Goal: Task Accomplishment & Management: Manage account settings

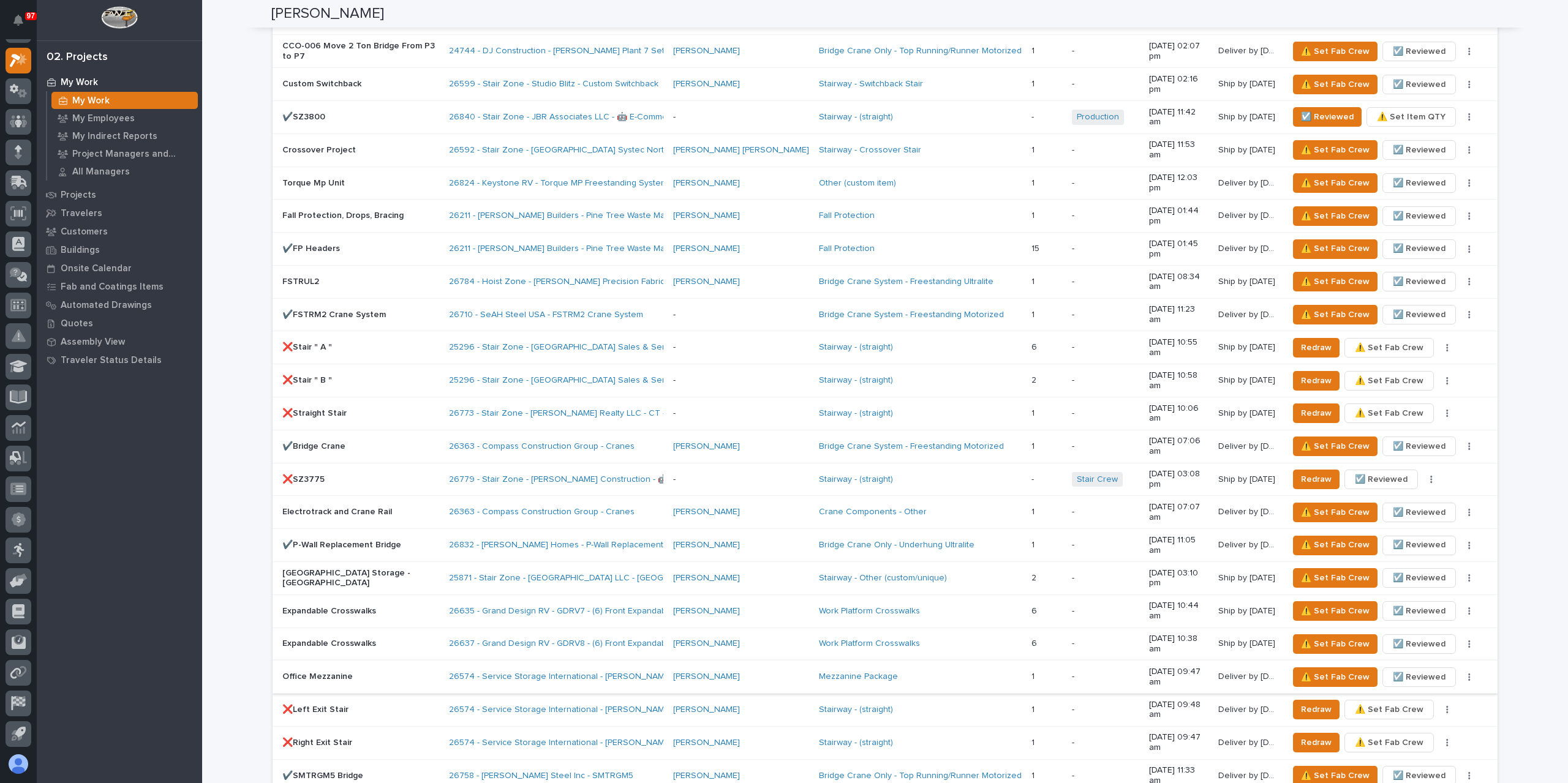
scroll to position [1163, 0]
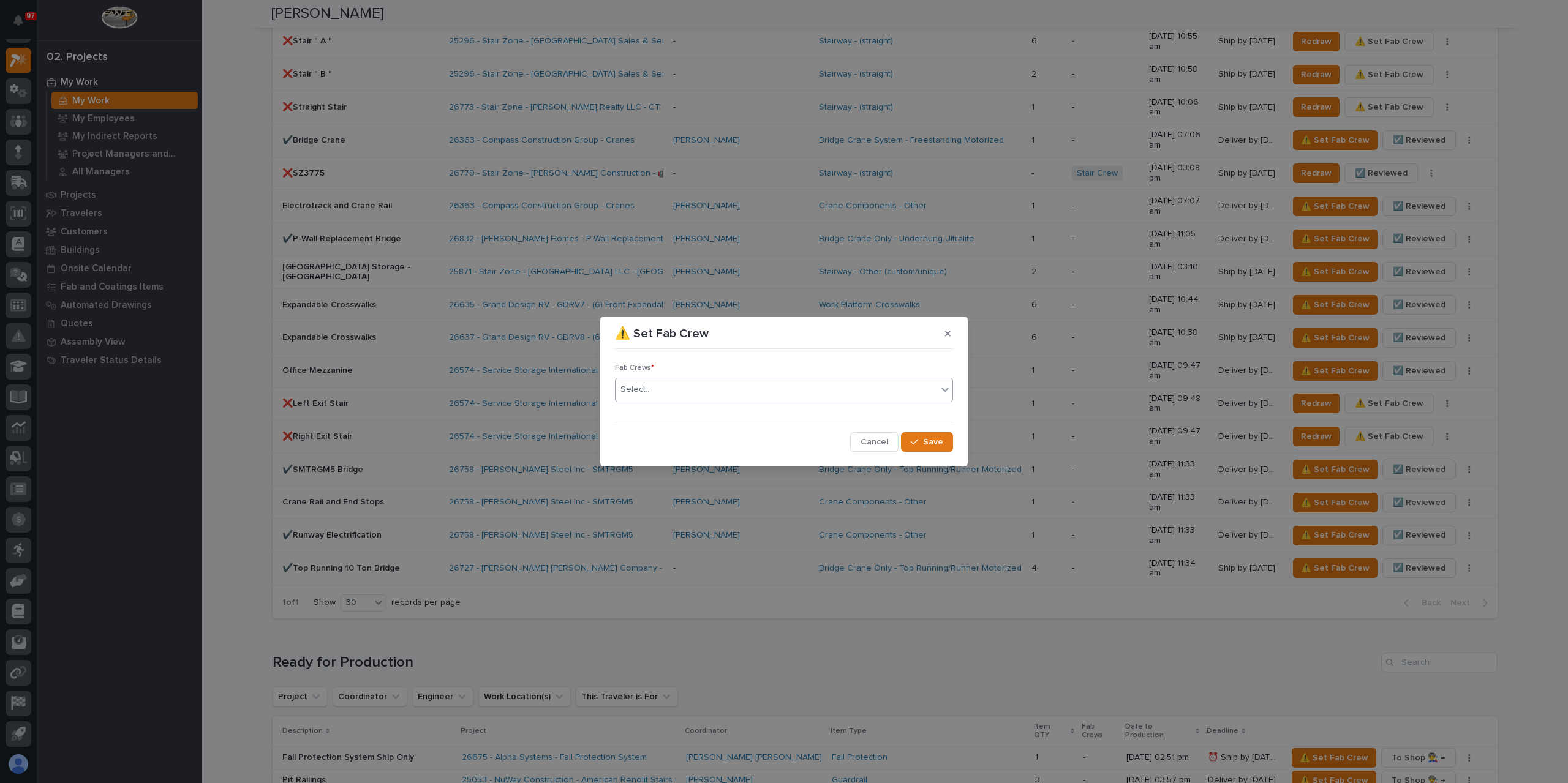
click at [673, 388] on div "Select..." at bounding box center [776, 390] width 321 height 20
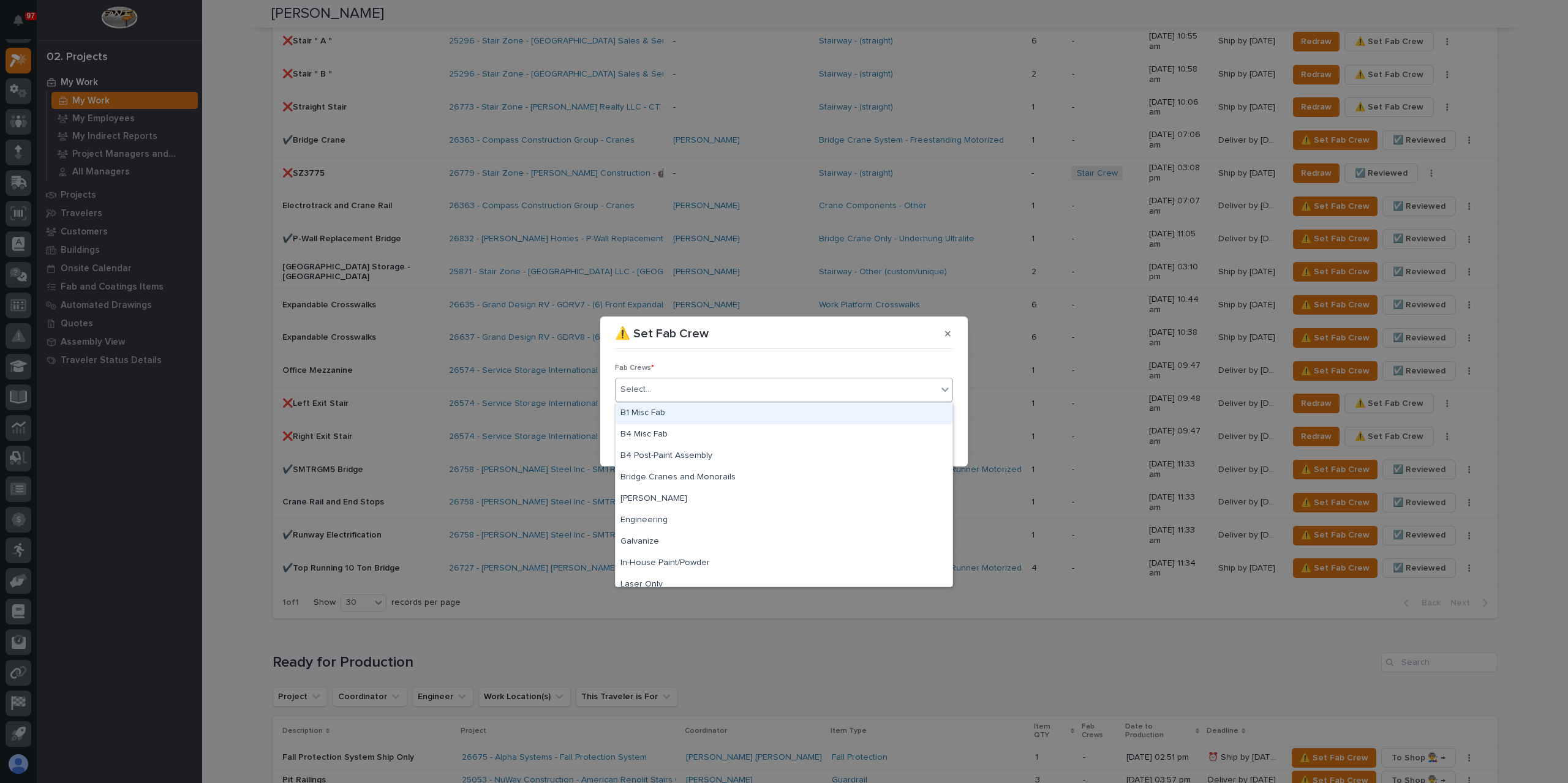
click at [679, 409] on div "B1 Misc Fab" at bounding box center [783, 413] width 337 height 21
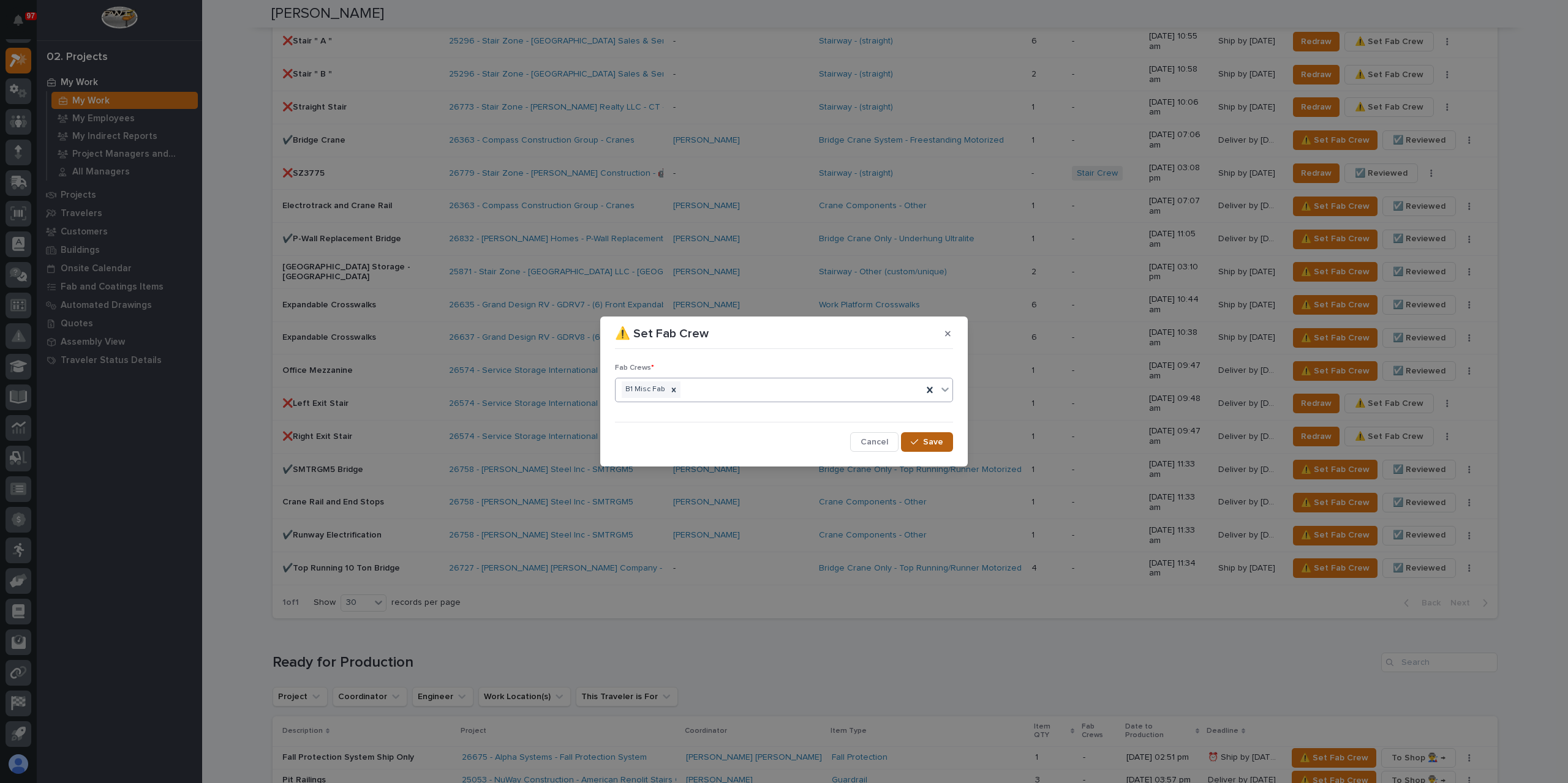
click at [911, 444] on button "Save" at bounding box center [927, 442] width 52 height 20
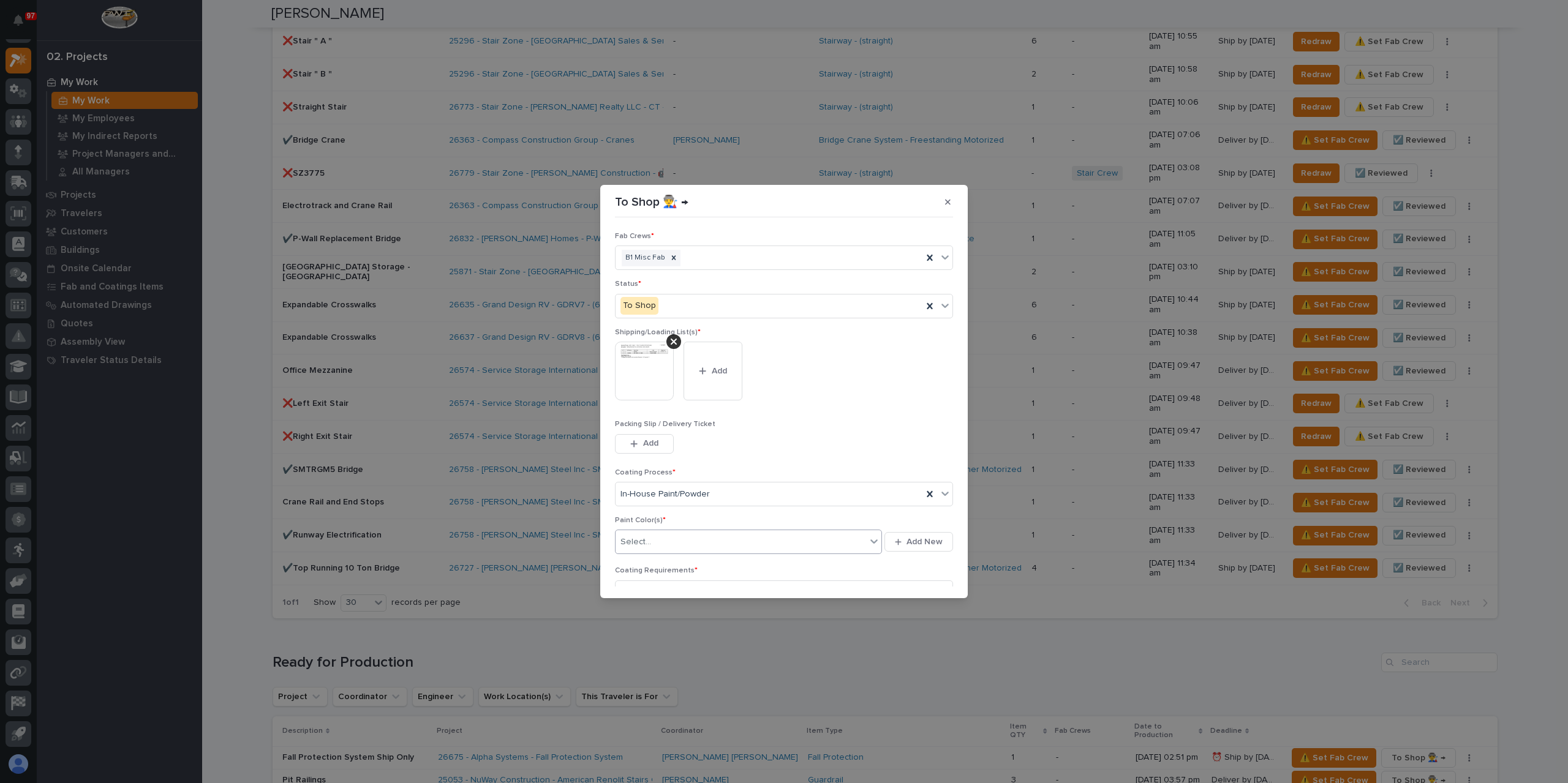
click at [719, 545] on div "Select..." at bounding box center [740, 542] width 250 height 20
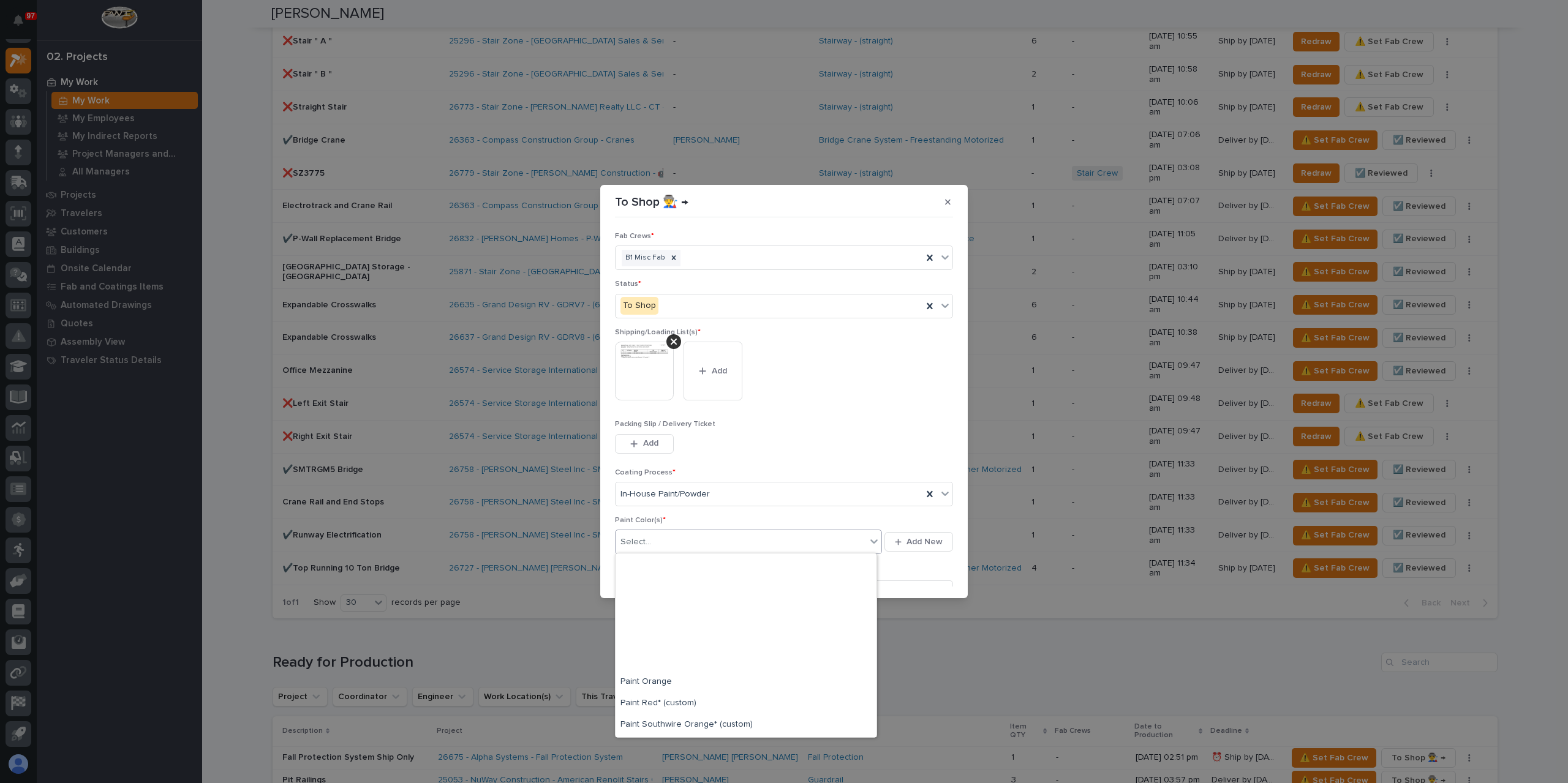
scroll to position [306, 0]
click at [662, 622] on div "Paint Yellow" at bounding box center [745, 622] width 261 height 21
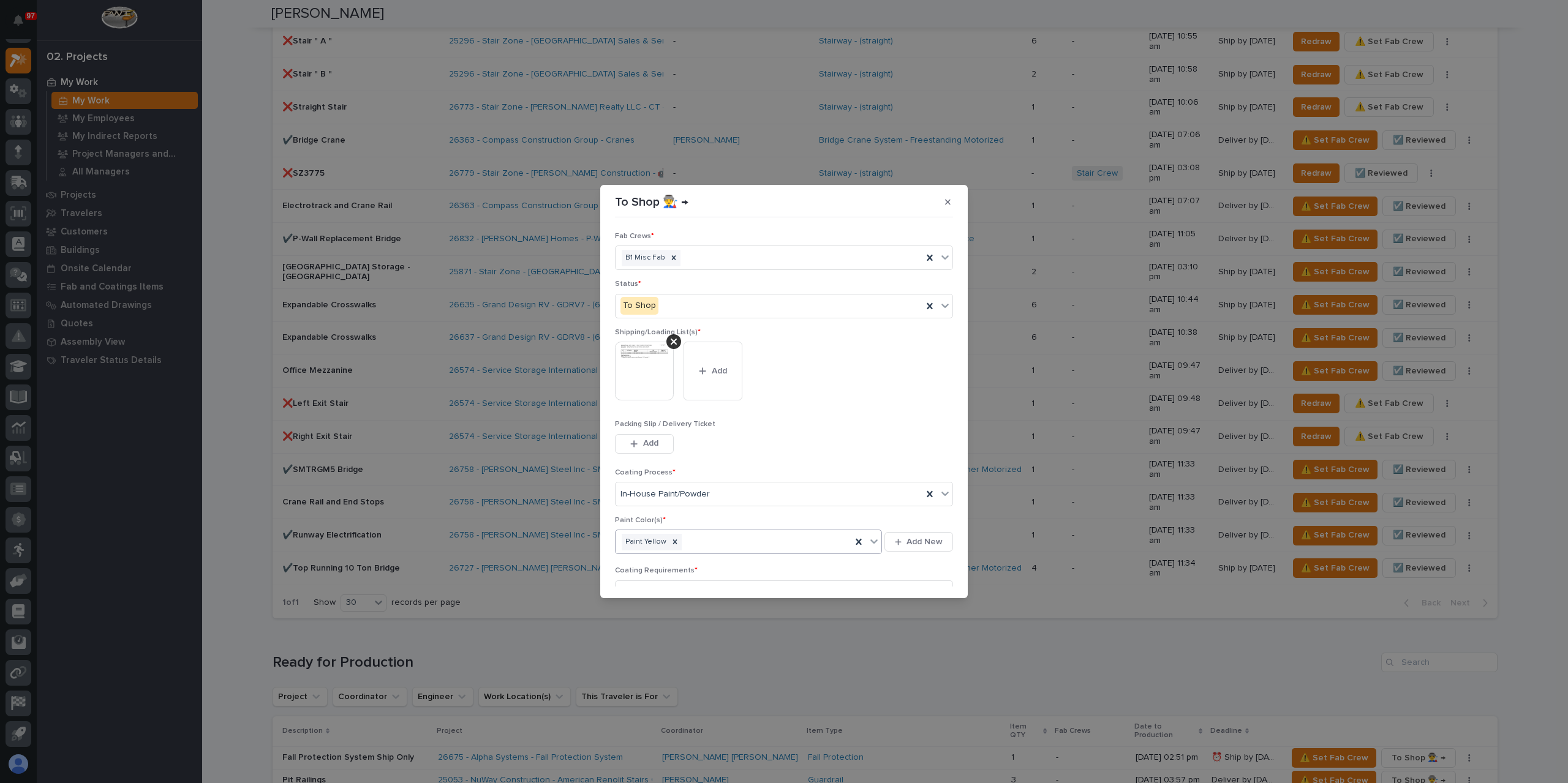
scroll to position [65, 0]
click at [917, 580] on div "button" at bounding box center [916, 579] width 12 height 9
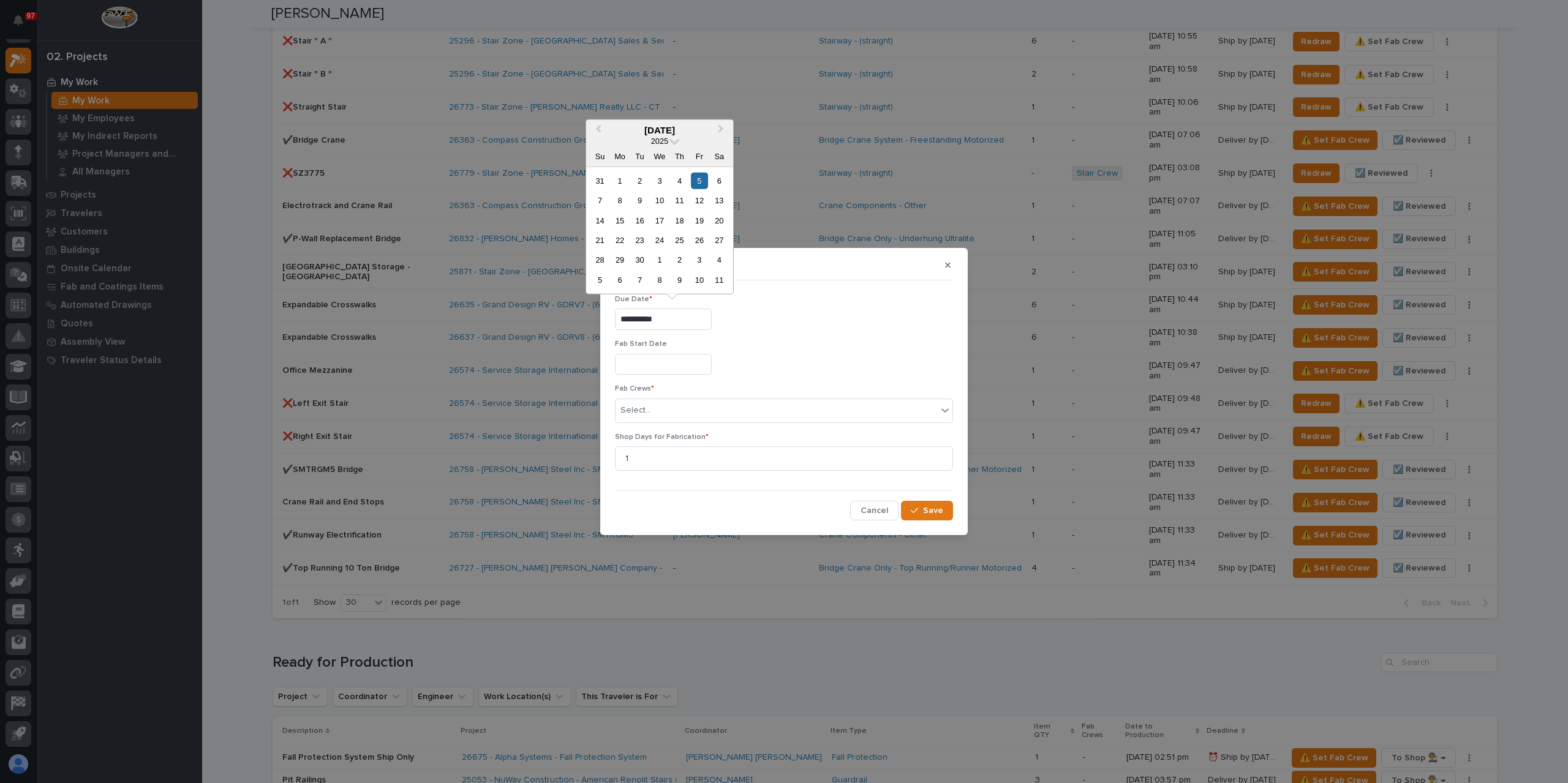
click at [693, 321] on input "**********" at bounding box center [663, 318] width 97 height 21
click at [680, 205] on div "11" at bounding box center [679, 200] width 17 height 17
type input "**********"
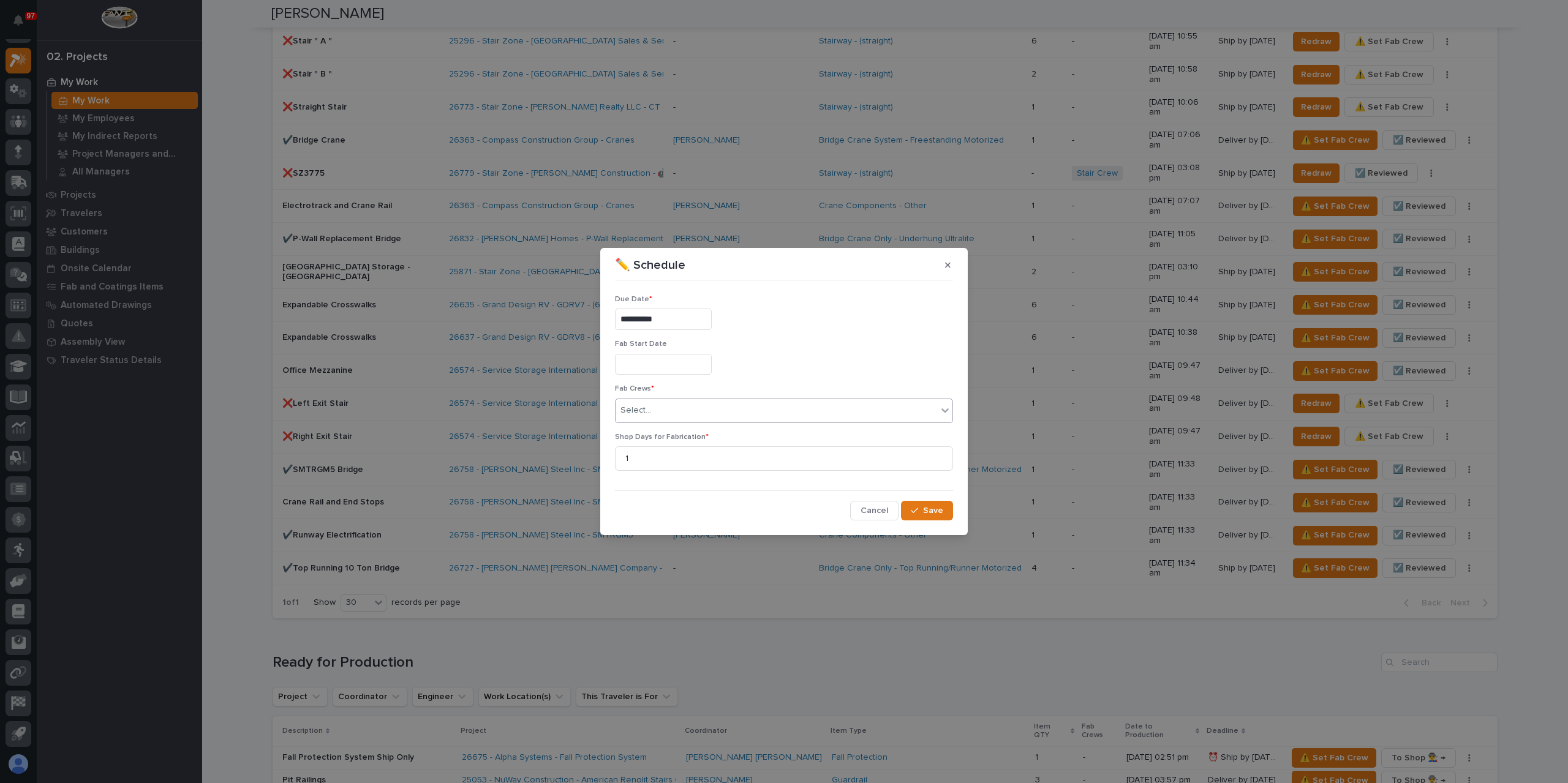
click at [663, 407] on div "Select..." at bounding box center [776, 411] width 321 height 20
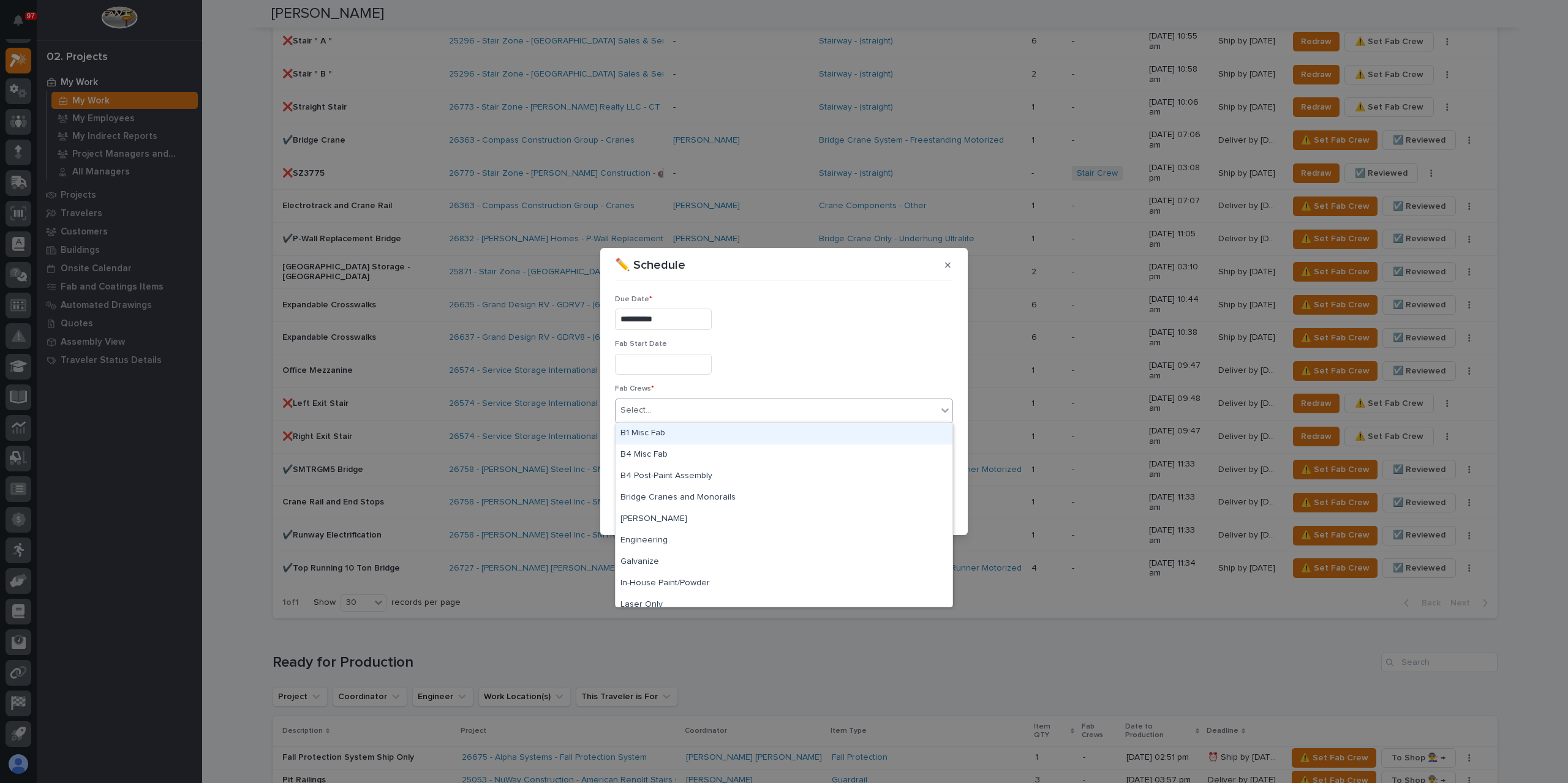
click at [666, 430] on div "B1 Misc Fab" at bounding box center [783, 433] width 337 height 21
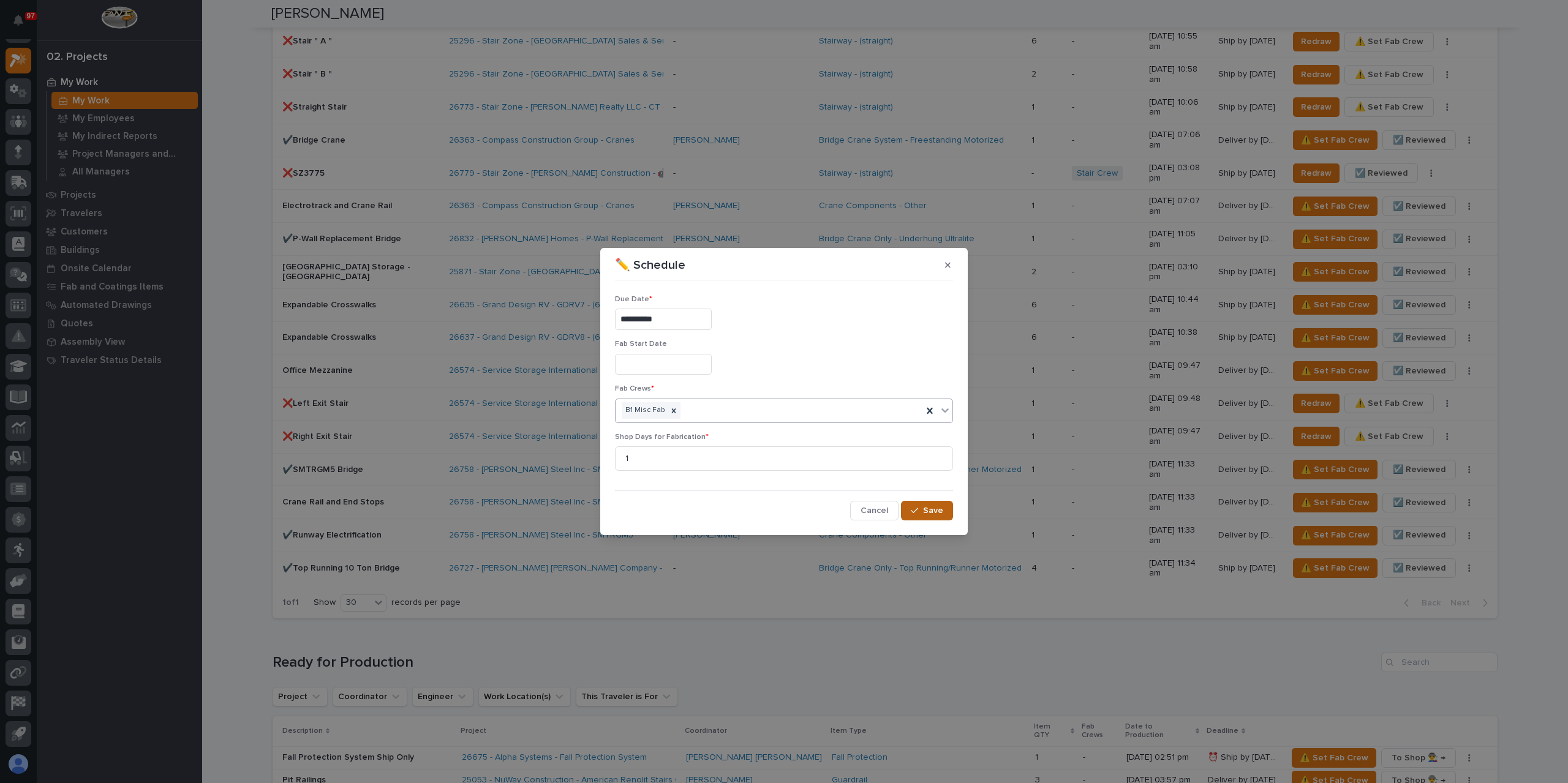
click at [921, 502] on button "Save" at bounding box center [927, 510] width 52 height 20
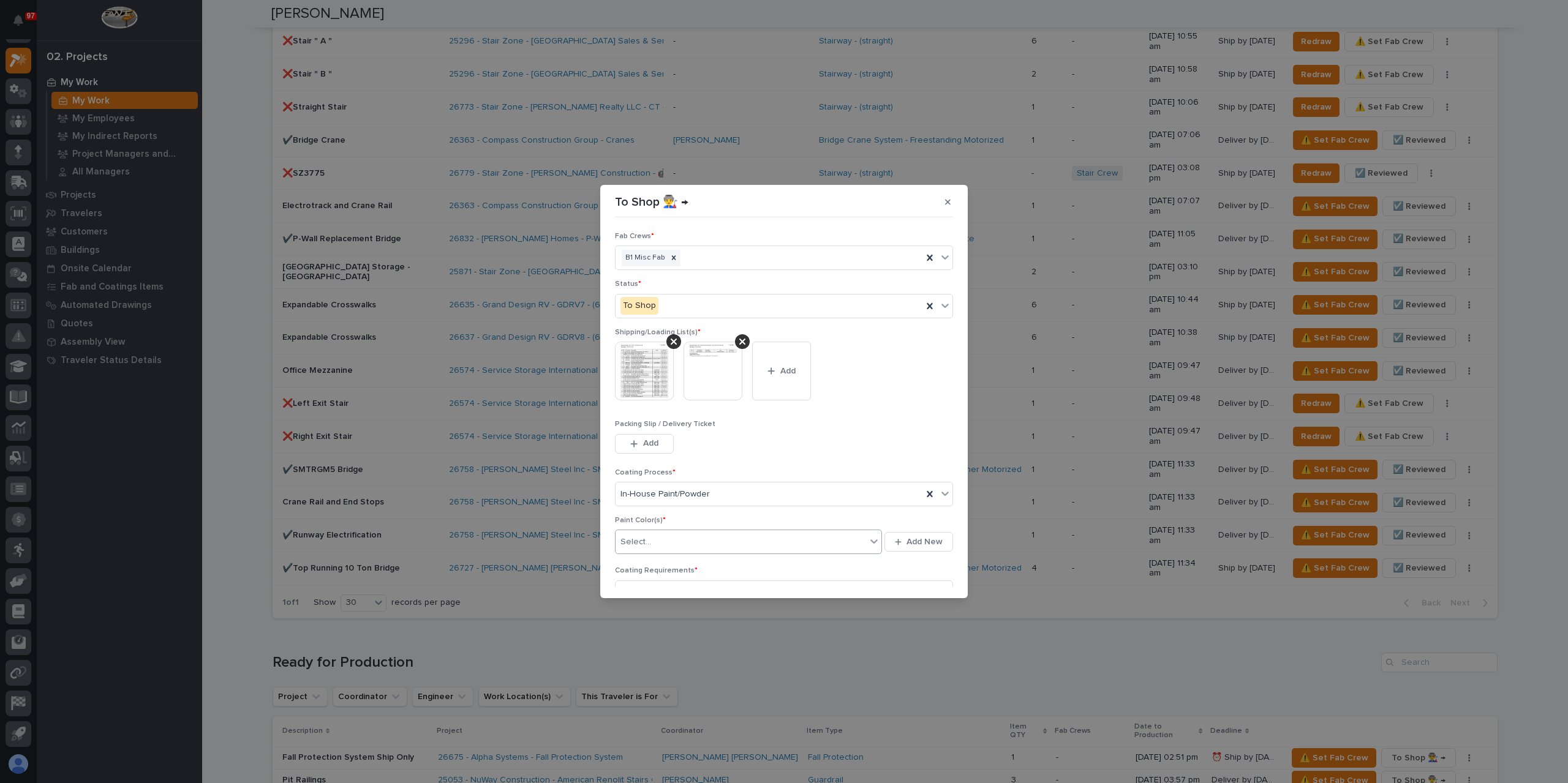
click at [679, 547] on div "Select..." at bounding box center [740, 542] width 250 height 20
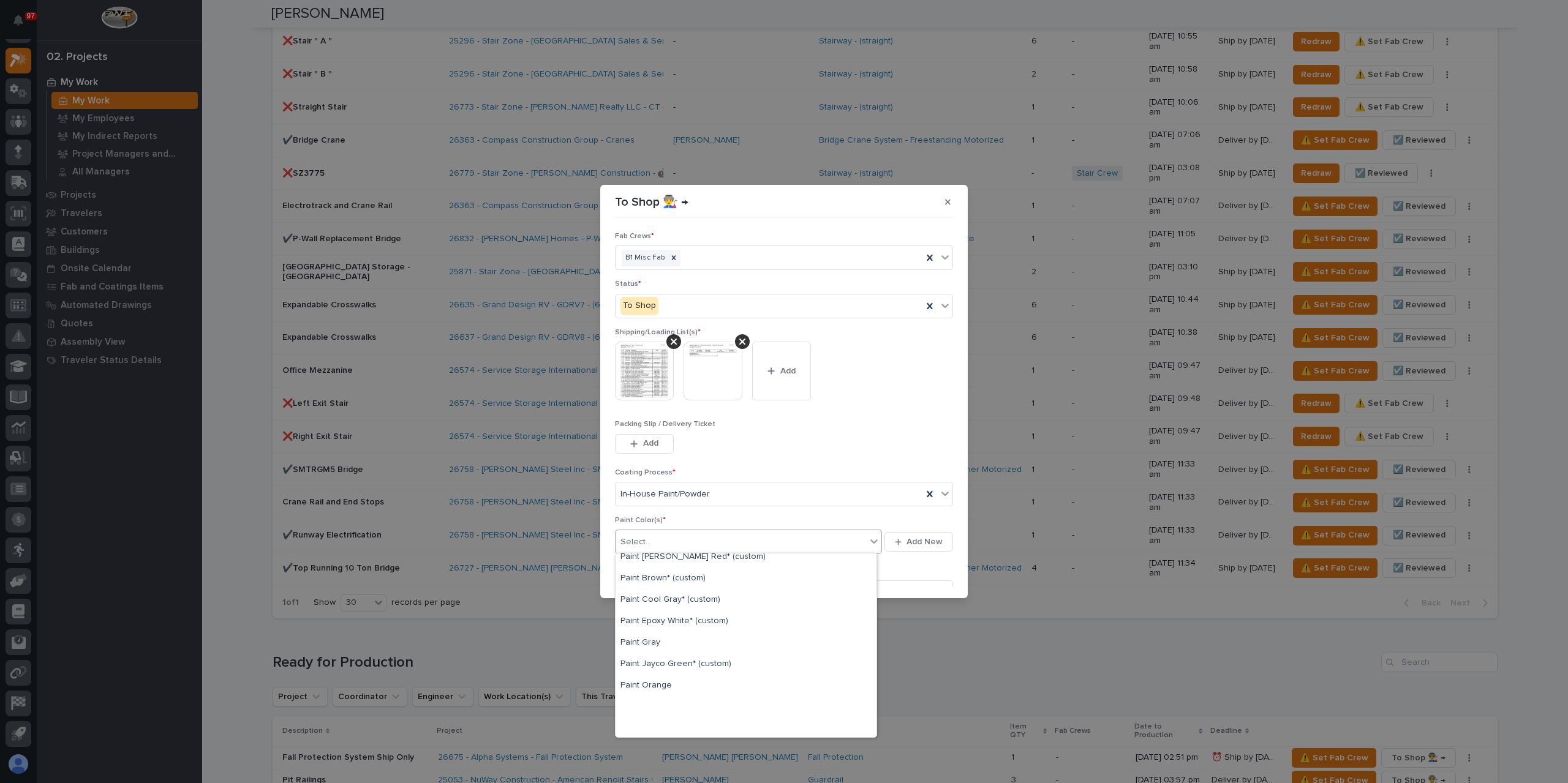
scroll to position [184, 0]
click at [654, 622] on div "Paint Gray" at bounding box center [745, 616] width 261 height 21
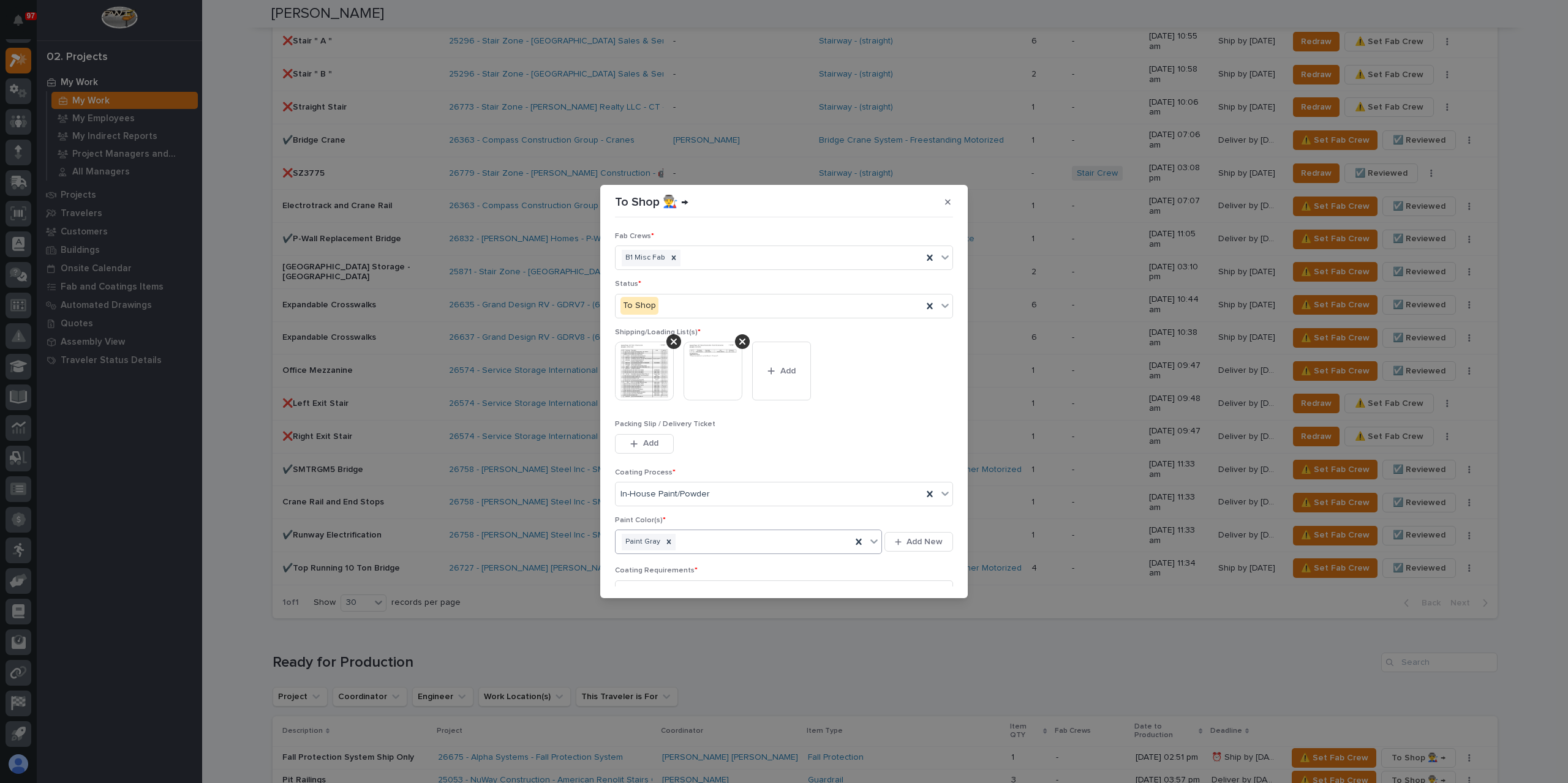
click at [684, 549] on div "Paint Gray" at bounding box center [733, 542] width 236 height 21
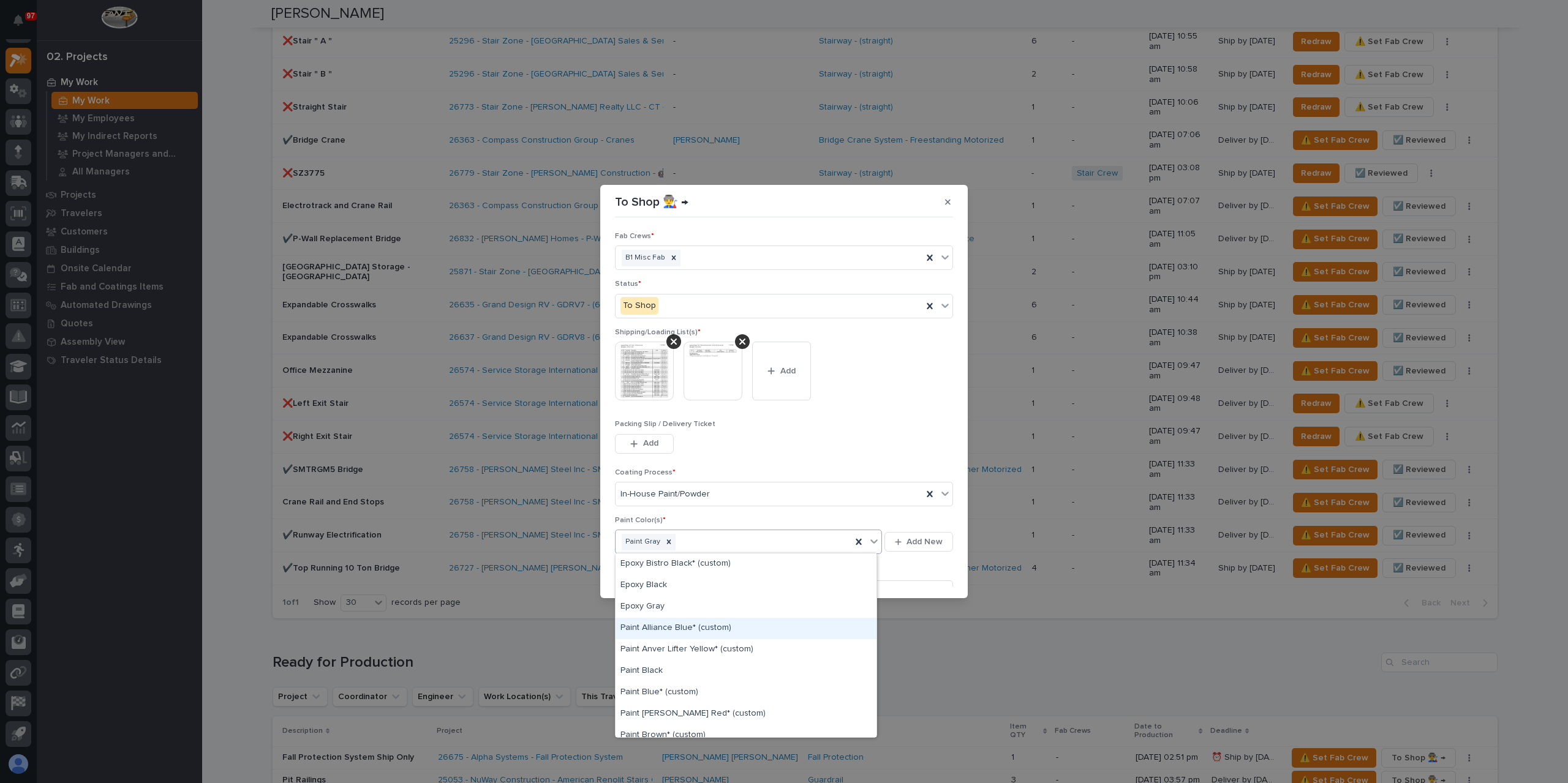
scroll to position [245, 0]
click at [680, 662] on div "Paint Yellow" at bounding box center [745, 662] width 261 height 21
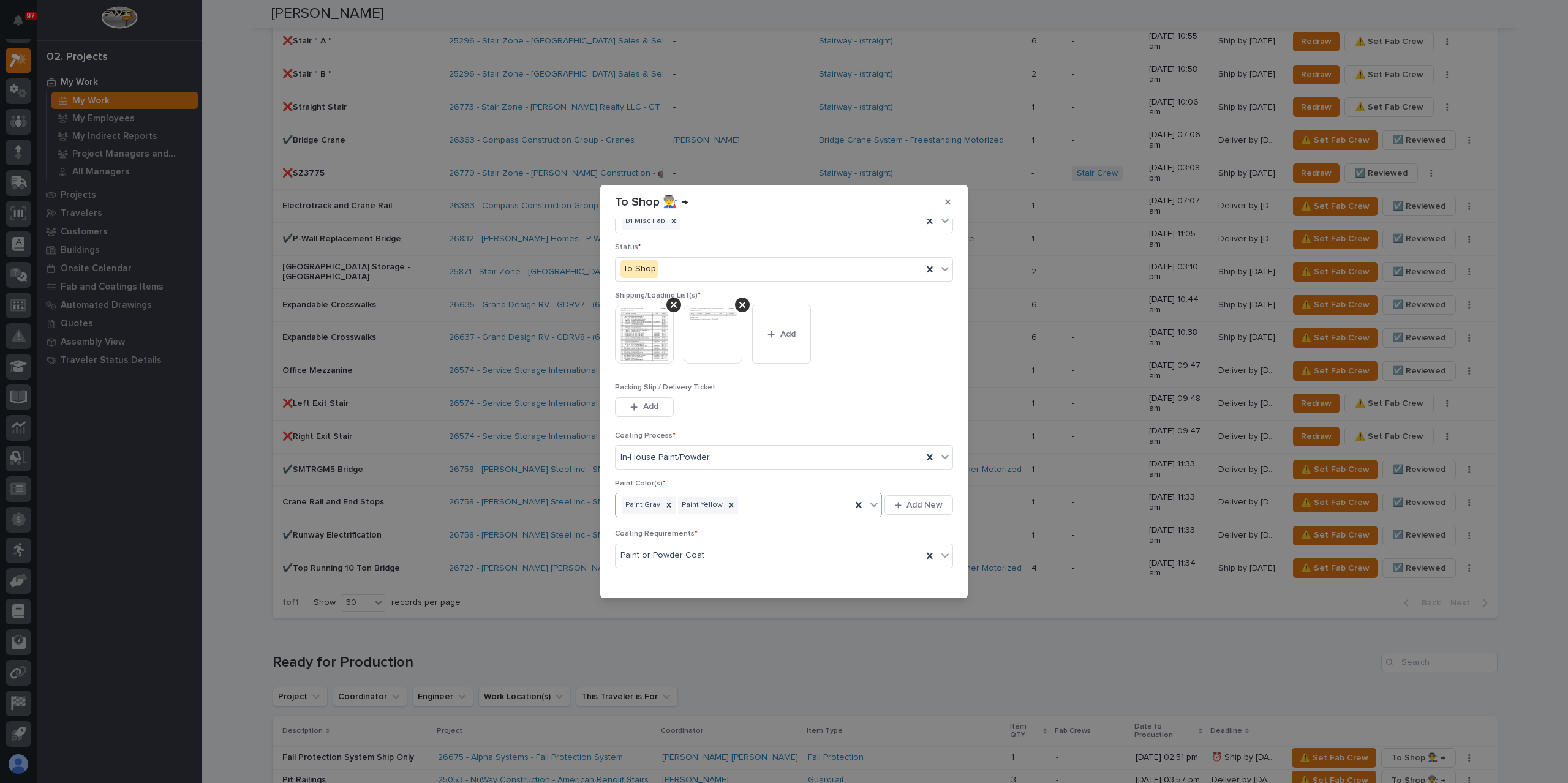
scroll to position [65, 0]
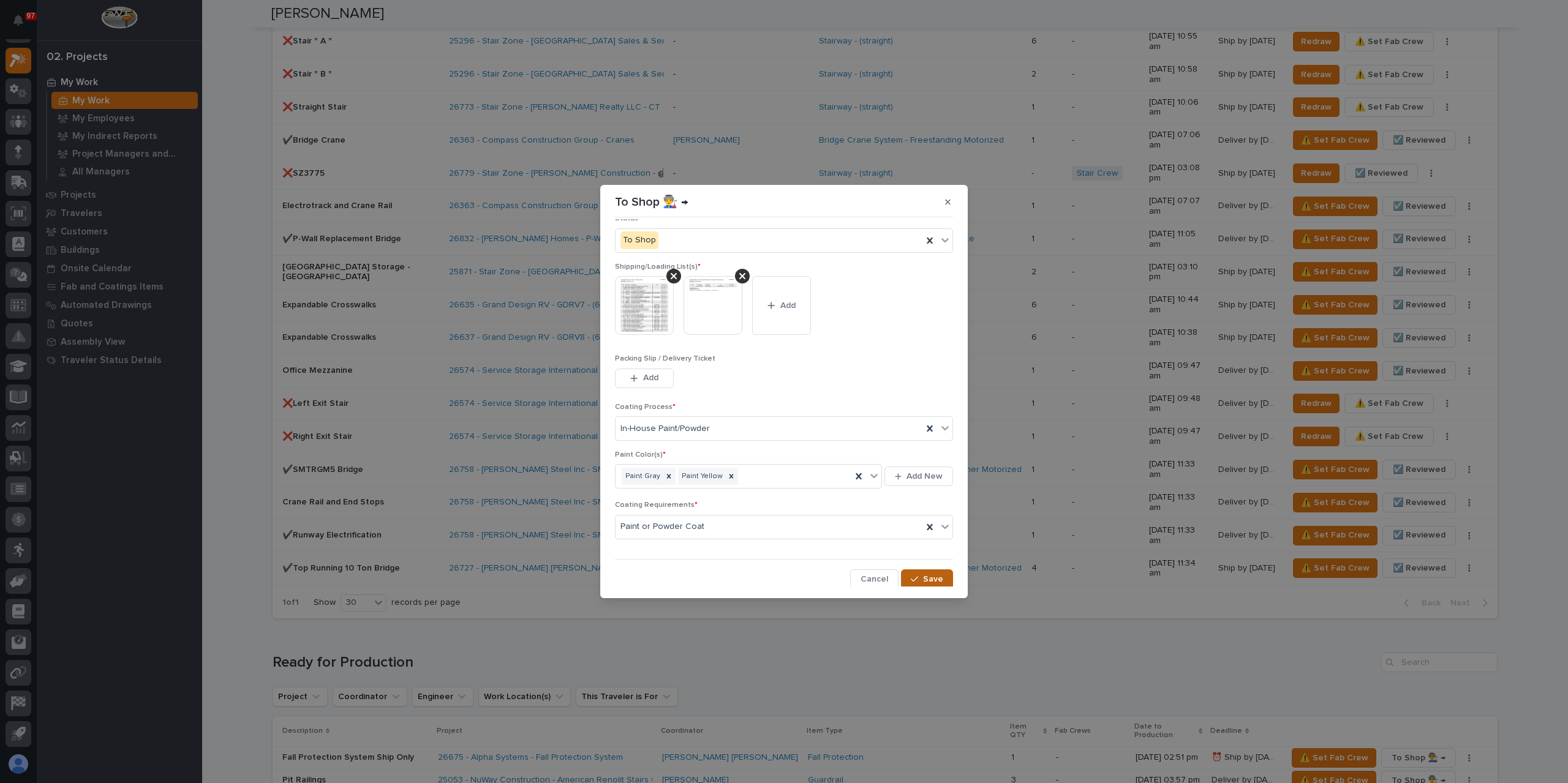
click at [911, 579] on icon "button" at bounding box center [914, 579] width 7 height 6
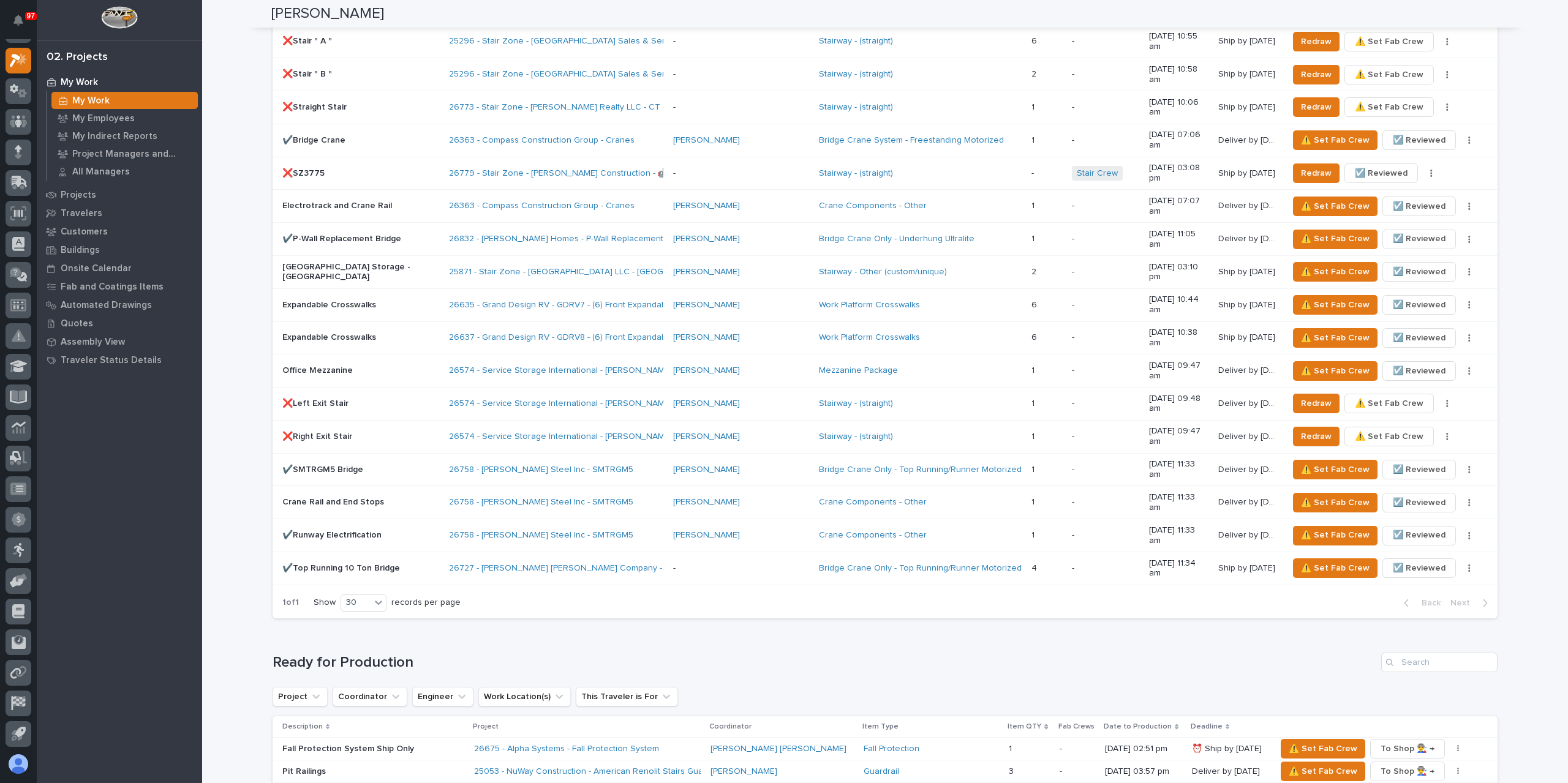
click at [345, 744] on p "Fall Protection System Ship Only" at bounding box center [373, 749] width 182 height 10
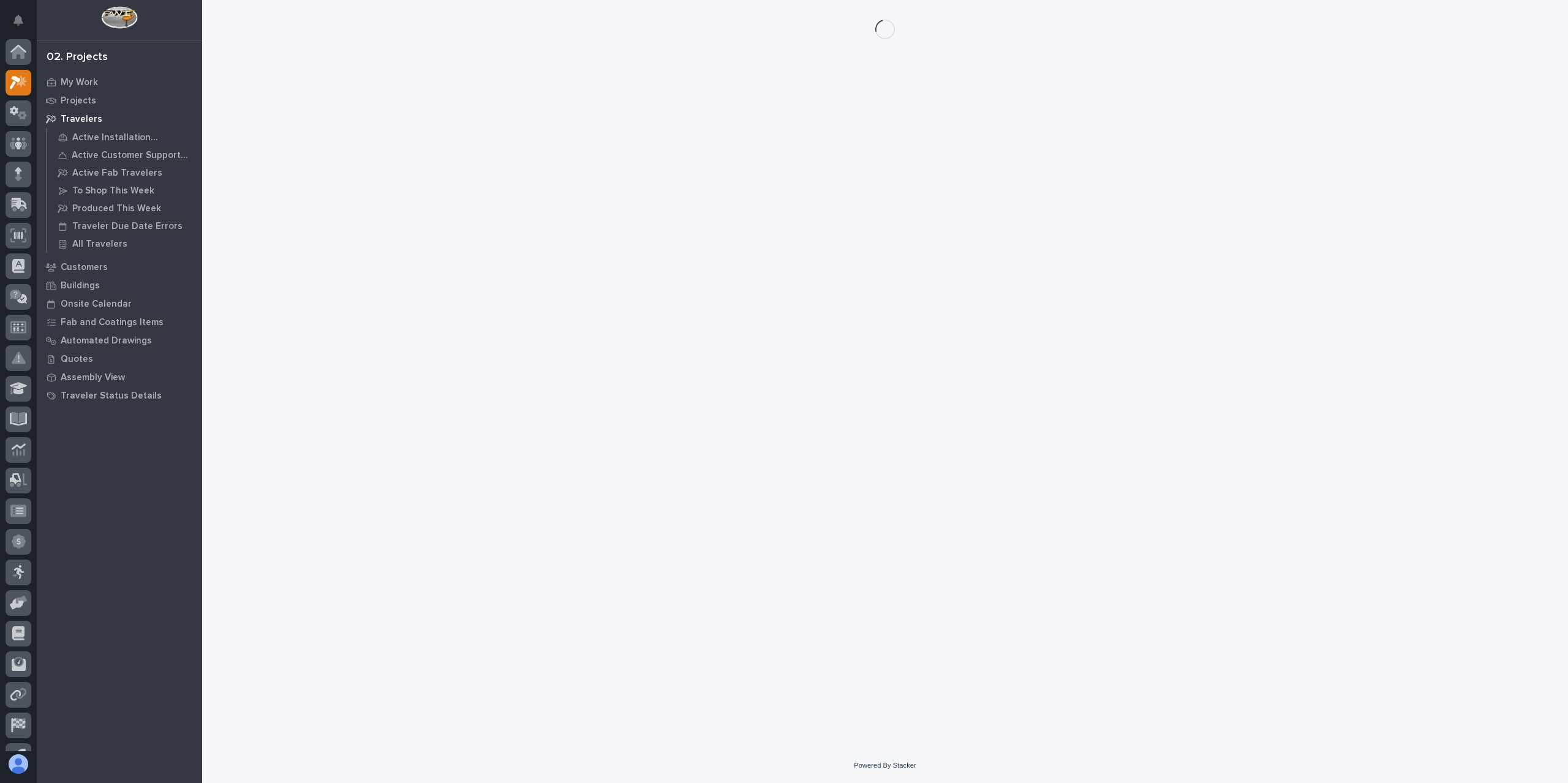
scroll to position [22, 0]
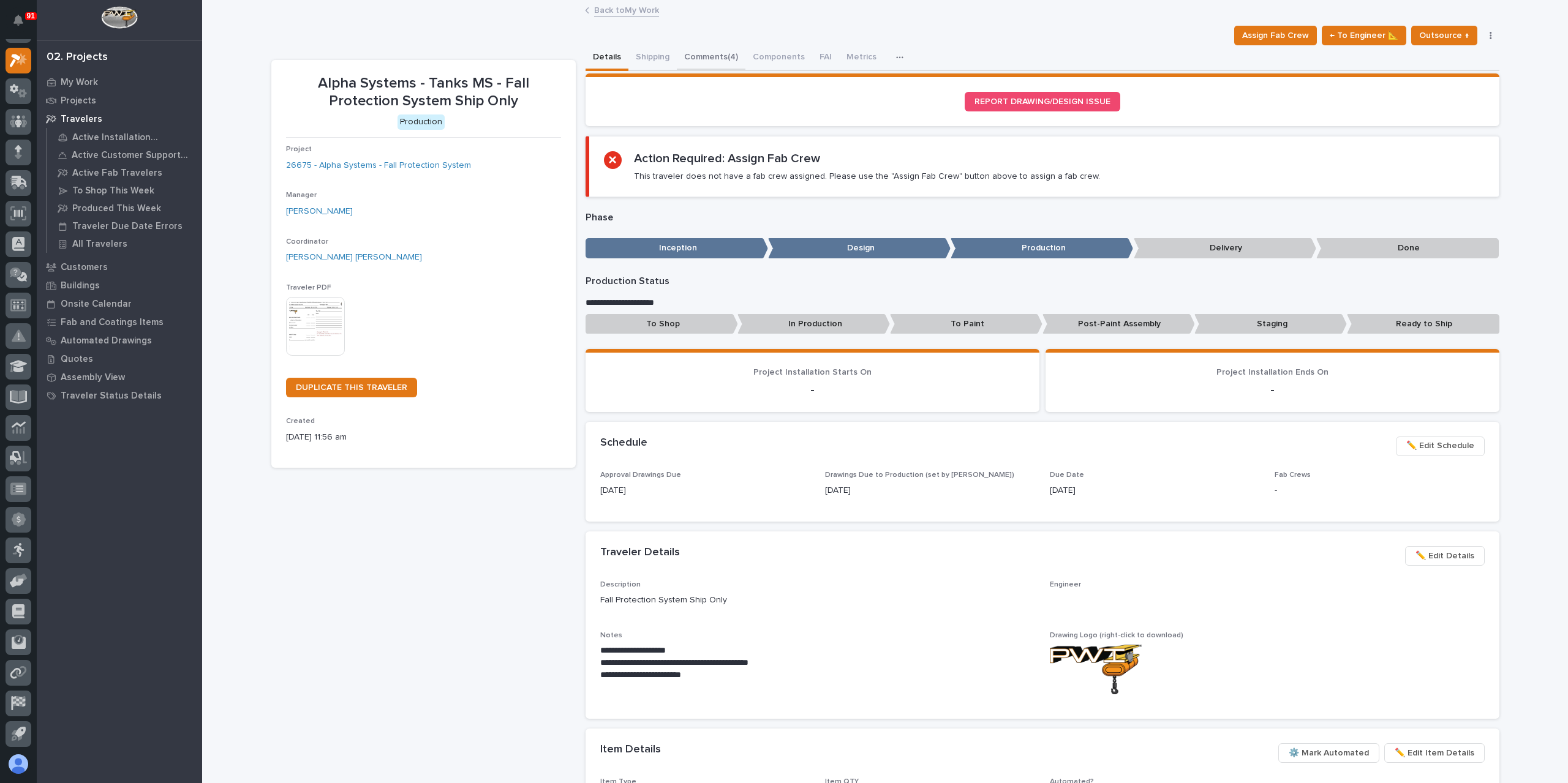
click at [713, 61] on button "Comments (4)" at bounding box center [711, 57] width 68 height 25
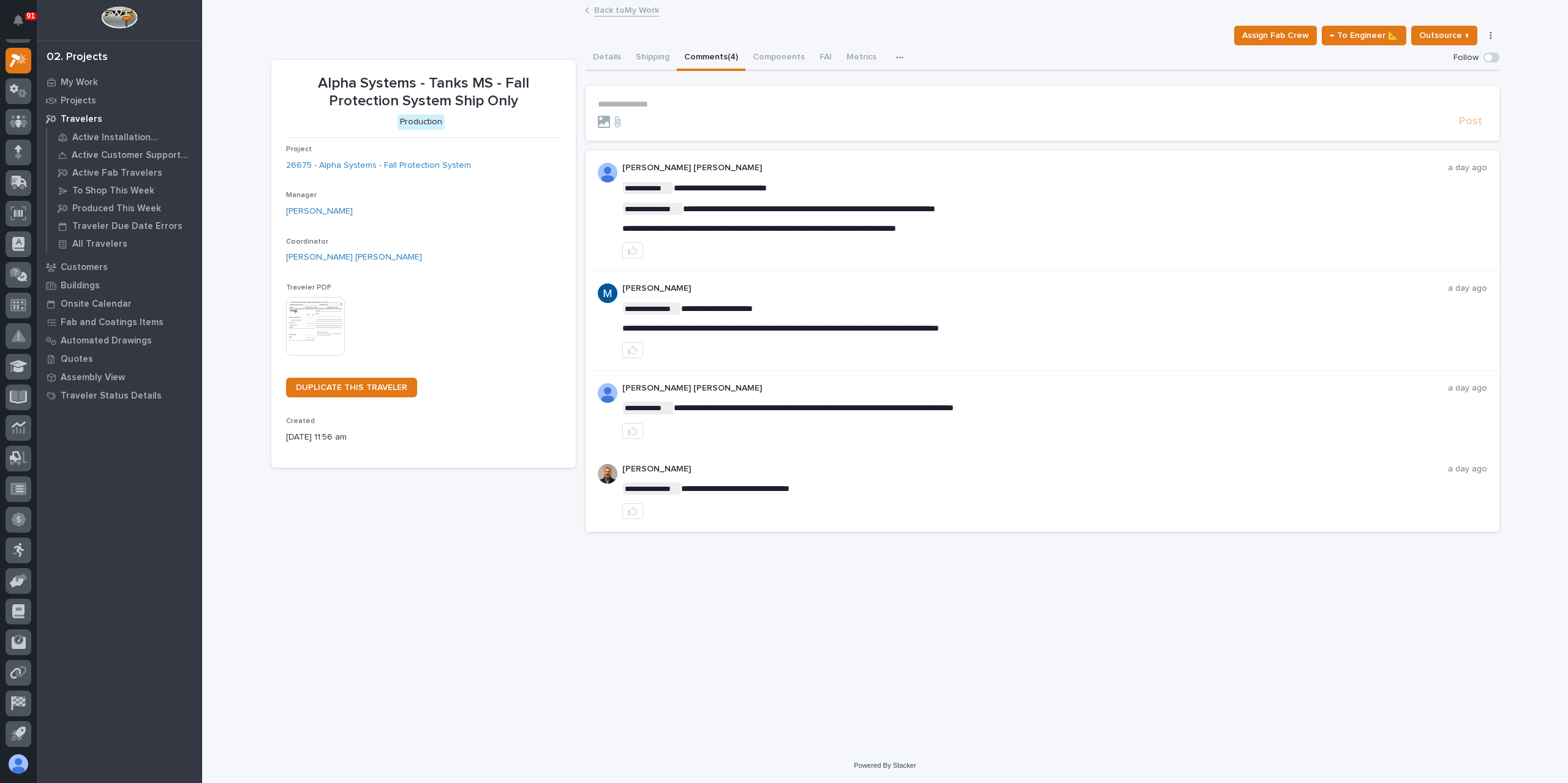
click at [646, 104] on p "**********" at bounding box center [1042, 104] width 889 height 10
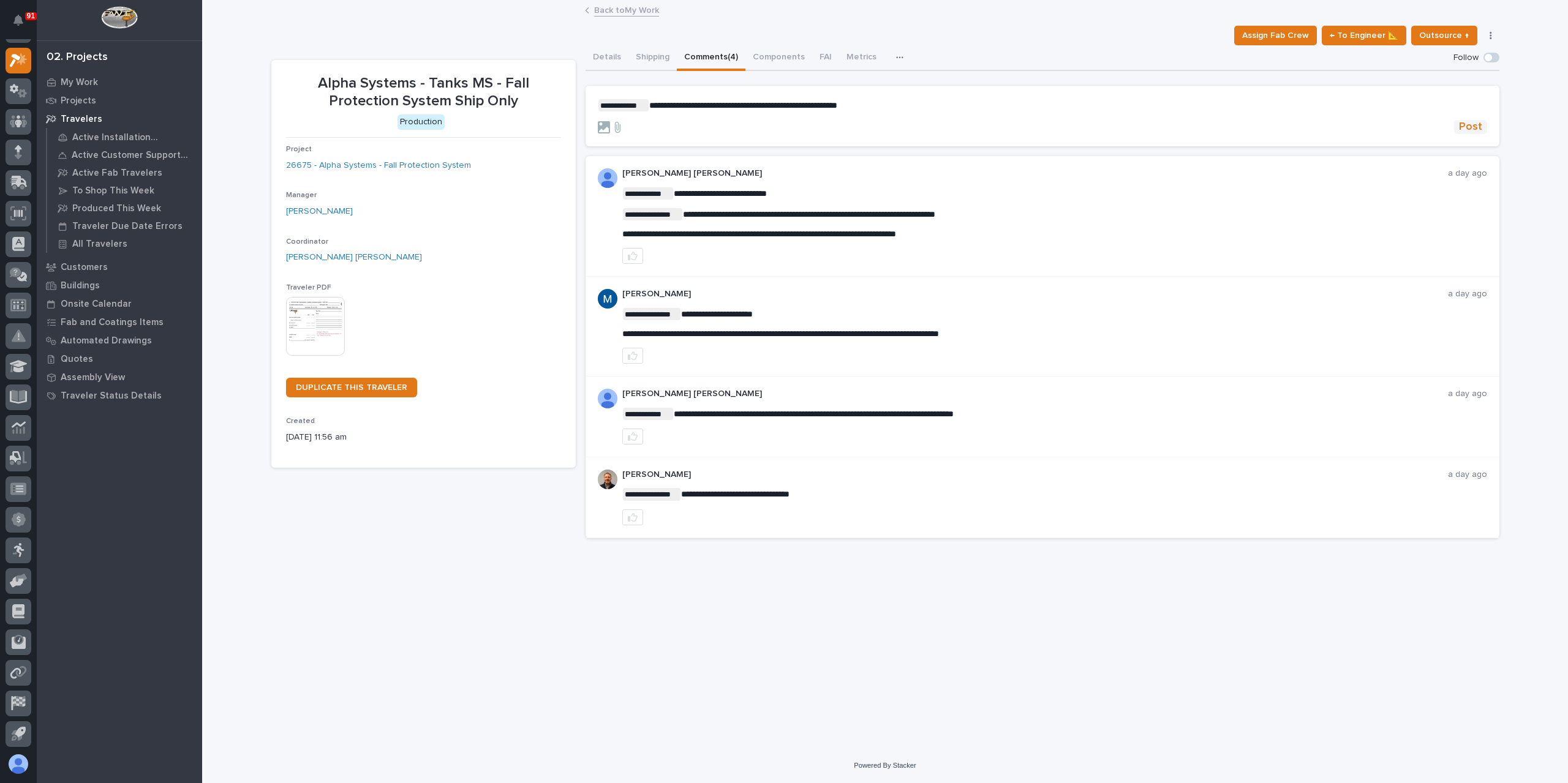
click at [1464, 130] on span "Post" at bounding box center [1471, 127] width 23 height 14
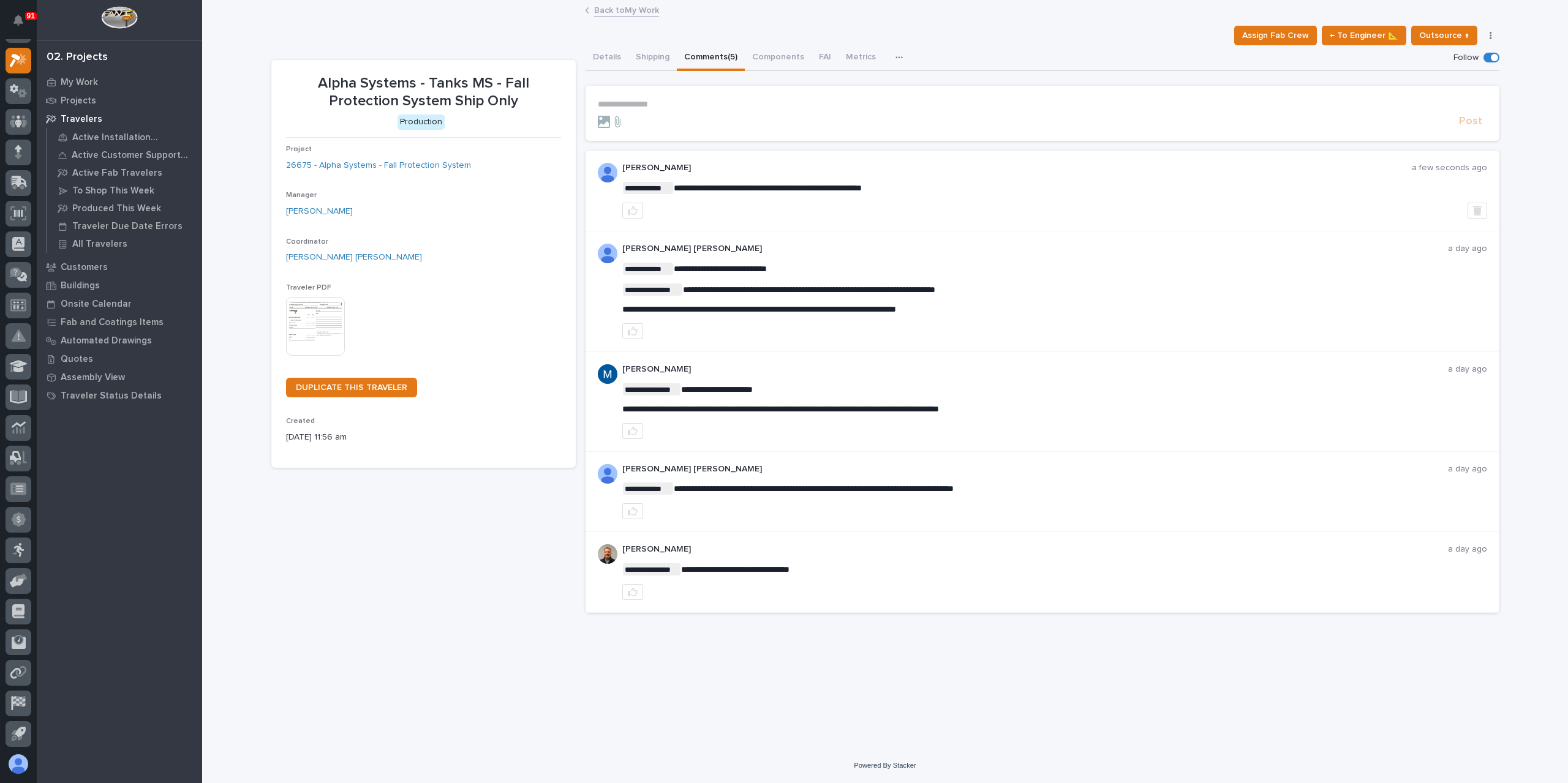
click at [610, 9] on link "Back to My Work" at bounding box center [626, 9] width 65 height 14
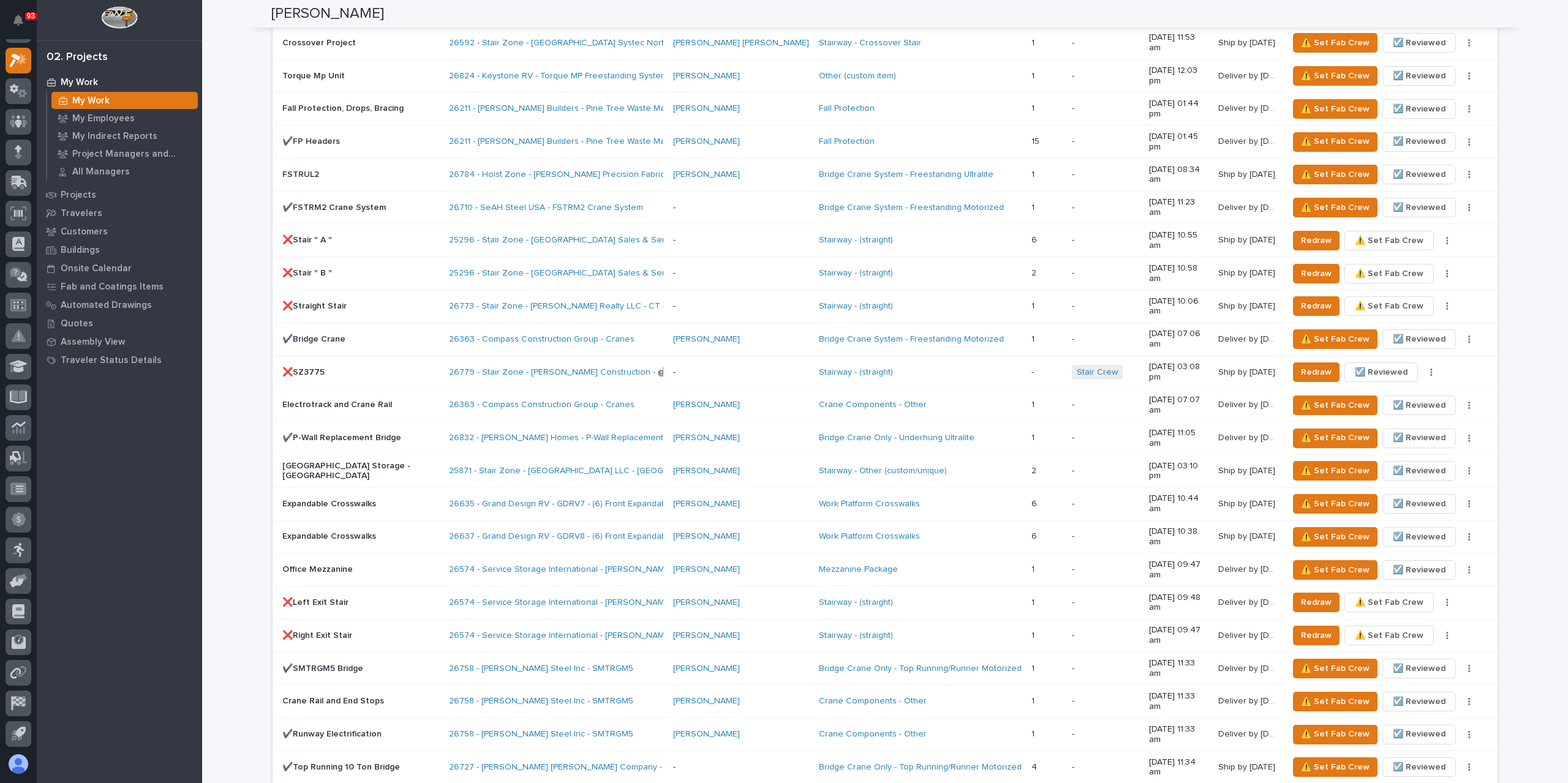
scroll to position [1286, 0]
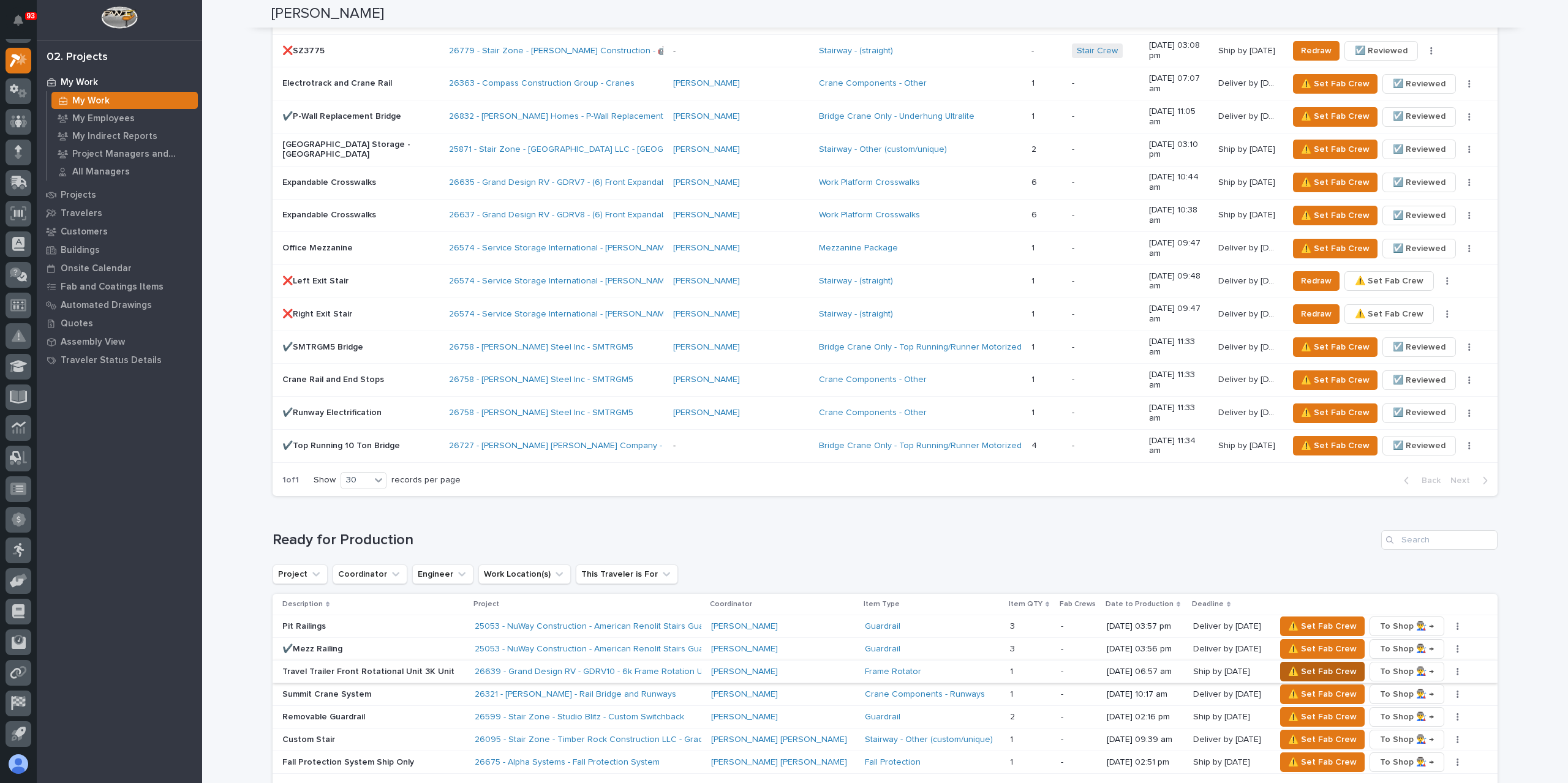
click at [1293, 664] on span "⚠️ Set Fab Crew" at bounding box center [1322, 672] width 68 height 15
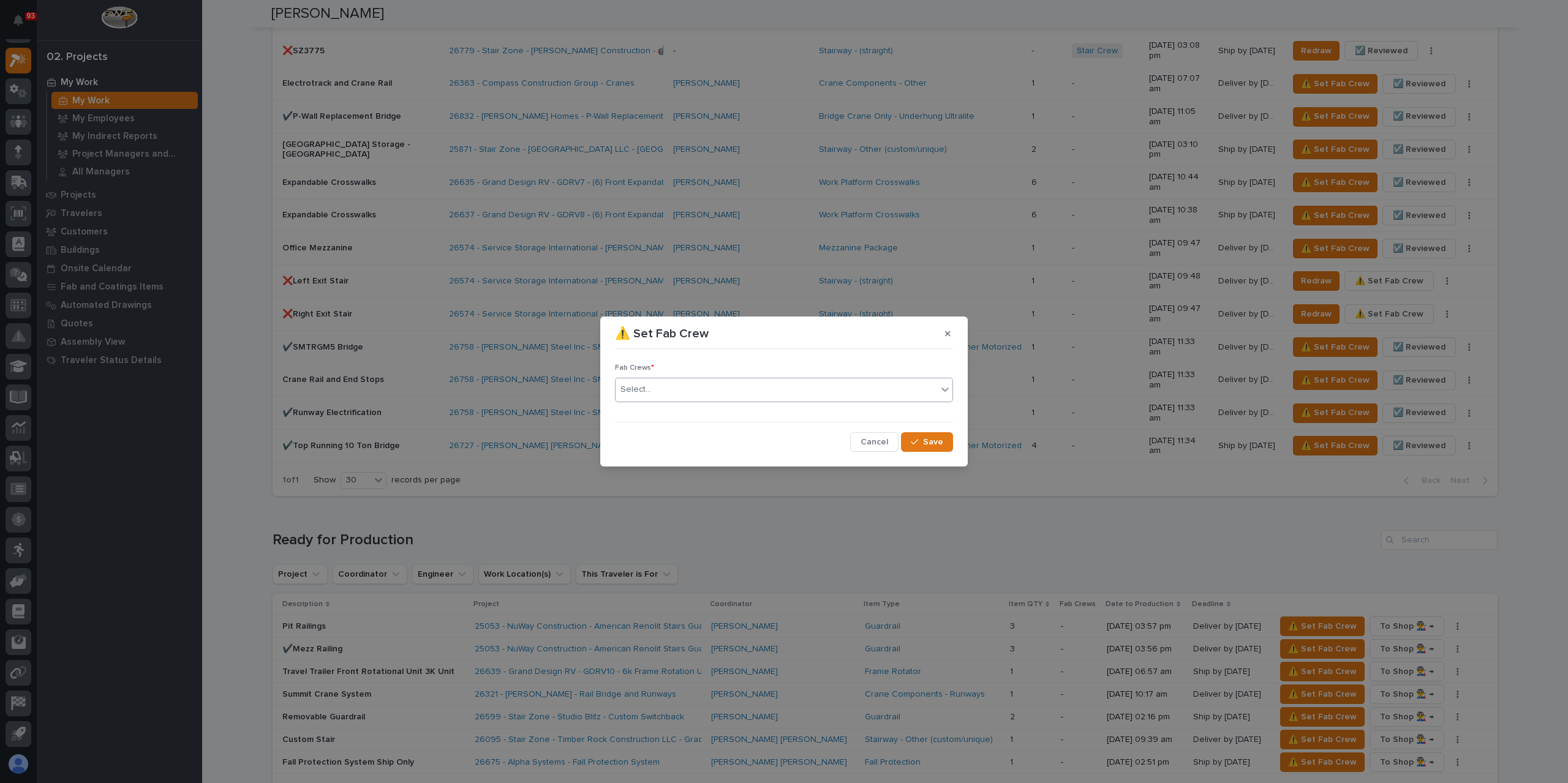
click at [649, 391] on div "Select..." at bounding box center [776, 390] width 321 height 20
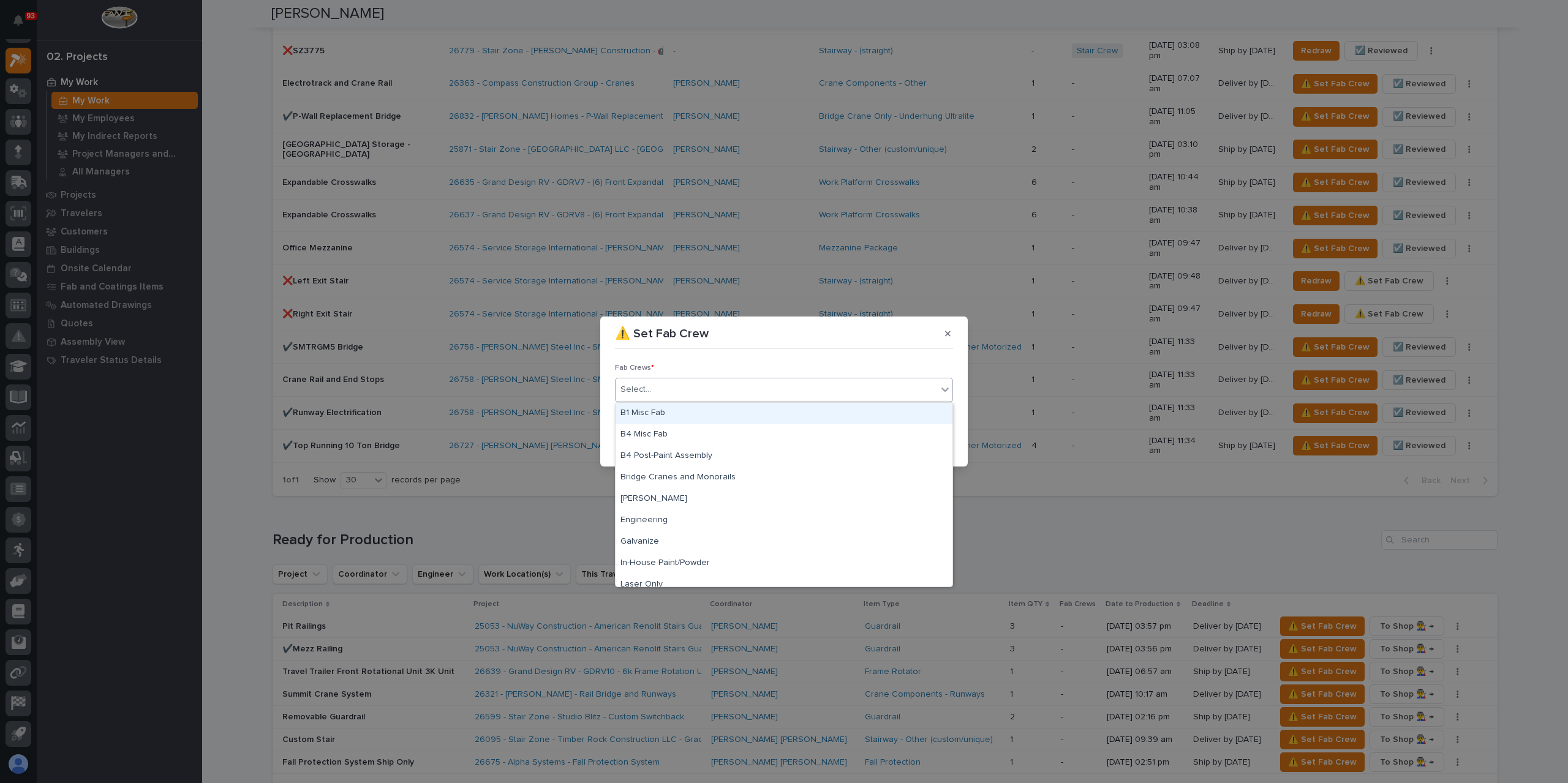
click at [660, 413] on div "B1 Misc Fab" at bounding box center [783, 413] width 337 height 21
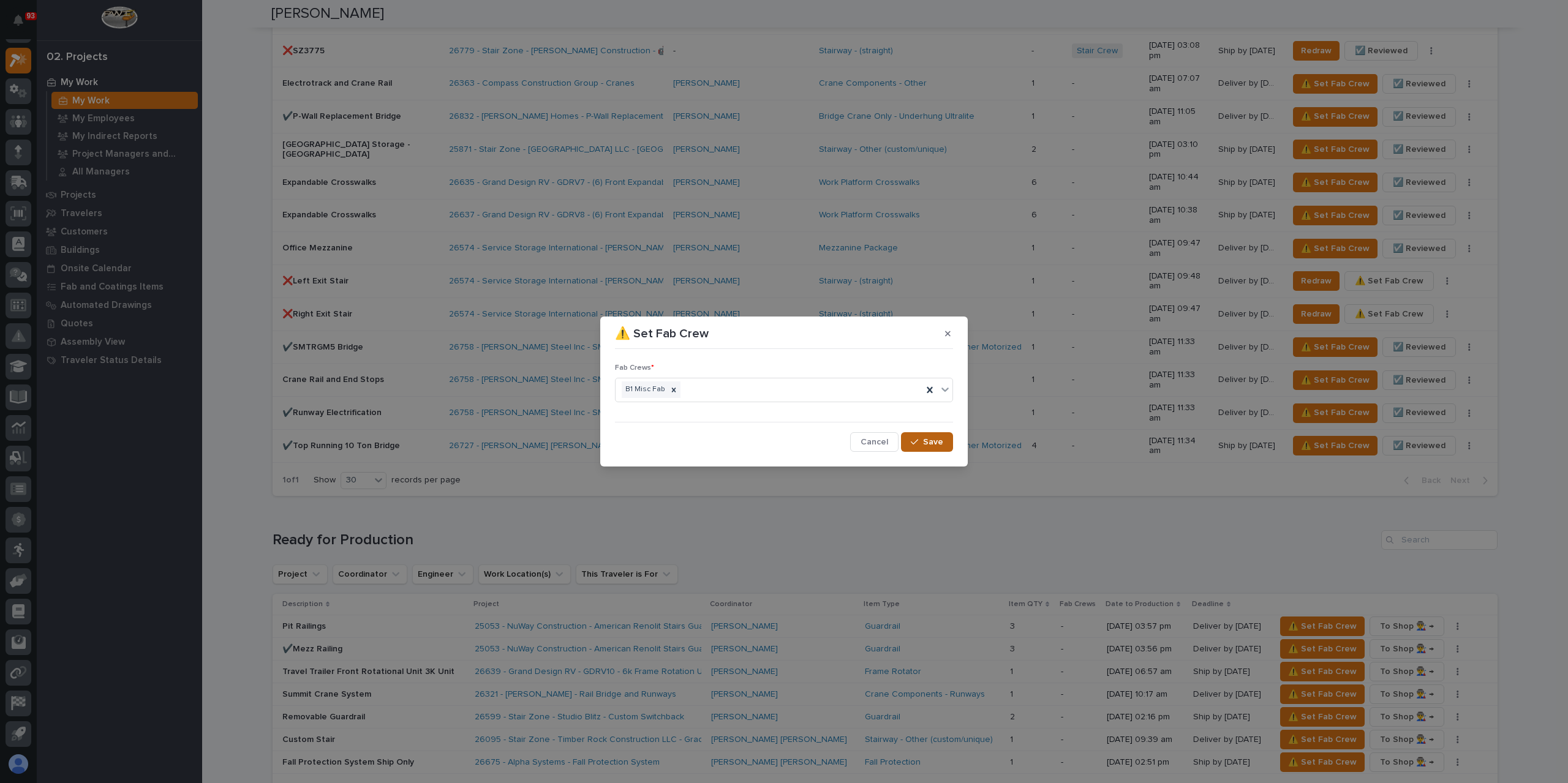
click at [919, 436] on button "Save" at bounding box center [927, 442] width 52 height 20
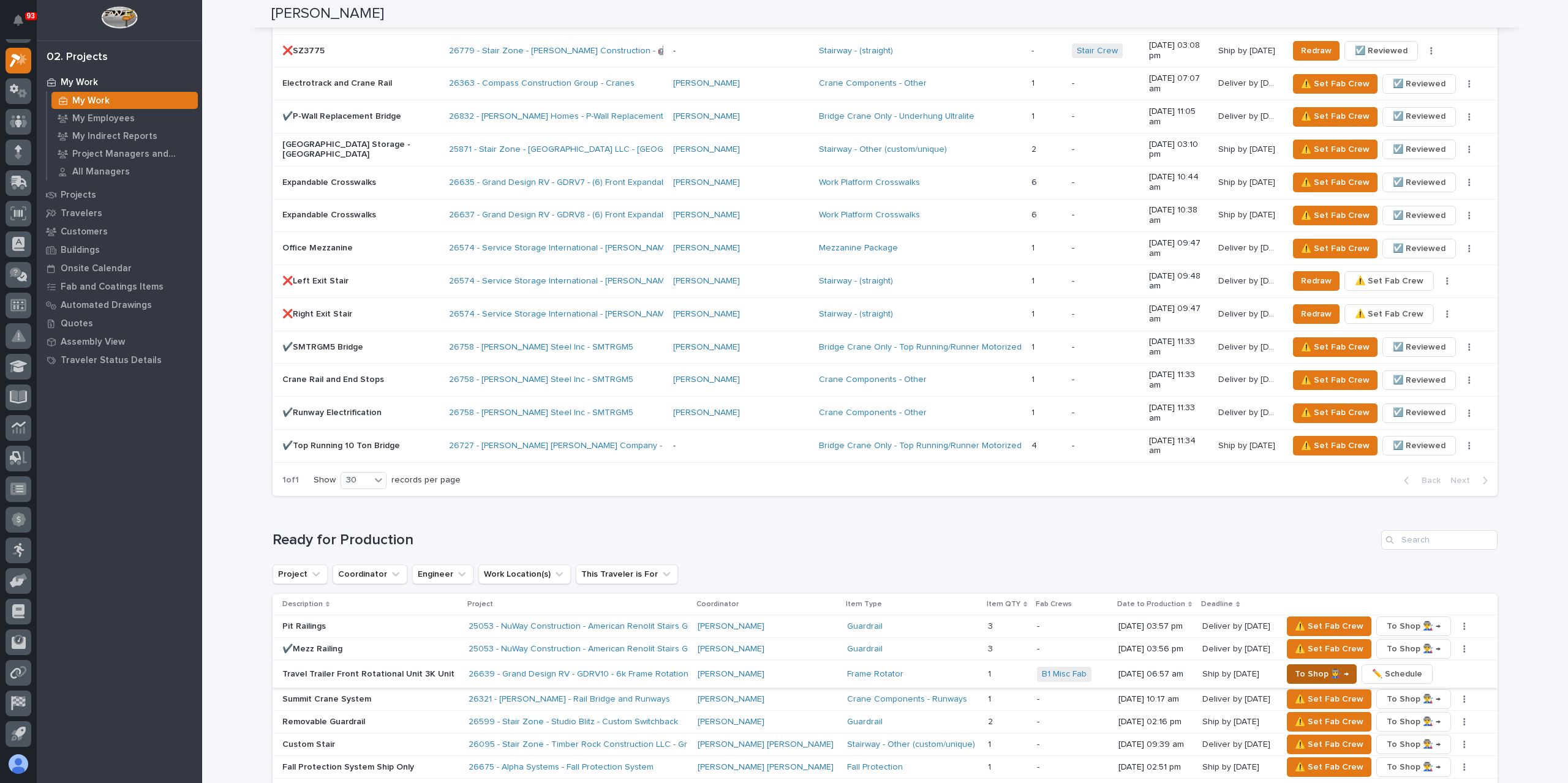
click at [1295, 667] on span "To Shop 👨‍🏭 →" at bounding box center [1321, 674] width 54 height 15
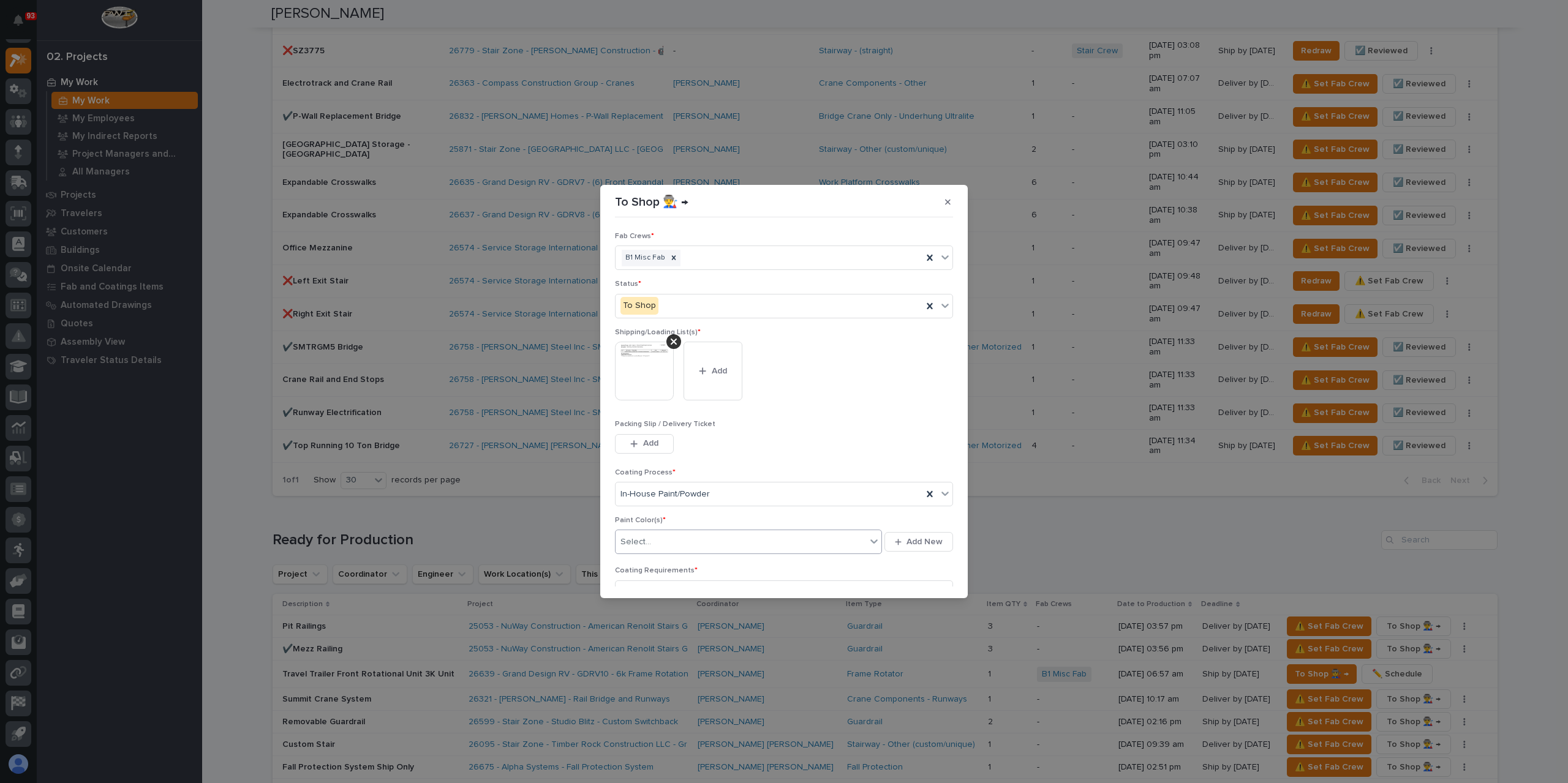
click at [654, 538] on div "Select..." at bounding box center [740, 542] width 250 height 20
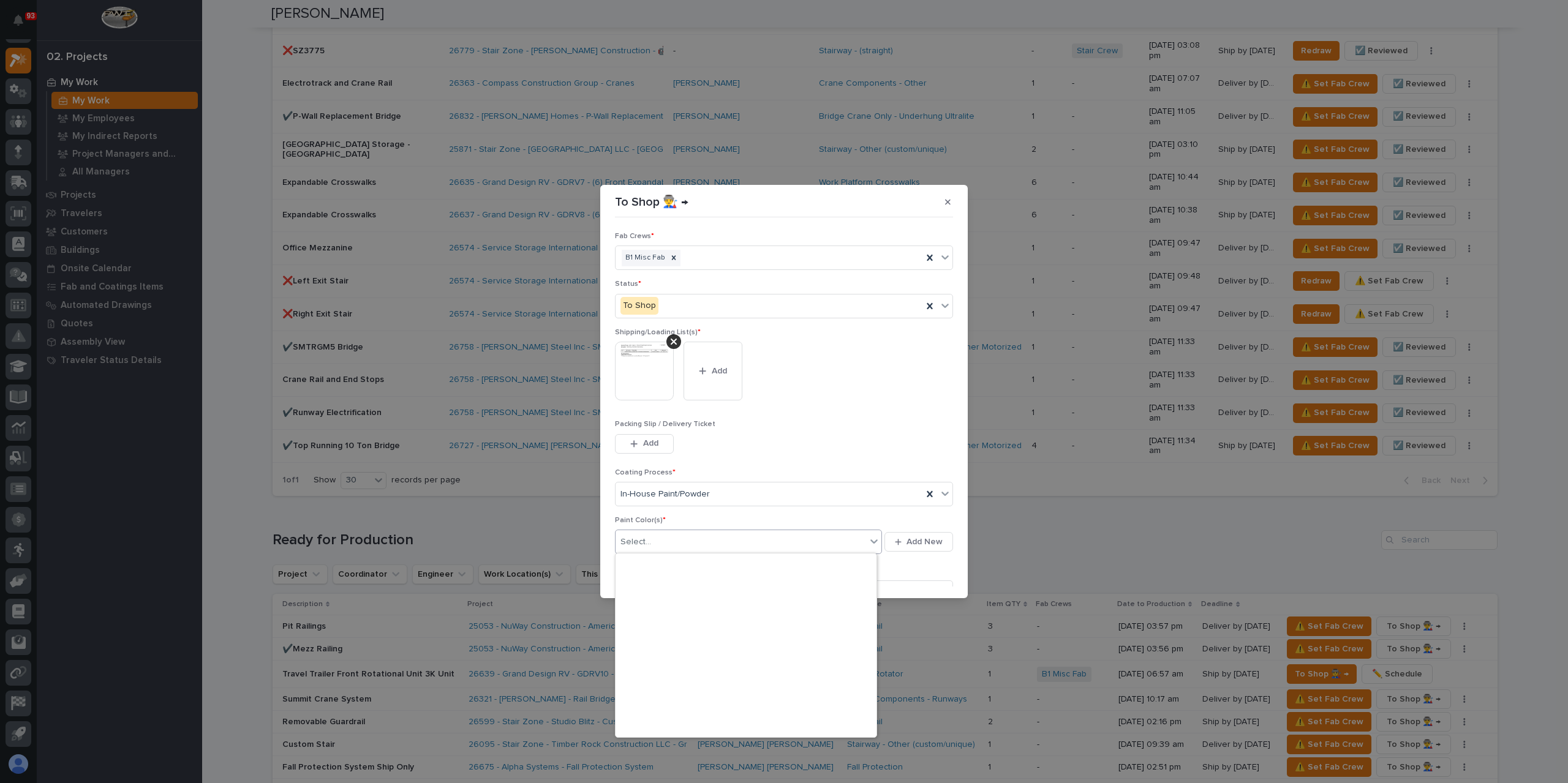
click at [658, 623] on div "Paint Jayco Green* (custom) Paint Orange Paint Red* (custom) Paint Southwire Or…" at bounding box center [745, 645] width 261 height 184
click at [669, 619] on div "Paint Yellow" at bounding box center [745, 622] width 261 height 21
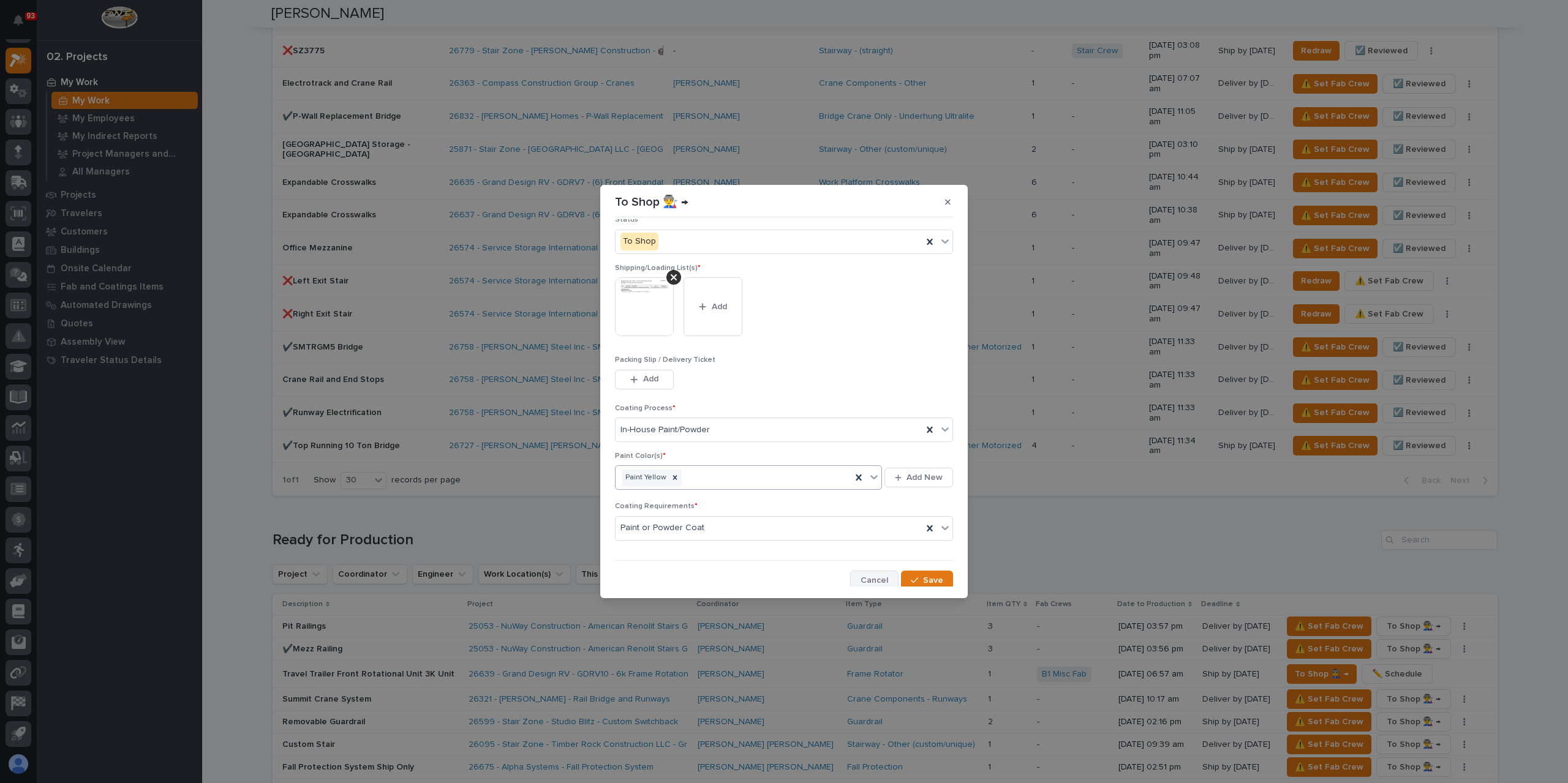
scroll to position [65, 0]
click at [914, 570] on button "Save" at bounding box center [927, 579] width 52 height 20
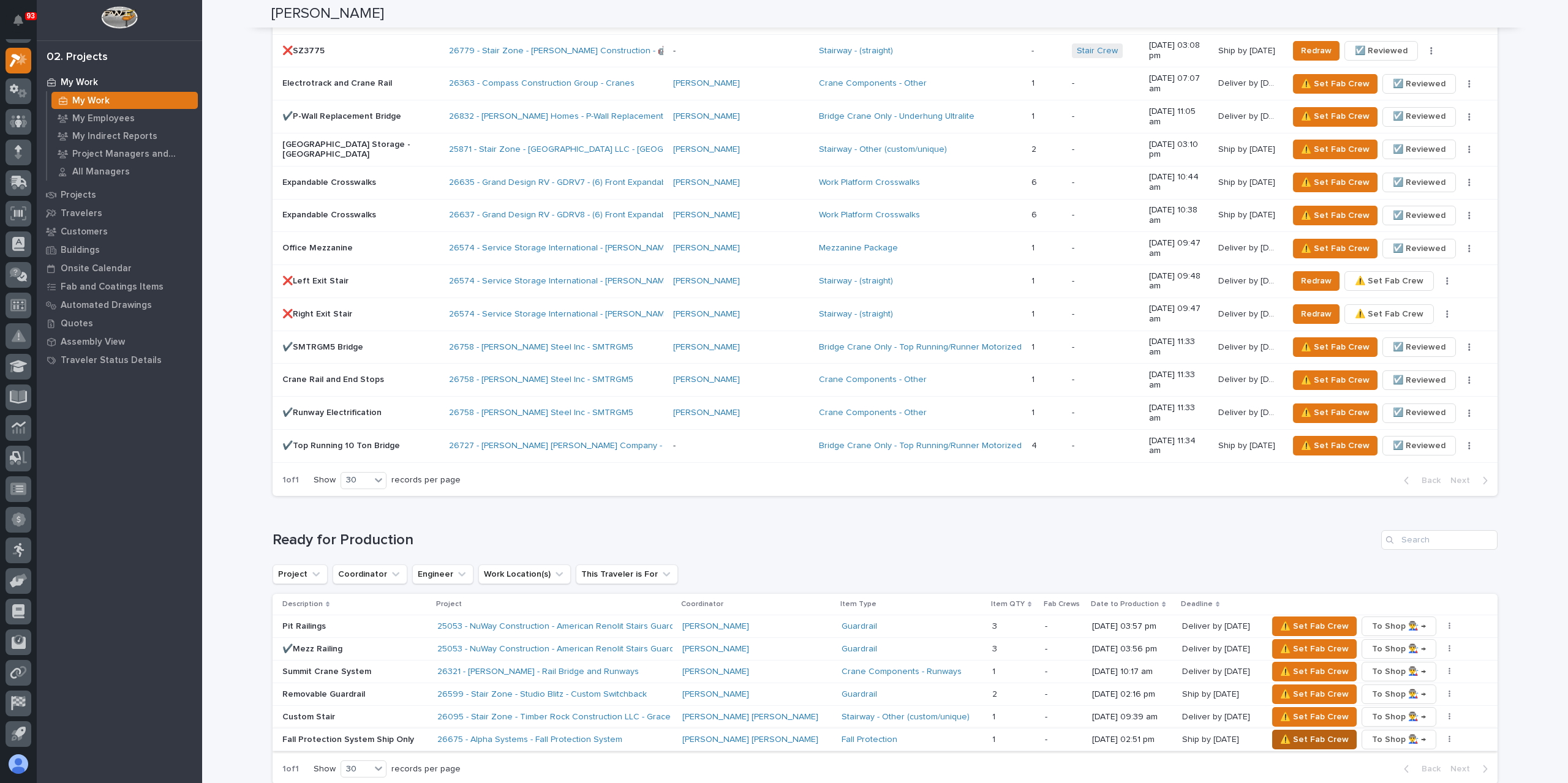
click at [1287, 732] on span "⚠️ Set Fab Crew" at bounding box center [1314, 739] width 68 height 15
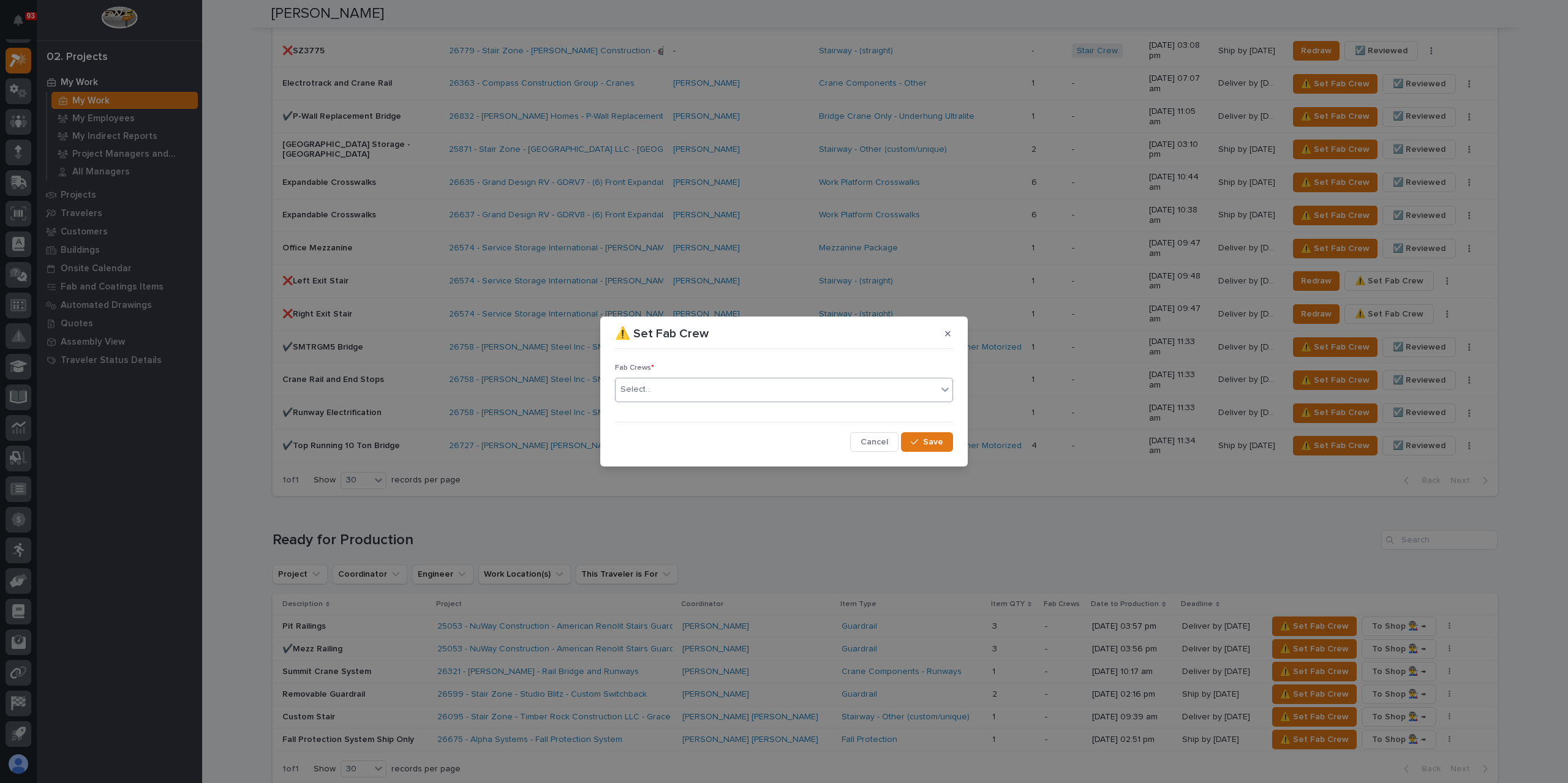
click at [673, 394] on div "Select..." at bounding box center [776, 390] width 321 height 20
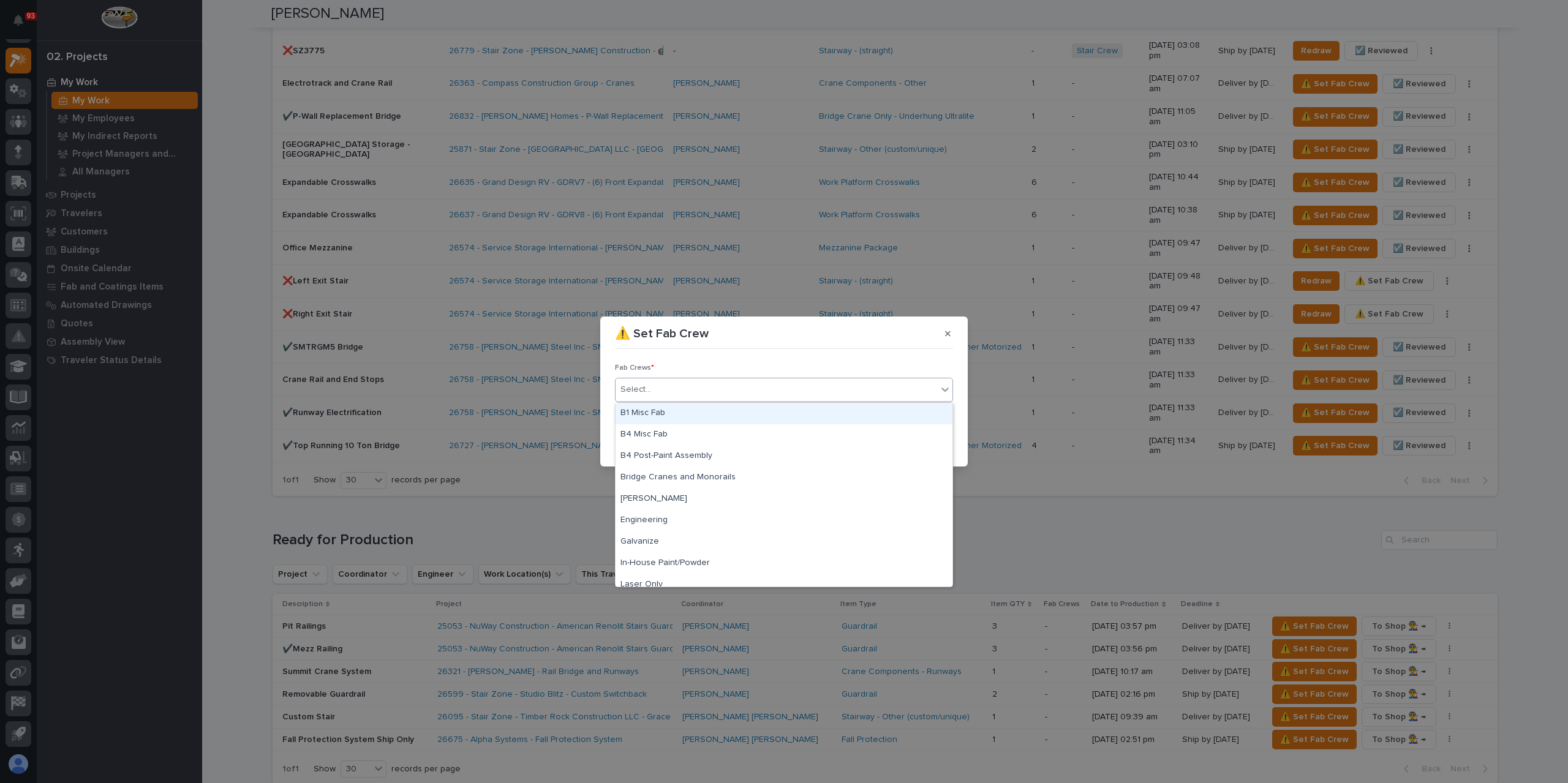
click at [671, 412] on div "B1 Misc Fab" at bounding box center [783, 413] width 337 height 21
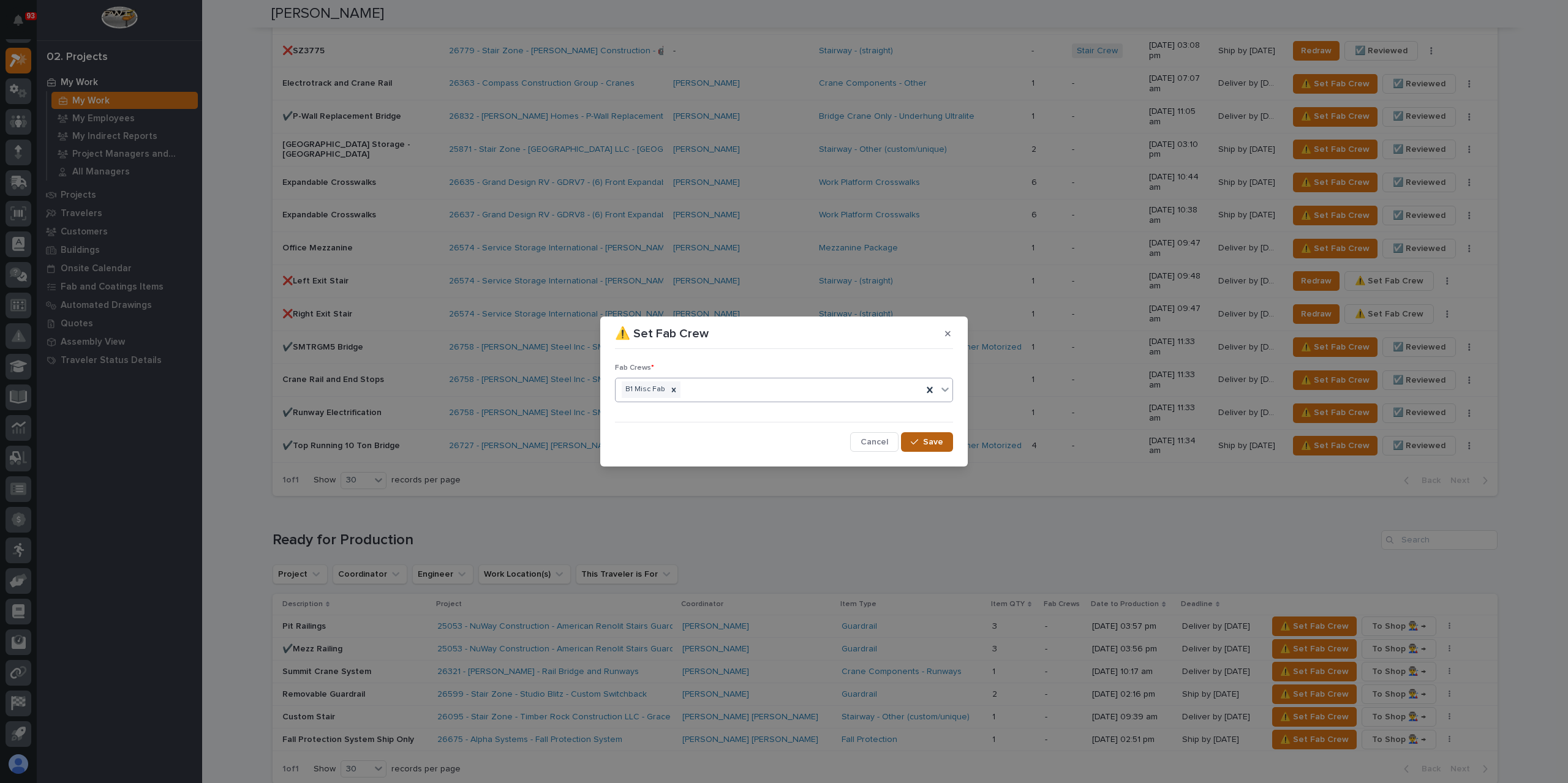
click at [940, 441] on span "Save" at bounding box center [933, 441] width 20 height 11
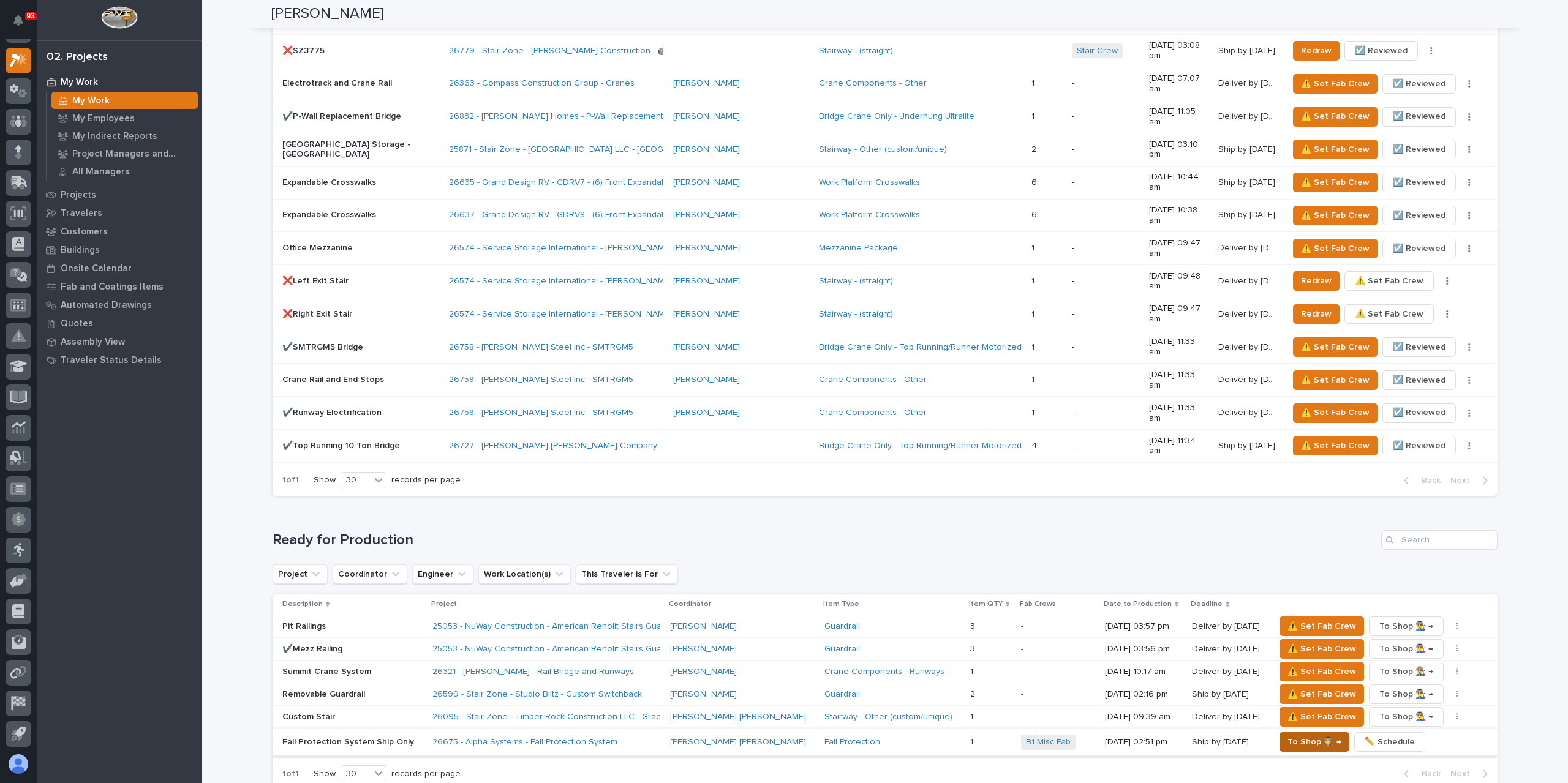
click at [1292, 735] on span "To Shop 👨‍🏭 →" at bounding box center [1314, 742] width 54 height 15
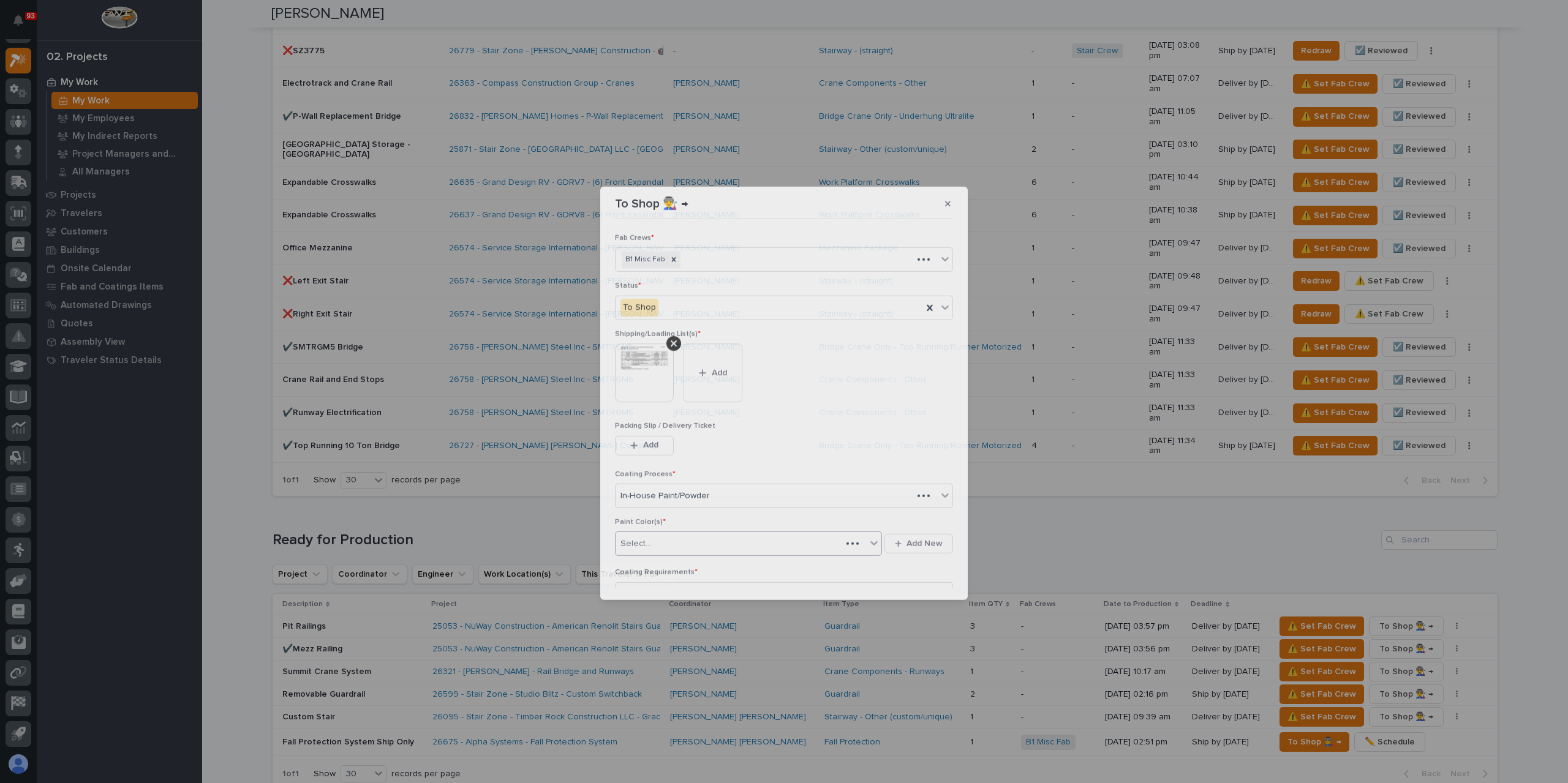
click at [673, 547] on div "Select..." at bounding box center [728, 544] width 226 height 20
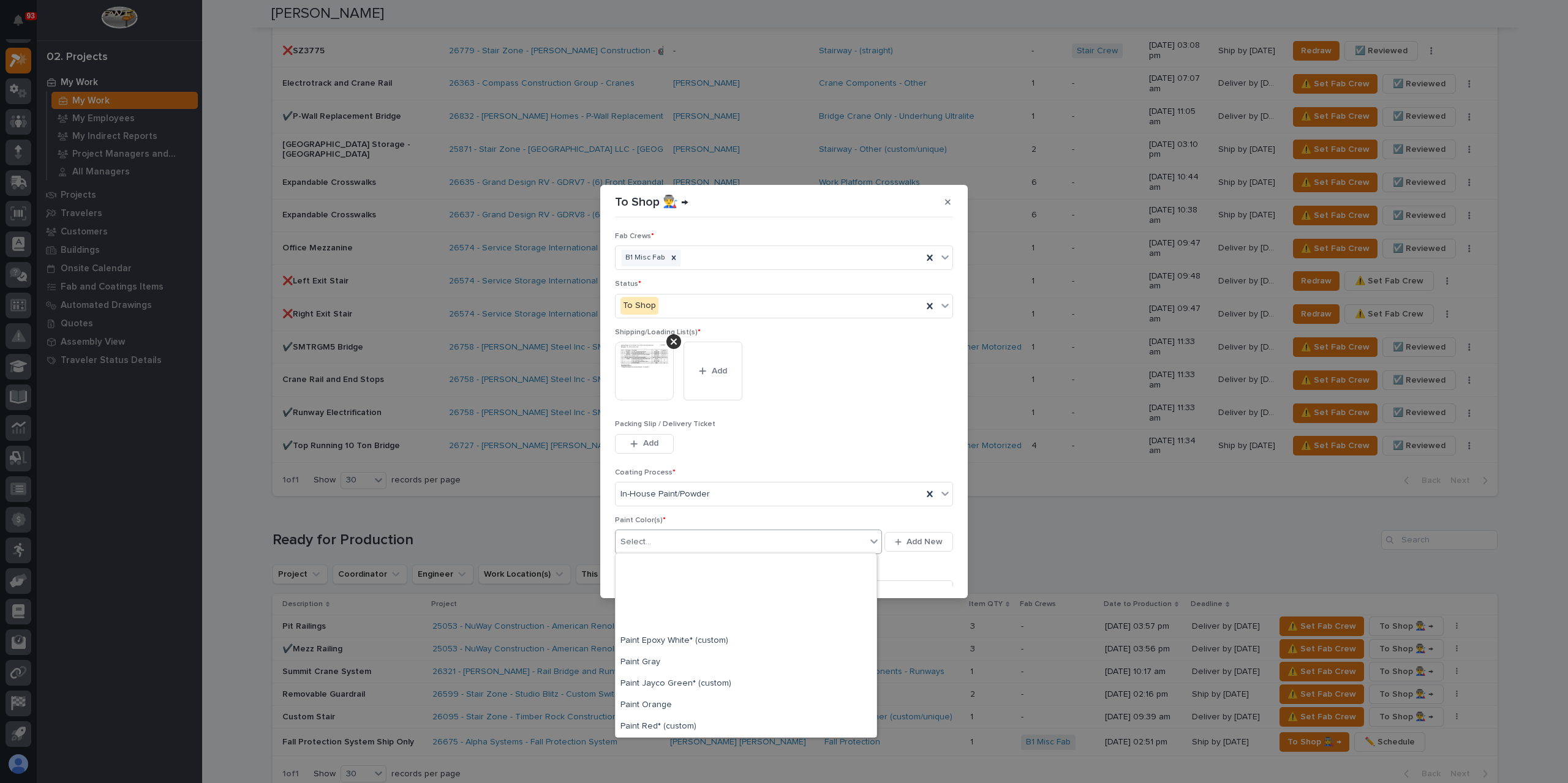
scroll to position [245, 0]
click at [671, 674] on div "Paint Yellow" at bounding box center [745, 683] width 261 height 21
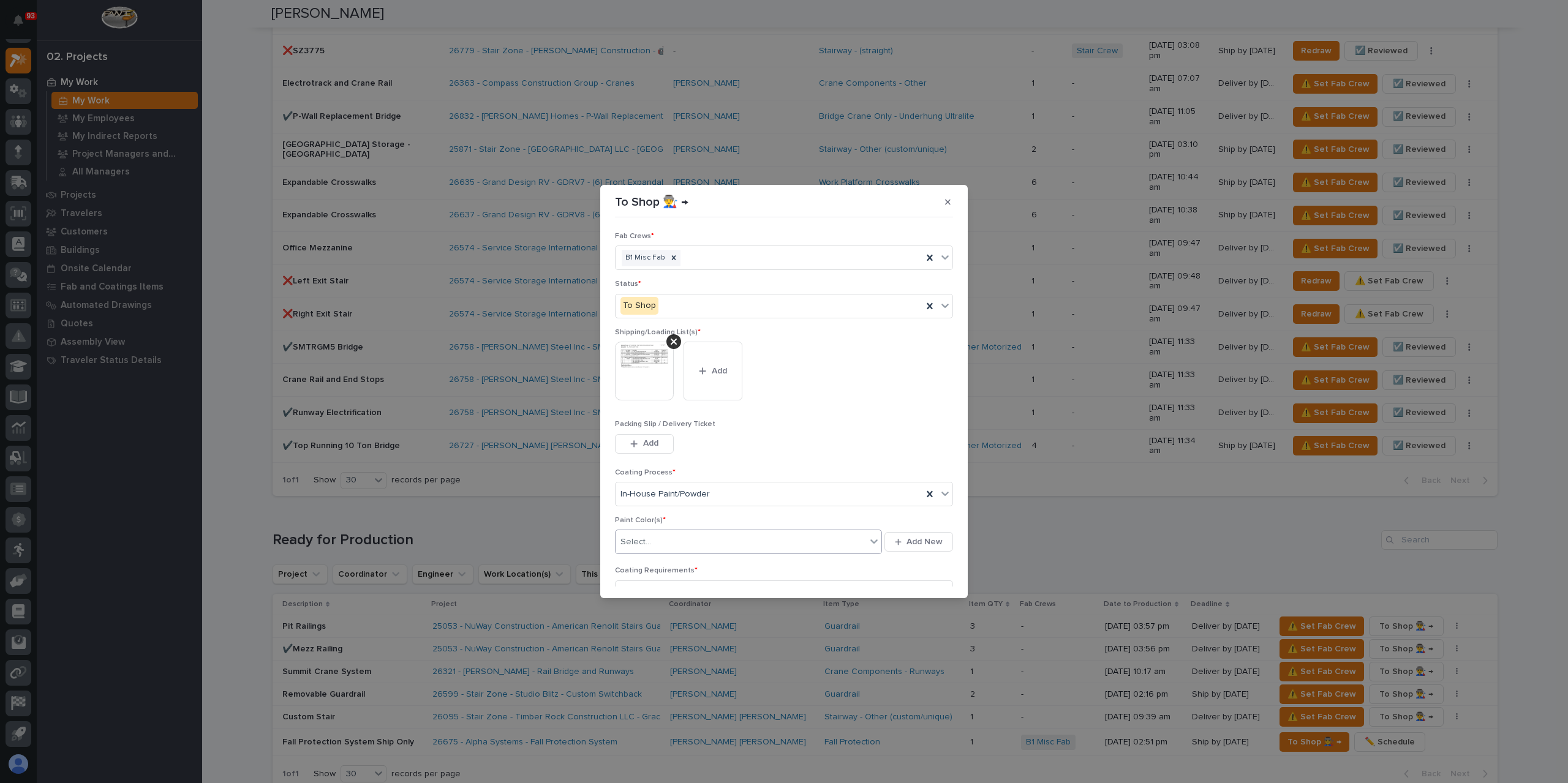
drag, startPoint x: 677, startPoint y: 684, endPoint x: 843, endPoint y: 514, distance: 237.6
click at [677, 684] on div "To Shop 👨‍🏭 → Fab Crews * B1 Misc Fab Status * To Shop Shipping/Loading List(s)…" at bounding box center [784, 391] width 1568 height 783
click at [927, 587] on section "To Shop 👨‍🏭 → Fab Crews * B1 Misc Fab Status * To Shop Shipping/Loading List(s)…" at bounding box center [783, 391] width 367 height 413
click at [926, 582] on button "Save" at bounding box center [927, 579] width 52 height 20
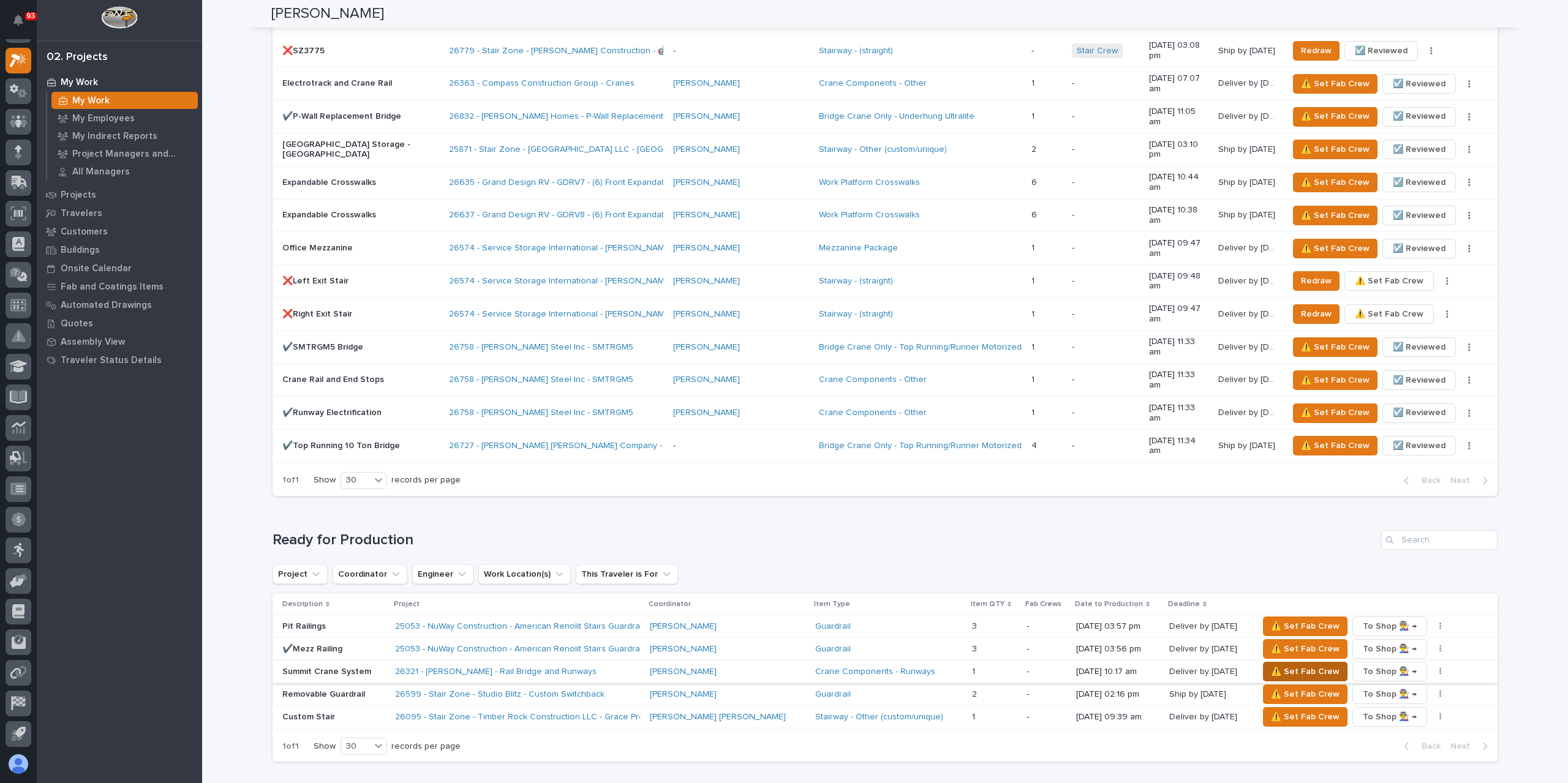
click at [1277, 664] on span "⚠️ Set Fab Crew" at bounding box center [1305, 672] width 68 height 15
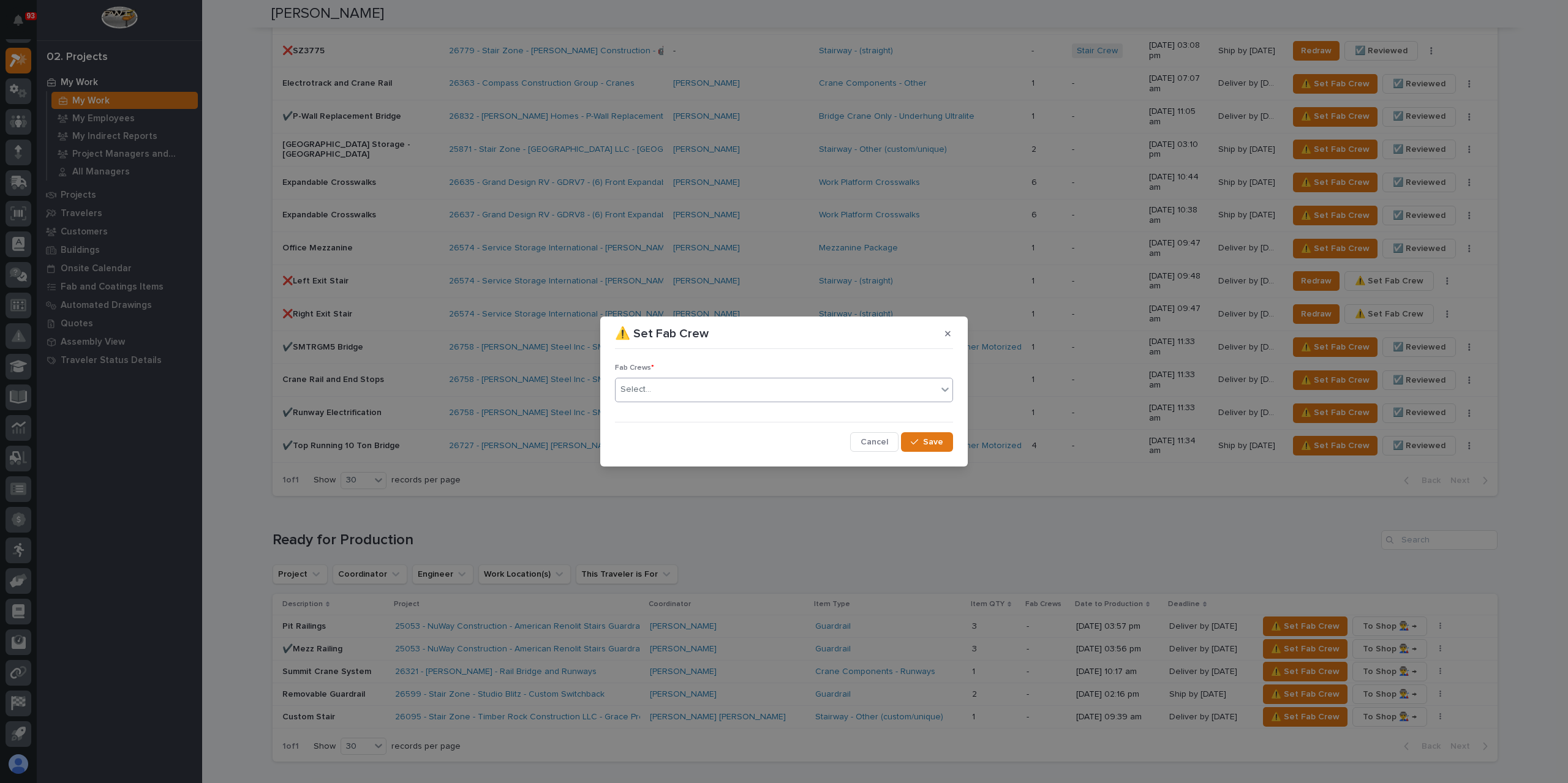
click at [657, 396] on div "Select..." at bounding box center [776, 390] width 321 height 20
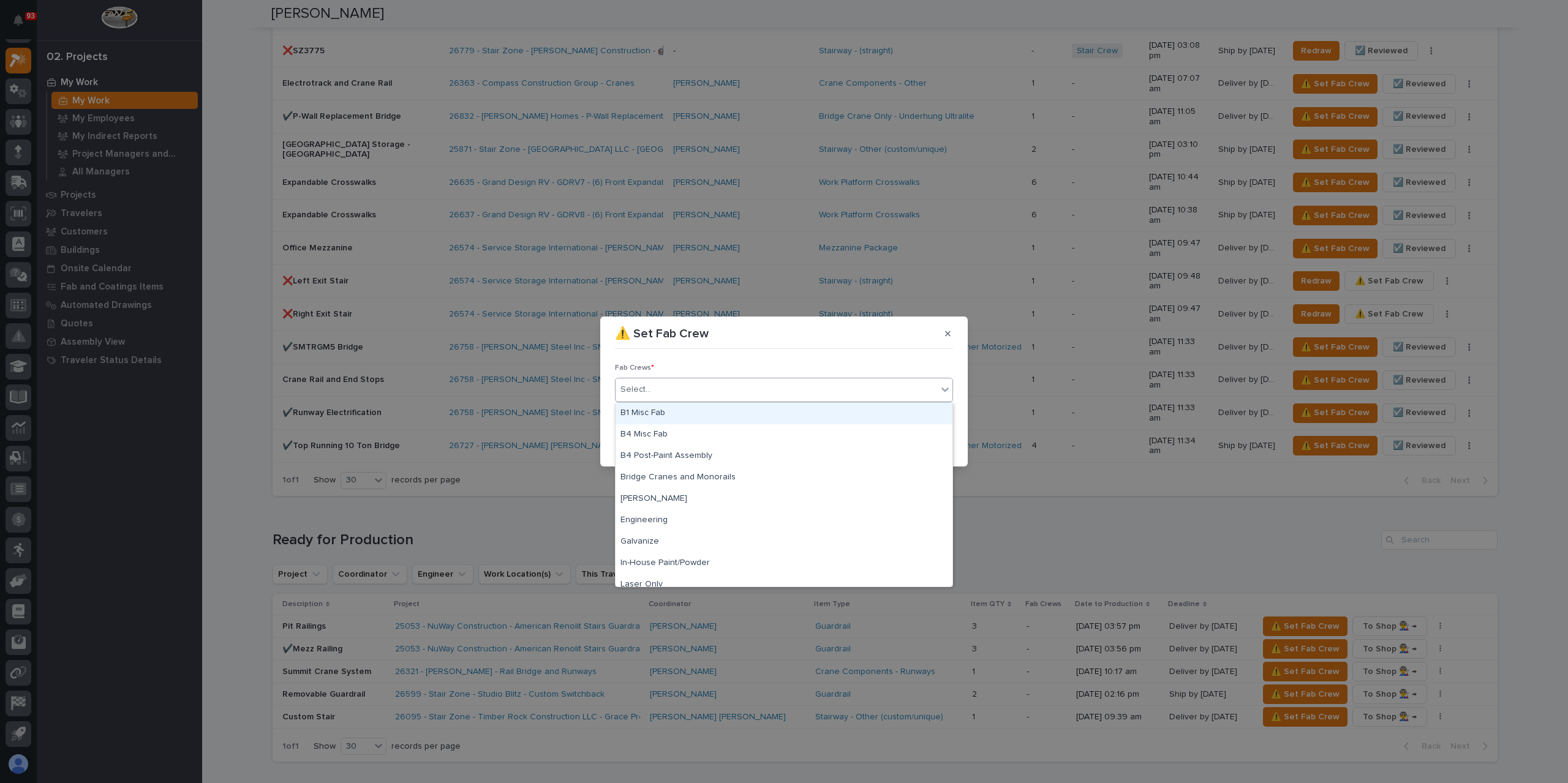
click at [663, 411] on div "B1 Misc Fab" at bounding box center [783, 413] width 337 height 21
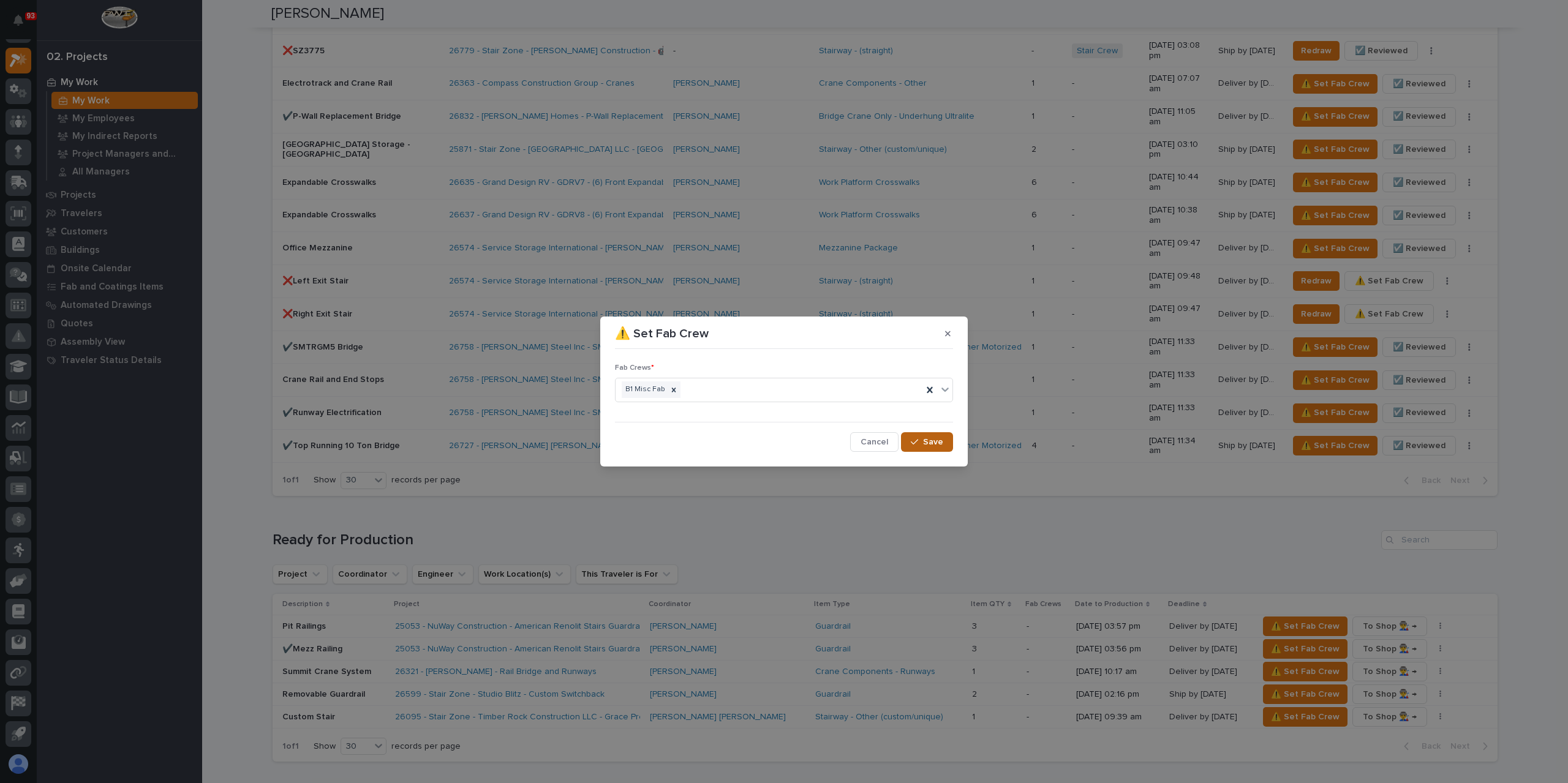
click at [923, 442] on div "button" at bounding box center [916, 442] width 12 height 9
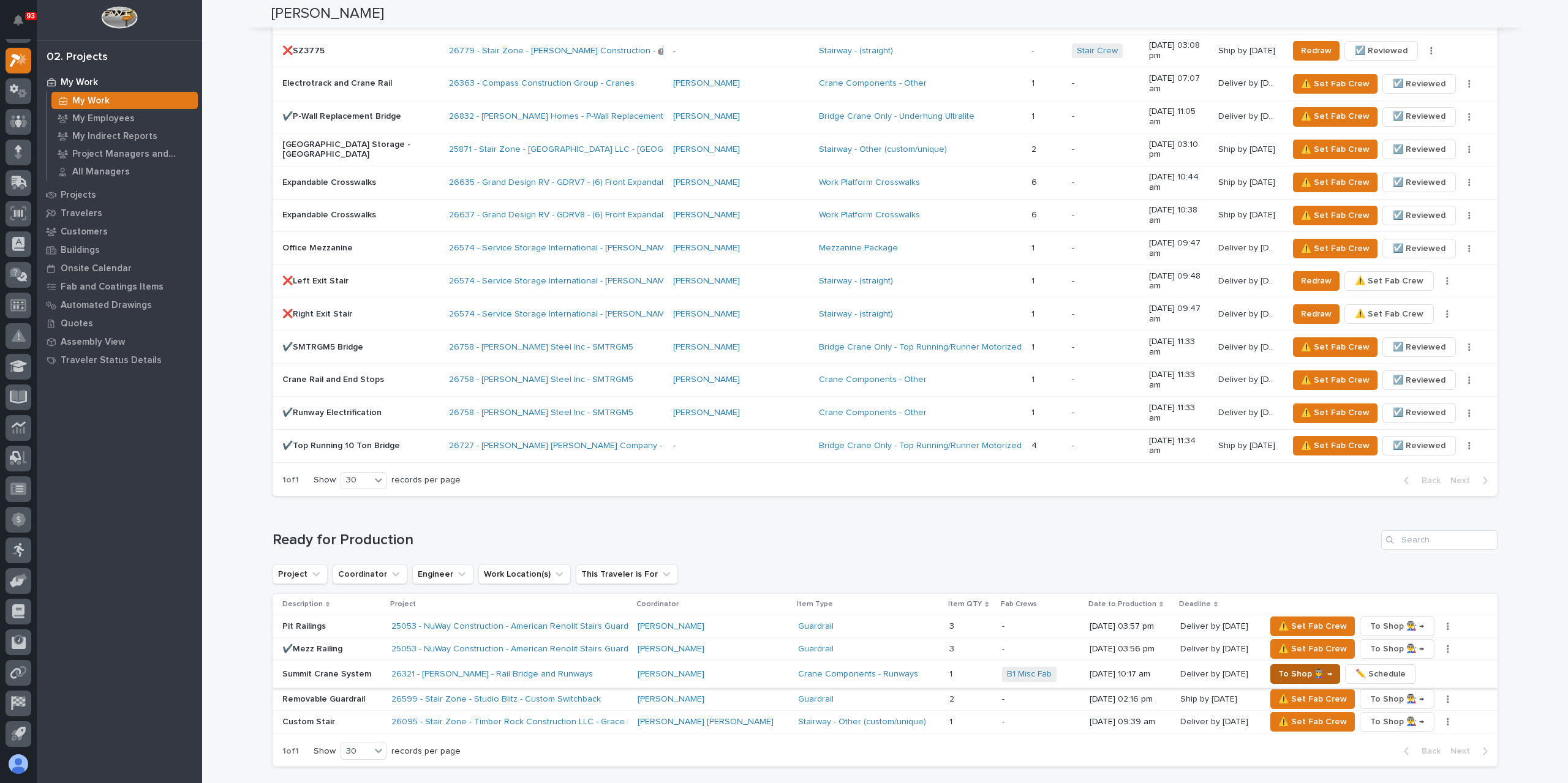
click at [1279, 667] on span "To Shop 👨‍🏭 →" at bounding box center [1305, 674] width 54 height 15
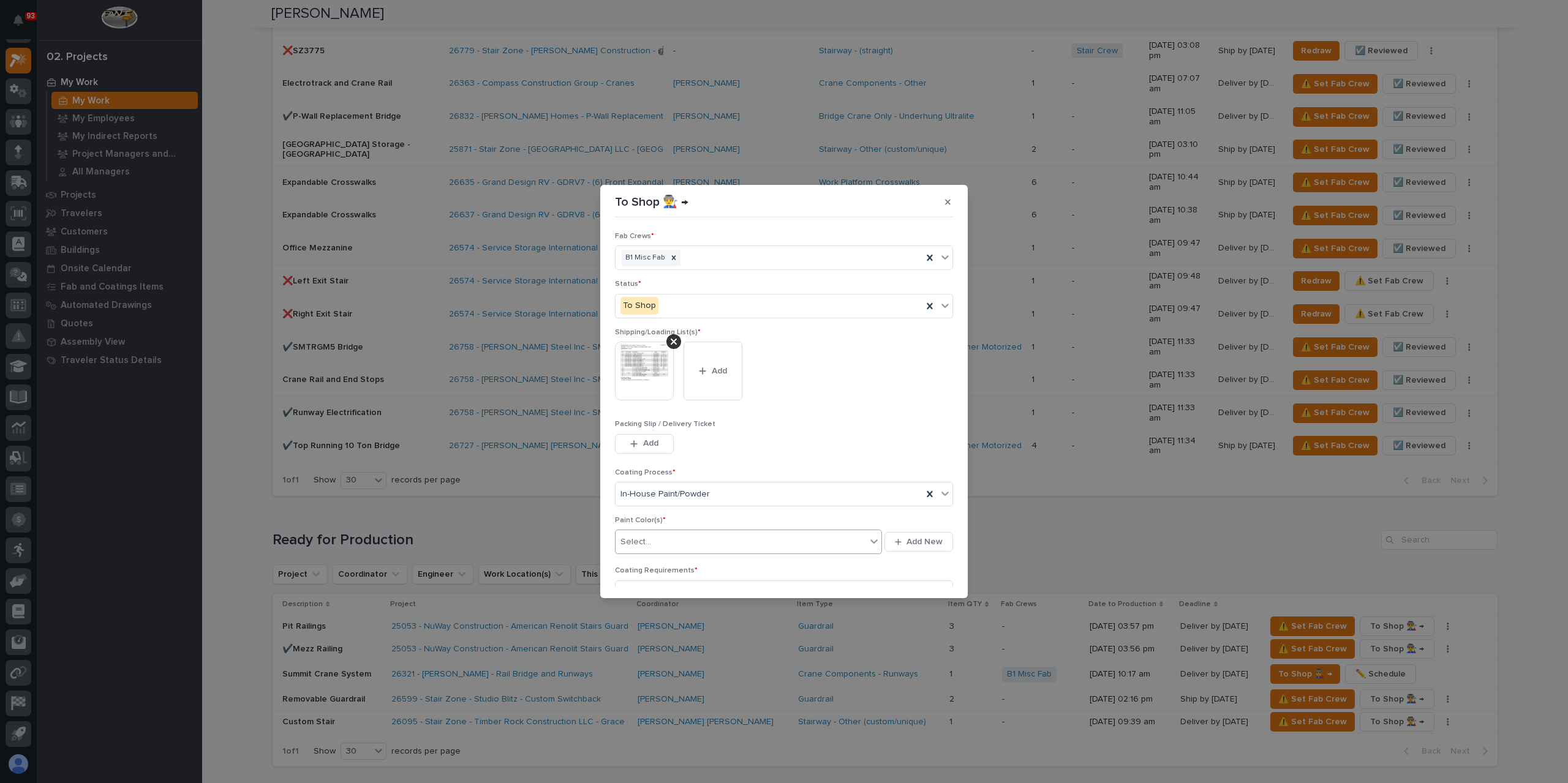
click at [657, 542] on div "Select..." at bounding box center [740, 542] width 250 height 20
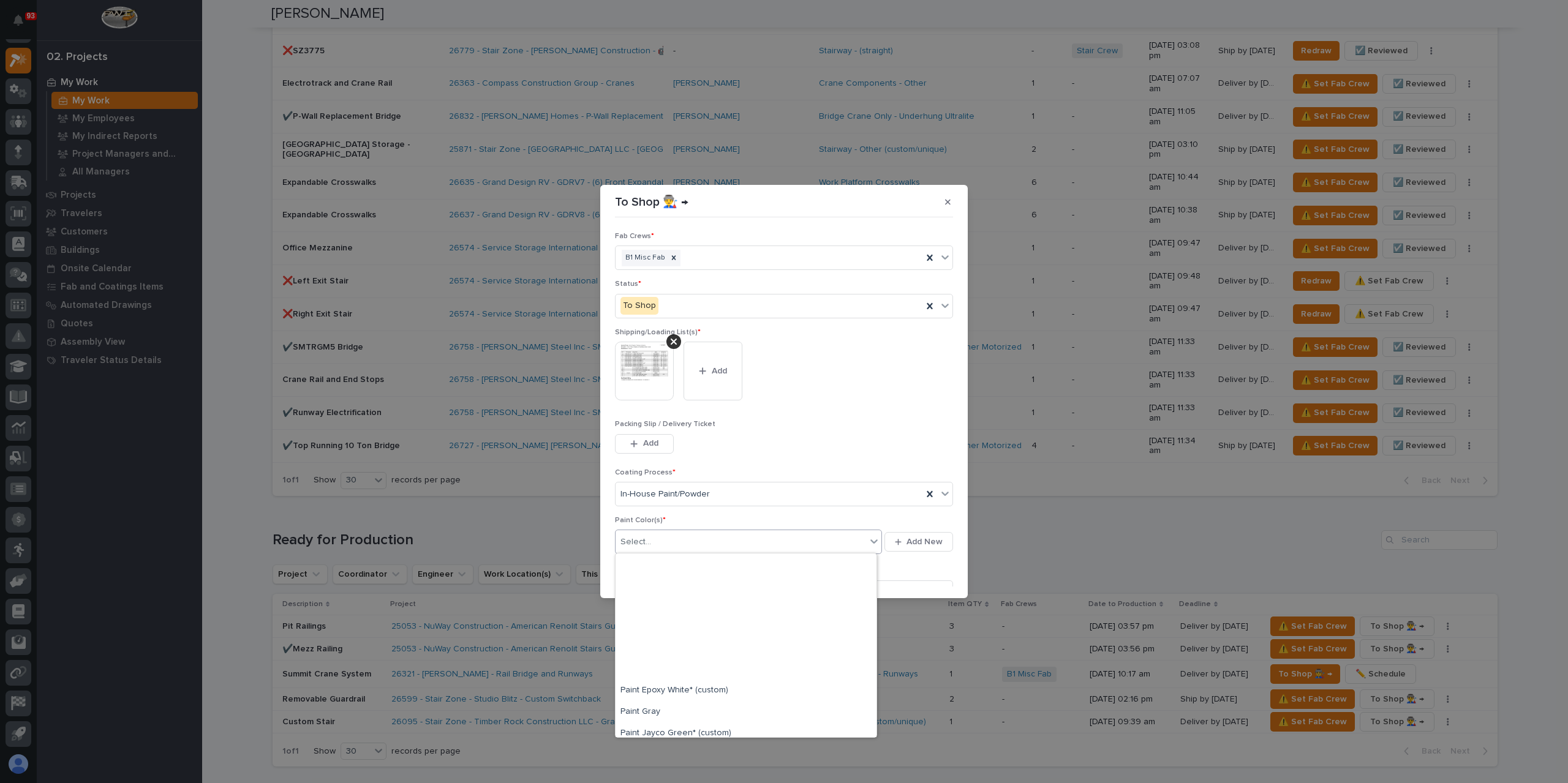
scroll to position [245, 0]
click at [656, 560] on div "Paint Gray" at bounding box center [745, 555] width 261 height 21
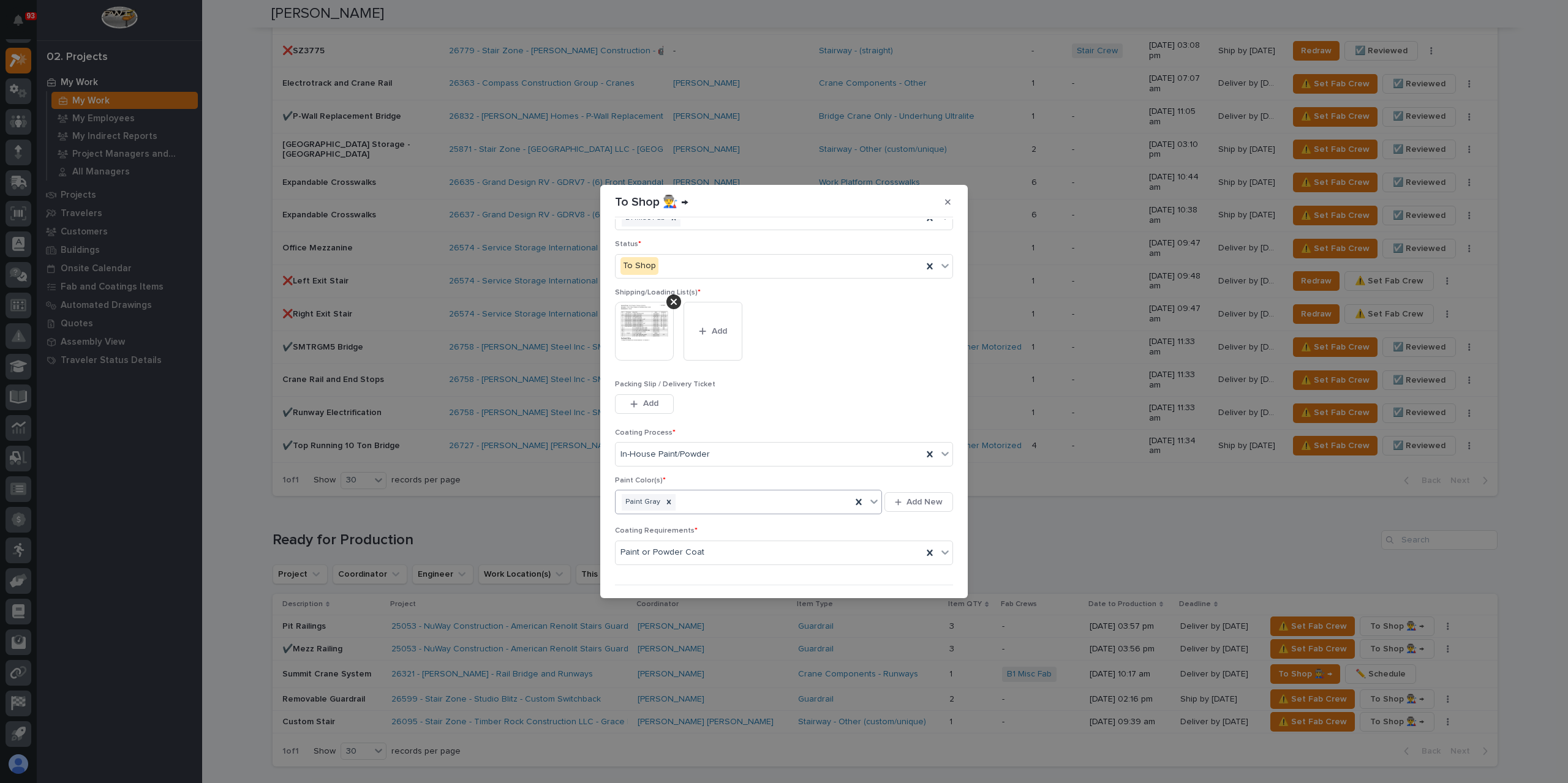
scroll to position [65, 0]
click at [913, 575] on div "button" at bounding box center [916, 579] width 12 height 9
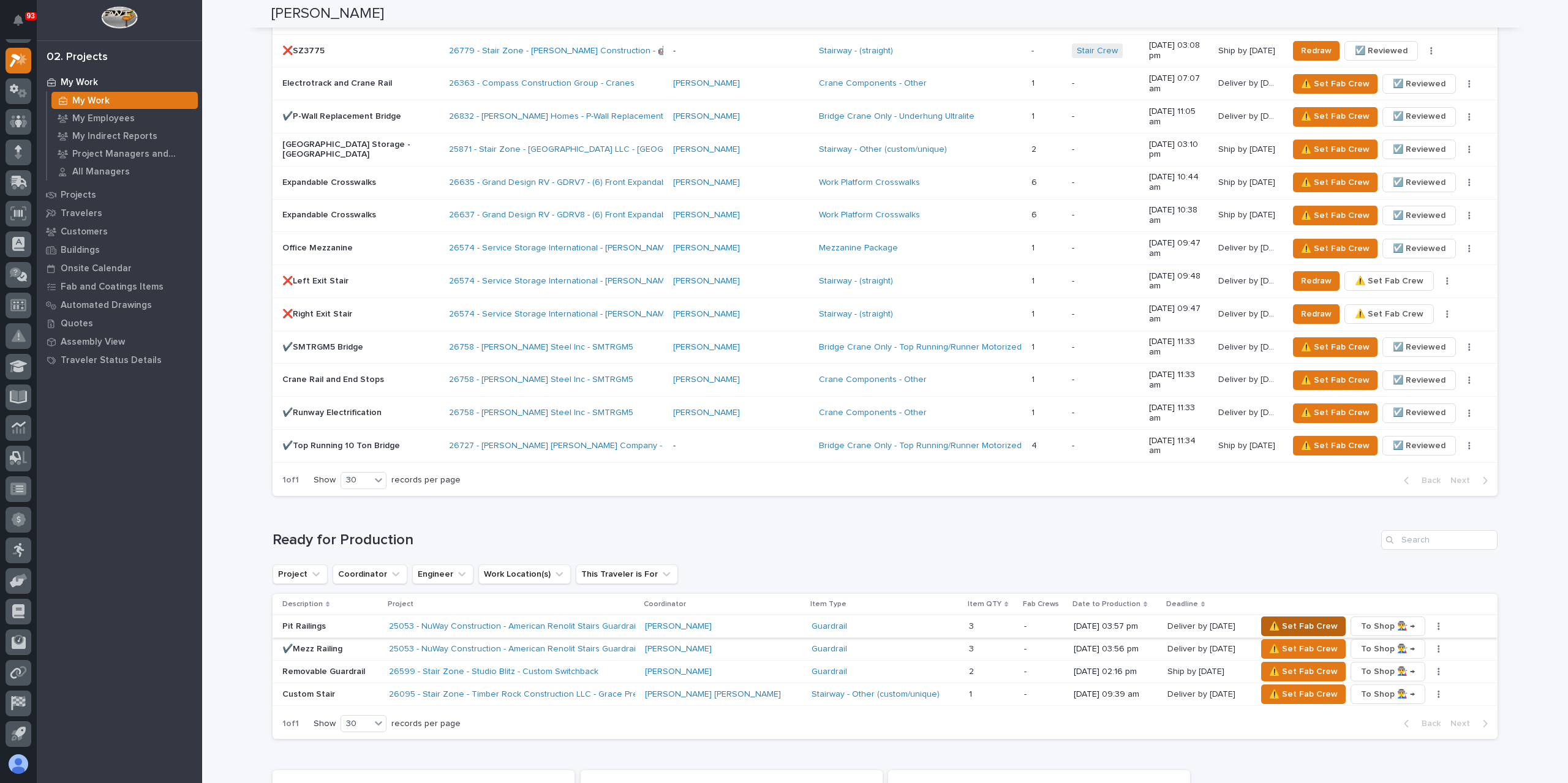
click at [1269, 619] on span "⚠️ Set Fab Crew" at bounding box center [1303, 626] width 68 height 15
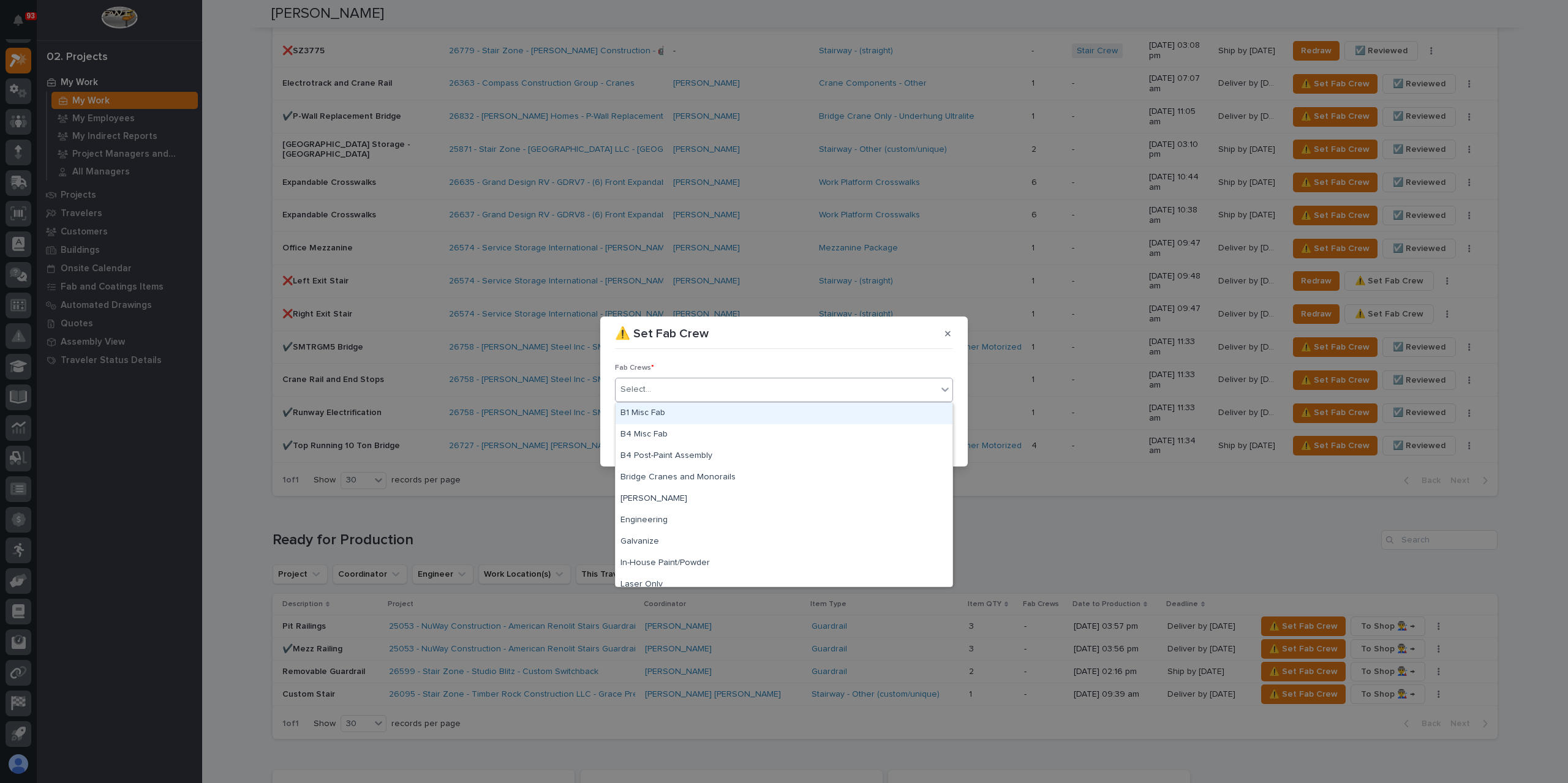
click at [653, 388] on div "Select..." at bounding box center [776, 390] width 321 height 20
click at [666, 416] on div "B1 Misc Fab" at bounding box center [783, 413] width 337 height 21
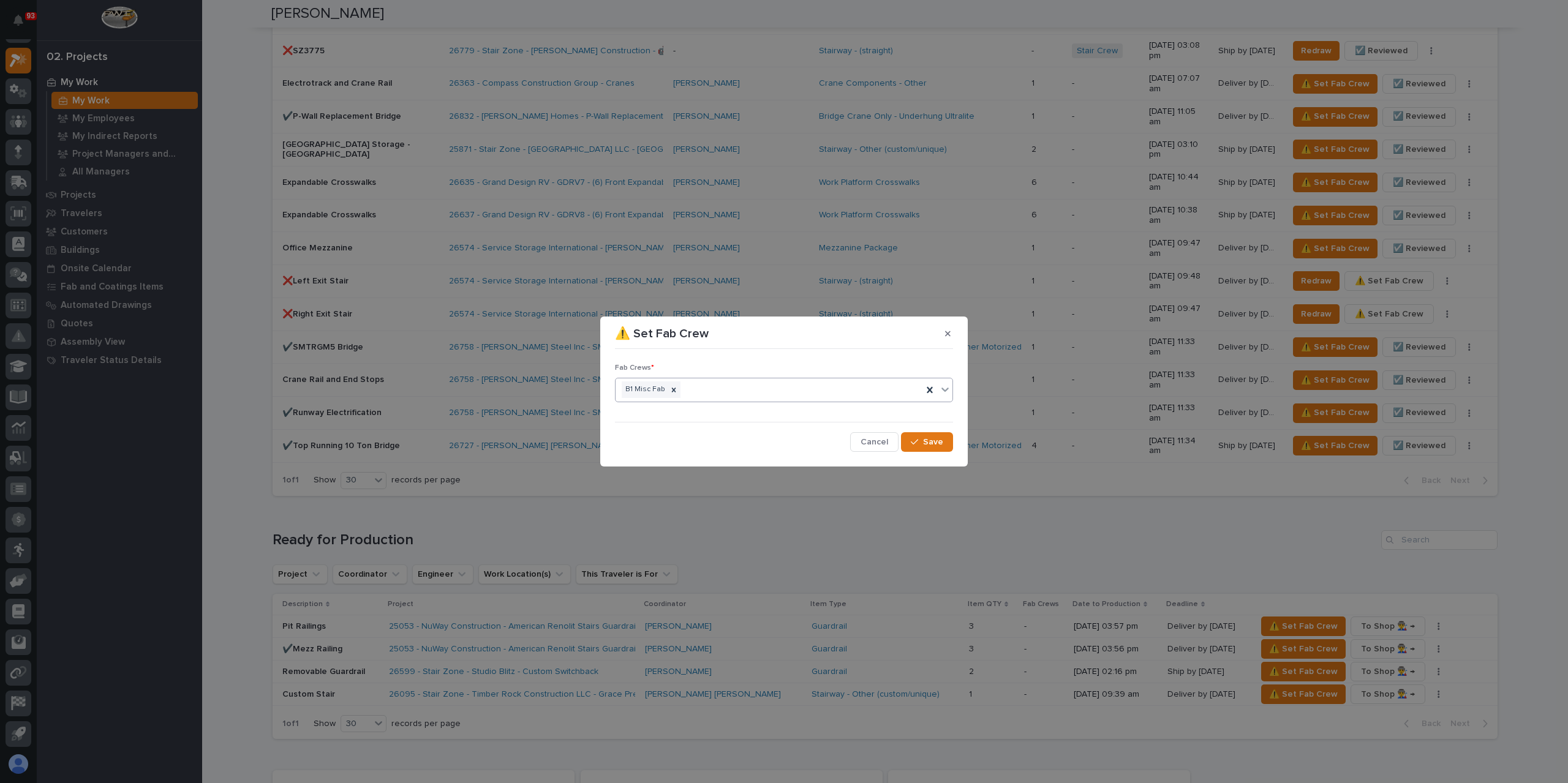
click at [941, 431] on div "Fab Crews * option B1 Misc Fab, selected. 0 results available. Select is focuse…" at bounding box center [784, 403] width 338 height 97
click at [936, 441] on span "Save" at bounding box center [933, 441] width 20 height 11
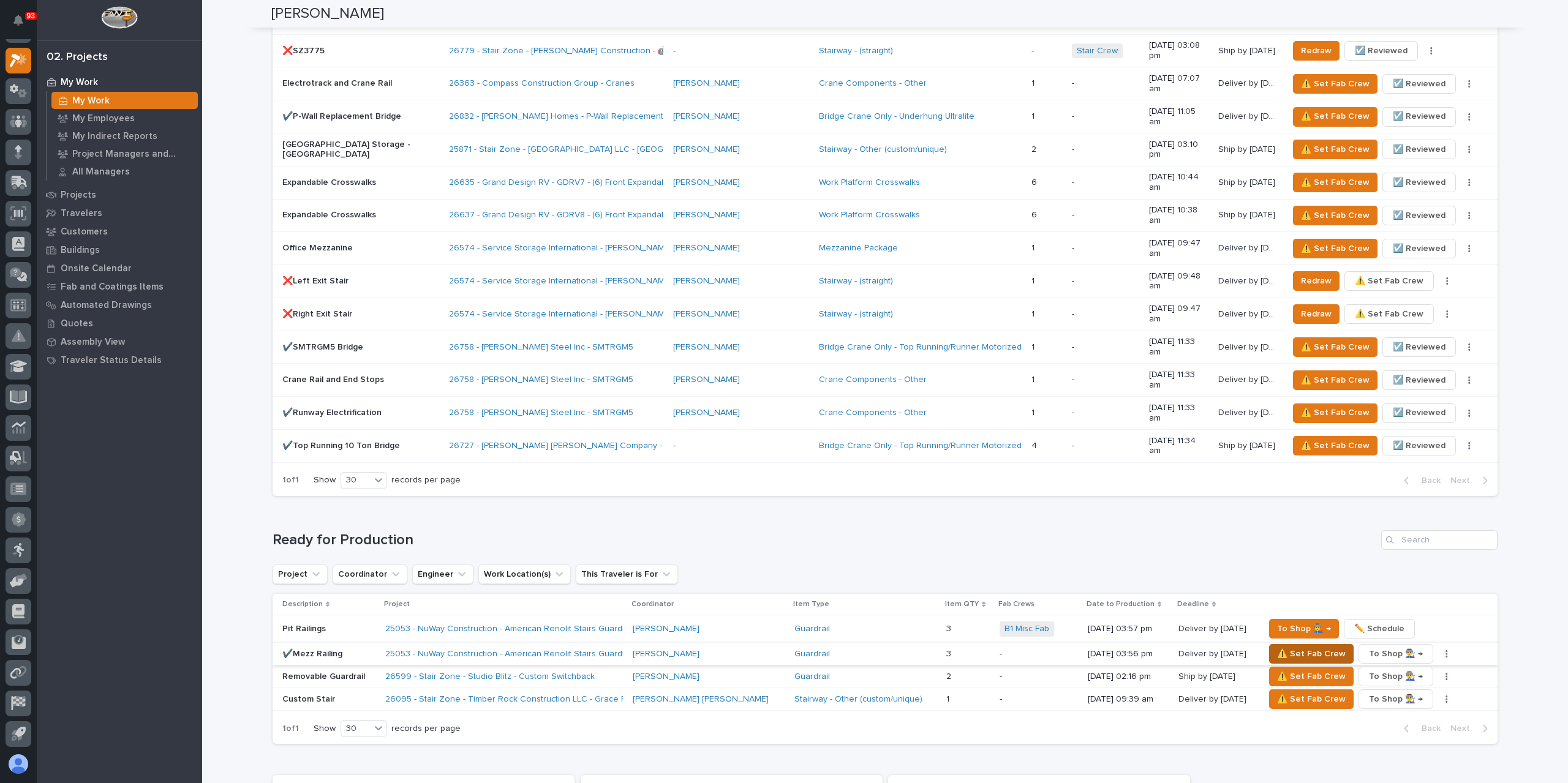
click at [1277, 646] on span "⚠️ Set Fab Crew" at bounding box center [1311, 654] width 68 height 15
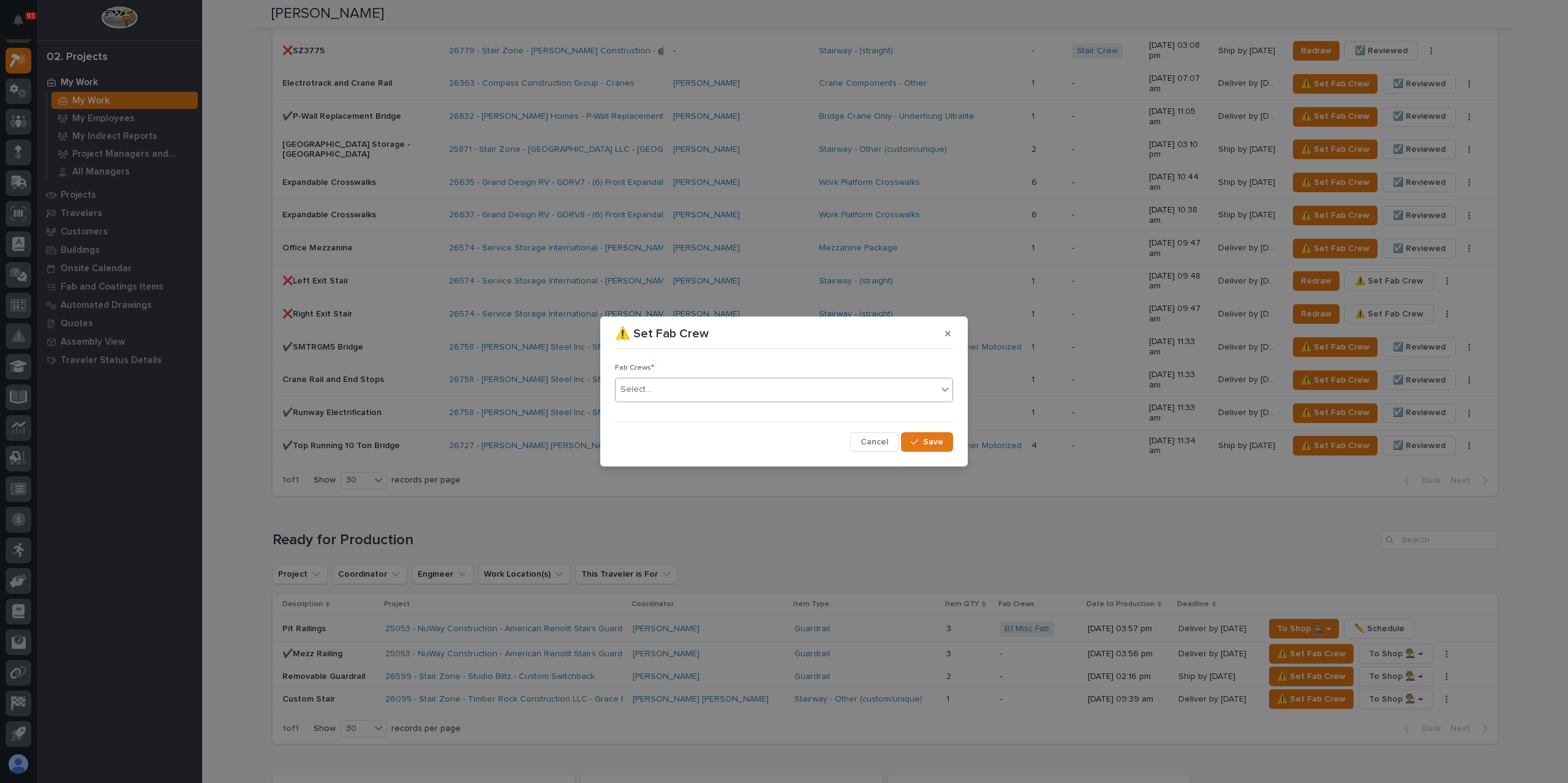
click at [680, 395] on div "Select..." at bounding box center [776, 390] width 321 height 20
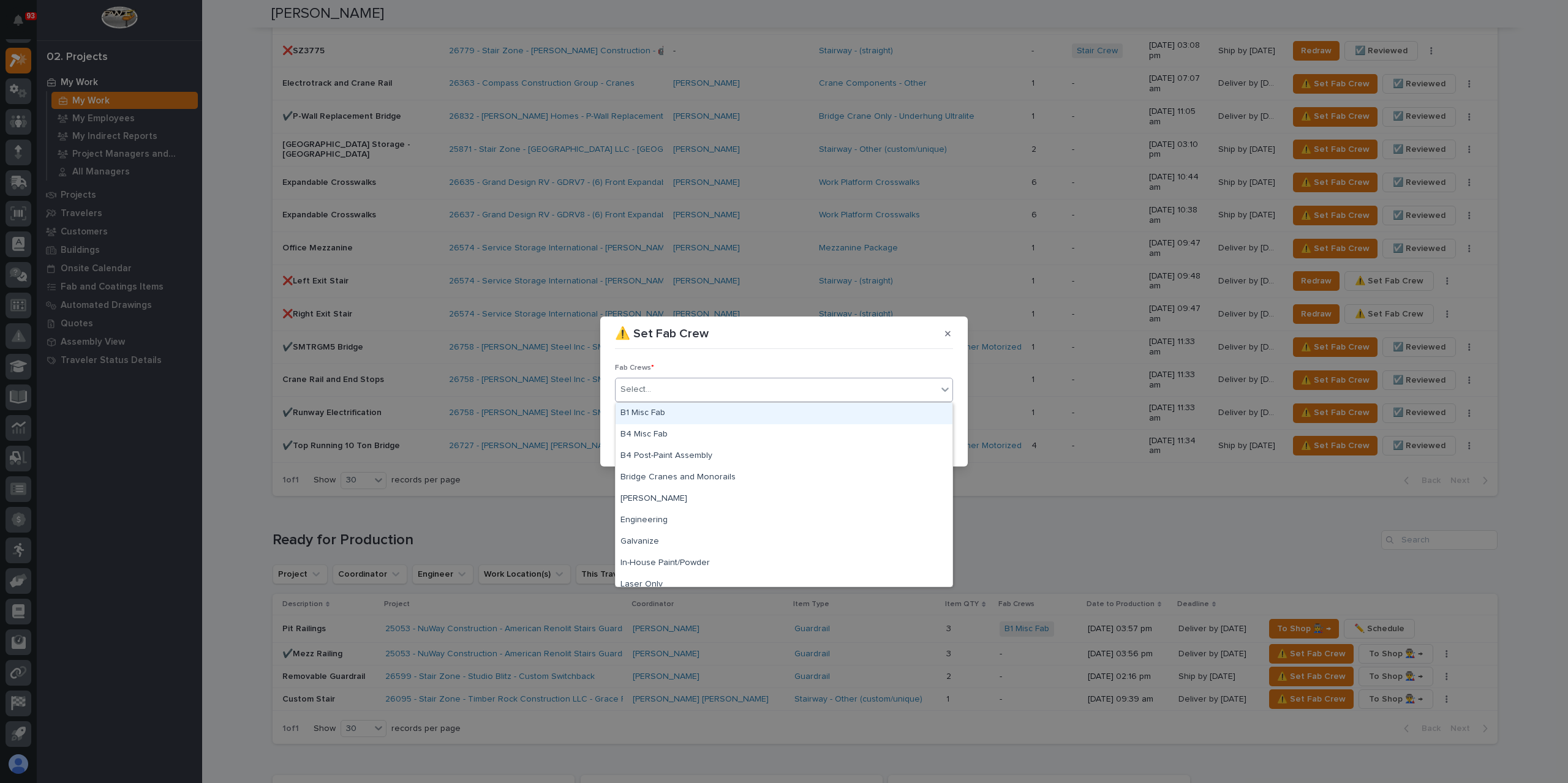
click at [683, 409] on div "B1 Misc Fab" at bounding box center [783, 413] width 337 height 21
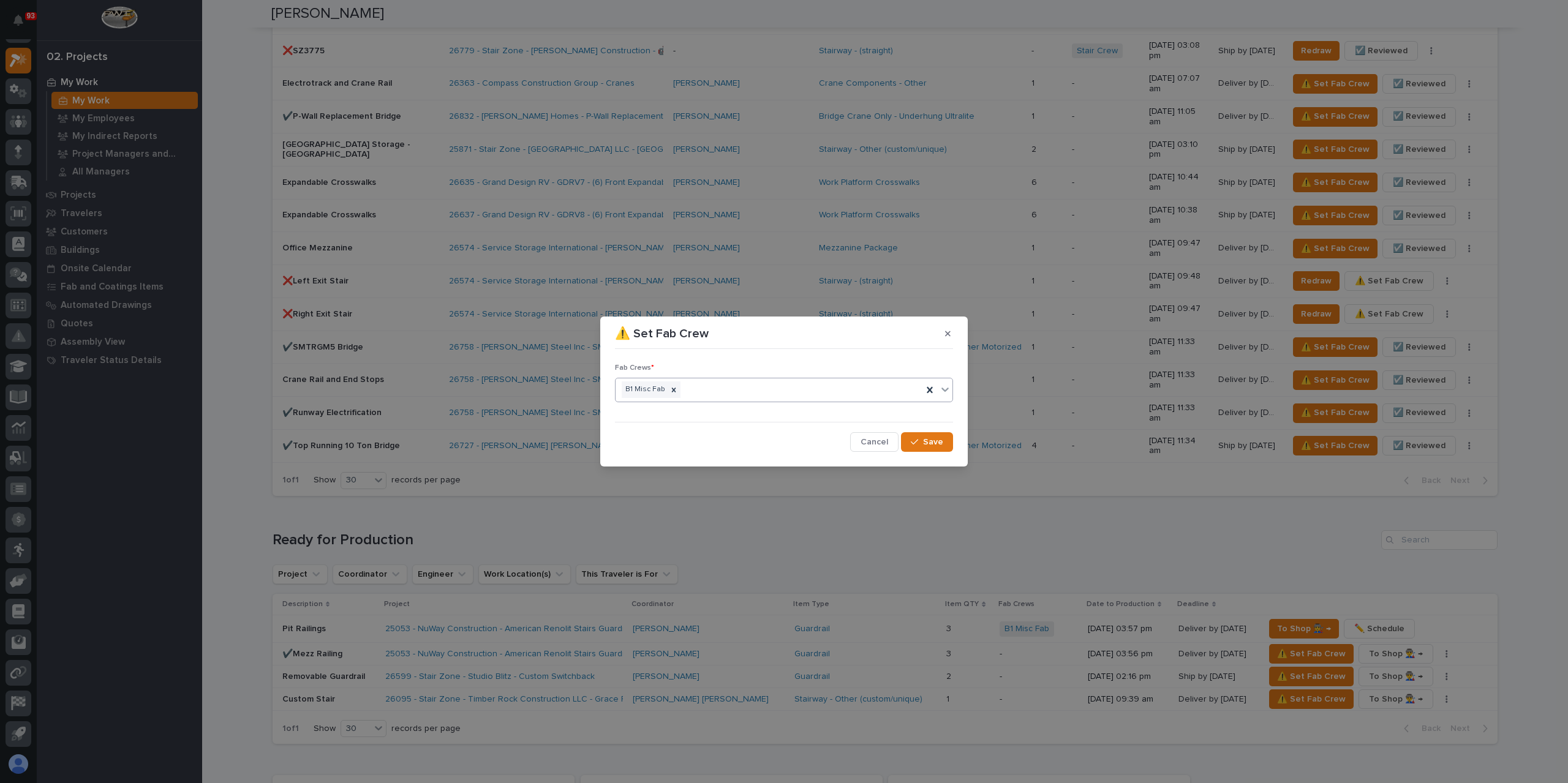
click at [913, 435] on button "Save" at bounding box center [927, 442] width 52 height 20
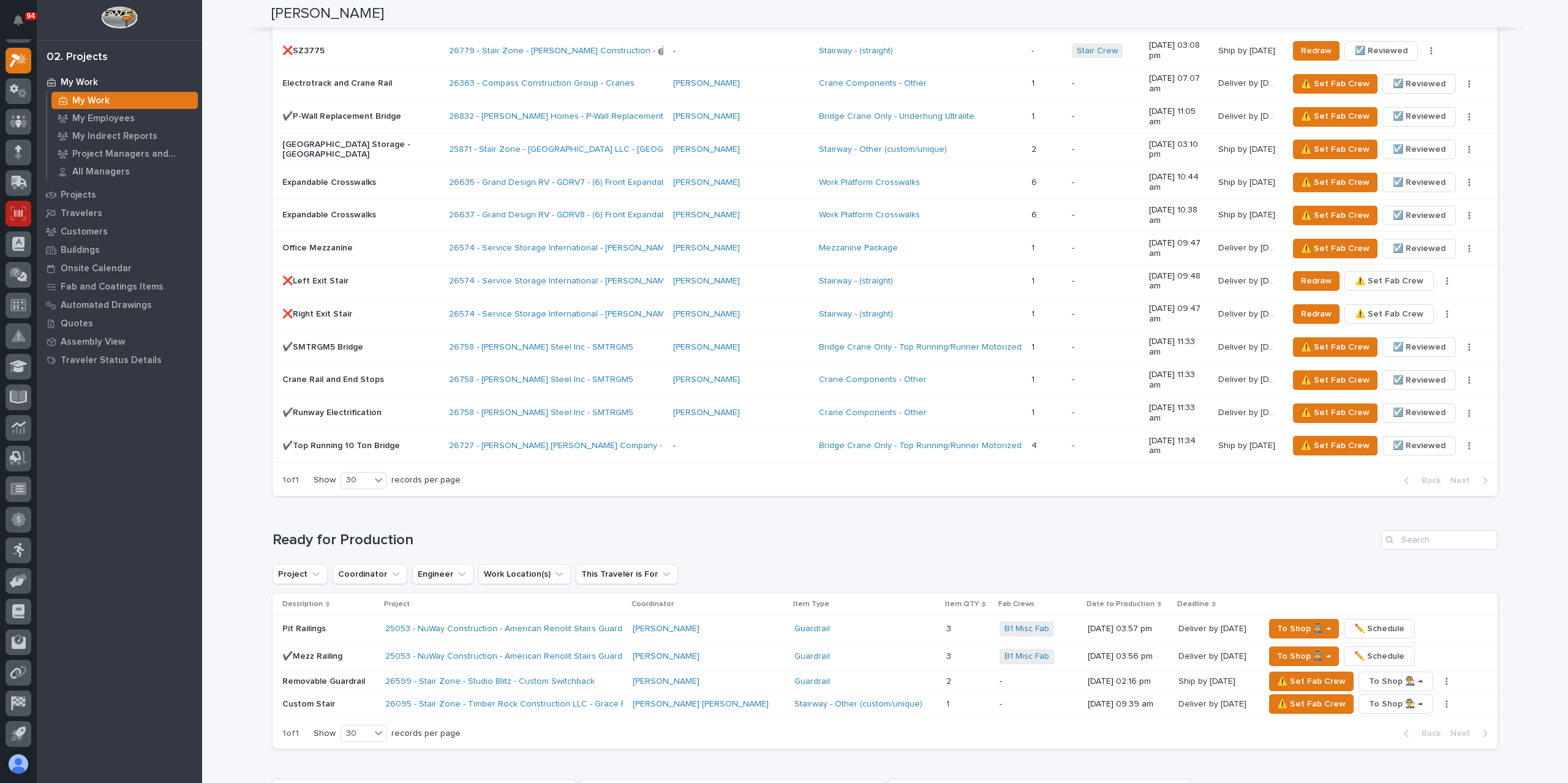
click at [22, 207] on icon at bounding box center [18, 213] width 16 height 14
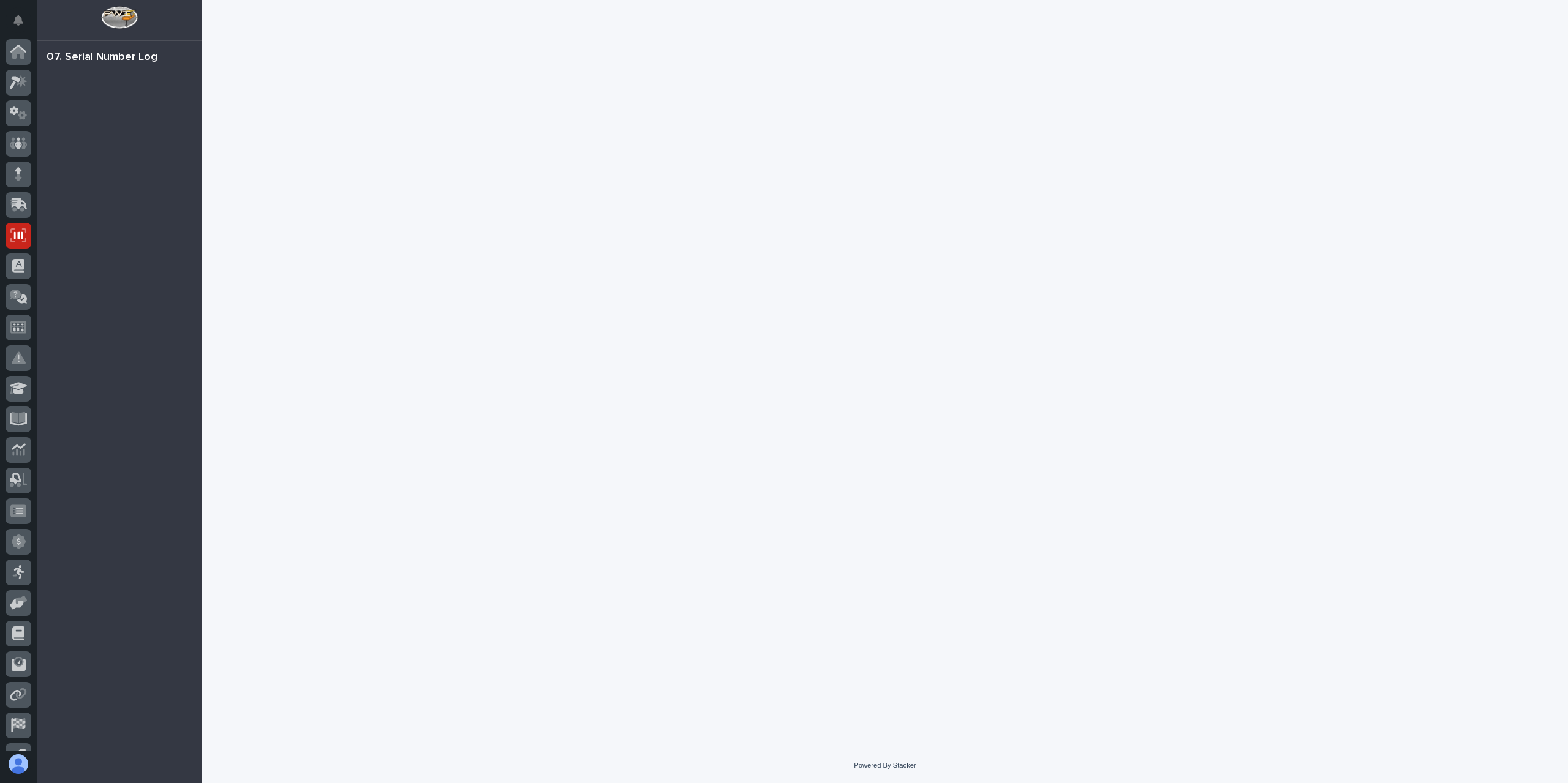
scroll to position [22, 0]
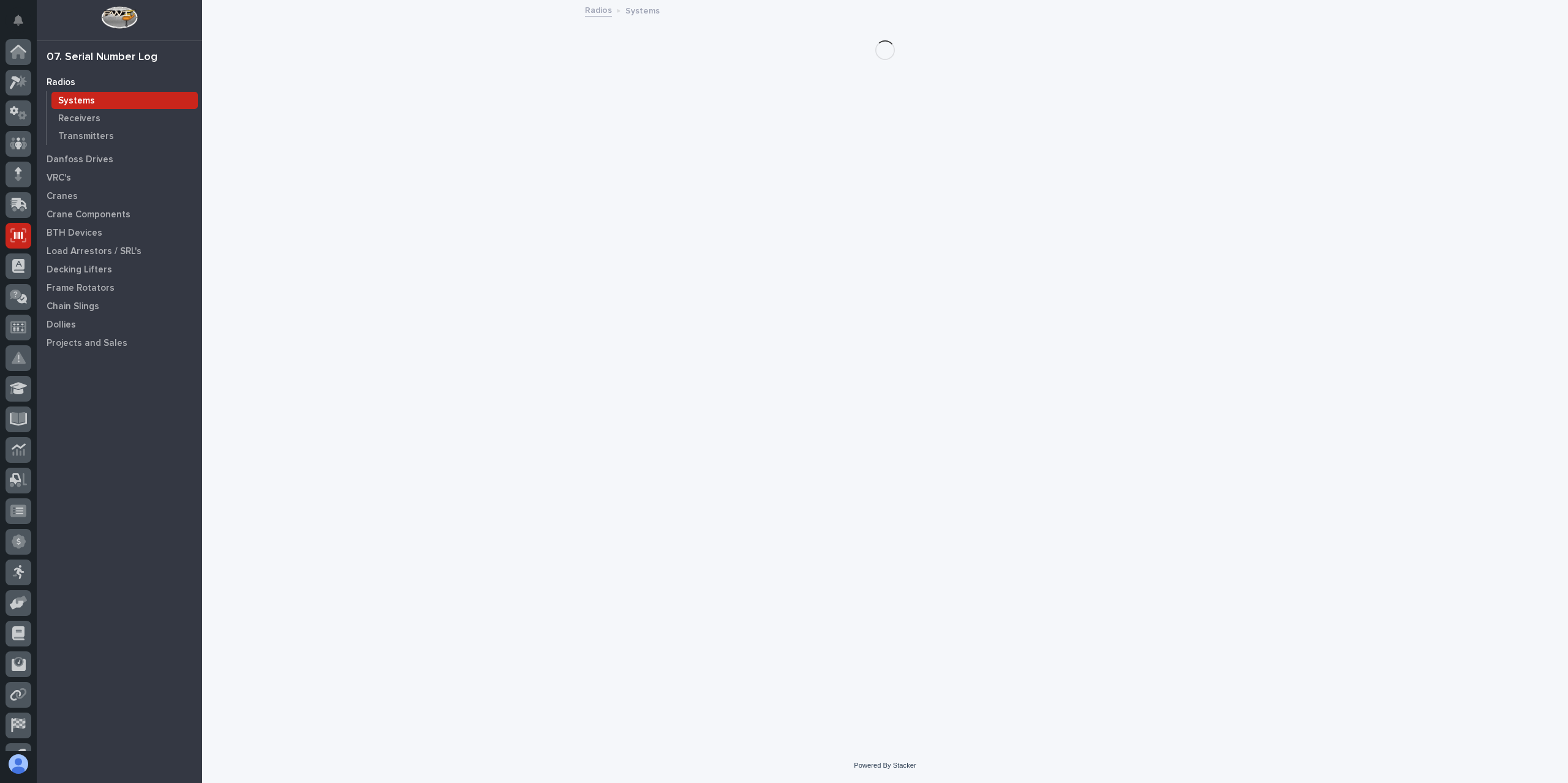
scroll to position [22, 0]
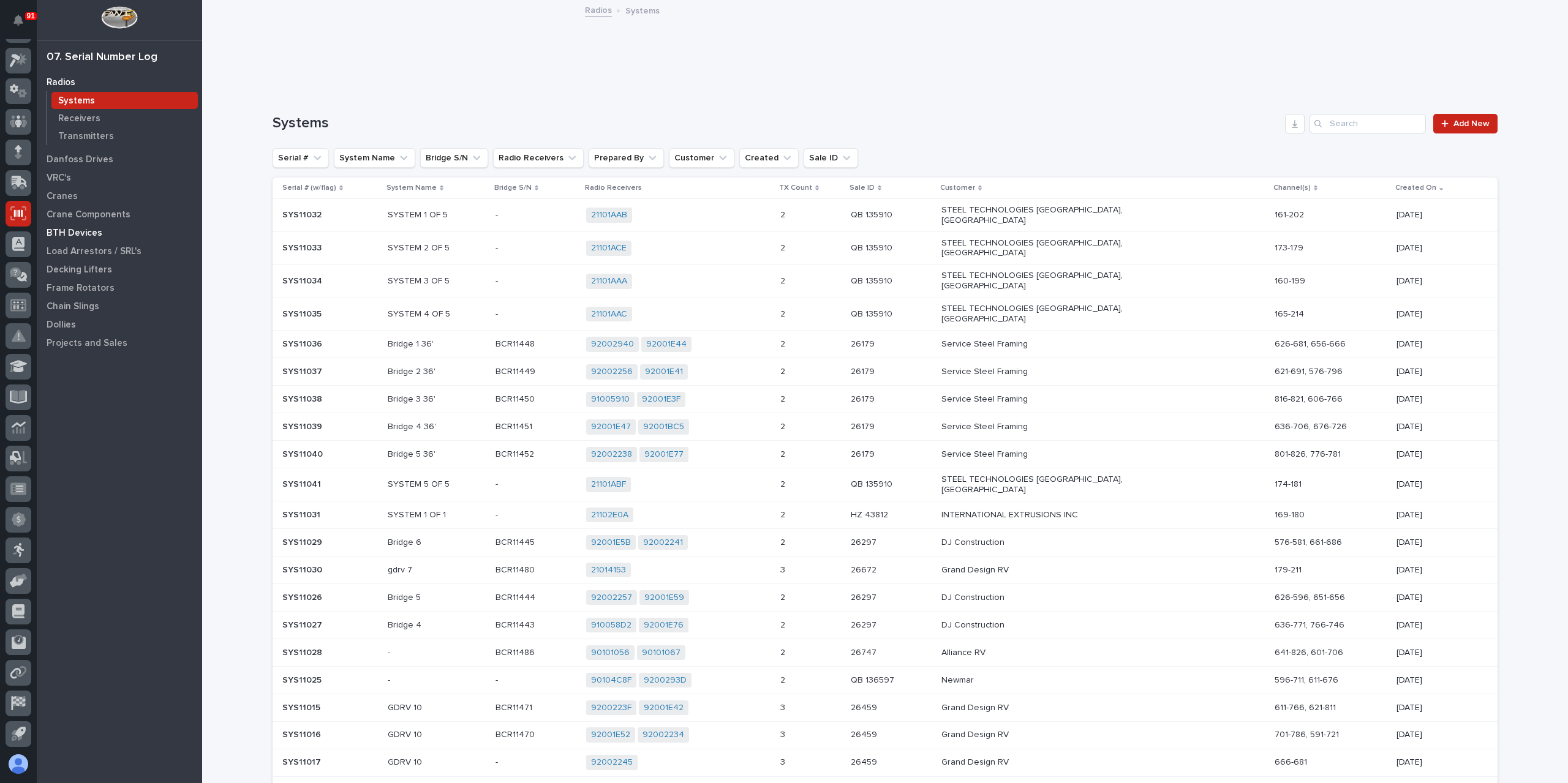
click at [71, 236] on p "BTH Devices" at bounding box center [74, 233] width 56 height 11
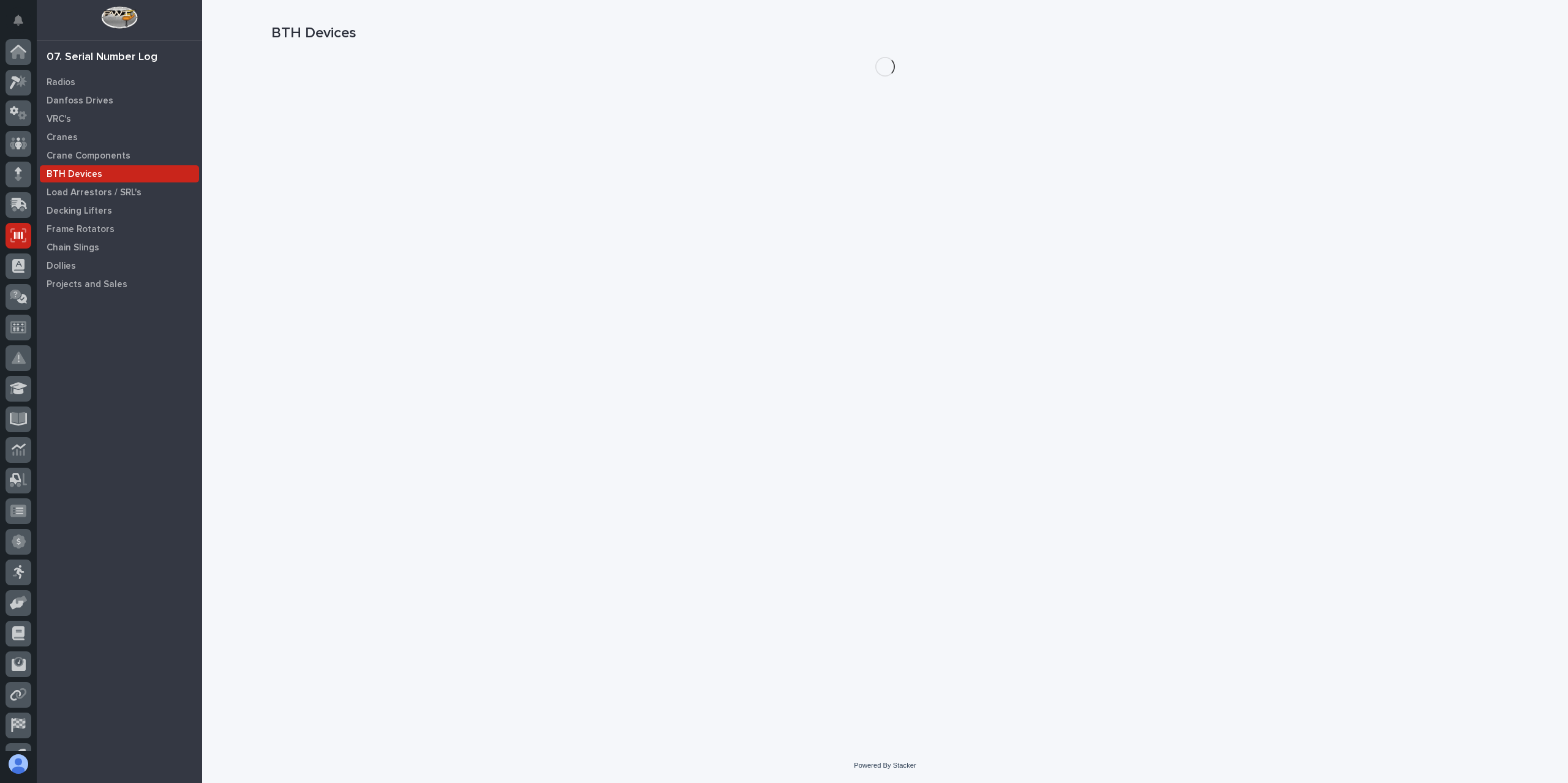
scroll to position [22, 0]
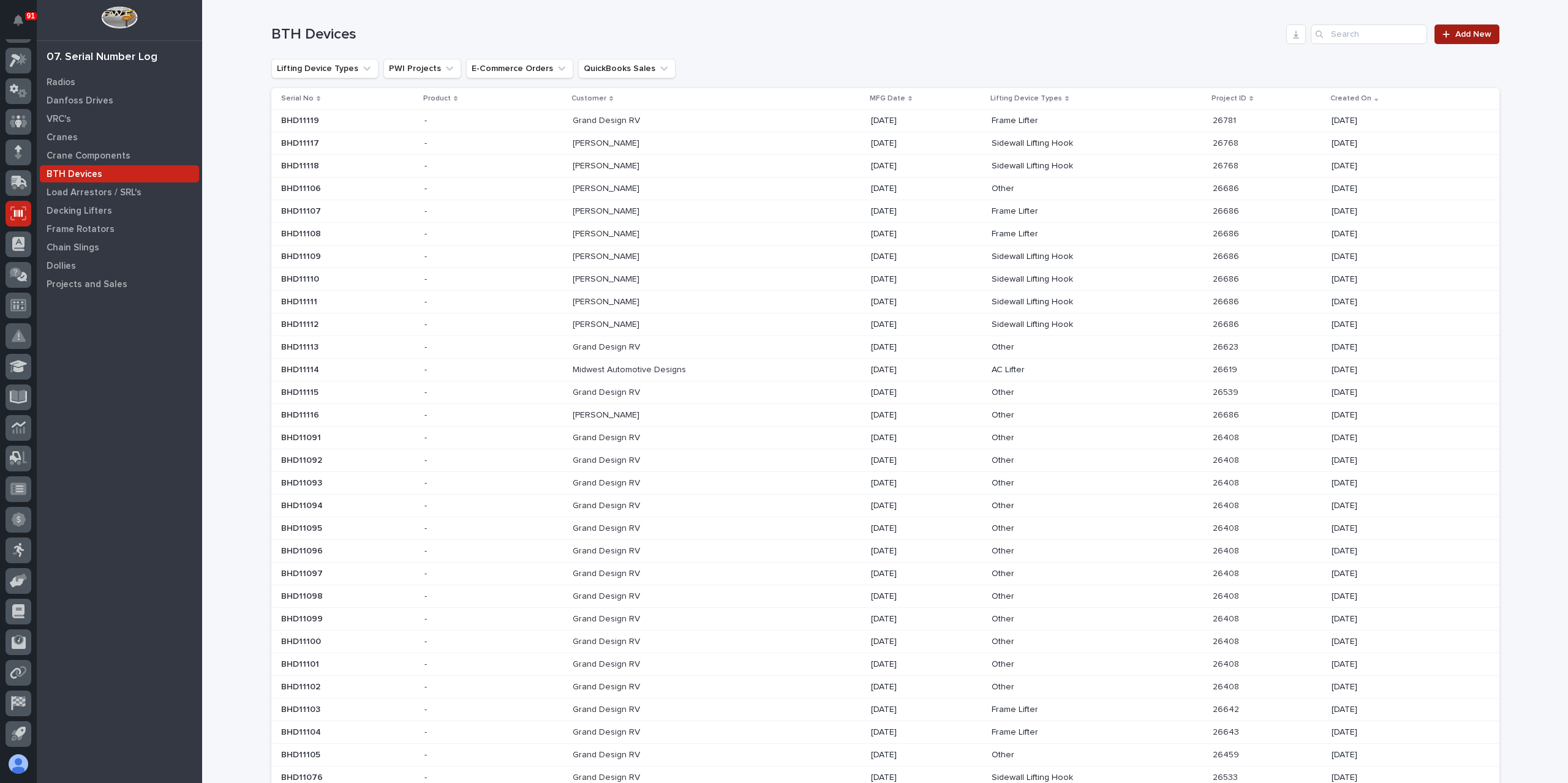
click at [1452, 25] on link "Add New" at bounding box center [1466, 34] width 64 height 20
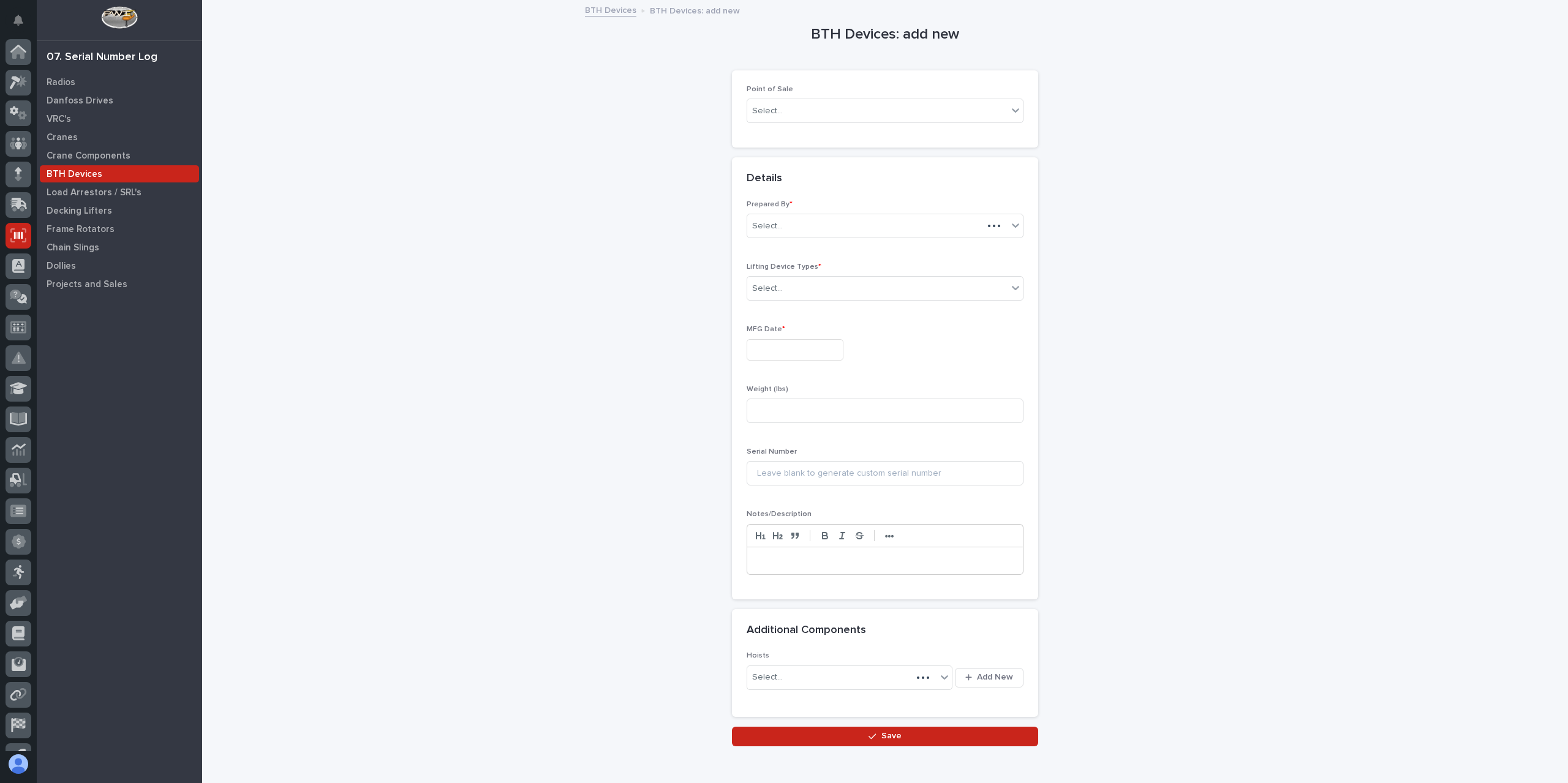
scroll to position [22, 0]
click at [805, 116] on div "Select..." at bounding box center [877, 111] width 260 height 20
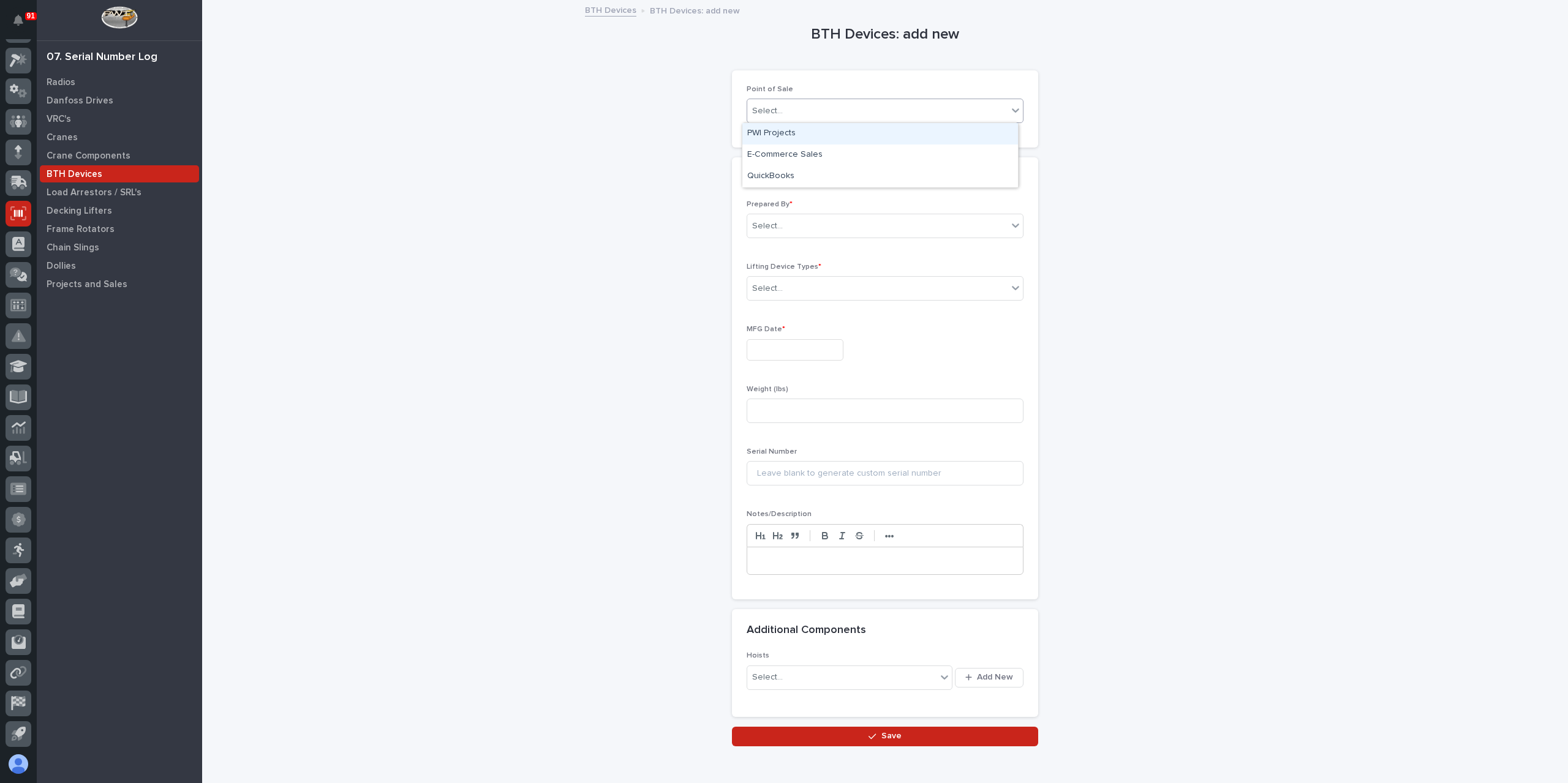
click at [793, 130] on div "PWI Projects" at bounding box center [880, 133] width 276 height 21
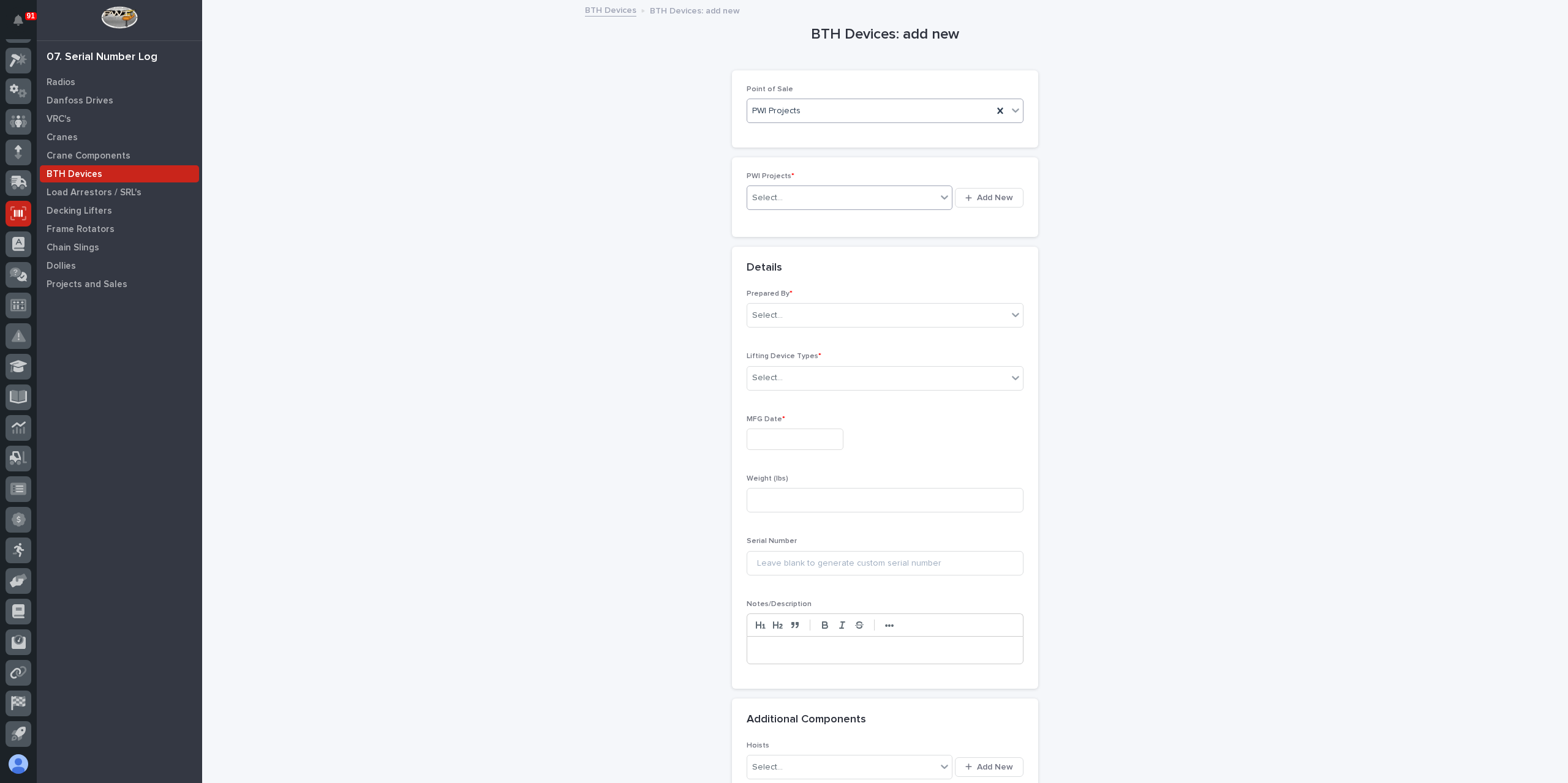
click at [785, 196] on div "Select..." at bounding box center [841, 198] width 189 height 20
type input "*****"
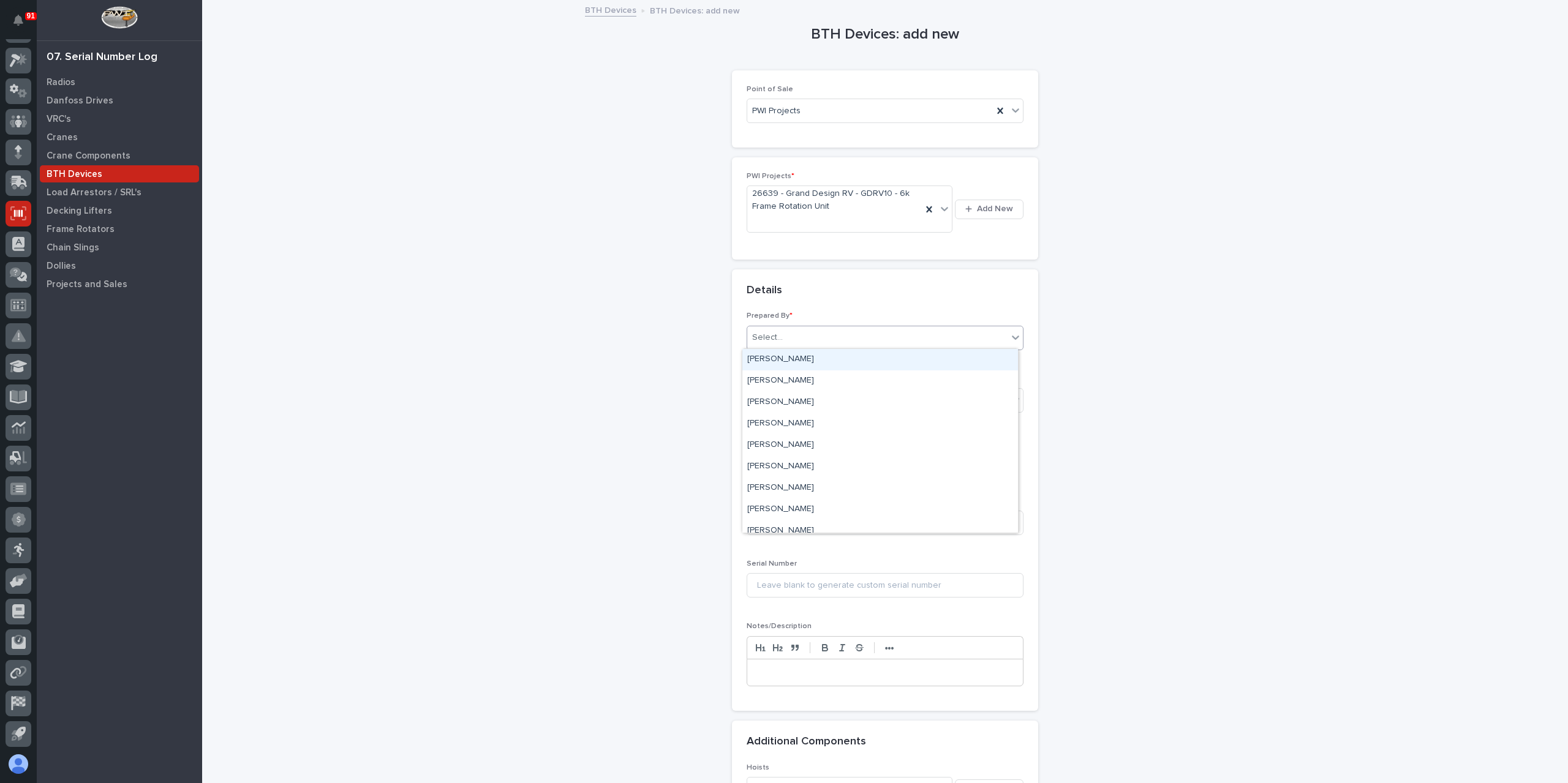
click at [815, 335] on div "Select..." at bounding box center [877, 338] width 260 height 20
click at [798, 484] on div "[PERSON_NAME]" at bounding box center [880, 488] width 276 height 21
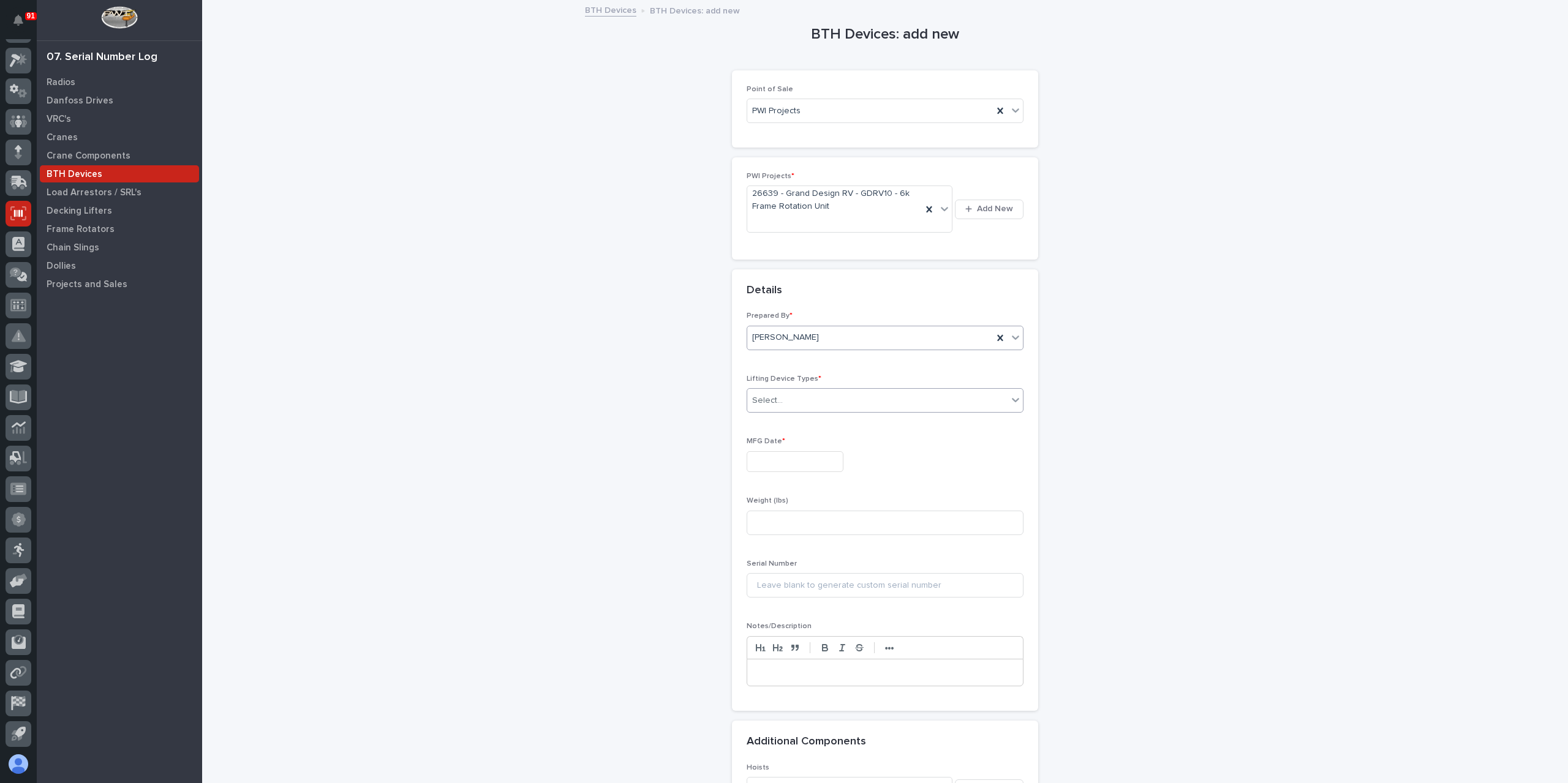
click at [781, 398] on div "Select..." at bounding box center [877, 401] width 260 height 20
click at [769, 572] on div "Frame Lifter" at bounding box center [880, 571] width 276 height 21
click at [768, 464] on input "text" at bounding box center [795, 462] width 97 height 21
click at [771, 423] on div "2" at bounding box center [767, 419] width 17 height 17
type input "**********"
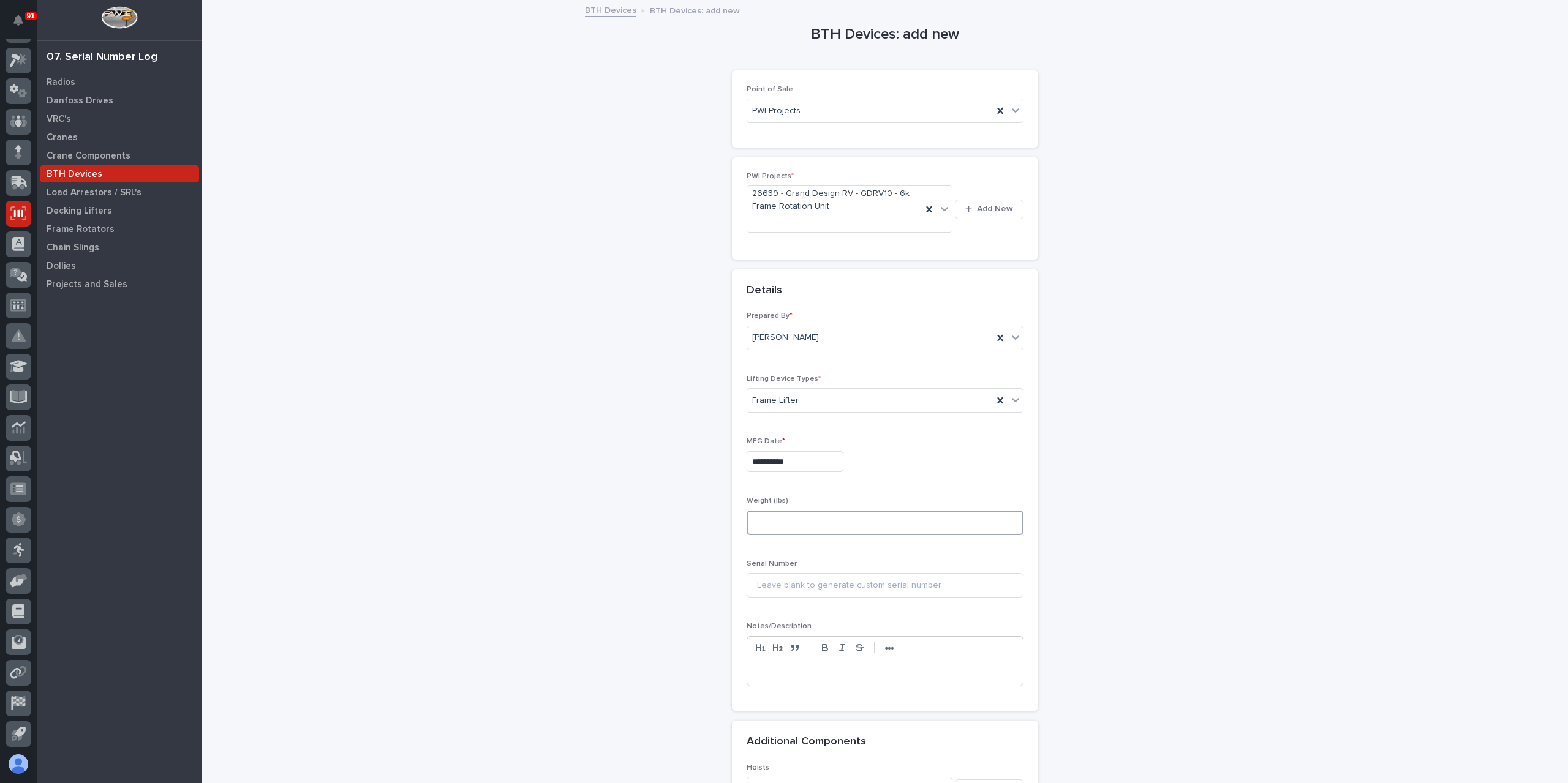
click at [775, 522] on input at bounding box center [885, 523] width 277 height 25
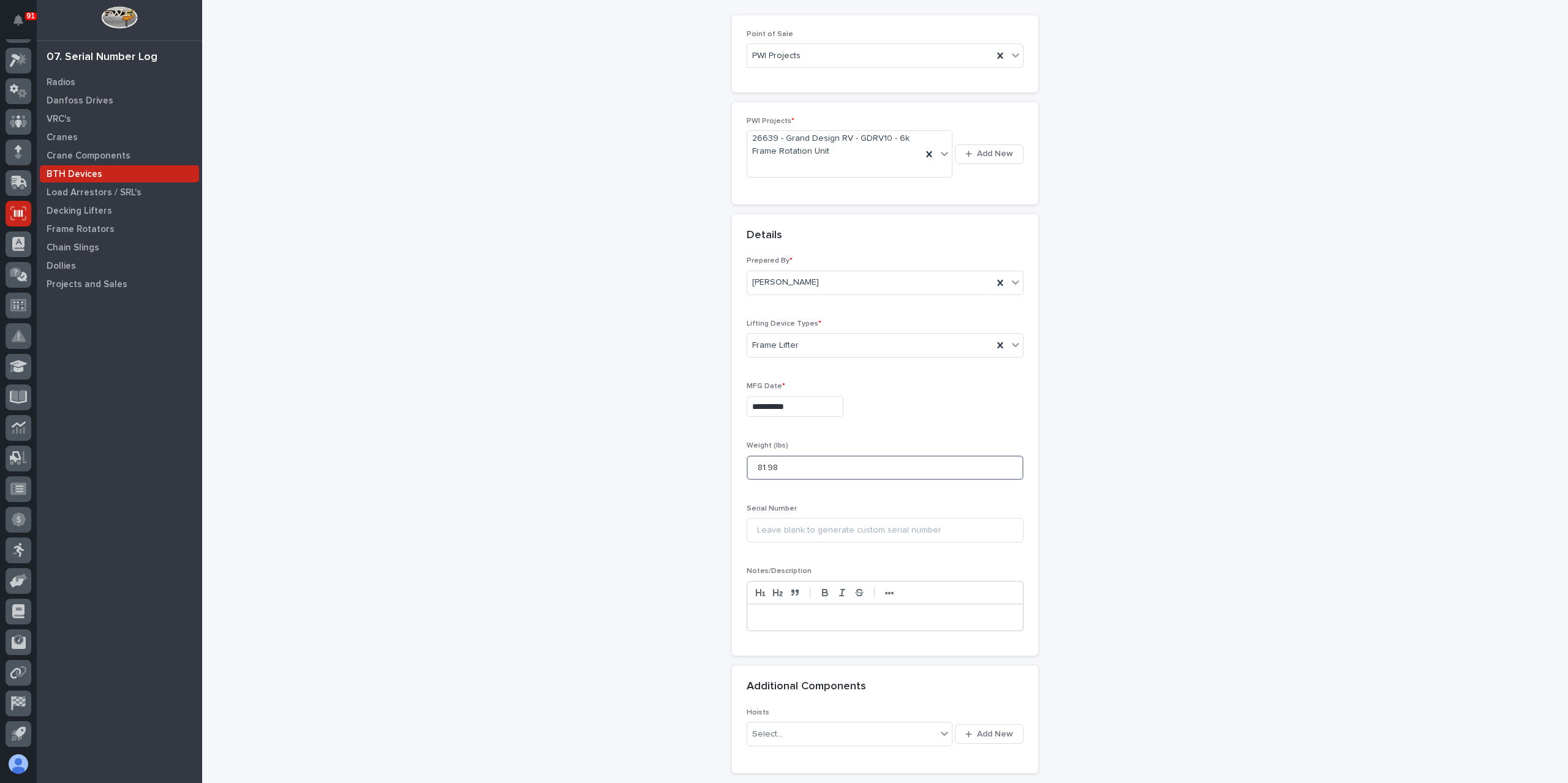
scroll to position [167, 0]
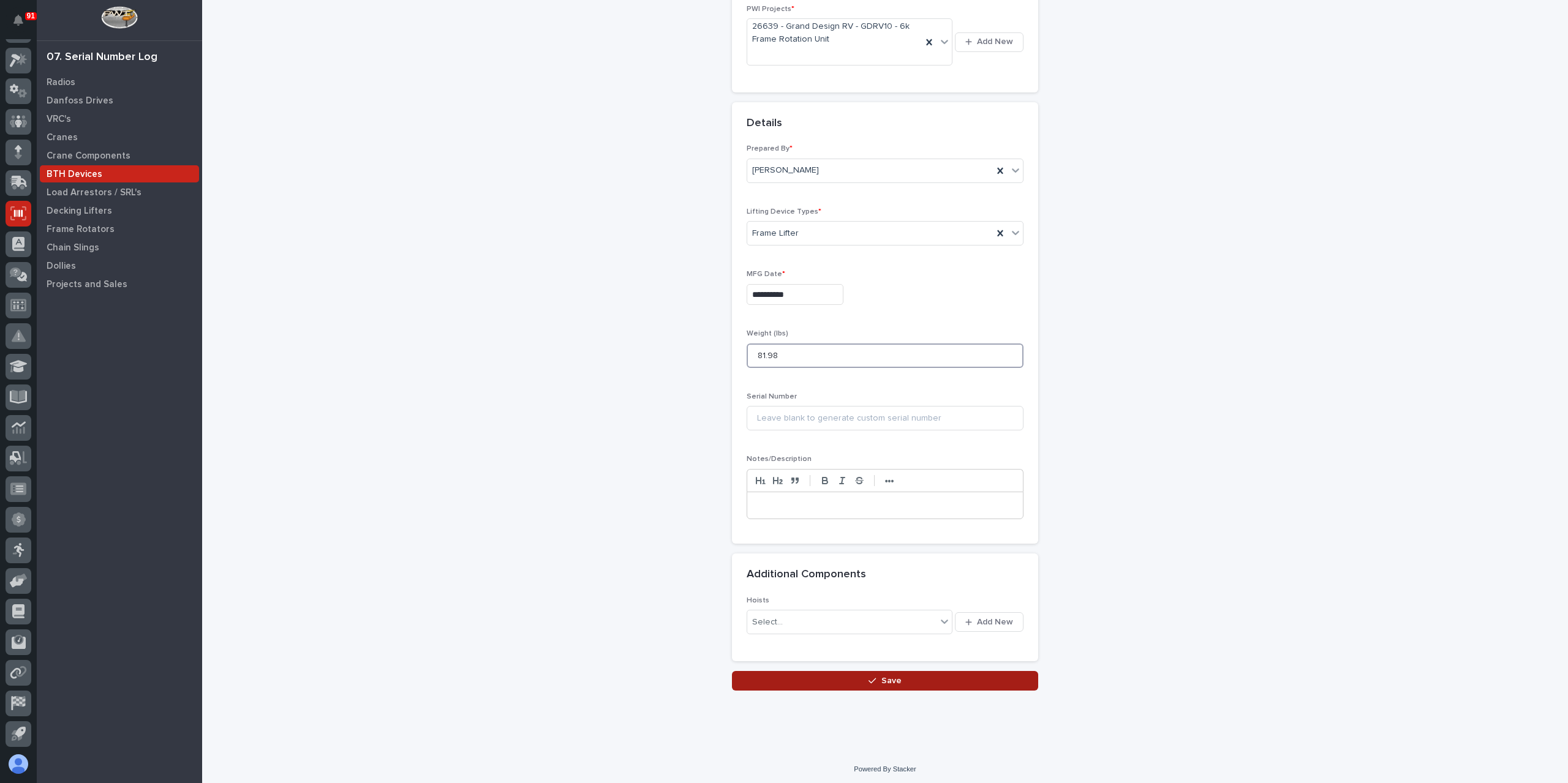
type input "81.98"
click at [769, 683] on button "Save" at bounding box center [884, 680] width 306 height 20
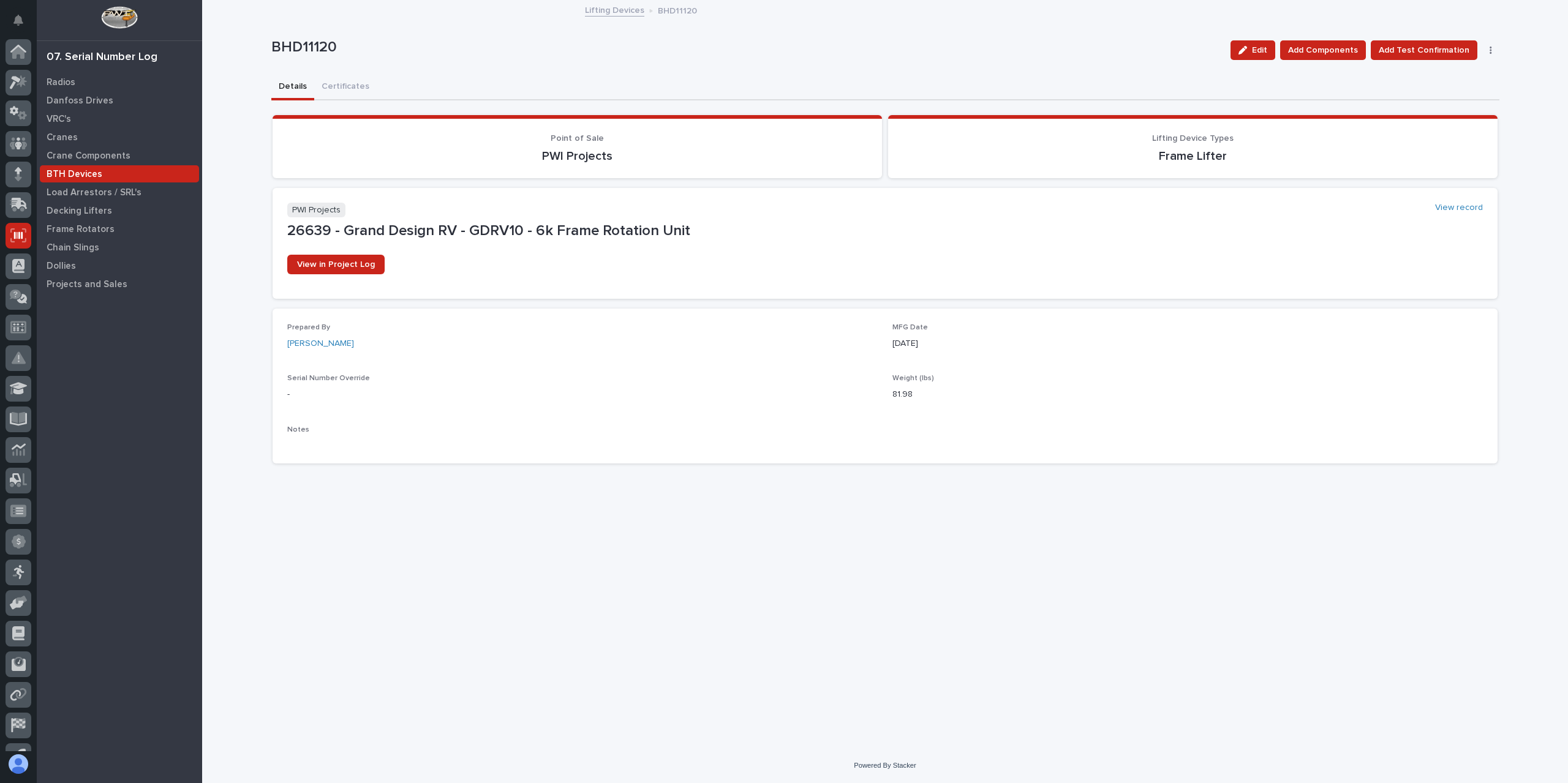
scroll to position [22, 0]
click at [63, 140] on p "Cranes" at bounding box center [62, 137] width 31 height 11
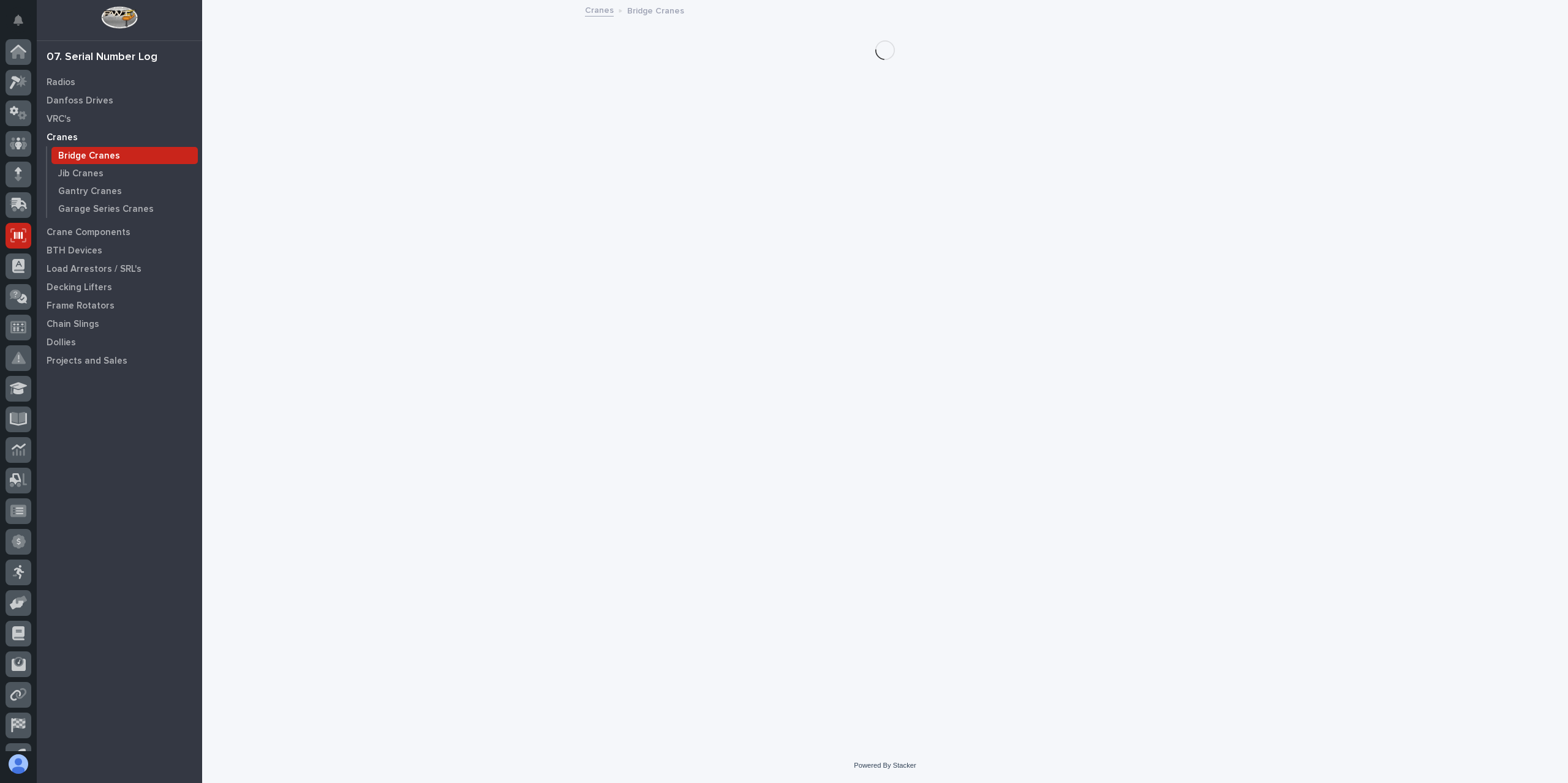
scroll to position [22, 0]
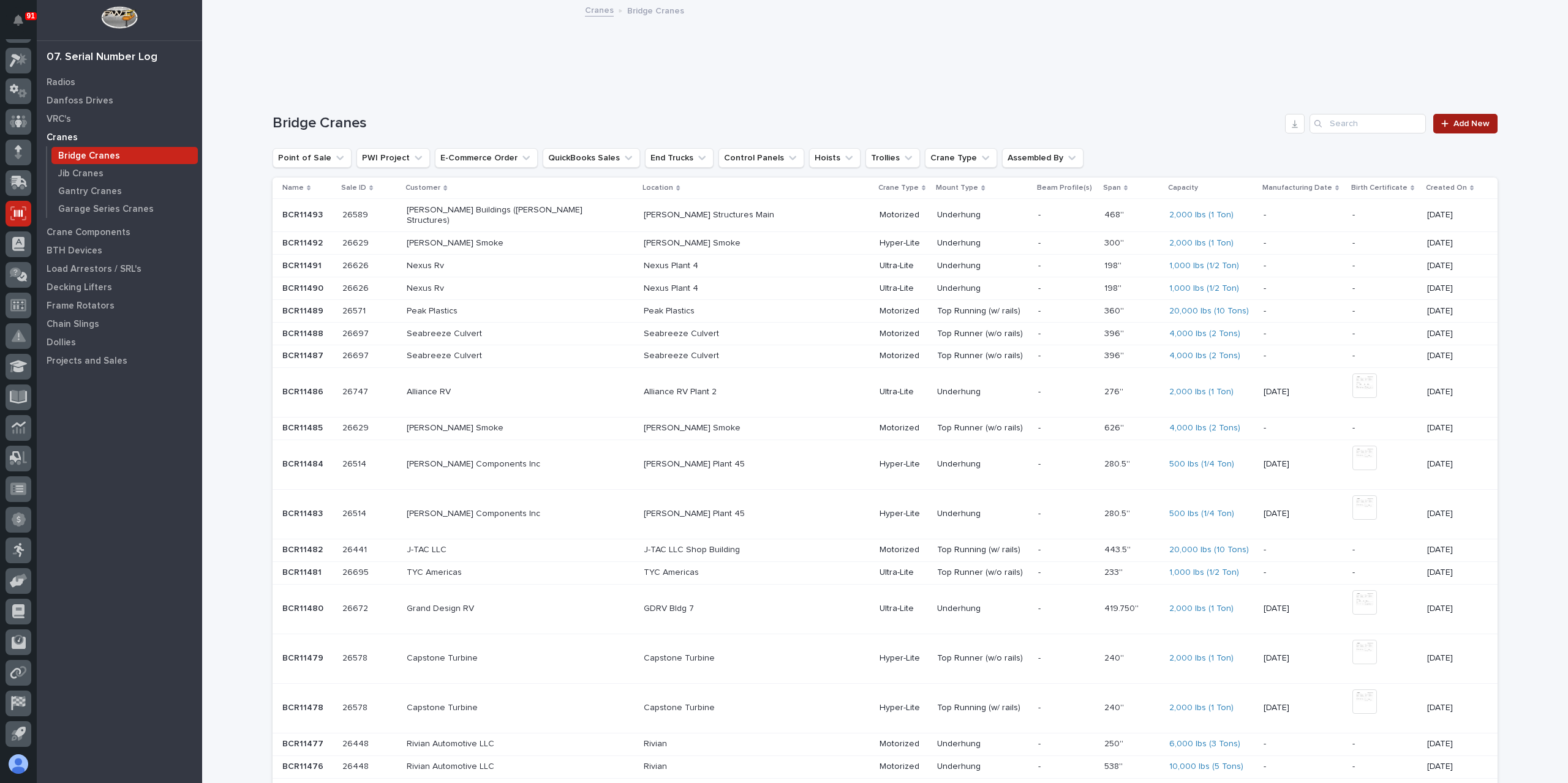
click at [1454, 121] on span "Add New" at bounding box center [1472, 124] width 36 height 9
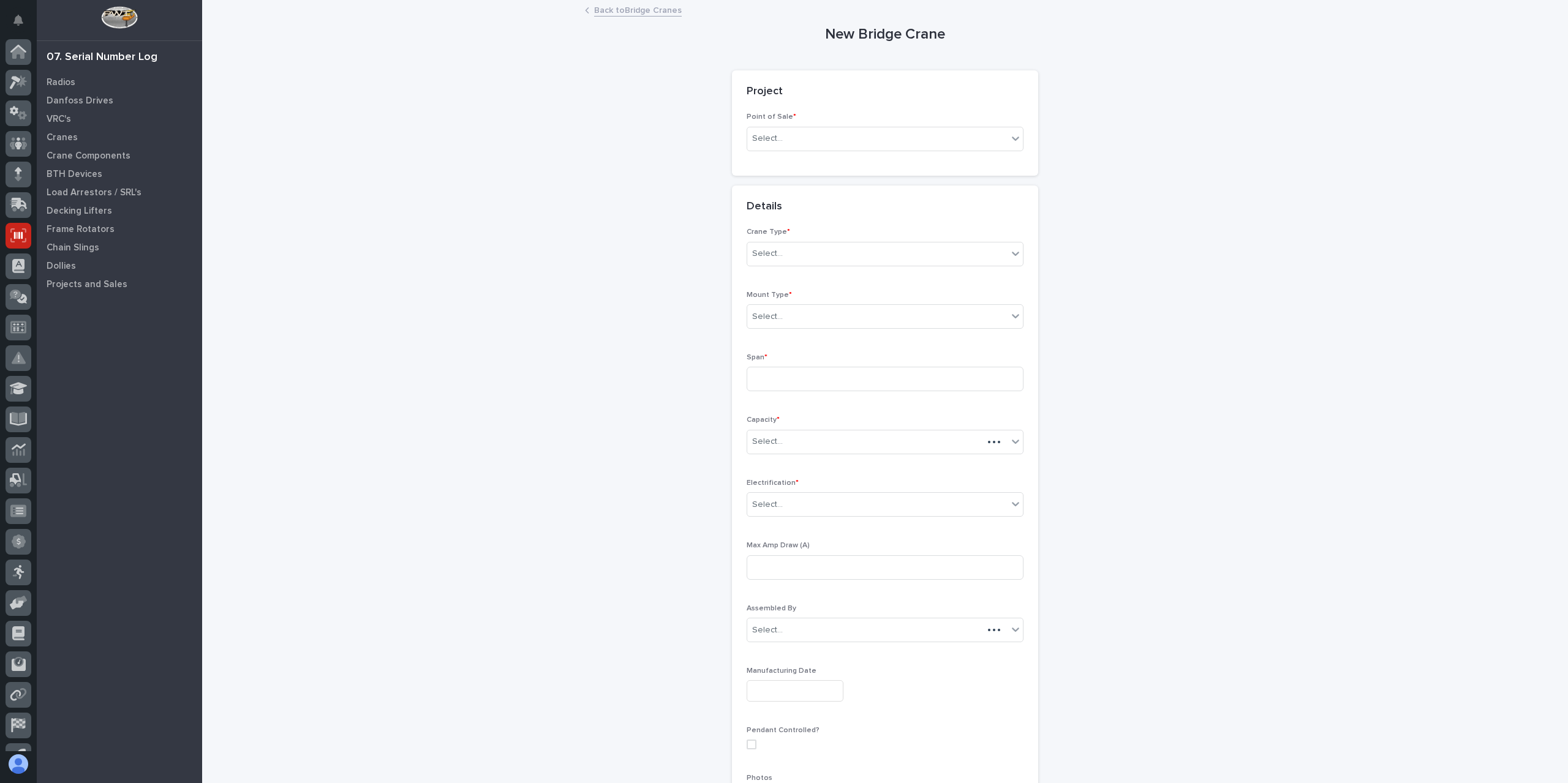
scroll to position [22, 0]
click at [764, 129] on div "Select..." at bounding box center [877, 139] width 260 height 20
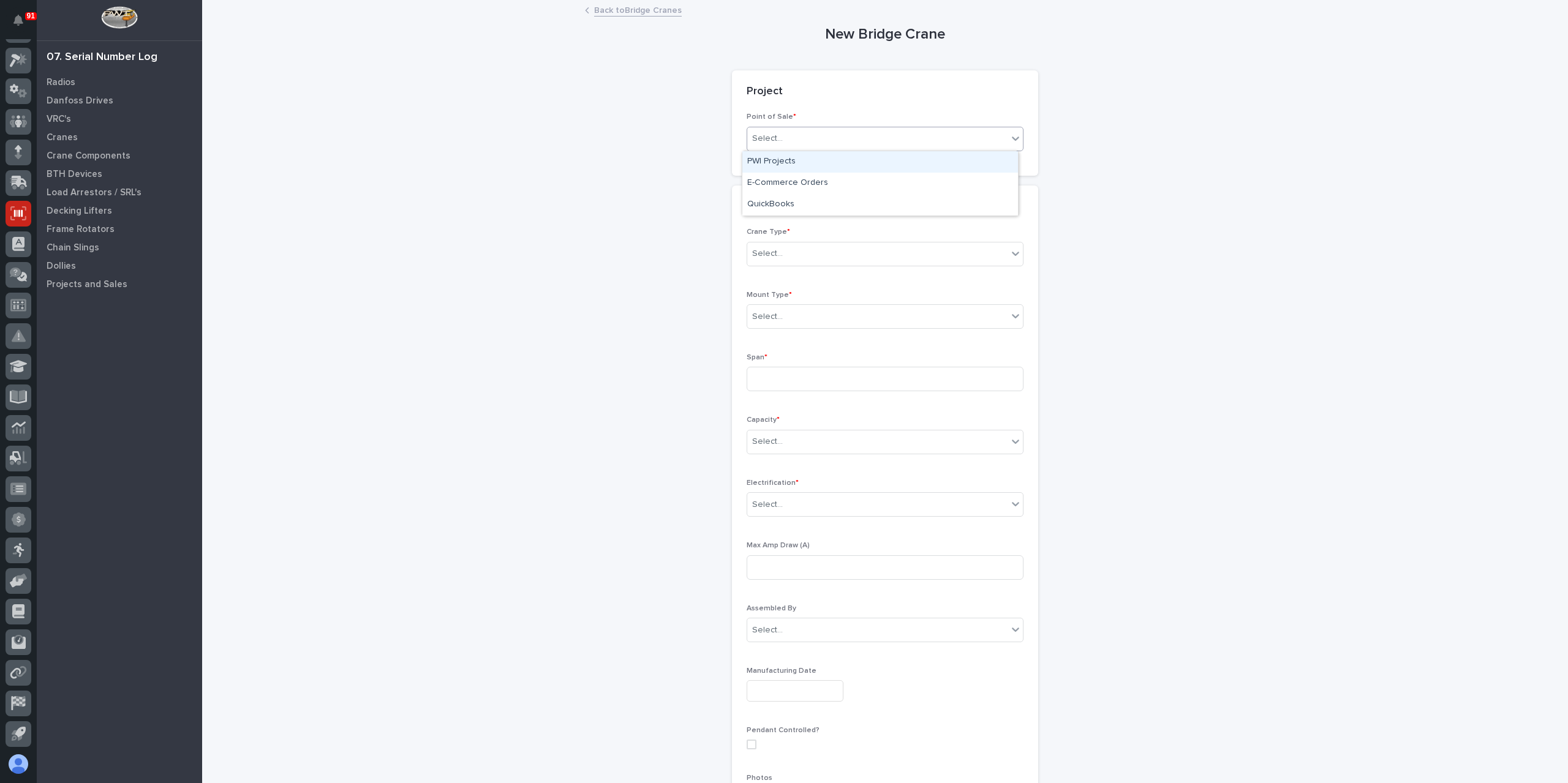
click at [772, 165] on div "PWI Projects" at bounding box center [880, 161] width 276 height 21
click at [786, 228] on div "Select..." at bounding box center [841, 226] width 189 height 20
type input "*****"
click at [812, 367] on div "Select..." at bounding box center [877, 366] width 260 height 20
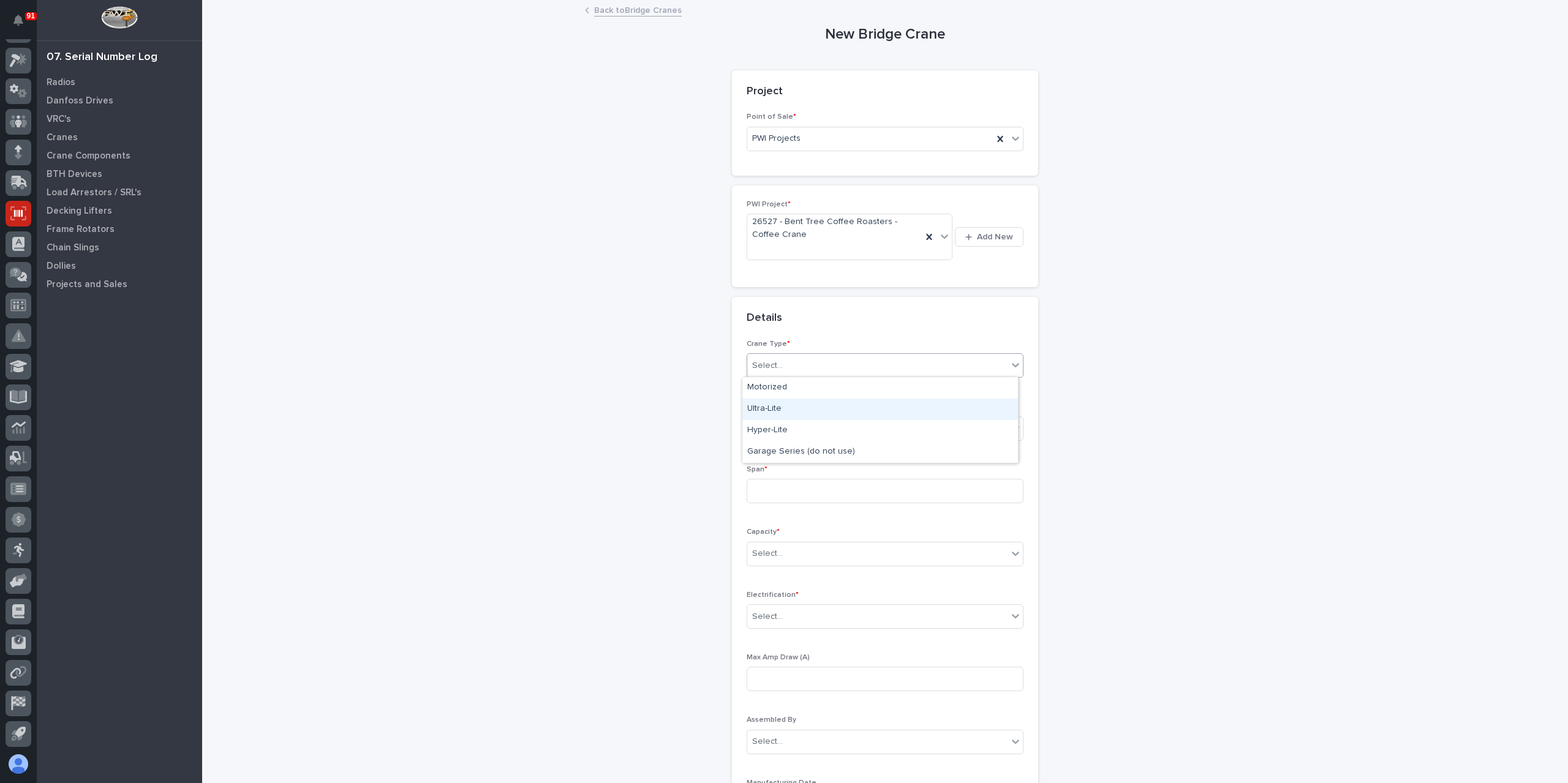
click at [788, 409] on div "Ultra-Lite" at bounding box center [880, 409] width 276 height 21
click at [785, 433] on div "Select..." at bounding box center [877, 428] width 260 height 20
click at [779, 492] on div "Underhung" at bounding box center [880, 493] width 276 height 21
click at [780, 492] on input at bounding box center [885, 491] width 277 height 25
type input "120''"
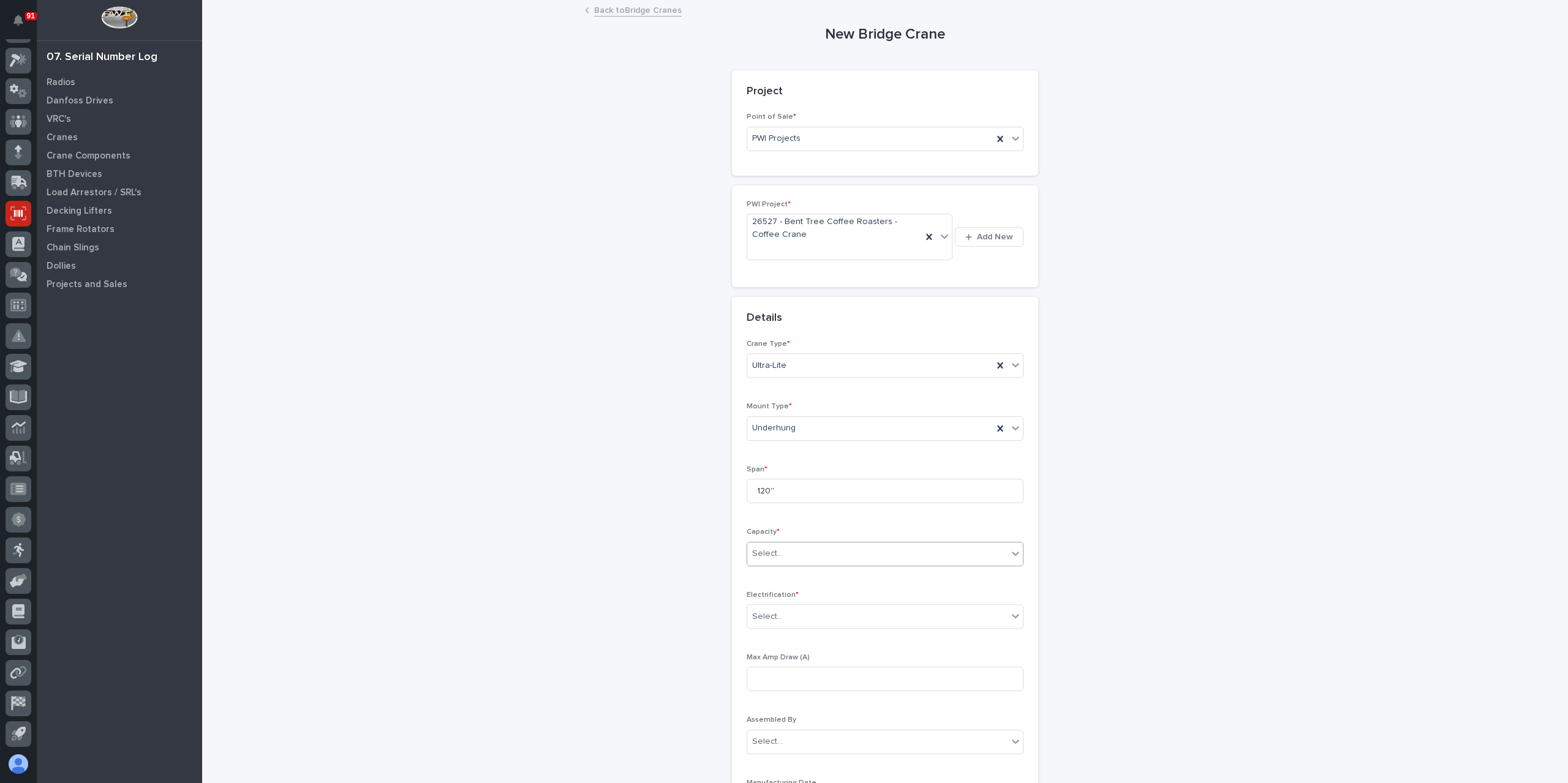
click at [775, 554] on div "Select..." at bounding box center [767, 554] width 31 height 13
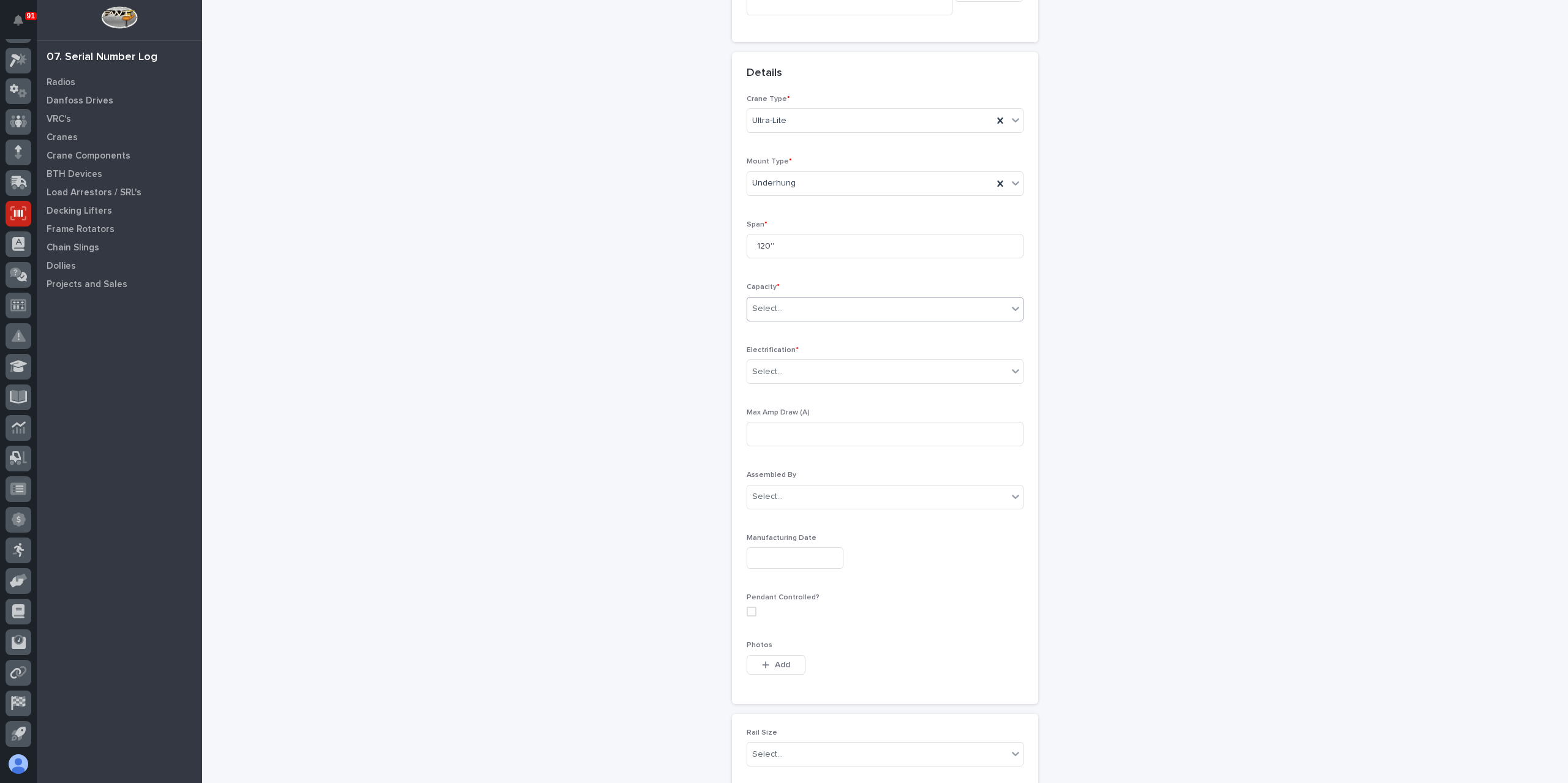
click at [775, 299] on div "Select..." at bounding box center [877, 309] width 260 height 20
click at [794, 361] on div "250 lbs (1/8 Ton)" at bounding box center [880, 354] width 276 height 21
click at [793, 367] on div "Select..." at bounding box center [877, 372] width 260 height 20
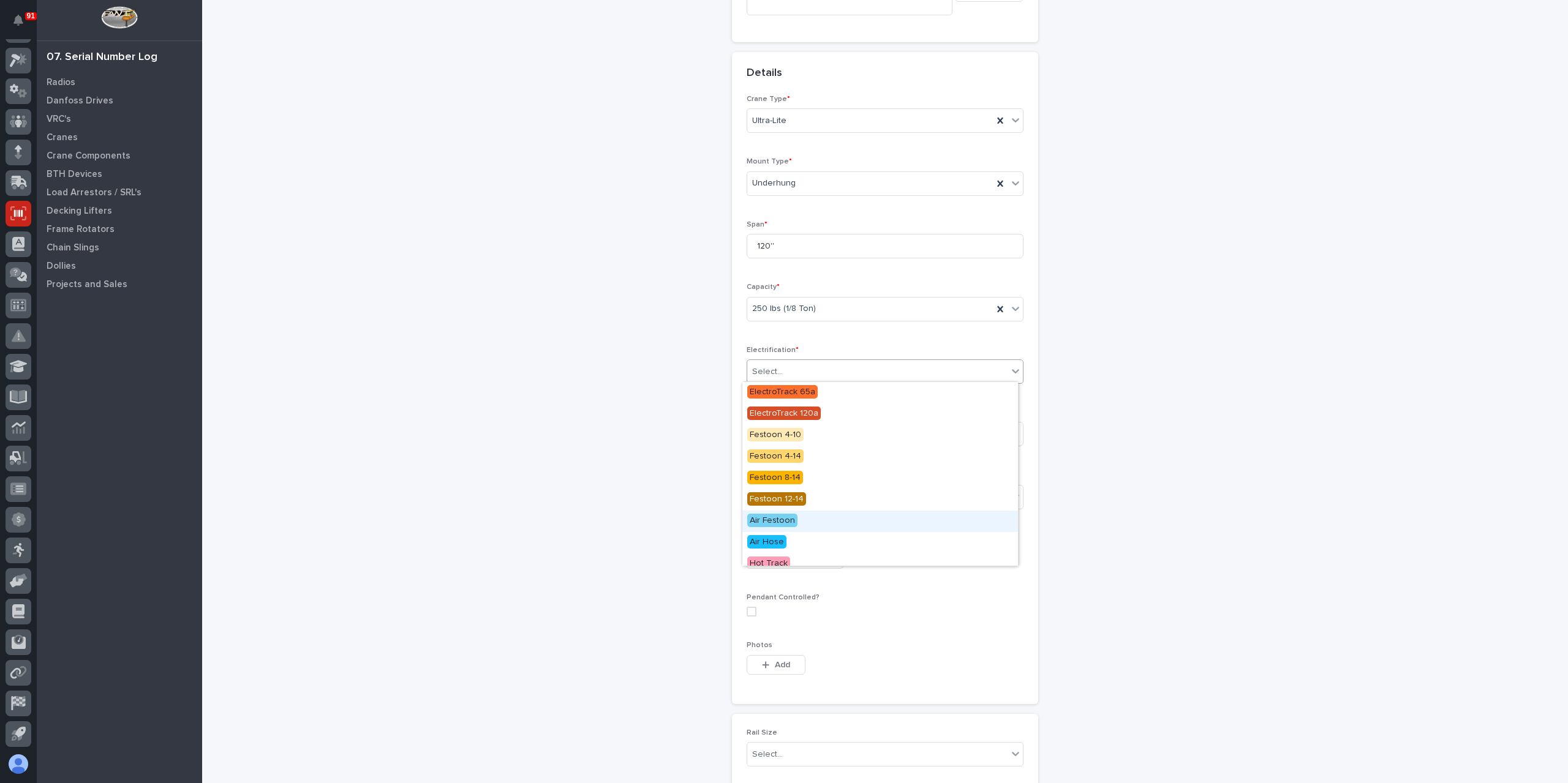
scroll to position [95, 0]
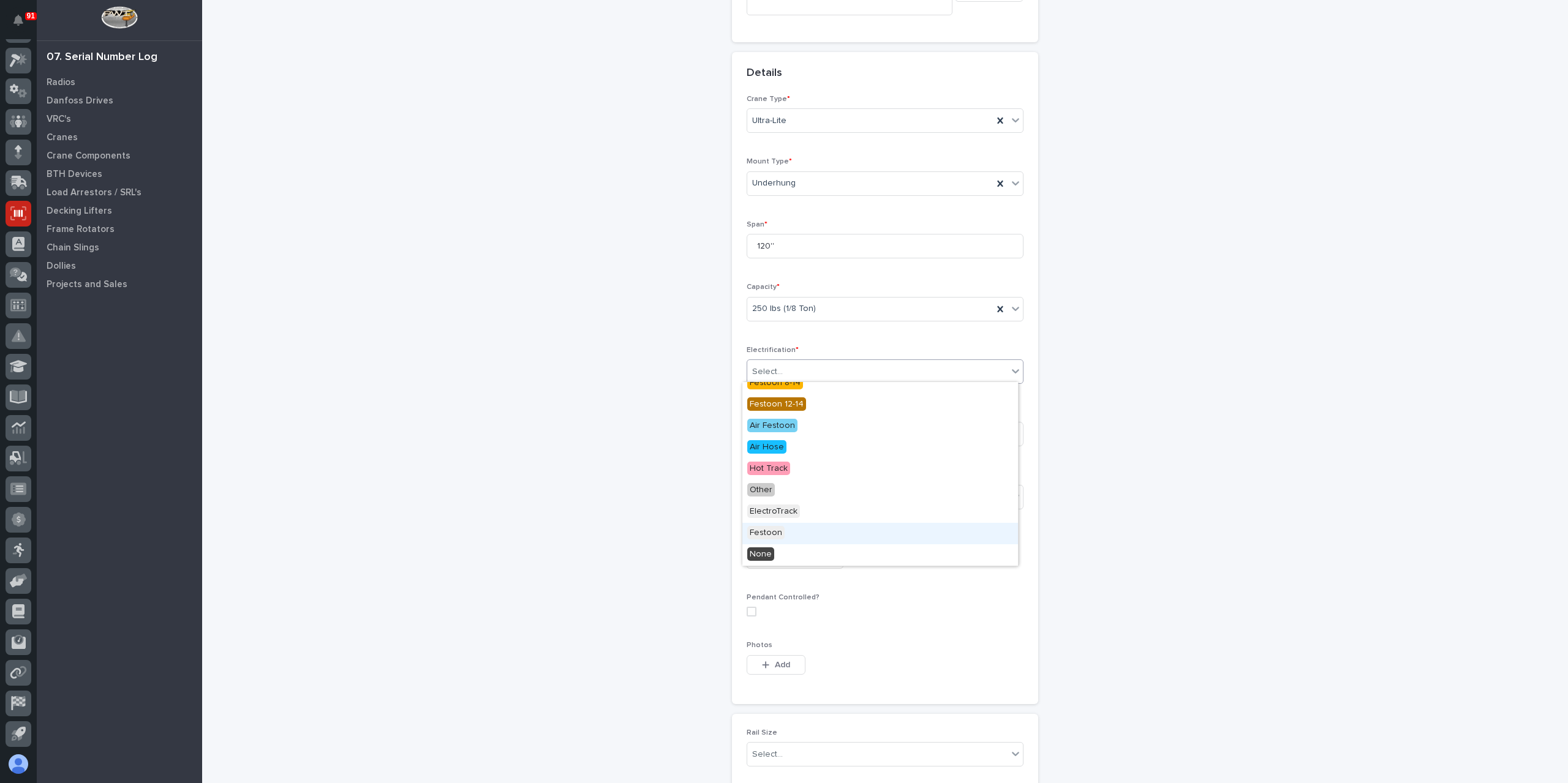
click at [780, 536] on span "Festoon" at bounding box center [765, 532] width 37 height 14
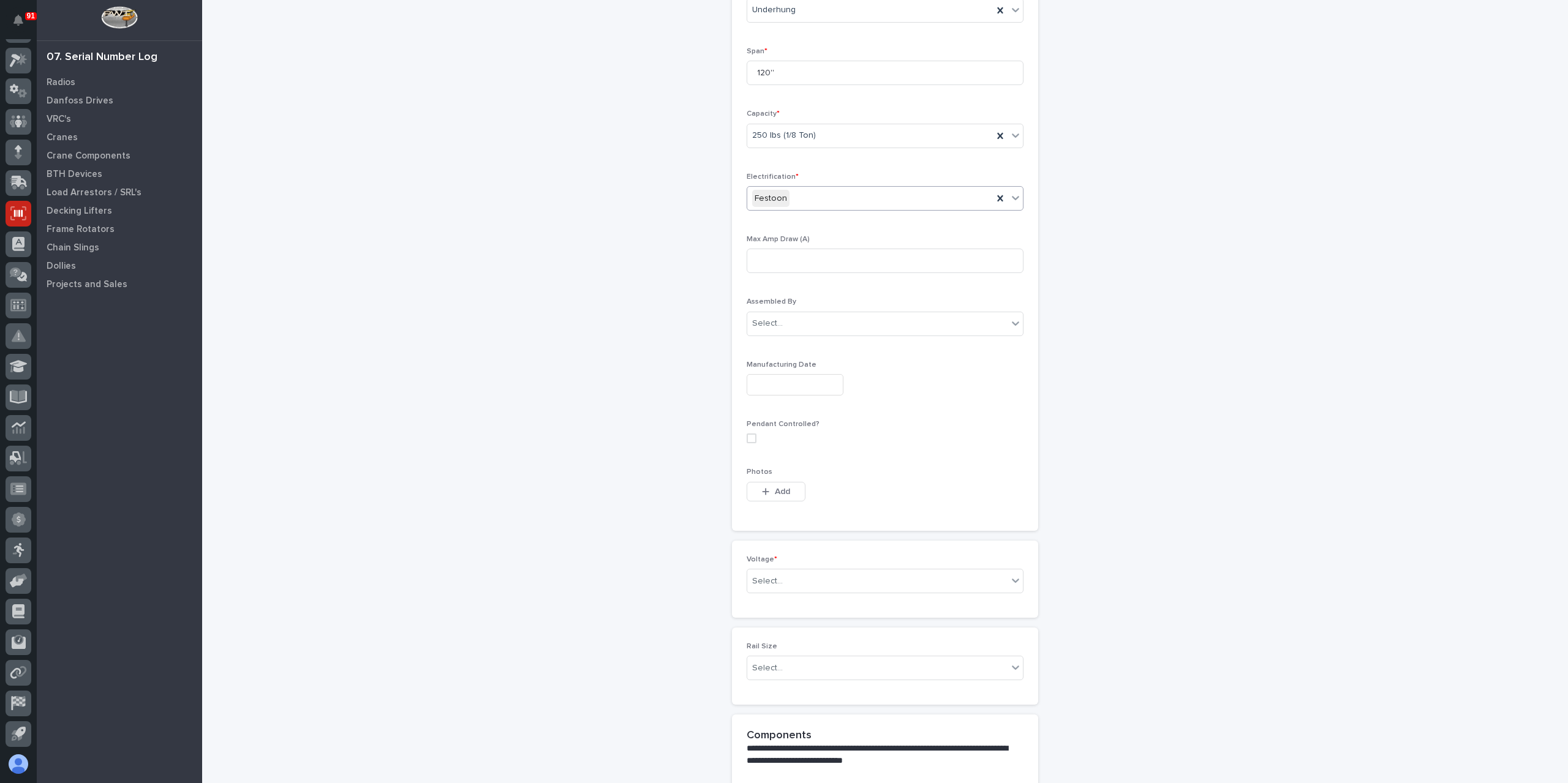
scroll to position [472, 0]
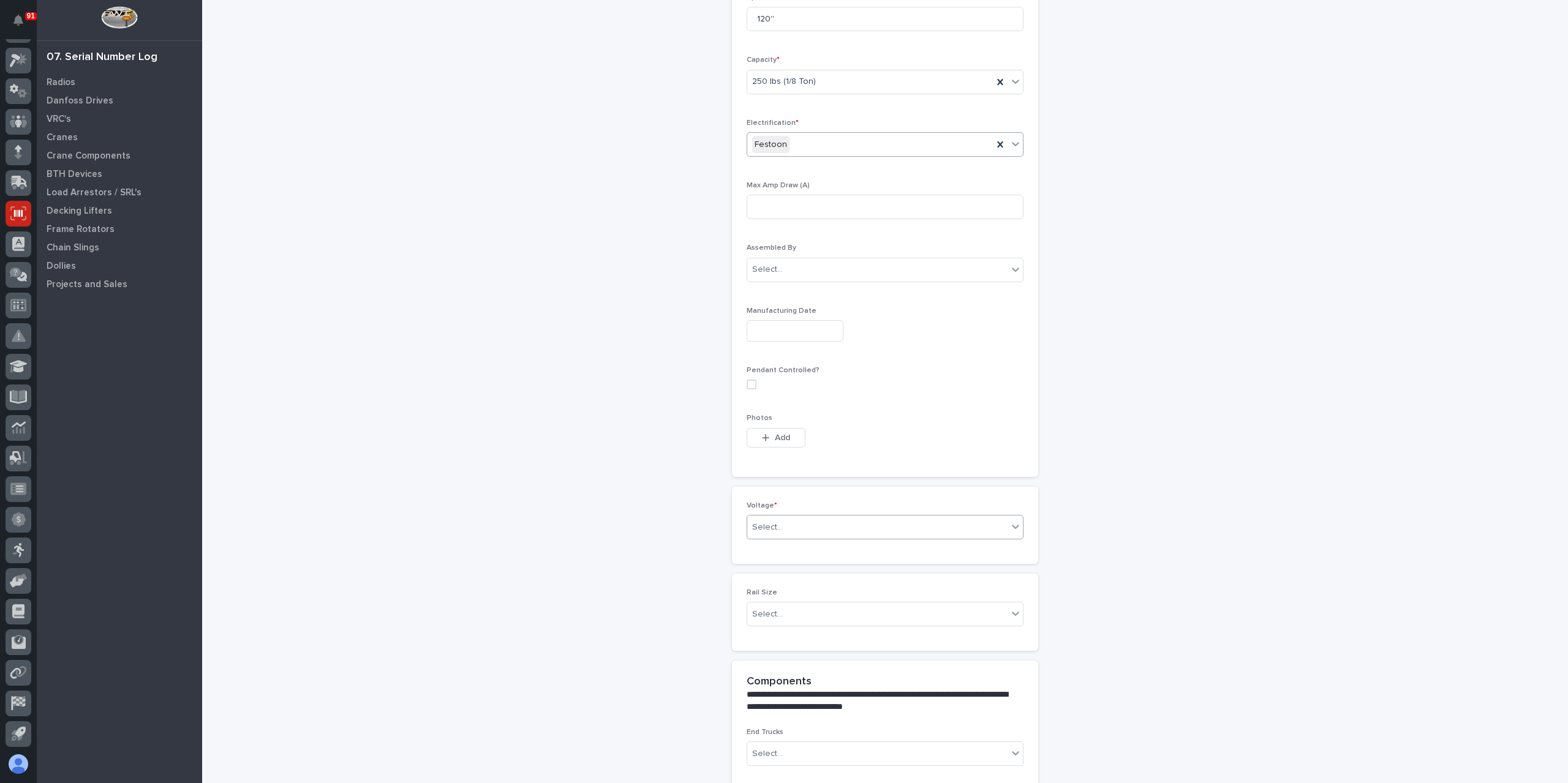
click at [782, 524] on div "Select..." at bounding box center [877, 528] width 260 height 20
click at [793, 552] on div "120v Single Phase" at bounding box center [880, 546] width 276 height 21
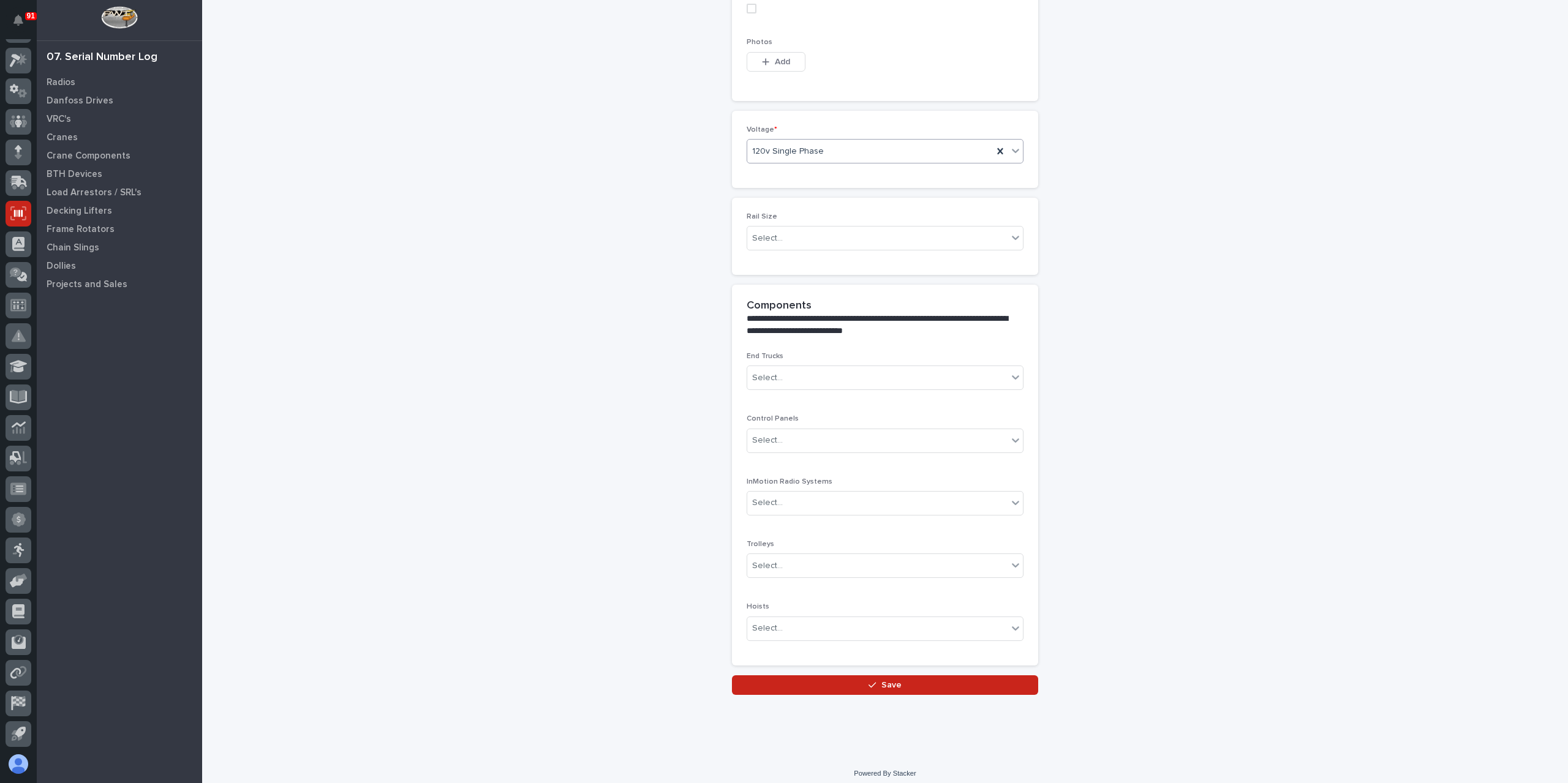
scroll to position [848, 0]
click at [871, 680] on icon "button" at bounding box center [872, 685] width 7 height 9
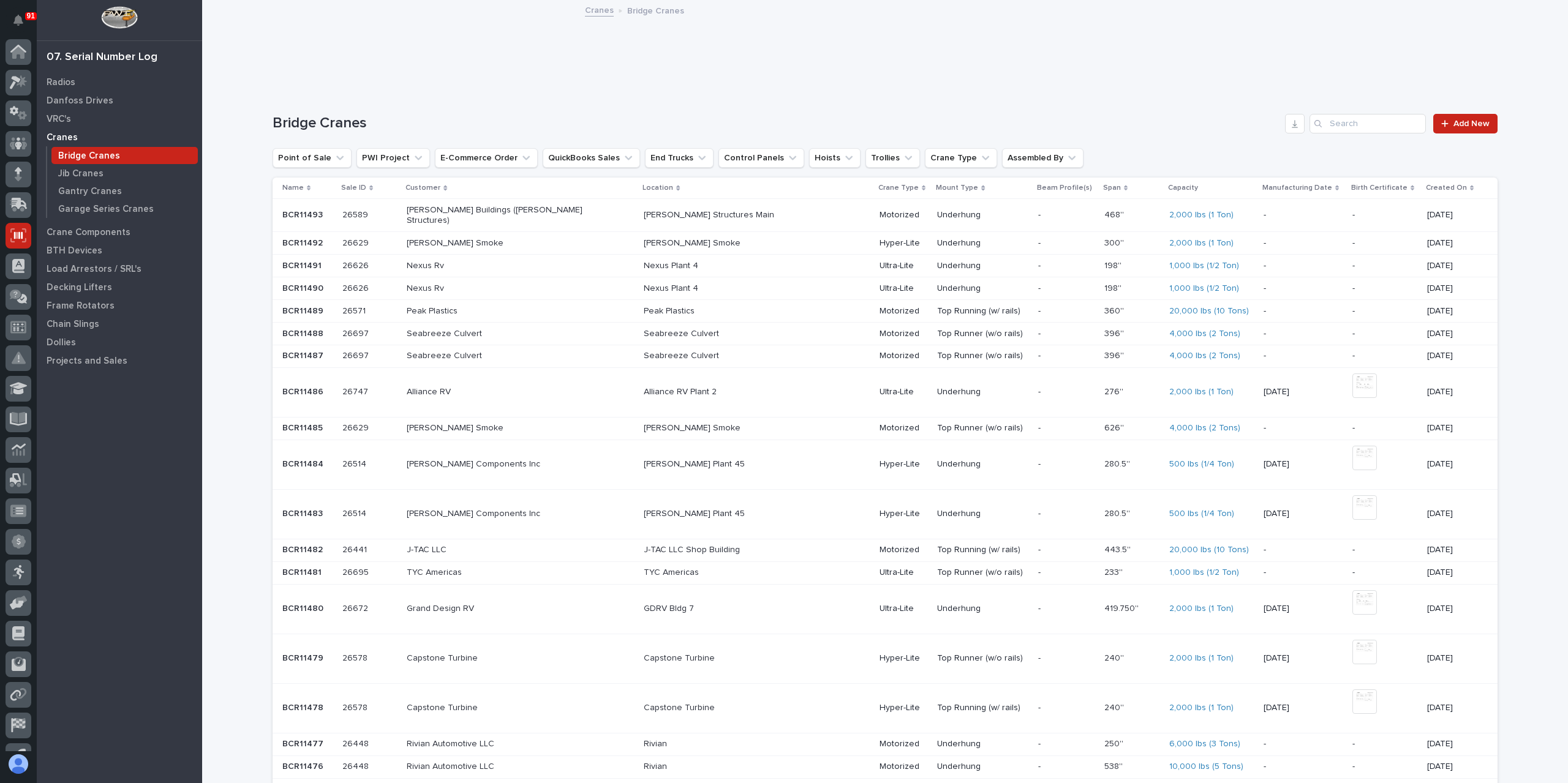
scroll to position [22, 0]
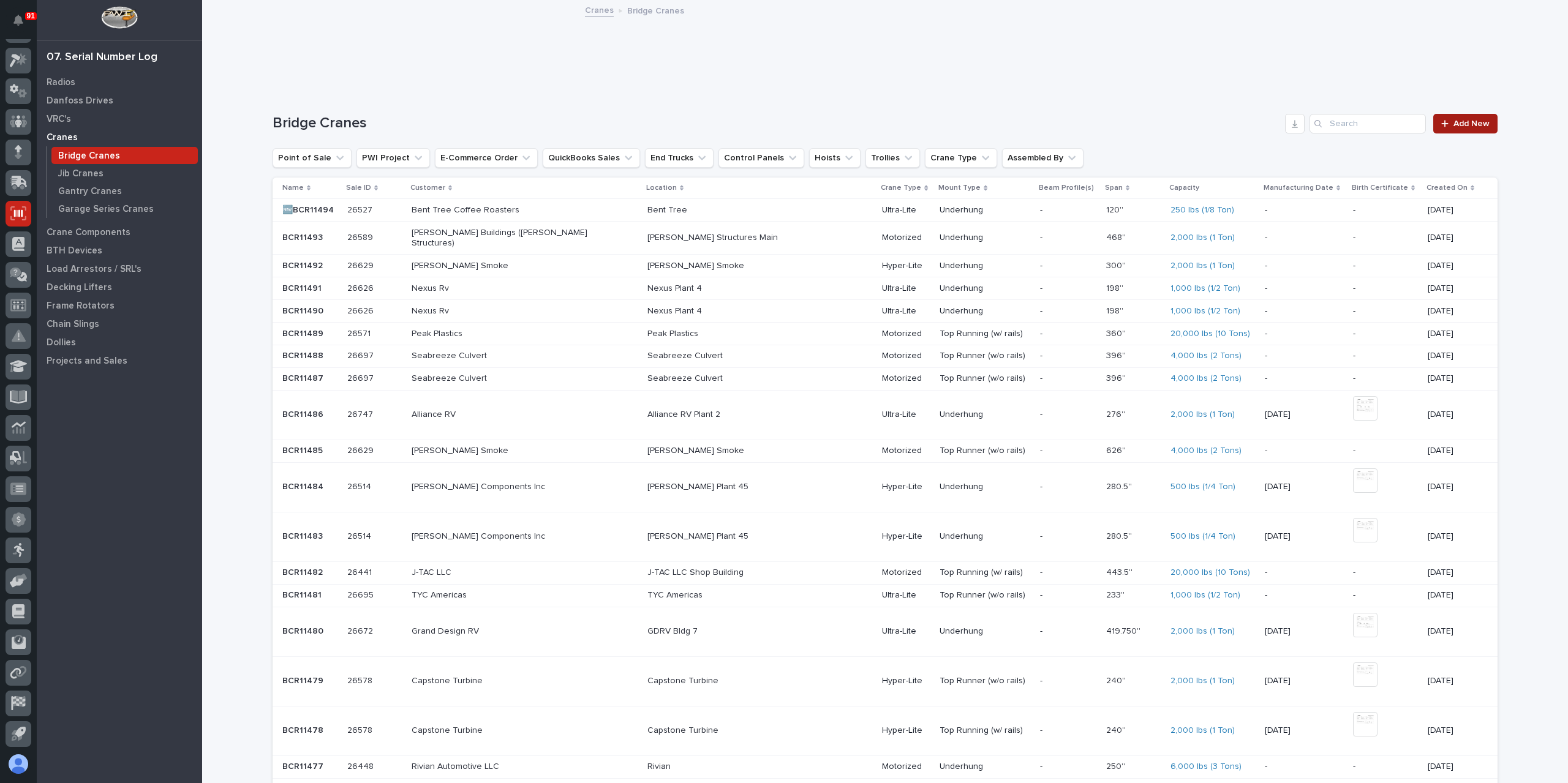
click at [1465, 114] on link "Add New" at bounding box center [1465, 124] width 64 height 20
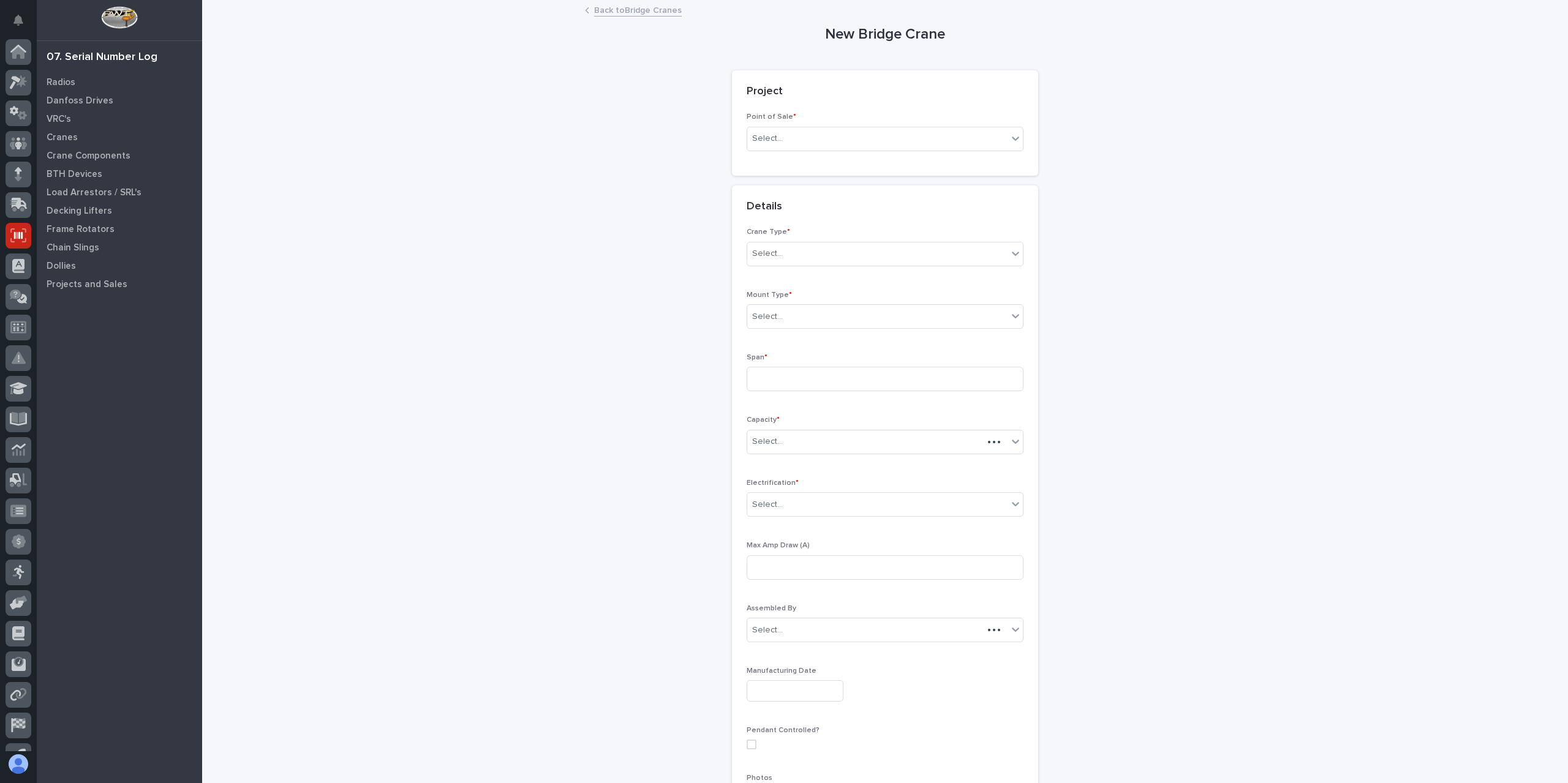
scroll to position [22, 0]
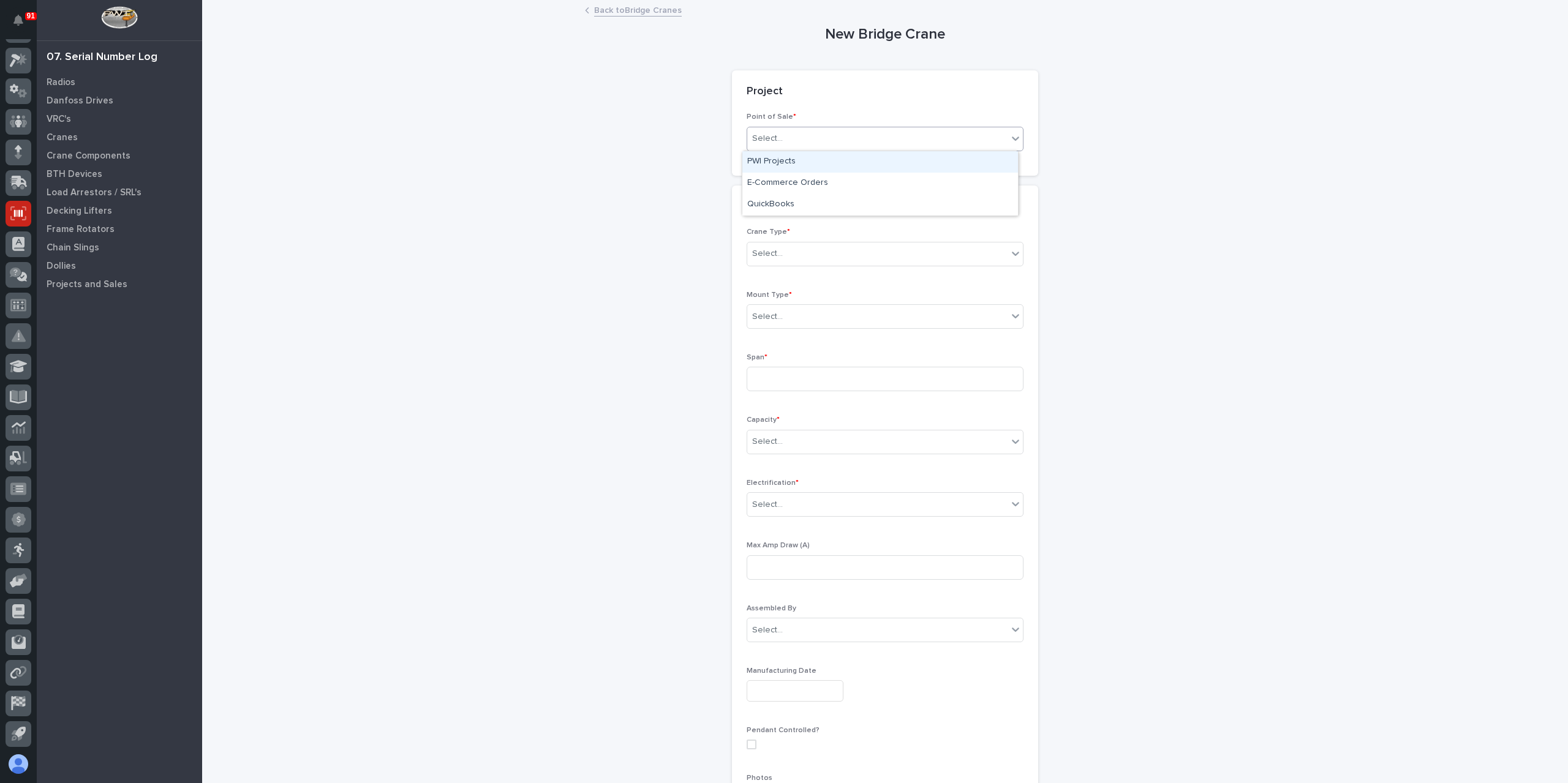
click at [813, 145] on div "Select..." at bounding box center [877, 139] width 260 height 20
click at [832, 136] on div "Select..." at bounding box center [877, 139] width 260 height 20
click at [815, 158] on div "PWI Projects" at bounding box center [880, 161] width 276 height 21
click at [773, 222] on div "Select..." at bounding box center [767, 226] width 31 height 13
type input "*****"
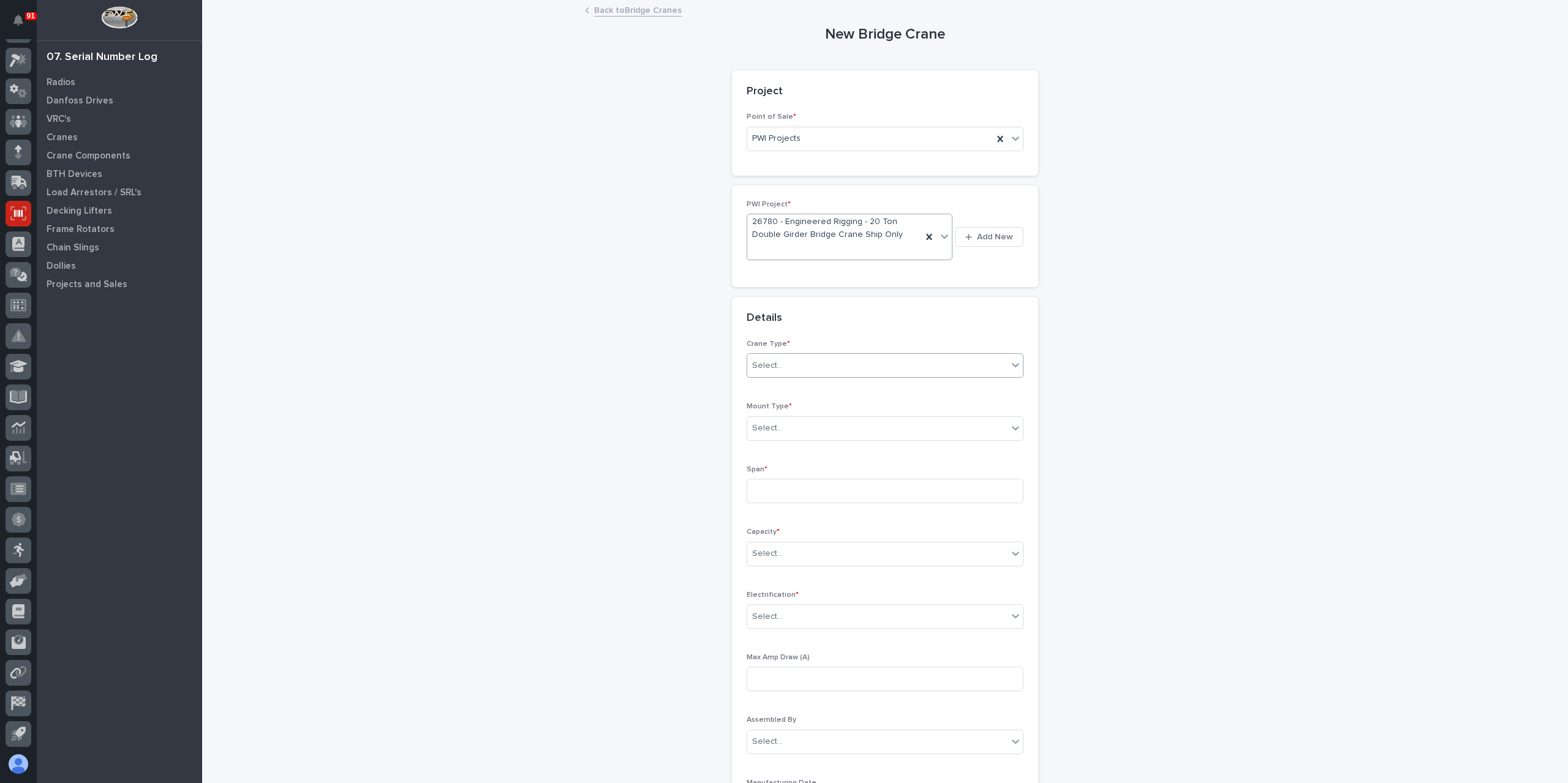
click at [780, 361] on div "Select..." at bounding box center [877, 366] width 260 height 20
click at [783, 385] on div "Motorized" at bounding box center [880, 388] width 276 height 21
click at [790, 438] on div "Select..." at bounding box center [885, 429] width 277 height 25
click at [811, 449] on div "Top Running (w/ rails)" at bounding box center [880, 450] width 276 height 21
click at [798, 483] on input at bounding box center [885, 491] width 277 height 25
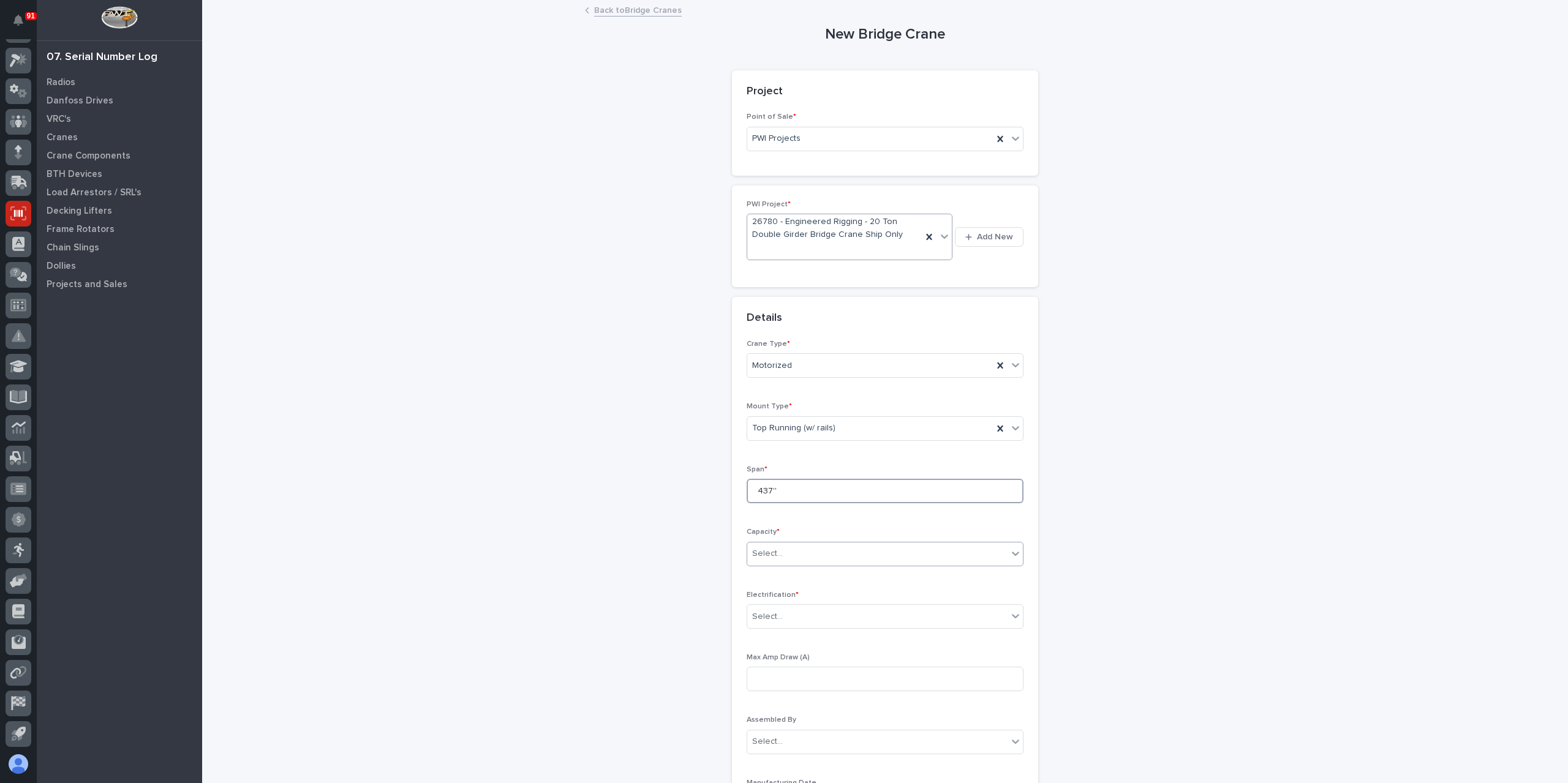
type input "437''"
click at [754, 544] on div "Select..." at bounding box center [877, 554] width 260 height 20
click at [806, 652] on div "40,000 lbs (20 Tons)" at bounding box center [880, 654] width 276 height 21
click at [785, 615] on div "Select..." at bounding box center [877, 617] width 260 height 20
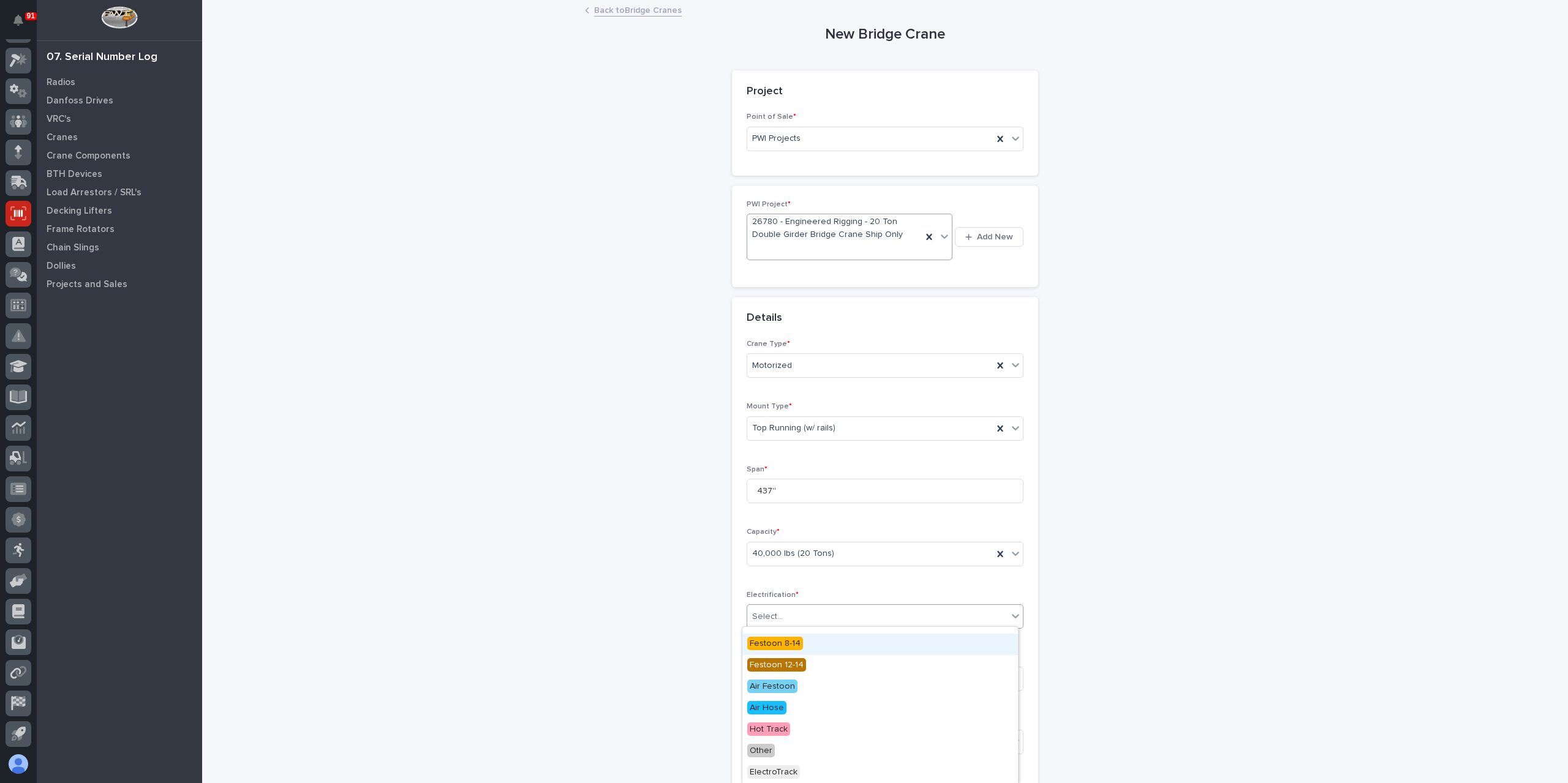
scroll to position [121, 0]
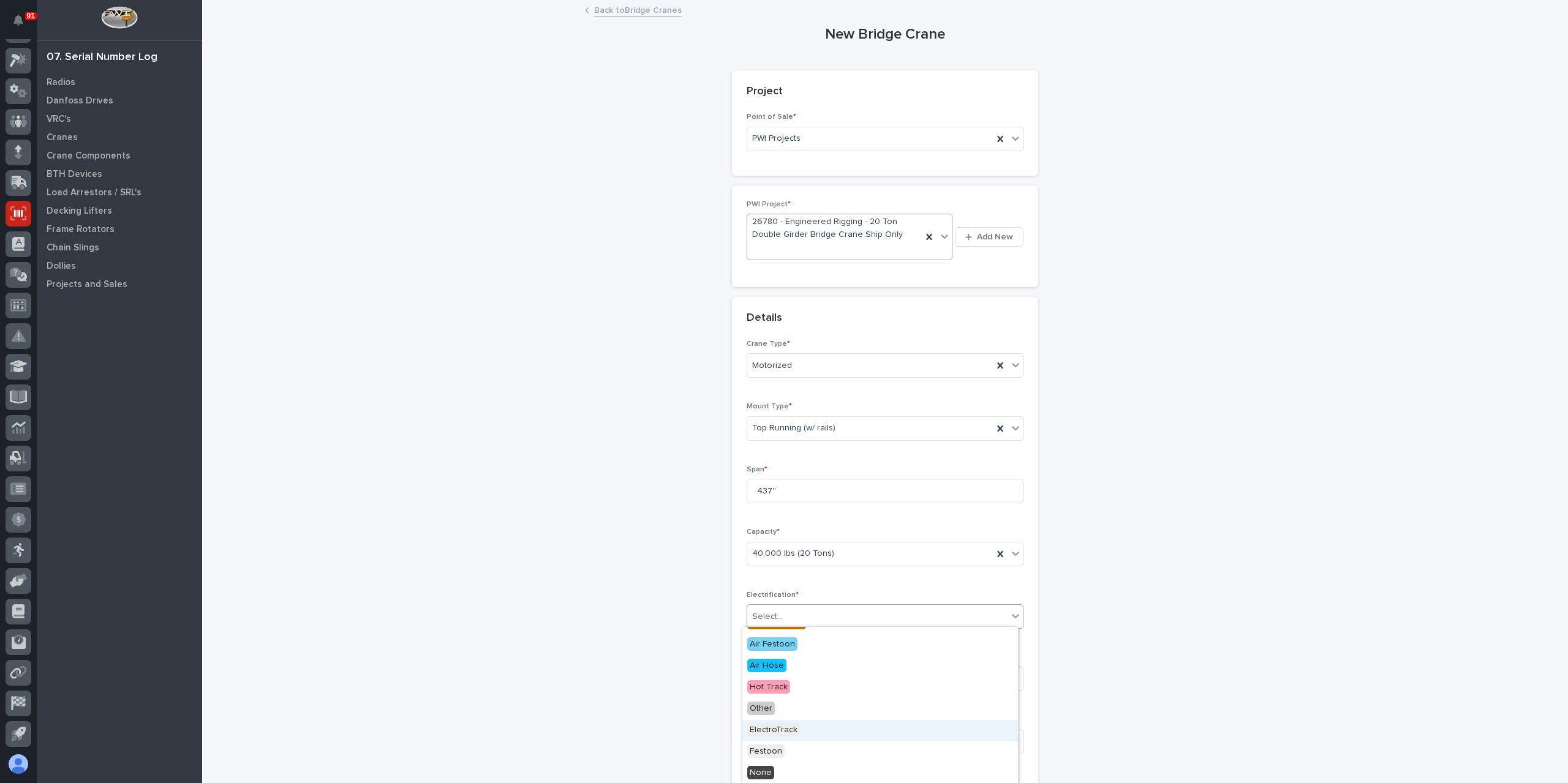
click at [777, 729] on span "ElectroTrack" at bounding box center [773, 730] width 52 height 14
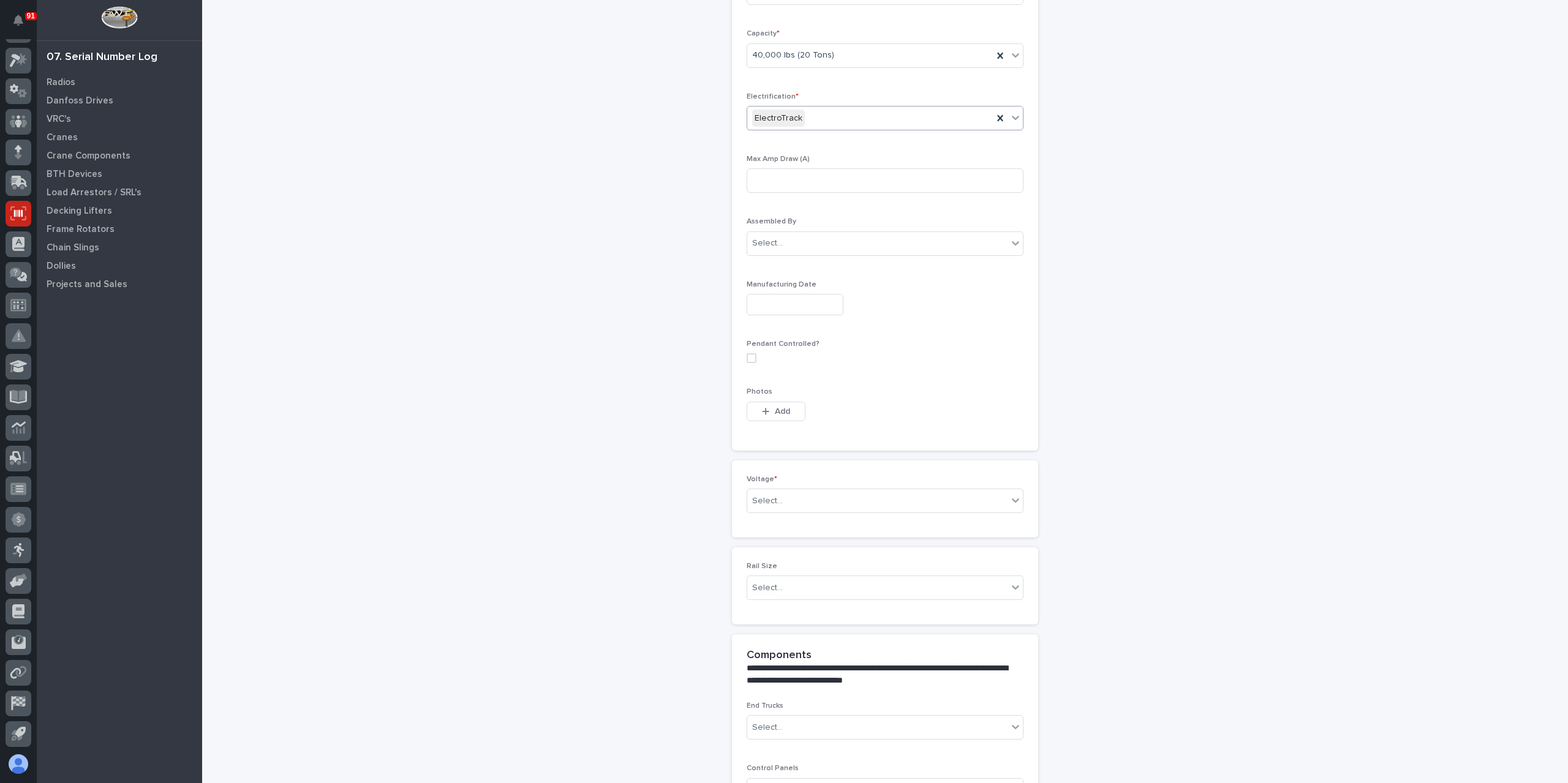
scroll to position [572, 0]
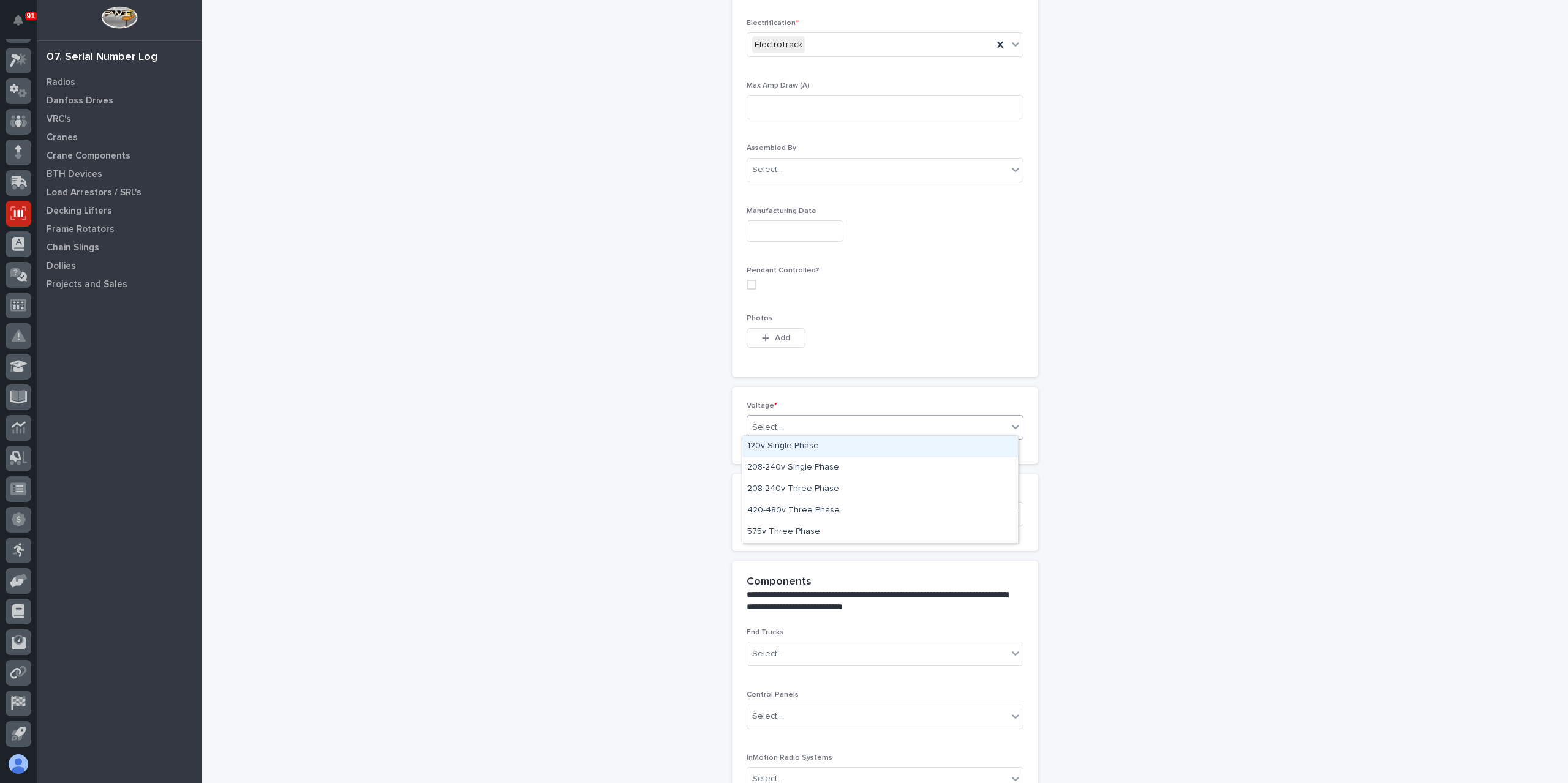
click at [809, 418] on div "Select..." at bounding box center [877, 427] width 260 height 20
click at [804, 507] on div "420-480v Three Phase" at bounding box center [880, 510] width 276 height 21
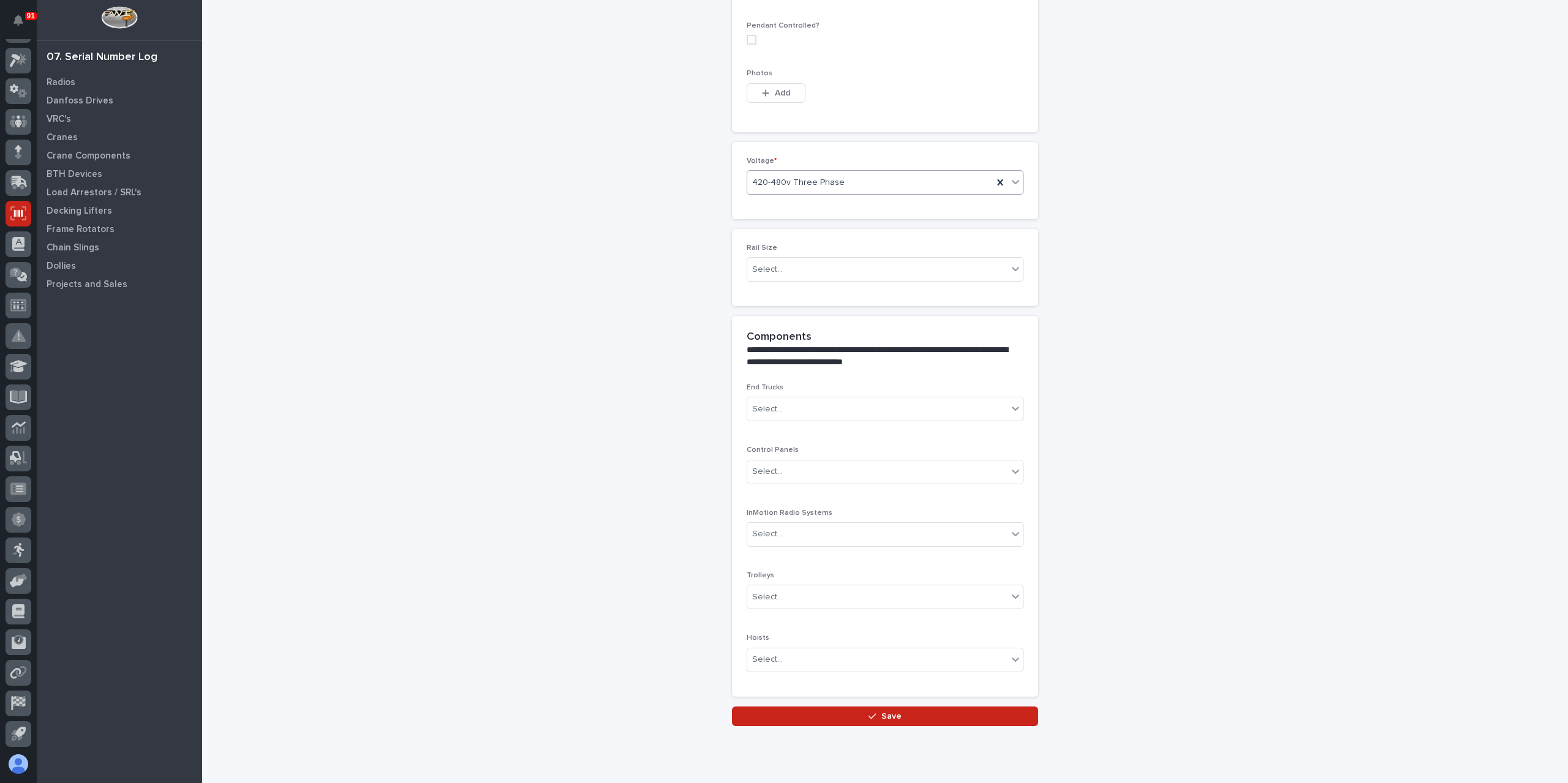
scroll to position [848, 0]
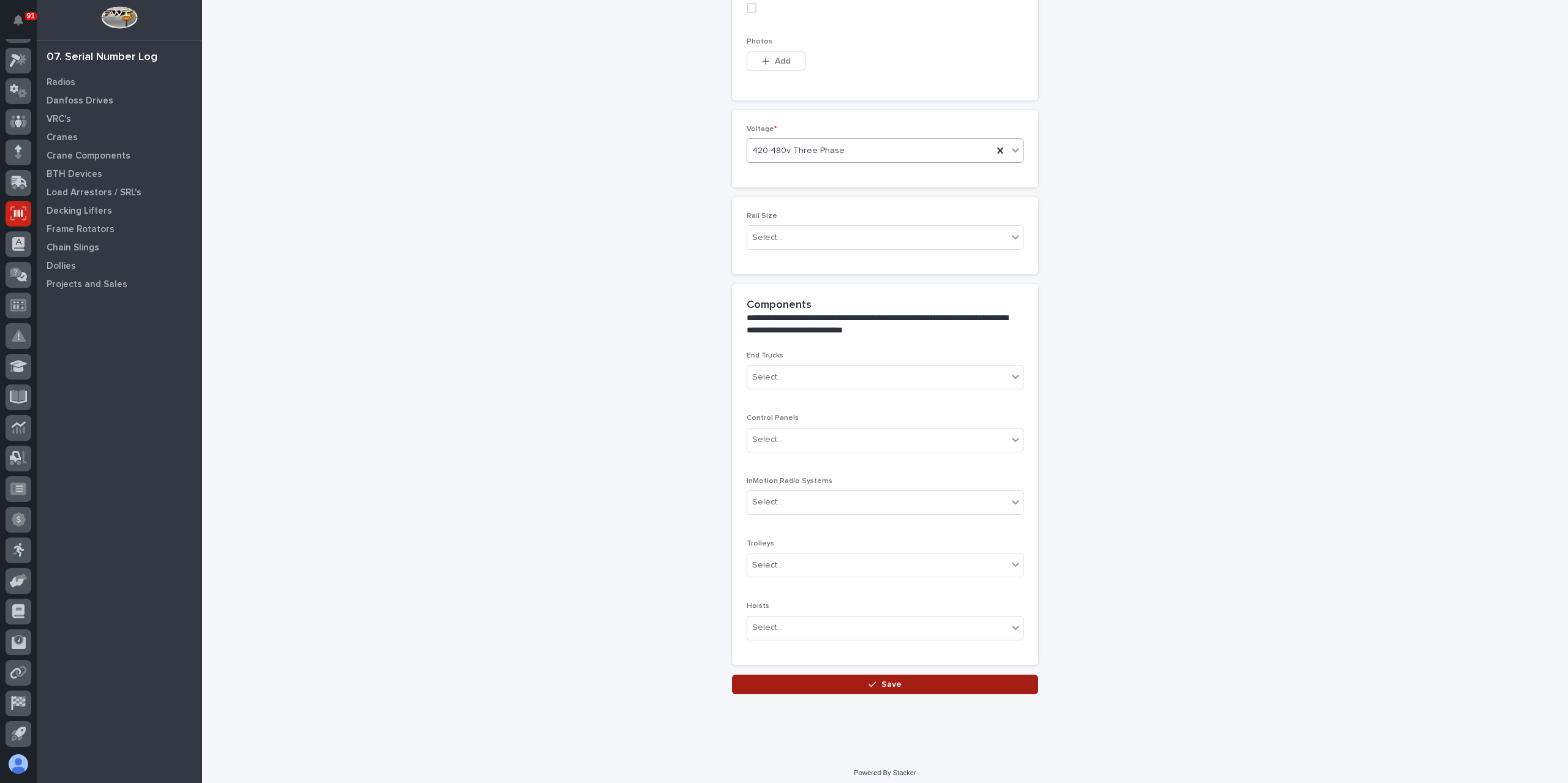
click at [856, 675] on button "Save" at bounding box center [884, 684] width 306 height 20
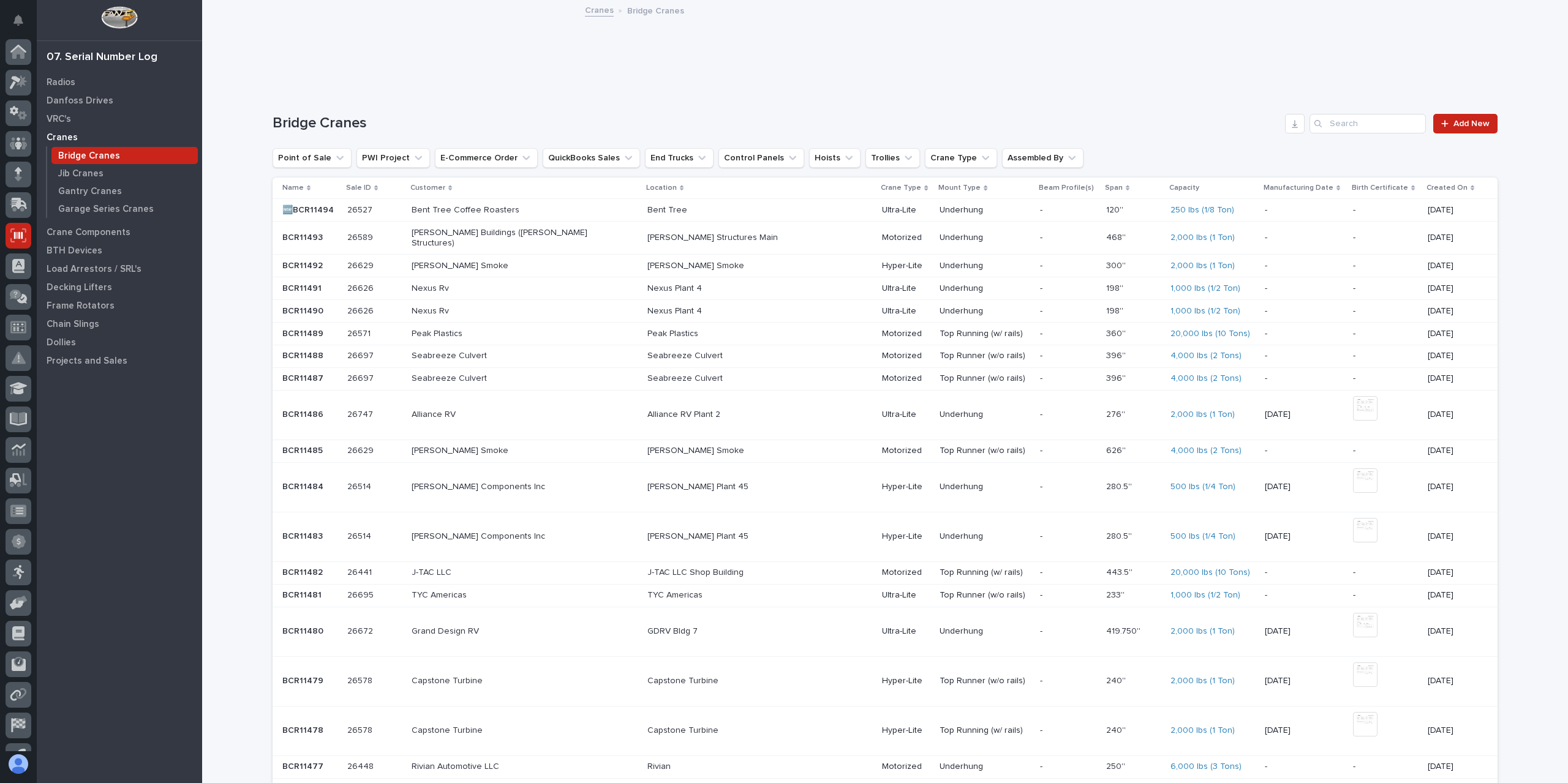
scroll to position [22, 0]
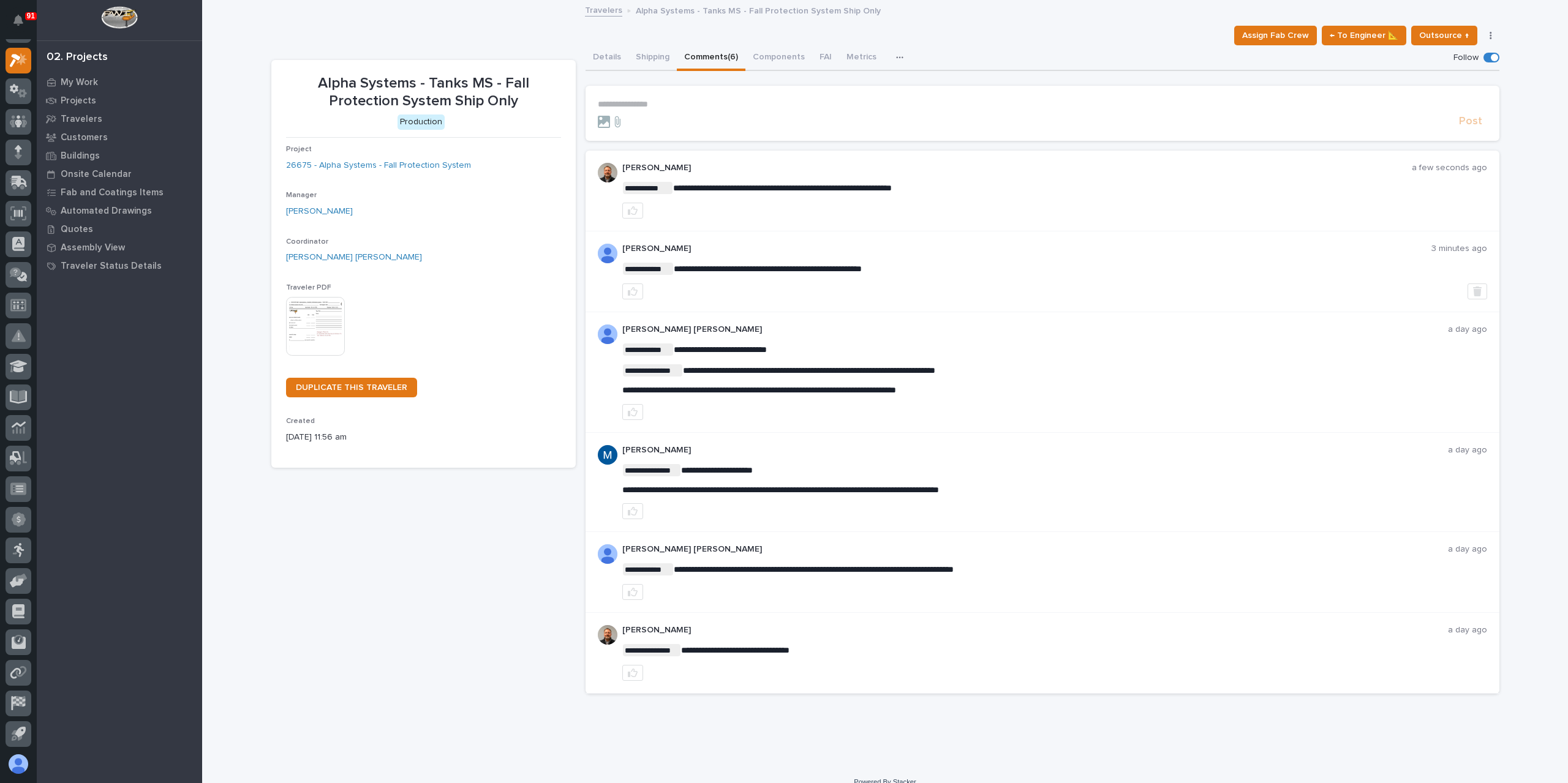
click at [706, 103] on p "**********" at bounding box center [1042, 104] width 889 height 10
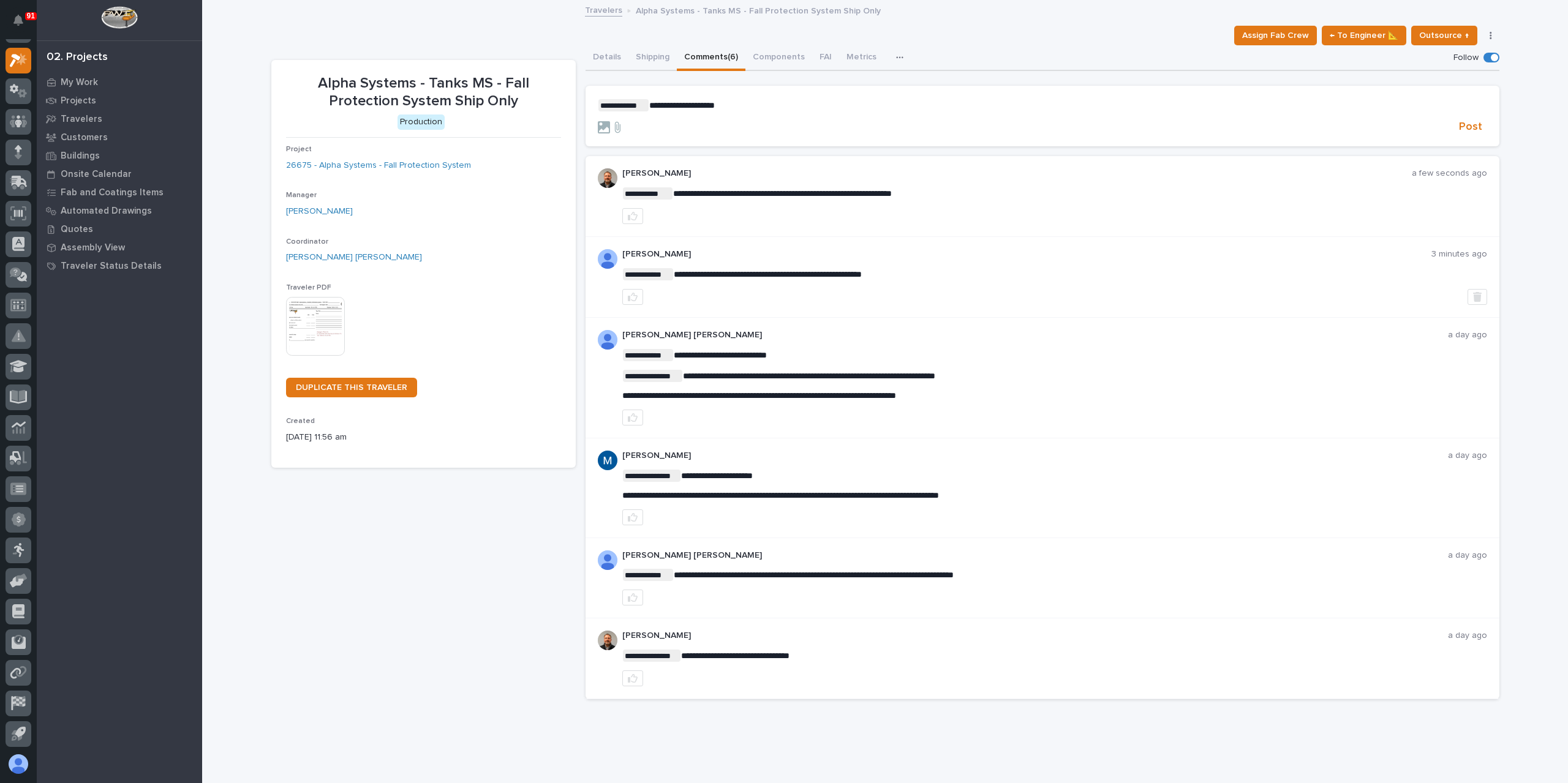
click at [740, 103] on p "**********" at bounding box center [1042, 105] width 889 height 12
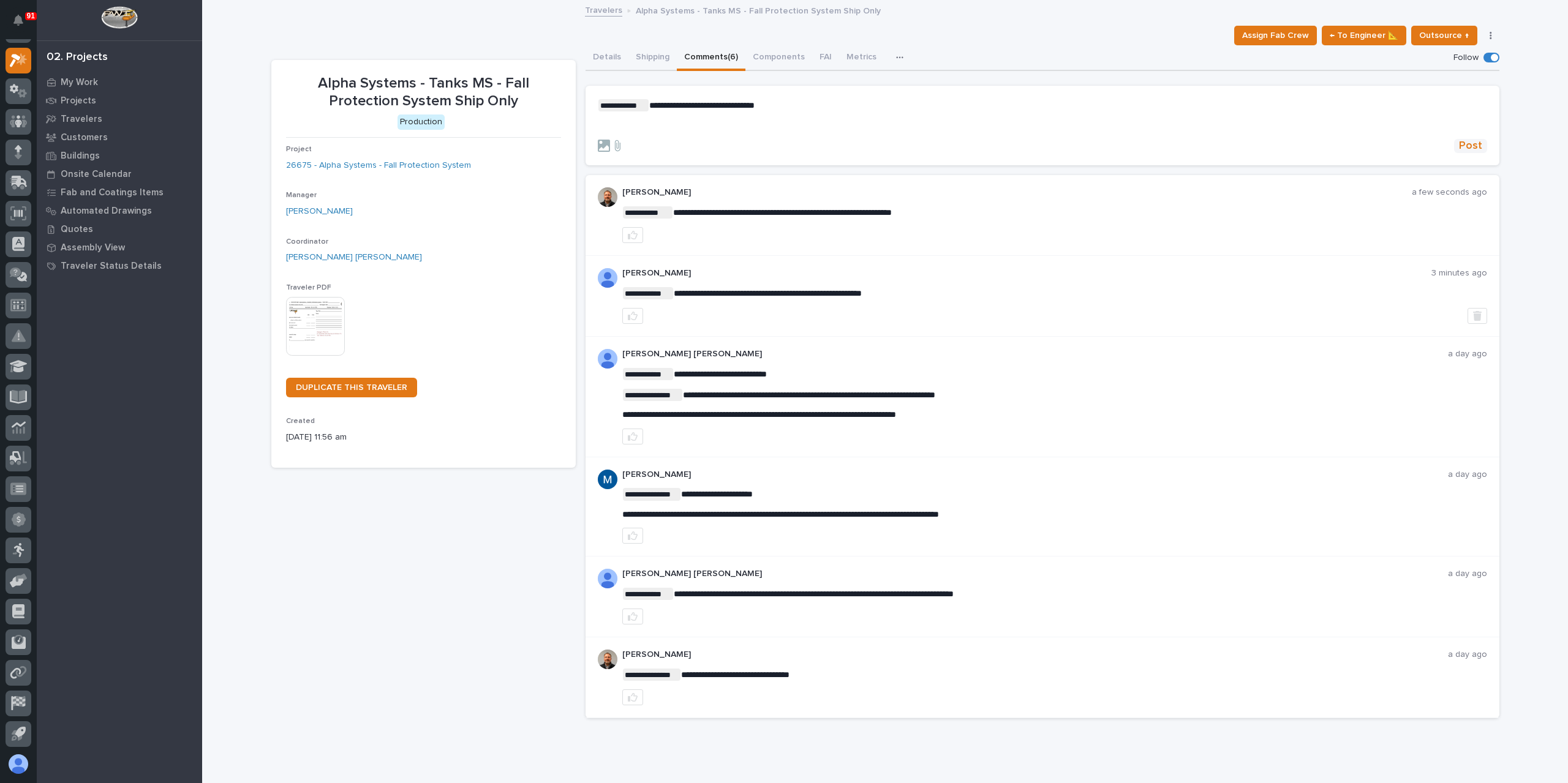
click at [1473, 142] on span "Post" at bounding box center [1471, 145] width 23 height 14
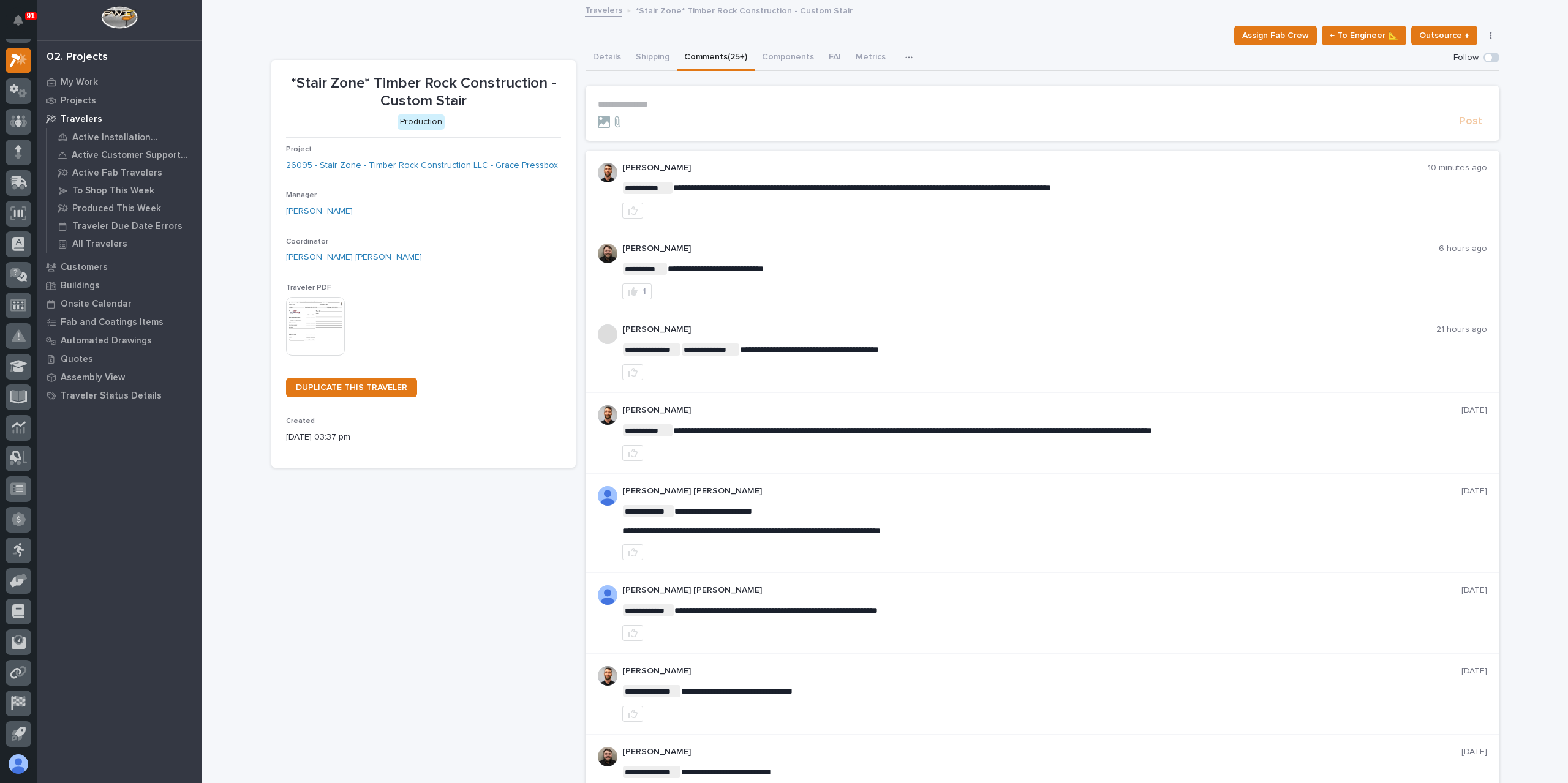
click at [648, 107] on p "**********" at bounding box center [1042, 104] width 889 height 10
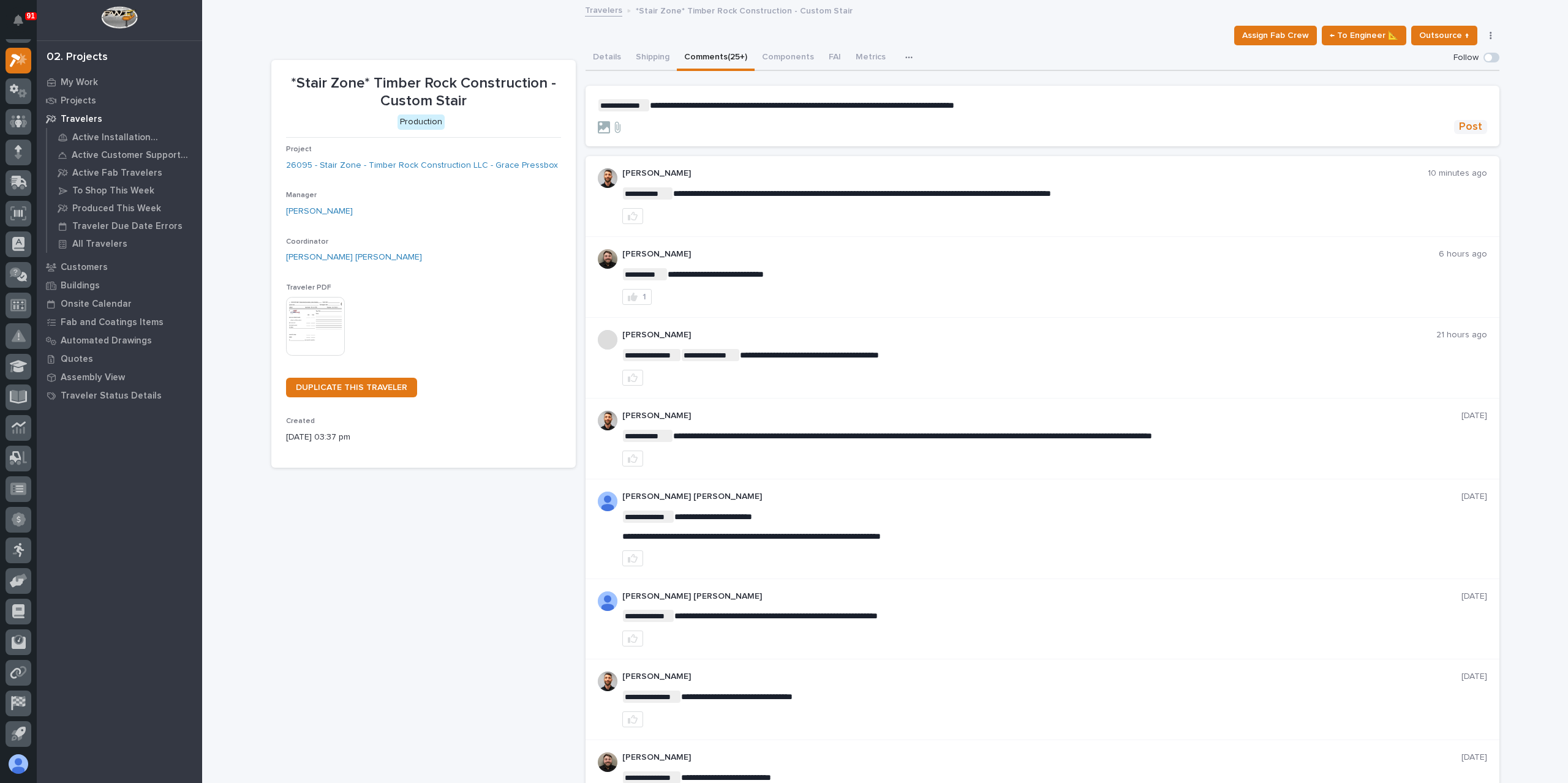
click at [1469, 128] on span "Post" at bounding box center [1471, 127] width 23 height 14
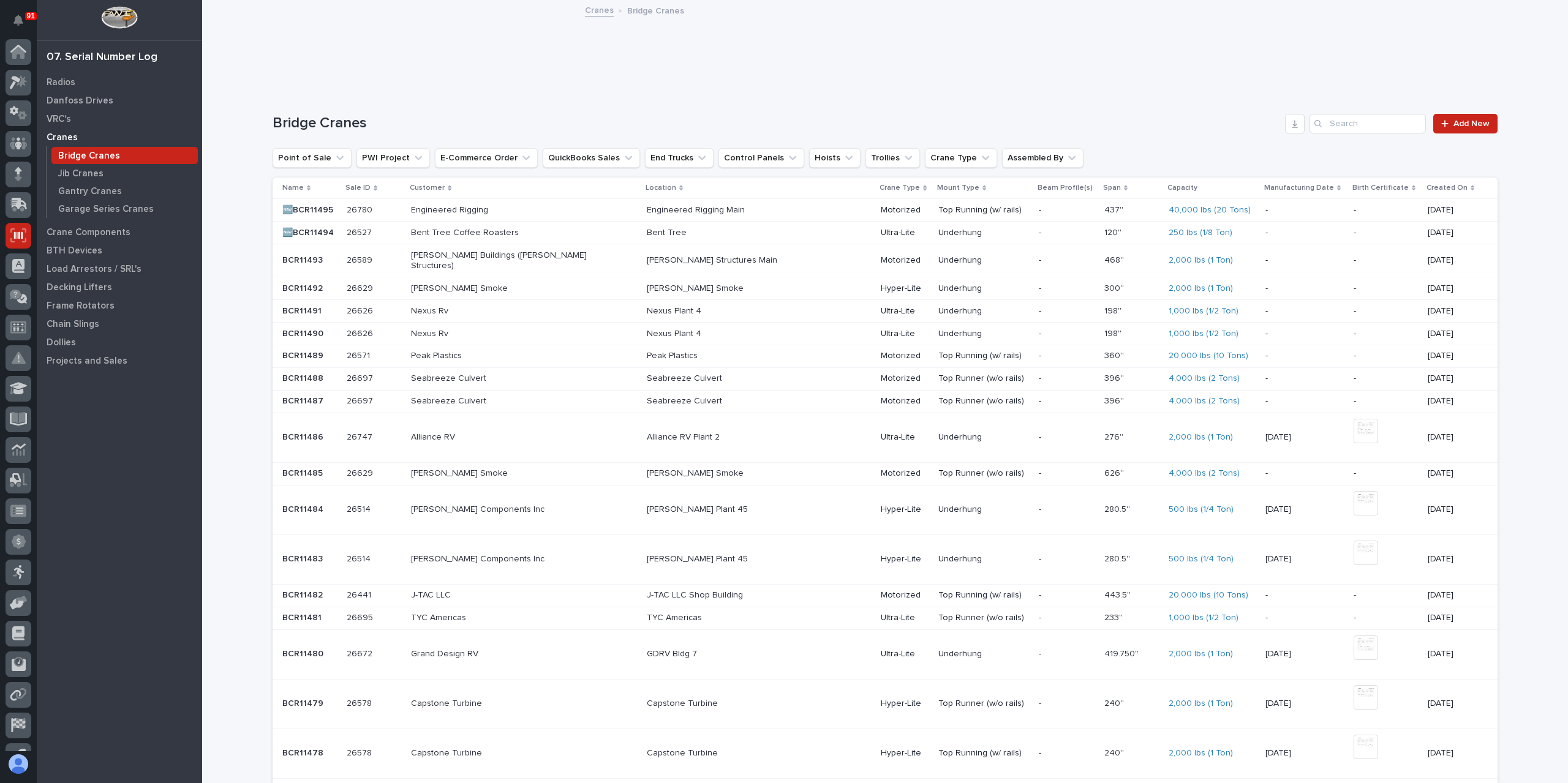
scroll to position [22, 0]
click at [462, 215] on div "Engineered Rigging" at bounding box center [524, 210] width 225 height 20
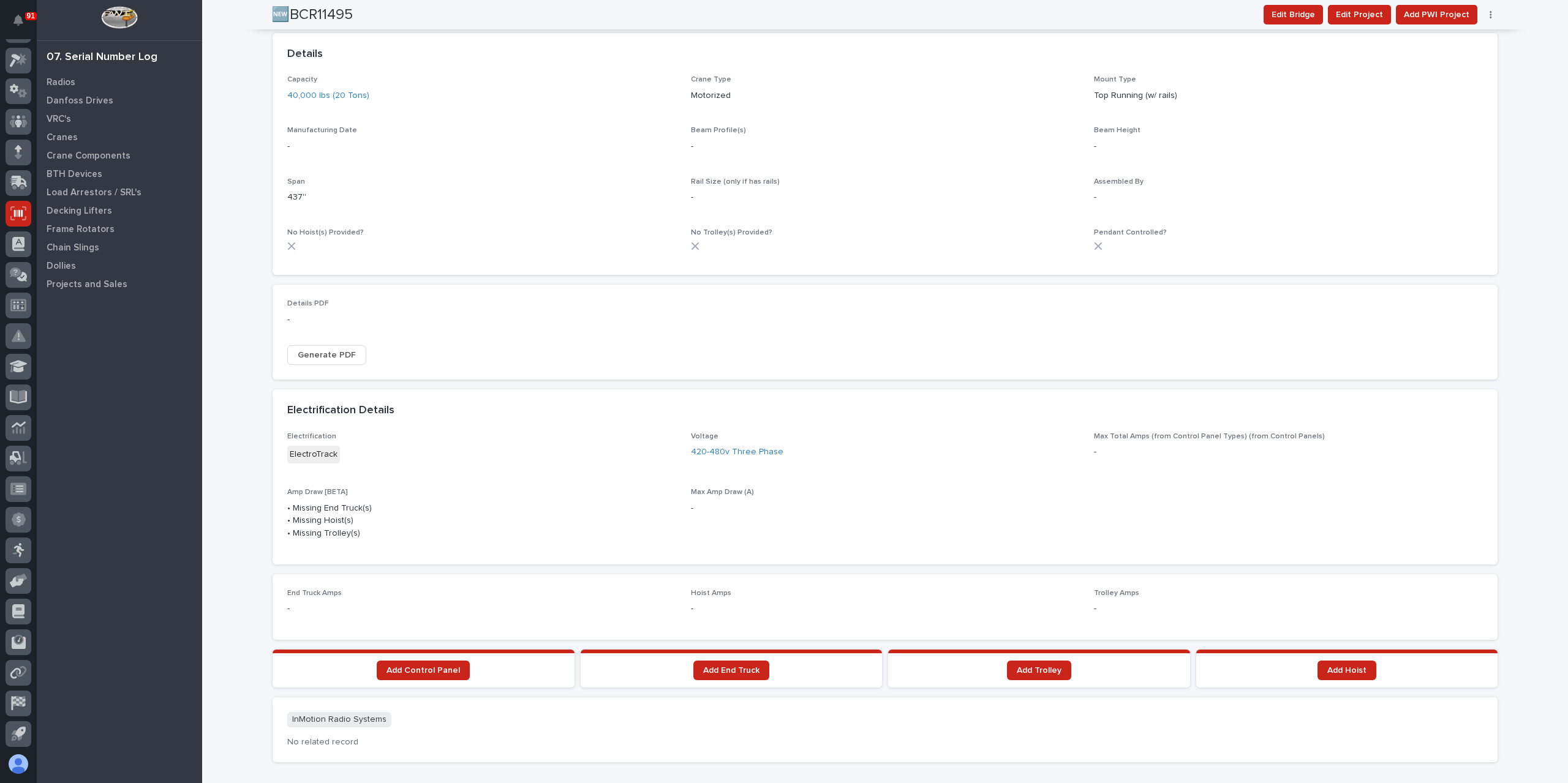
scroll to position [607, 0]
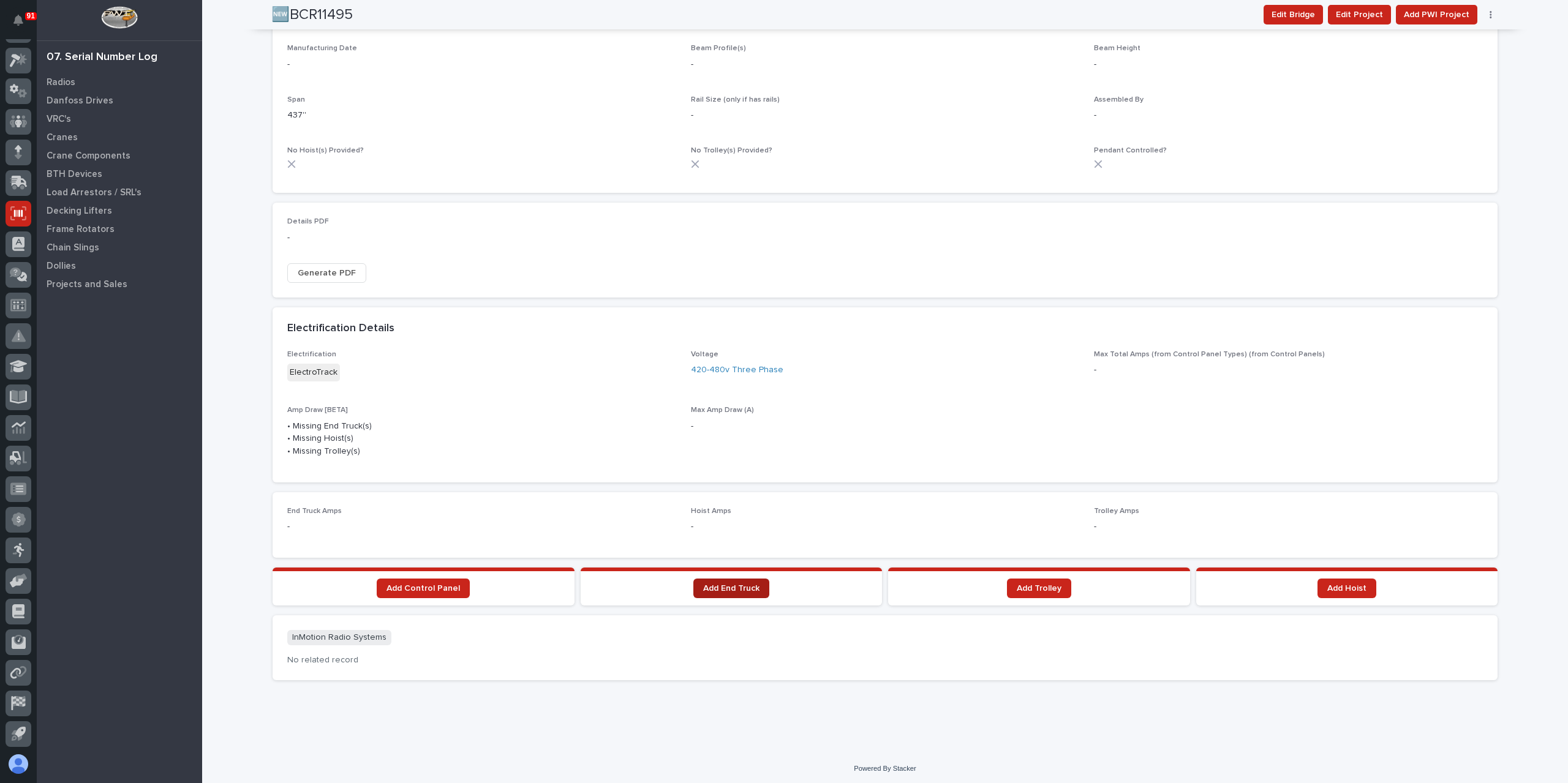
click at [708, 584] on span "Add End Truck" at bounding box center [731, 588] width 56 height 9
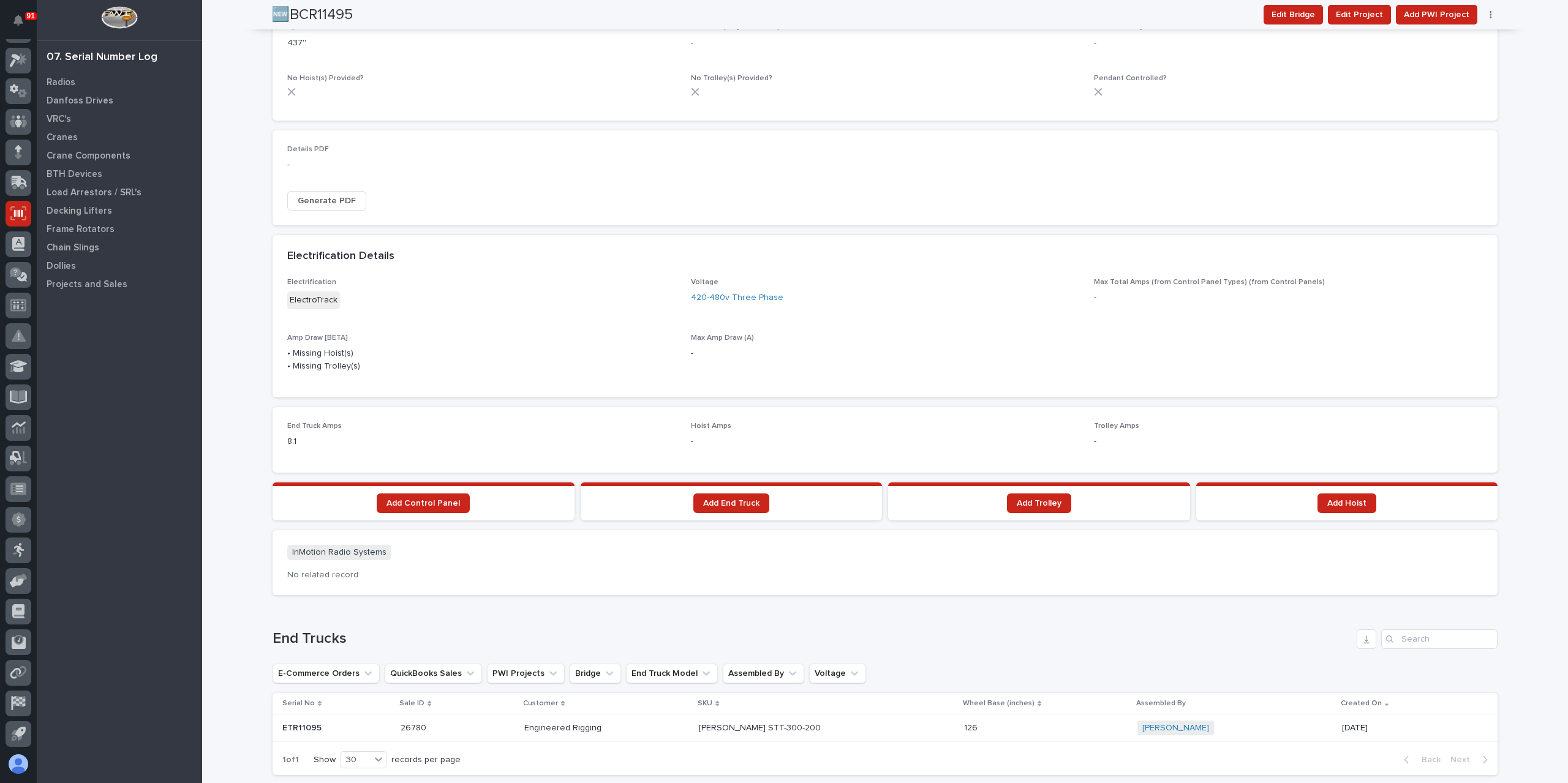
scroll to position [656, 0]
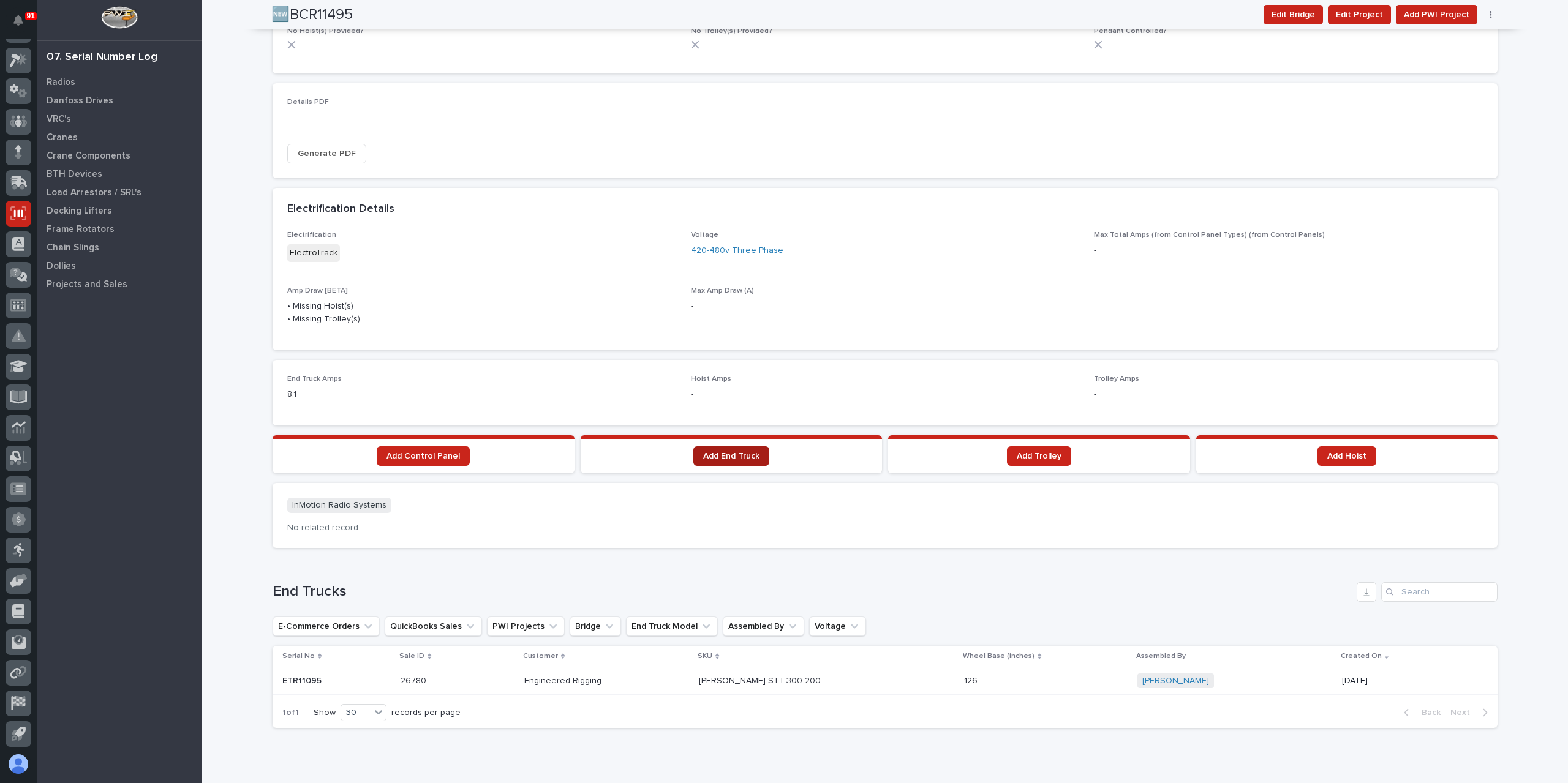
click at [717, 456] on span "Add End Truck" at bounding box center [731, 457] width 56 height 9
click at [693, 455] on link "Add End Truck" at bounding box center [731, 456] width 76 height 20
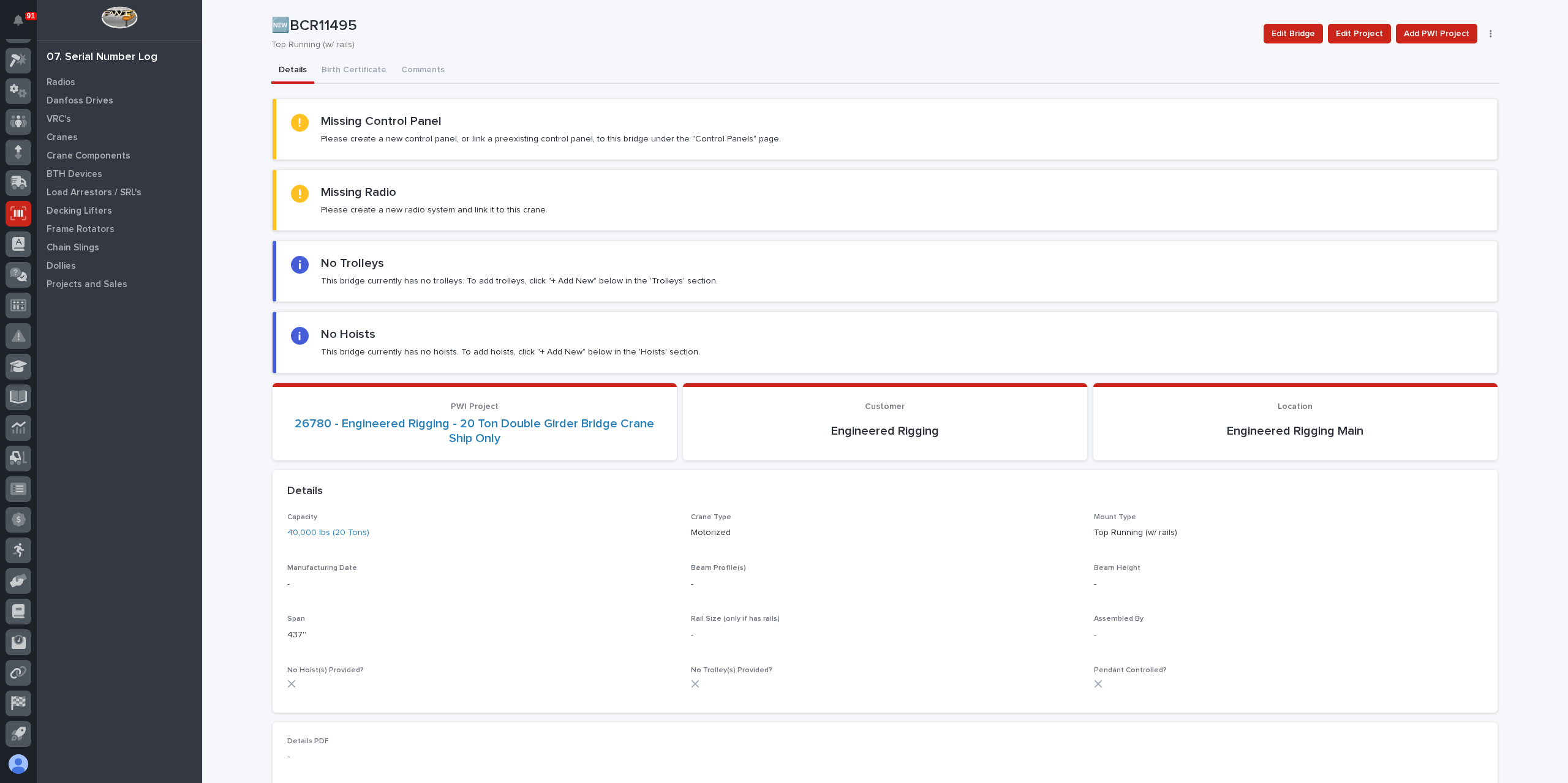
scroll to position [0, 0]
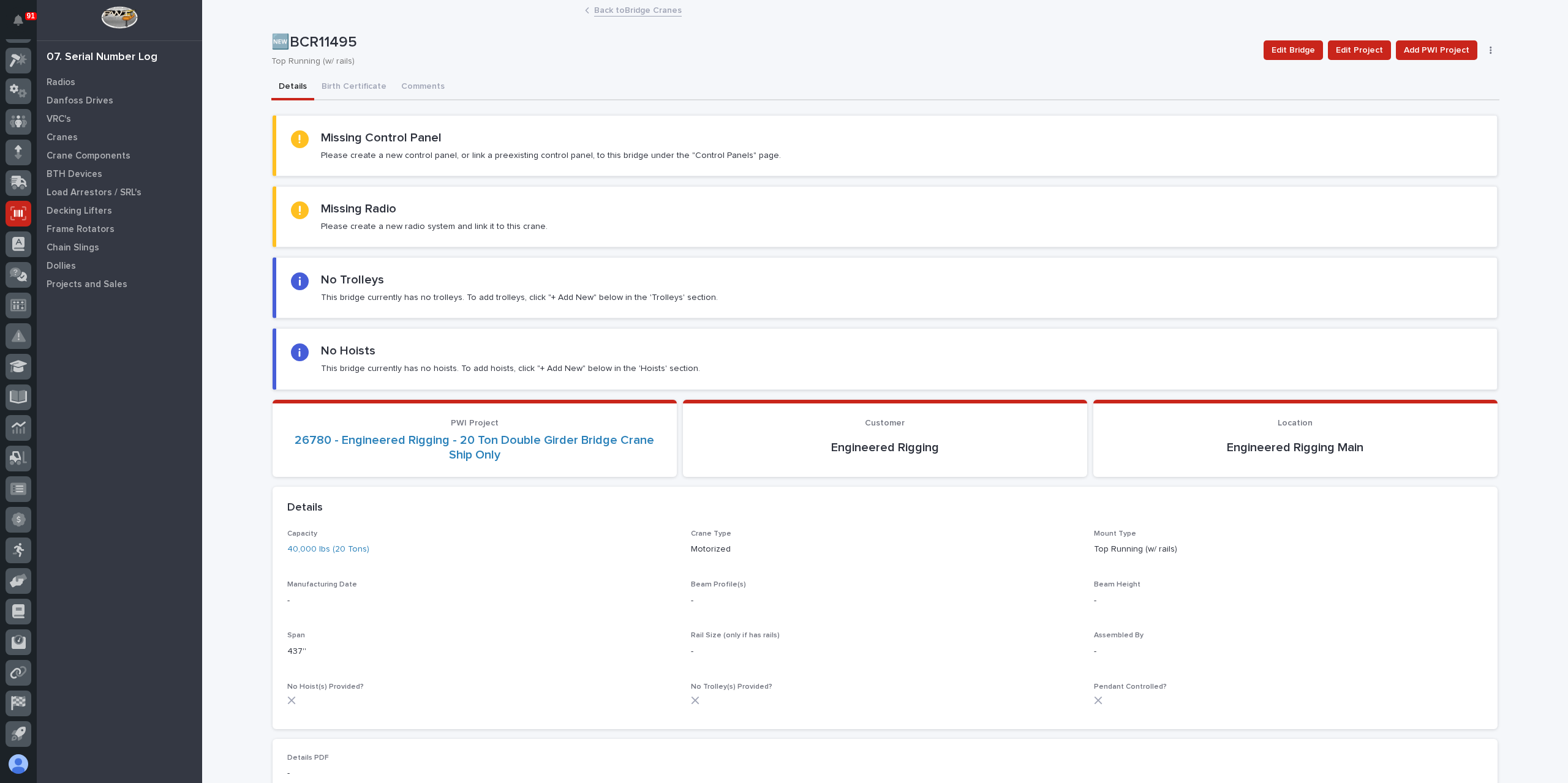
click at [624, 7] on link "Back to Bridge Cranes" at bounding box center [638, 9] width 87 height 14
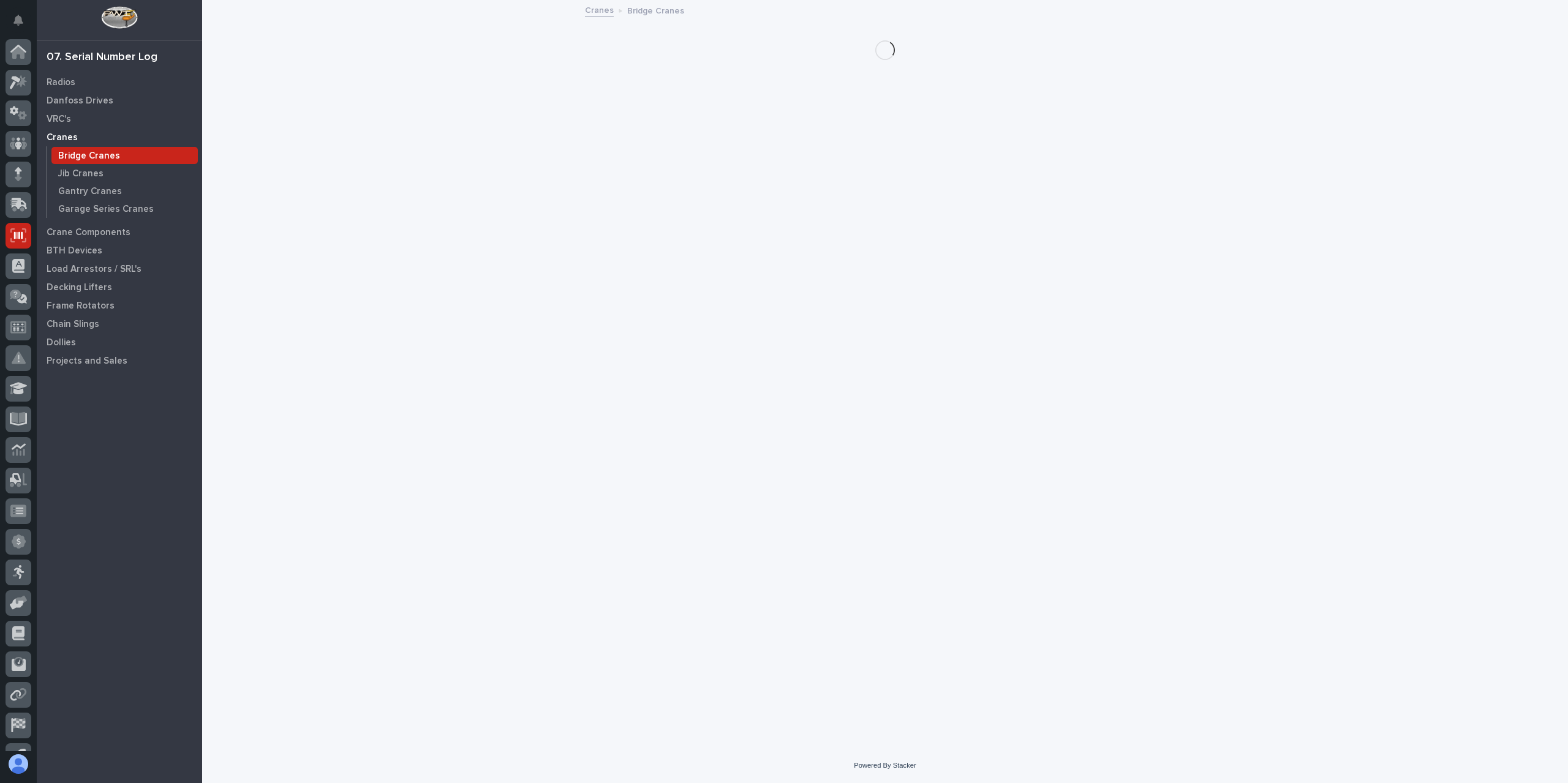
scroll to position [22, 0]
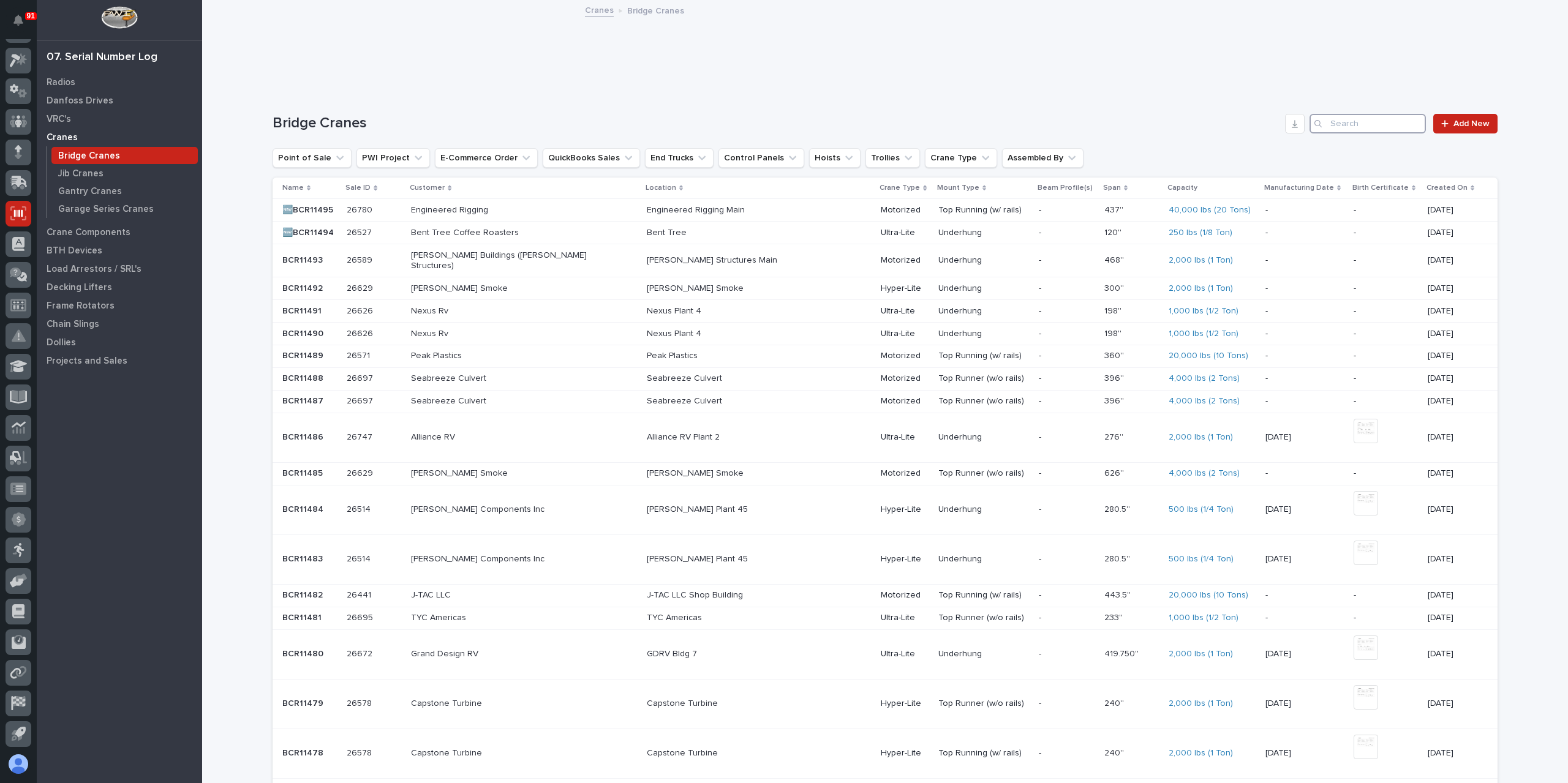
click at [1340, 128] on input "Search" at bounding box center [1368, 124] width 116 height 20
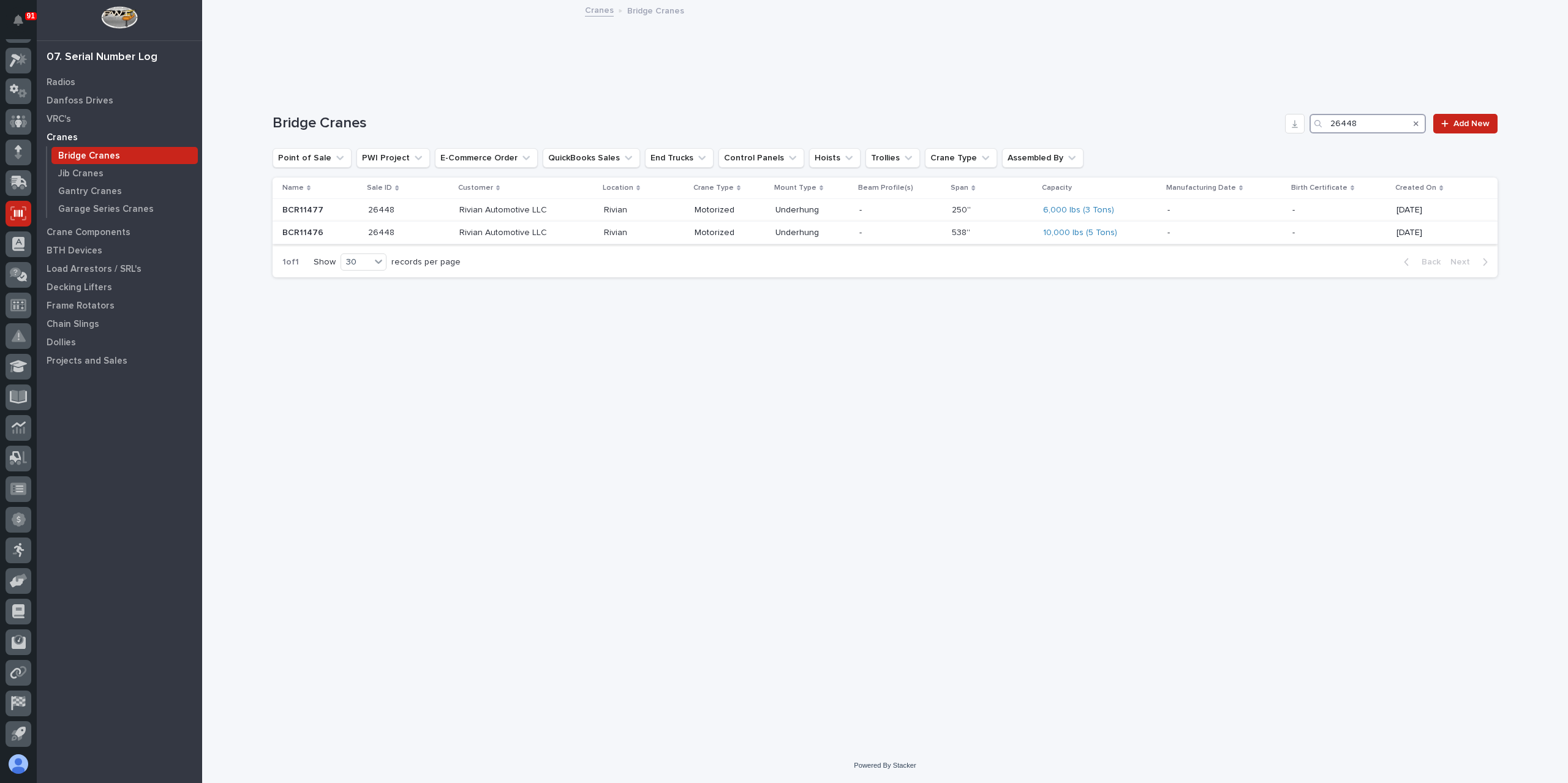
type input "26448"
click at [514, 238] on div "Rivian Automotive LLC" at bounding box center [527, 233] width 135 height 20
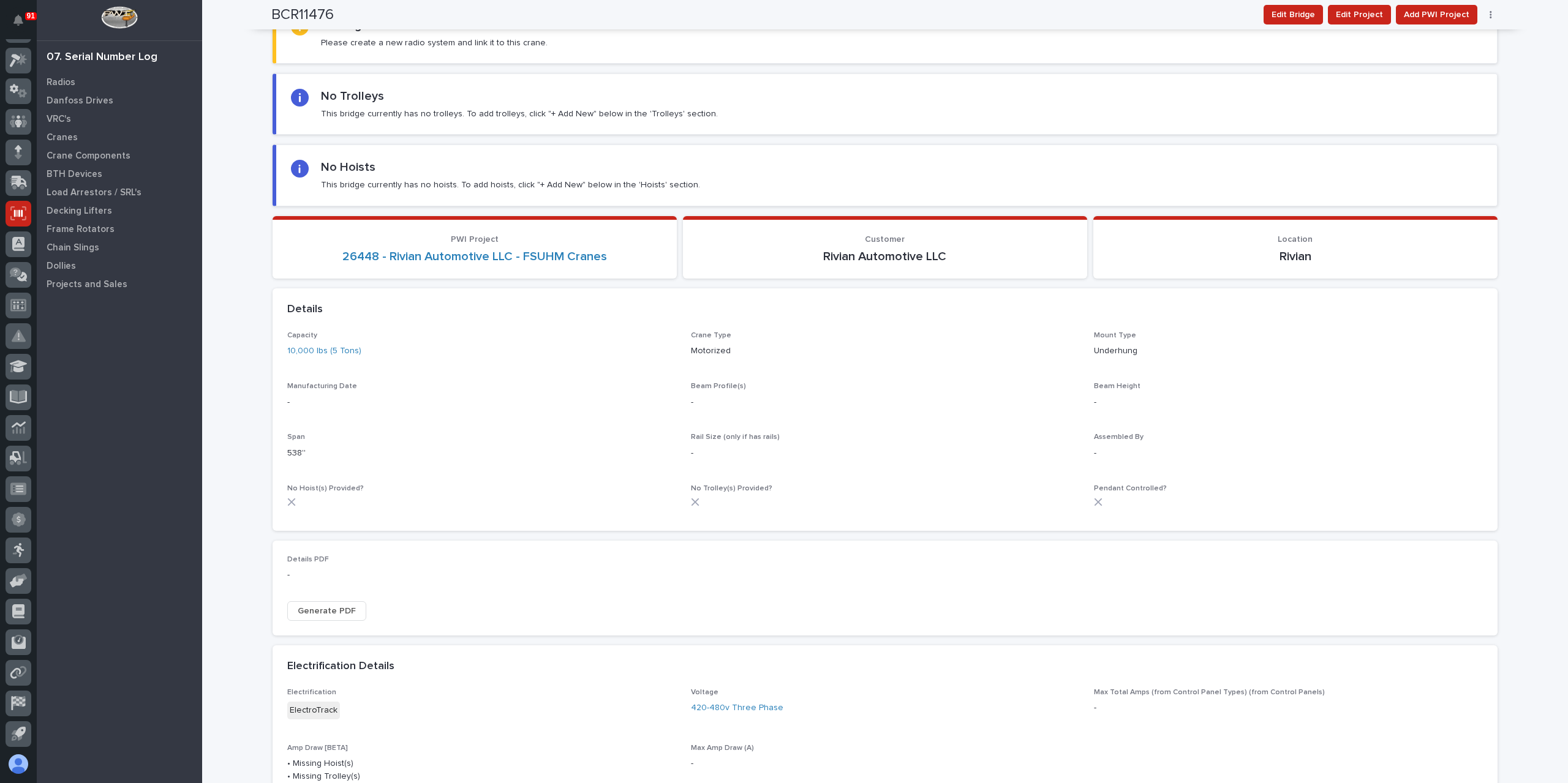
scroll to position [184, 0]
click at [1298, 14] on span "Edit Bridge" at bounding box center [1293, 15] width 44 height 15
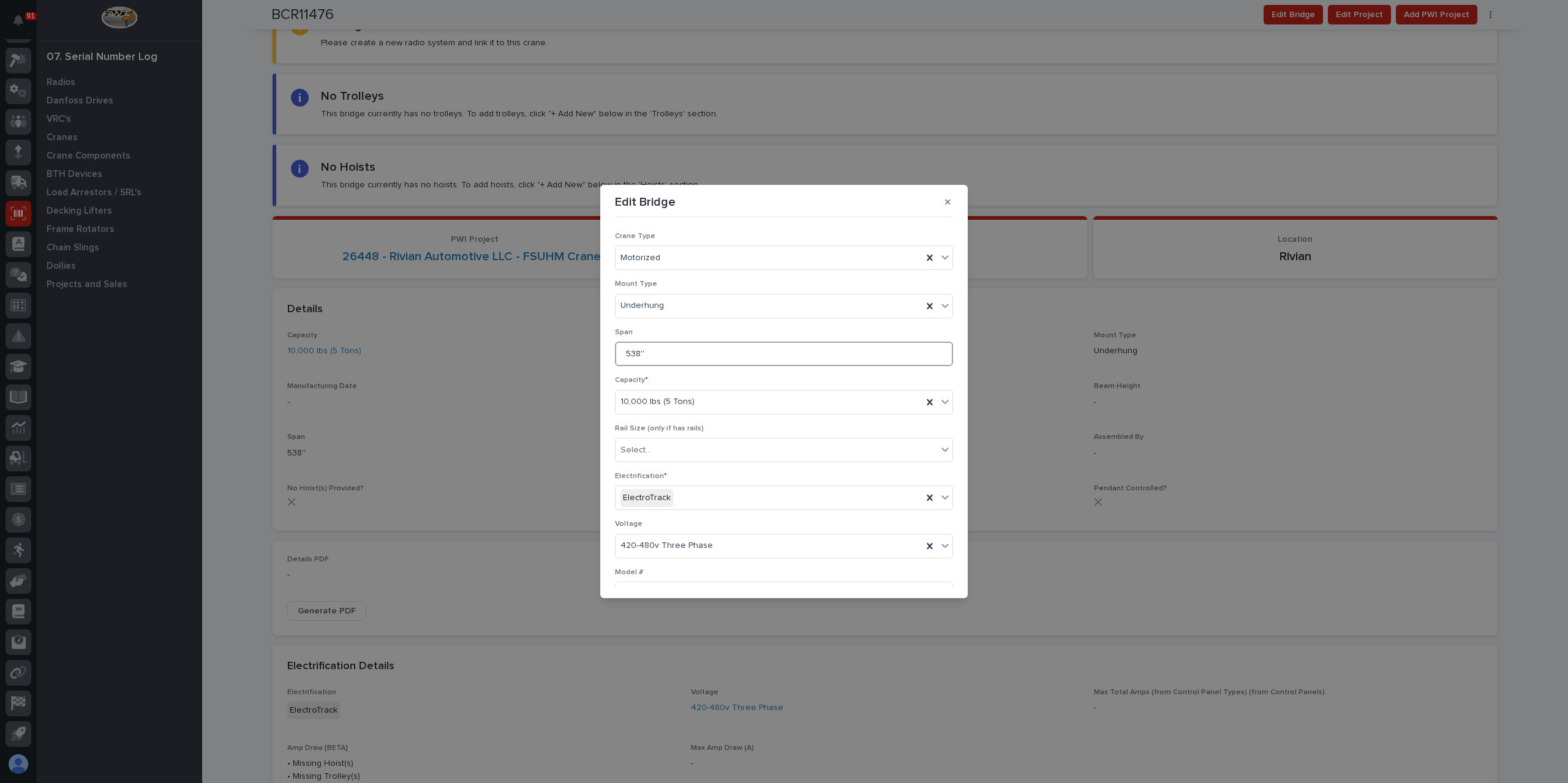
click at [654, 359] on input "538''" at bounding box center [784, 354] width 338 height 25
type input "531''"
click at [916, 572] on button "Save" at bounding box center [927, 582] width 52 height 20
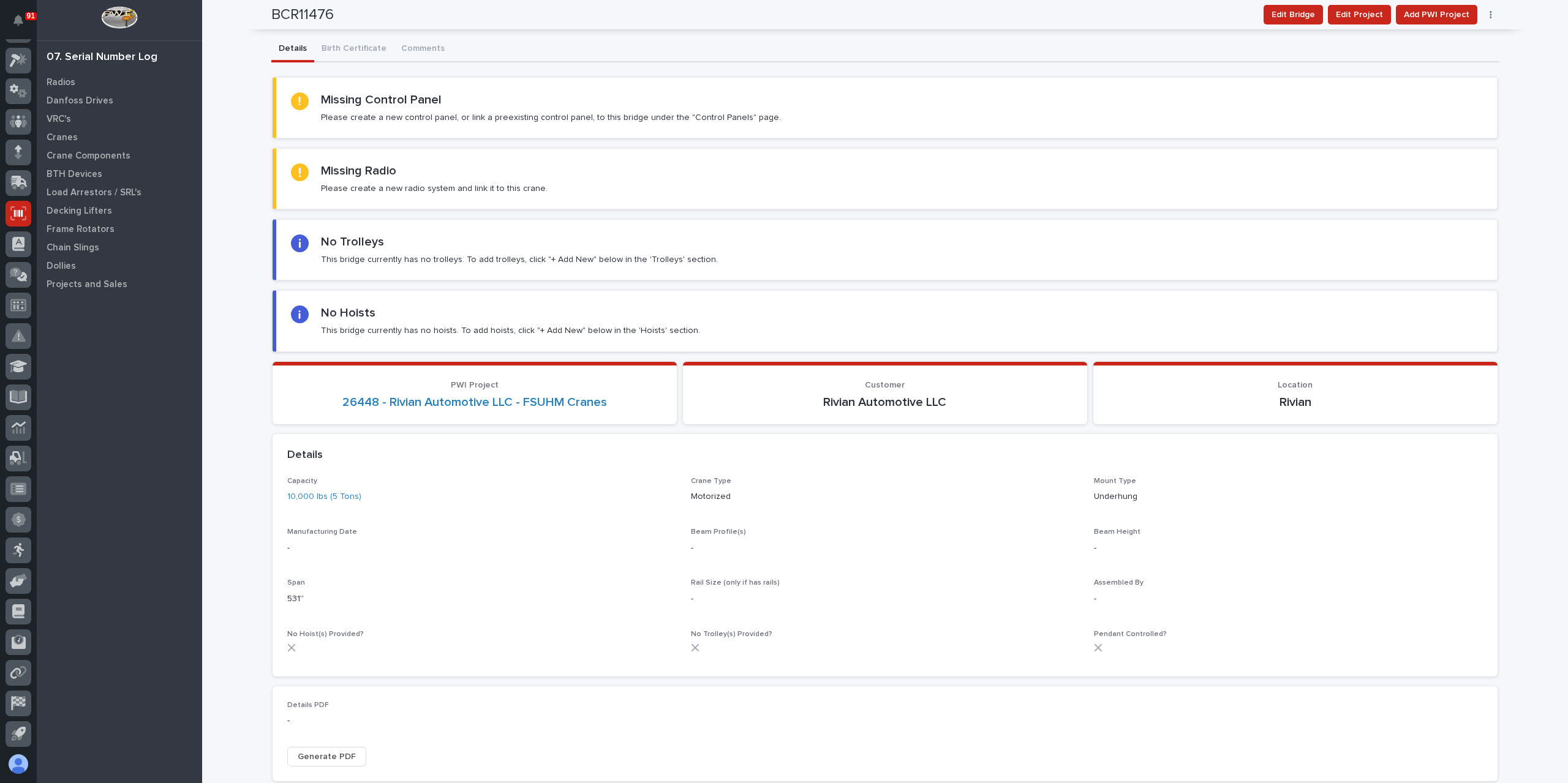
scroll to position [0, 0]
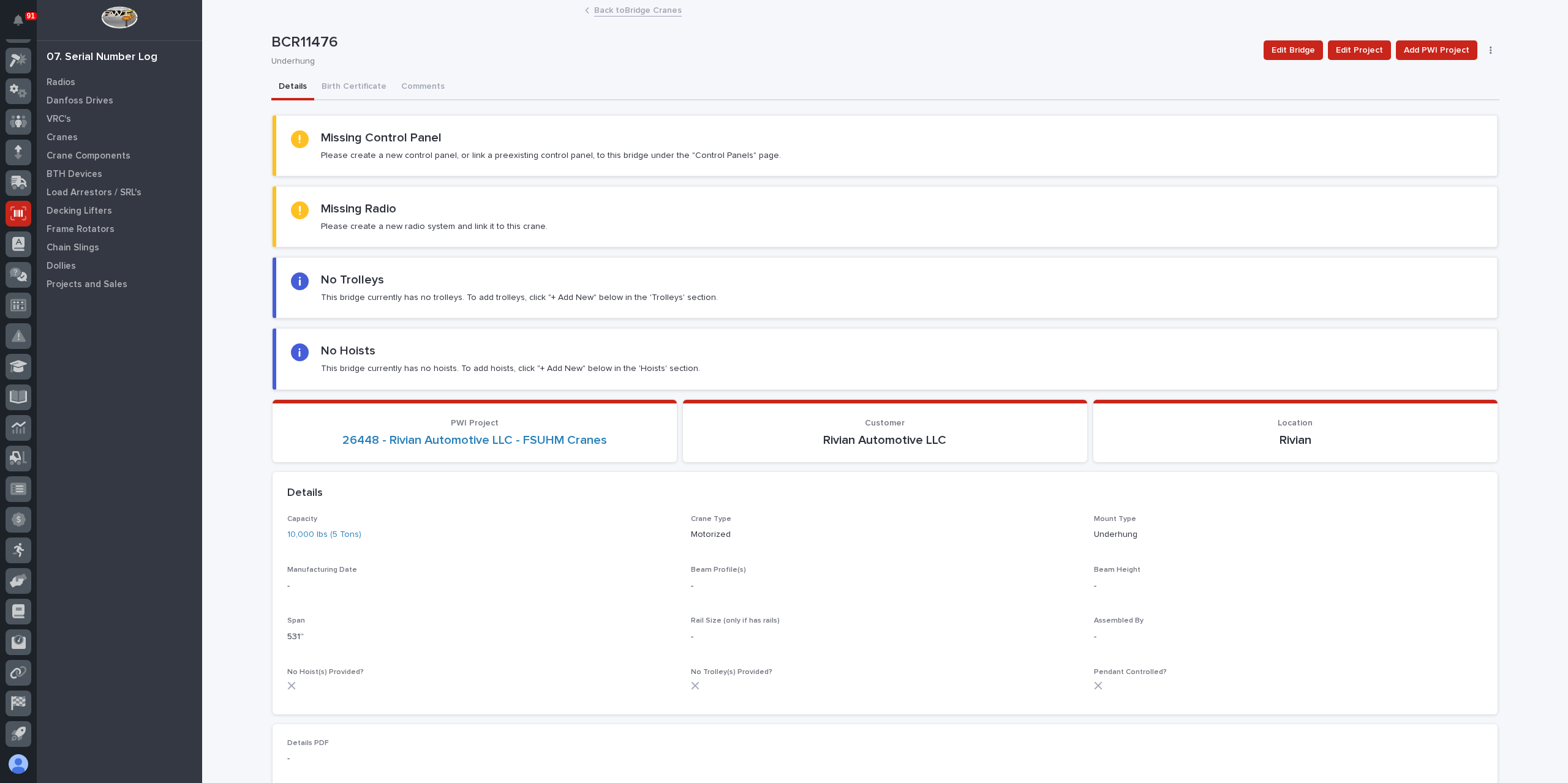
click at [638, 9] on link "Back to Bridge Cranes" at bounding box center [638, 9] width 87 height 14
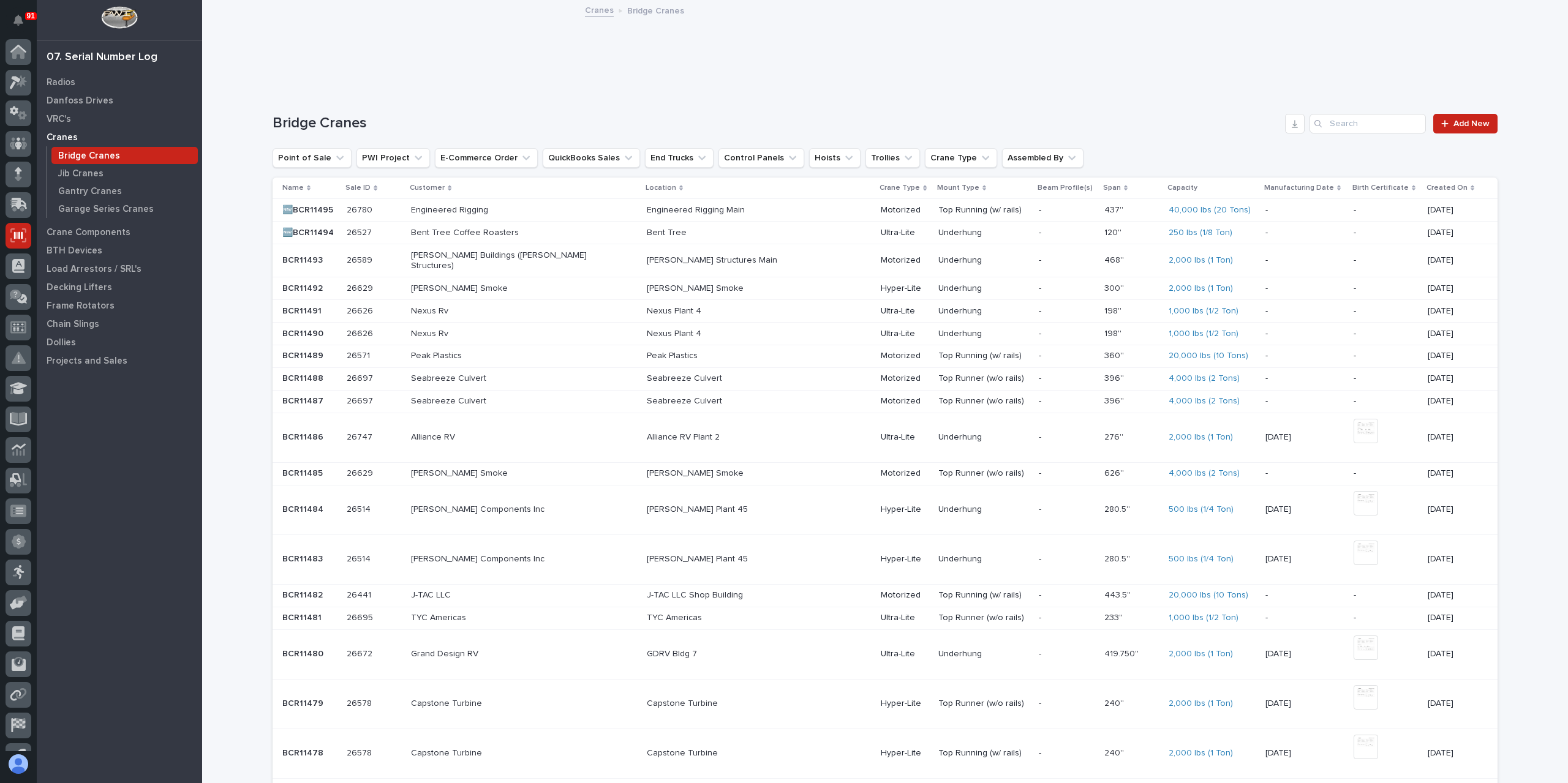
scroll to position [22, 0]
click at [1464, 128] on link "Add New" at bounding box center [1465, 124] width 64 height 20
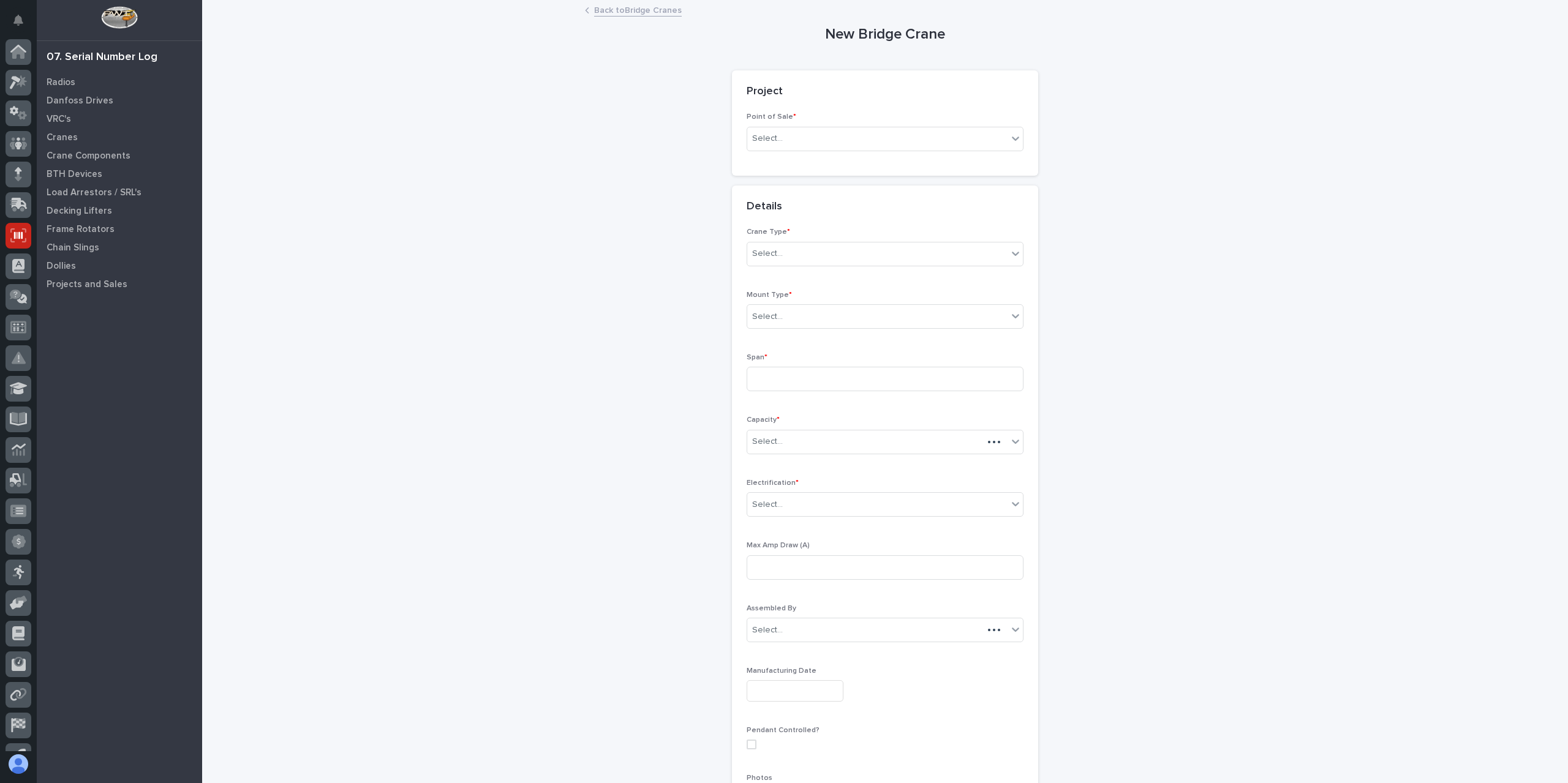
scroll to position [22, 0]
click at [786, 122] on div "Point of Sale * Select..." at bounding box center [885, 137] width 277 height 48
click at [800, 137] on div "Select..." at bounding box center [877, 139] width 260 height 20
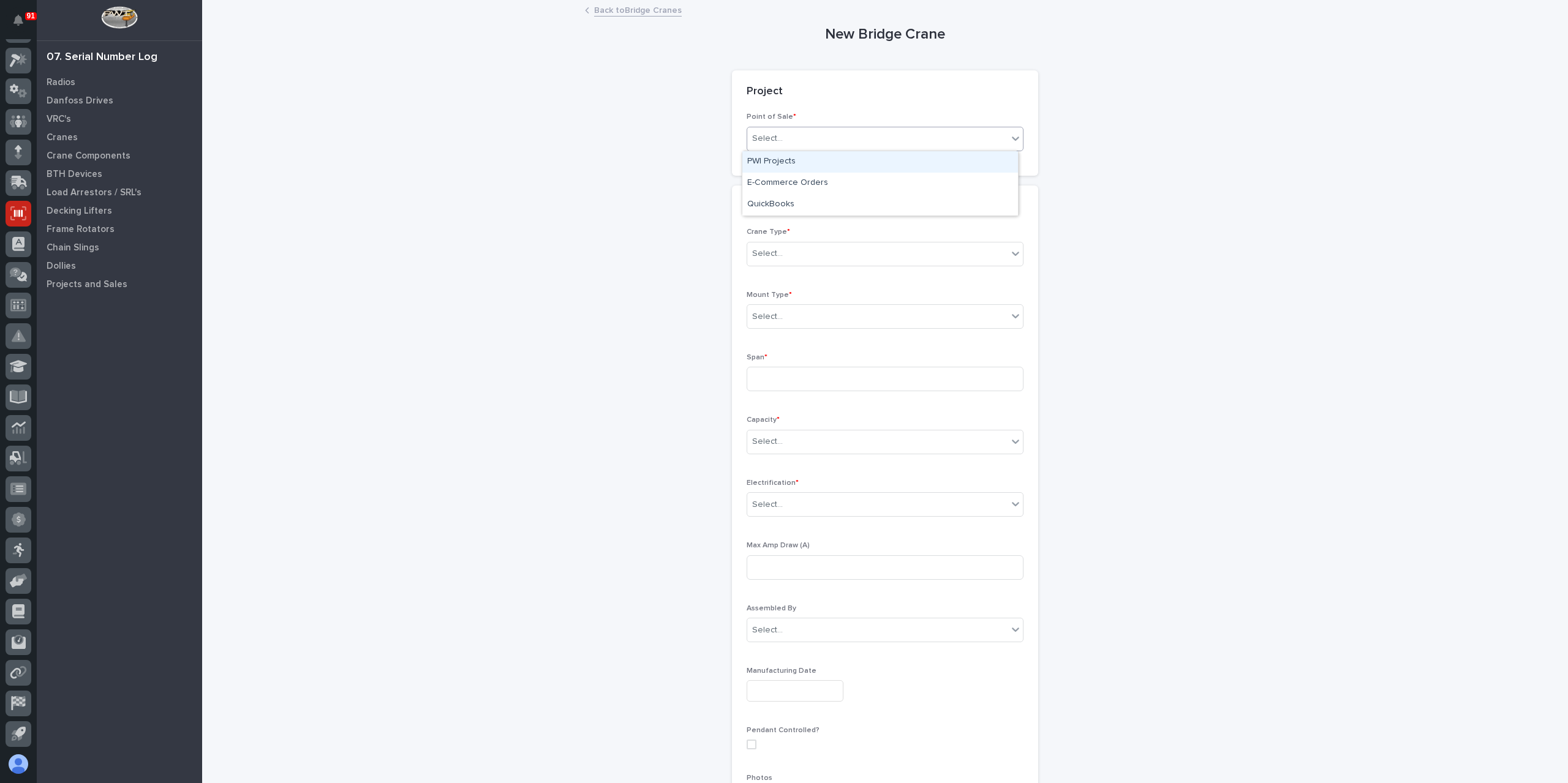
click at [794, 157] on div "PWI Projects" at bounding box center [880, 161] width 276 height 21
type input "*"
click at [794, 157] on div "PWI Projects" at bounding box center [880, 161] width 276 height 21
click at [785, 205] on p "PWI Project *" at bounding box center [885, 204] width 277 height 9
click at [793, 222] on div "Select..." at bounding box center [841, 226] width 189 height 20
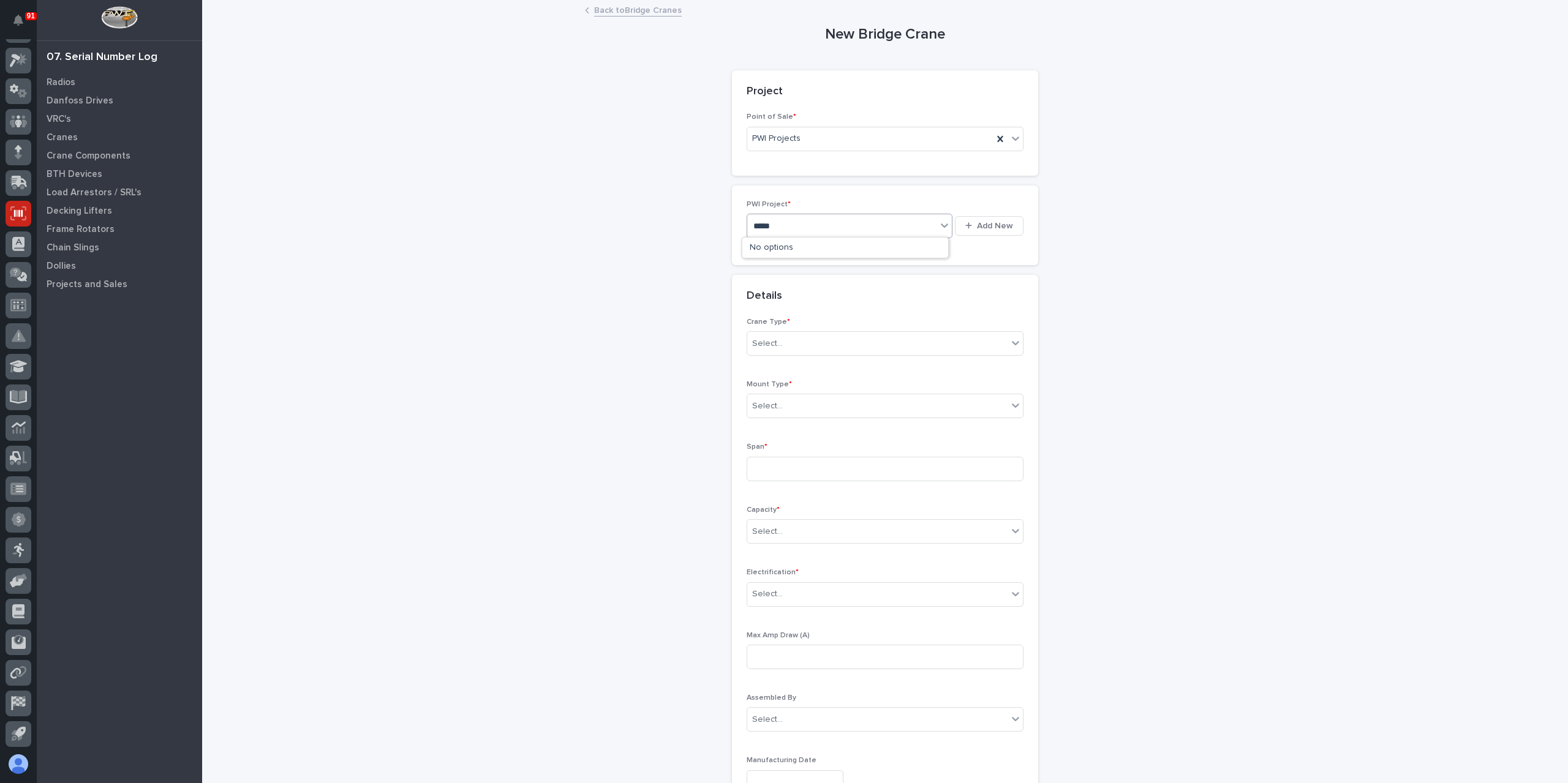
type input "*****"
click at [807, 355] on div "Crane Type * Select..." at bounding box center [885, 342] width 277 height 48
click at [801, 348] on div "Select..." at bounding box center [877, 344] width 260 height 20
click at [791, 392] on div "Ultra-Lite" at bounding box center [880, 387] width 276 height 21
click at [791, 394] on div "Select..." at bounding box center [885, 406] width 277 height 25
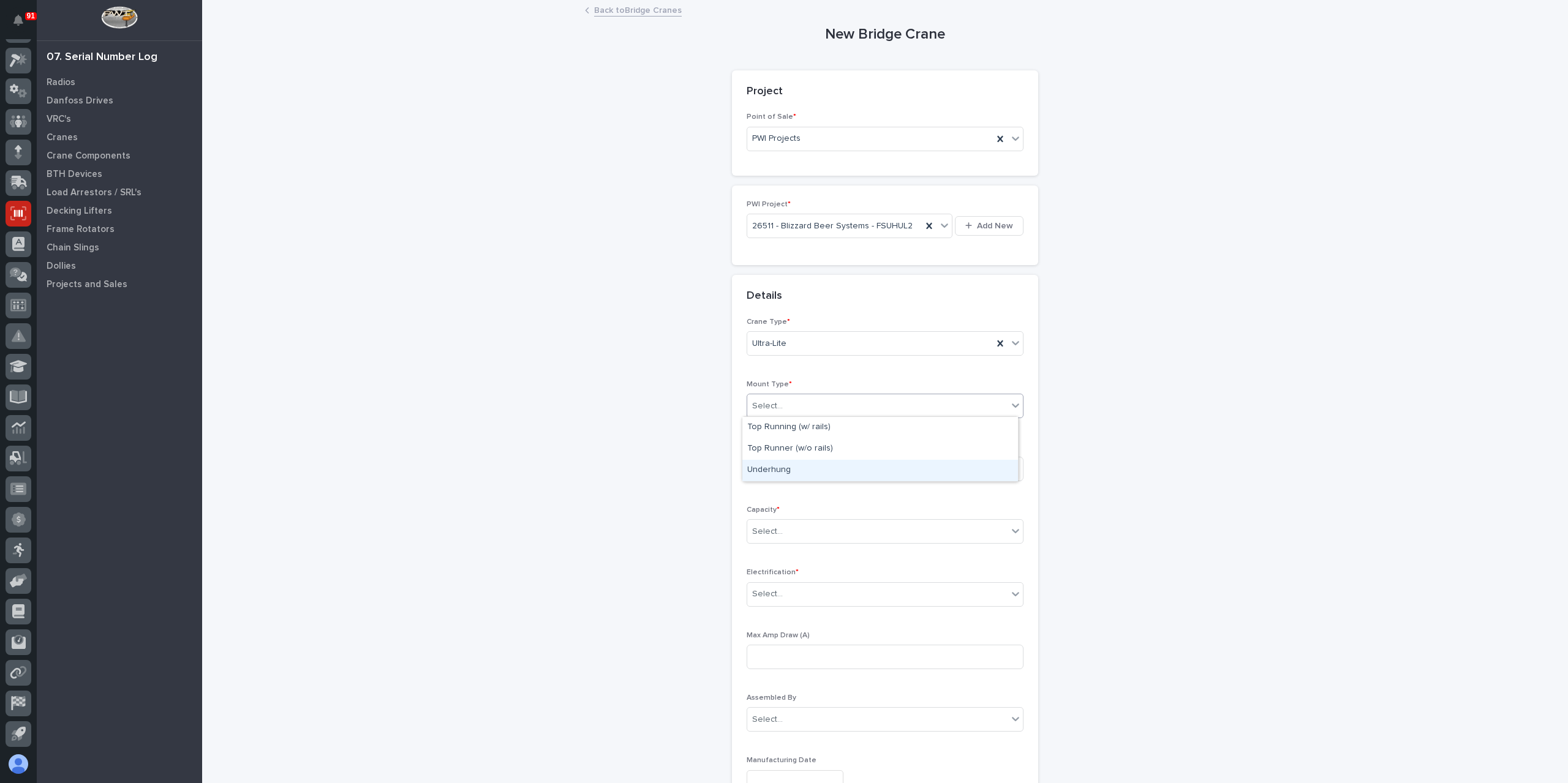
click at [789, 467] on div "Underhung" at bounding box center [880, 470] width 276 height 21
click at [786, 470] on input at bounding box center [885, 469] width 277 height 25
type input "271-3/16''"
click at [780, 514] on div "Capacity * Select..." at bounding box center [885, 530] width 277 height 48
click at [793, 529] on div "Select..." at bounding box center [877, 532] width 260 height 20
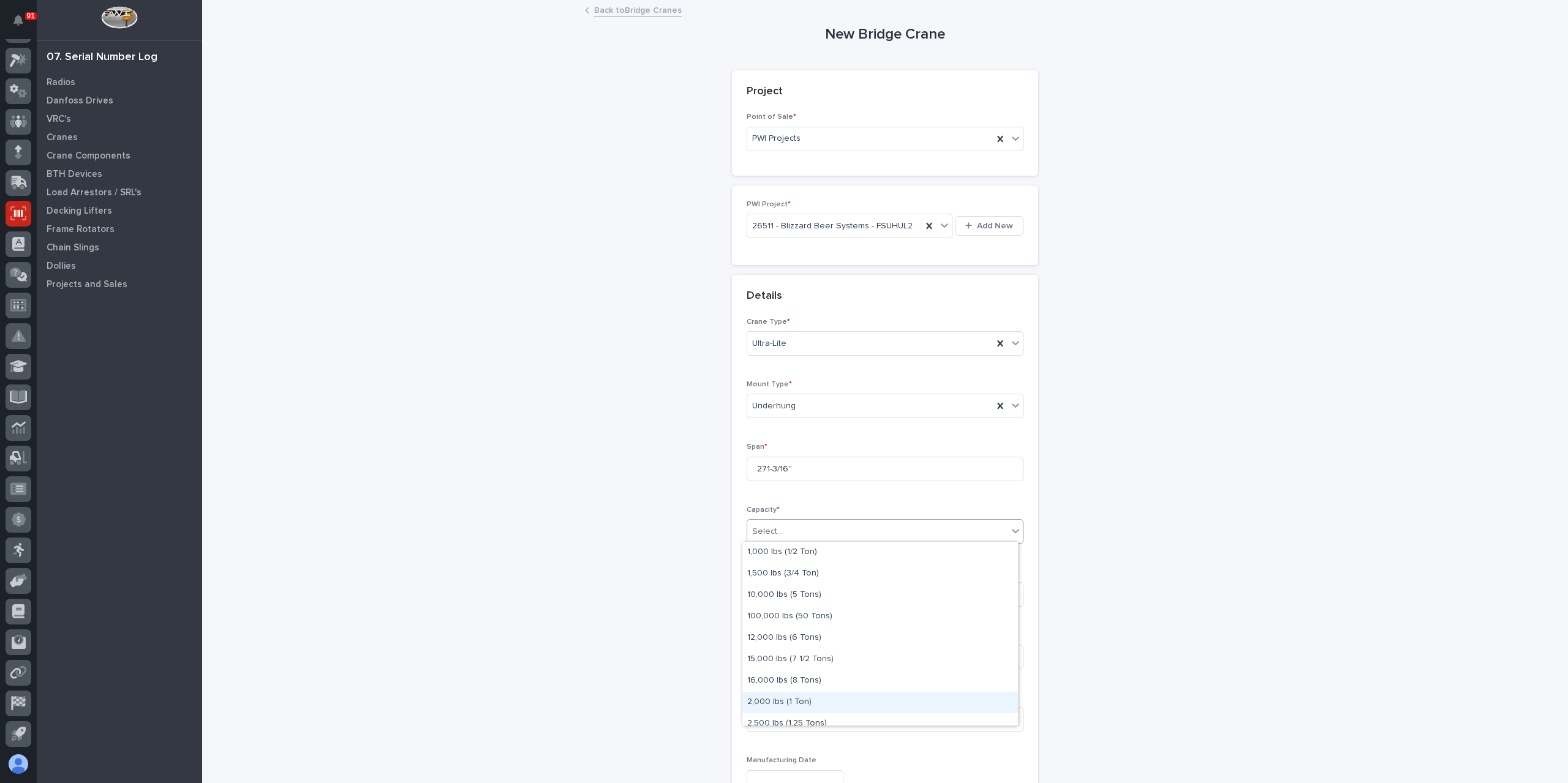
click at [810, 700] on div "2,000 lbs (1 Ton)" at bounding box center [880, 702] width 276 height 21
click at [790, 603] on div "Select..." at bounding box center [885, 595] width 277 height 25
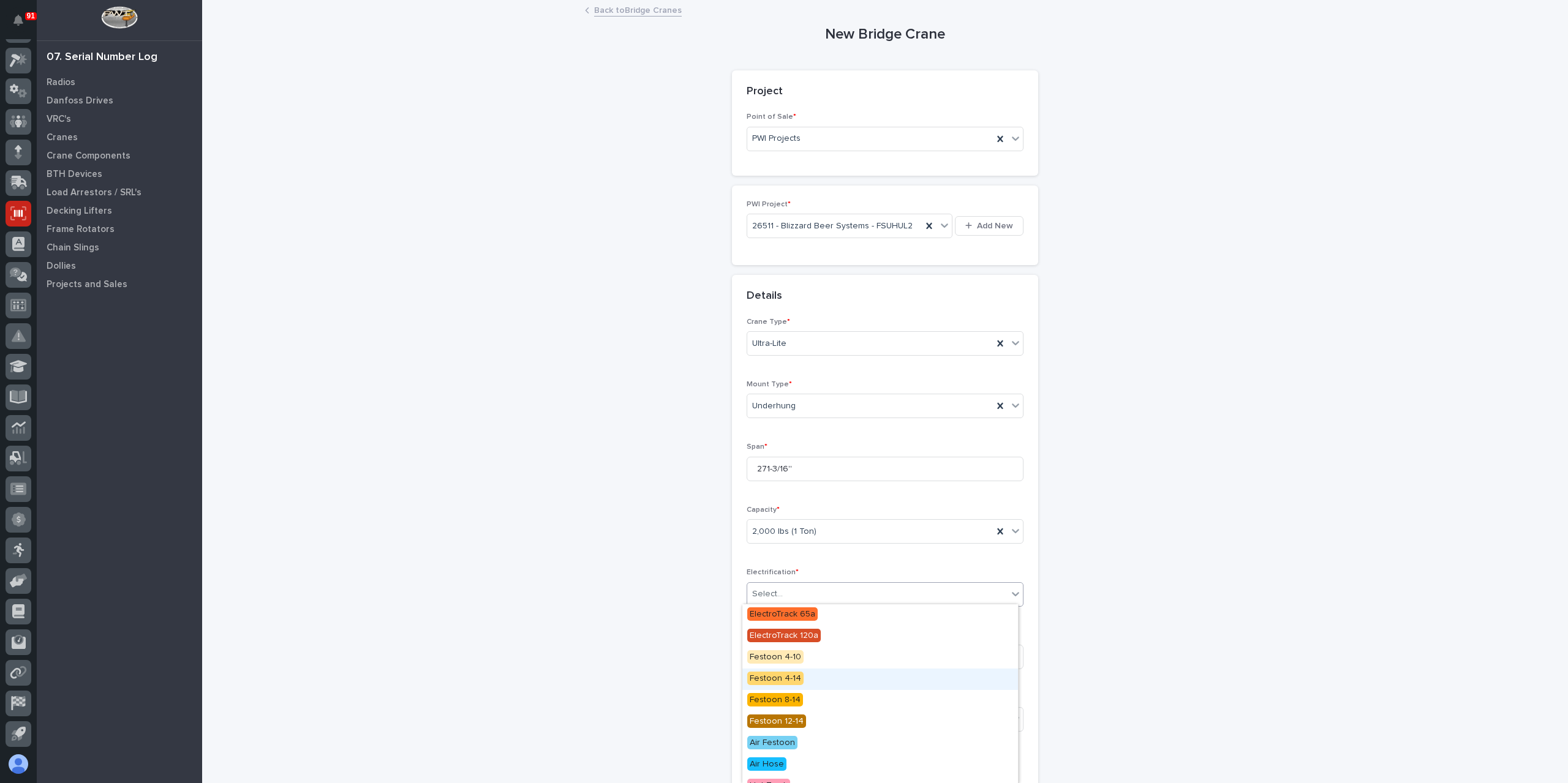
scroll to position [99, 0]
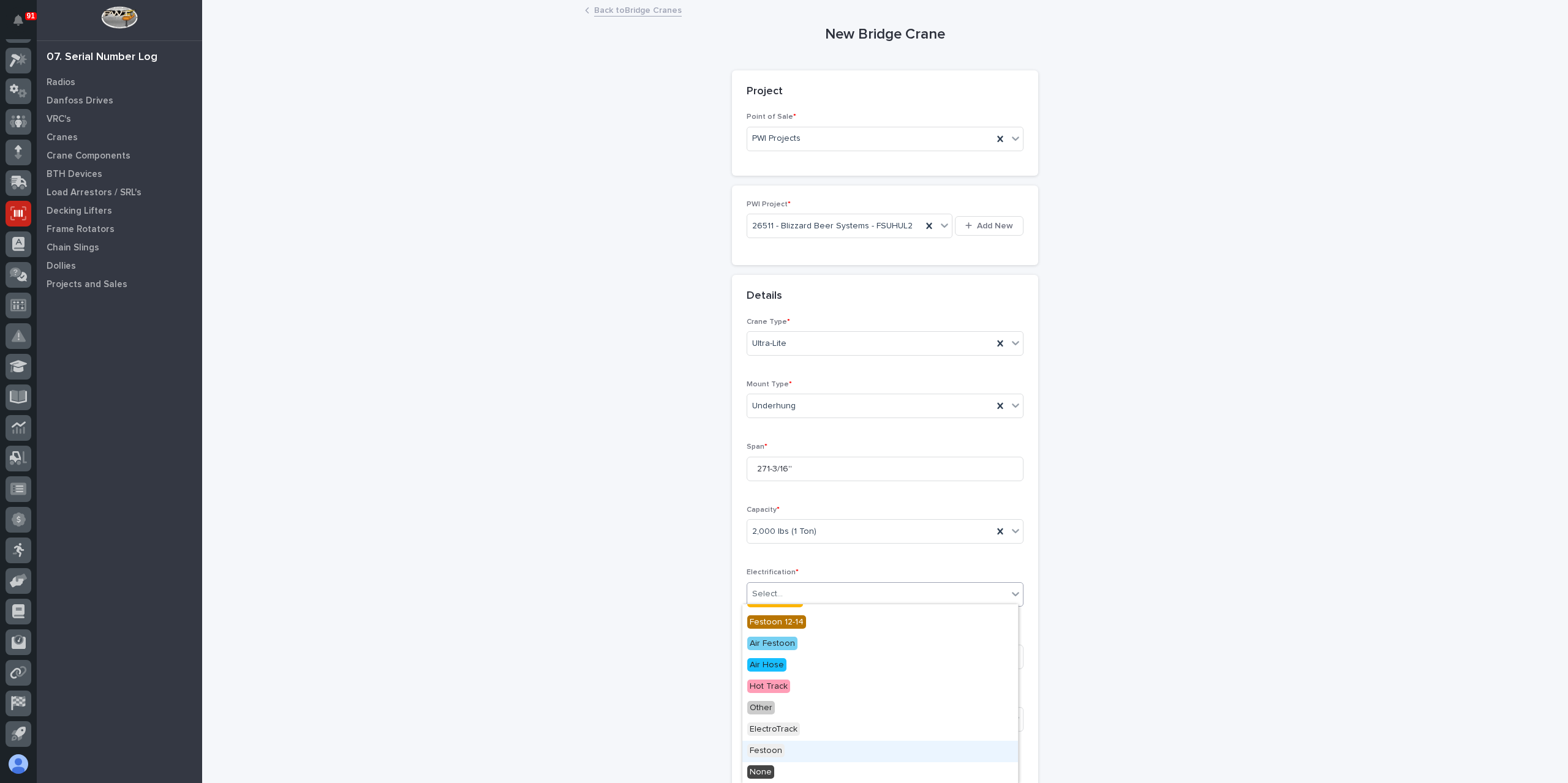
click at [770, 752] on span "Festoon" at bounding box center [765, 750] width 37 height 14
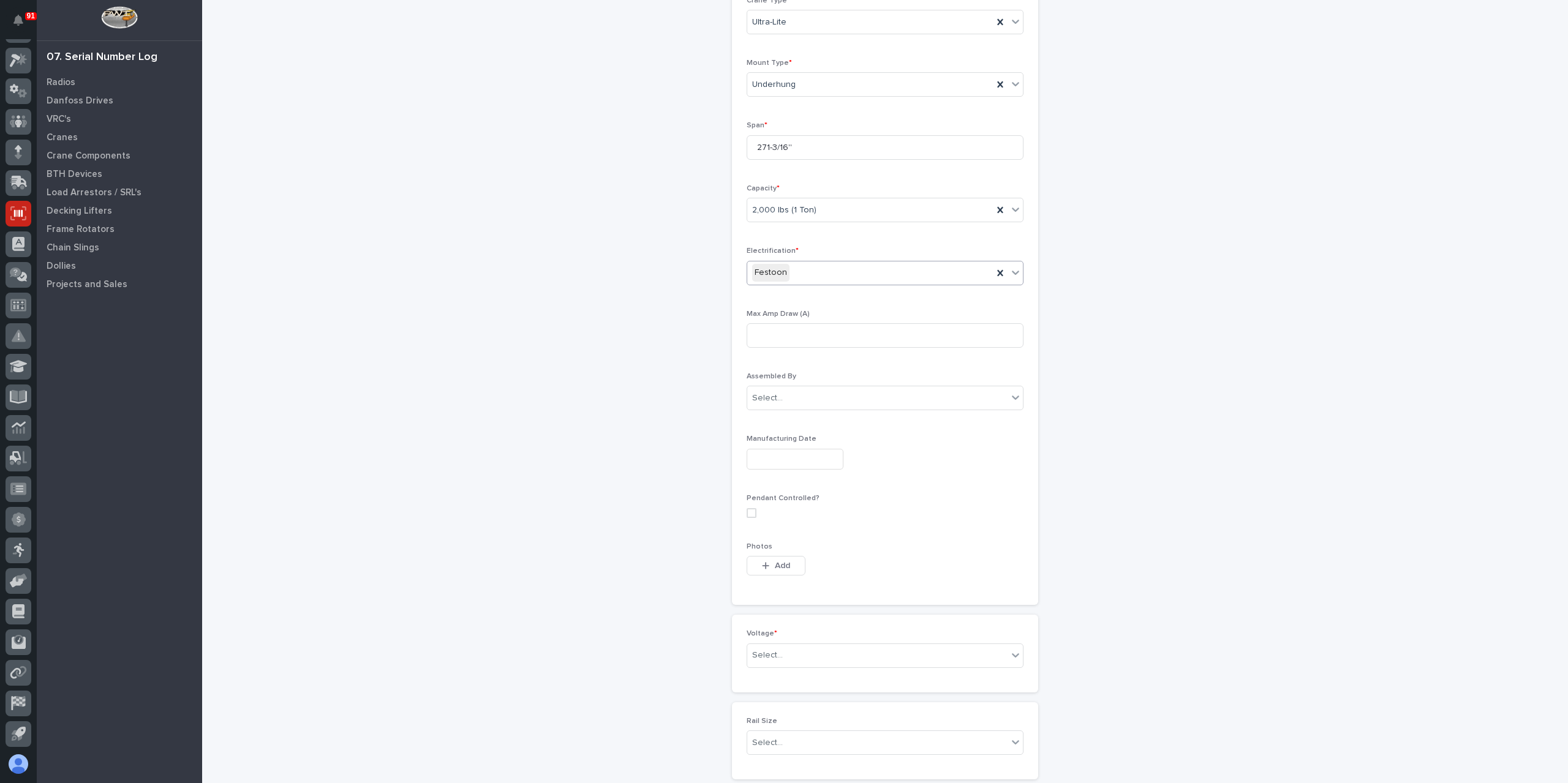
scroll to position [373, 0]
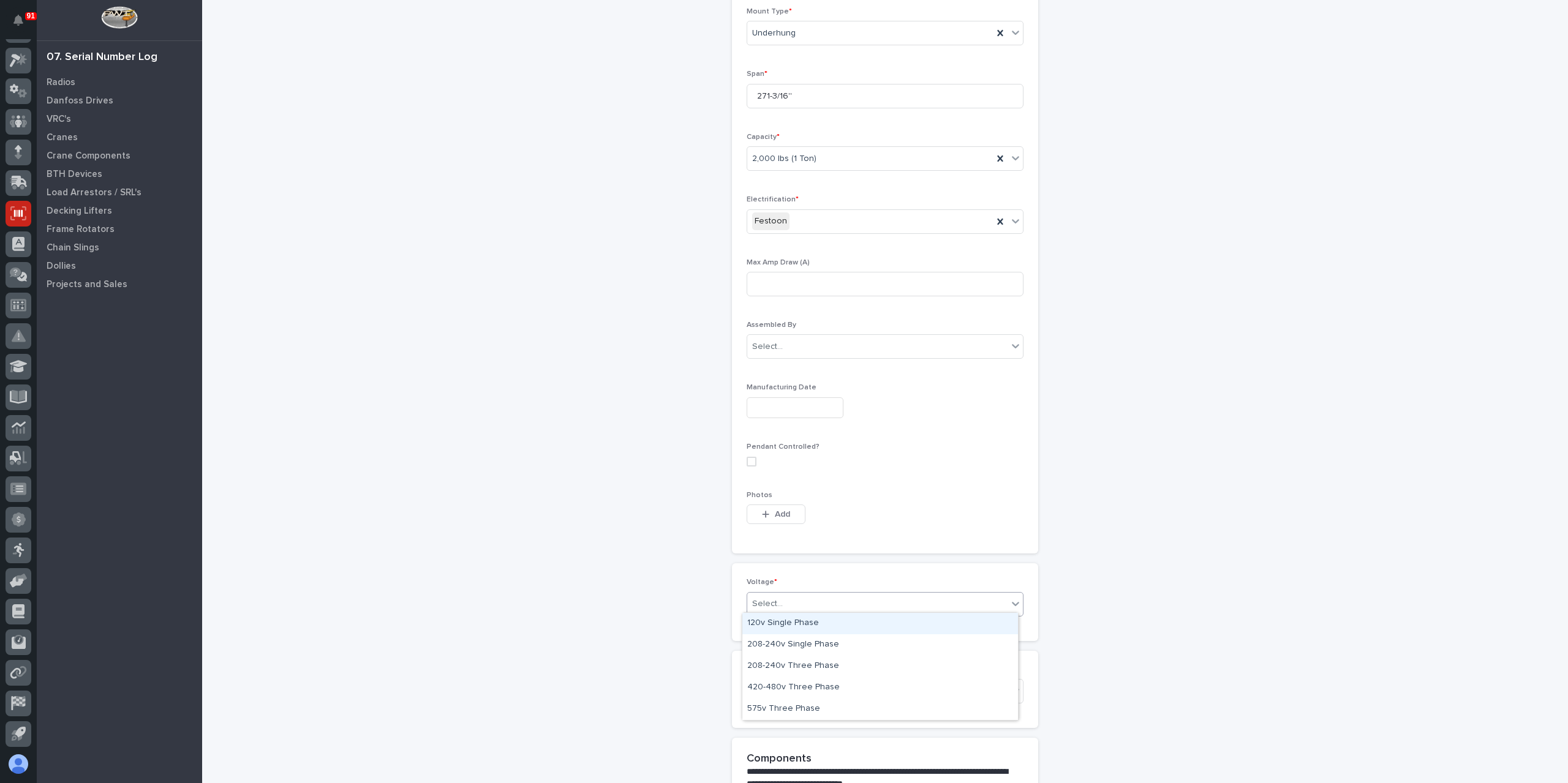
click at [802, 609] on div "Select..." at bounding box center [877, 604] width 260 height 20
click at [793, 683] on div "420-480v Three Phase" at bounding box center [880, 687] width 276 height 21
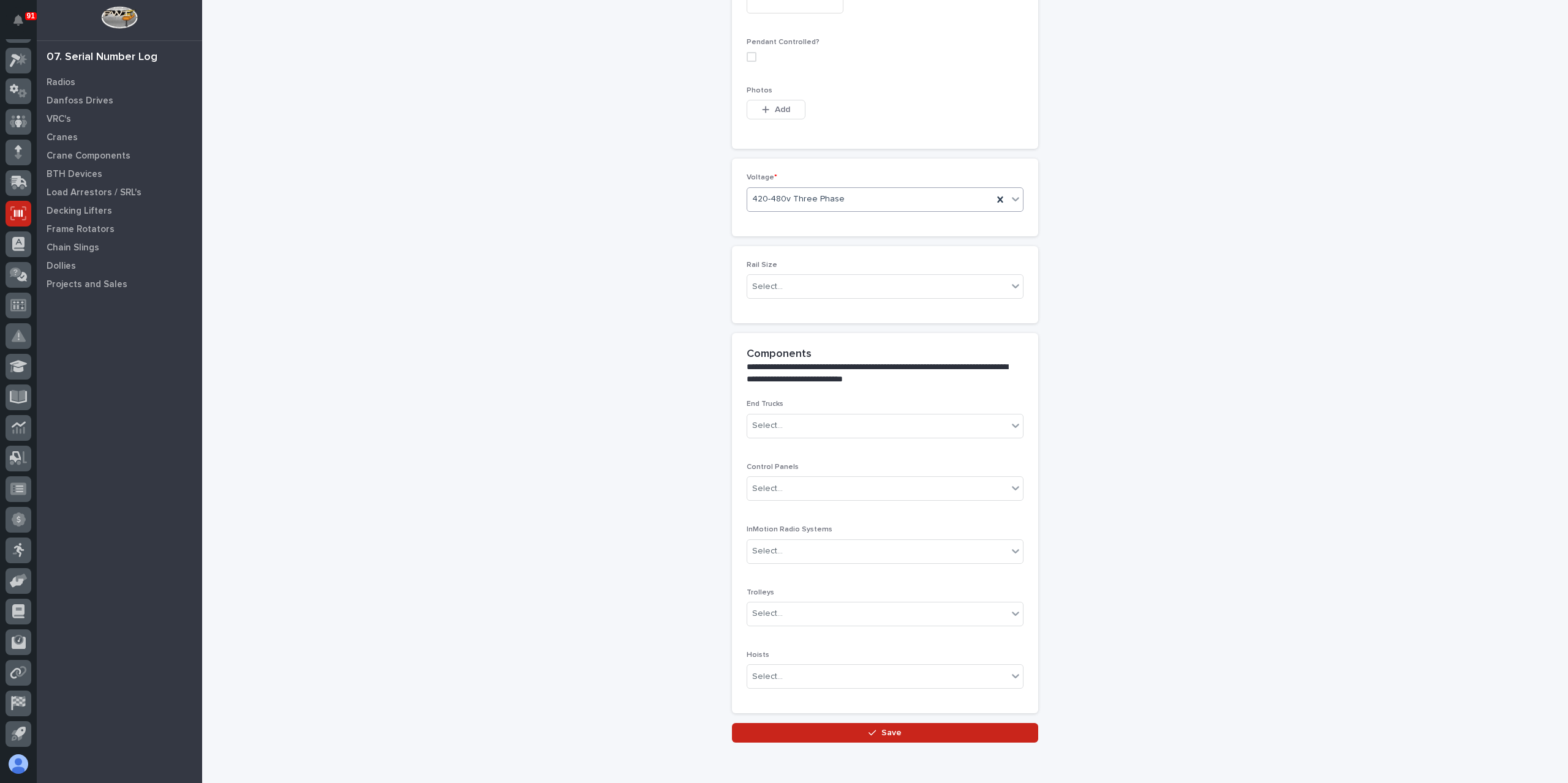
scroll to position [827, 0]
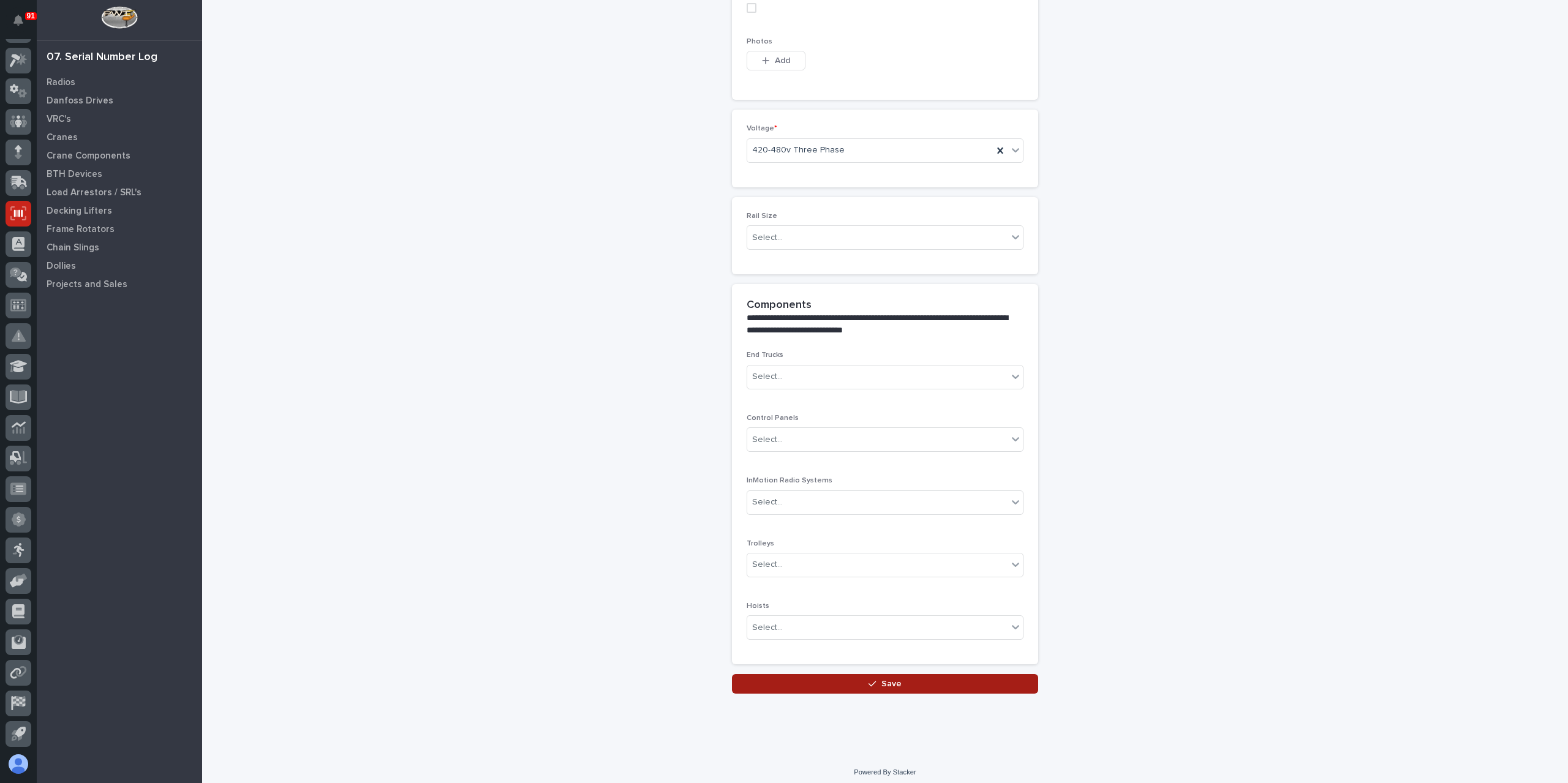
click at [881, 674] on button "Save" at bounding box center [884, 683] width 306 height 20
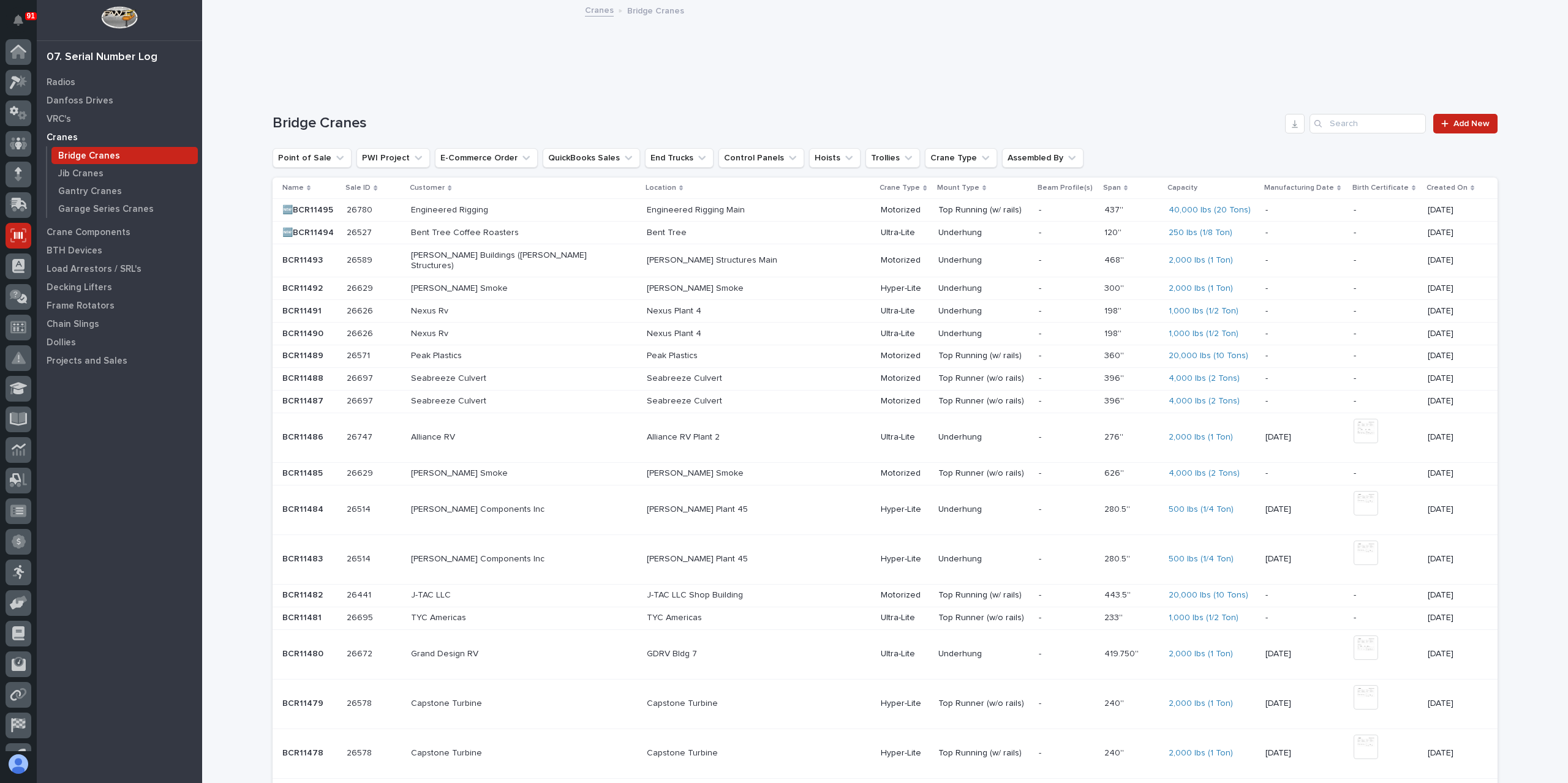
scroll to position [22, 0]
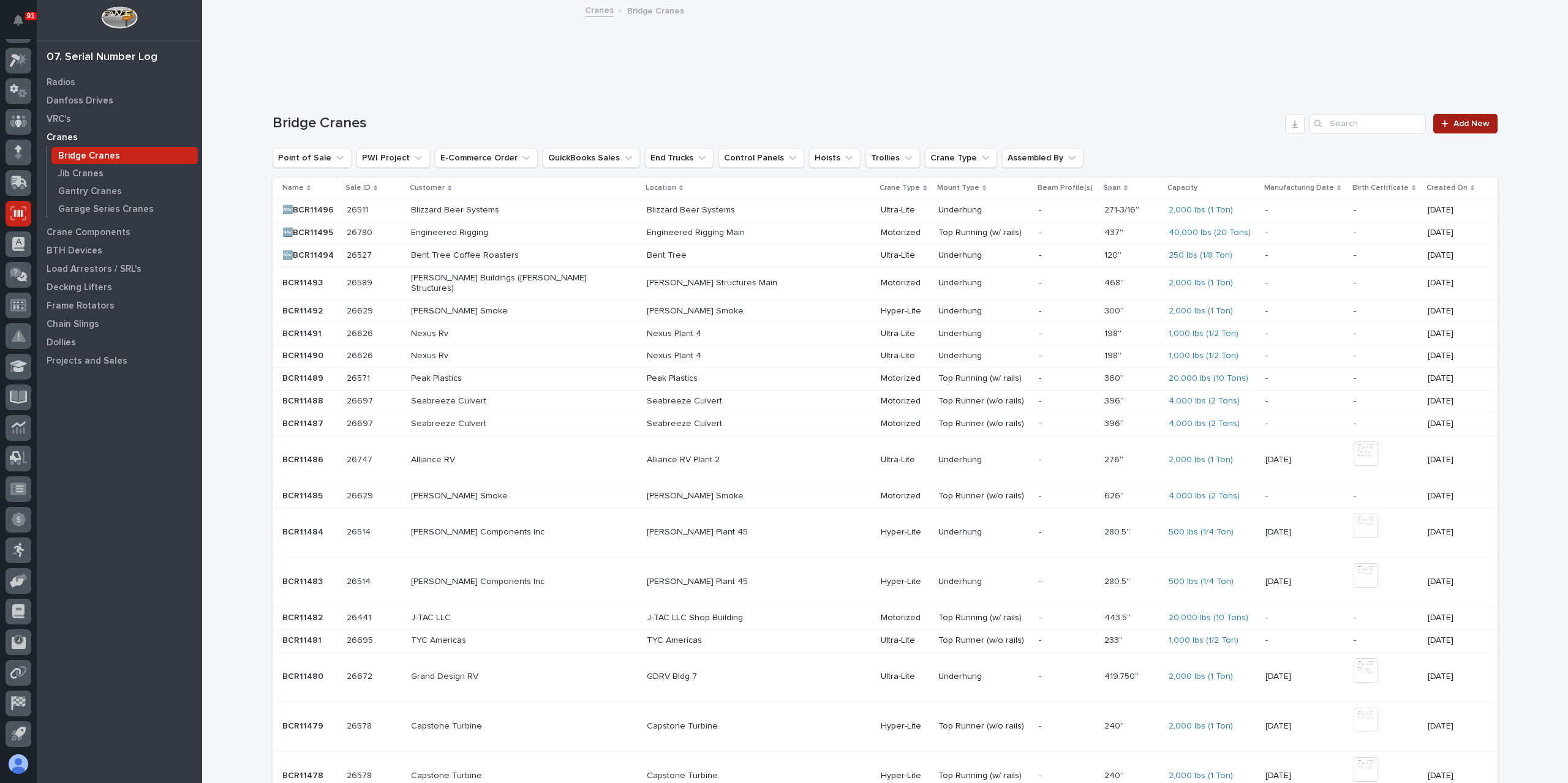
click at [1469, 129] on link "Add New" at bounding box center [1465, 124] width 64 height 20
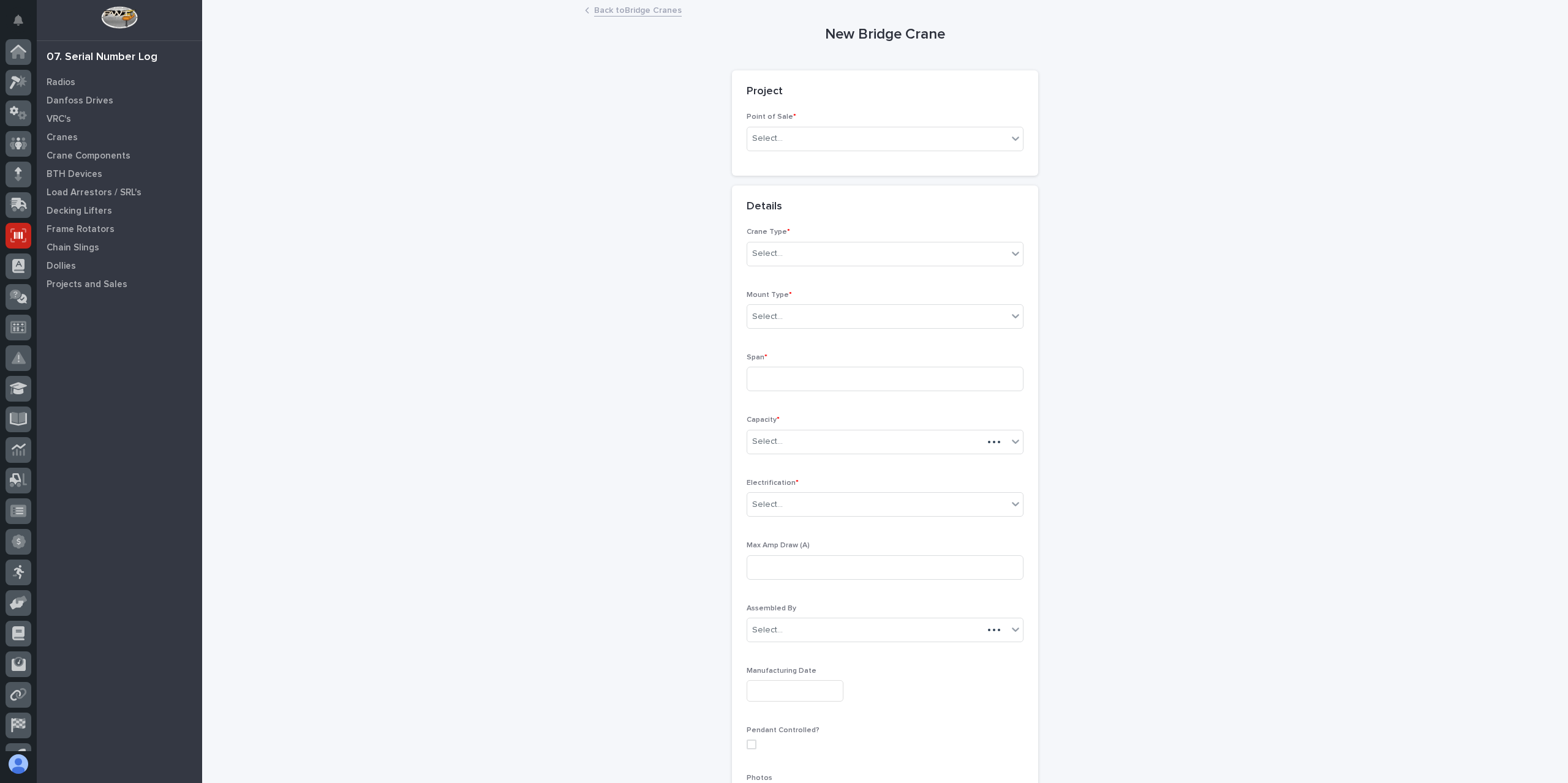
scroll to position [22, 0]
click at [798, 137] on div "Select..." at bounding box center [877, 139] width 260 height 20
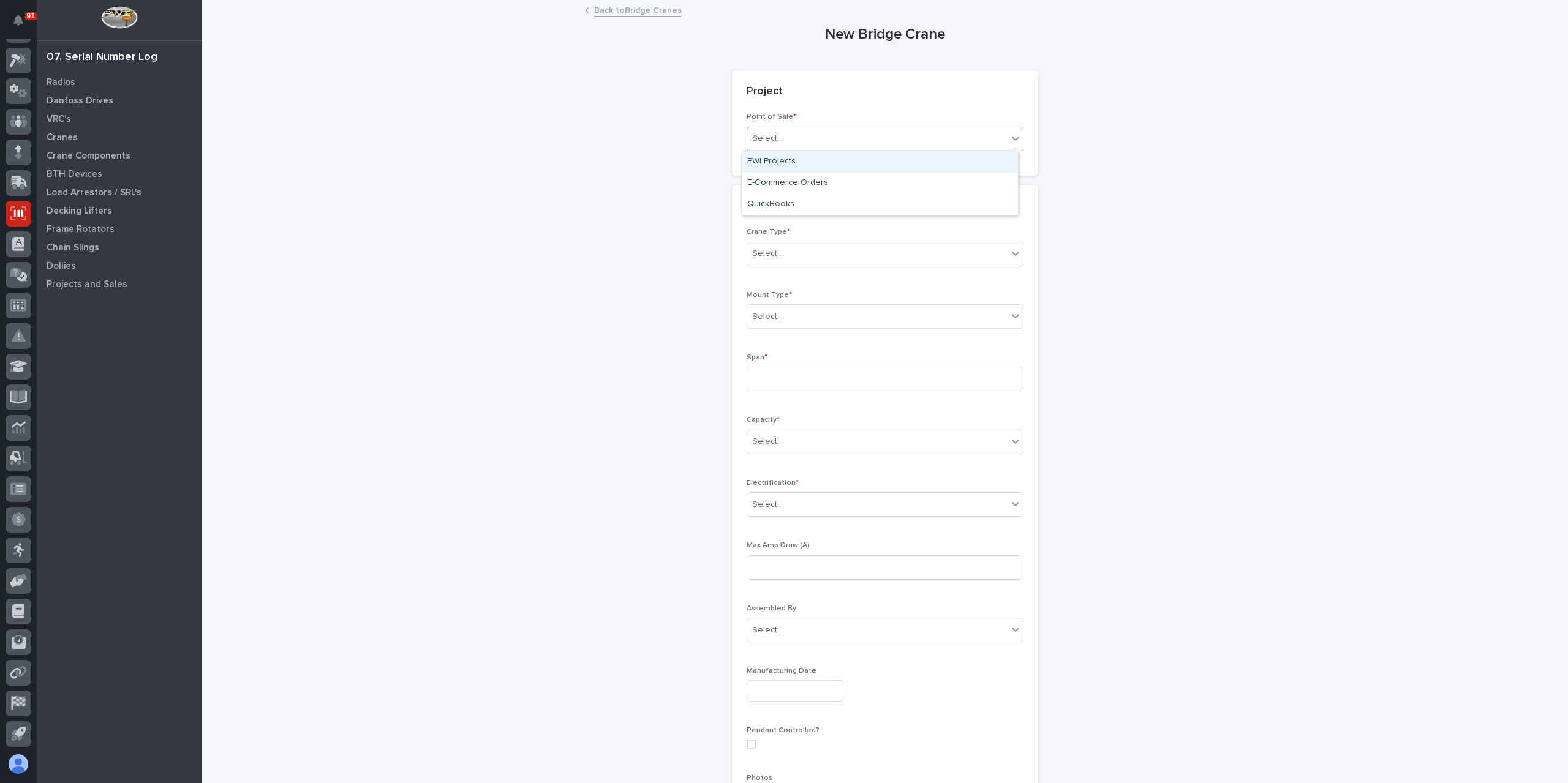
click at [786, 155] on div "PWI Projects" at bounding box center [880, 161] width 276 height 21
click at [800, 230] on div "Select..." at bounding box center [841, 226] width 189 height 20
type input "*****"
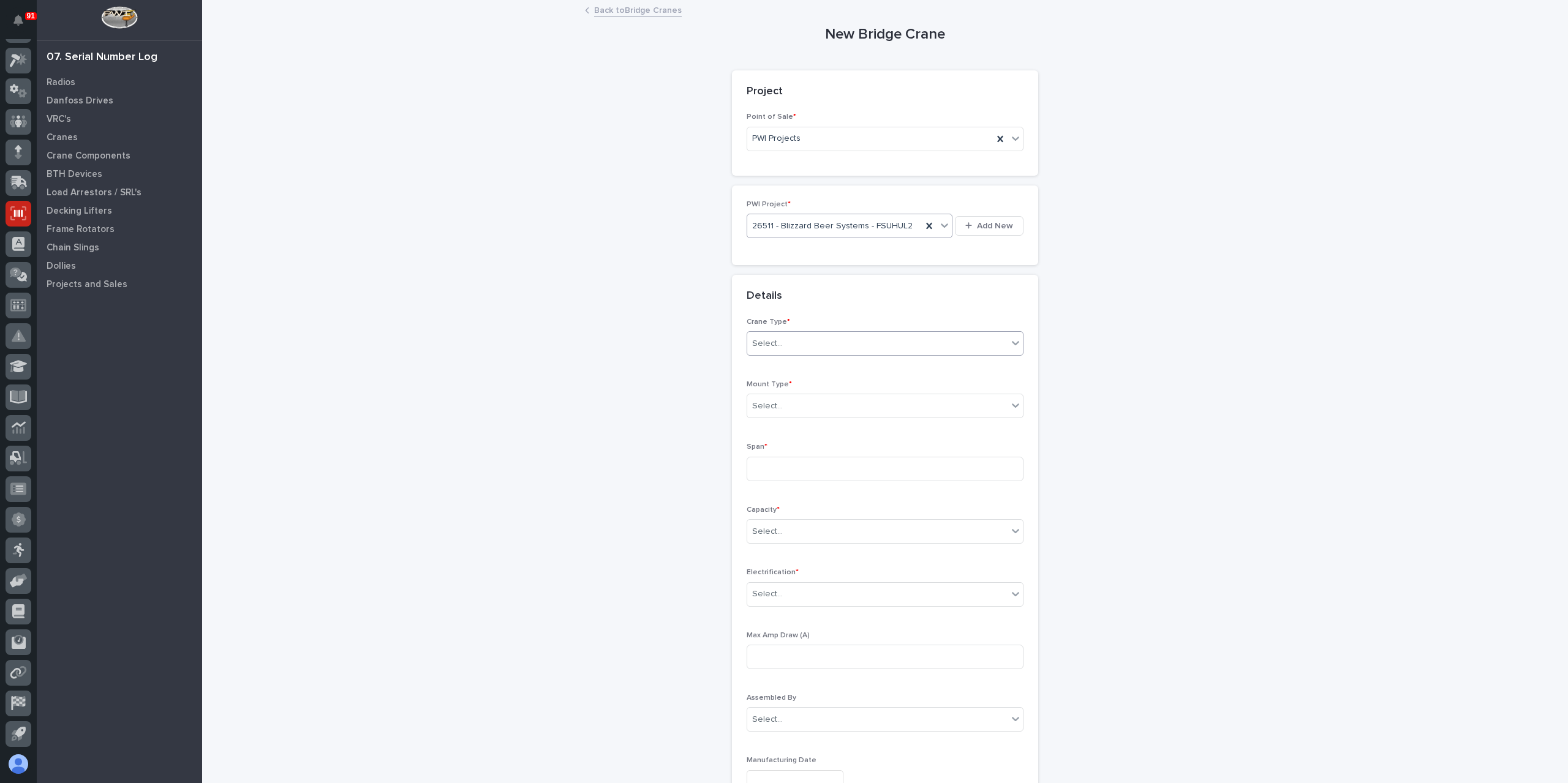
click at [785, 343] on div "Select..." at bounding box center [877, 344] width 260 height 20
click at [786, 378] on div "Ultra-Lite" at bounding box center [880, 387] width 276 height 21
click at [786, 404] on div "Select..." at bounding box center [877, 406] width 260 height 20
drag, startPoint x: 790, startPoint y: 430, endPoint x: 782, endPoint y: 469, distance: 39.8
click at [782, 469] on div "Underhung" at bounding box center [880, 470] width 276 height 21
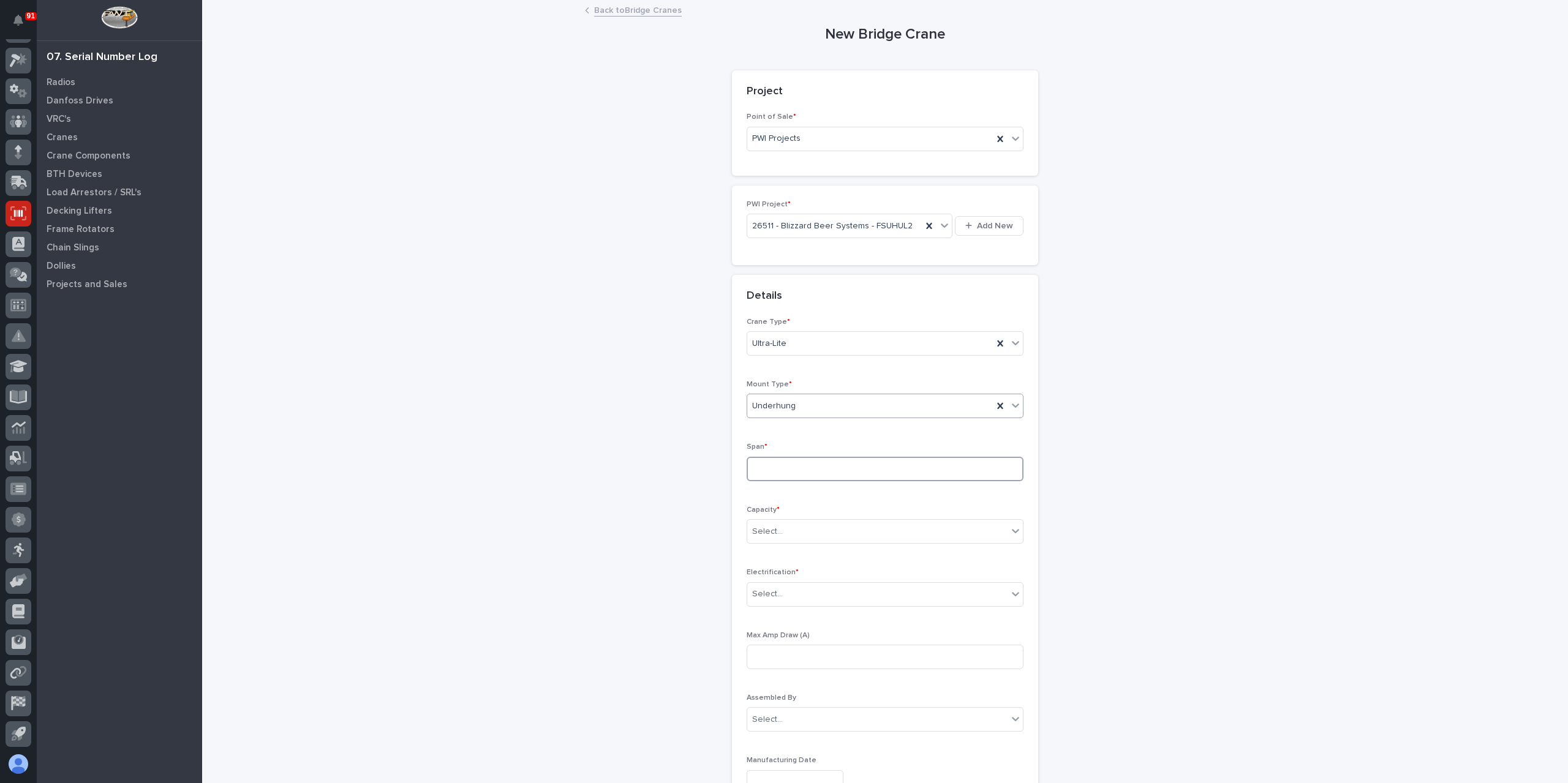
click at [782, 469] on input at bounding box center [885, 469] width 277 height 25
type input "271-3/16''"
click at [798, 526] on div "Select..." at bounding box center [877, 532] width 260 height 20
drag, startPoint x: 828, startPoint y: 585, endPoint x: 833, endPoint y: 553, distance: 32.4
click at [833, 553] on div "1,000 lbs (1/2 Ton)" at bounding box center [880, 552] width 276 height 21
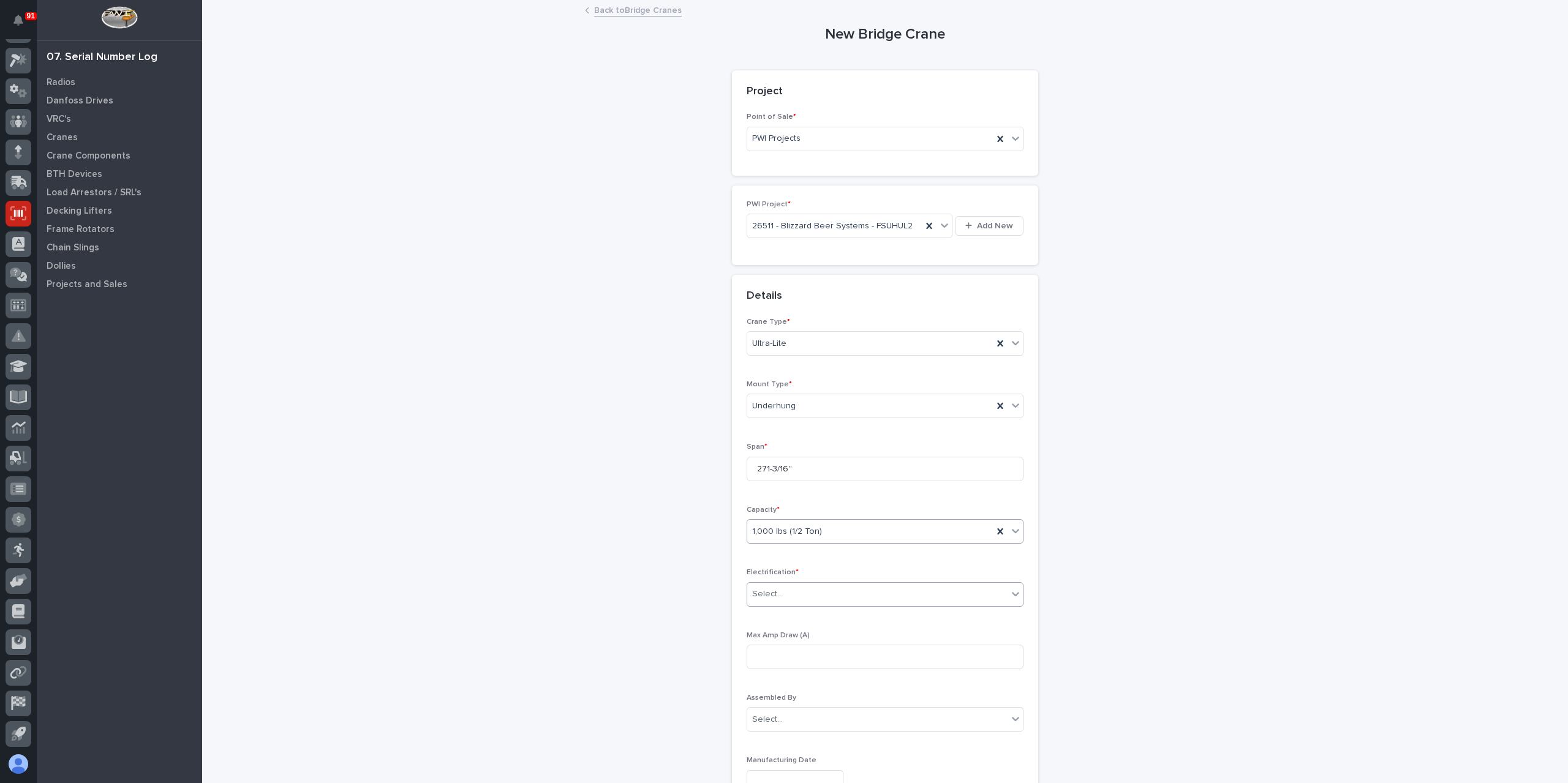
click at [792, 595] on div "Select..." at bounding box center [877, 594] width 260 height 20
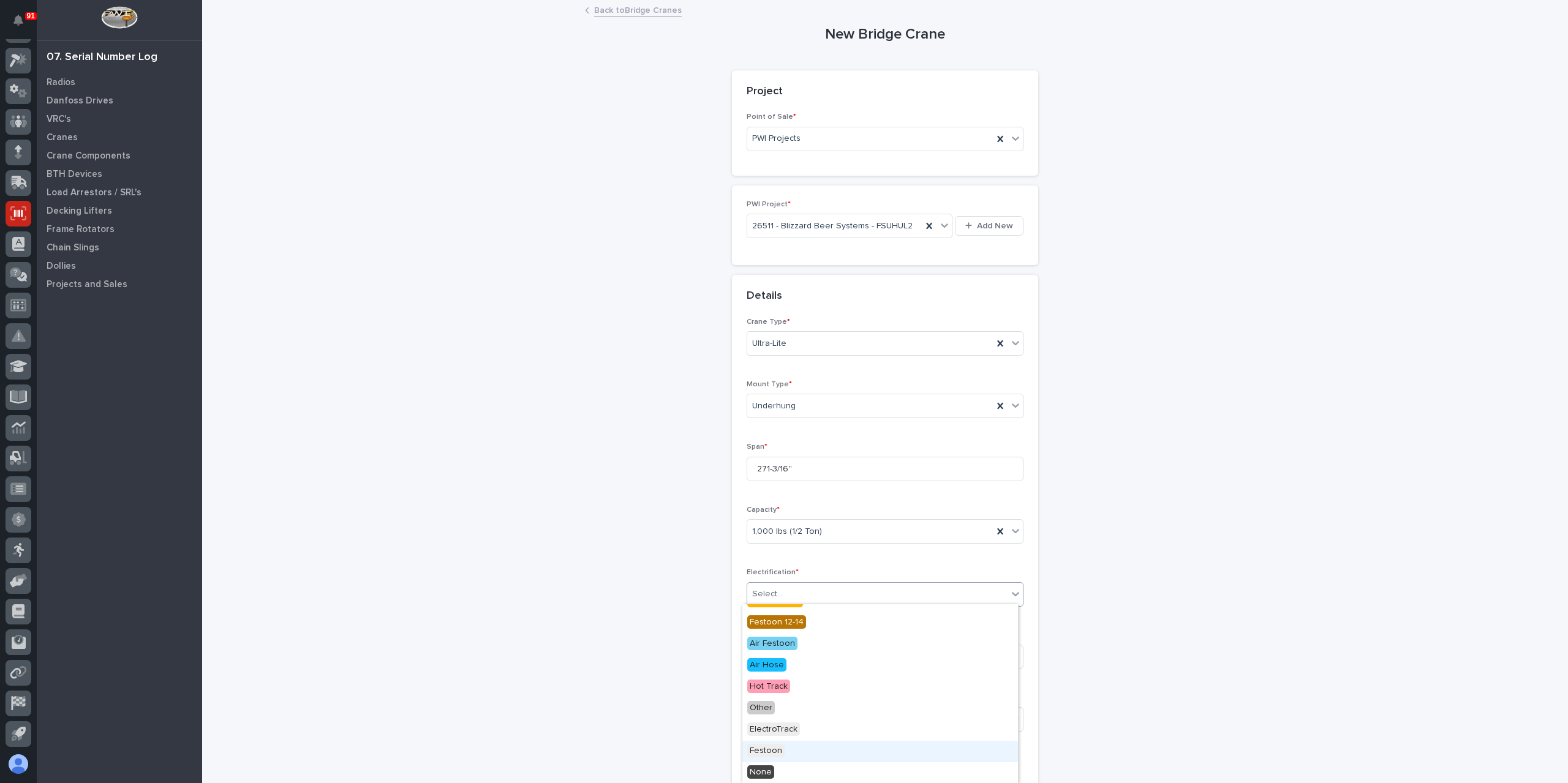
click at [764, 748] on span "Festoon" at bounding box center [765, 750] width 37 height 14
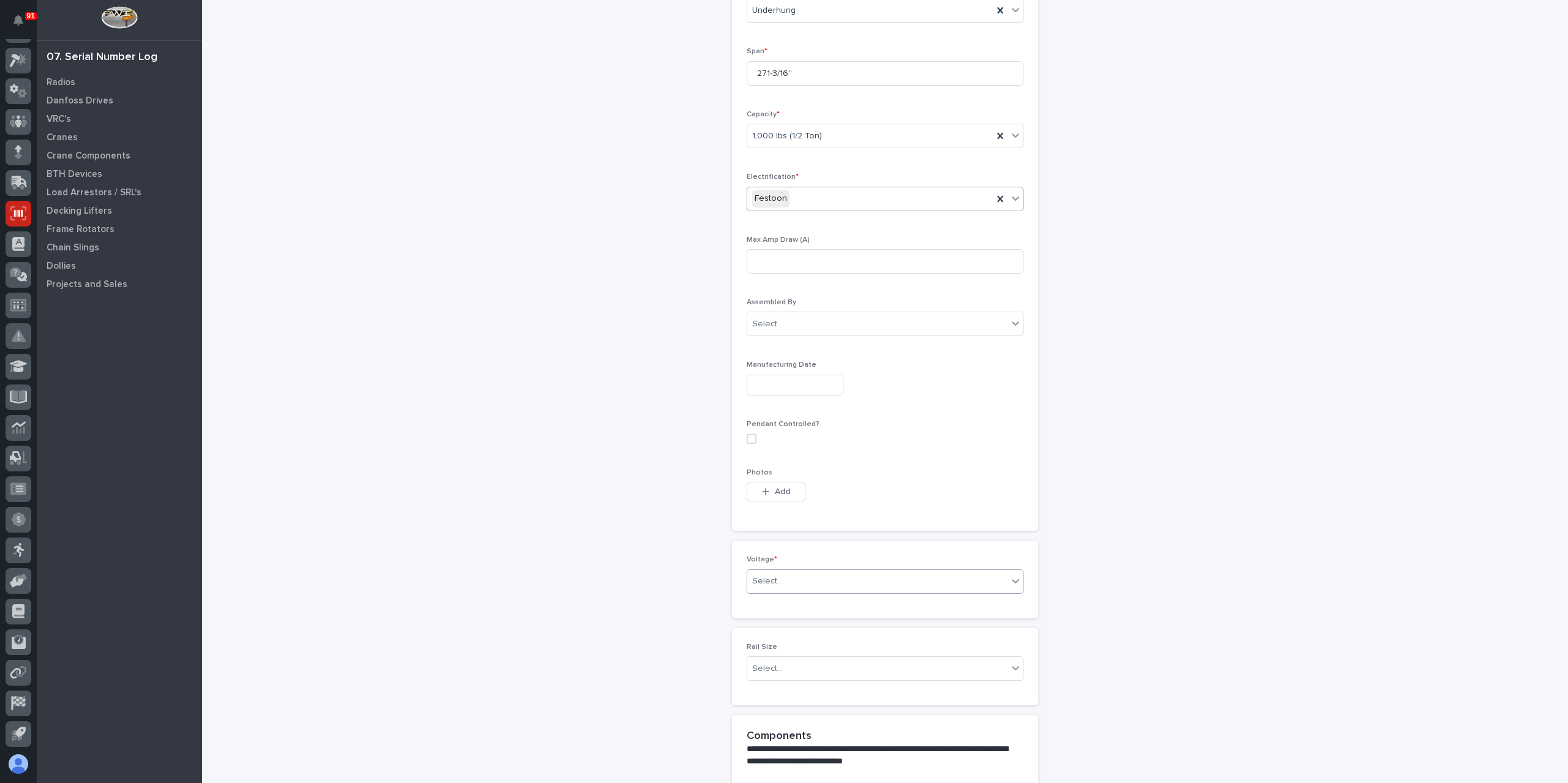
scroll to position [397, 0]
click at [802, 571] on div "Select..." at bounding box center [877, 580] width 260 height 20
click at [828, 662] on div "420-480v Three Phase" at bounding box center [880, 664] width 276 height 21
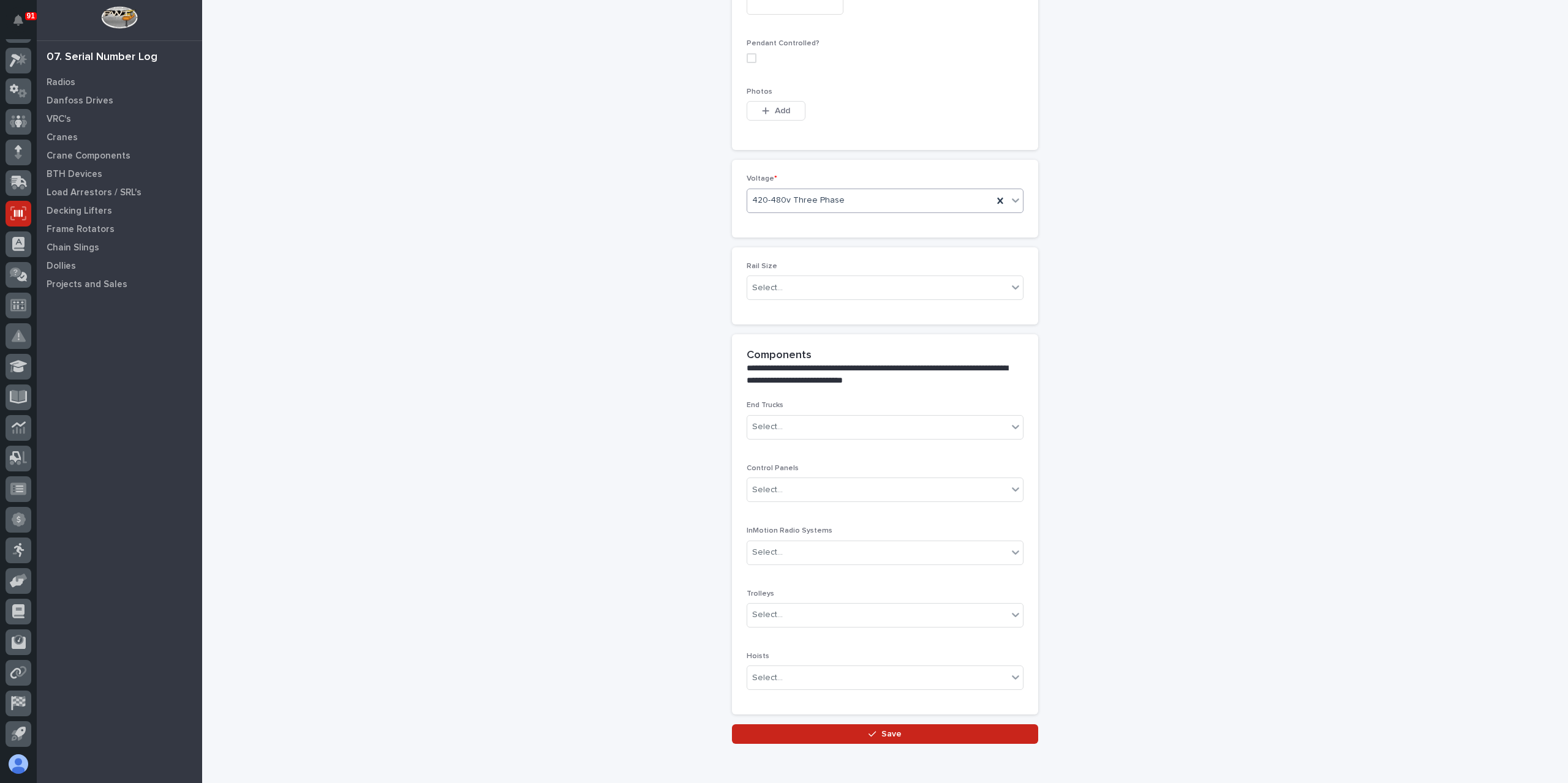
scroll to position [827, 0]
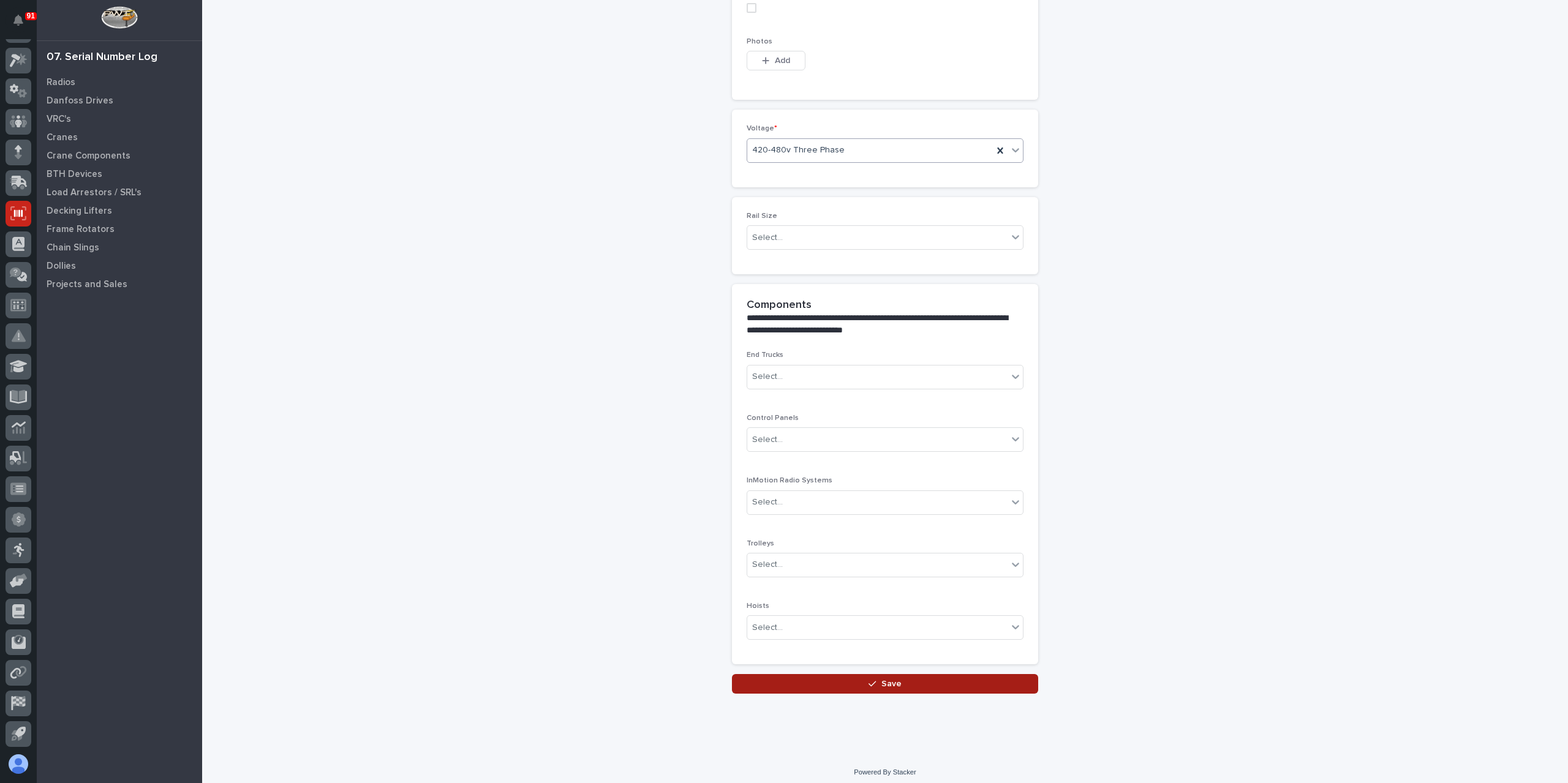
click at [865, 684] on button "Save" at bounding box center [884, 683] width 306 height 20
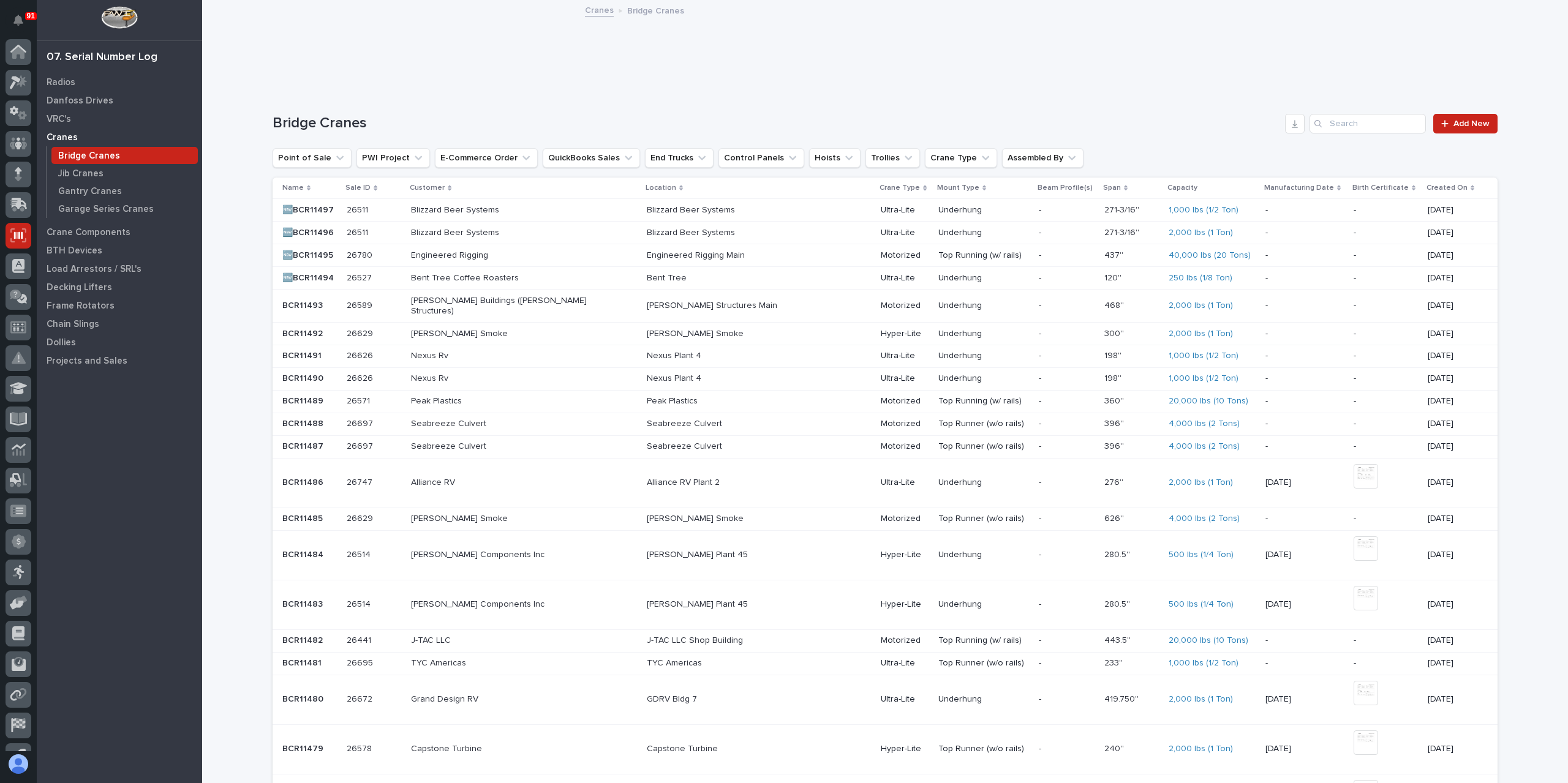
scroll to position [22, 0]
click at [88, 188] on p "Gantry Cranes" at bounding box center [90, 191] width 64 height 11
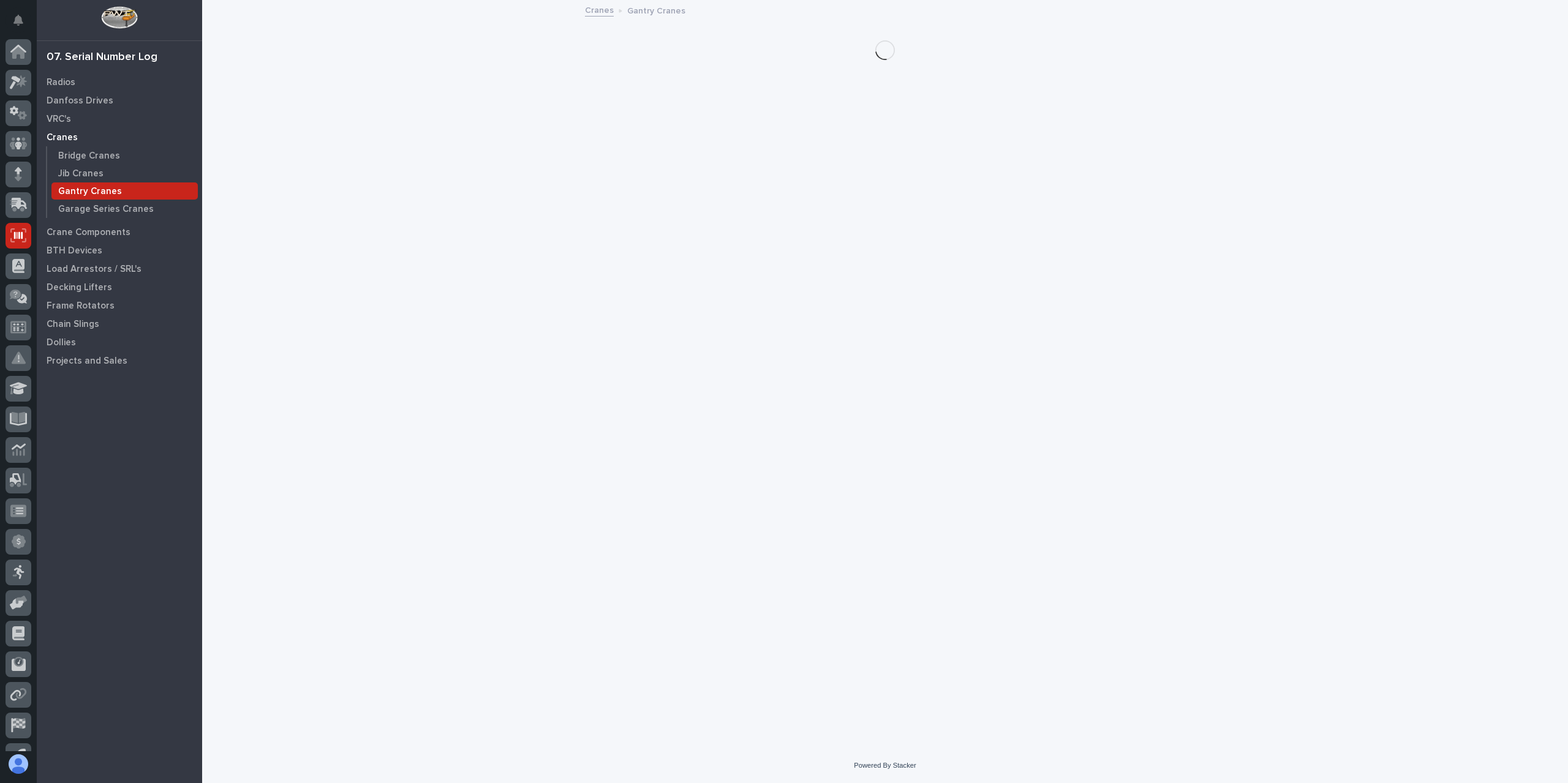
scroll to position [22, 0]
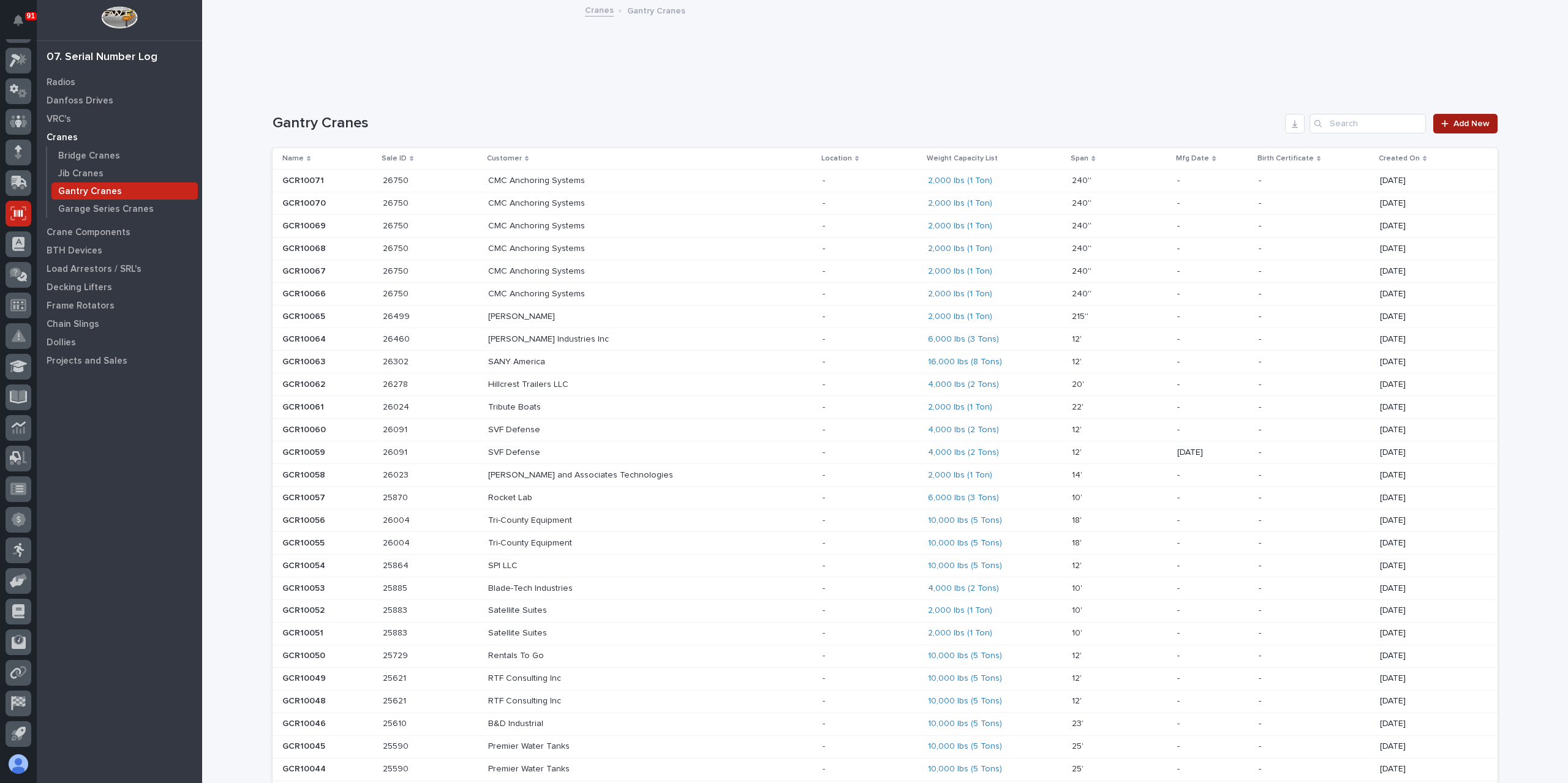
click at [1455, 129] on link "Add New" at bounding box center [1465, 124] width 64 height 20
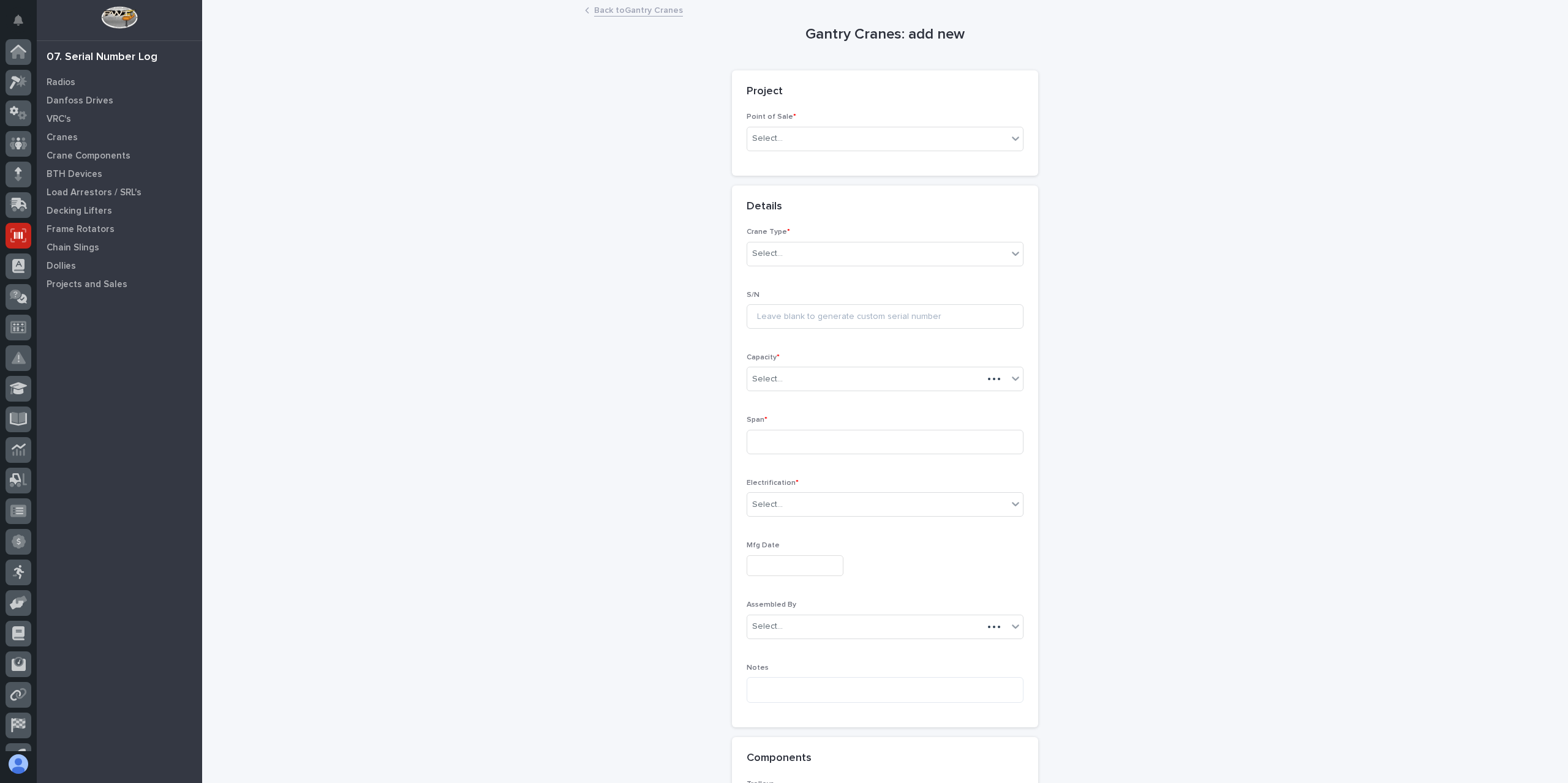
scroll to position [22, 0]
click at [812, 139] on div "Select..." at bounding box center [877, 139] width 260 height 20
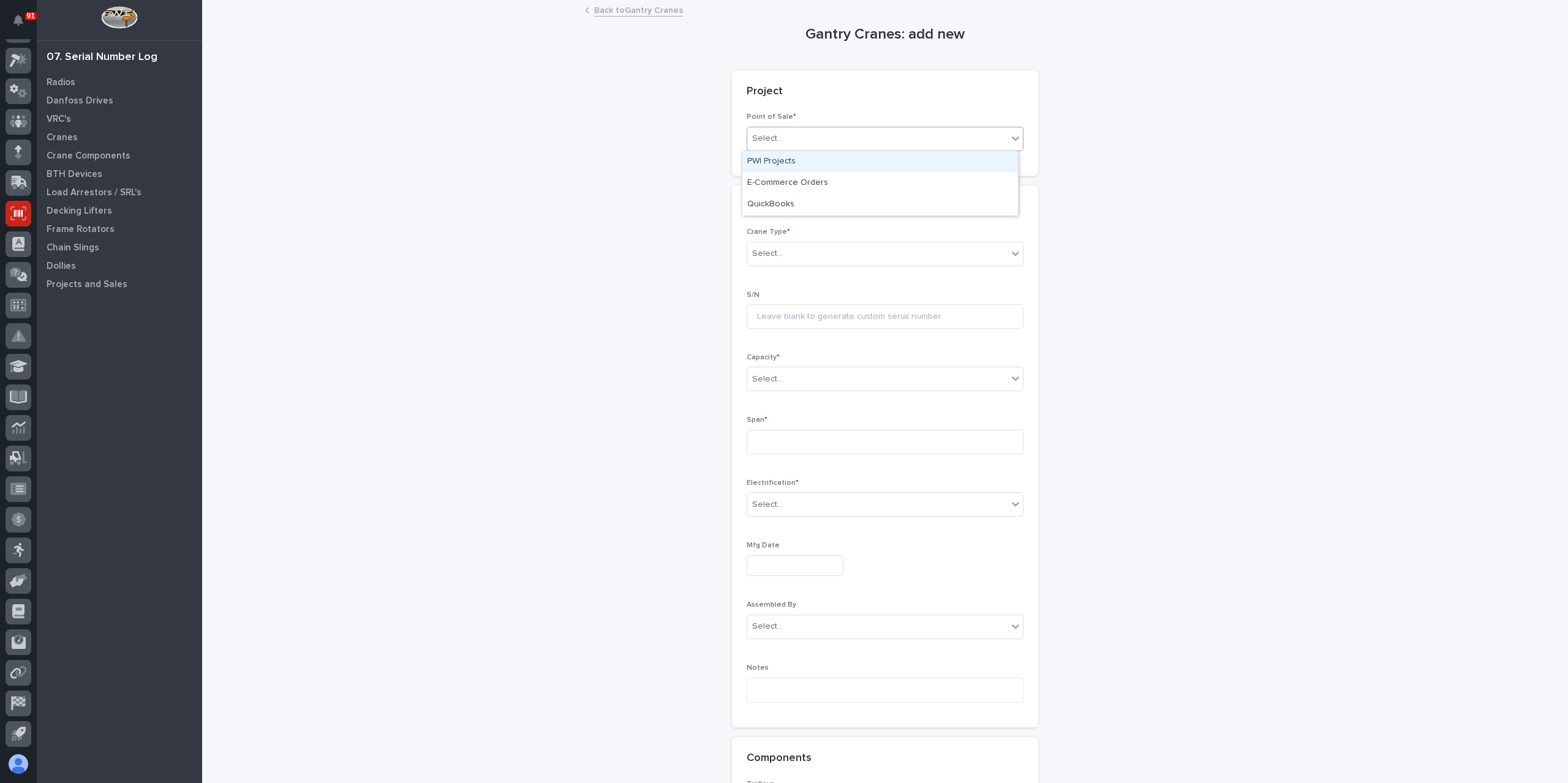
click at [801, 158] on div "PWI Projects" at bounding box center [880, 161] width 276 height 21
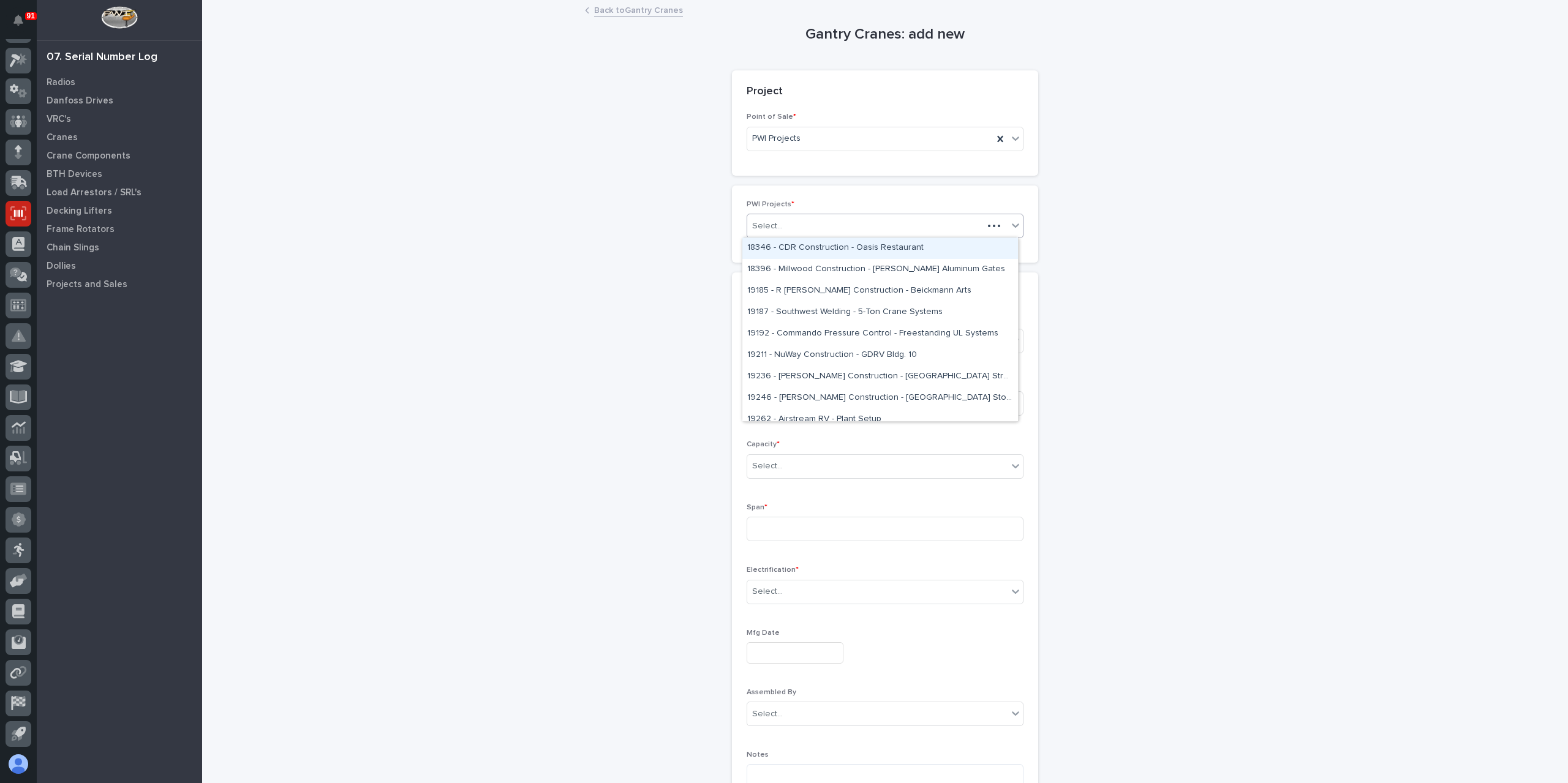
click at [796, 236] on div "Select..." at bounding box center [885, 226] width 277 height 25
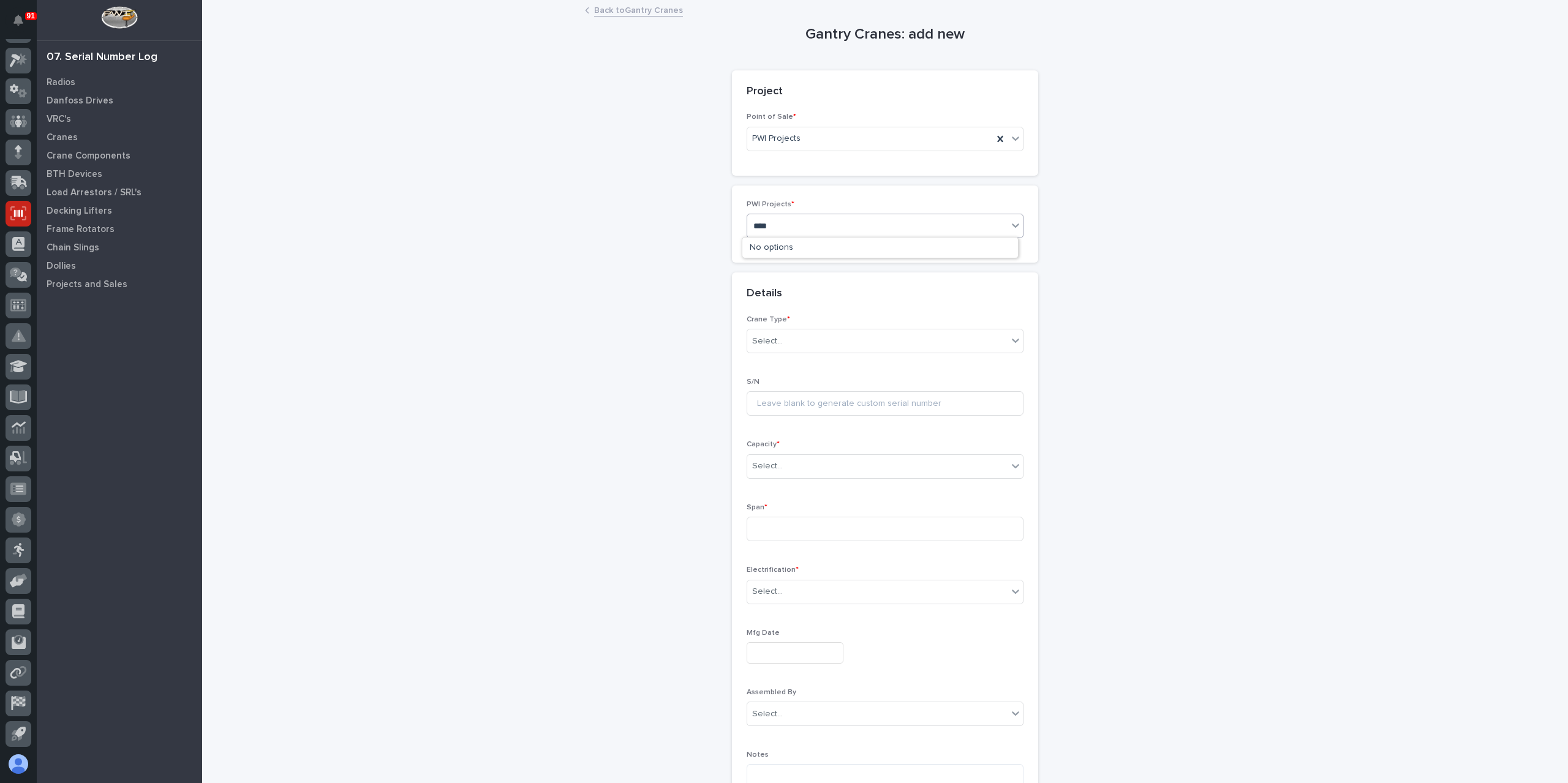
type input "*****"
click at [812, 369] on div "Select..." at bounding box center [877, 364] width 260 height 20
click at [775, 427] on span "Ultra-Lite" at bounding box center [767, 427] width 39 height 14
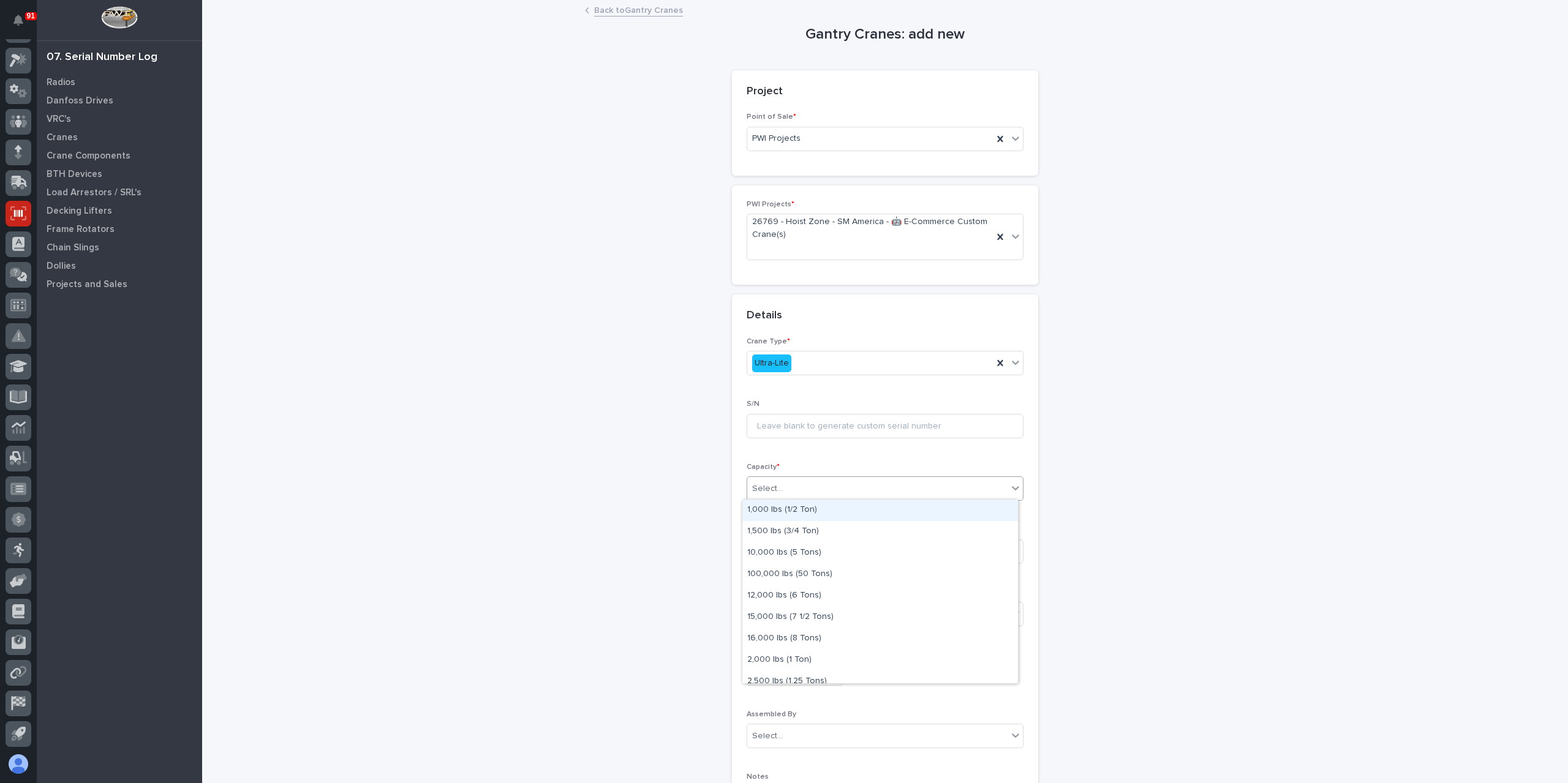
click at [767, 476] on div "Select..." at bounding box center [885, 489] width 277 height 25
click at [804, 559] on div "10,000 lbs (5 Tons)" at bounding box center [880, 553] width 276 height 21
click at [809, 553] on input at bounding box center [885, 552] width 277 height 25
type input "13'"
click at [809, 604] on div "Select..." at bounding box center [877, 614] width 260 height 20
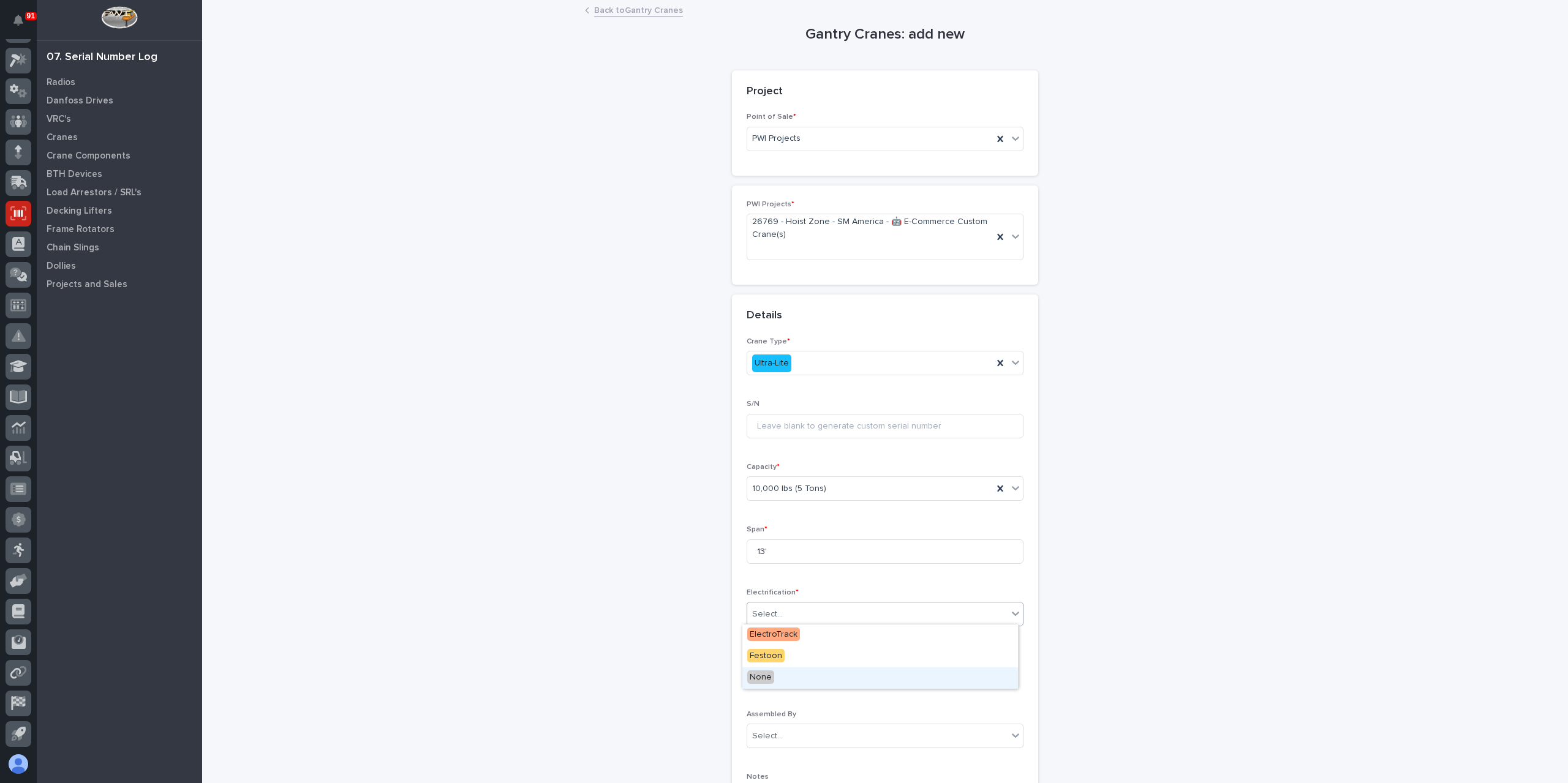
click at [757, 681] on span "None" at bounding box center [760, 677] width 27 height 14
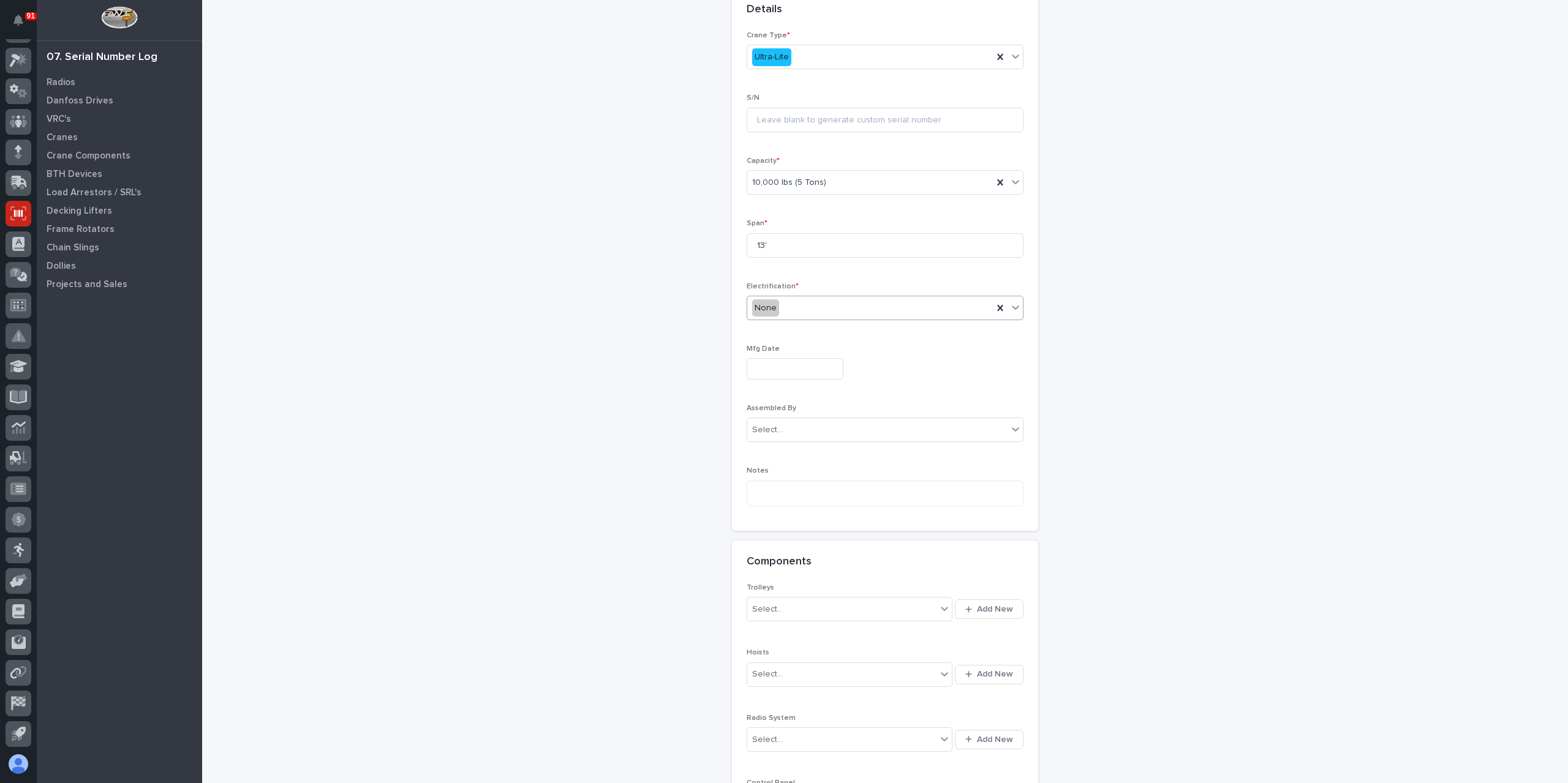
scroll to position [490, 0]
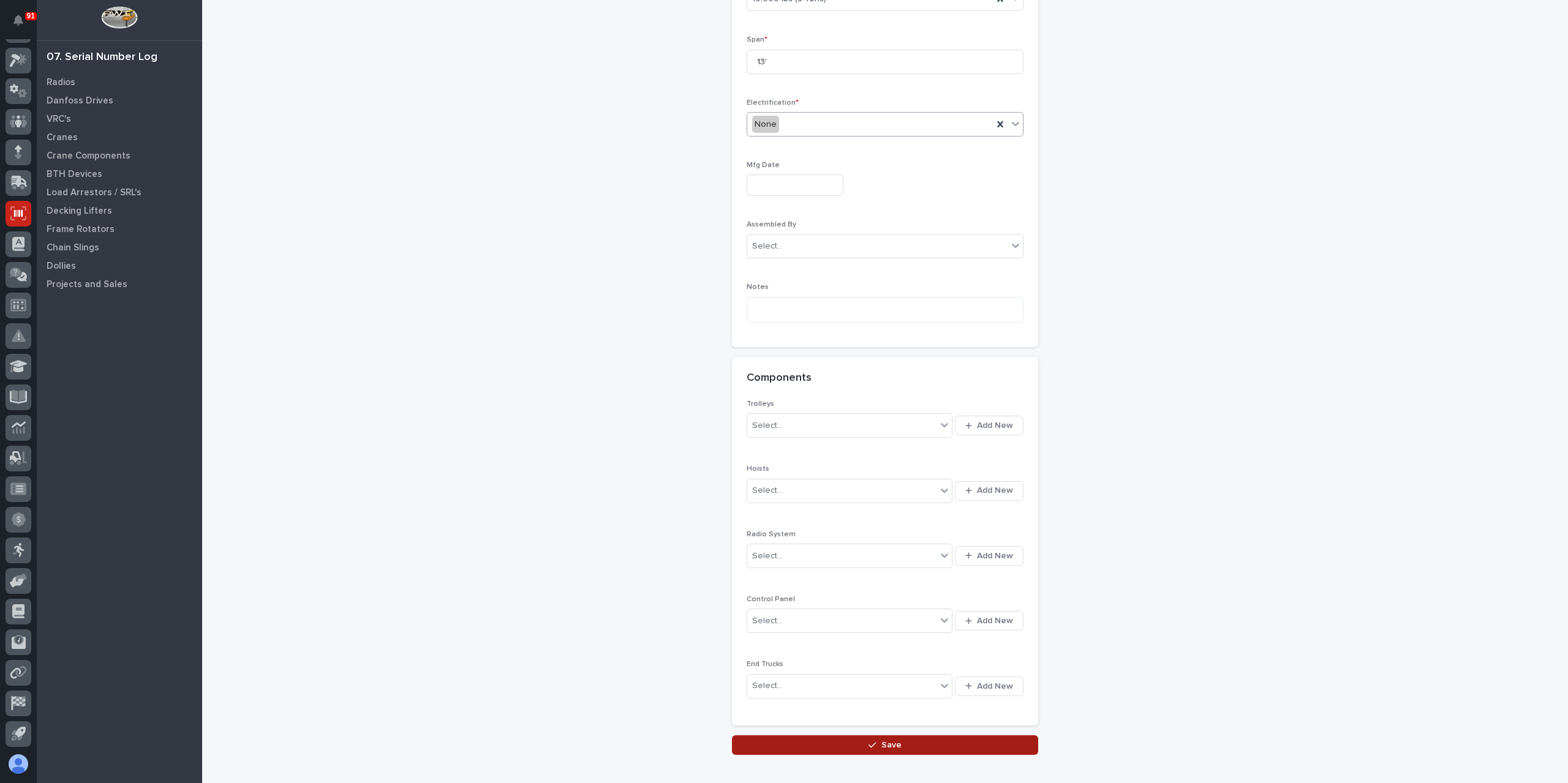
click at [891, 739] on span "Save" at bounding box center [892, 744] width 20 height 11
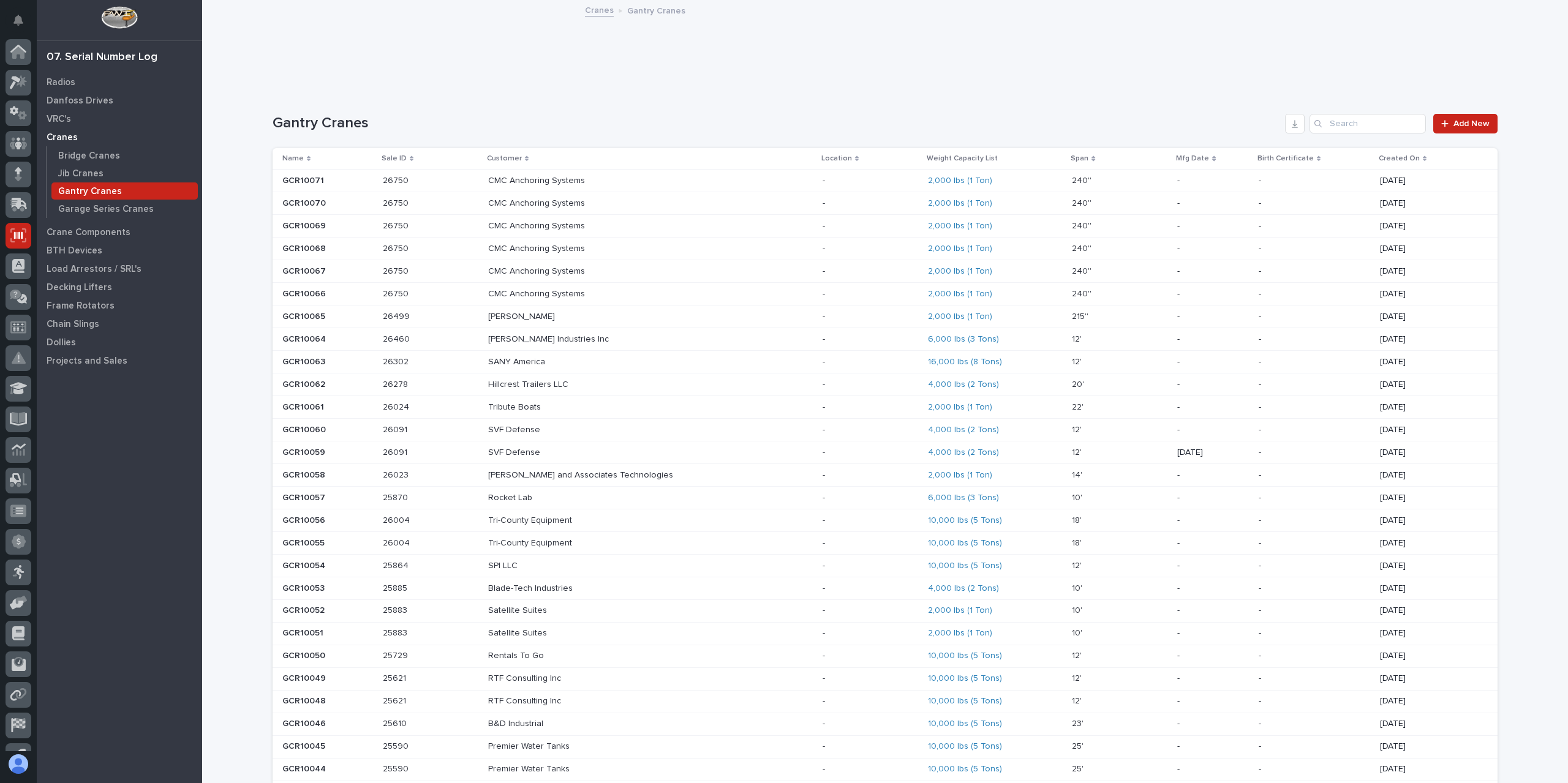
scroll to position [22, 0]
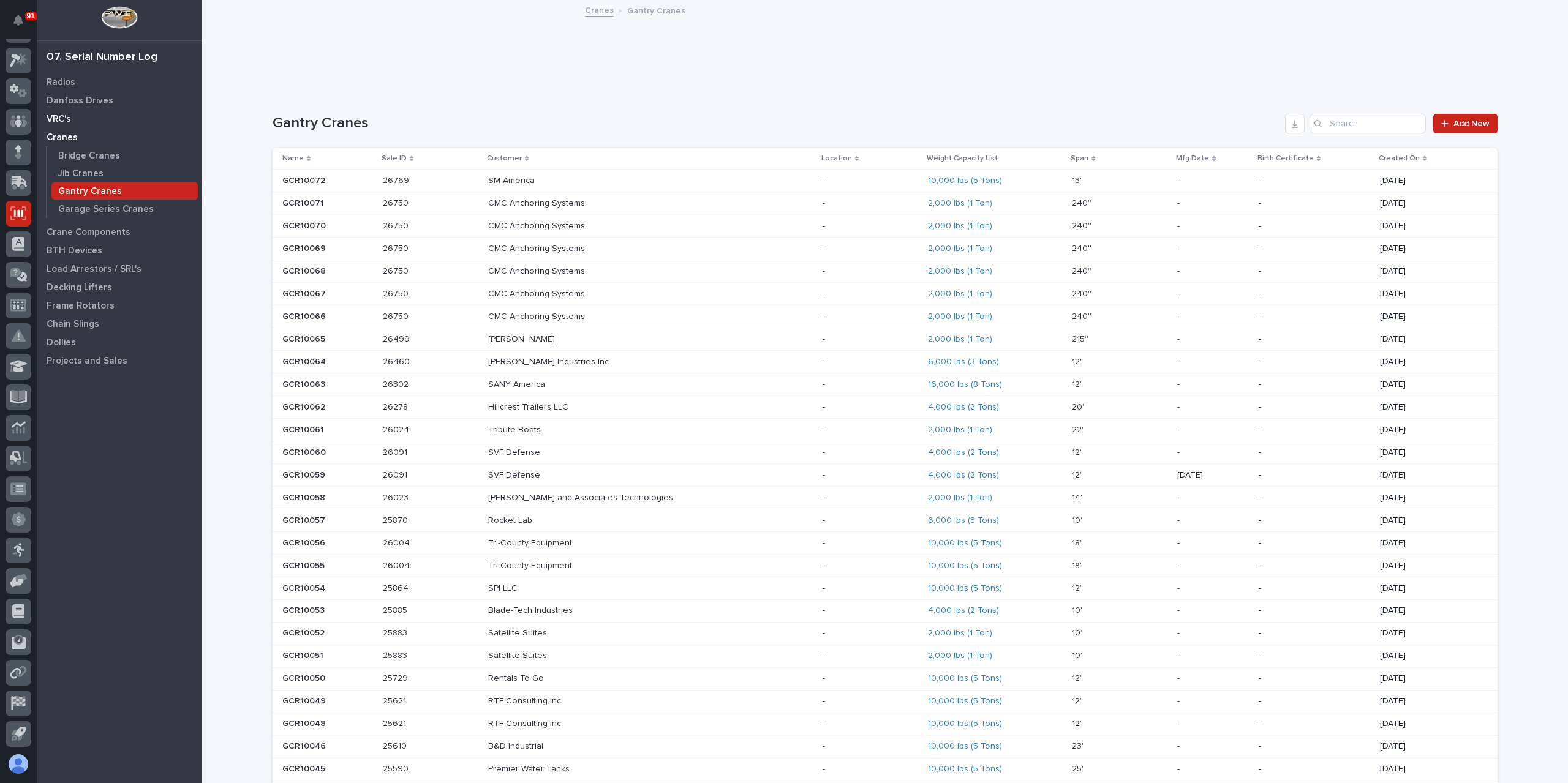
click at [65, 118] on p "VRC's" at bounding box center [59, 119] width 25 height 11
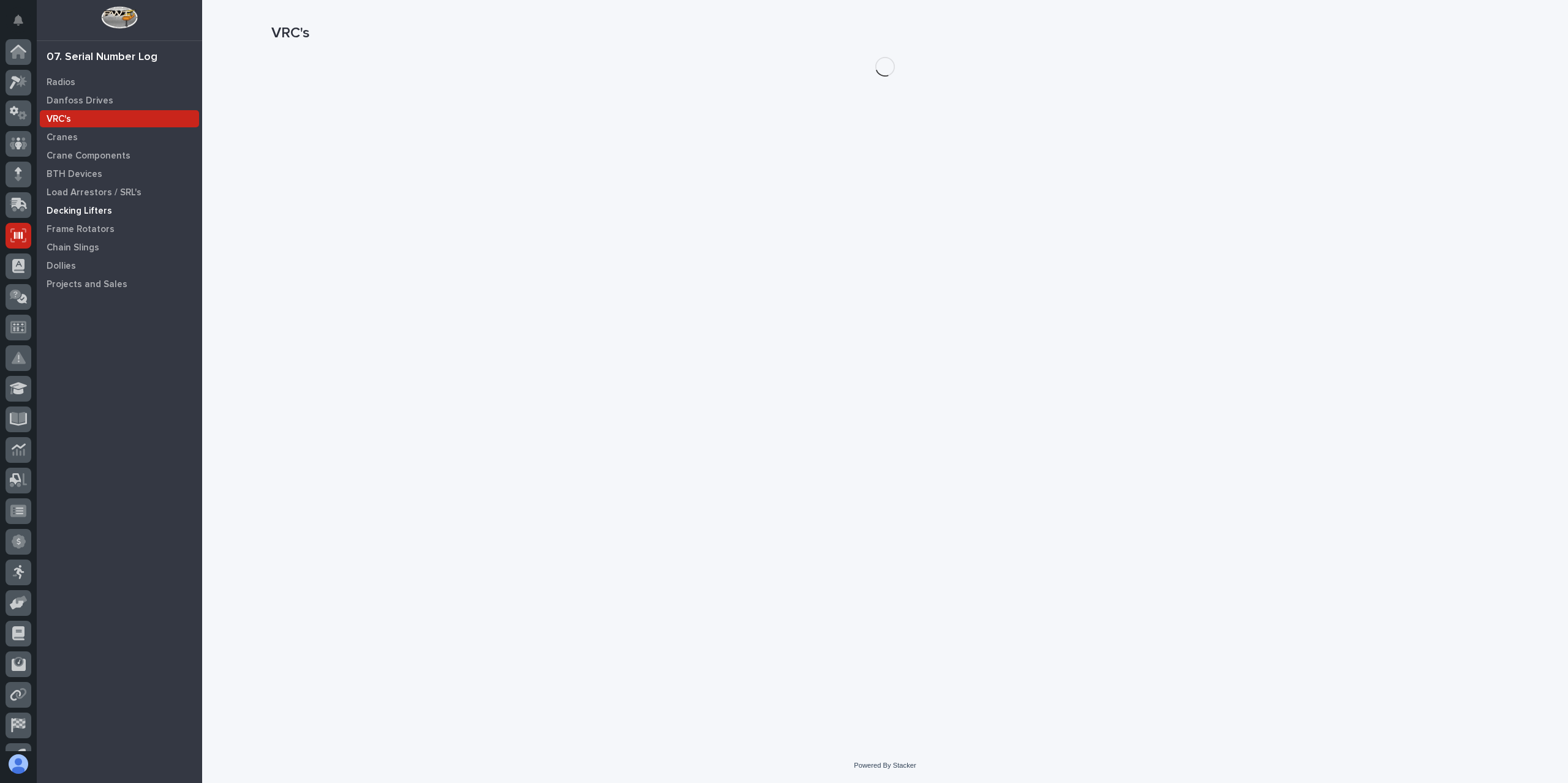
scroll to position [22, 0]
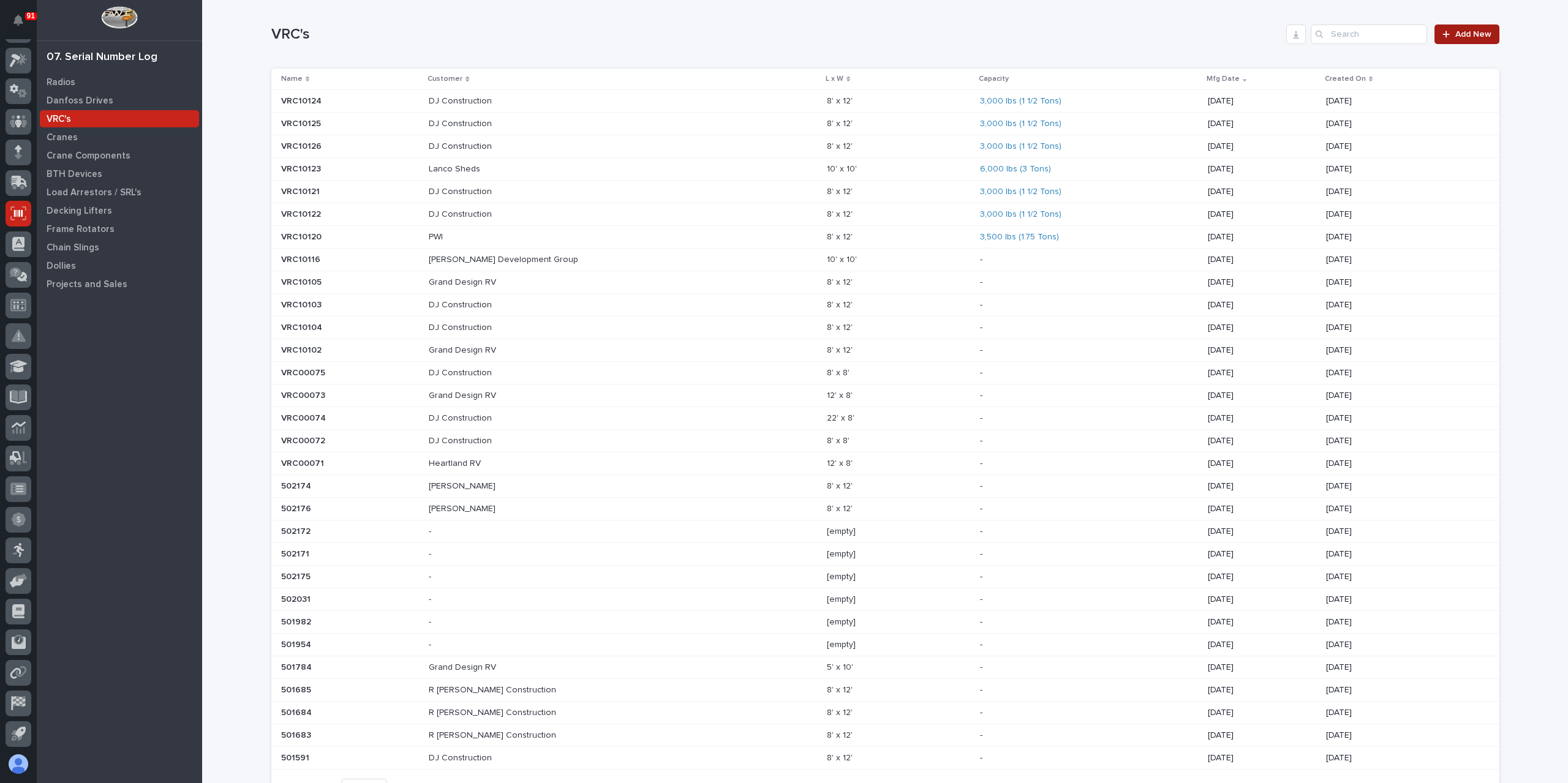
click at [1468, 28] on link "Add New" at bounding box center [1466, 34] width 64 height 20
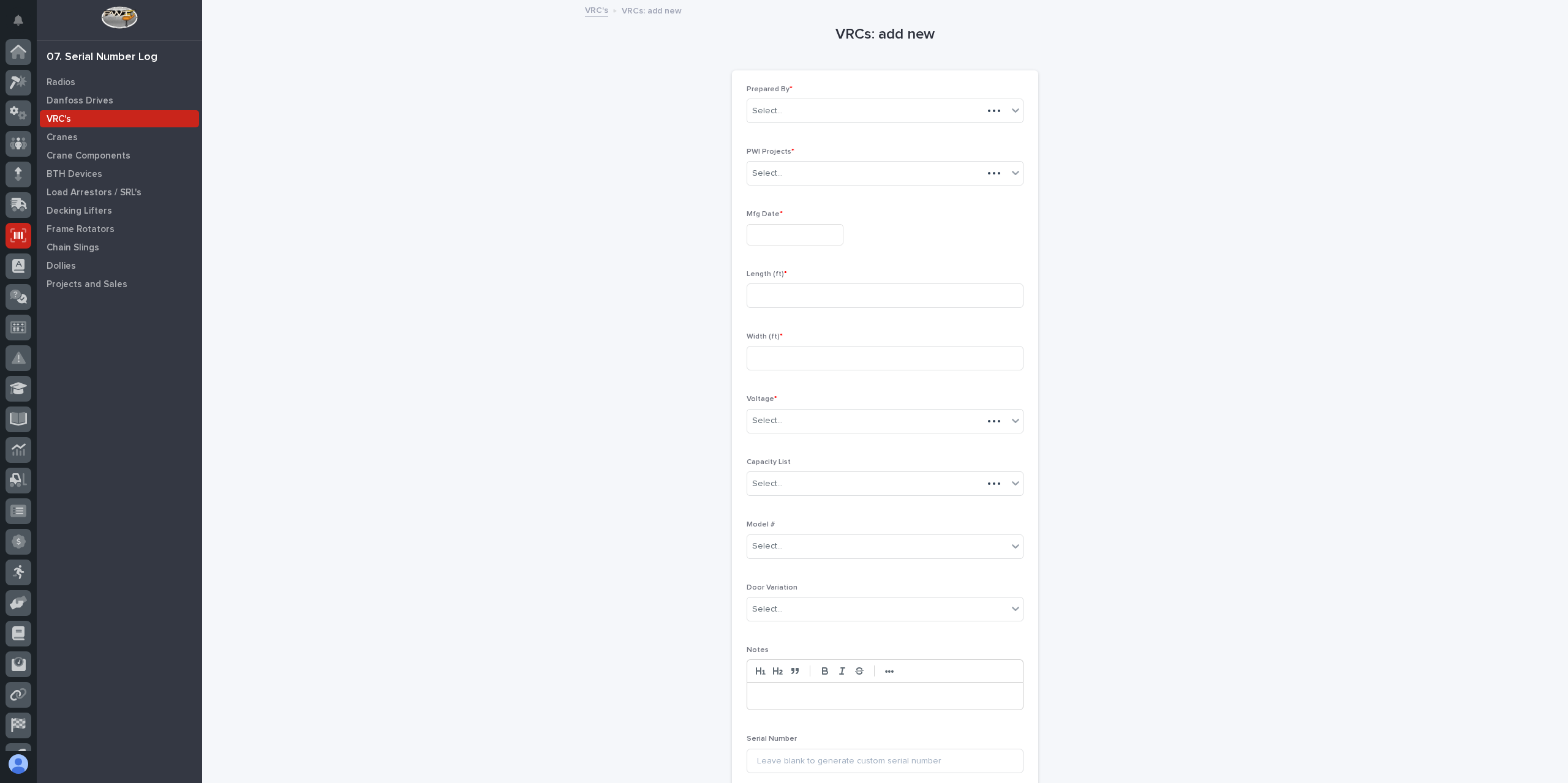
scroll to position [22, 0]
click at [790, 113] on div "Select..." at bounding box center [877, 111] width 260 height 20
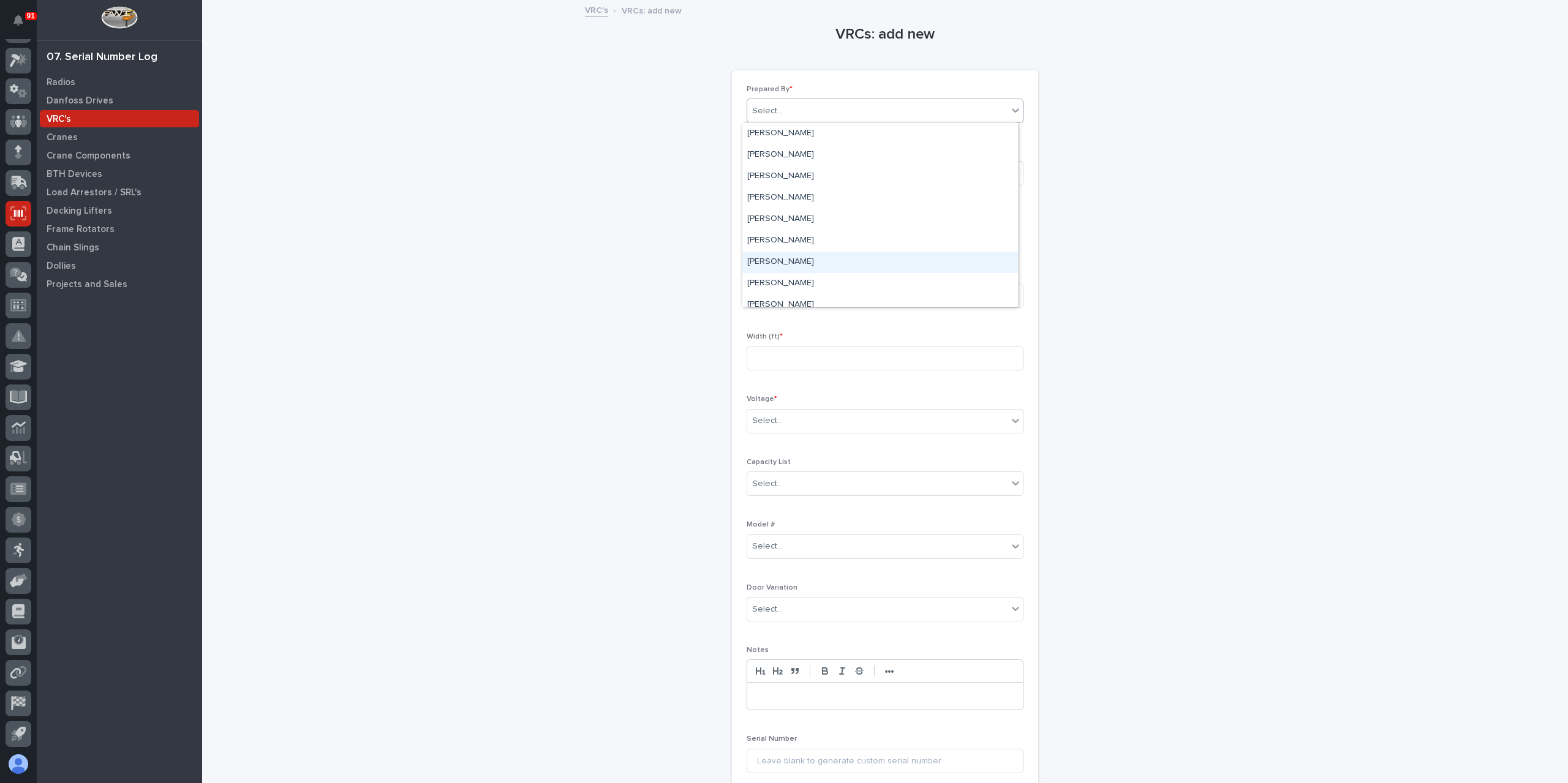
click at [779, 252] on div "[PERSON_NAME]" at bounding box center [880, 262] width 276 height 21
click at [780, 171] on div "Select..." at bounding box center [877, 174] width 260 height 20
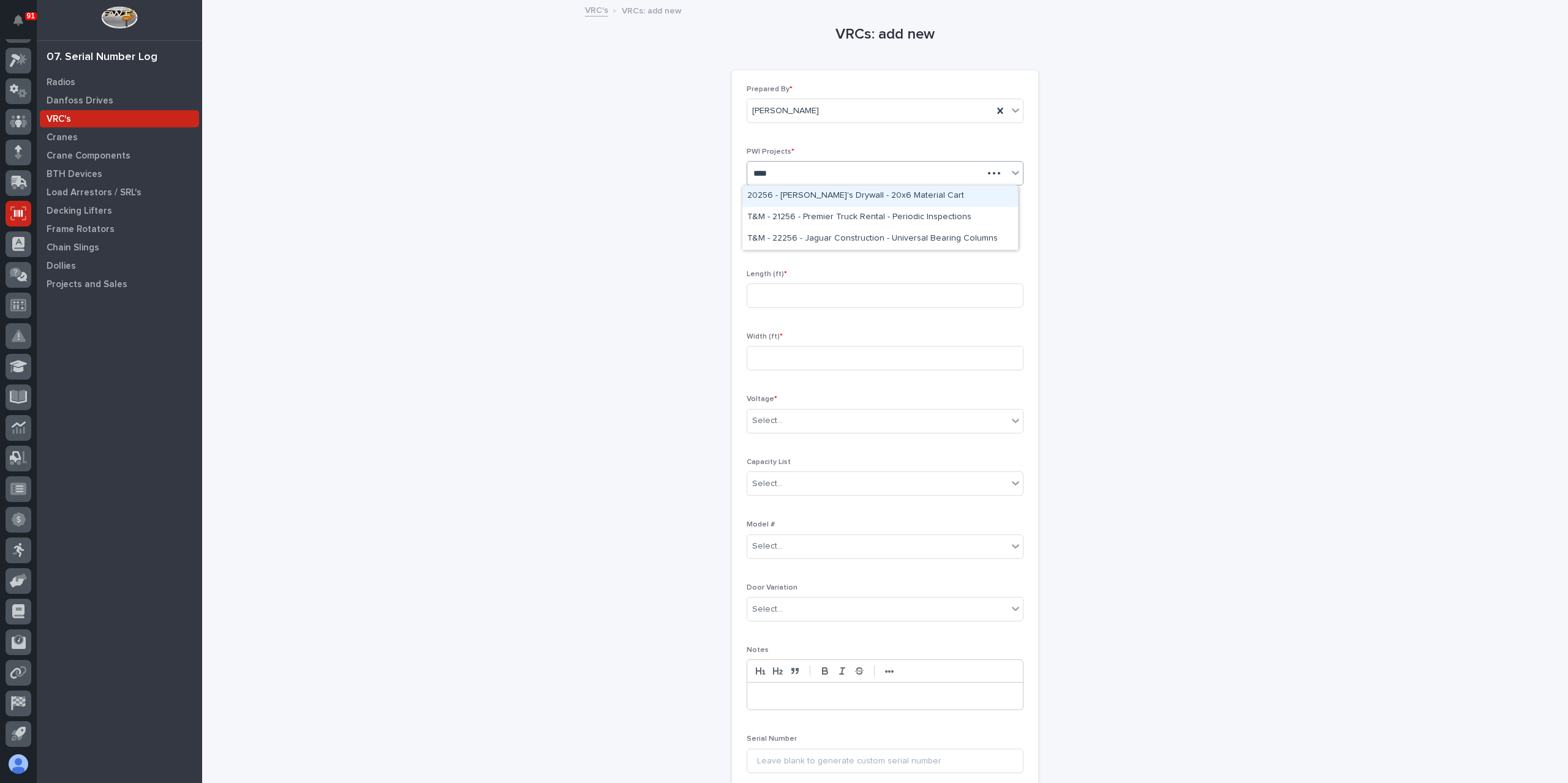
type input "*****"
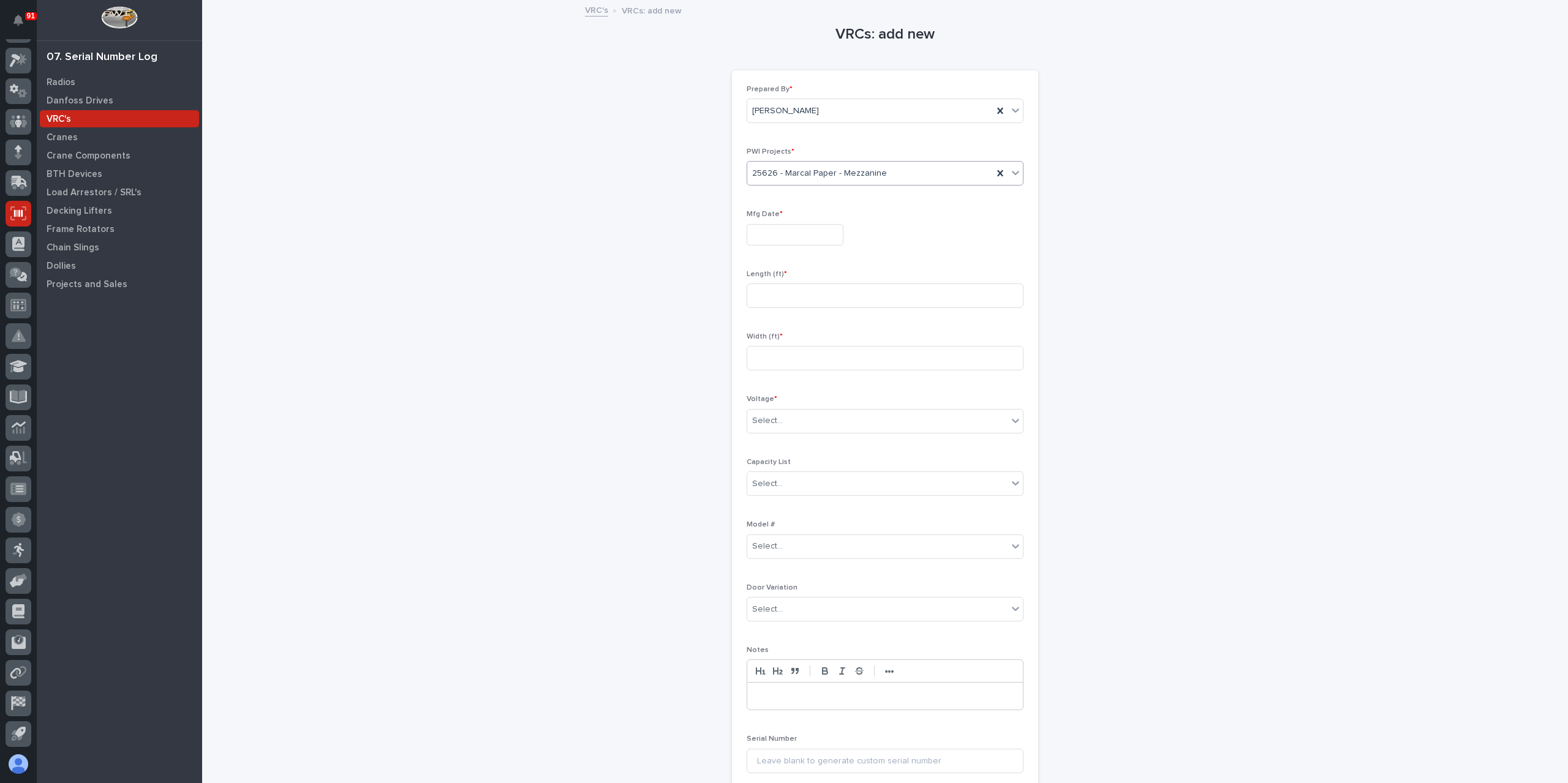
click at [783, 230] on input "text" at bounding box center [795, 234] width 97 height 21
click at [855, 44] on button "Next Month" at bounding box center [849, 44] width 20 height 20
click at [750, 114] on div "8" at bounding box center [747, 113] width 17 height 17
type input "**********"
click at [767, 293] on input at bounding box center [885, 296] width 277 height 25
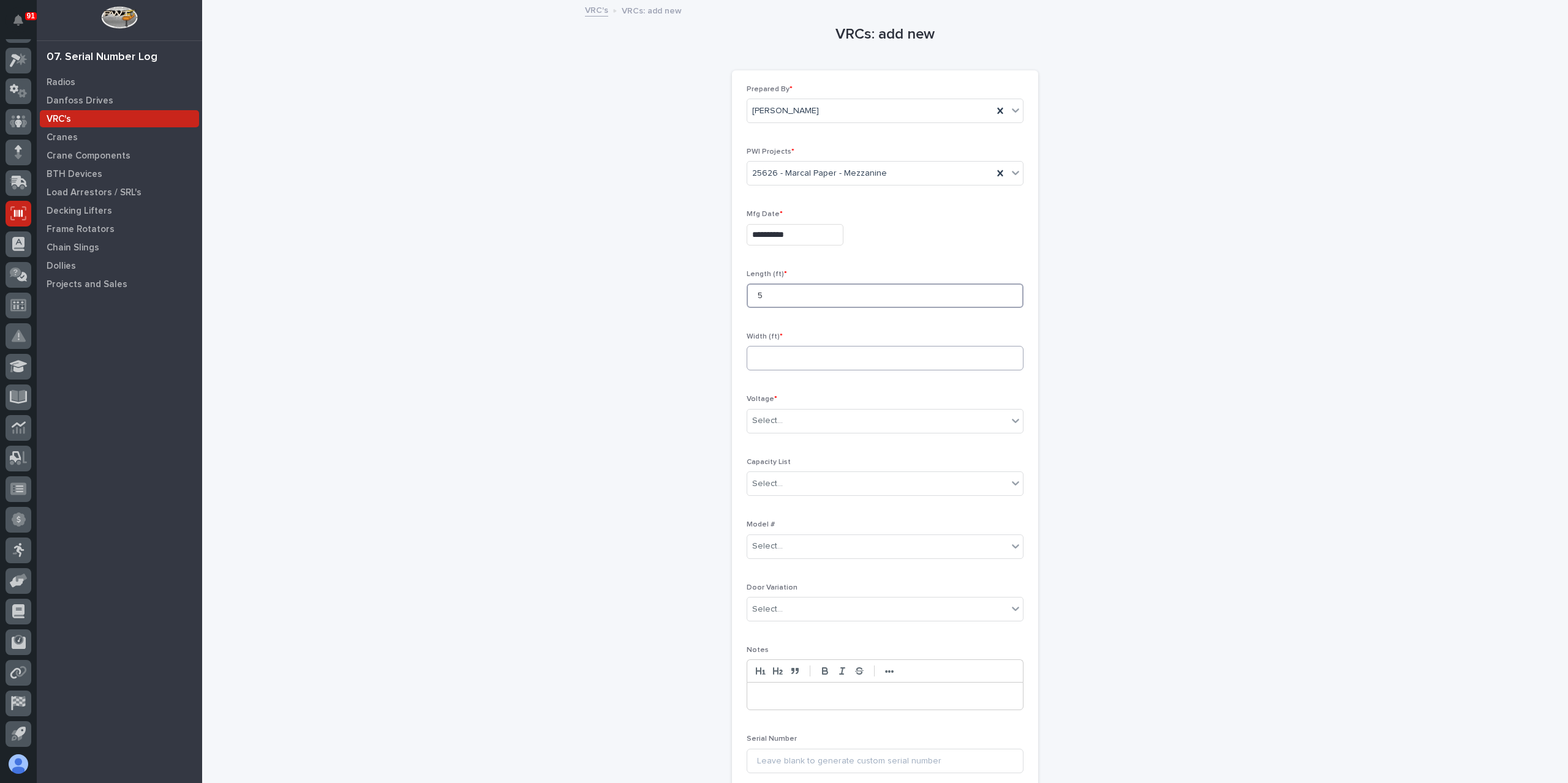
type input "5"
click at [758, 366] on input at bounding box center [885, 358] width 277 height 25
type input "5"
click at [790, 423] on div "Select..." at bounding box center [877, 421] width 260 height 20
click at [17, 494] on icon at bounding box center [18, 489] width 16 height 12
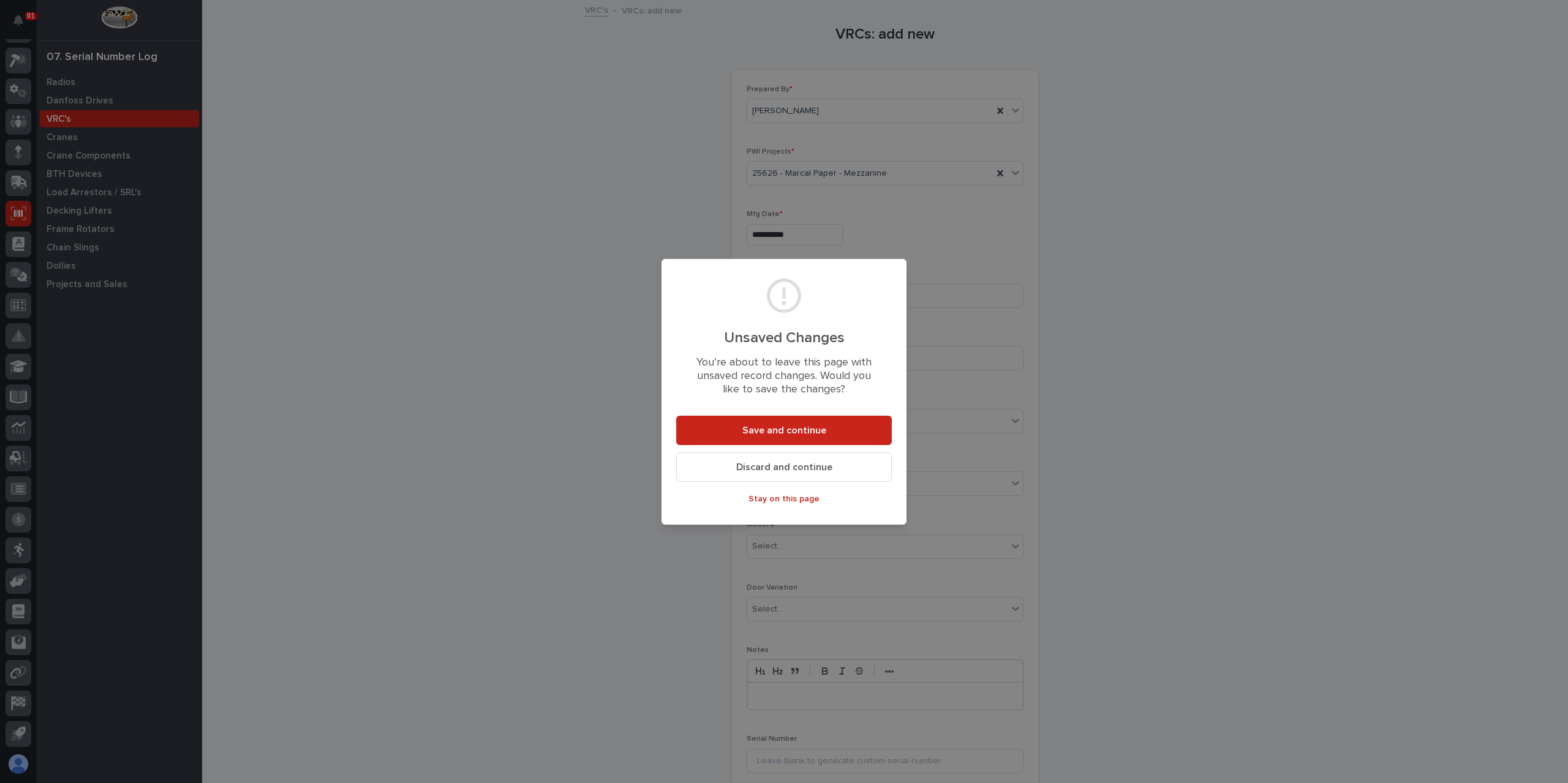
click at [748, 467] on span "Discard and continue" at bounding box center [784, 467] width 96 height 13
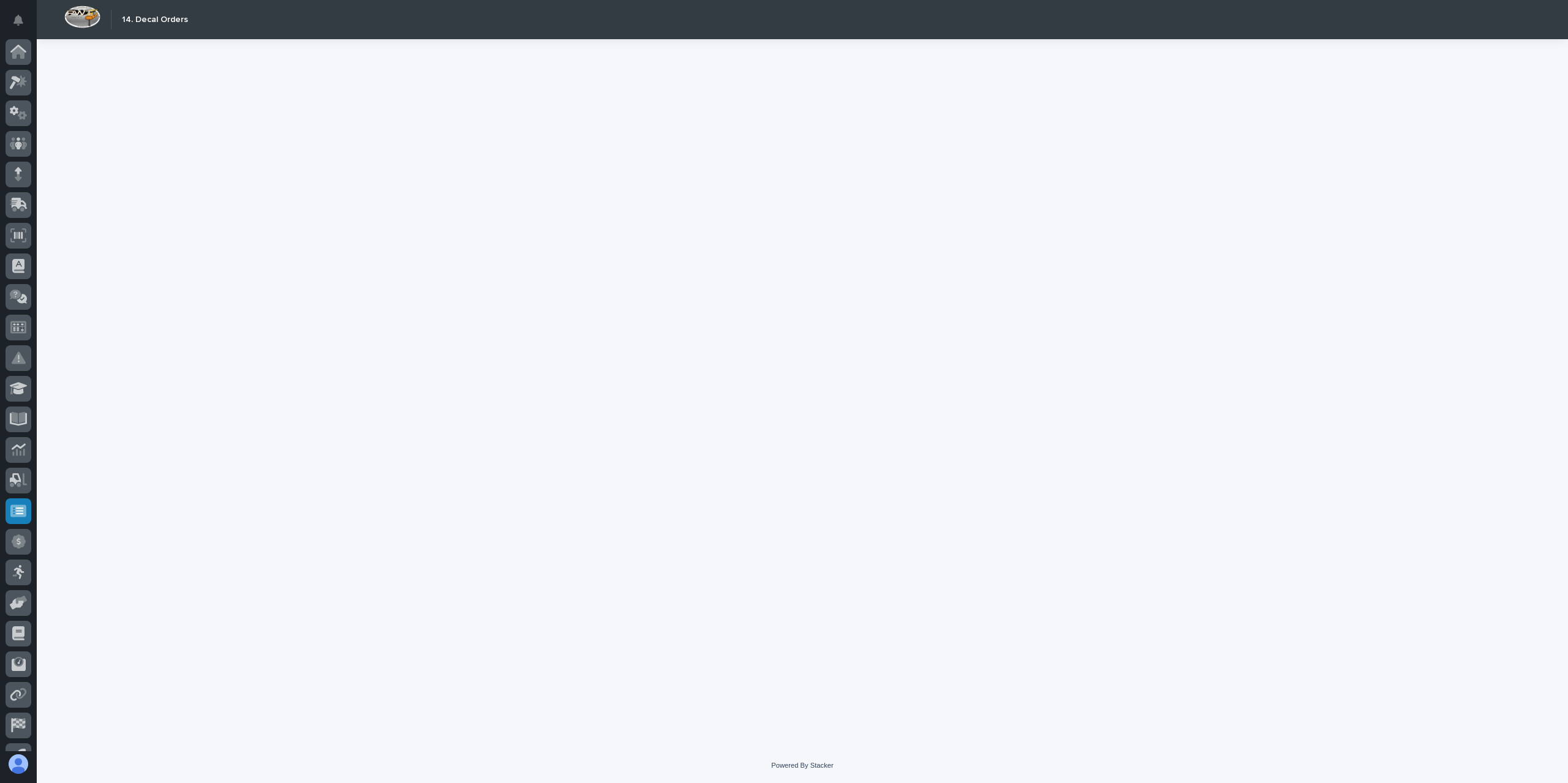
scroll to position [22, 0]
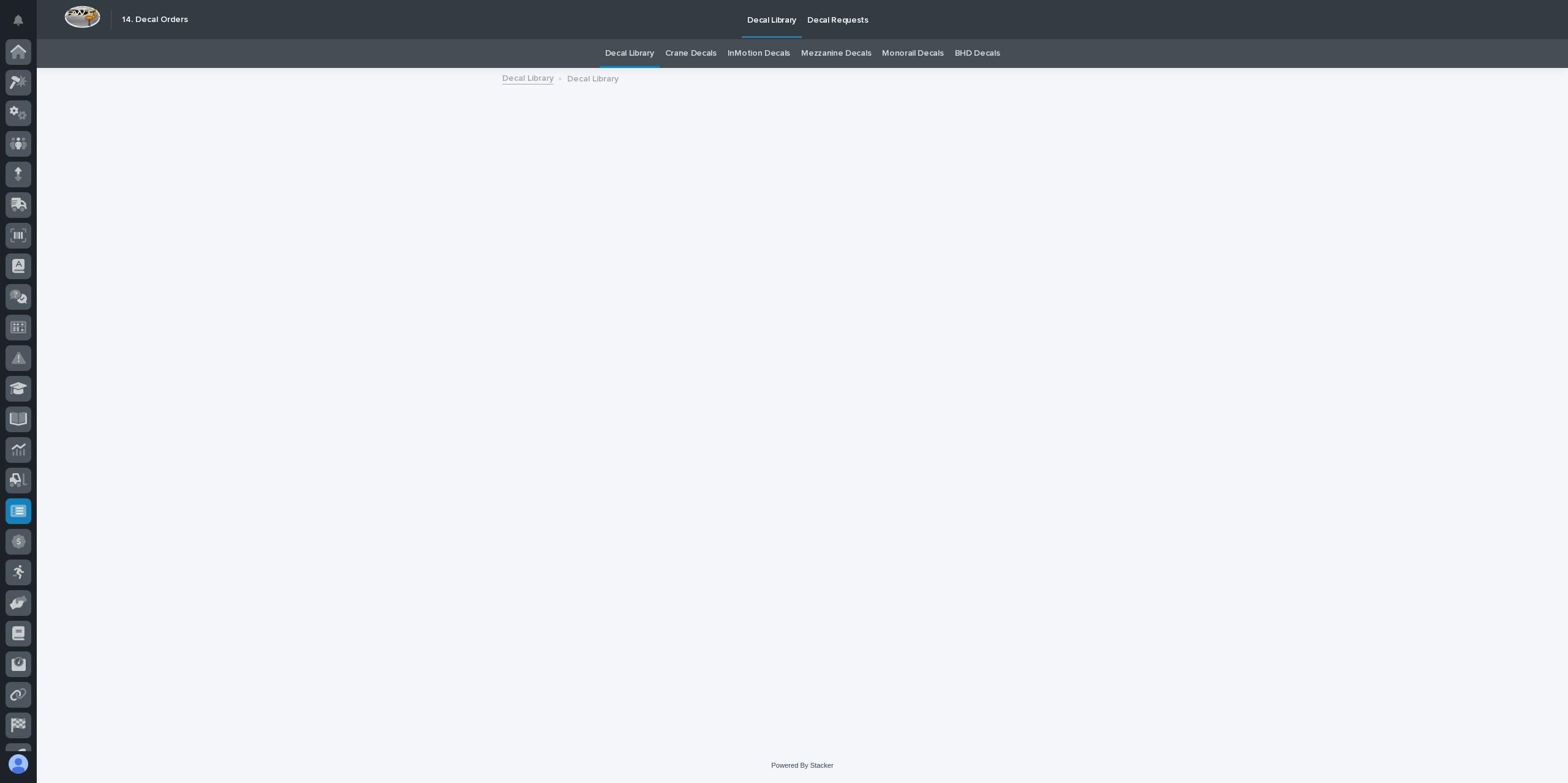
scroll to position [22, 0]
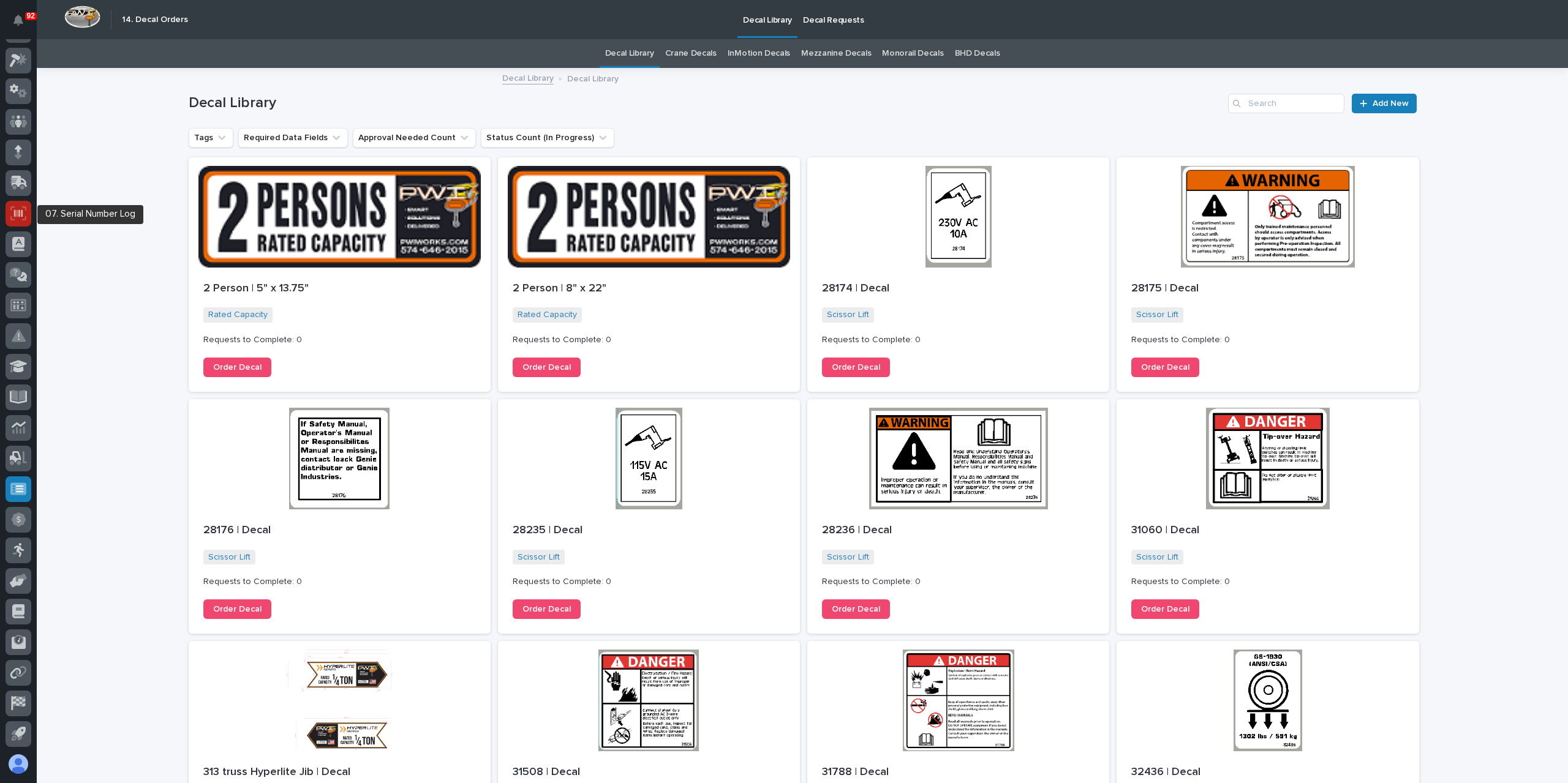
click at [18, 203] on div at bounding box center [18, 213] width 25 height 25
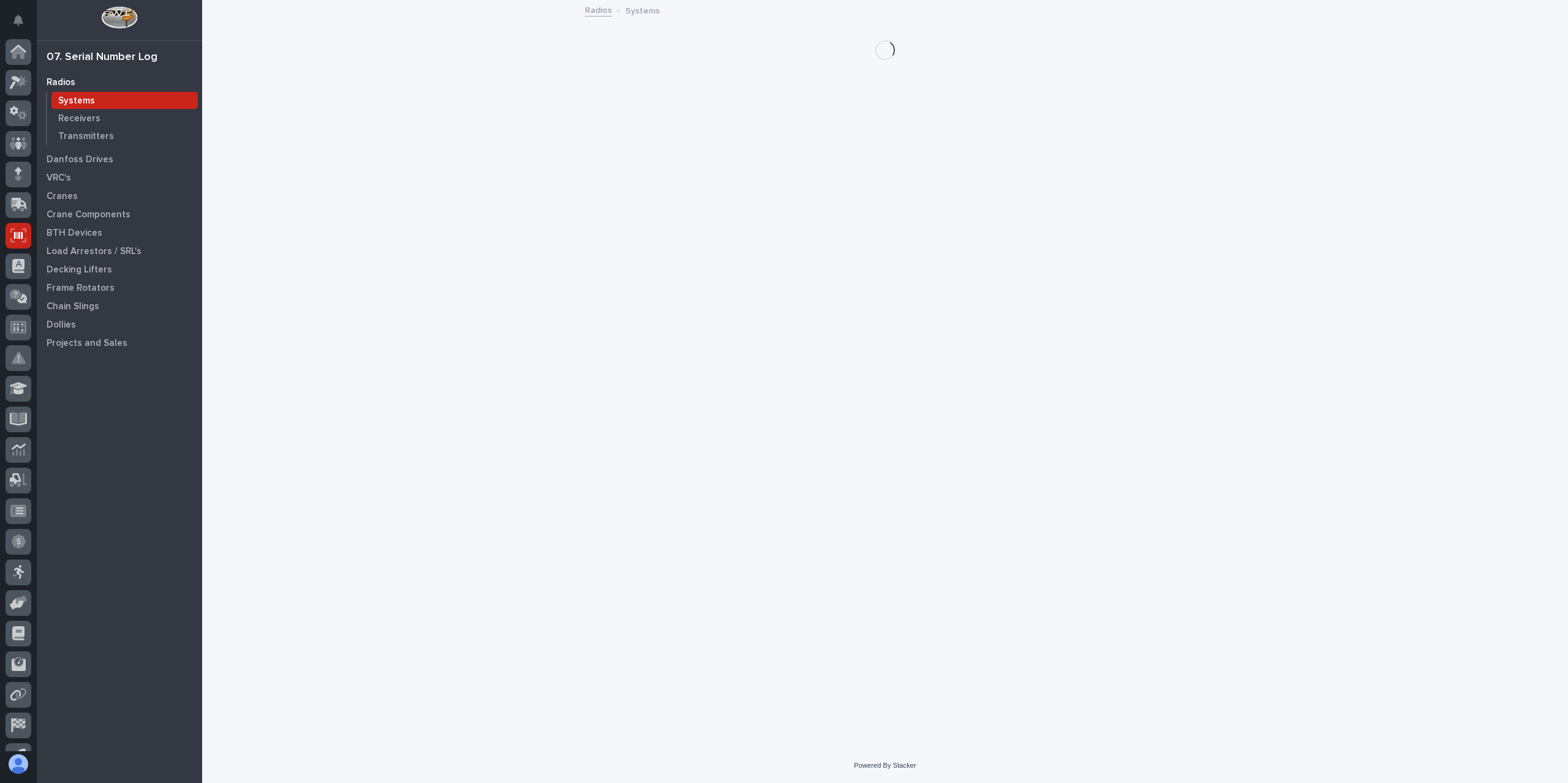
scroll to position [22, 0]
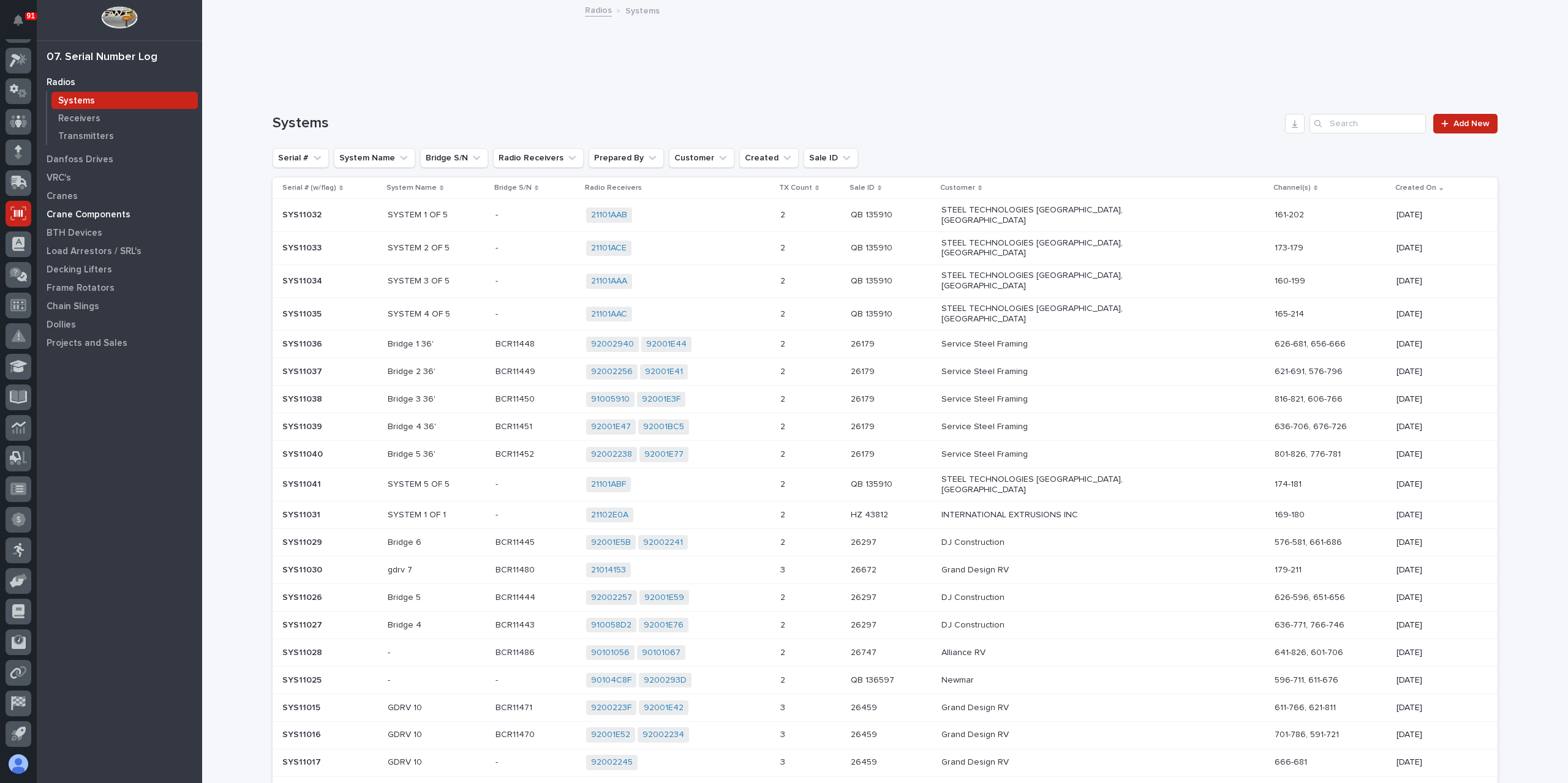
click at [87, 209] on p "Crane Components" at bounding box center [88, 214] width 84 height 11
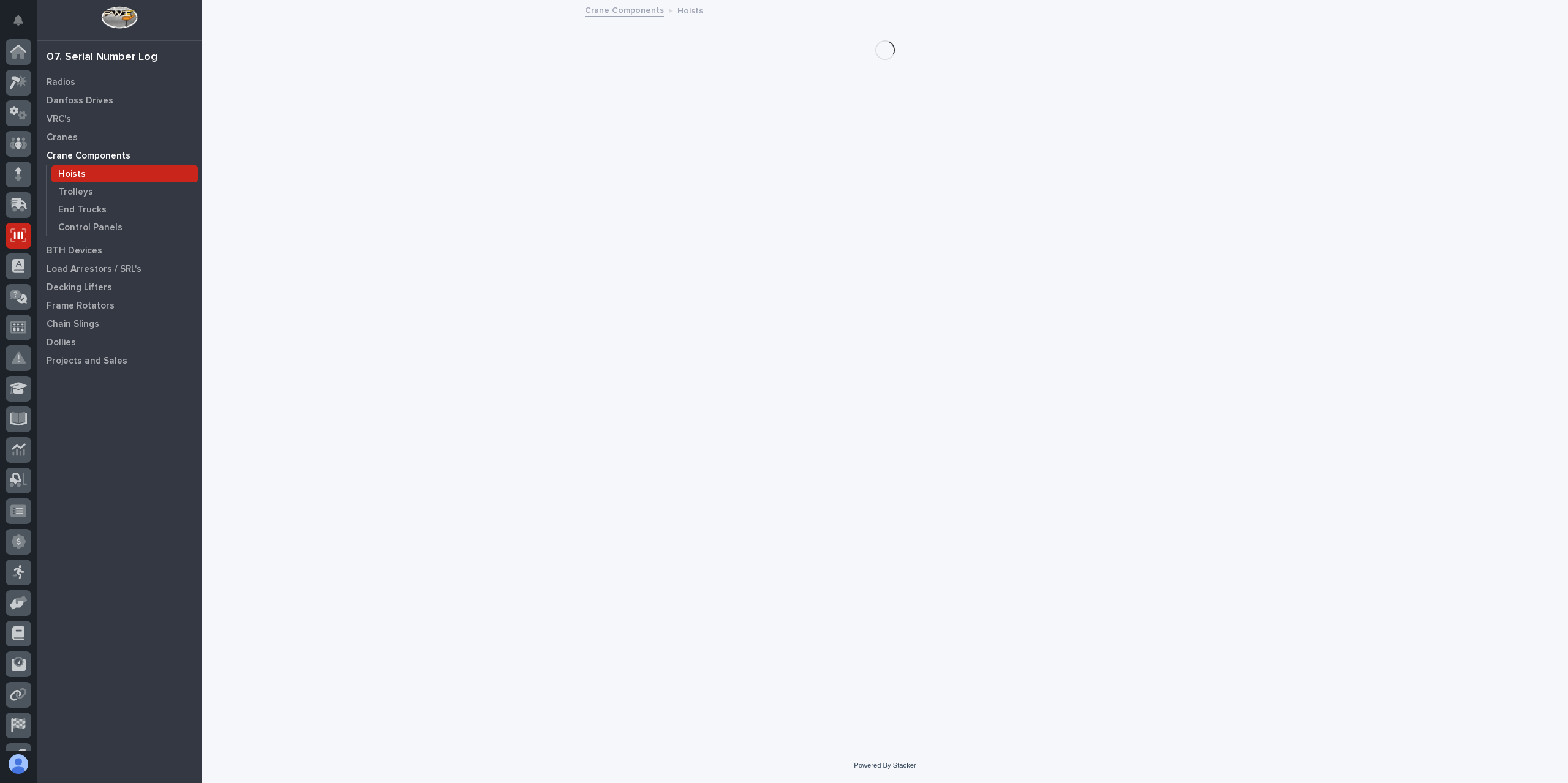
scroll to position [22, 0]
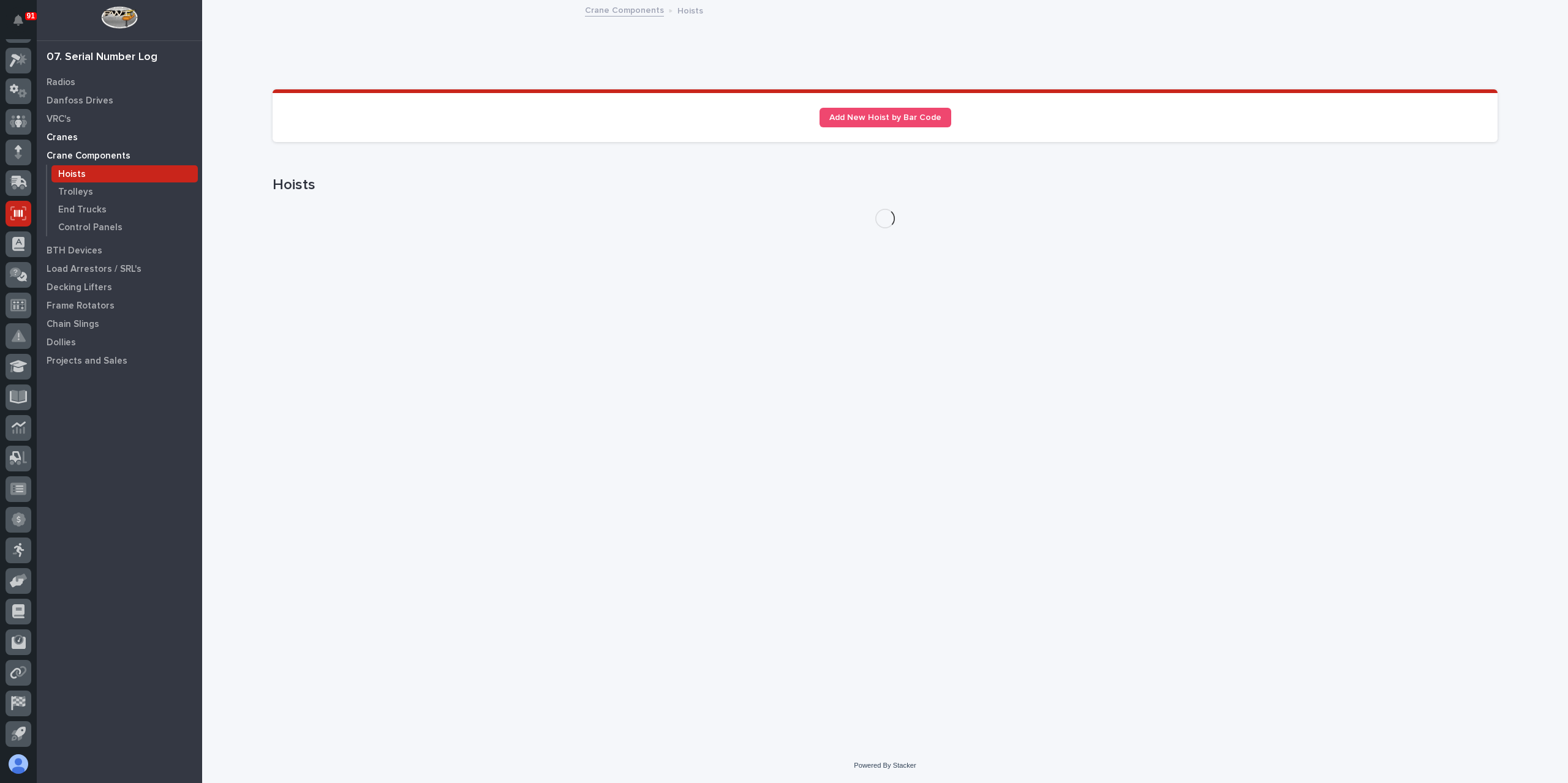
click at [62, 132] on p "Cranes" at bounding box center [62, 137] width 31 height 11
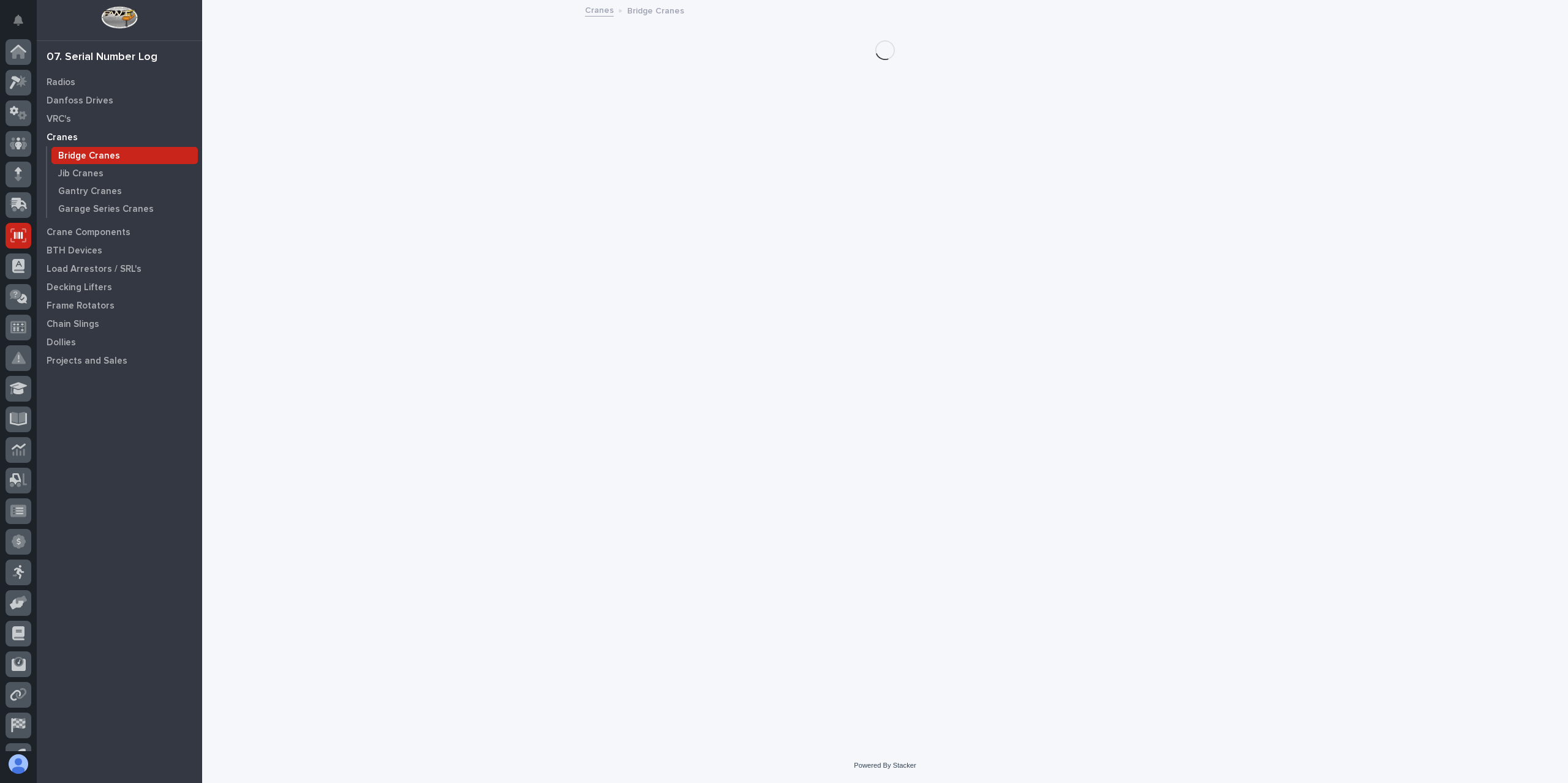
scroll to position [22, 0]
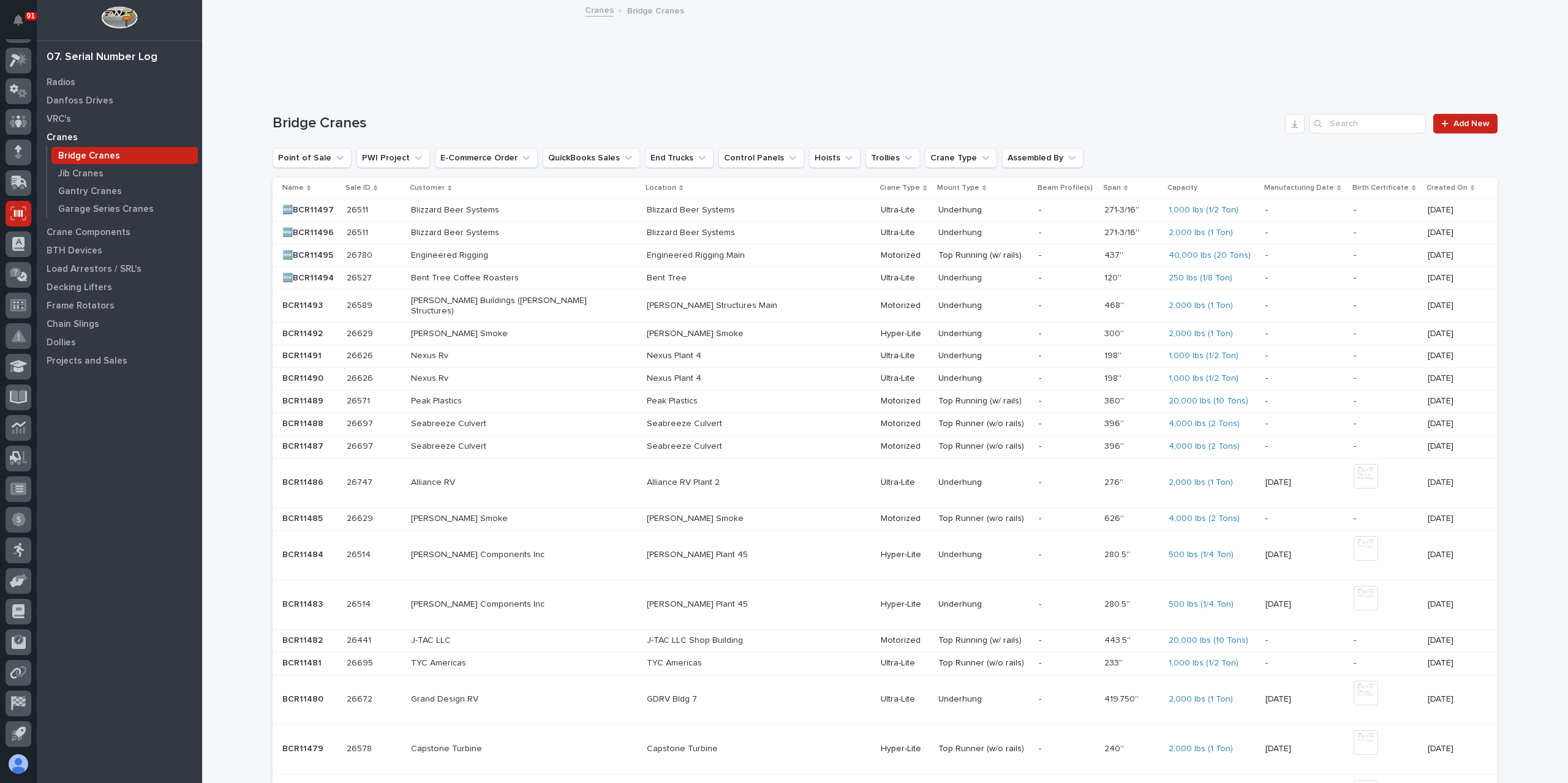
click at [401, 246] on div "26780 26780" at bounding box center [374, 256] width 55 height 20
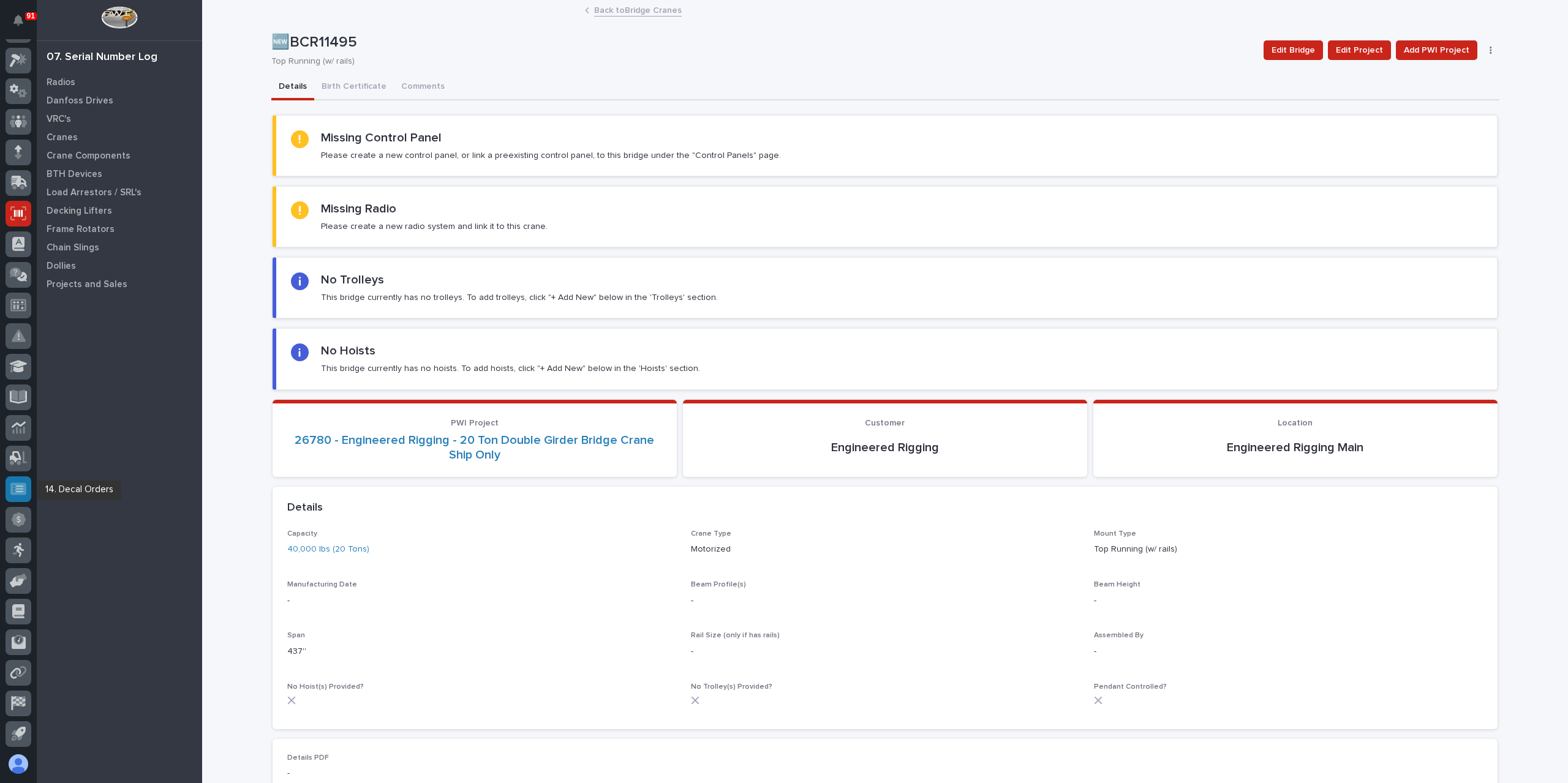
click at [11, 482] on icon at bounding box center [18, 489] width 16 height 14
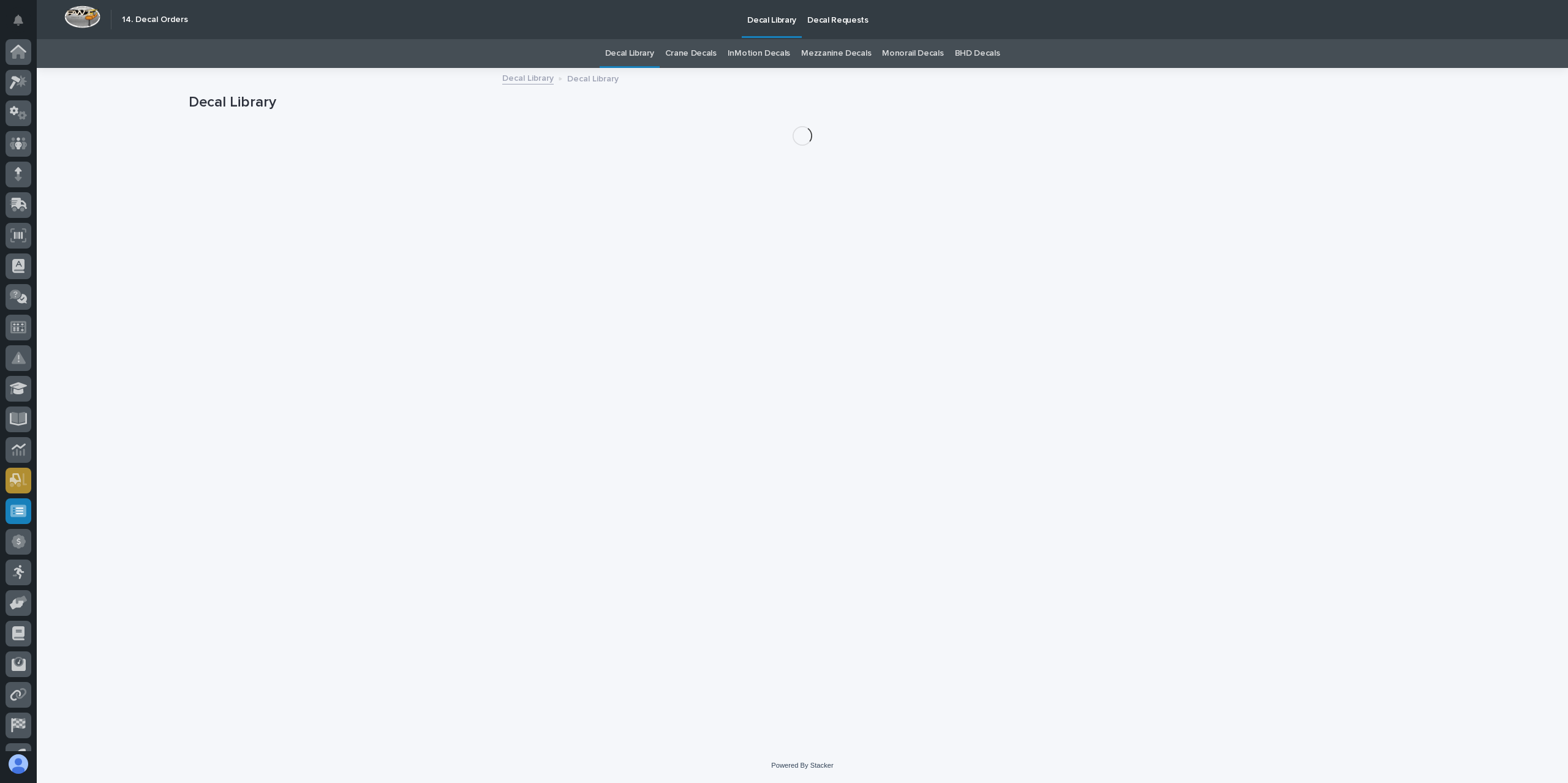
scroll to position [22, 0]
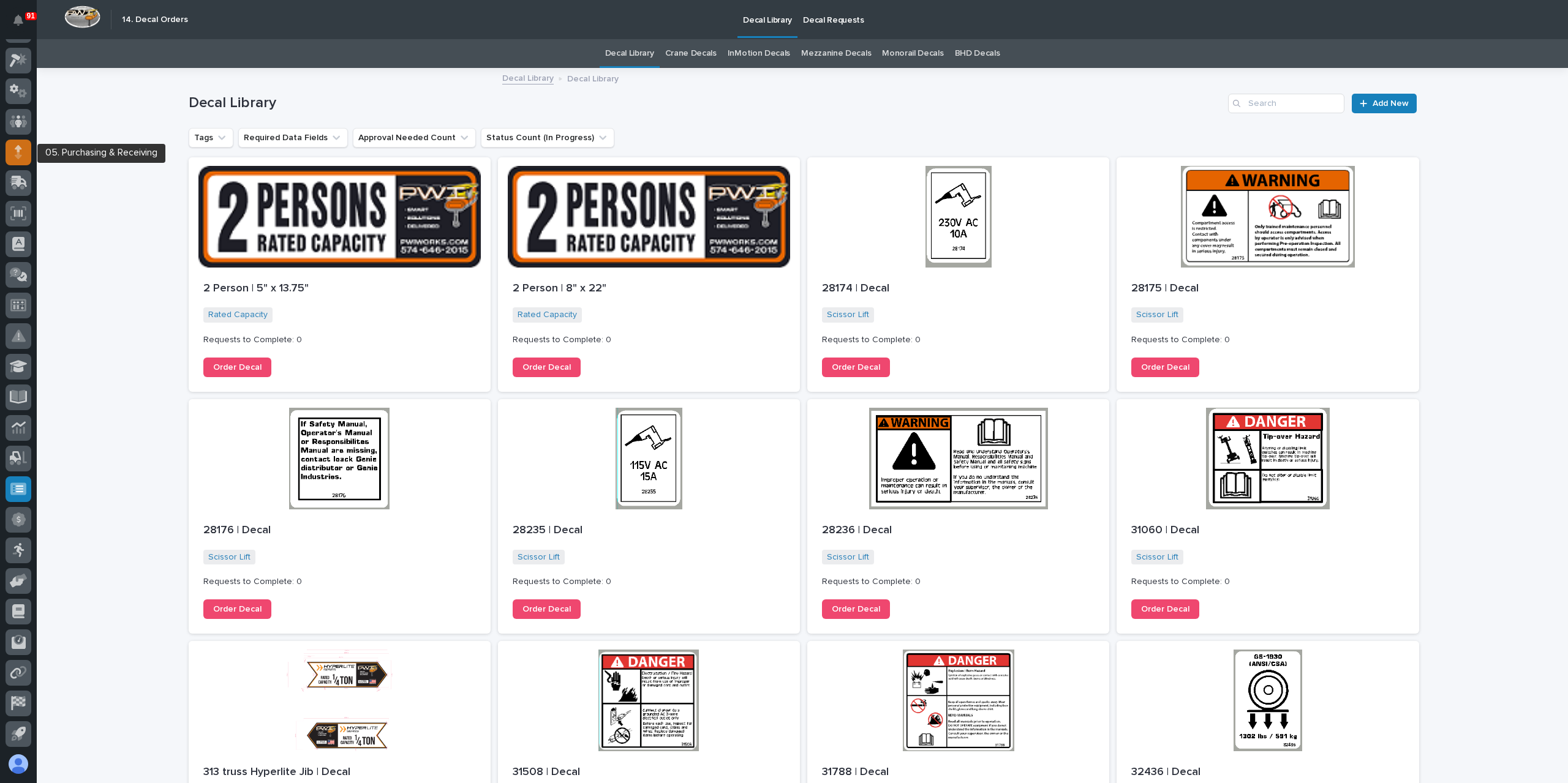
click at [18, 150] on icon at bounding box center [18, 148] width 7 height 7
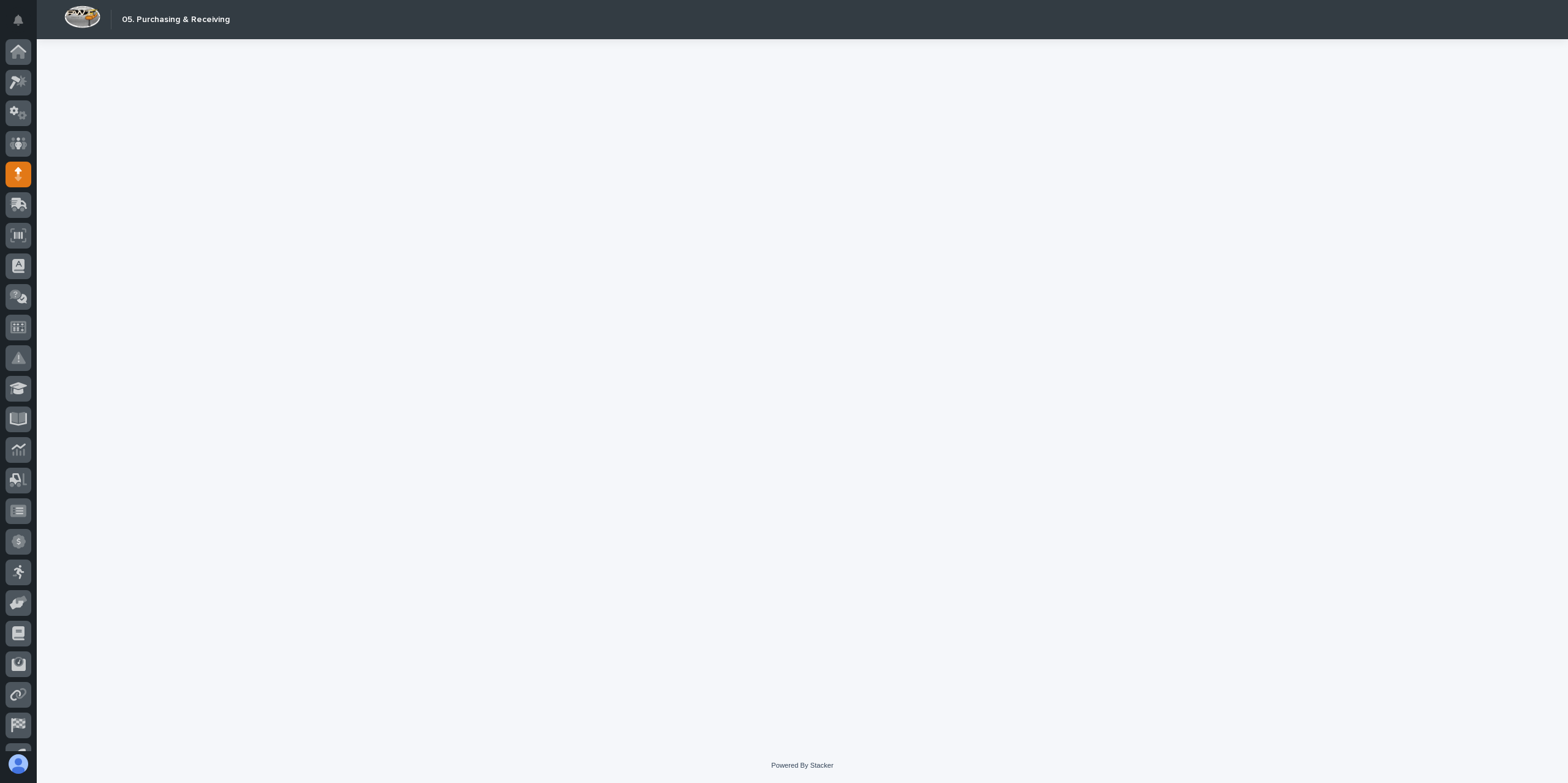
scroll to position [22, 0]
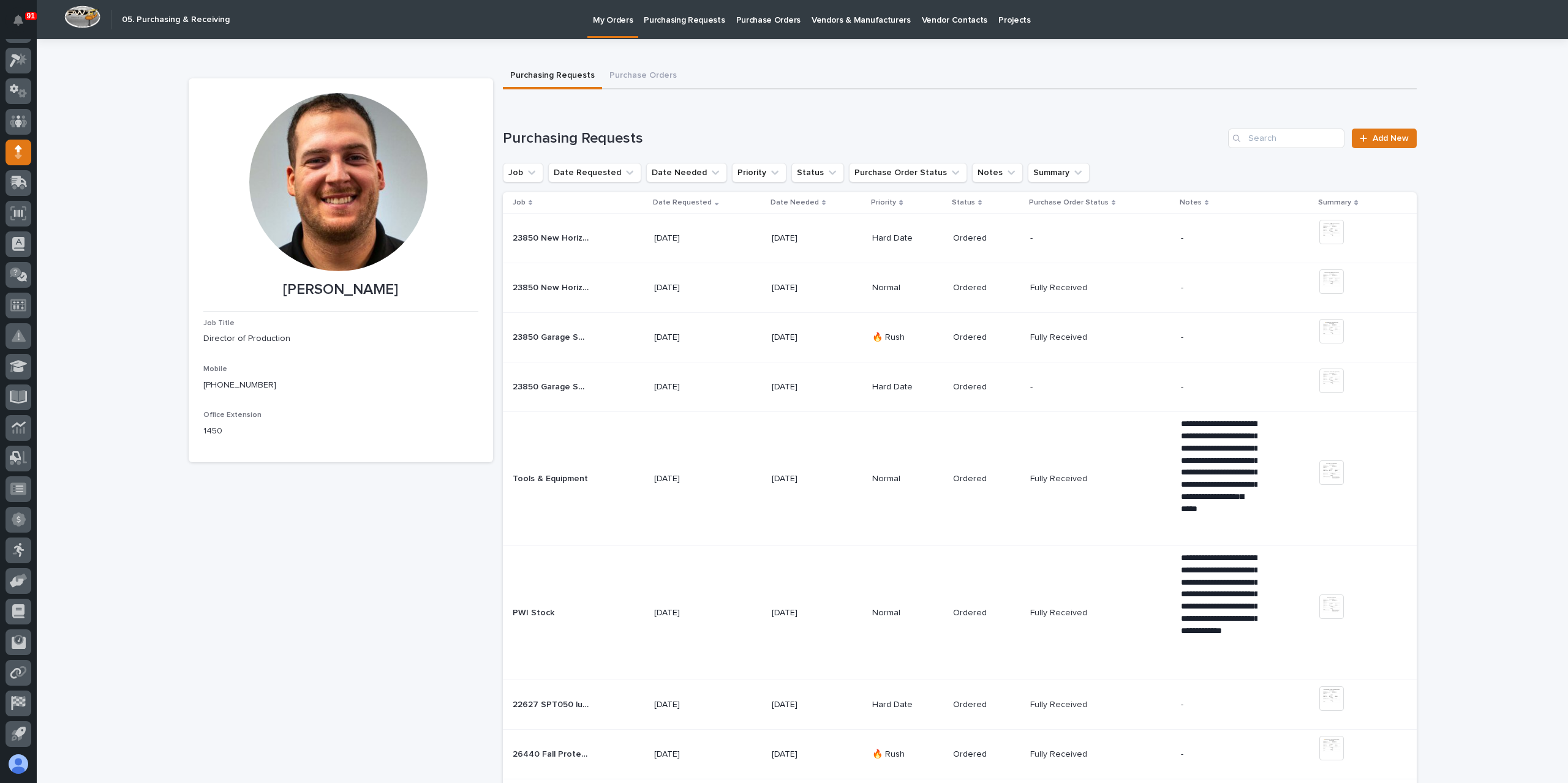
click at [685, 31] on link "Purchasing Requests" at bounding box center [684, 19] width 92 height 38
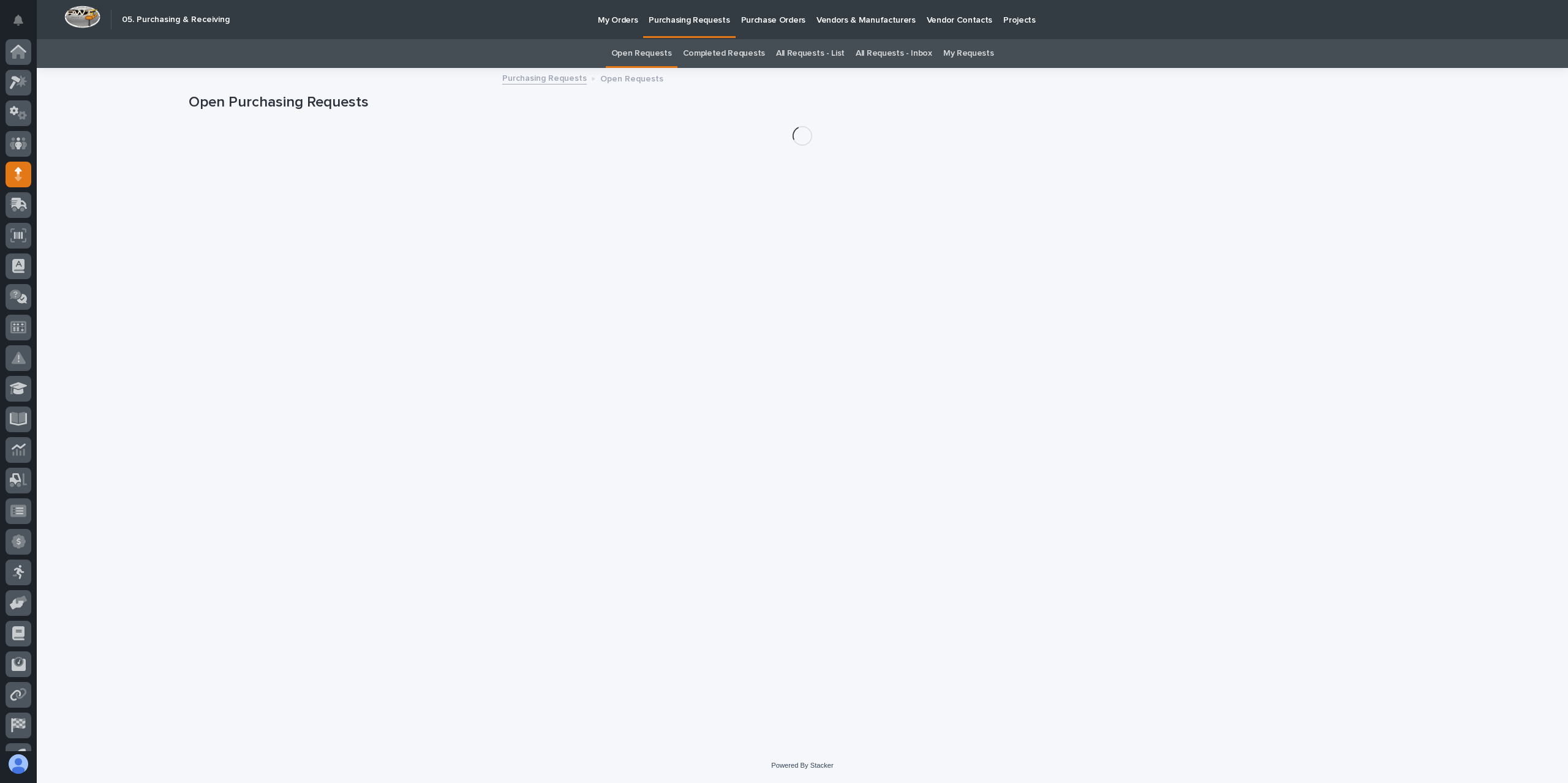
scroll to position [22, 0]
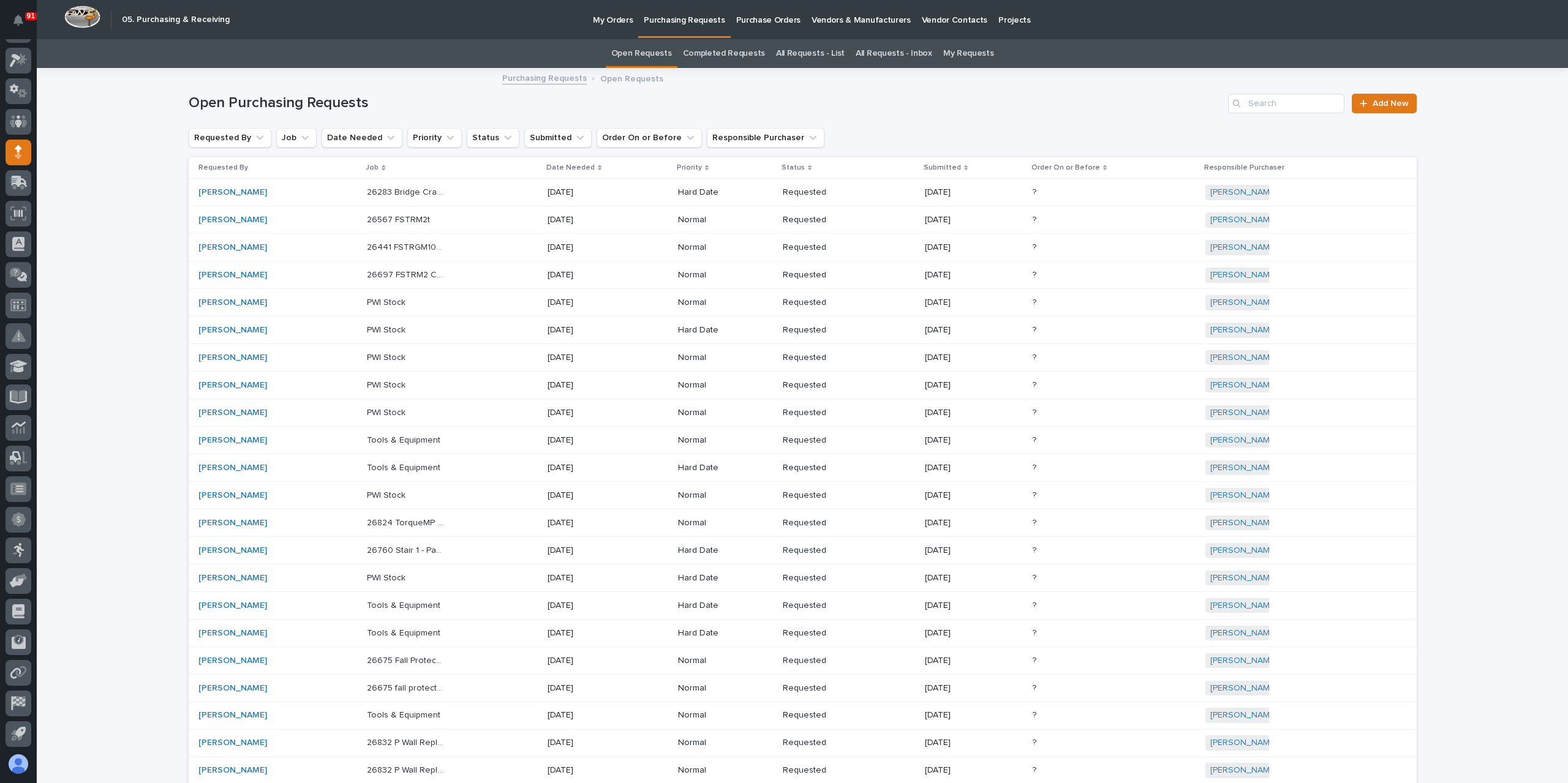
click at [812, 55] on link "All Requests - List" at bounding box center [810, 54] width 68 height 29
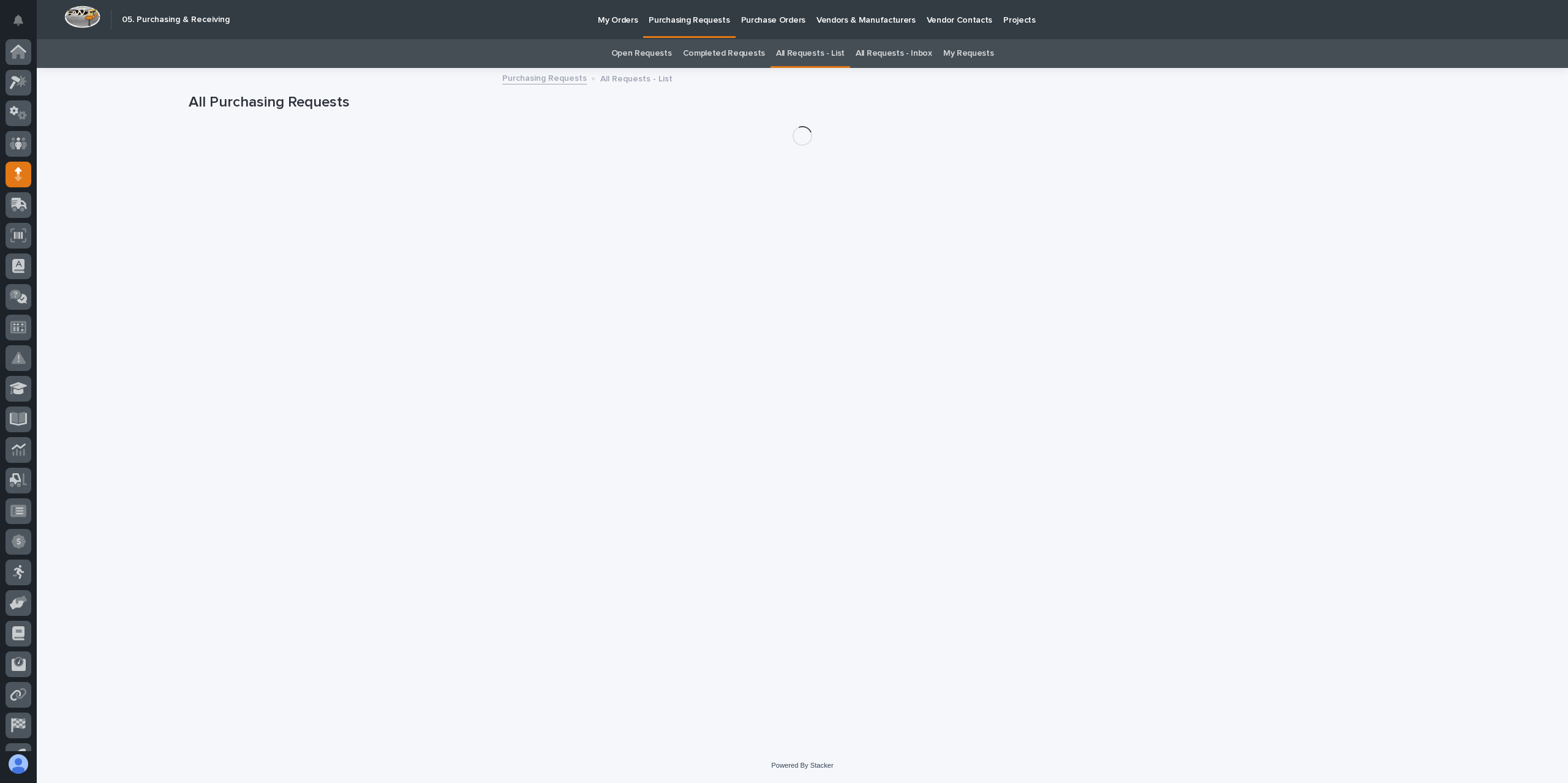
scroll to position [22, 0]
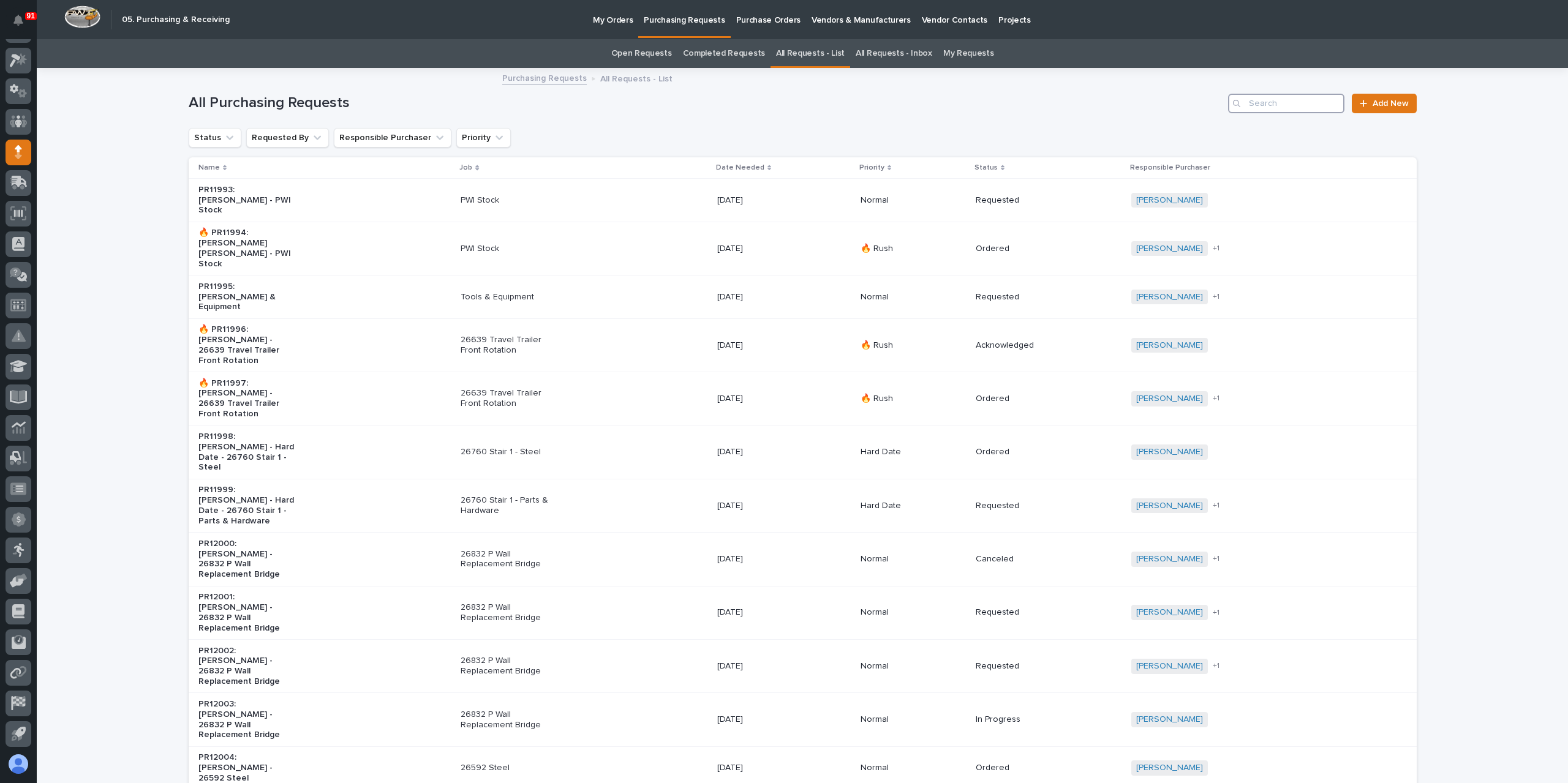
click at [1264, 105] on input "Search" at bounding box center [1287, 103] width 116 height 20
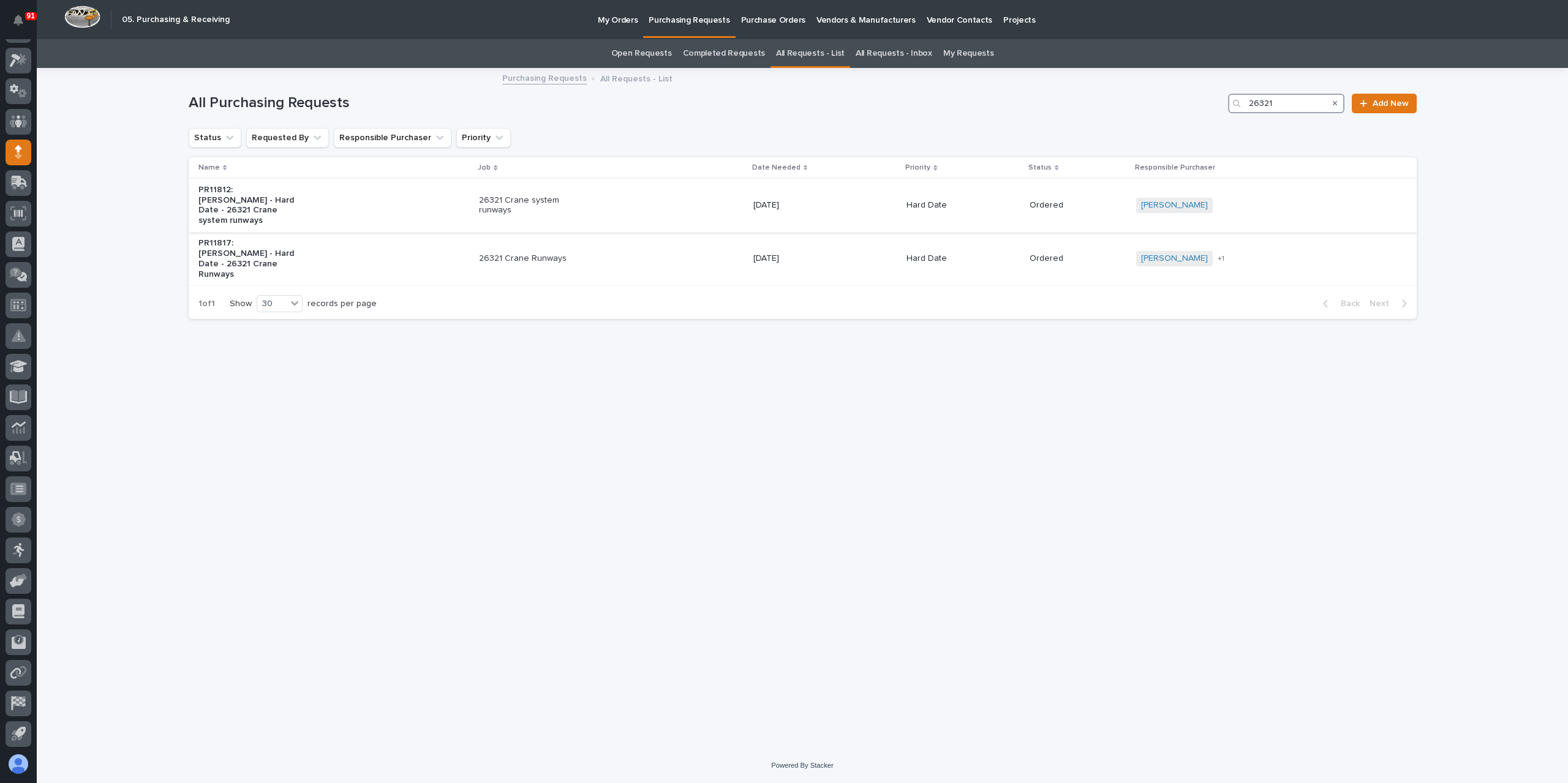
type input "26321"
click at [500, 203] on p "26321 Crane system runways" at bounding box center [530, 206] width 103 height 21
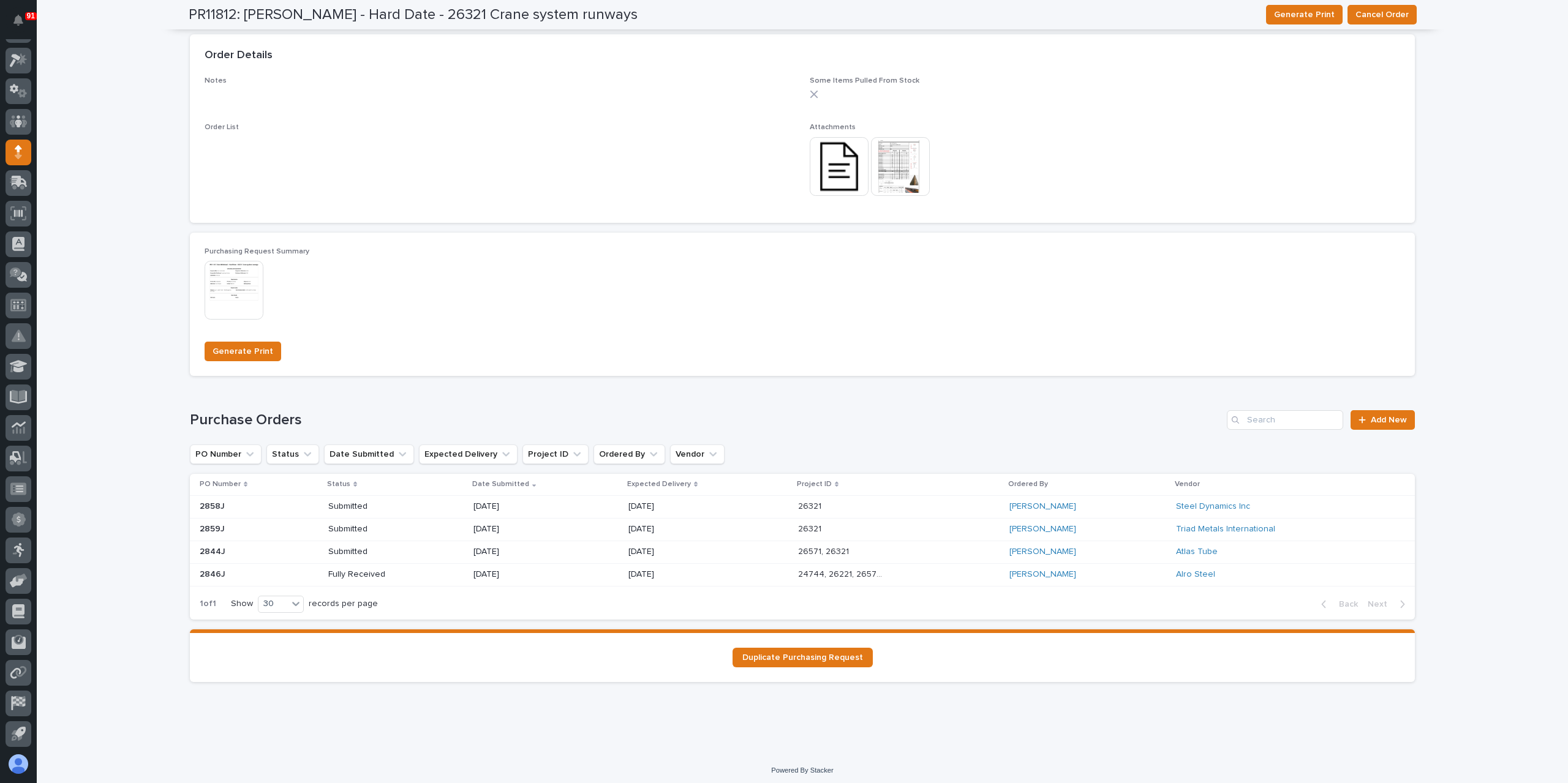
scroll to position [675, 0]
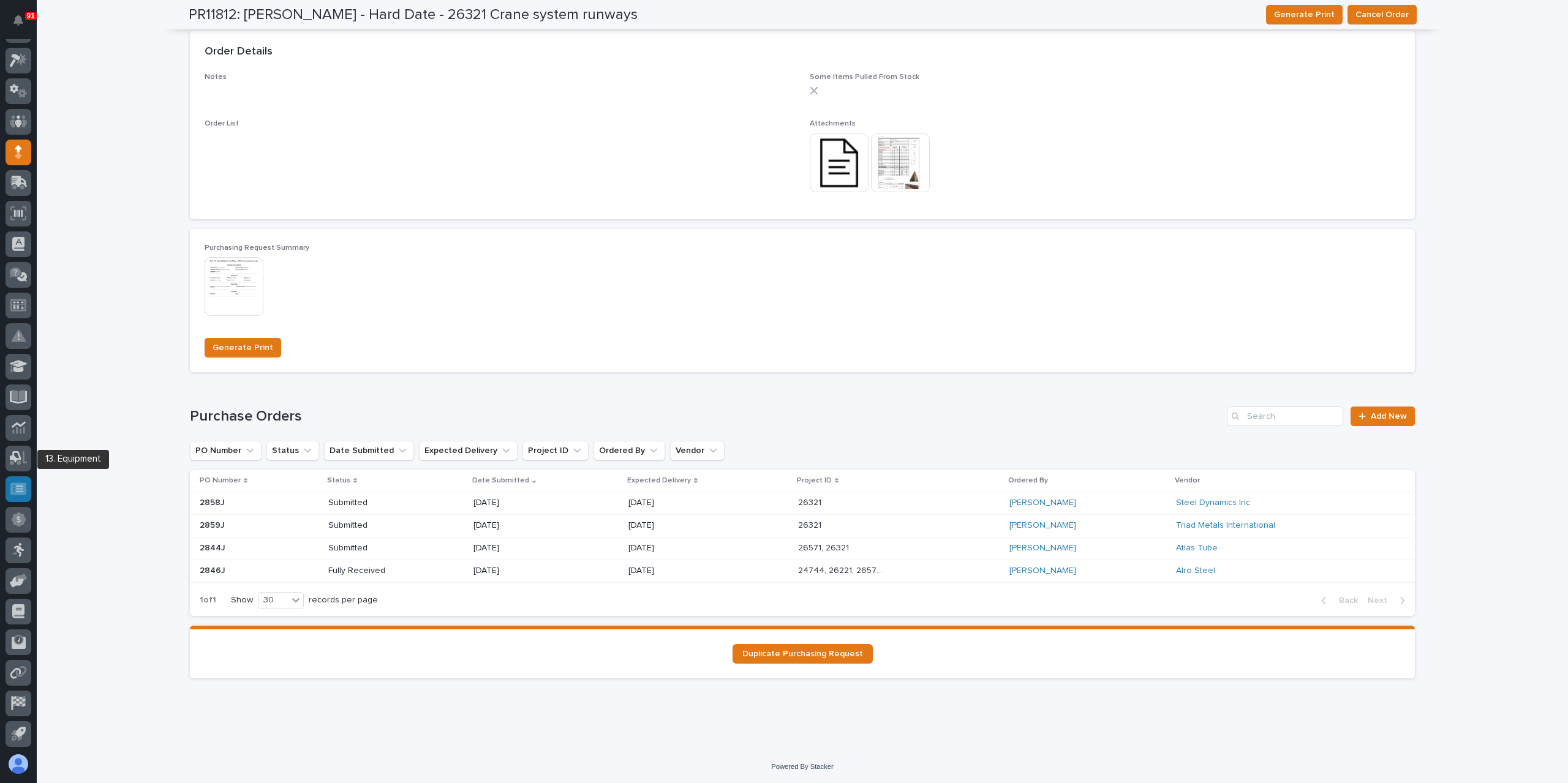
click at [24, 490] on icon at bounding box center [18, 489] width 16 height 12
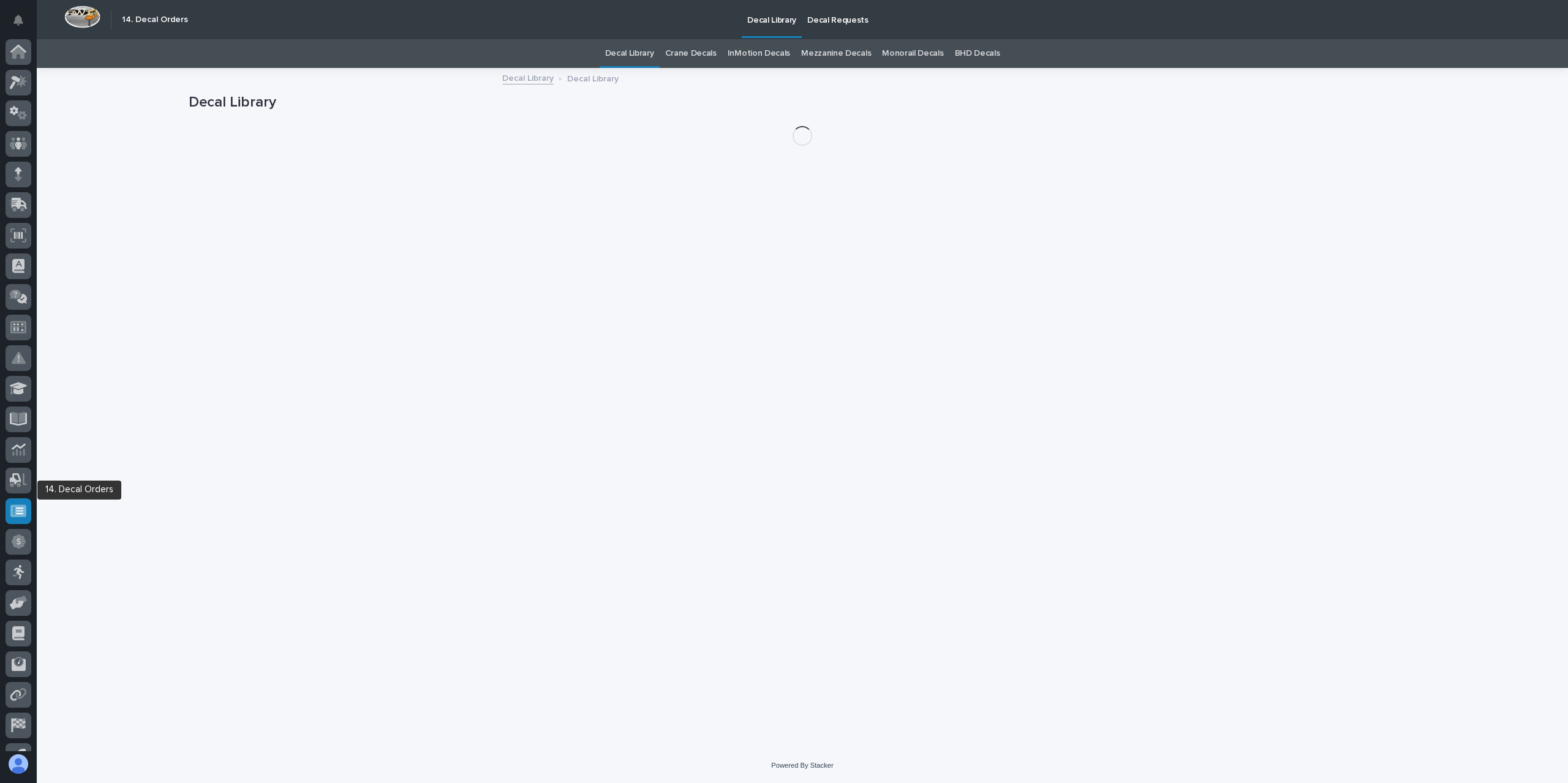
scroll to position [22, 0]
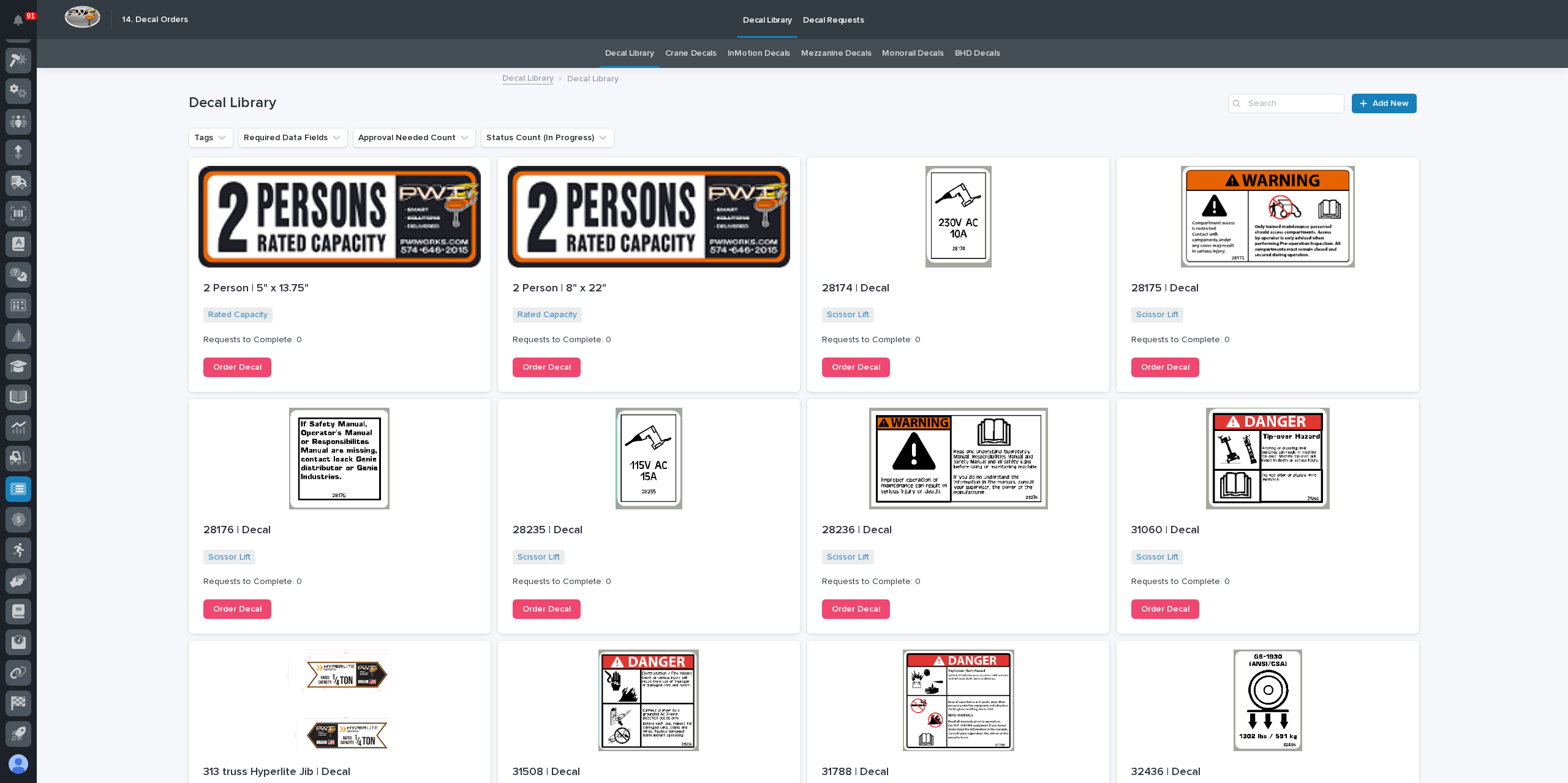
click at [963, 49] on link "BHD Decals" at bounding box center [977, 54] width 45 height 29
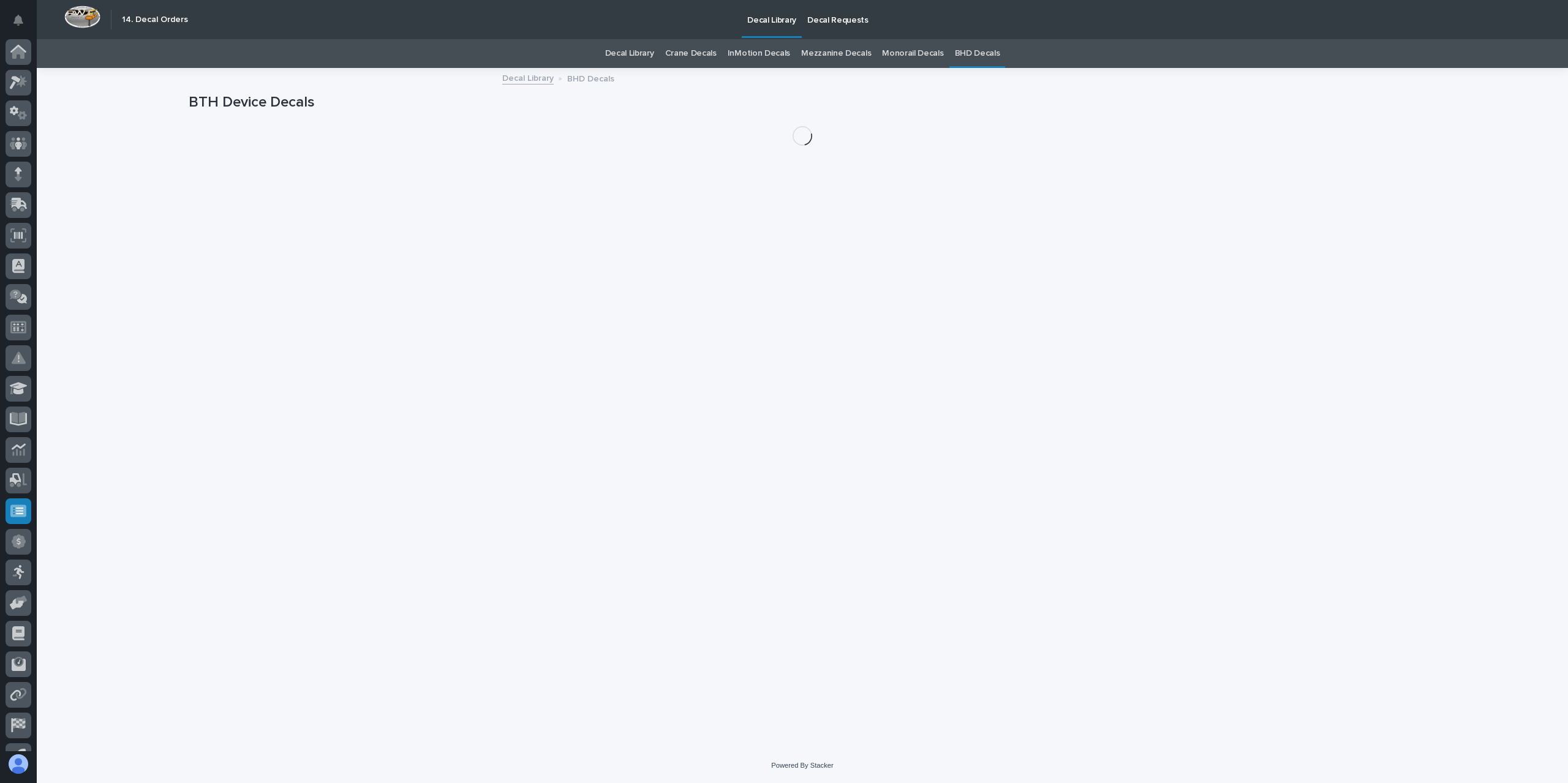
scroll to position [22, 0]
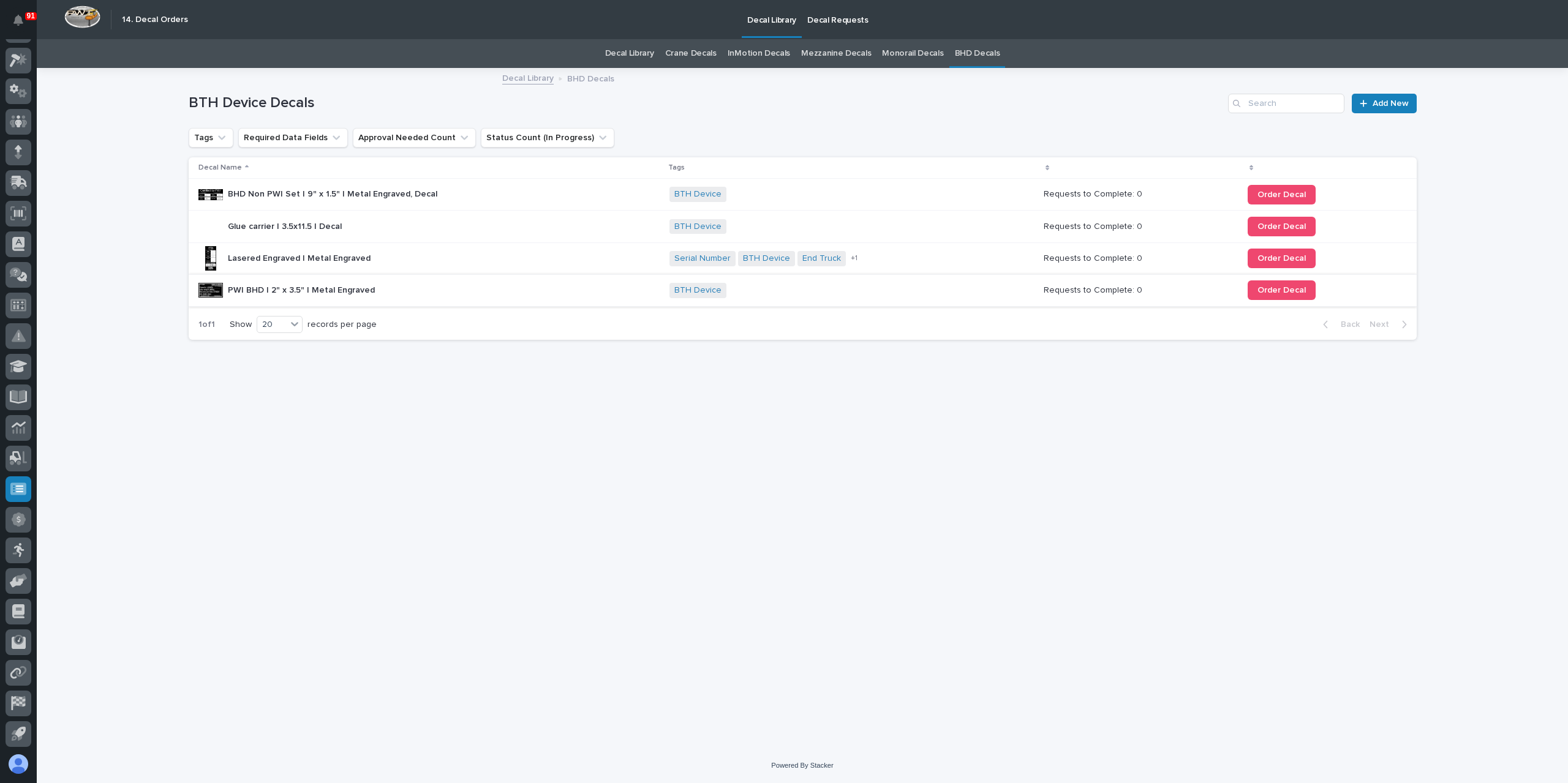
click at [1288, 300] on div "Order Decal" at bounding box center [1322, 290] width 149 height 29
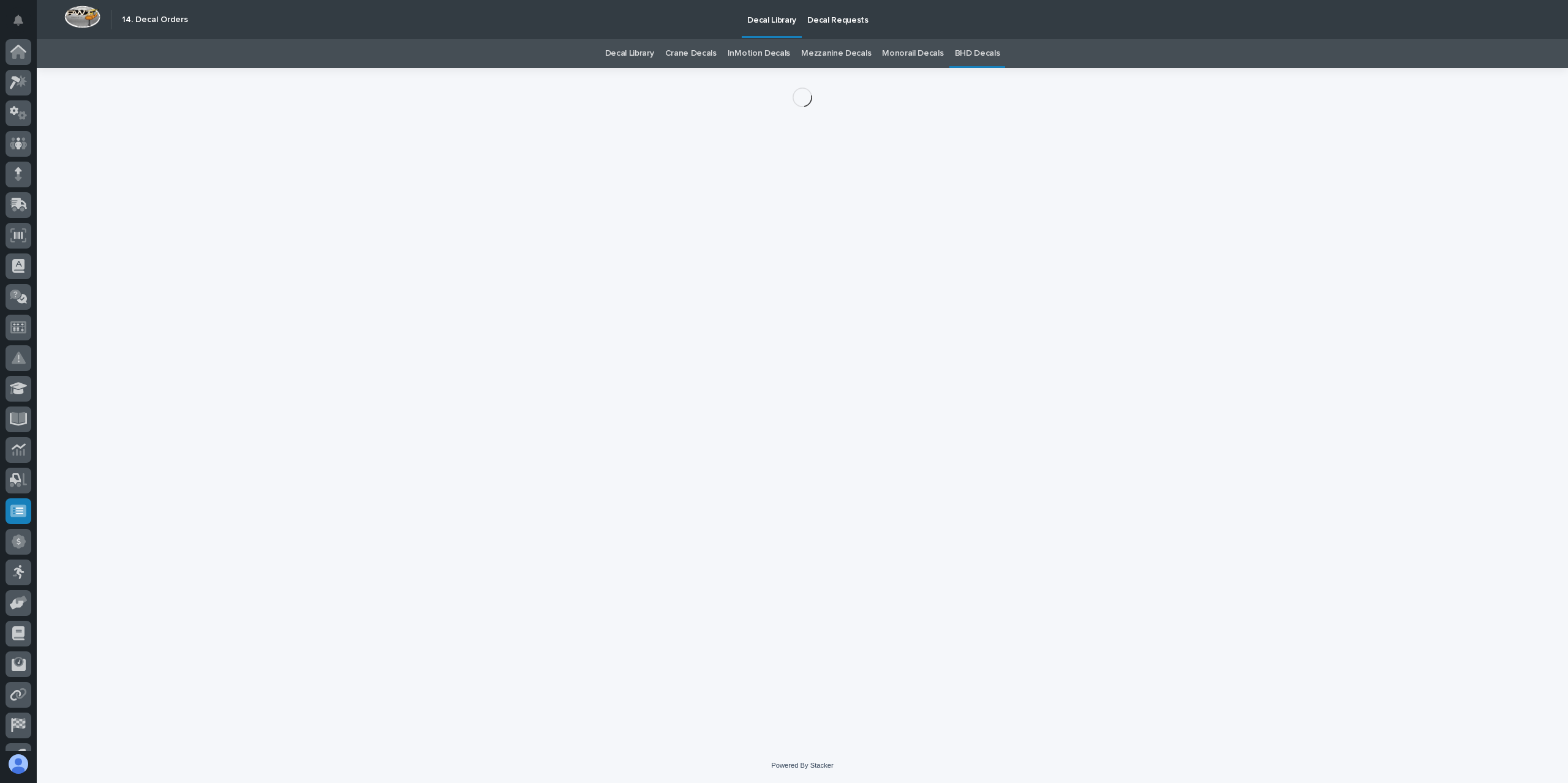
scroll to position [22, 0]
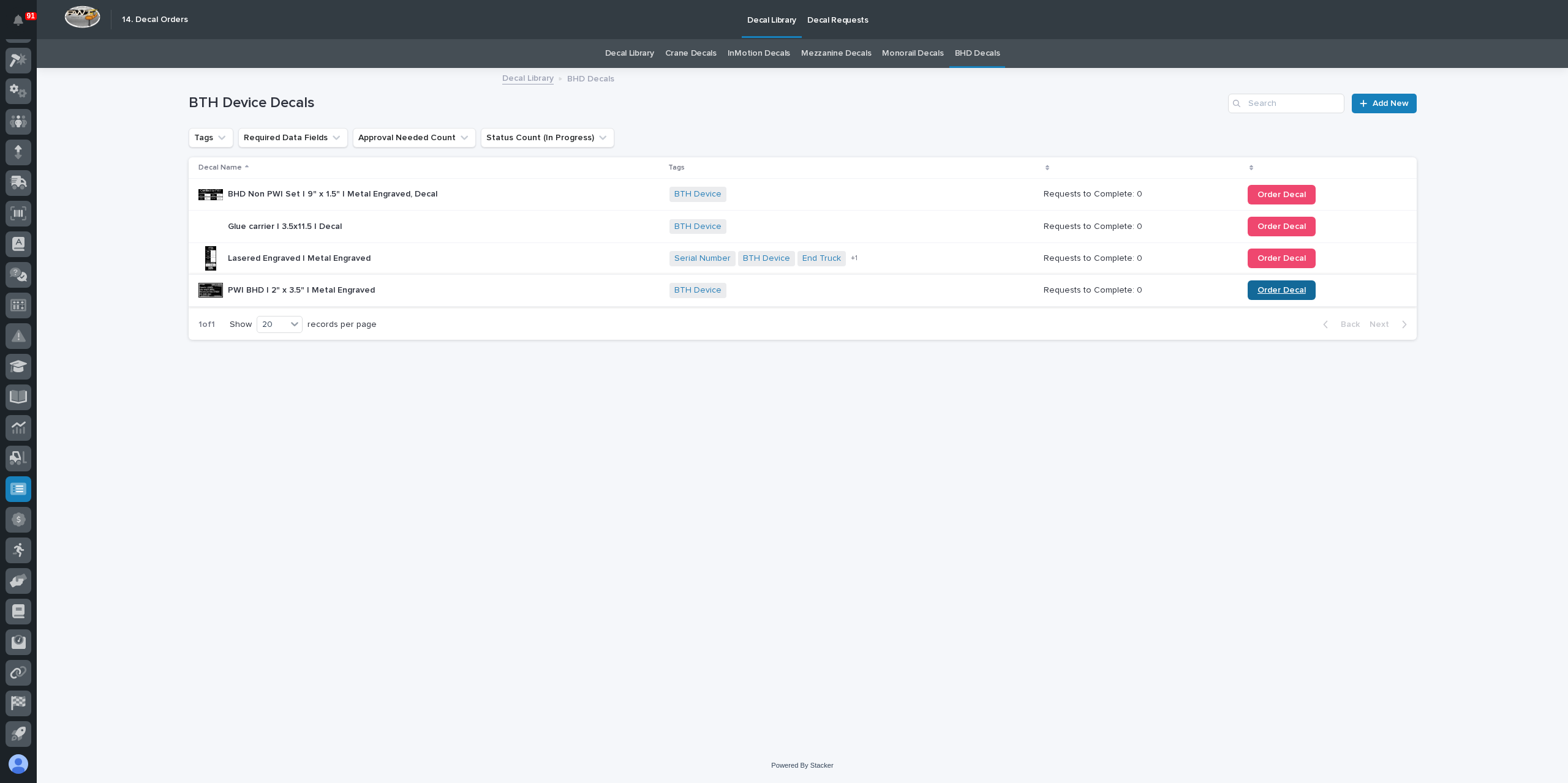
click at [1271, 282] on link "Order Decal" at bounding box center [1281, 290] width 68 height 20
click at [685, 58] on link "Crane Decals" at bounding box center [691, 54] width 52 height 29
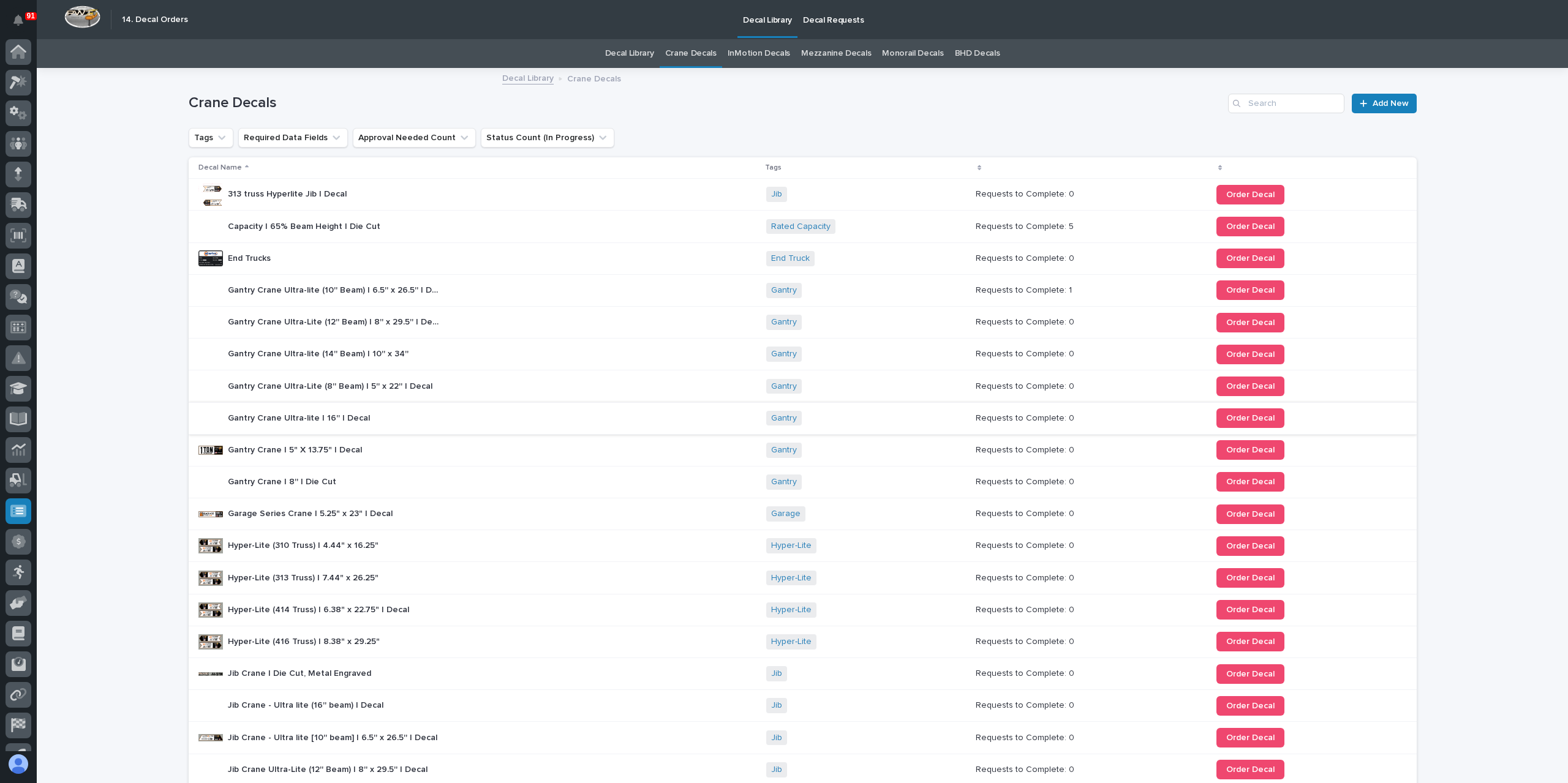
scroll to position [22, 0]
click at [1229, 538] on link "Order Decal" at bounding box center [1250, 546] width 68 height 20
click at [1244, 221] on link "Order Decal" at bounding box center [1250, 226] width 68 height 20
click at [818, 28] on link "Decal Requests" at bounding box center [833, 19] width 72 height 38
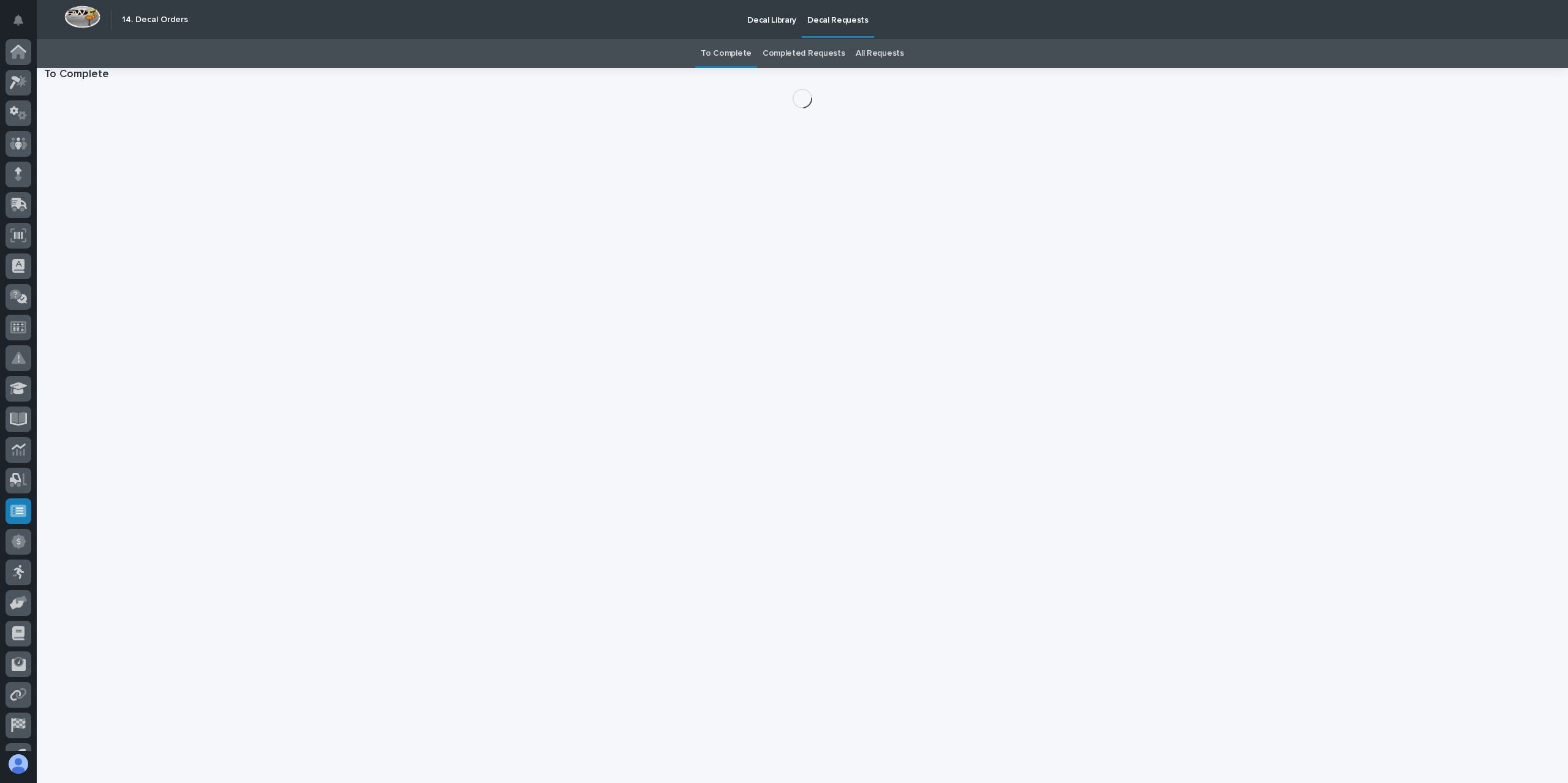
scroll to position [22, 0]
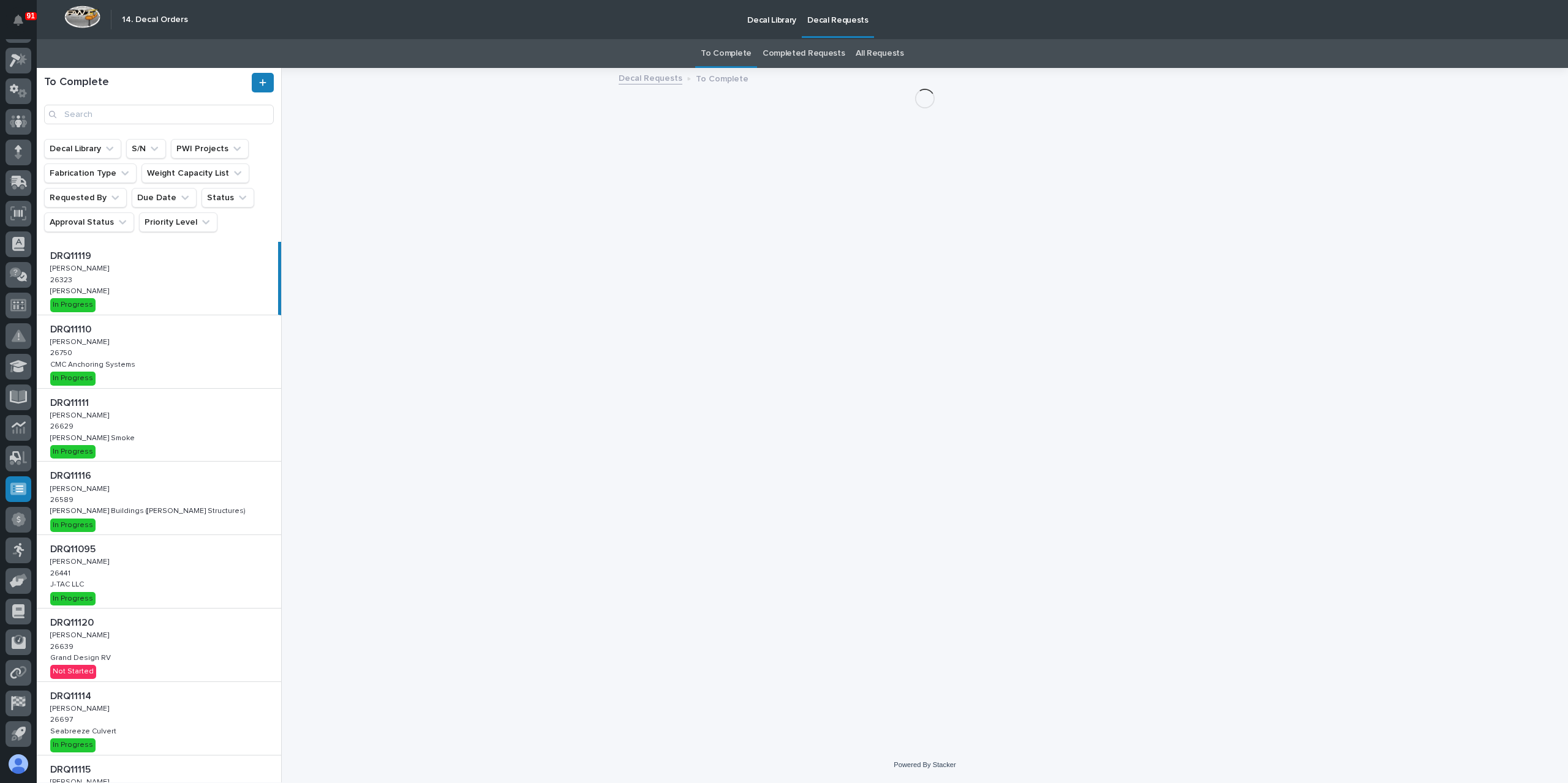
click at [821, 49] on link "Completed Requests" at bounding box center [804, 54] width 82 height 29
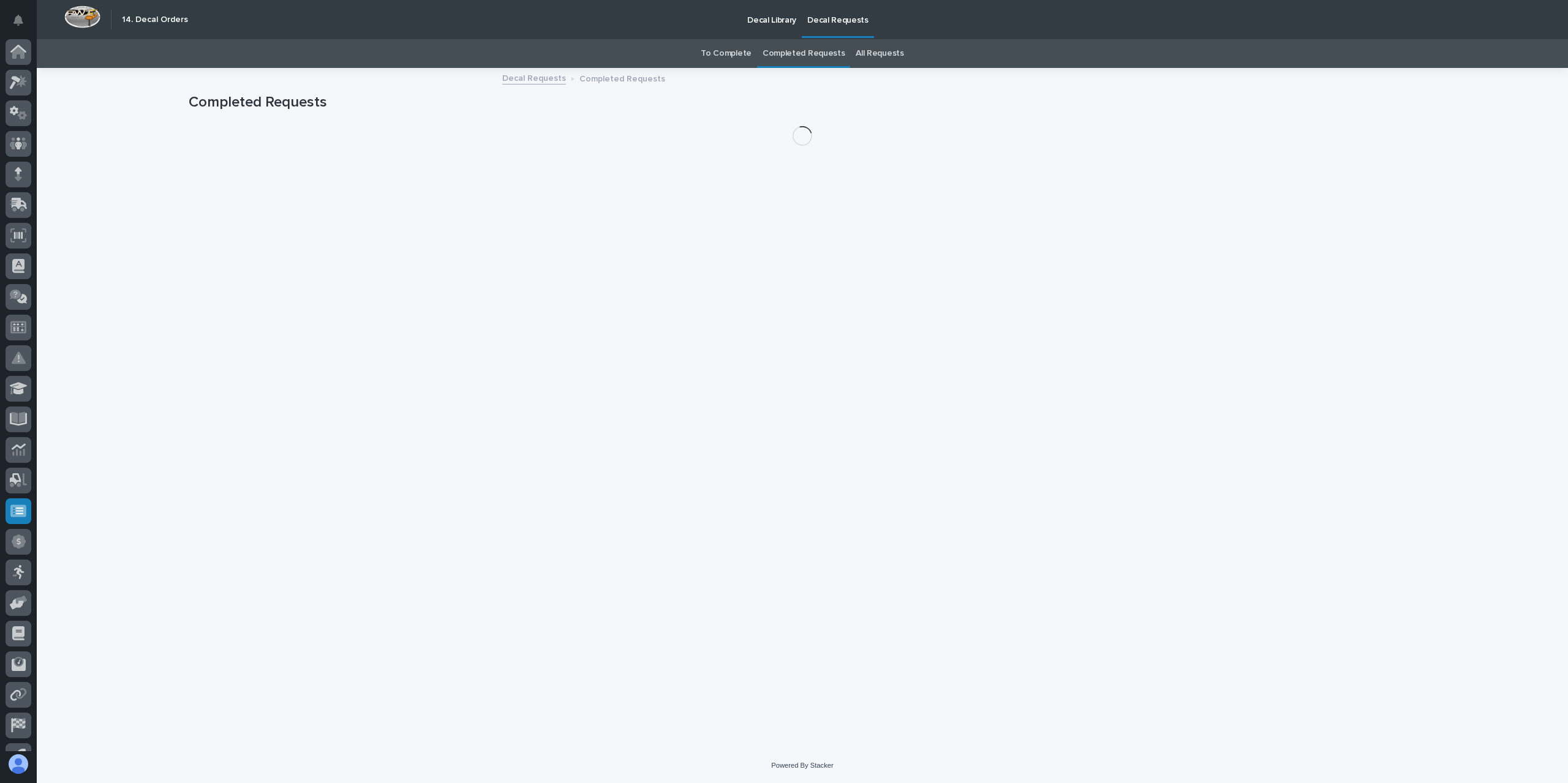
scroll to position [22, 0]
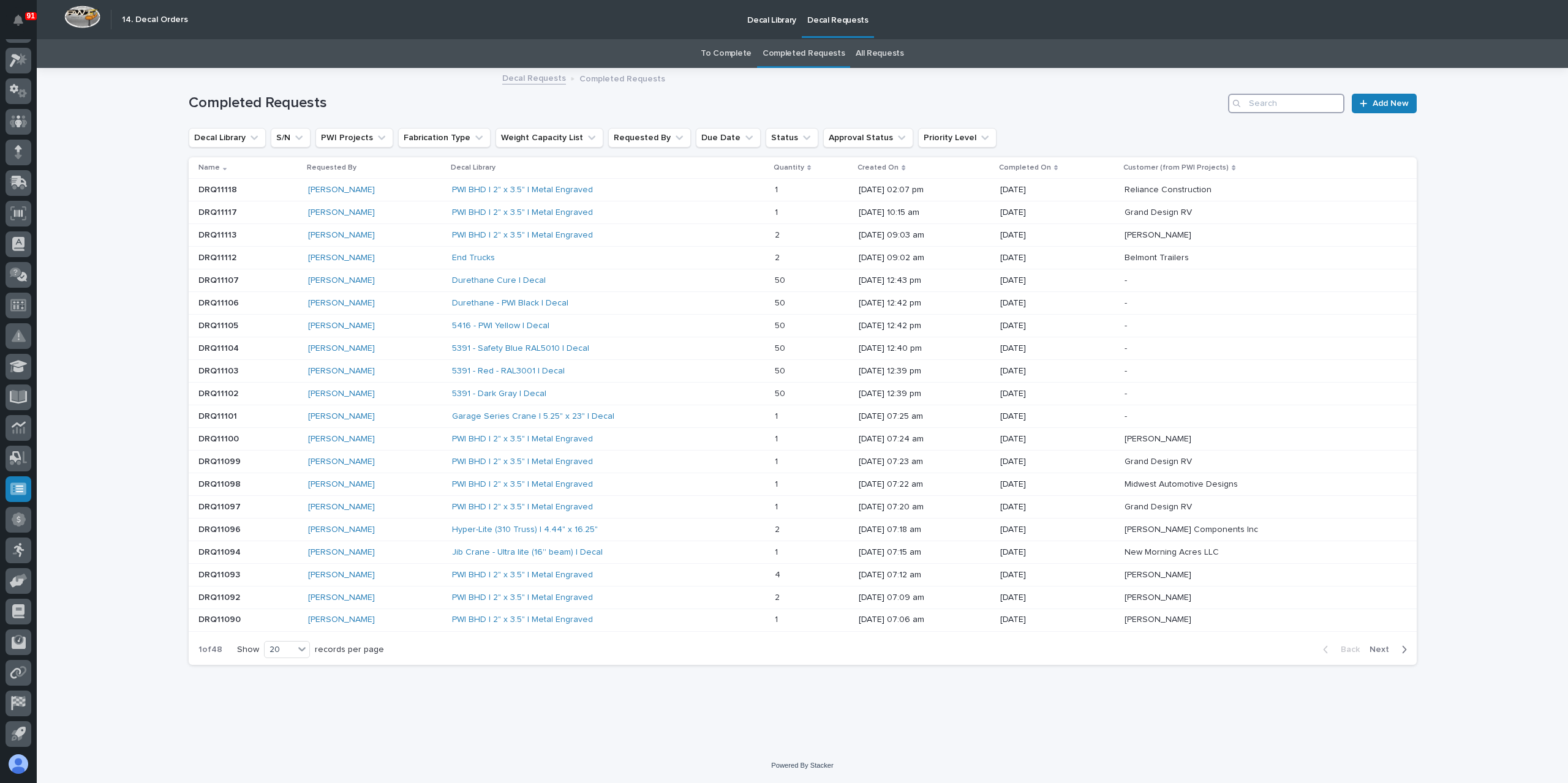
click at [1280, 102] on input "Search" at bounding box center [1287, 103] width 116 height 20
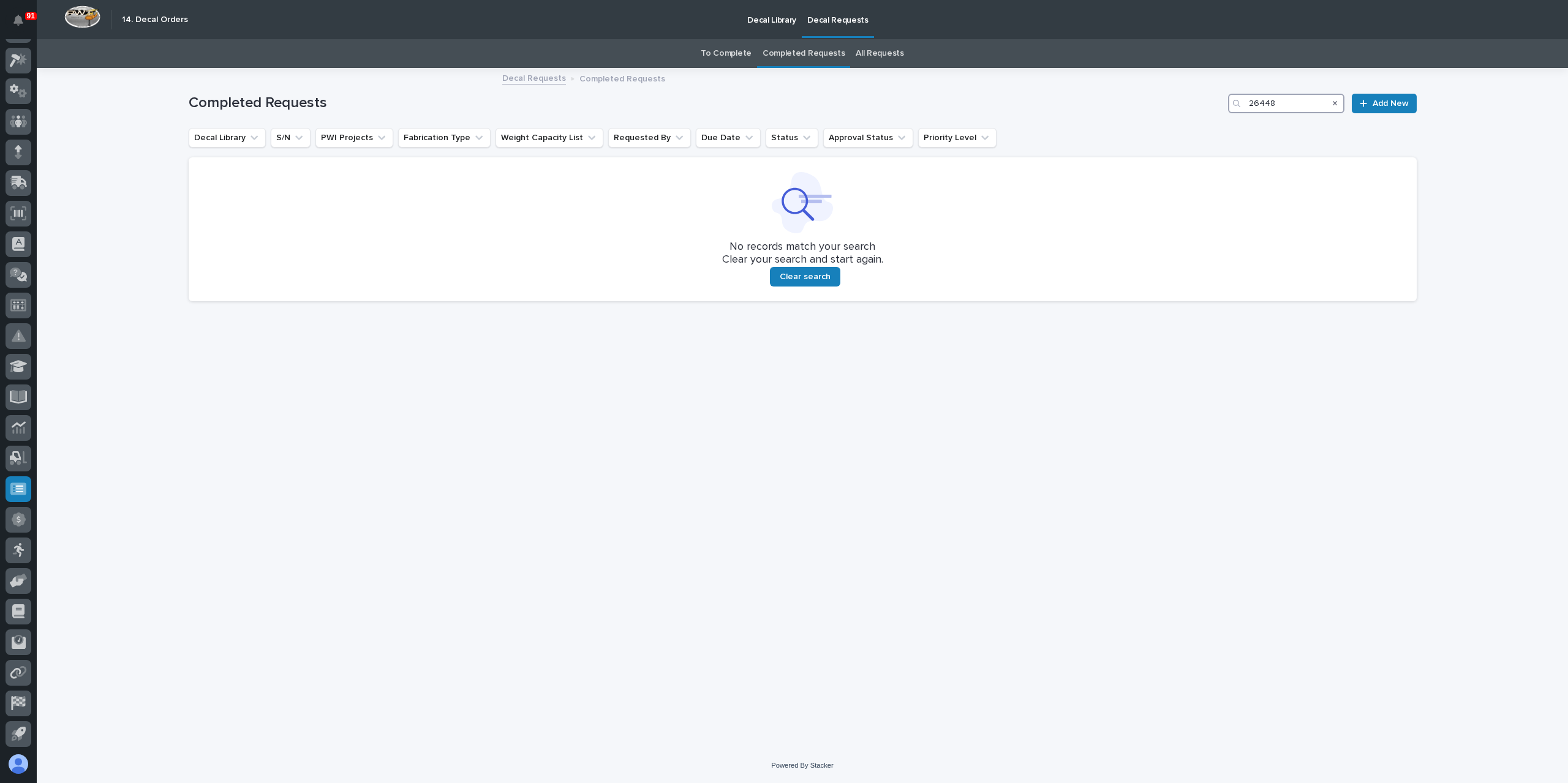
type input "26448"
click at [881, 61] on link "All Requests" at bounding box center [880, 54] width 48 height 29
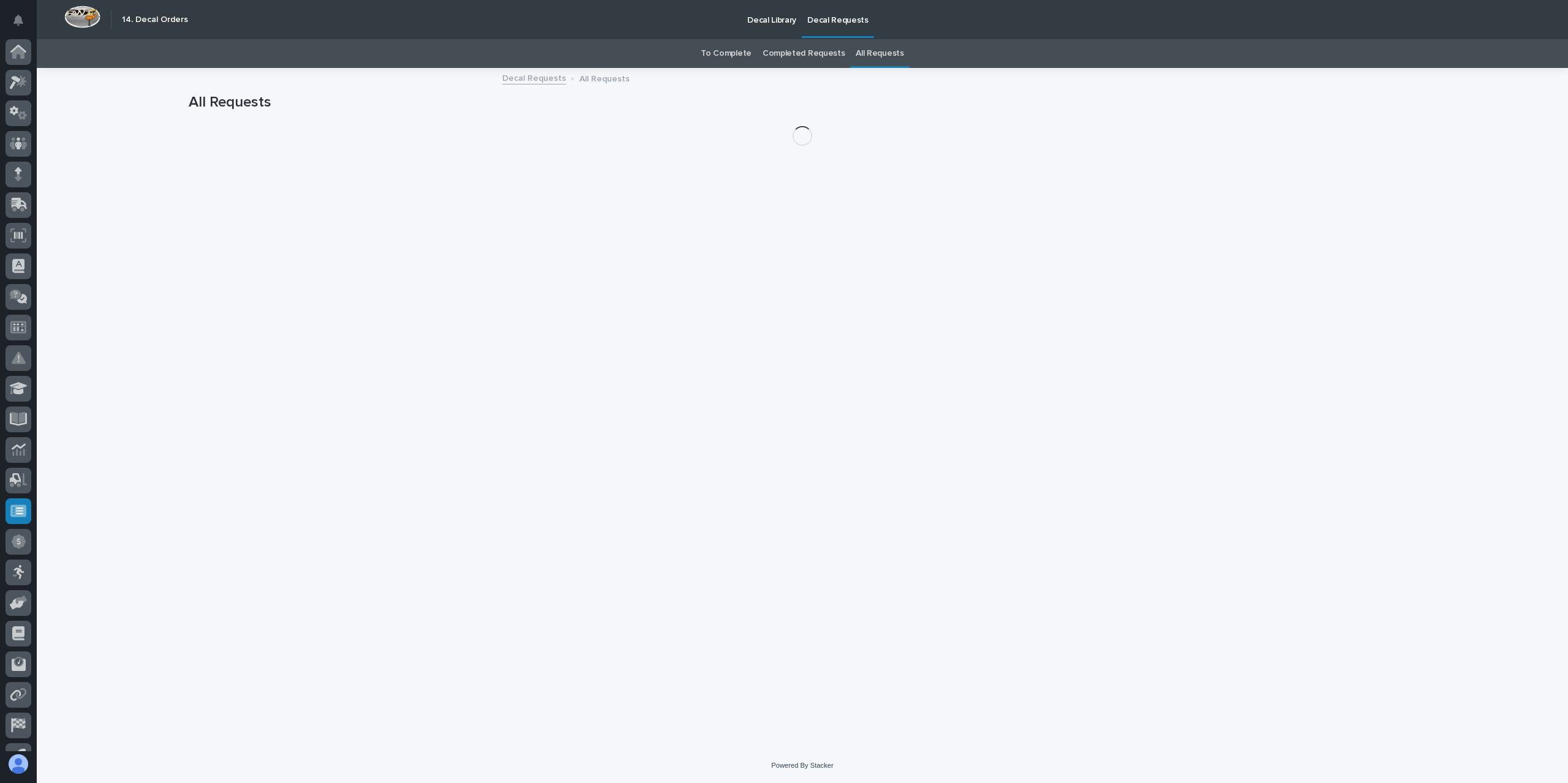
scroll to position [22, 0]
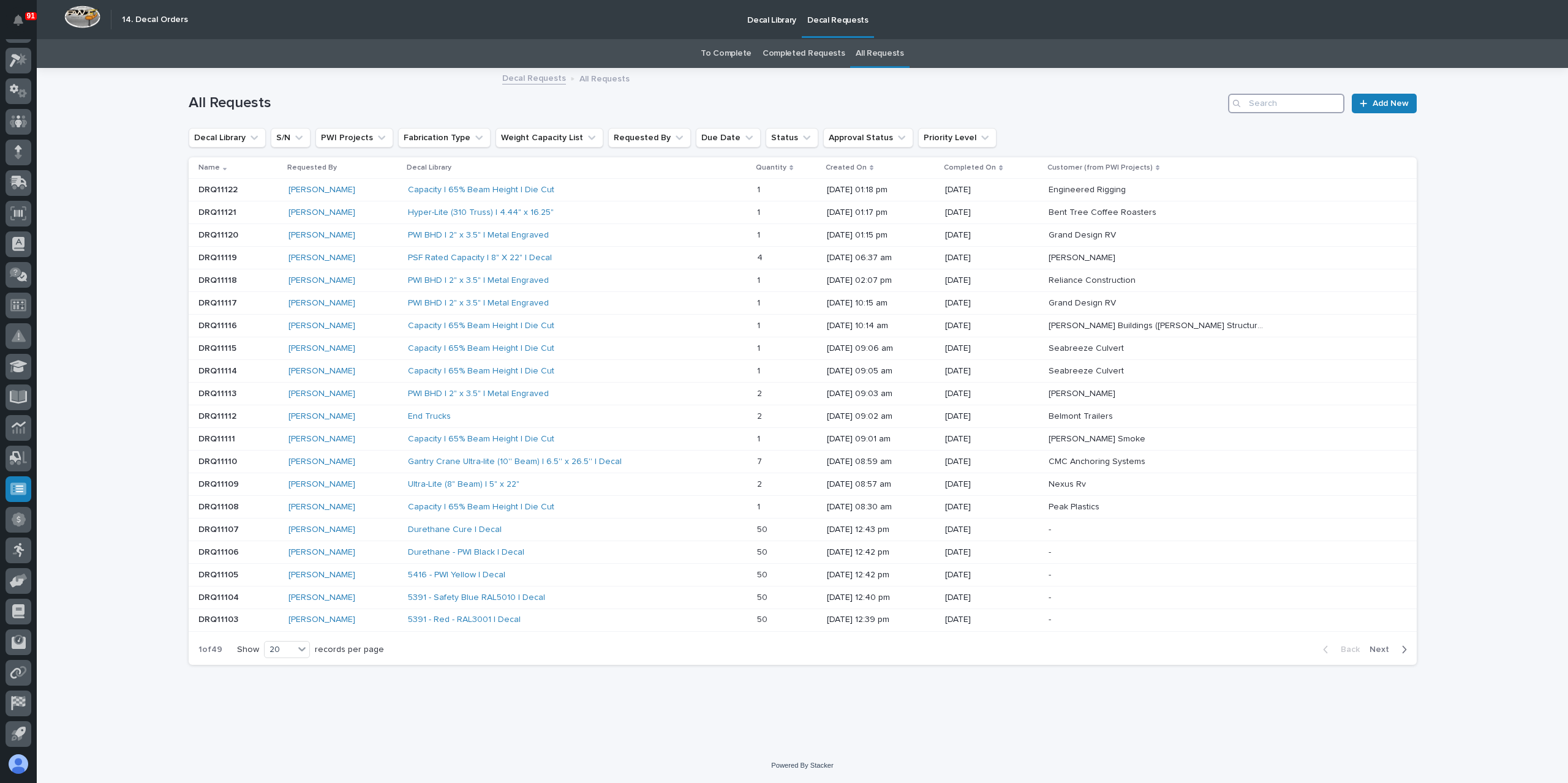
click at [1257, 103] on input "Search" at bounding box center [1287, 103] width 116 height 20
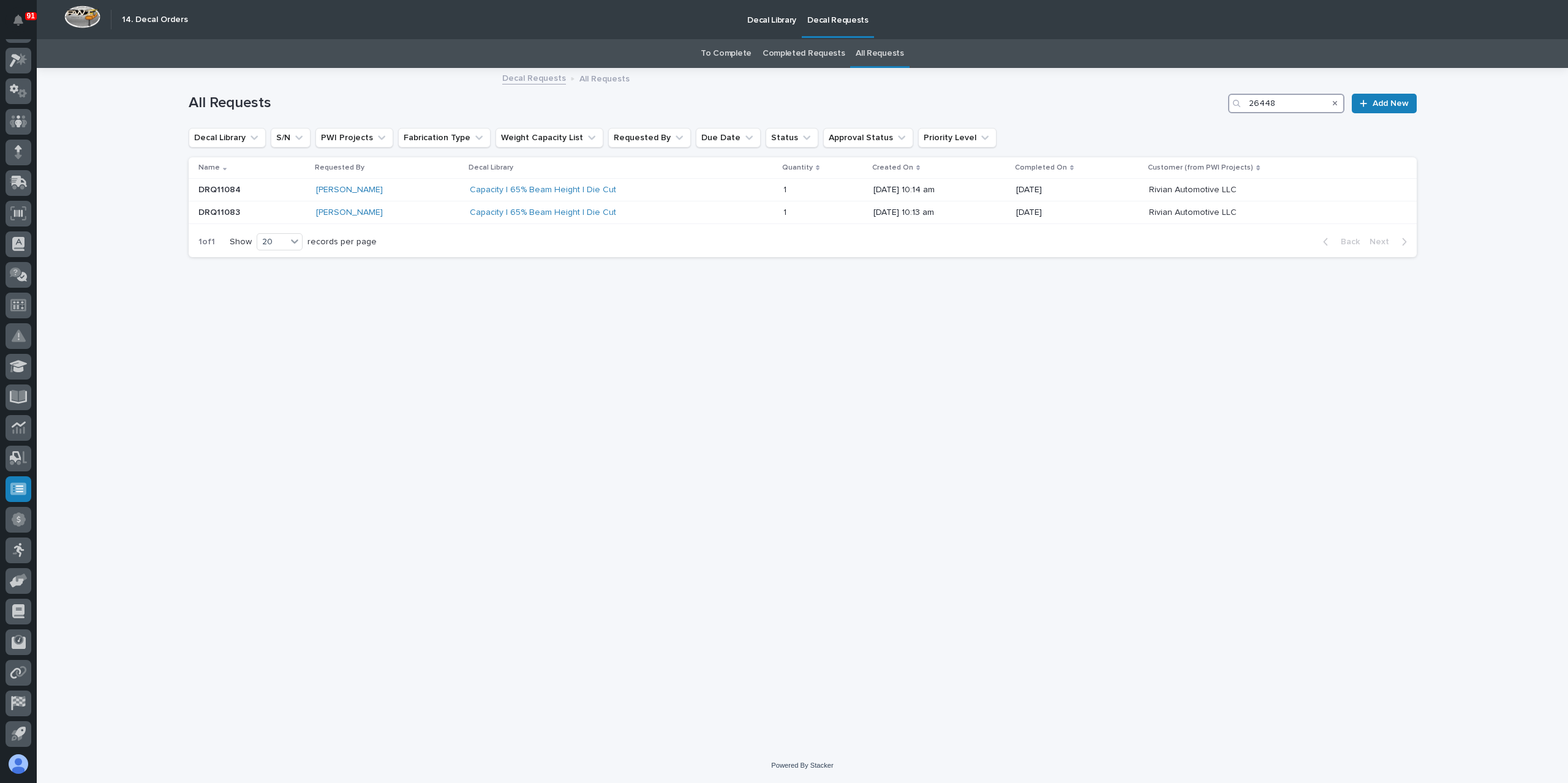
type input "26448"
click at [763, 20] on p "Decal Library" at bounding box center [771, 12] width 49 height 25
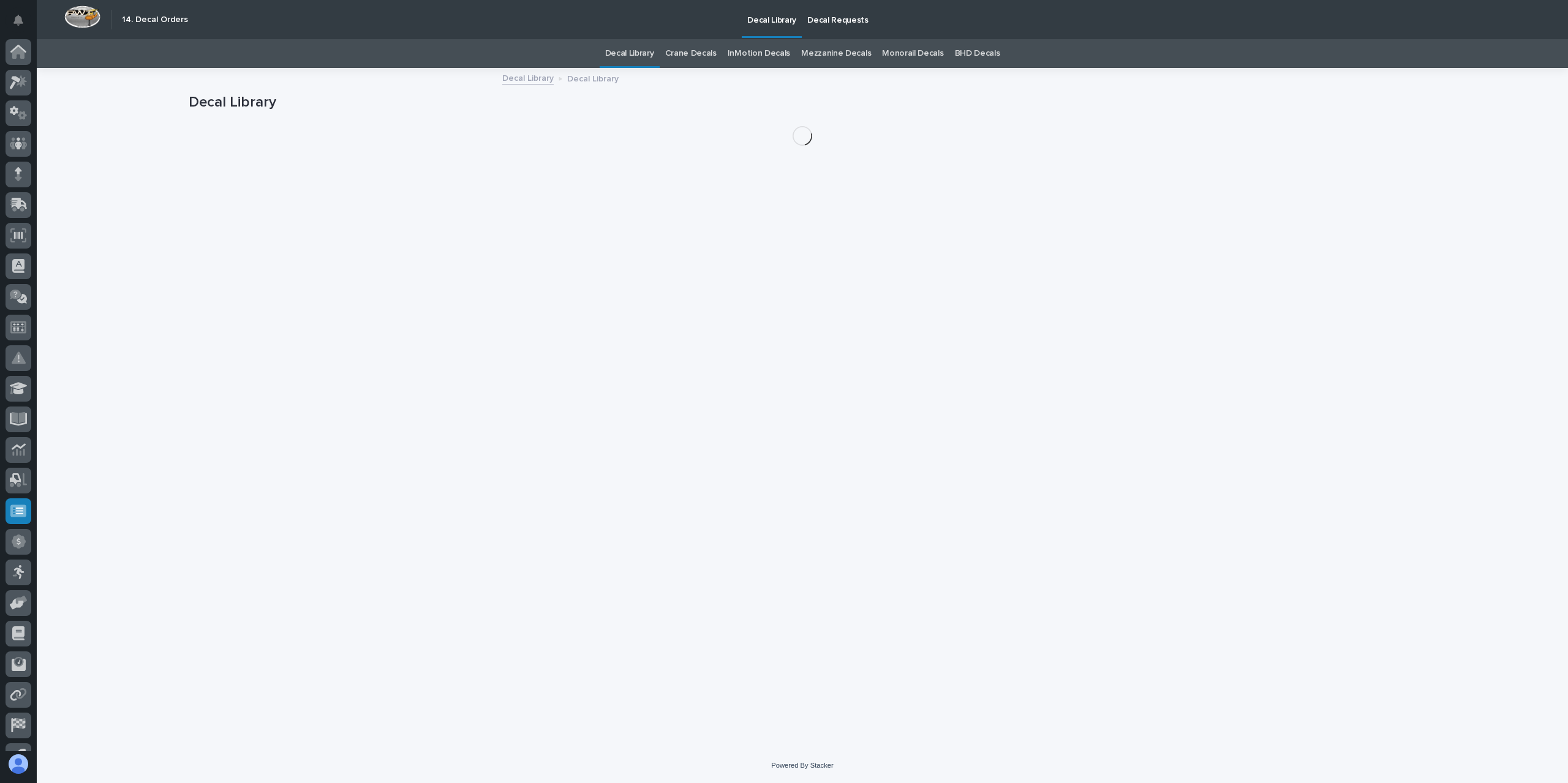
scroll to position [22, 0]
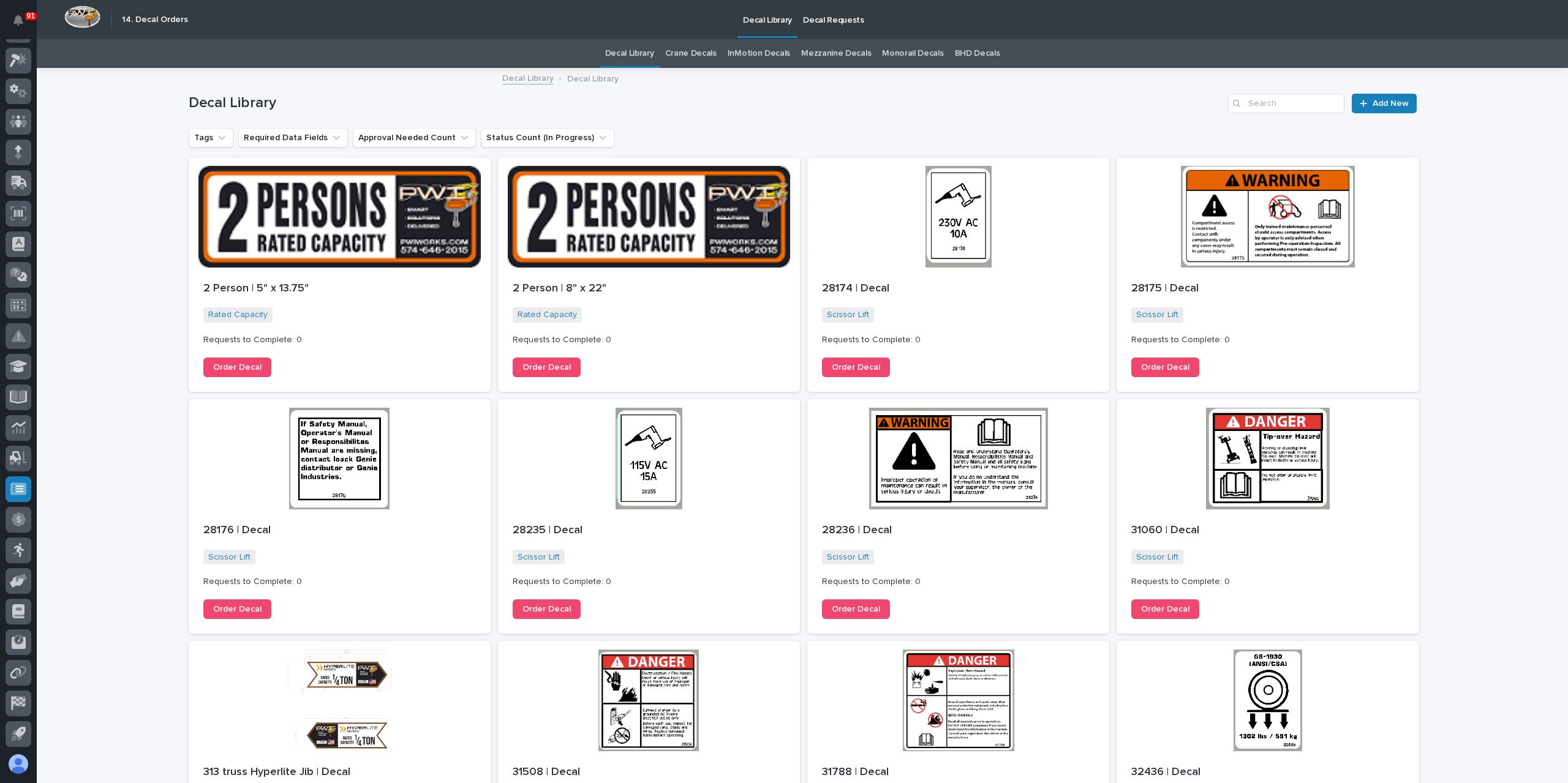
click at [695, 74] on div "Decal Library Decal Library" at bounding box center [802, 79] width 612 height 17
click at [690, 65] on link "Crane Decals" at bounding box center [691, 54] width 52 height 29
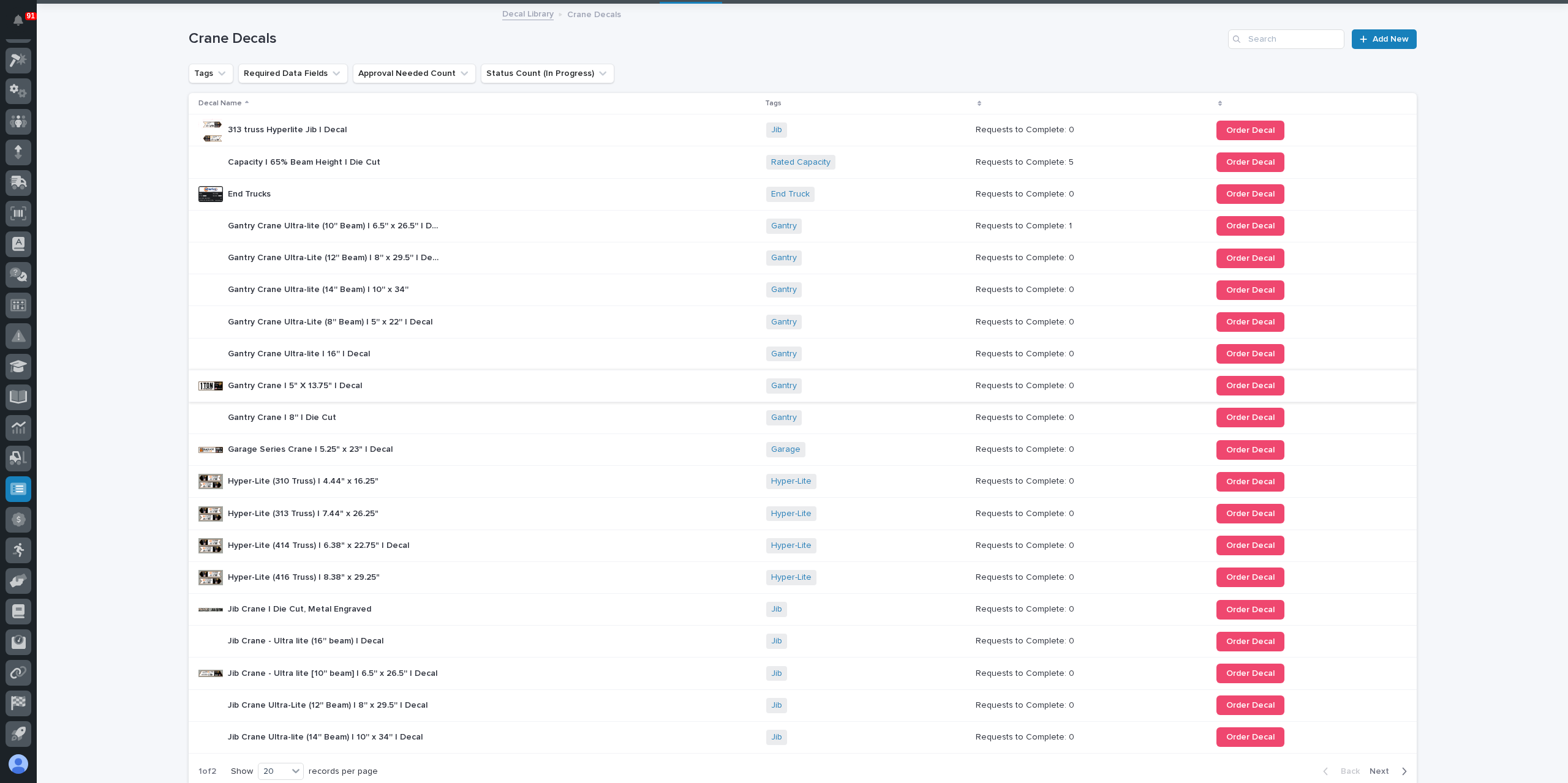
scroll to position [169, 0]
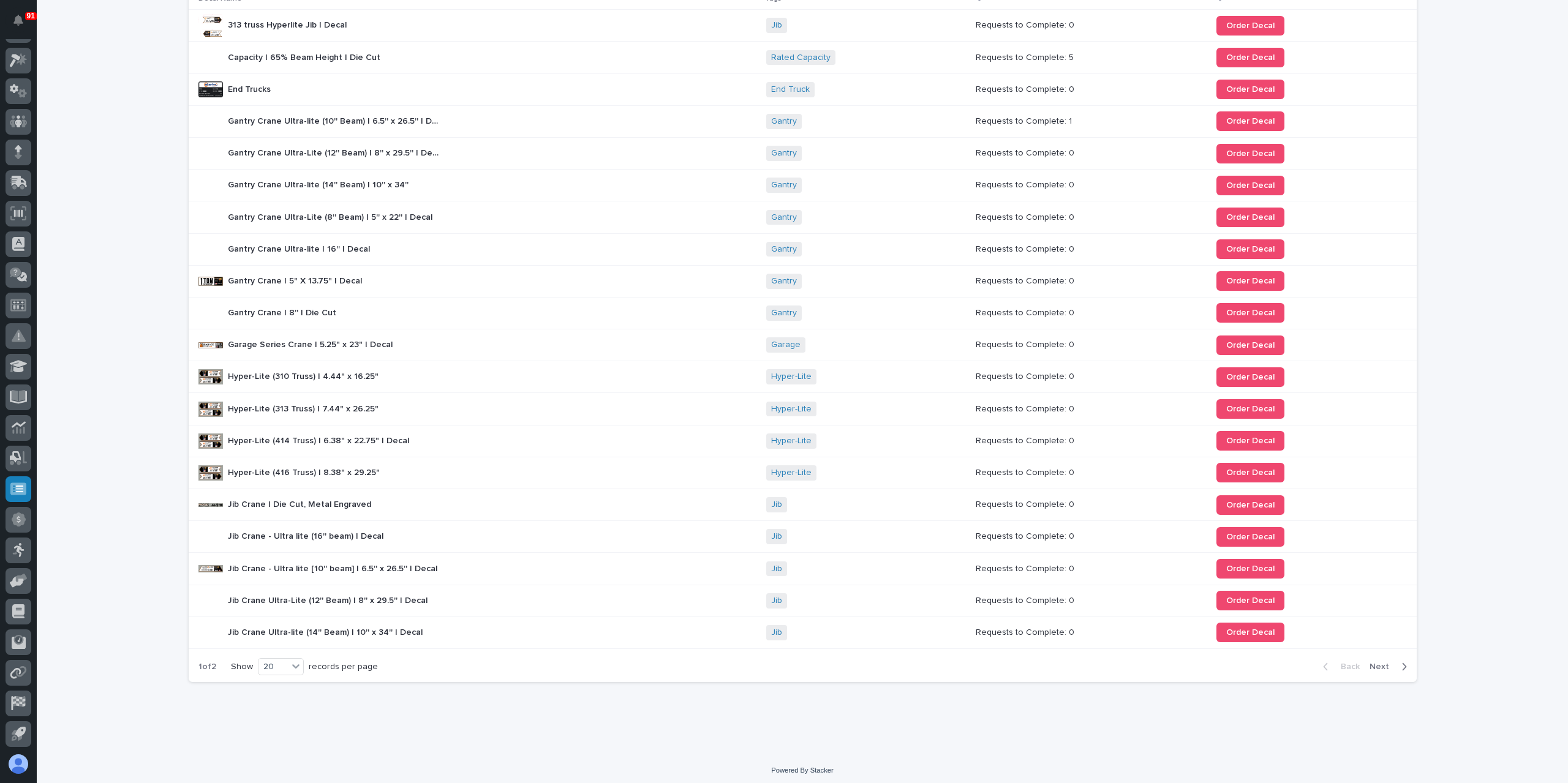
click at [1381, 662] on span "Next" at bounding box center [1383, 667] width 27 height 11
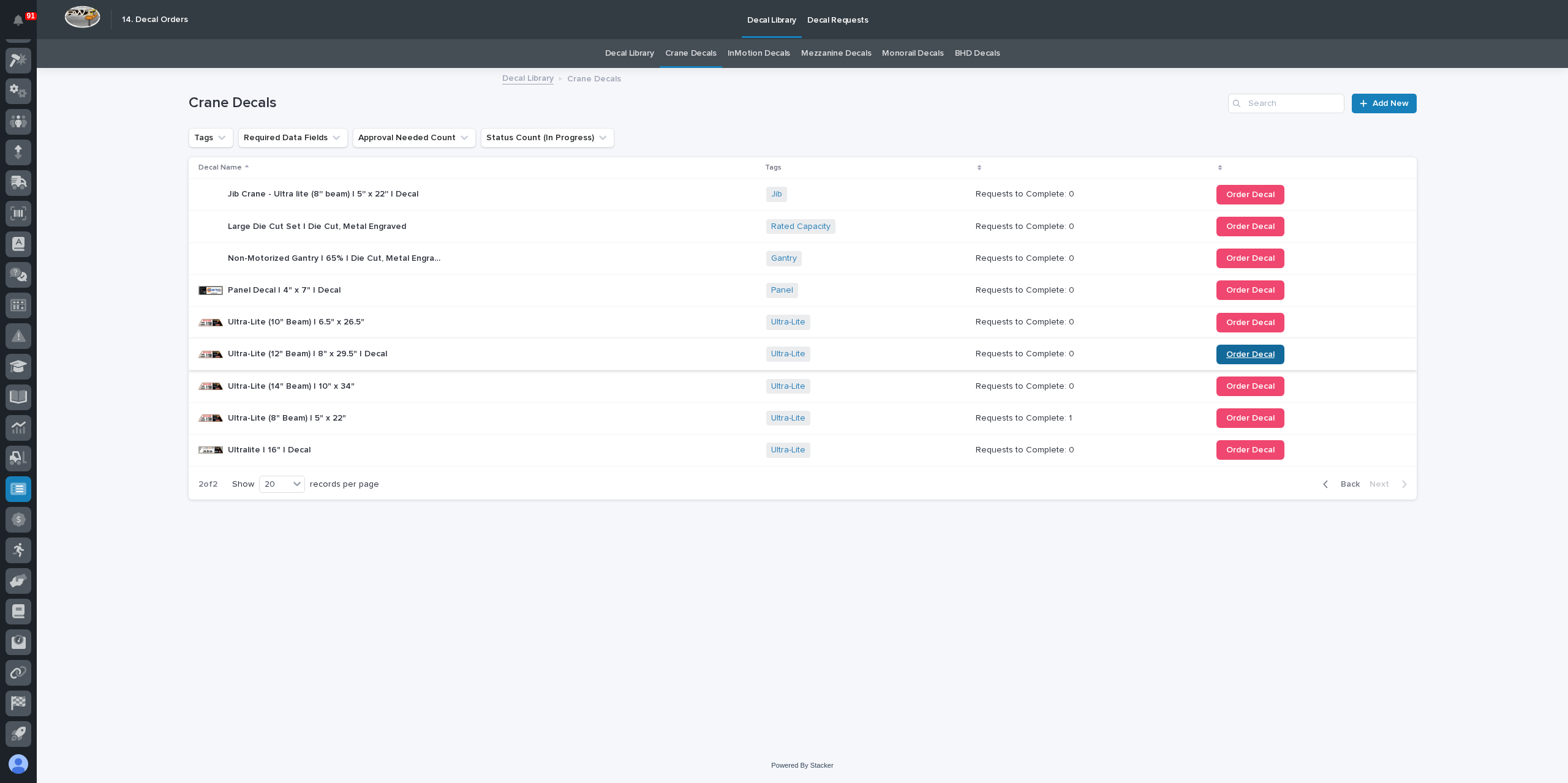
click at [1227, 353] on span "Order Decal" at bounding box center [1250, 355] width 49 height 9
click at [1247, 320] on span "Order Decal" at bounding box center [1250, 323] width 49 height 9
click at [1344, 486] on span "Back" at bounding box center [1346, 484] width 26 height 11
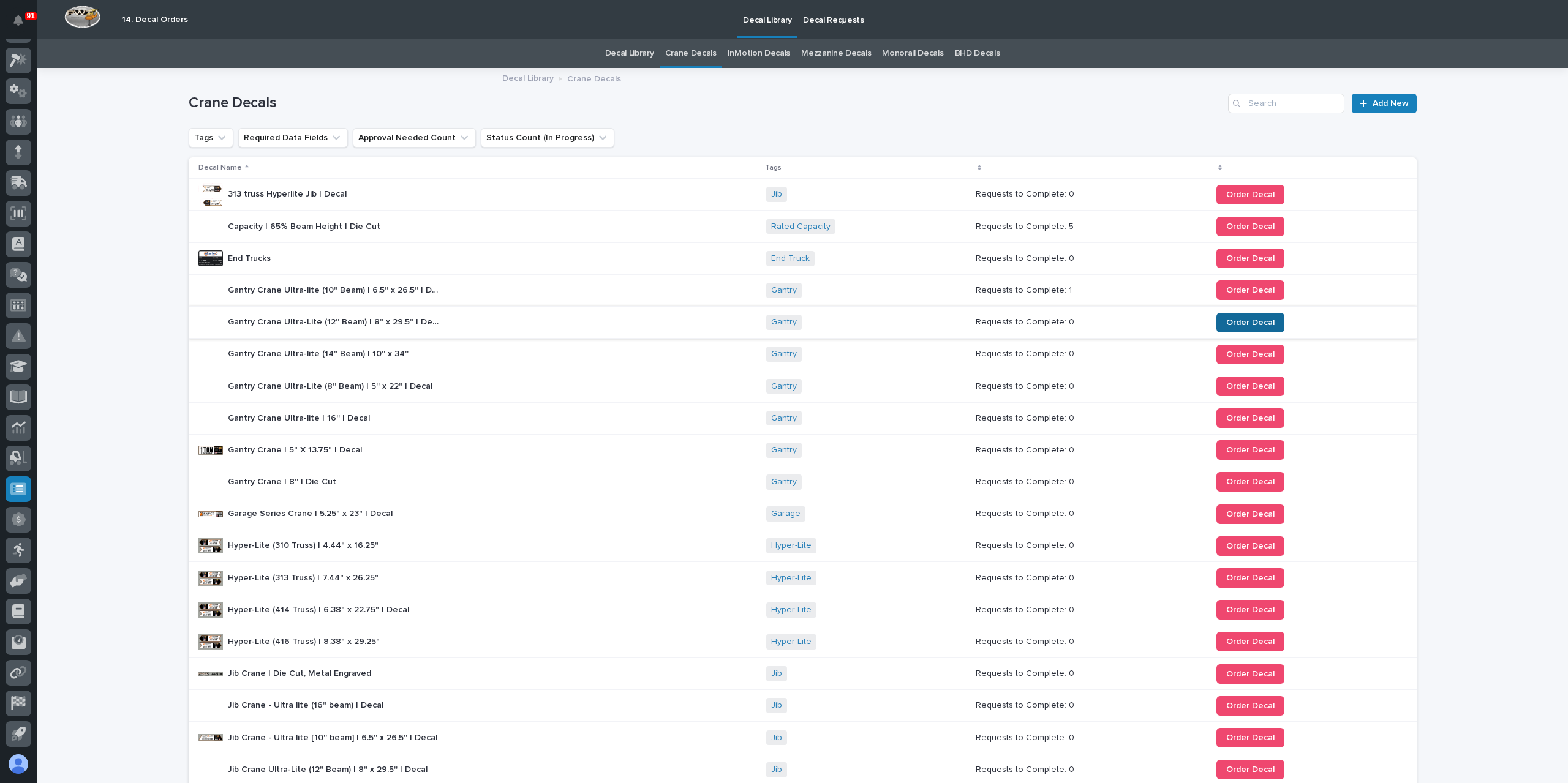
click at [1232, 323] on span "Order Decal" at bounding box center [1250, 323] width 49 height 9
click at [23, 221] on div at bounding box center [18, 213] width 25 height 25
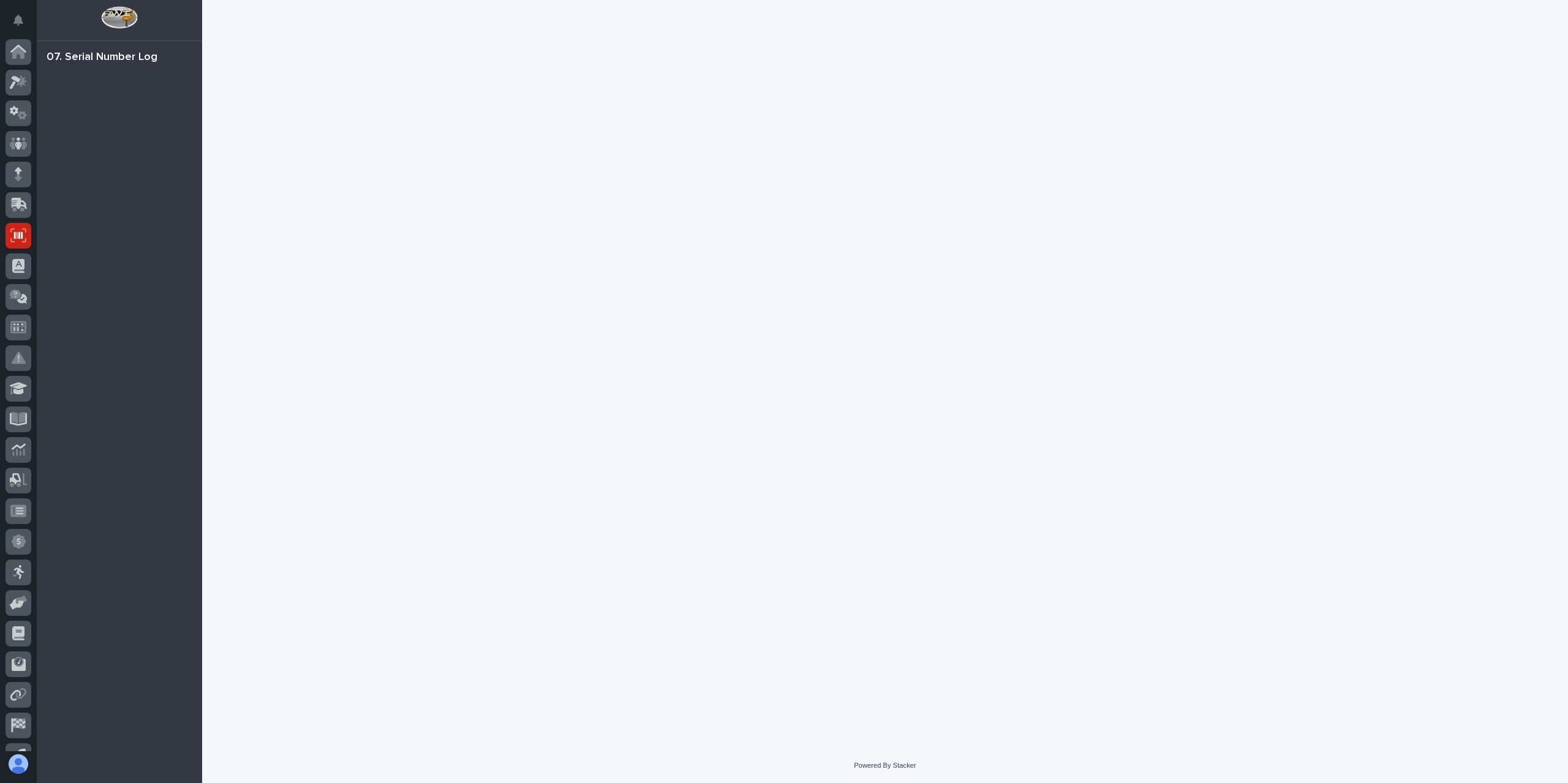
scroll to position [22, 0]
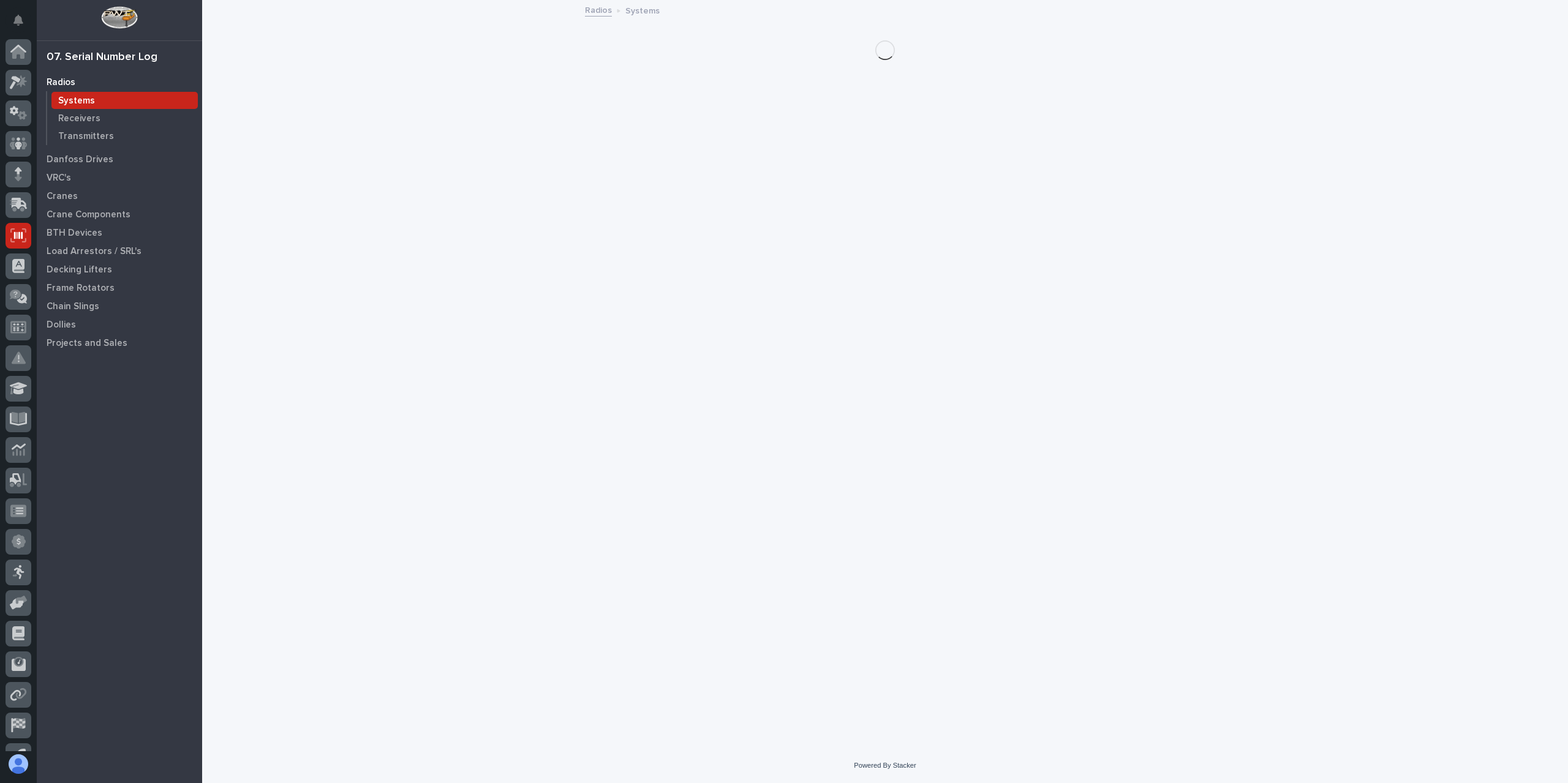
scroll to position [22, 0]
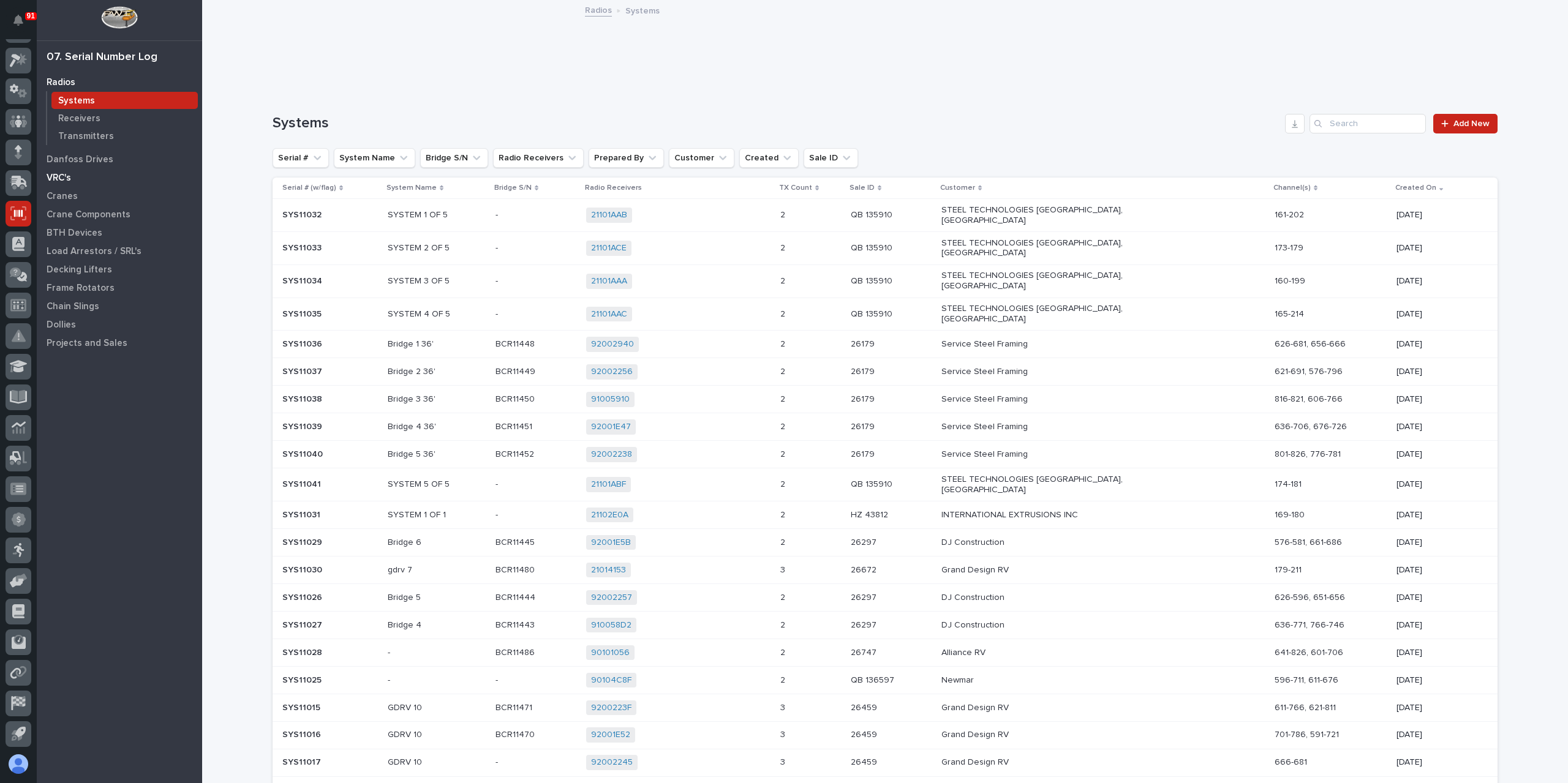
click at [60, 179] on p "VRC's" at bounding box center [59, 177] width 25 height 11
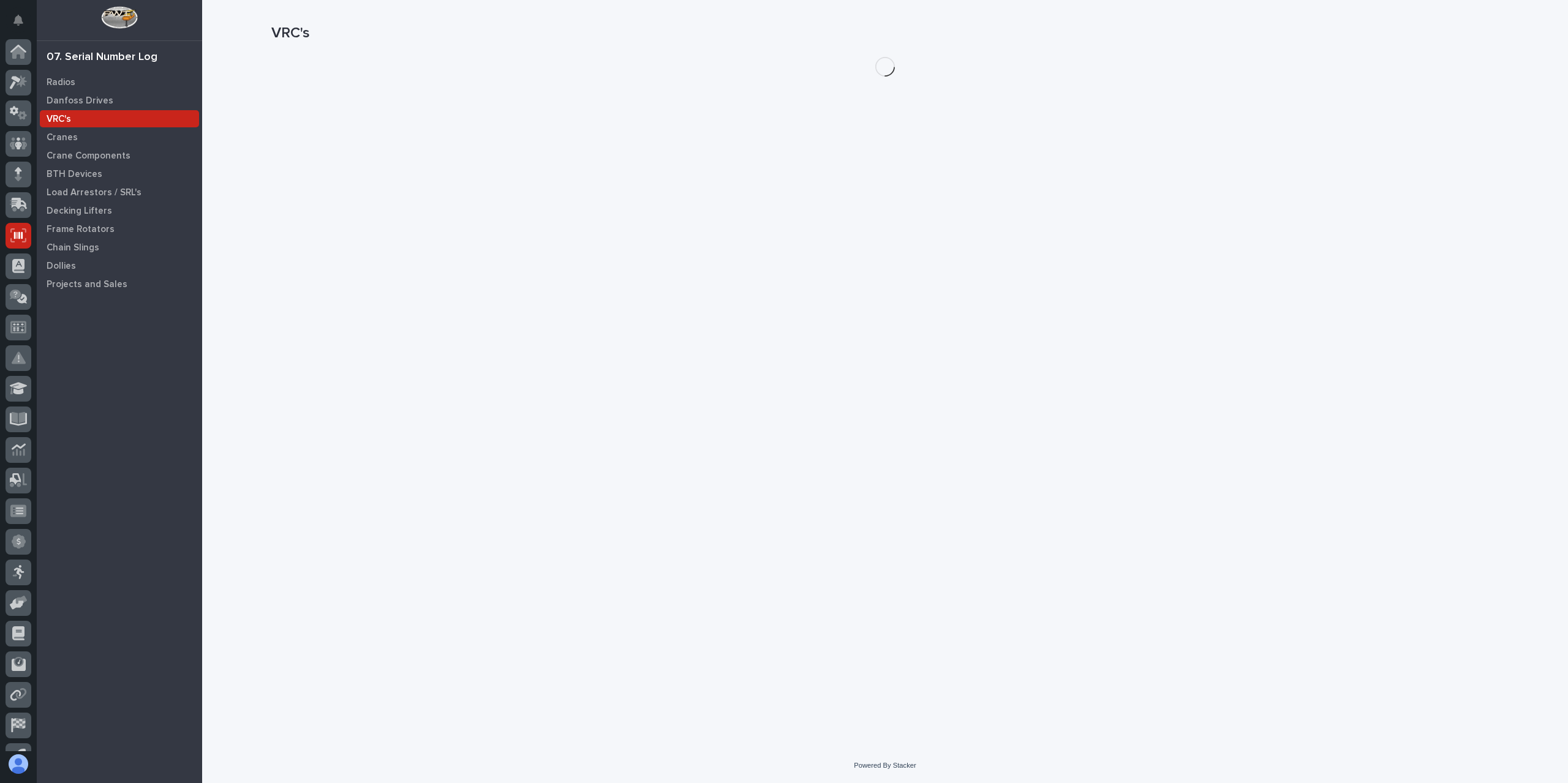
scroll to position [22, 0]
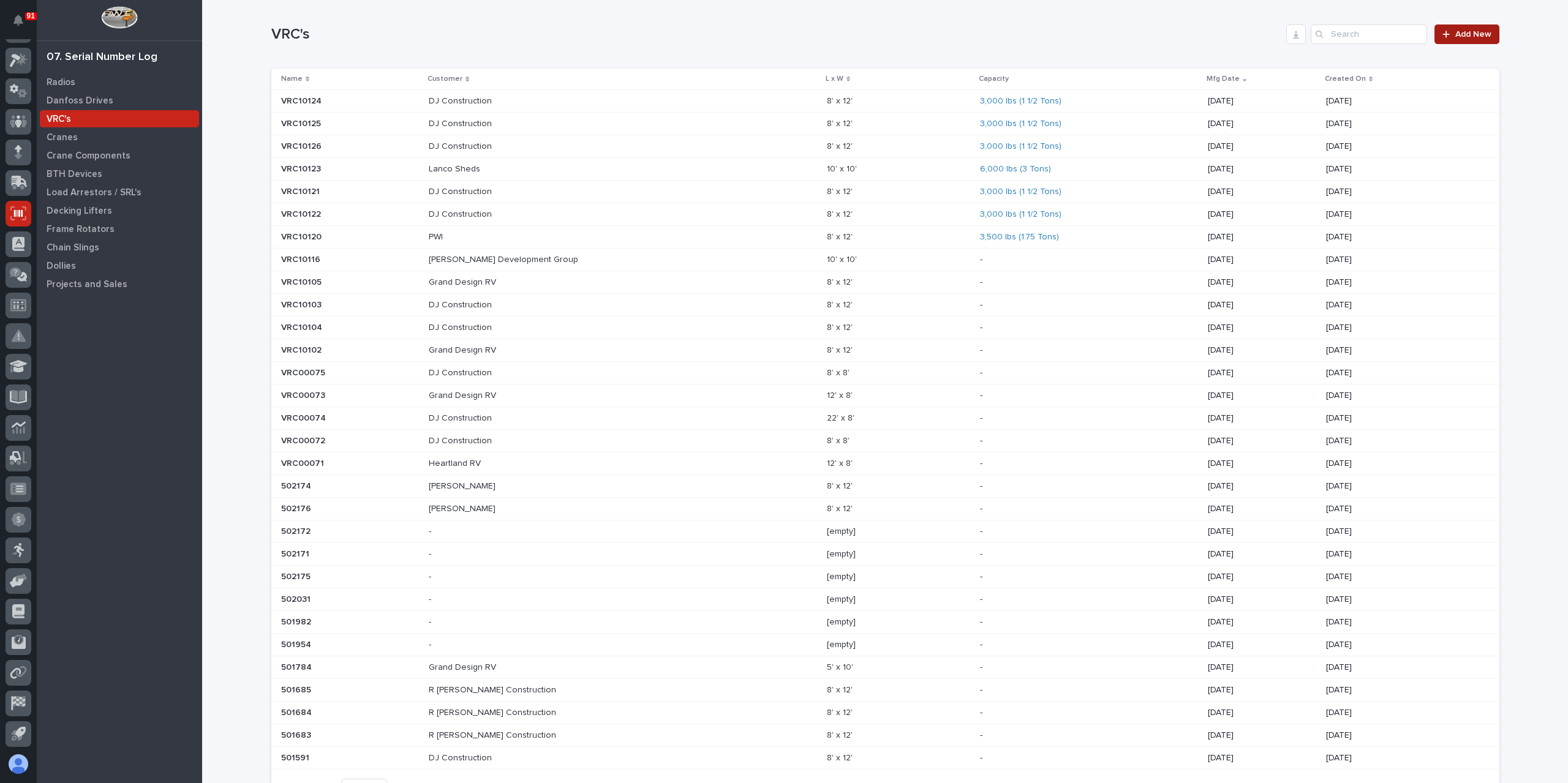
click at [1457, 33] on span "Add New" at bounding box center [1473, 34] width 36 height 9
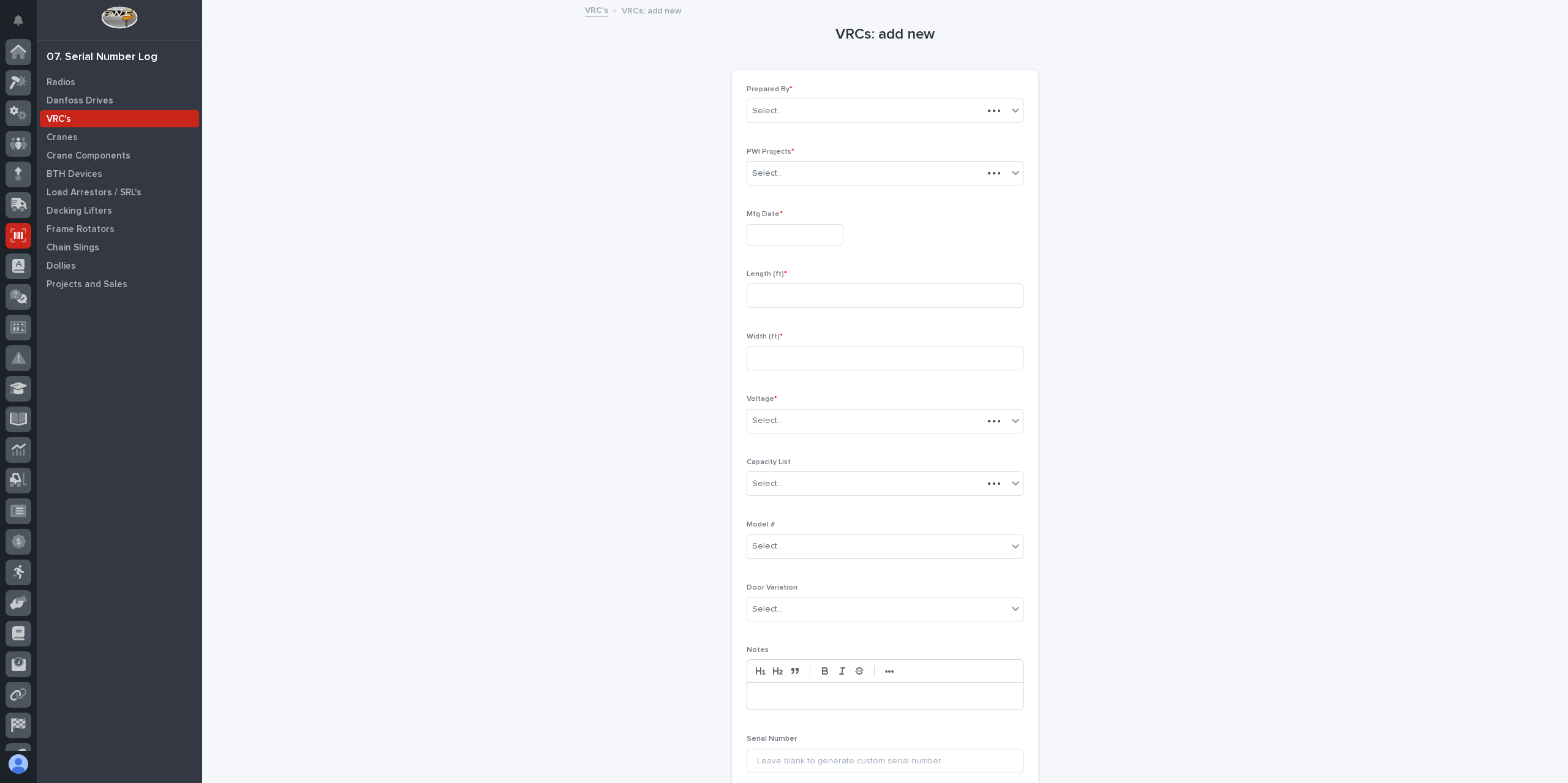
scroll to position [22, 0]
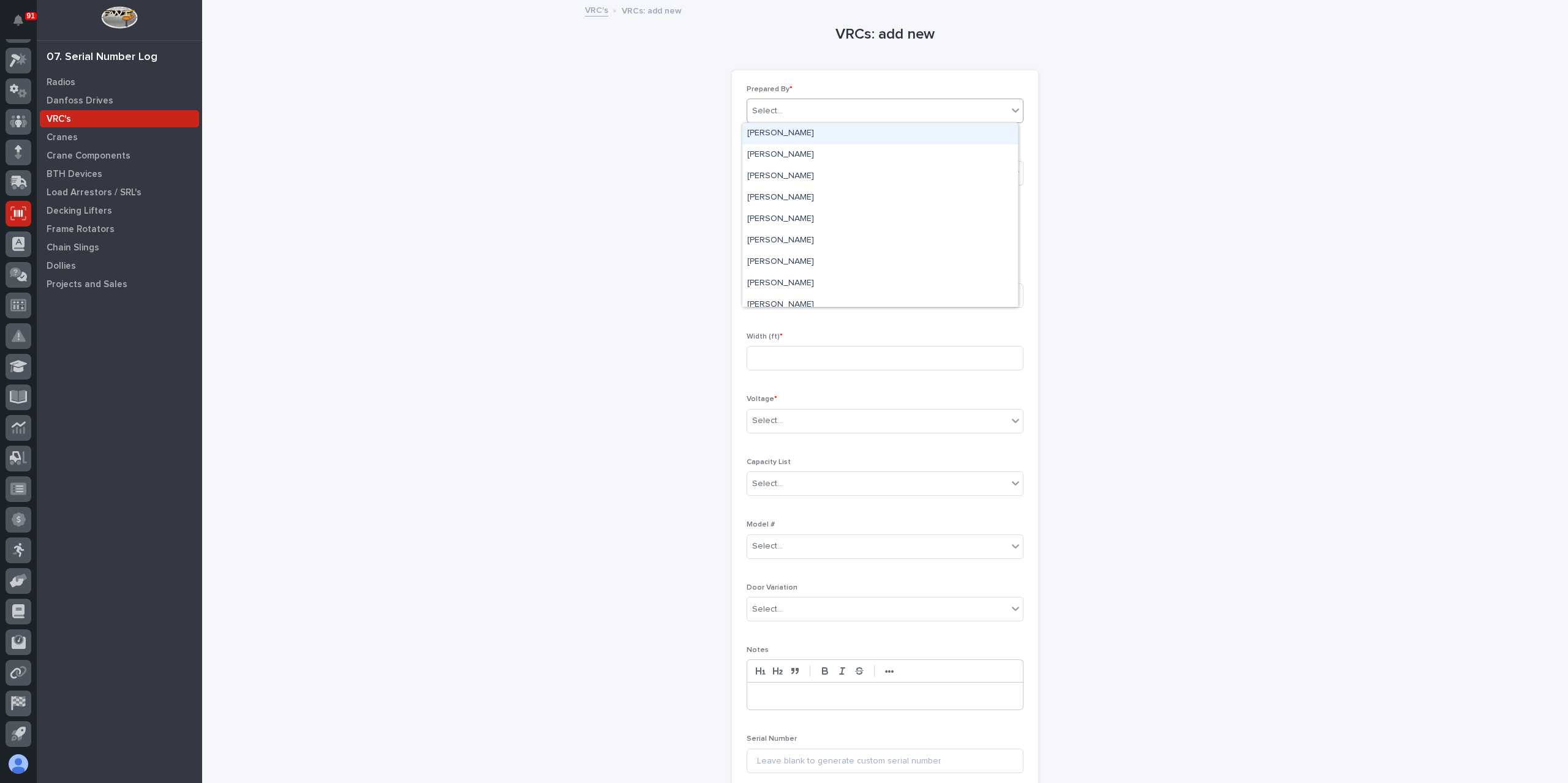
click at [789, 103] on div "Select..." at bounding box center [877, 111] width 260 height 20
click at [793, 260] on div "[PERSON_NAME]" at bounding box center [880, 262] width 276 height 21
click at [784, 160] on div "PWI Projects * Select..." at bounding box center [885, 172] width 277 height 48
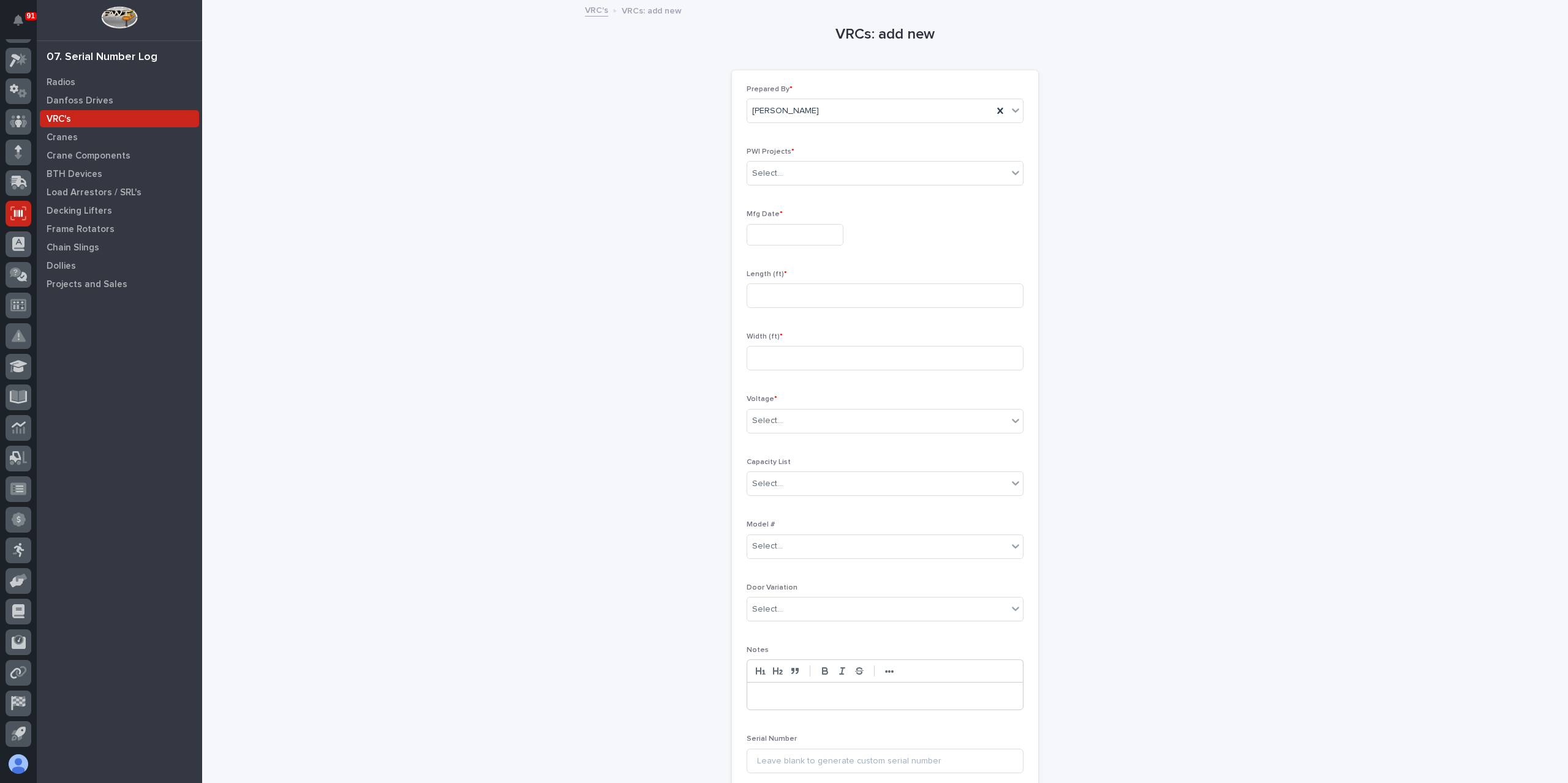
click at [784, 160] on div "PWI Projects * Select..." at bounding box center [885, 172] width 277 height 48
click at [786, 173] on div "Select..." at bounding box center [877, 174] width 260 height 20
type input "*****"
click at [789, 221] on div "Mfg Date *" at bounding box center [885, 232] width 277 height 44
click at [783, 230] on input "text" at bounding box center [795, 234] width 97 height 21
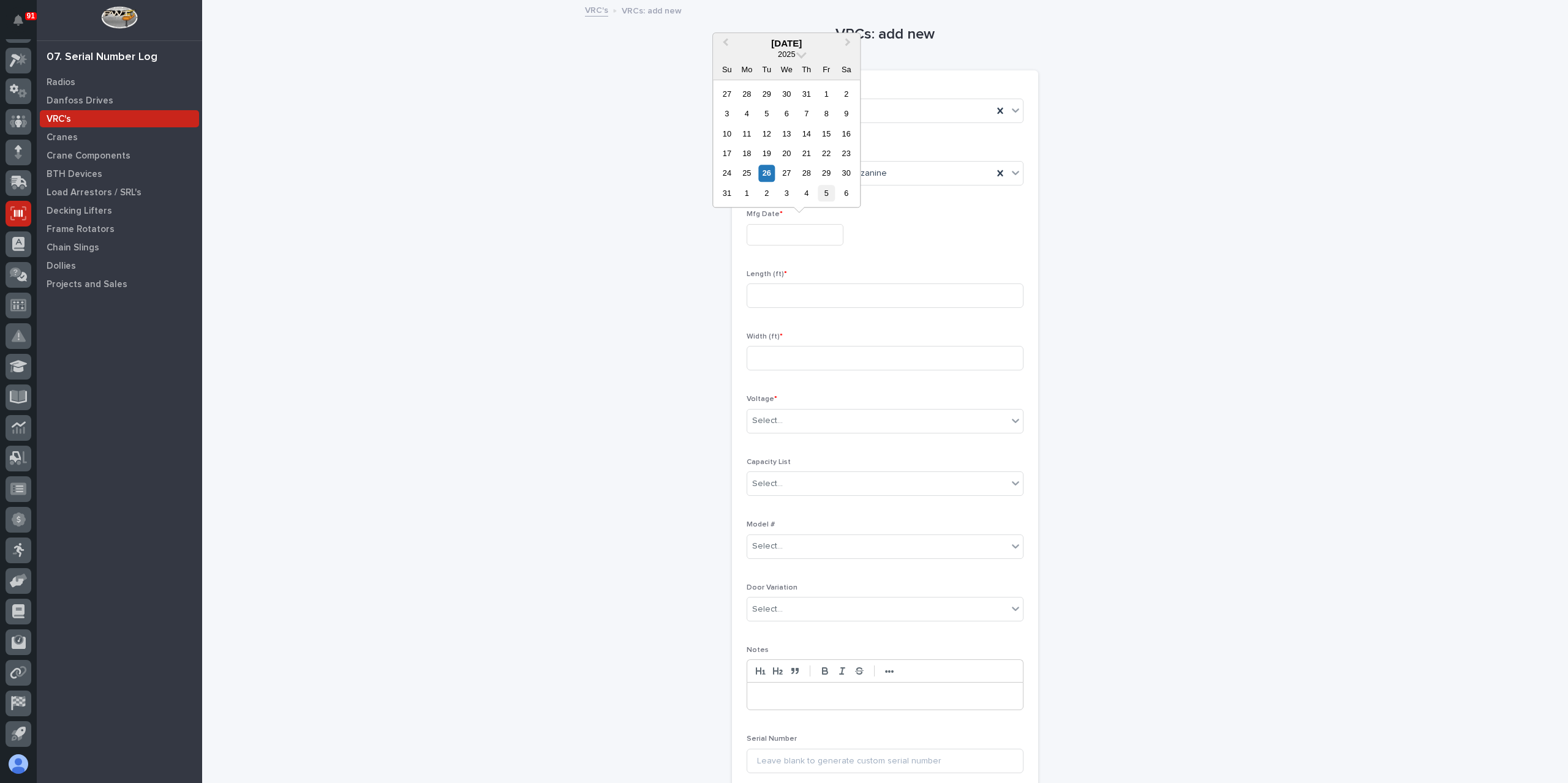
click at [833, 194] on div "5" at bounding box center [826, 193] width 17 height 17
type input "**********"
click at [767, 305] on input at bounding box center [885, 296] width 277 height 25
type input "5"
click at [836, 361] on input at bounding box center [885, 358] width 277 height 25
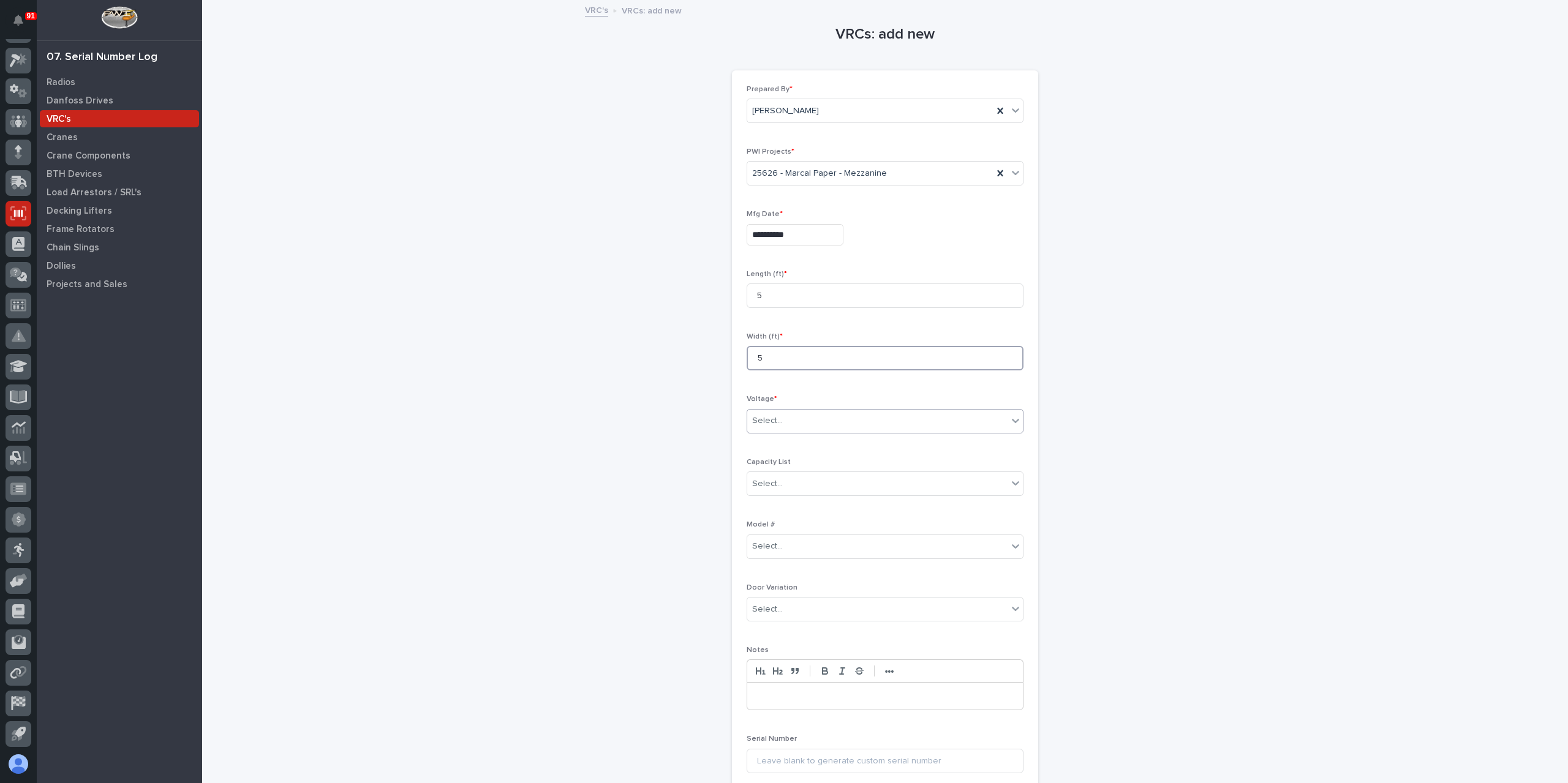
type input "5"
click at [801, 416] on div "Select..." at bounding box center [877, 421] width 260 height 20
click at [801, 509] on div "420-480v Three Phase" at bounding box center [880, 507] width 276 height 21
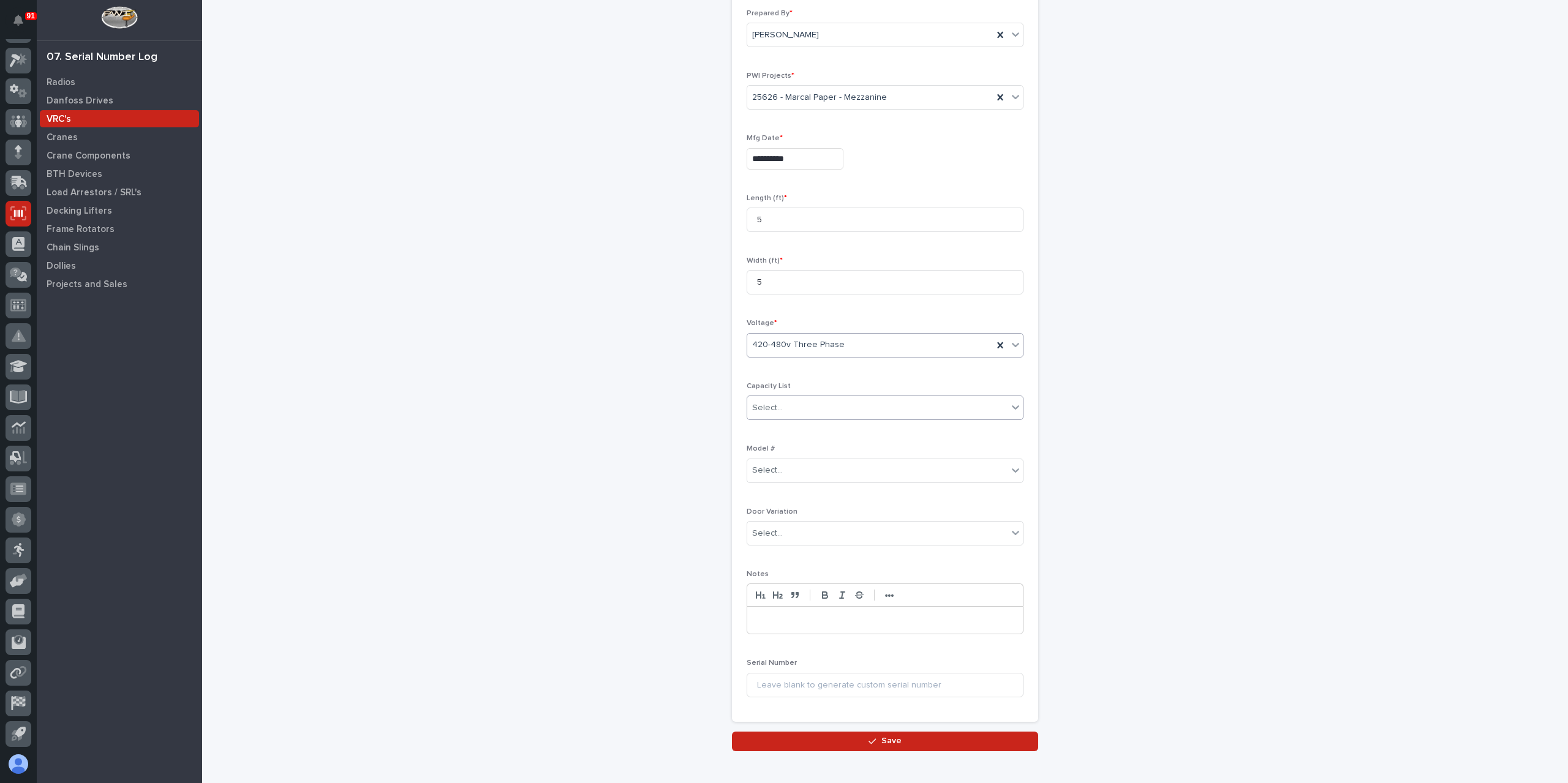
scroll to position [136, 0]
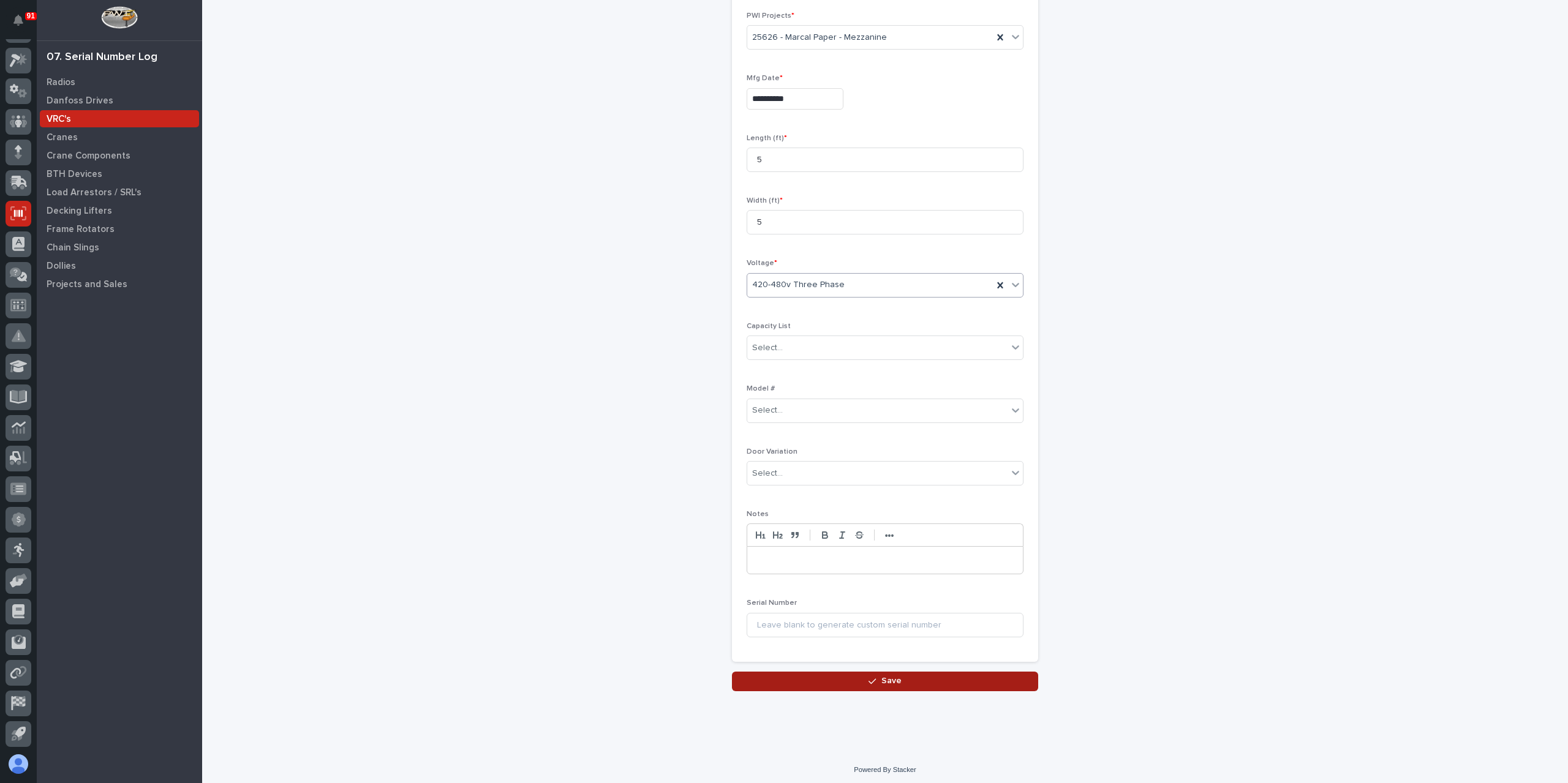
click at [822, 687] on button "Save" at bounding box center [884, 681] width 306 height 20
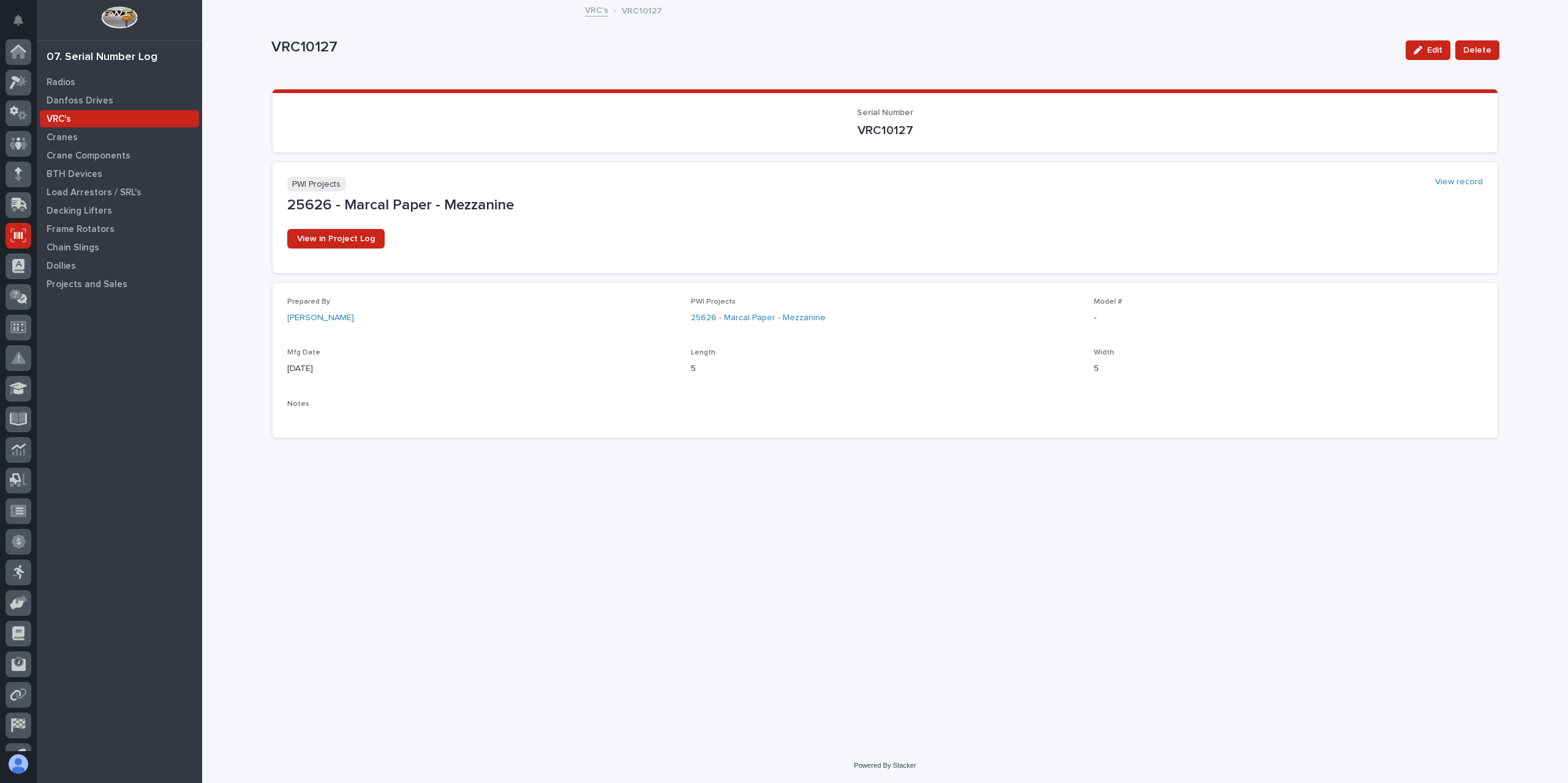
scroll to position [22, 0]
click at [22, 491] on icon at bounding box center [18, 489] width 16 height 12
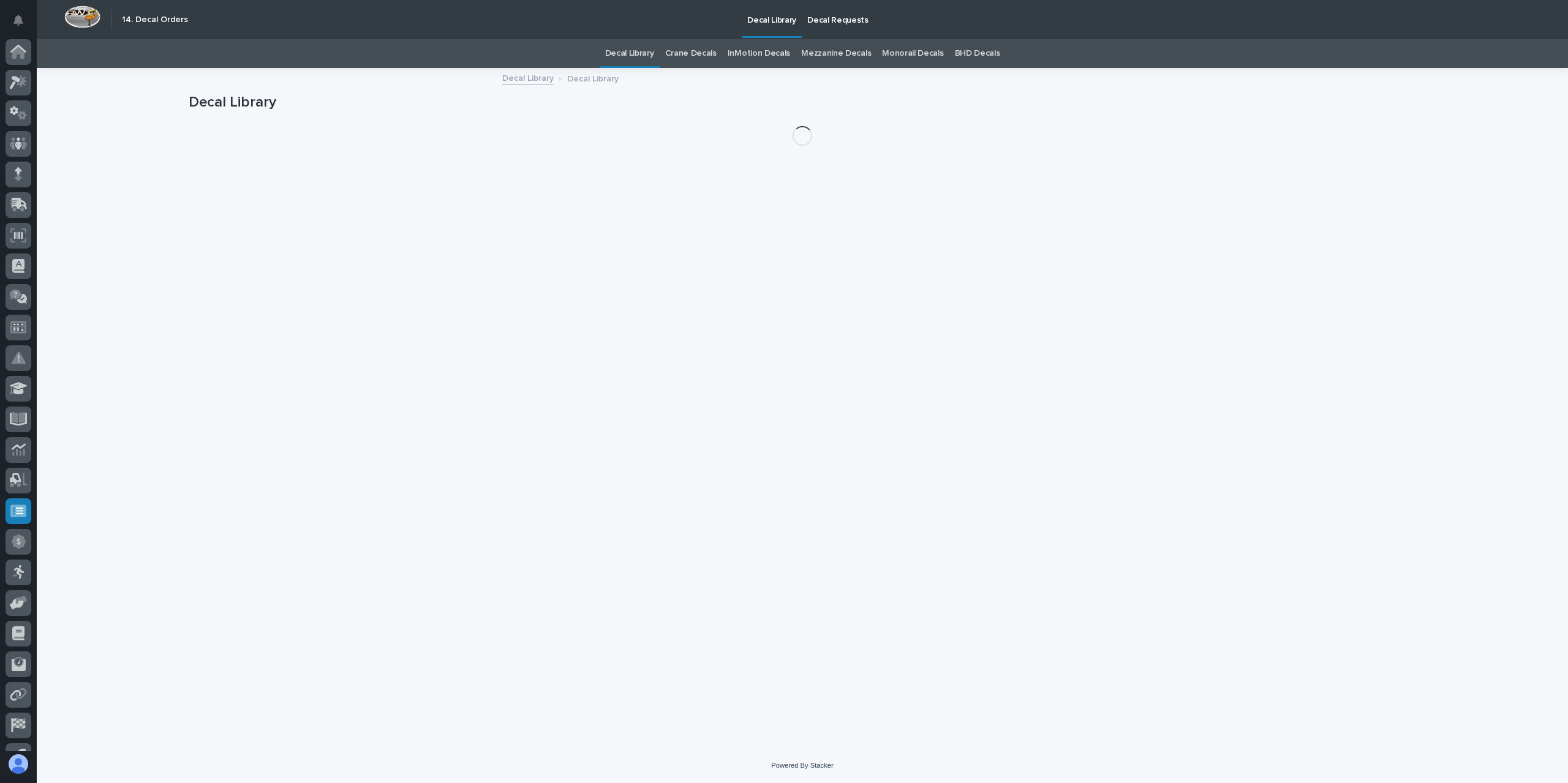
scroll to position [22, 0]
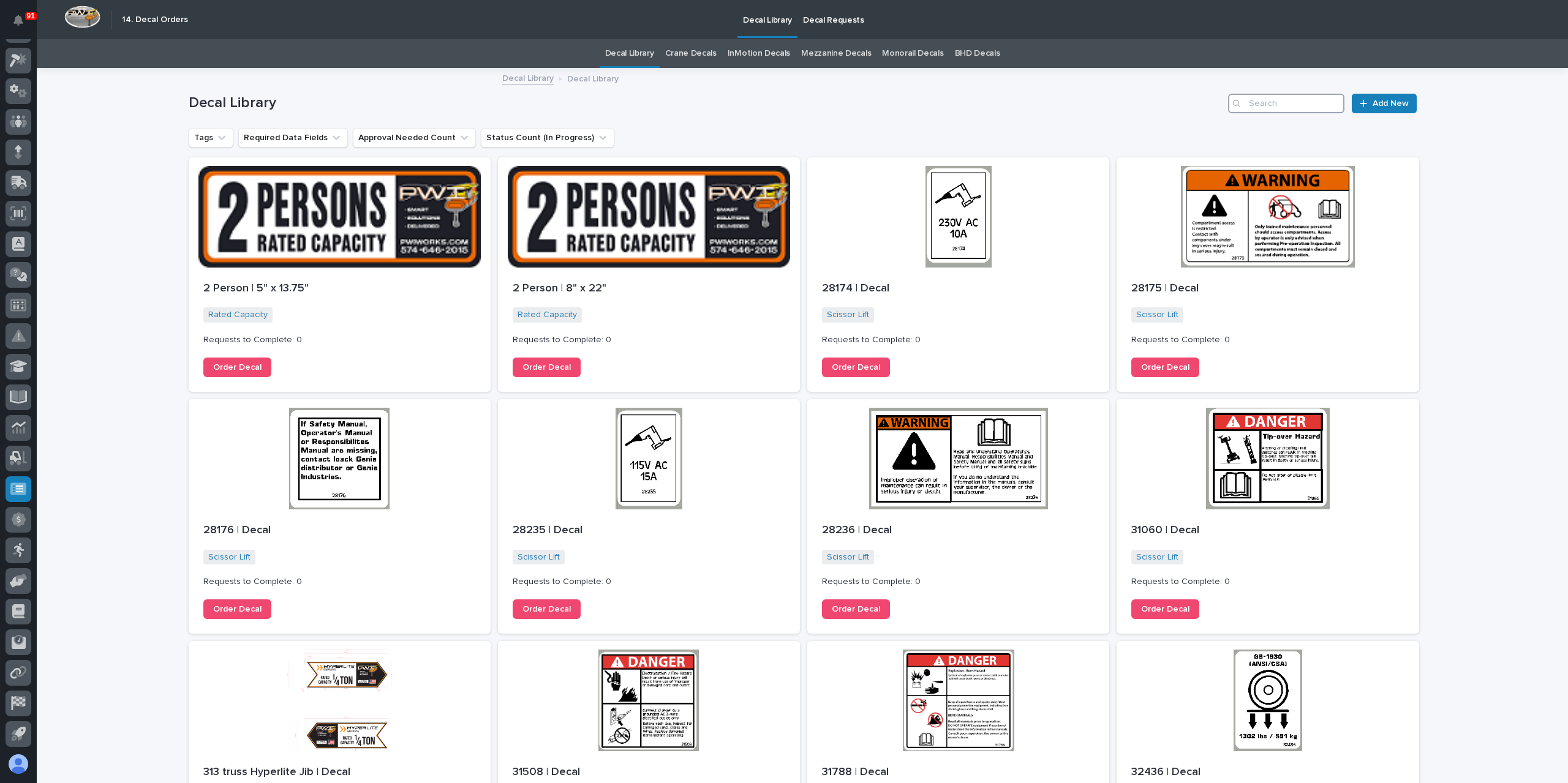
click at [1305, 104] on input "Search" at bounding box center [1287, 103] width 116 height 20
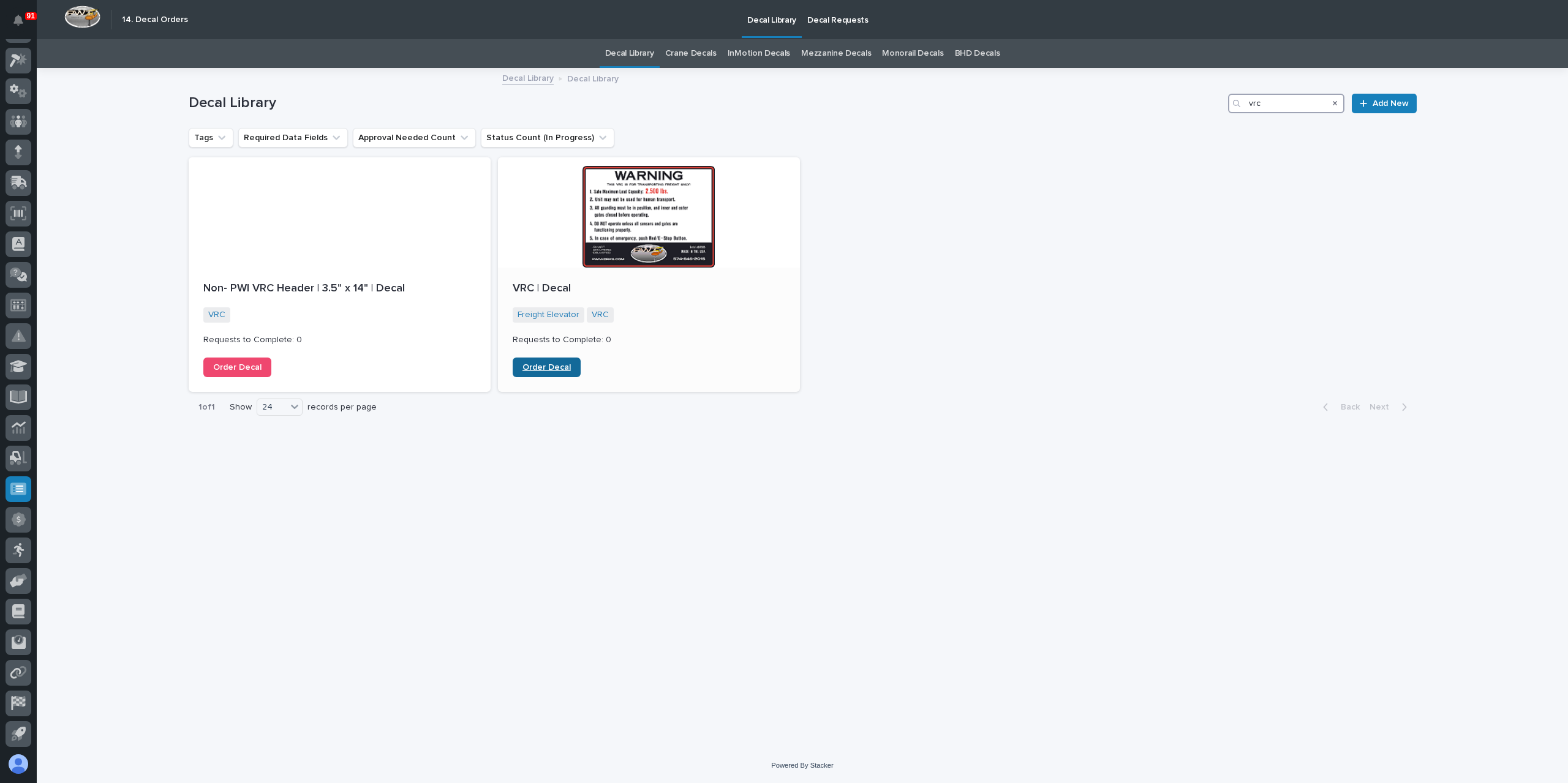
type input "vrc"
click at [547, 366] on span "Order Decal" at bounding box center [546, 367] width 49 height 9
click at [15, 70] on div at bounding box center [18, 60] width 25 height 25
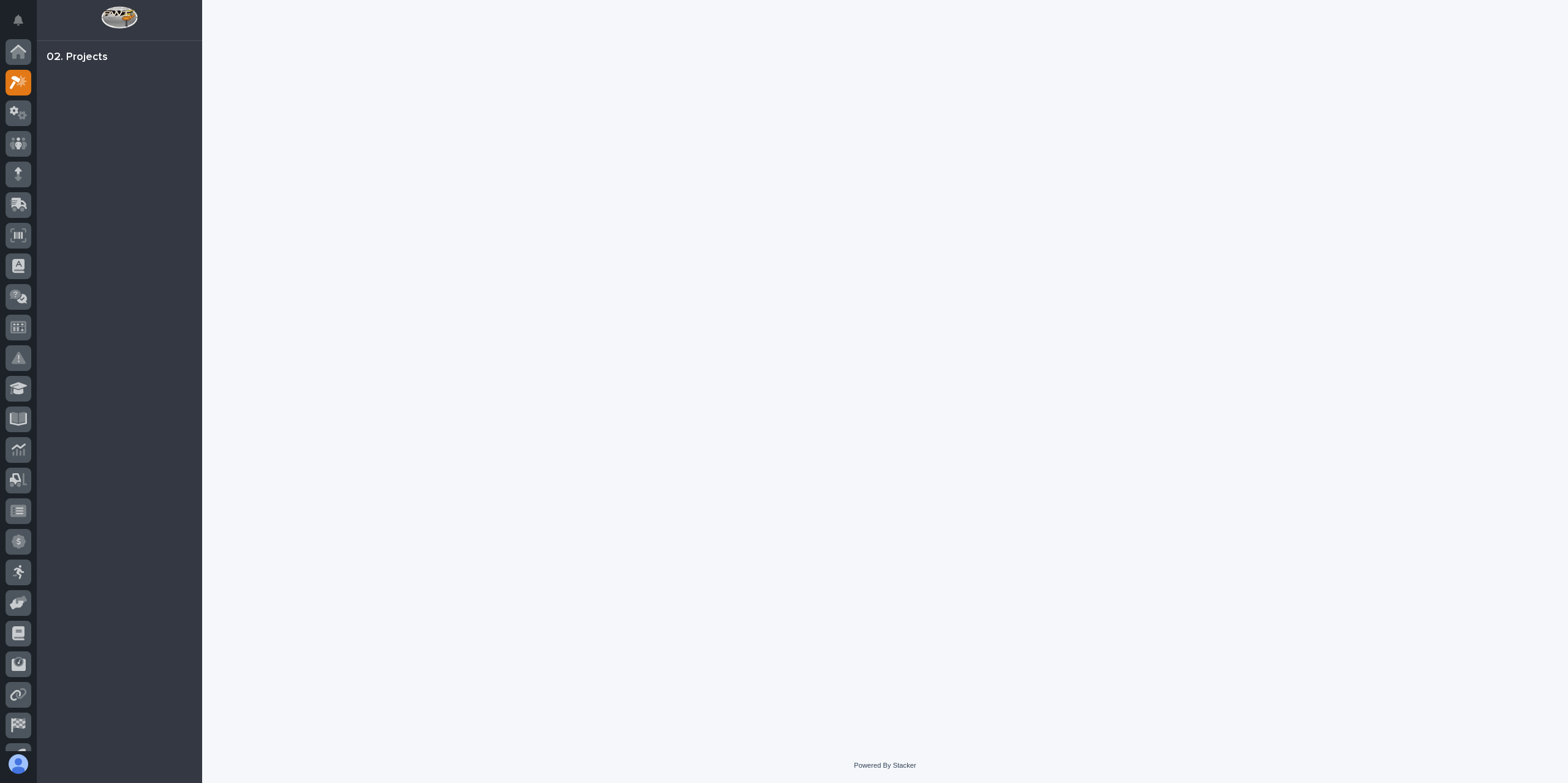
scroll to position [22, 0]
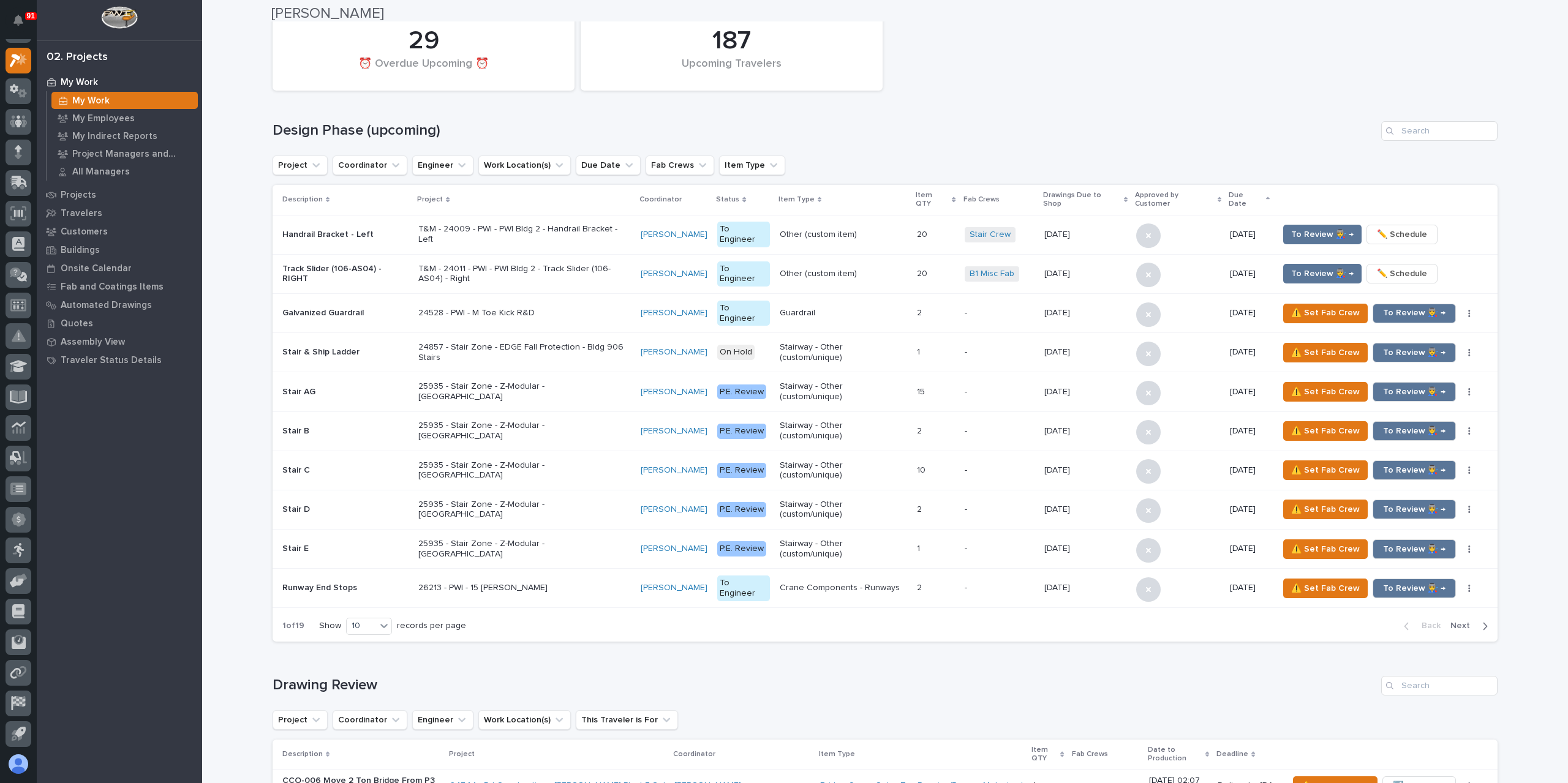
scroll to position [1224, 0]
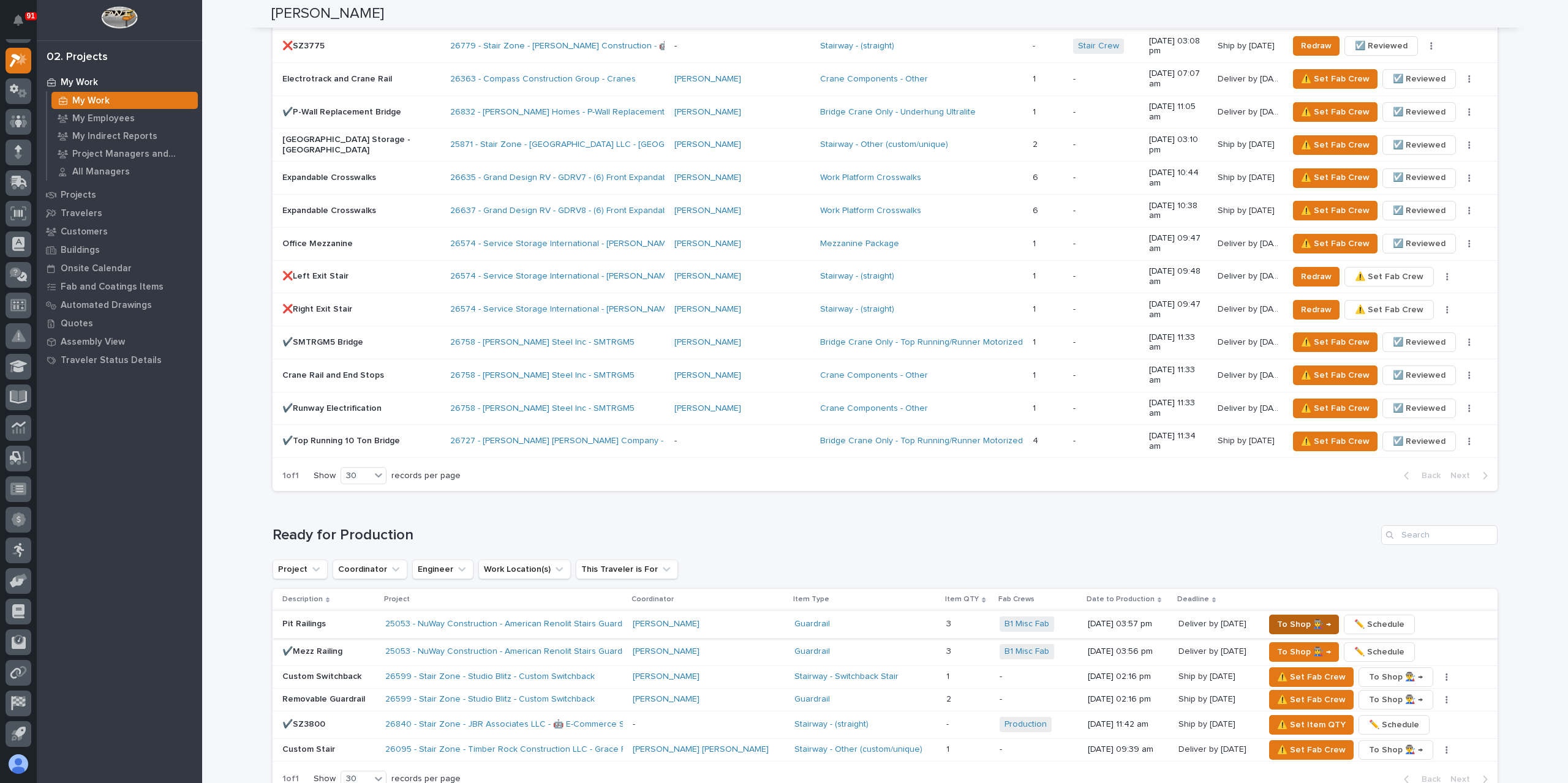
click at [1269, 615] on button "To Shop 👨‍🏭 →" at bounding box center [1304, 625] width 70 height 20
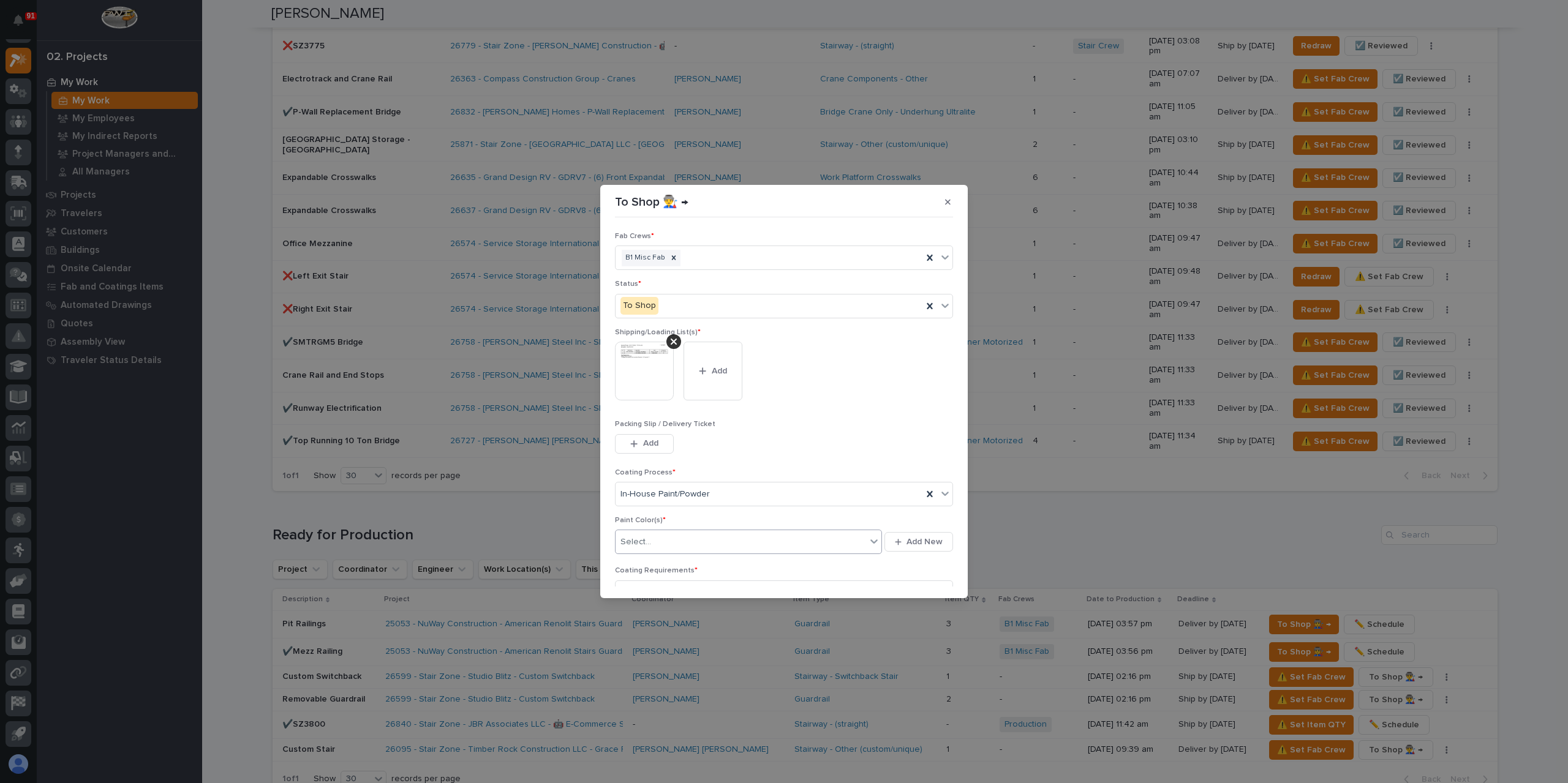
click at [653, 532] on div "Select..." at bounding box center [740, 542] width 250 height 20
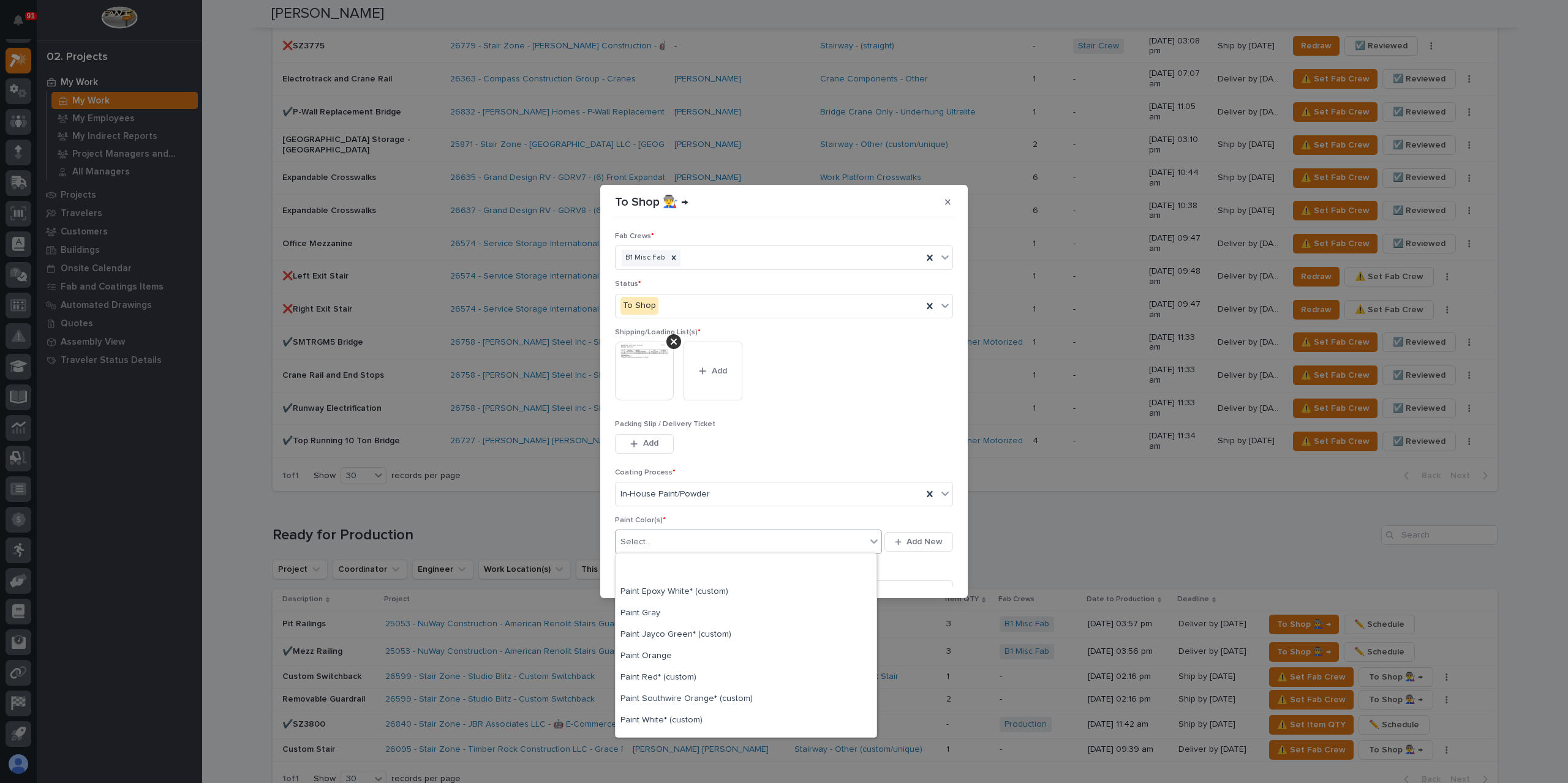
scroll to position [245, 0]
click at [661, 678] on div "Paint Yellow" at bounding box center [745, 683] width 261 height 21
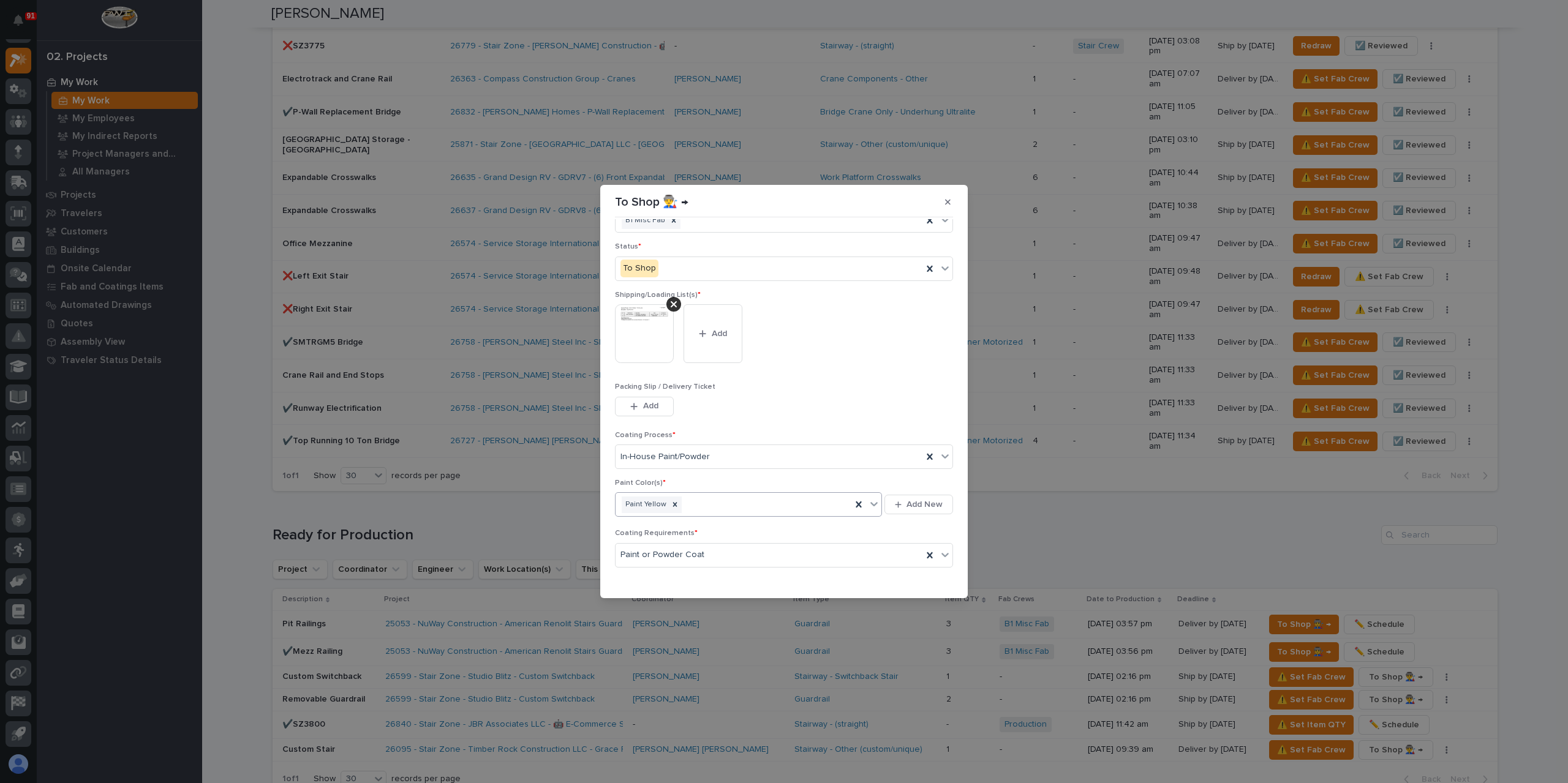
scroll to position [61, 0]
click at [933, 584] on span "Save" at bounding box center [933, 583] width 20 height 11
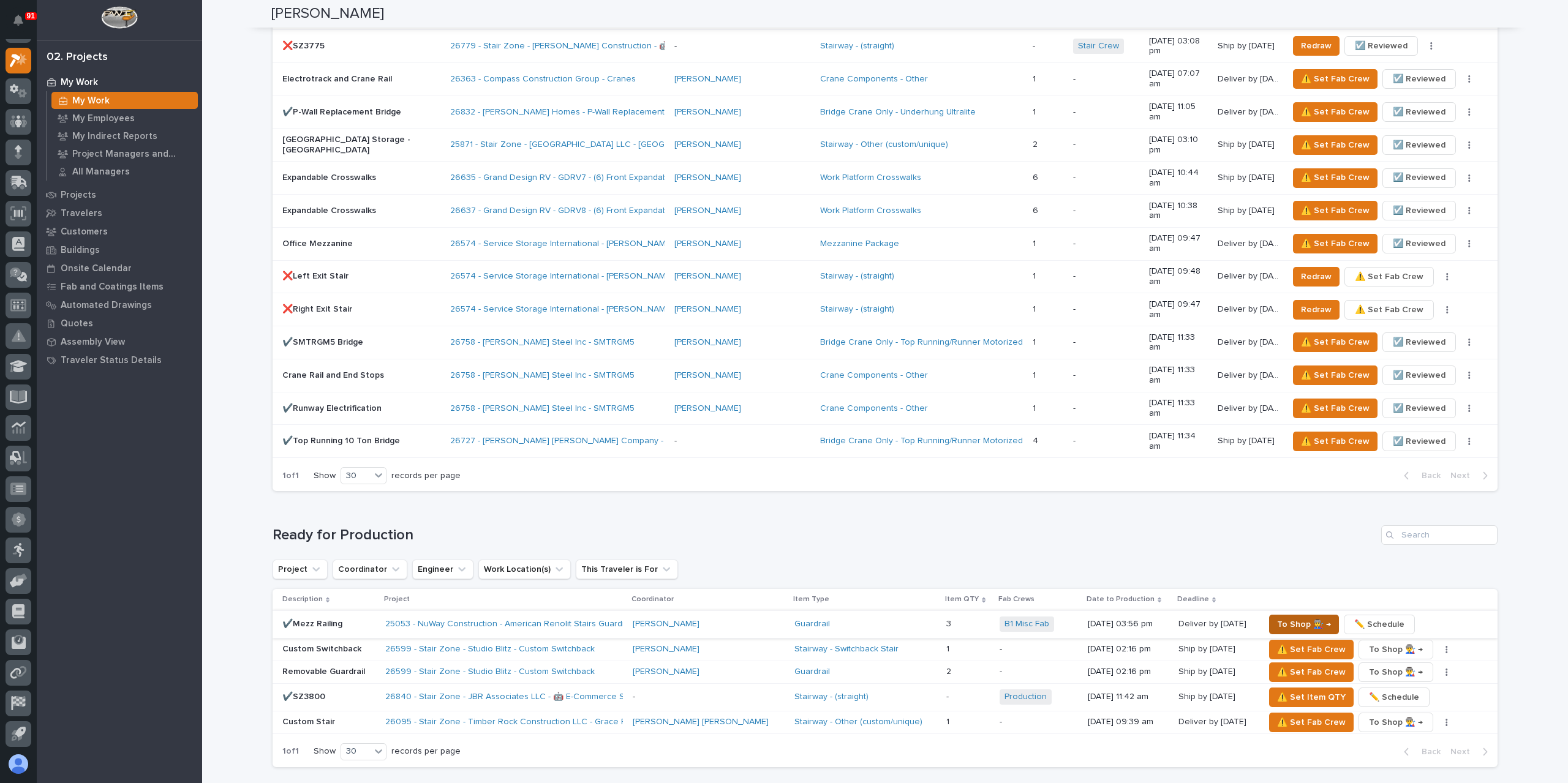
click at [1281, 617] on span "To Shop 👨‍🏭 →" at bounding box center [1304, 625] width 54 height 15
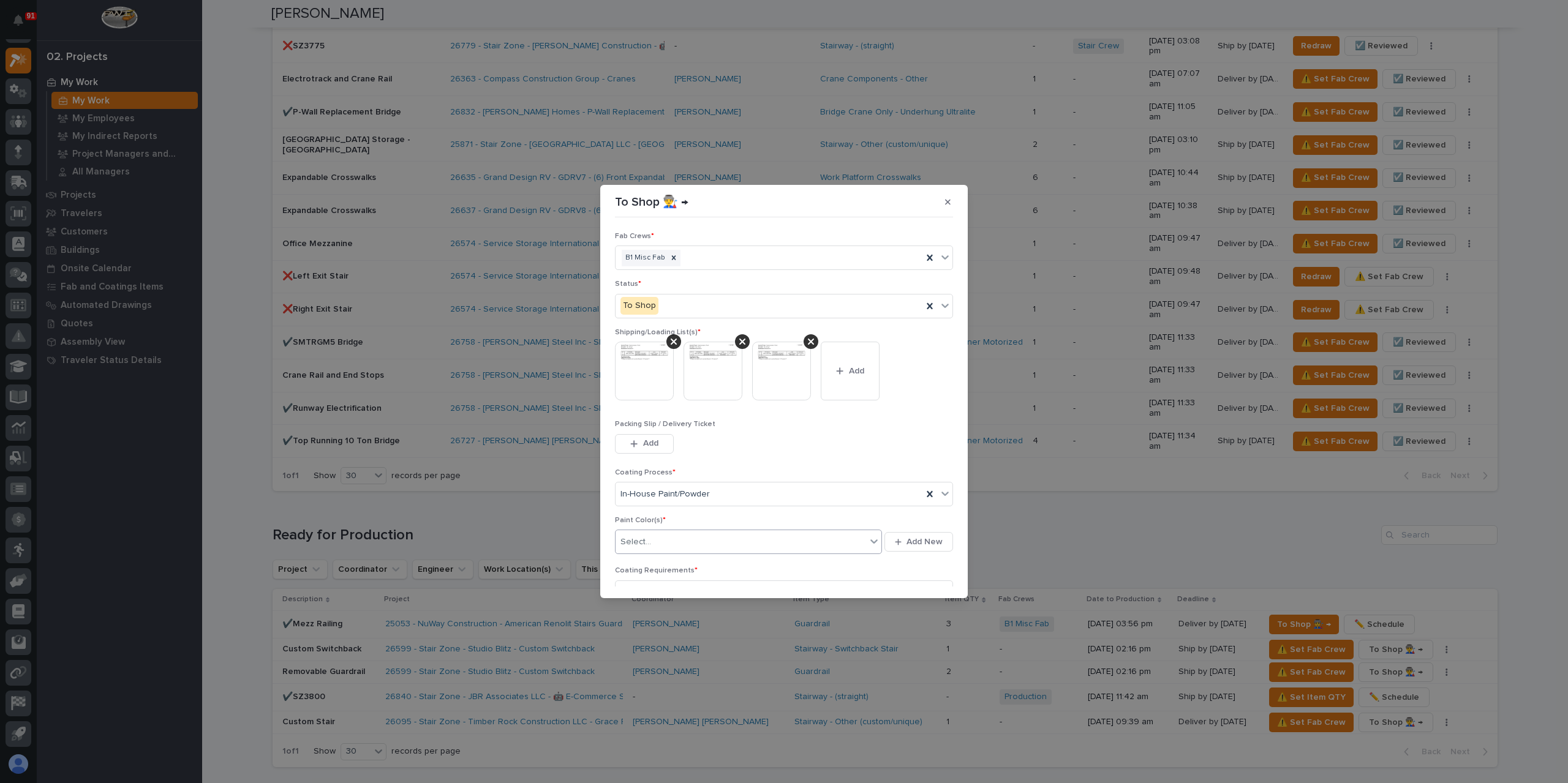
click at [658, 547] on div "Select..." at bounding box center [740, 542] width 250 height 20
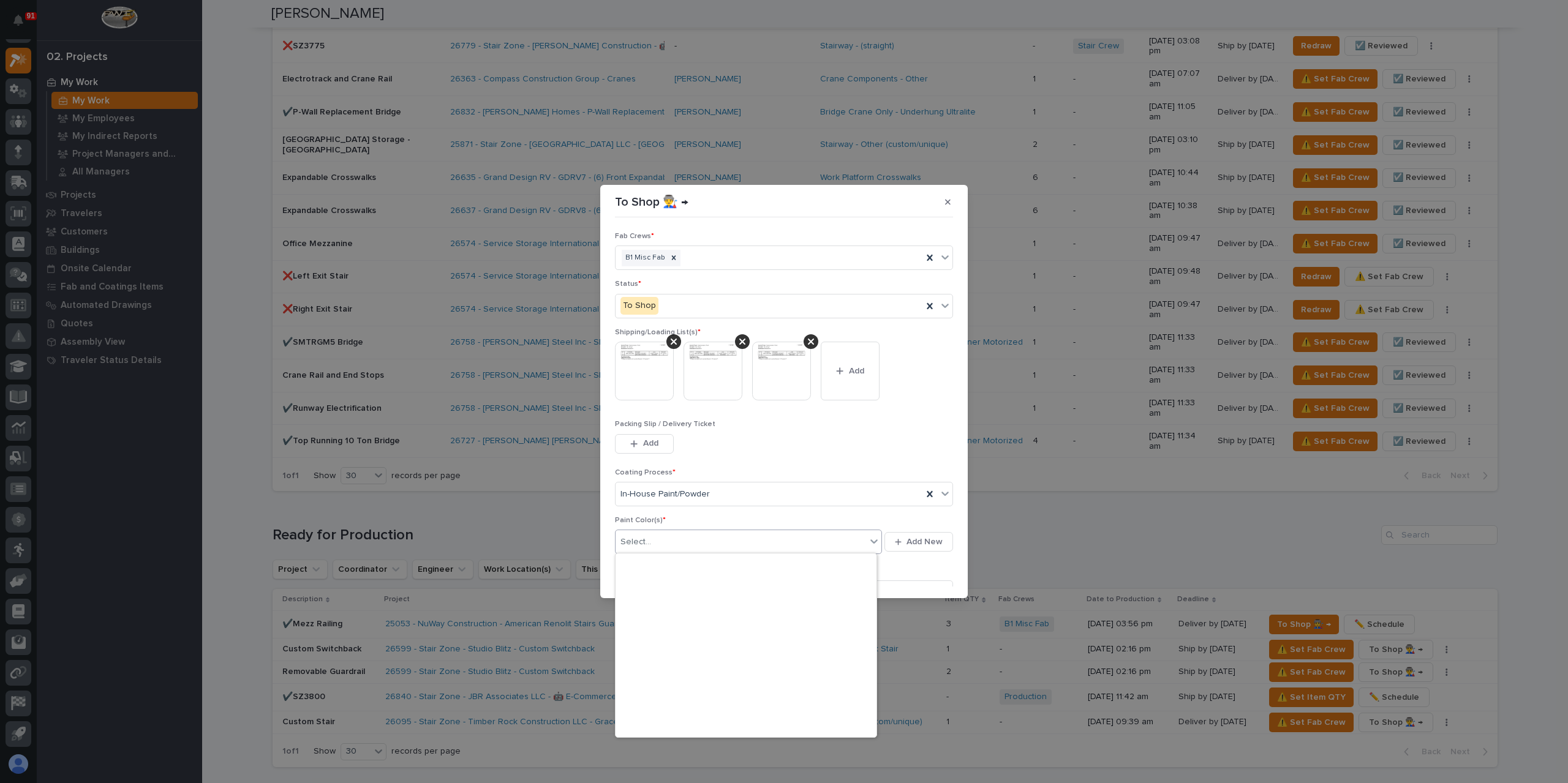
scroll to position [245, 0]
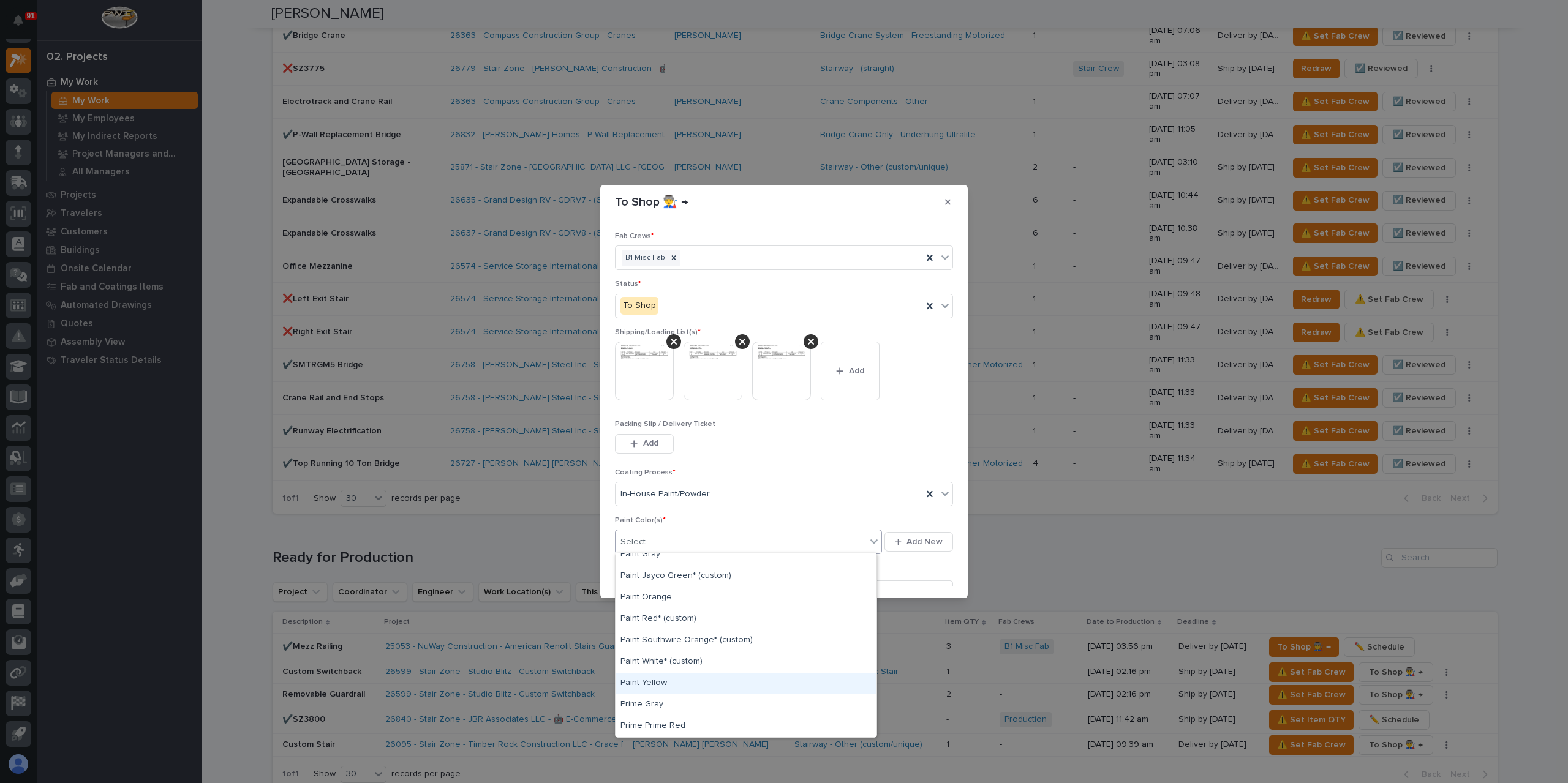
click at [666, 679] on div "Paint Yellow" at bounding box center [745, 683] width 261 height 21
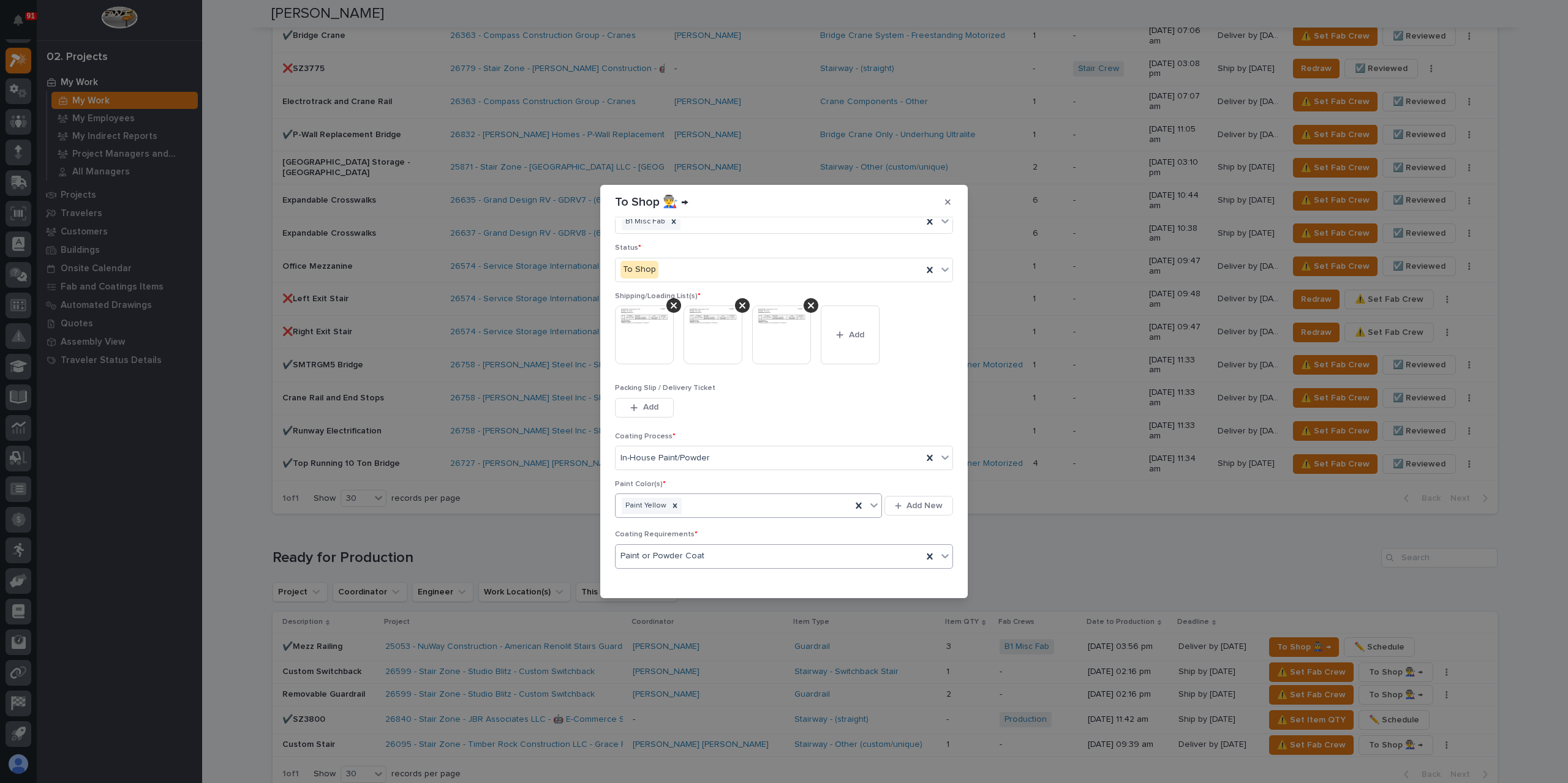
scroll to position [65, 0]
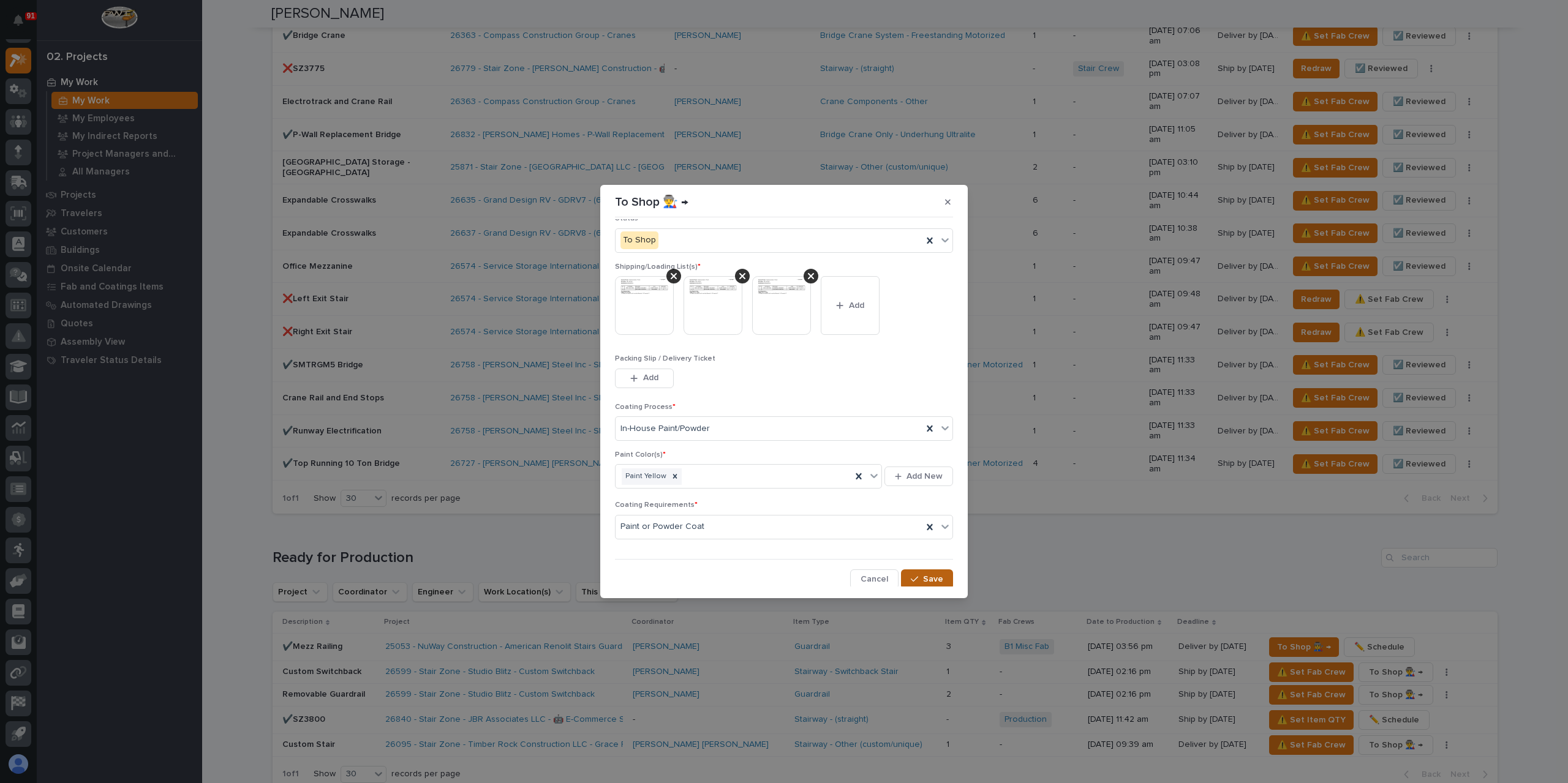
click at [929, 574] on span "Save" at bounding box center [933, 579] width 20 height 11
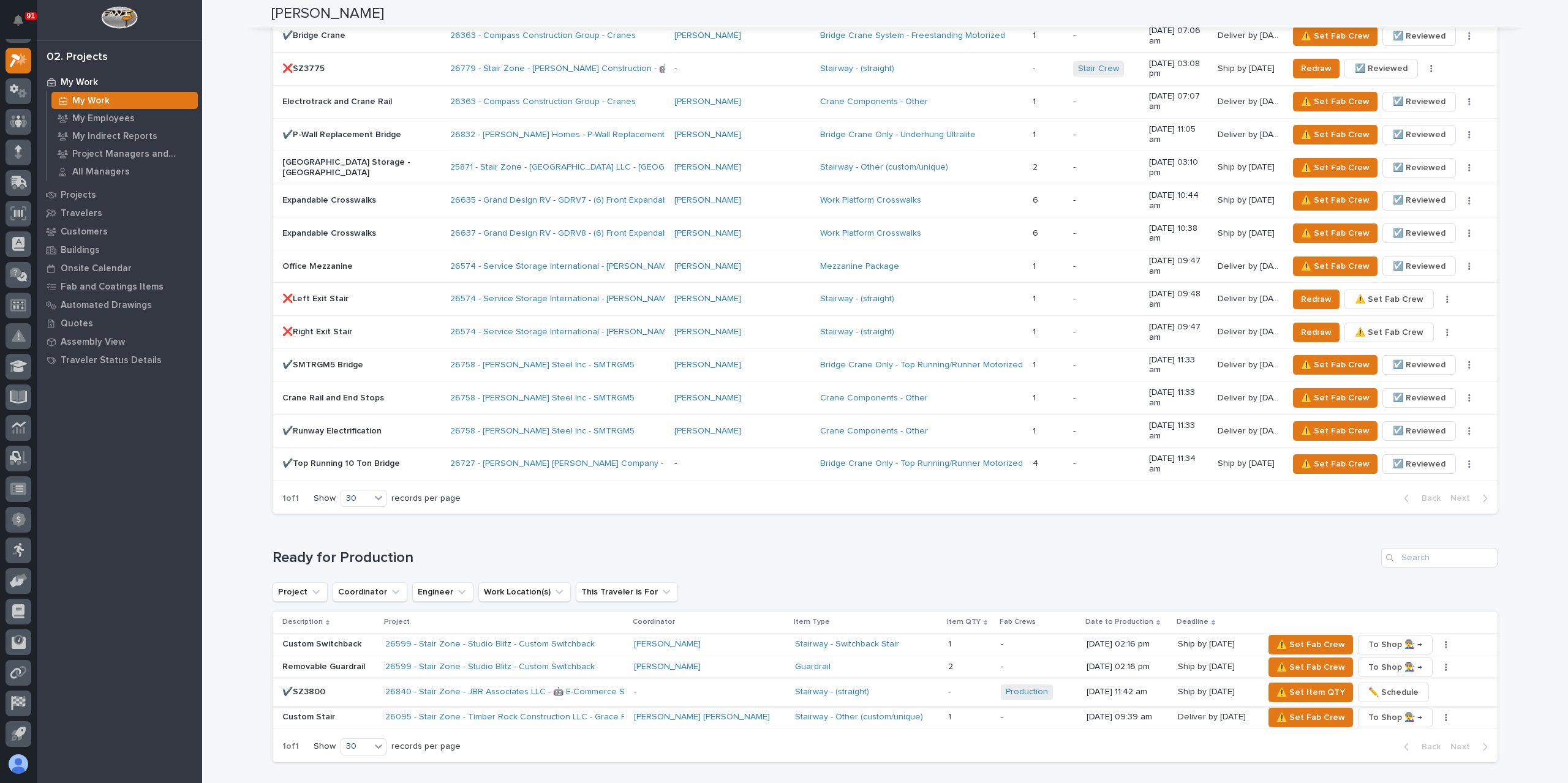
click at [1375, 685] on span "✏️ Schedule" at bounding box center [1393, 692] width 50 height 15
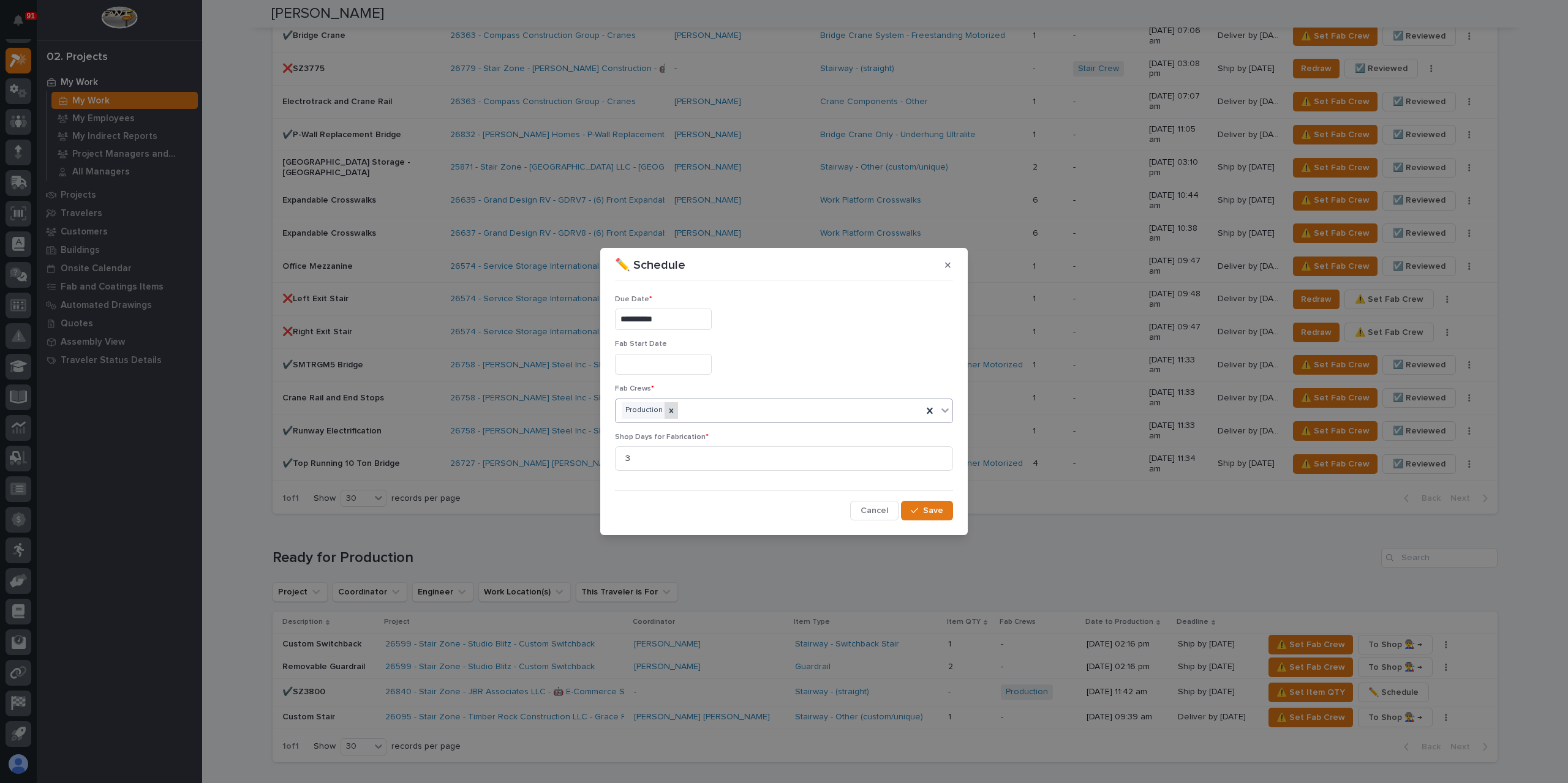
click at [670, 411] on icon at bounding box center [671, 411] width 9 height 9
click at [684, 412] on div "Production" at bounding box center [769, 410] width 307 height 21
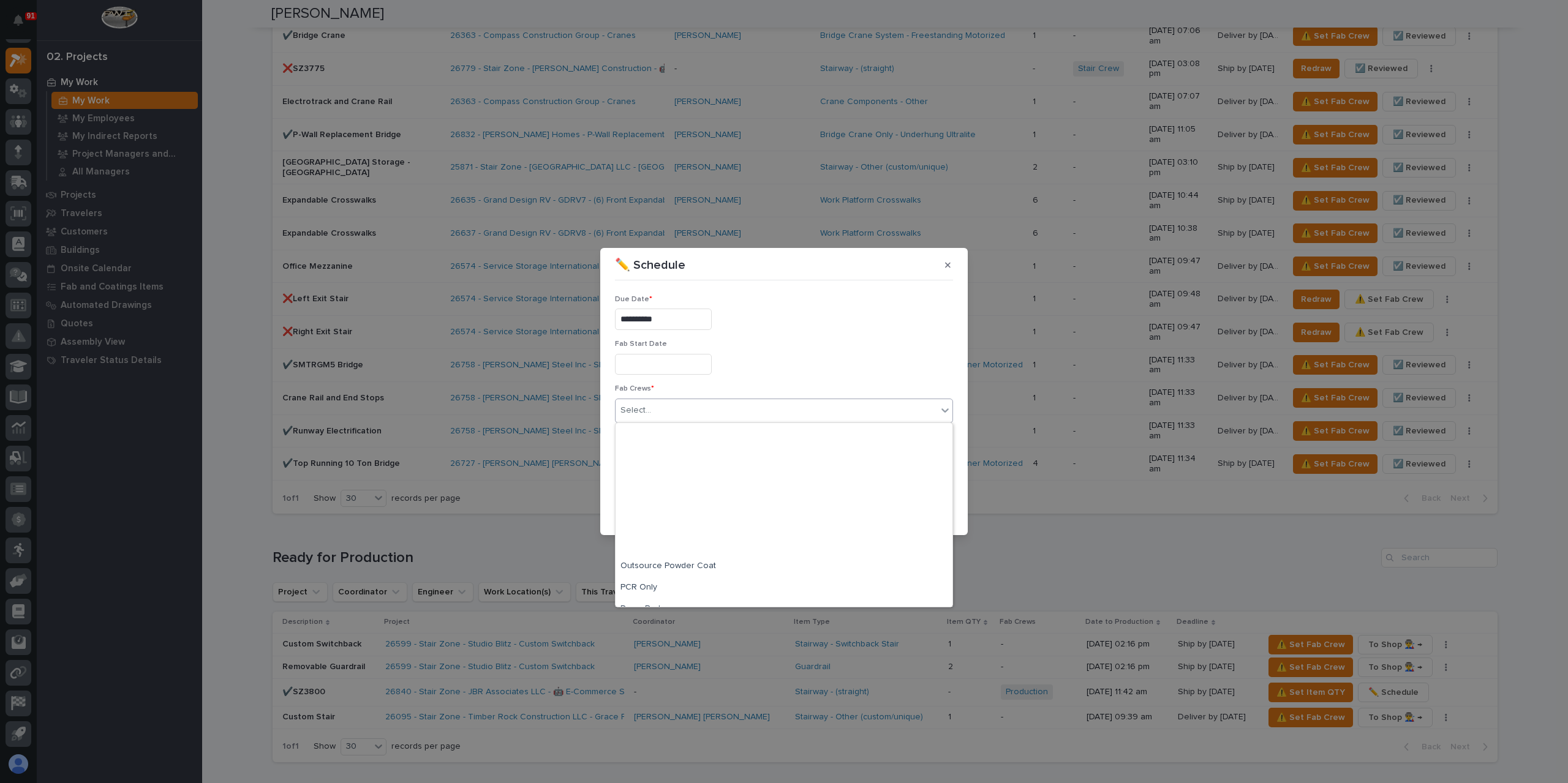
scroll to position [288, 0]
click at [658, 514] on div "Stair Crew" at bounding box center [783, 510] width 337 height 21
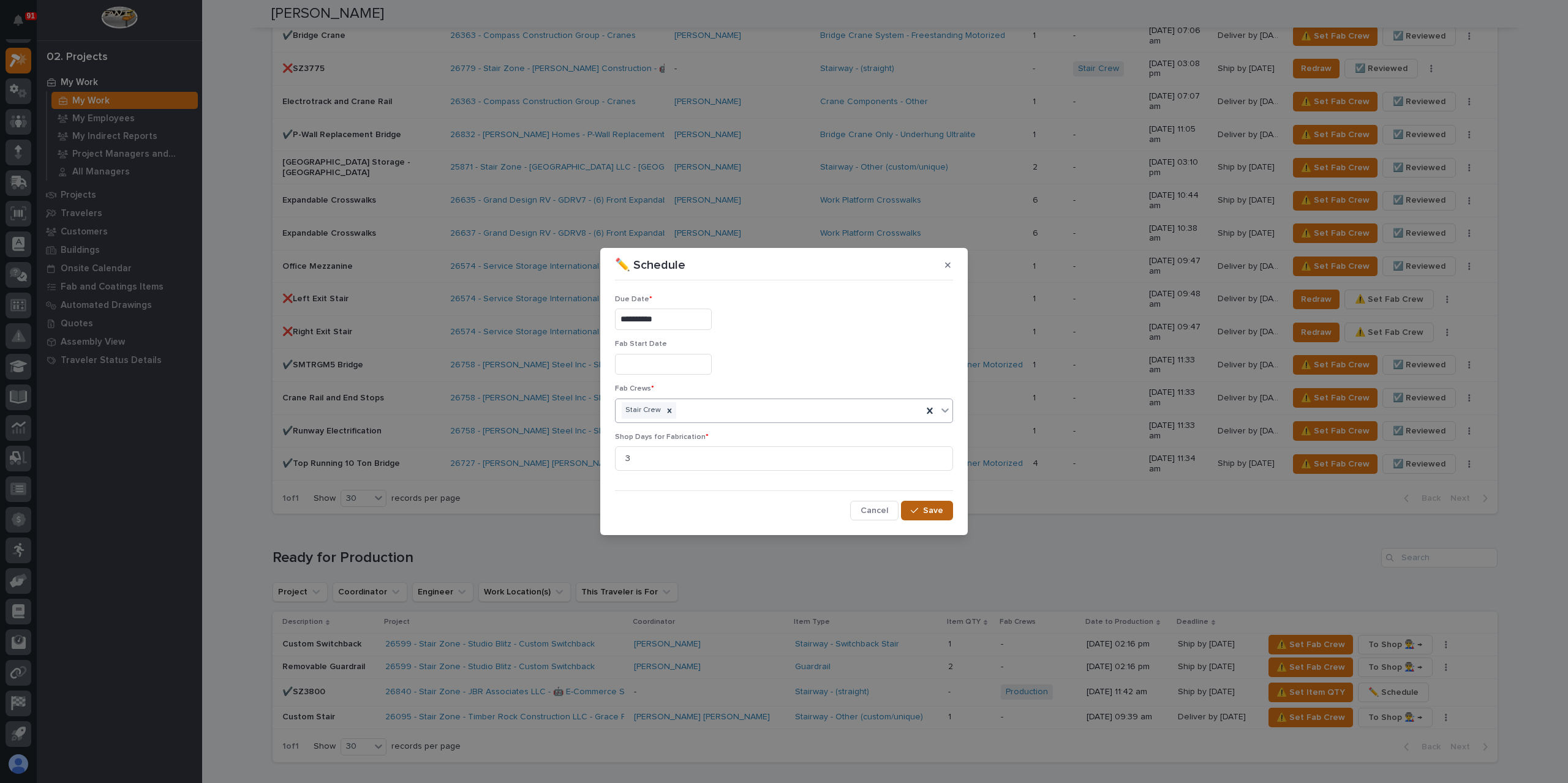
click at [938, 507] on span "Save" at bounding box center [933, 510] width 20 height 11
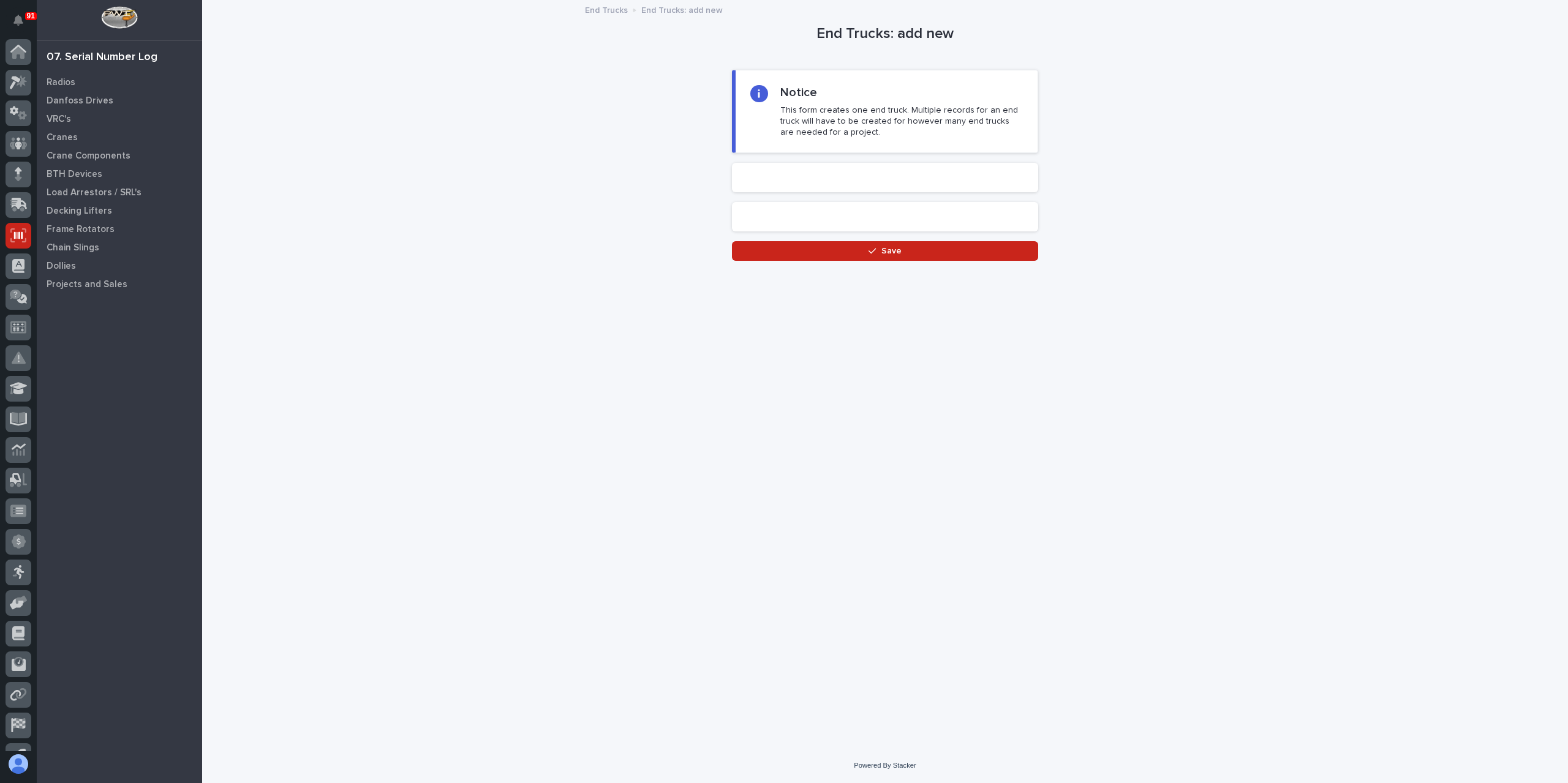
scroll to position [22, 0]
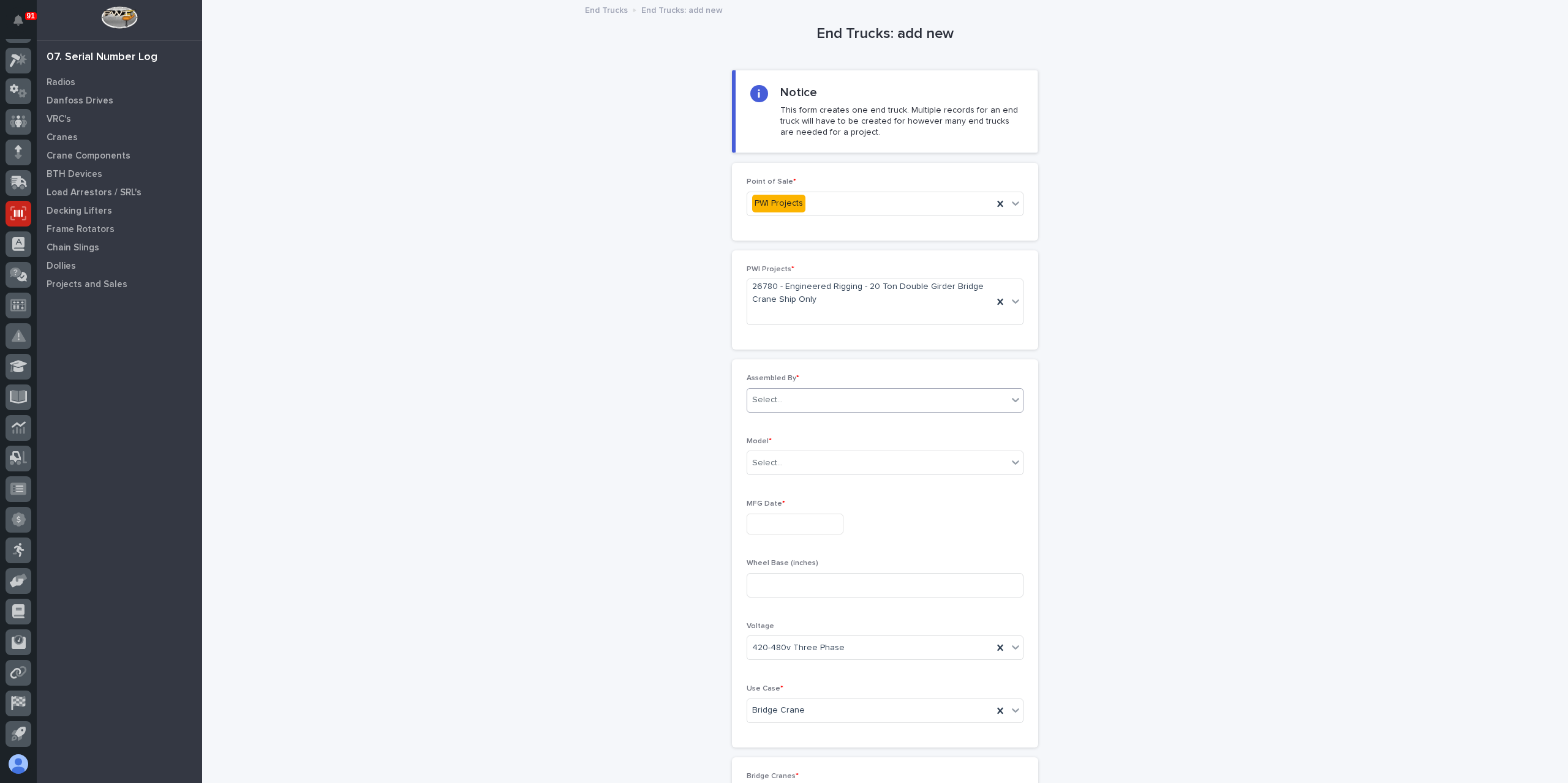
click at [798, 409] on div "Select..." at bounding box center [885, 401] width 277 height 25
click at [796, 549] on div "[PERSON_NAME]" at bounding box center [880, 550] width 276 height 21
click at [801, 454] on div "Select..." at bounding box center [877, 463] width 260 height 20
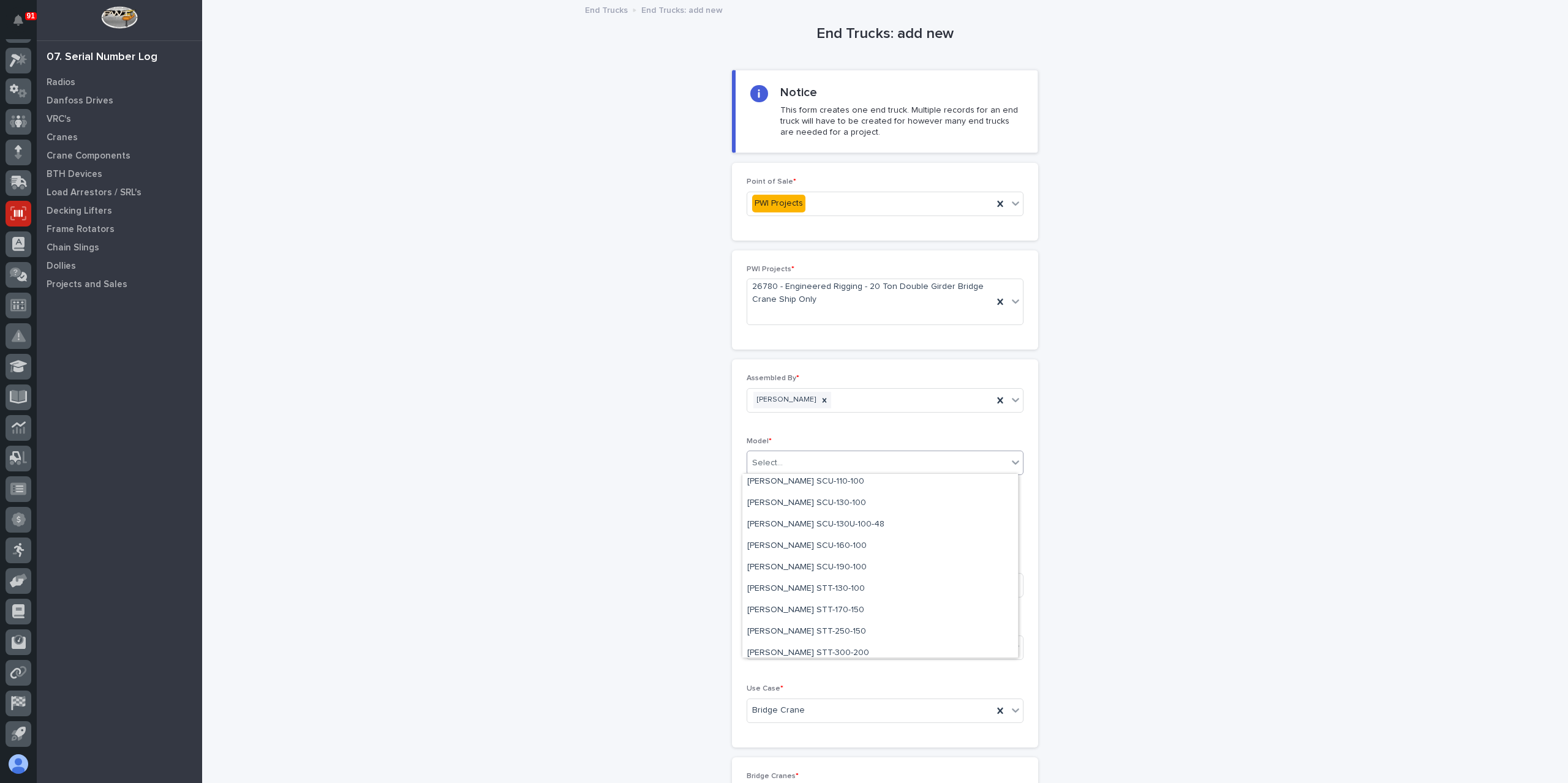
scroll to position [159, 0]
click at [791, 622] on div "[PERSON_NAME] STT-300-200" at bounding box center [880, 625] width 276 height 21
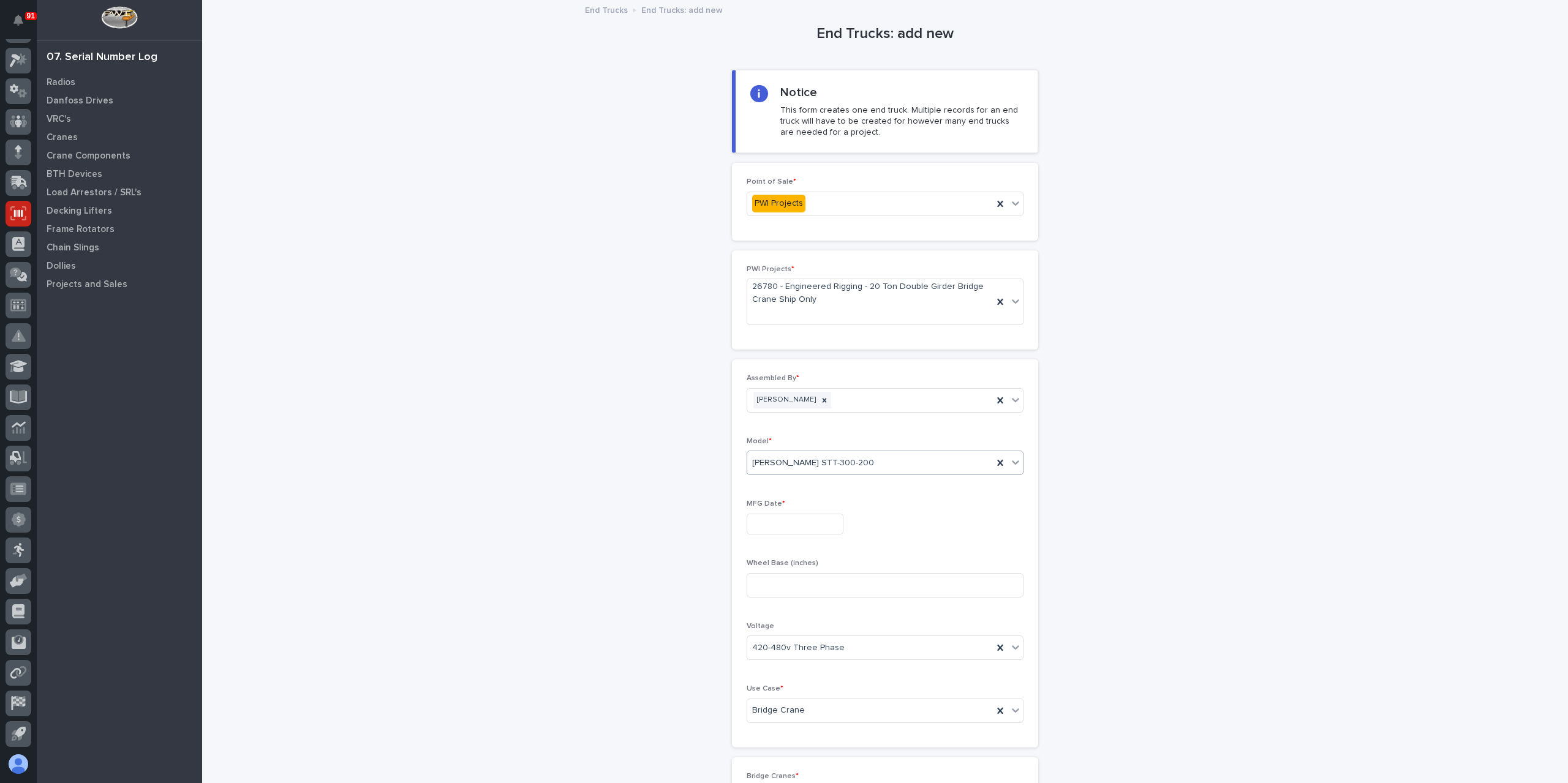
click at [786, 531] on input "text" at bounding box center [795, 524] width 97 height 21
click at [788, 489] on div "3" at bounding box center [786, 481] width 17 height 17
type input "**********"
click at [800, 587] on input at bounding box center [885, 585] width 277 height 25
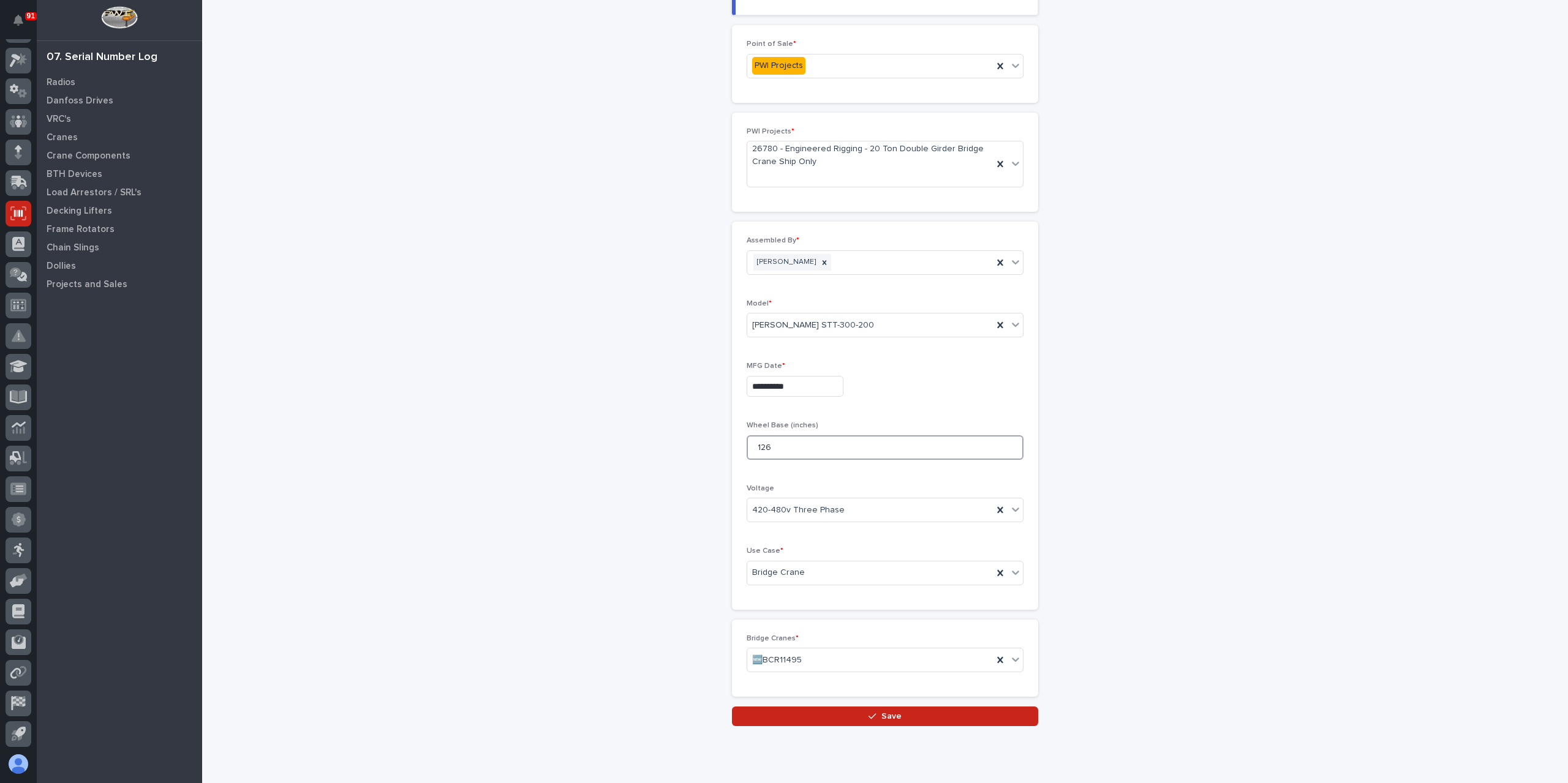
scroll to position [172, 0]
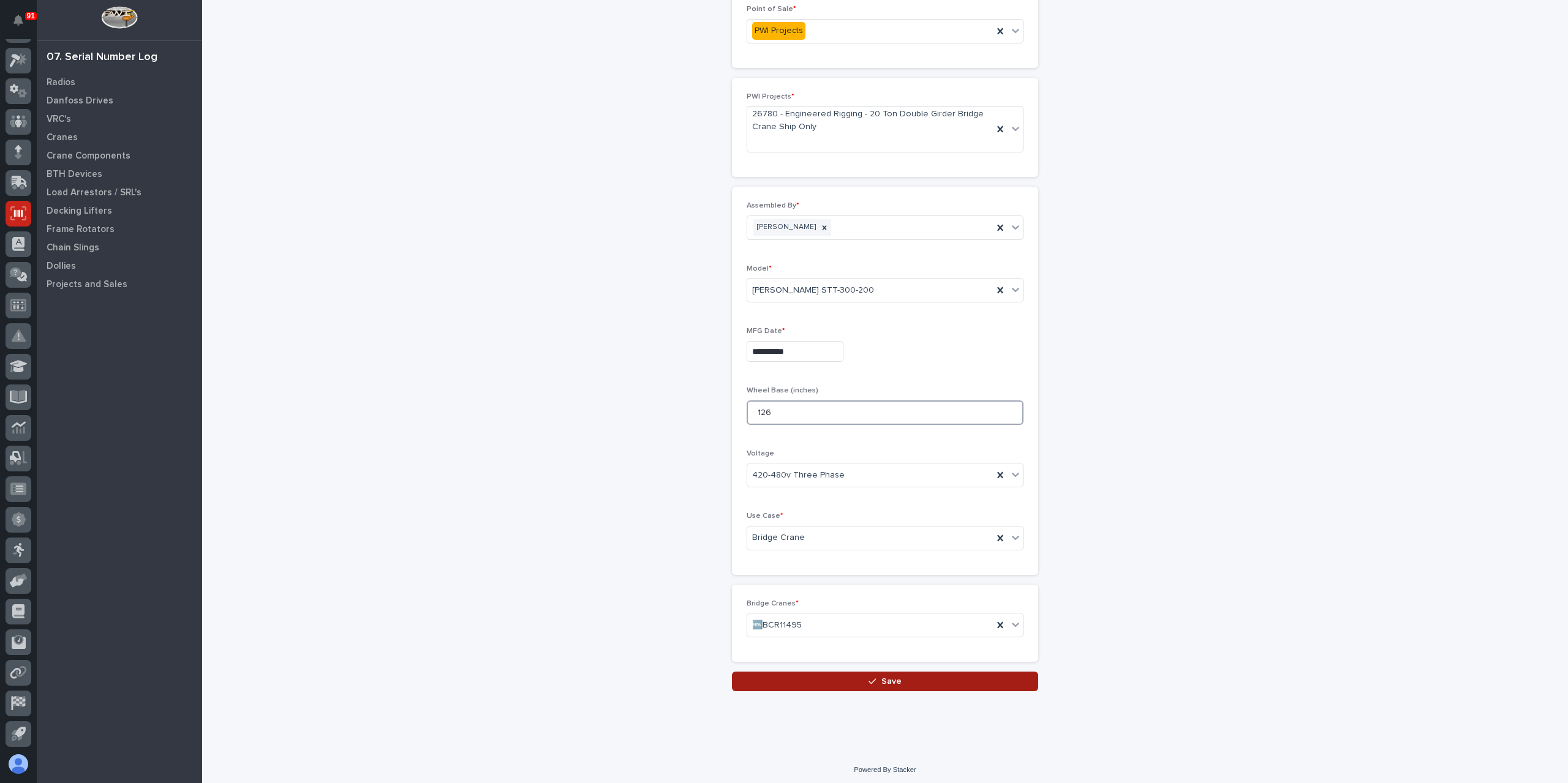
type input "126"
click at [815, 680] on button "Save" at bounding box center [884, 681] width 306 height 20
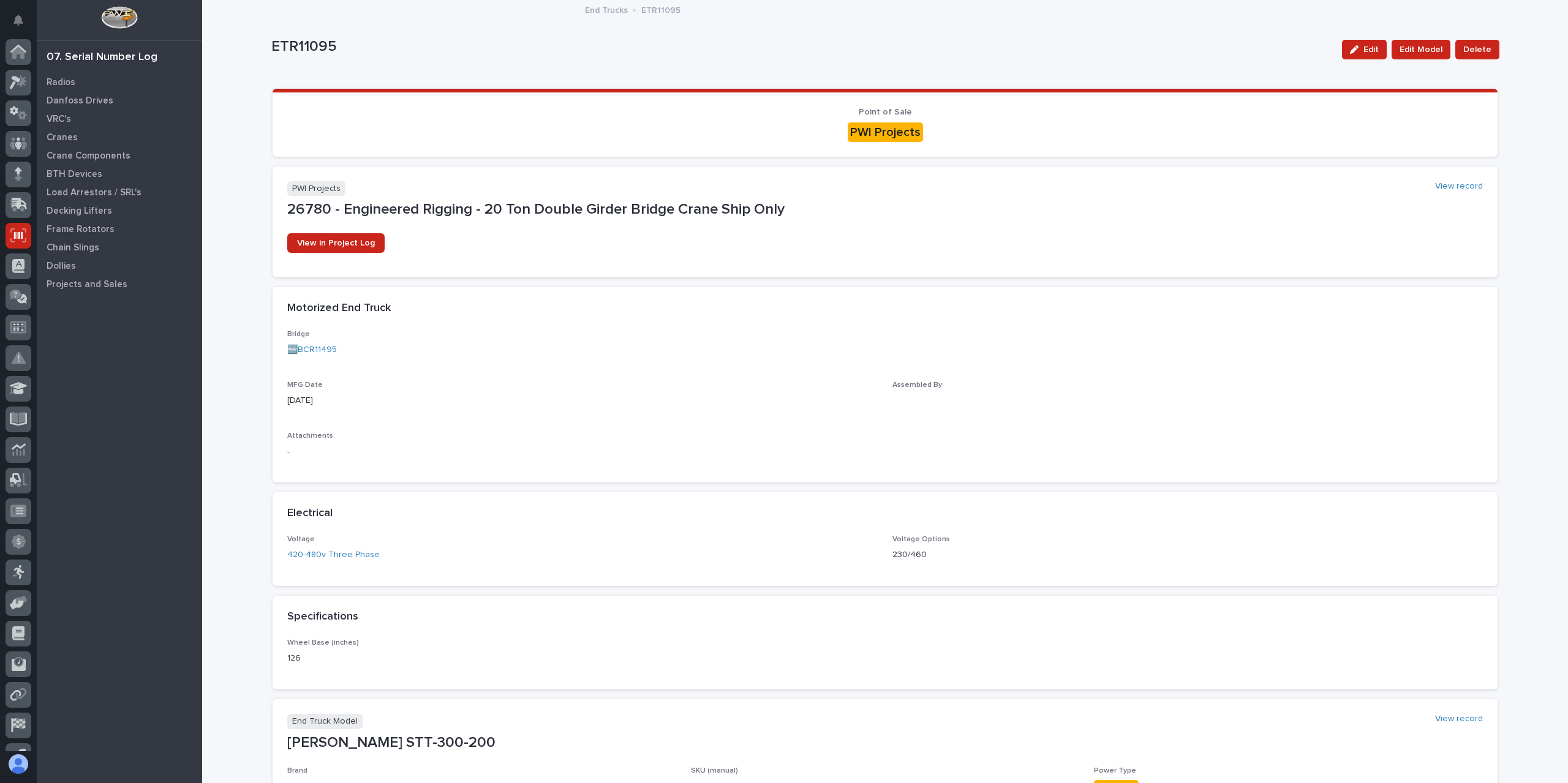
scroll to position [22, 0]
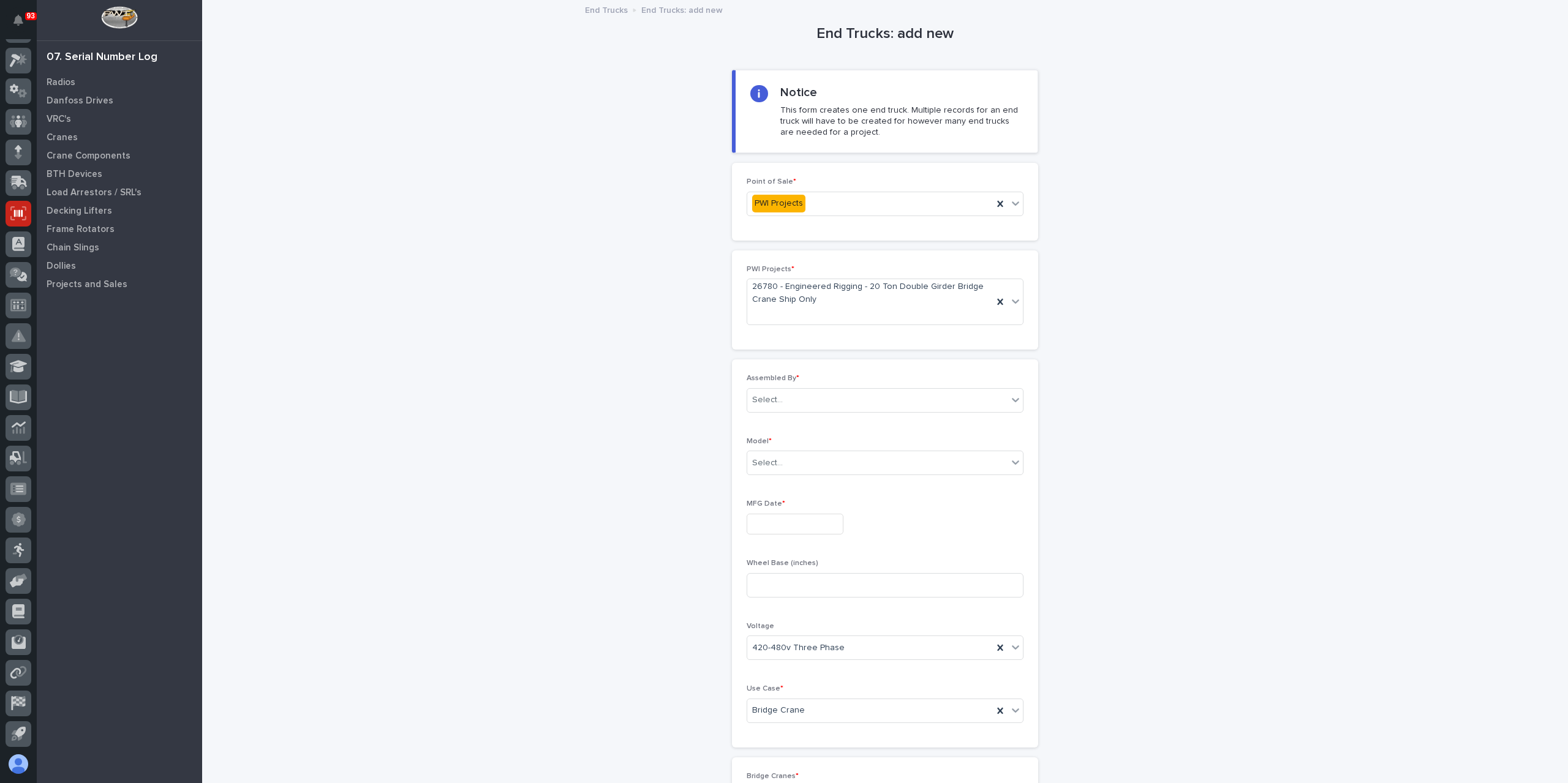
scroll to position [172, 0]
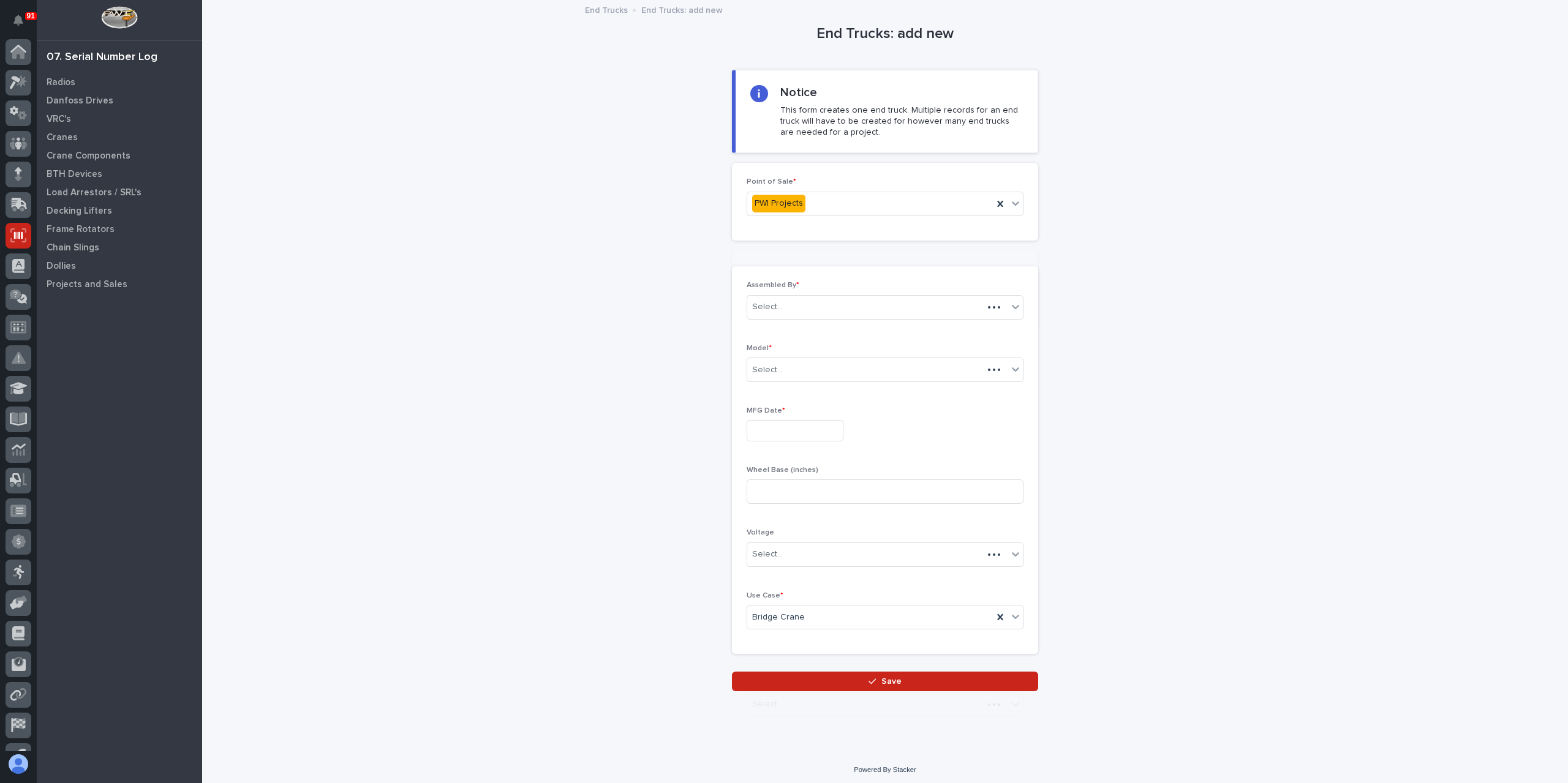
scroll to position [22, 0]
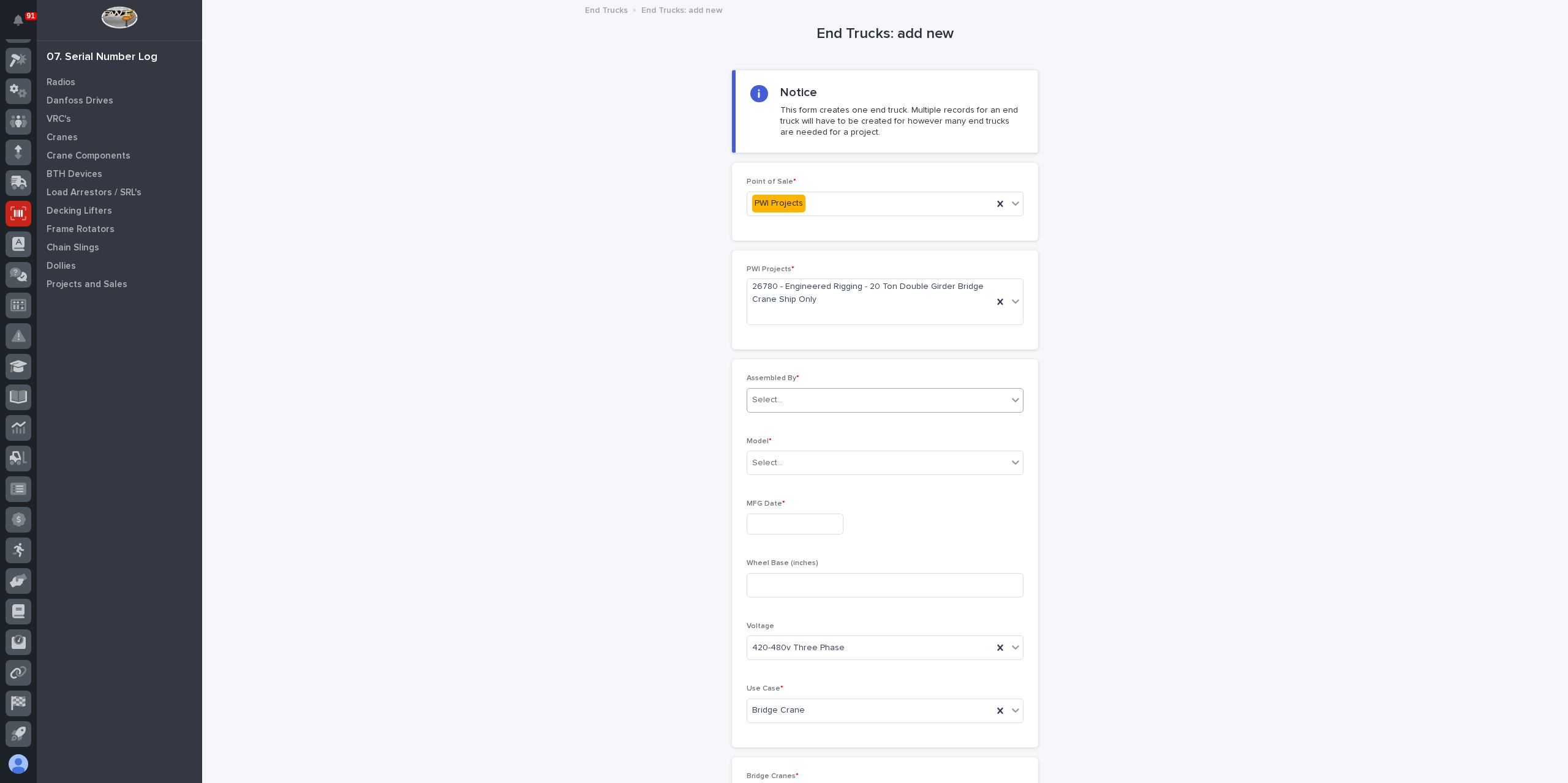
click at [785, 399] on div "Select..." at bounding box center [877, 400] width 260 height 20
click at [786, 547] on div "[PERSON_NAME]" at bounding box center [880, 550] width 276 height 21
click at [784, 466] on div at bounding box center [785, 463] width 1 height 13
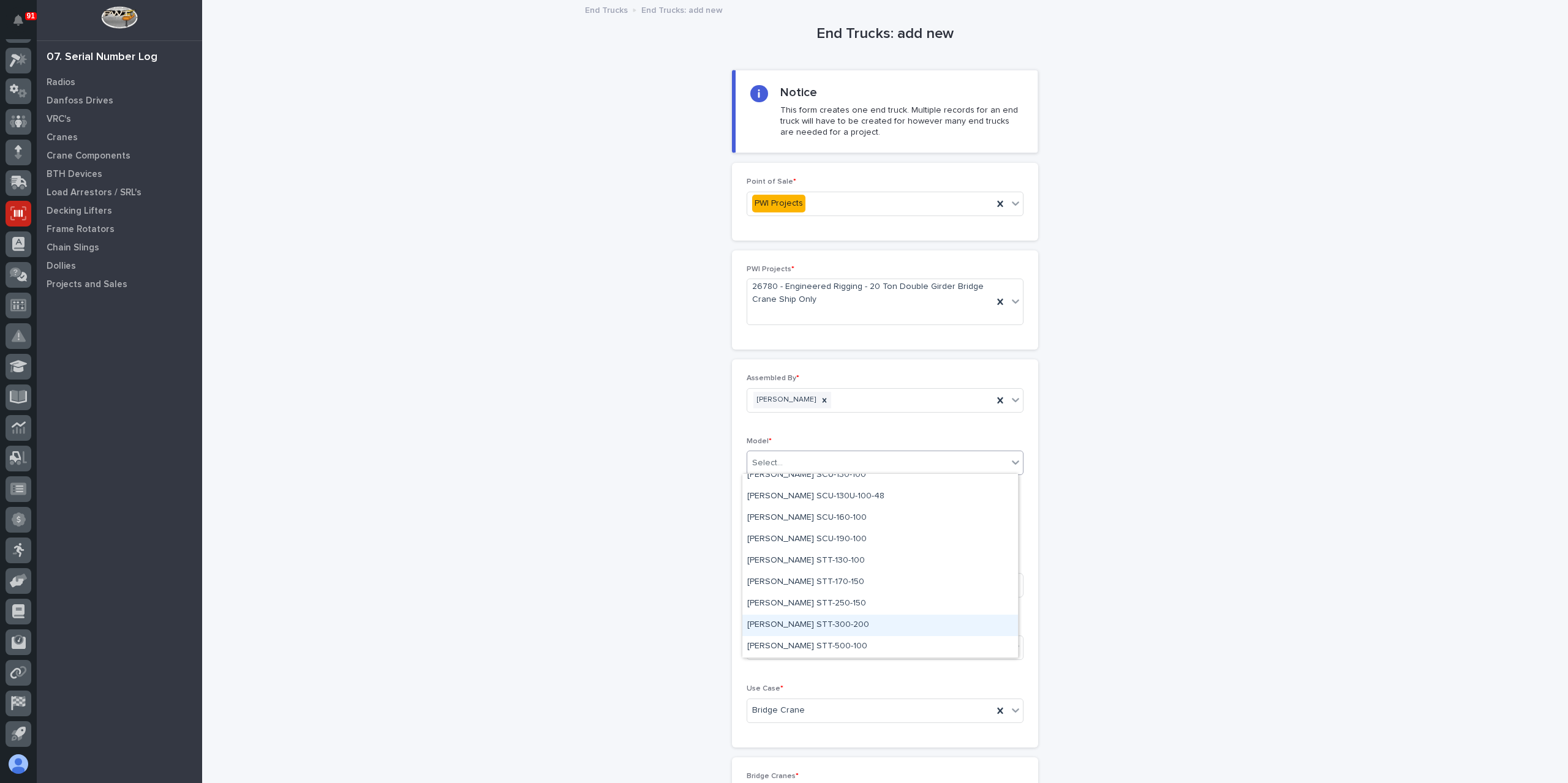
click at [798, 623] on div "Starke STT-300-200" at bounding box center [880, 625] width 276 height 21
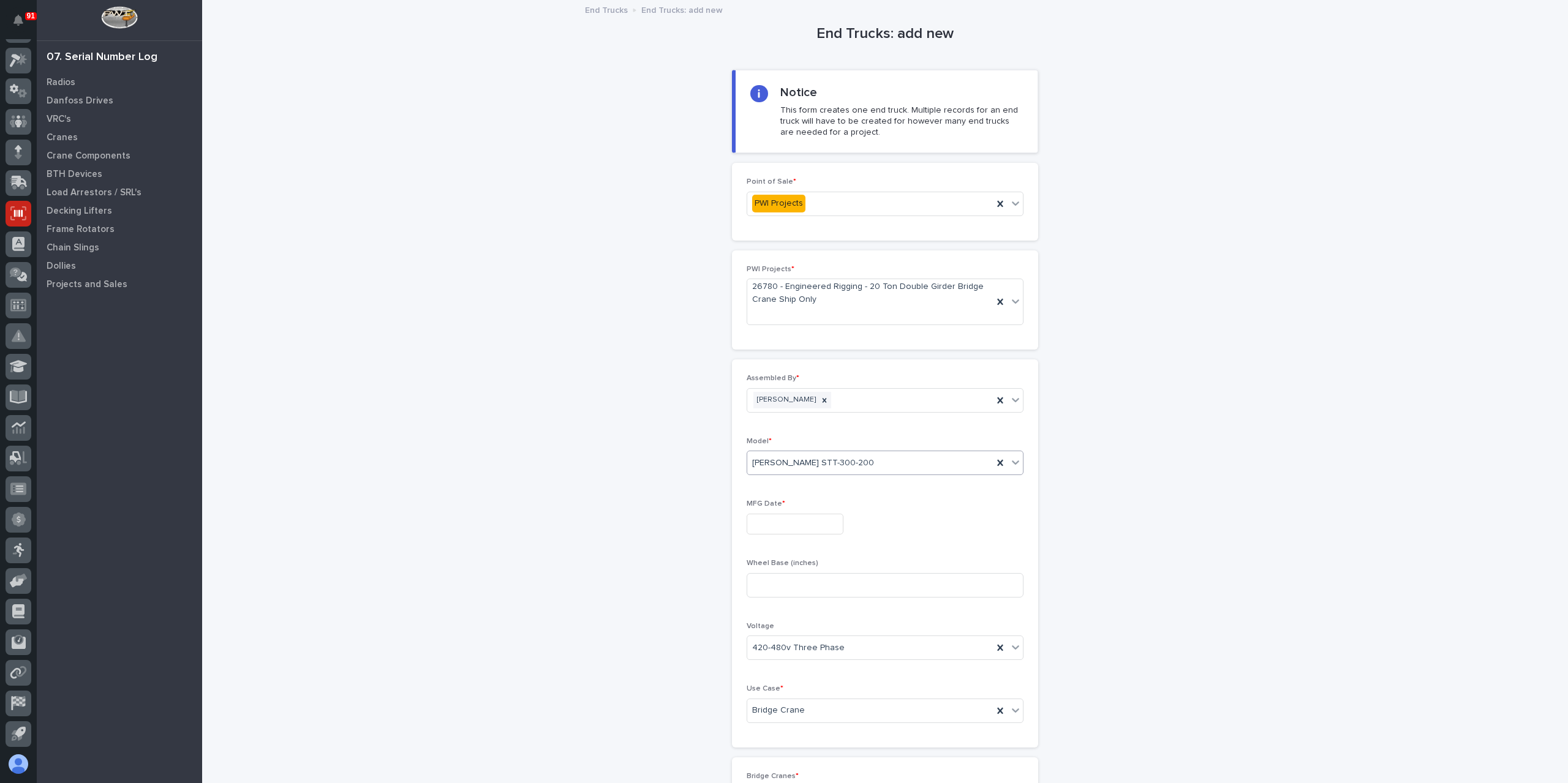
click at [781, 529] on input "text" at bounding box center [795, 524] width 97 height 21
click at [781, 485] on div "3" at bounding box center [786, 481] width 17 height 17
type input "**********"
click at [793, 605] on div "**********" at bounding box center [885, 553] width 277 height 358
click at [788, 594] on input at bounding box center [885, 585] width 277 height 25
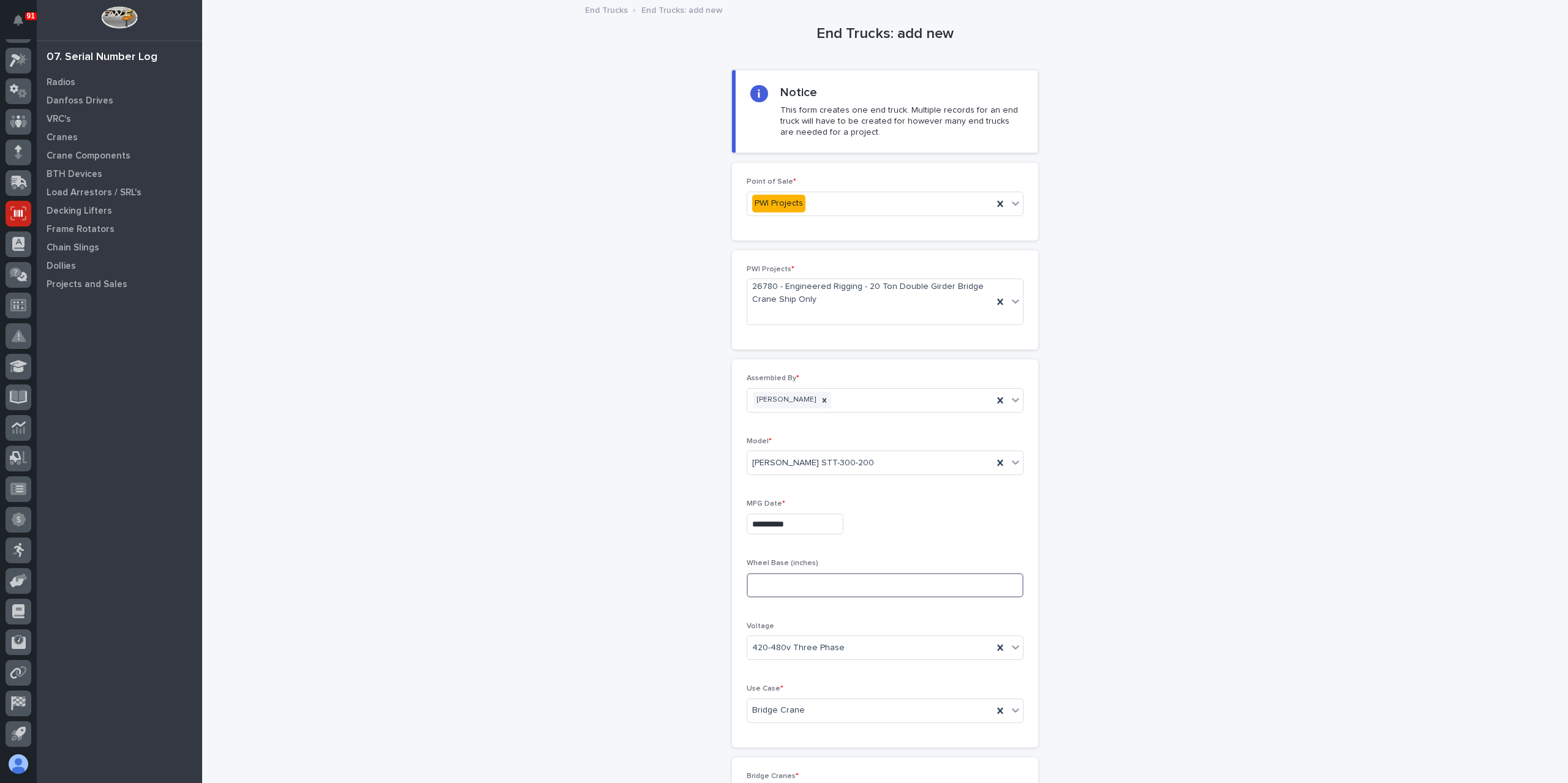
type input "4"
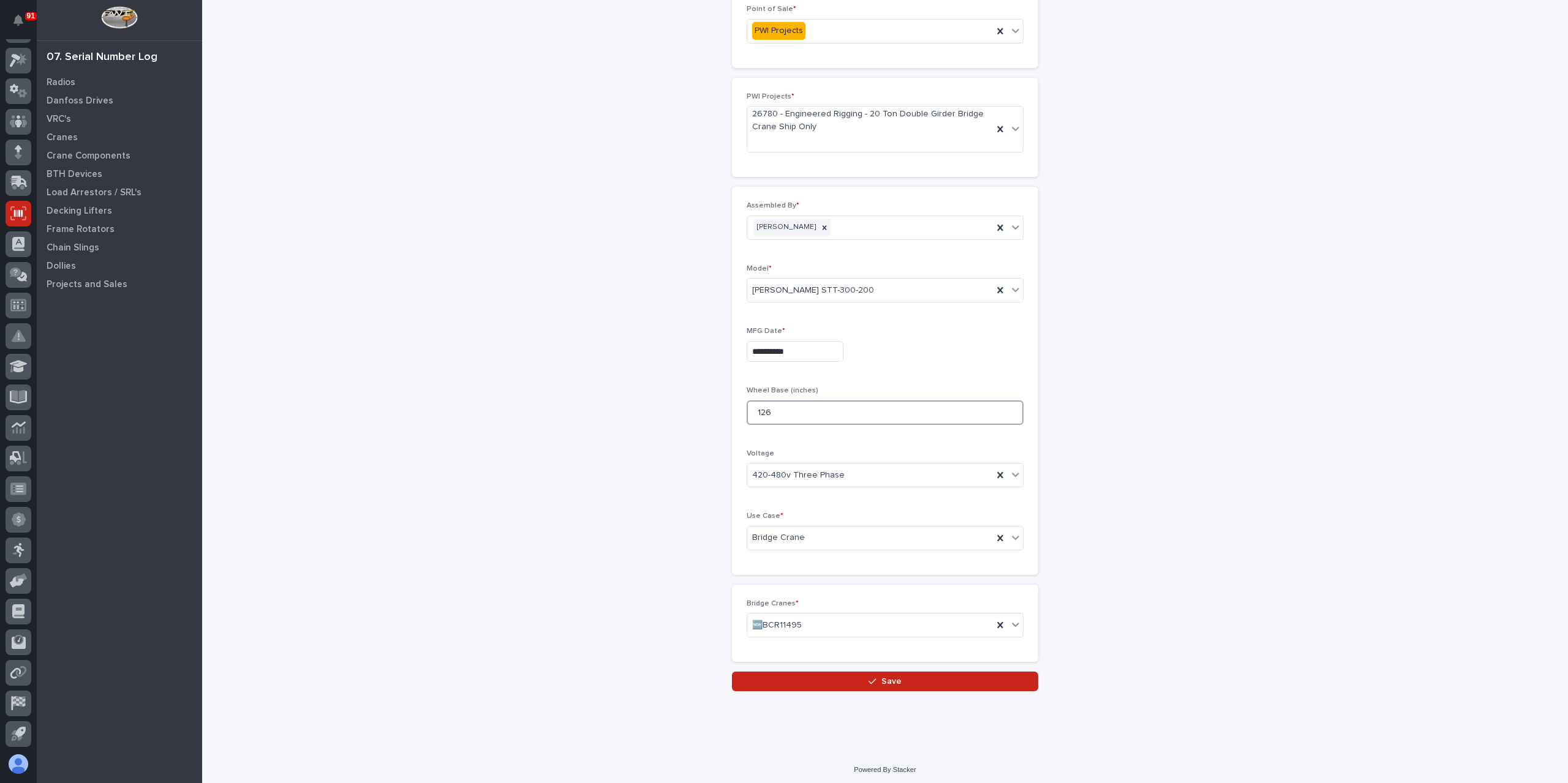
type input "126"
click at [804, 672] on button "Save" at bounding box center [884, 681] width 306 height 20
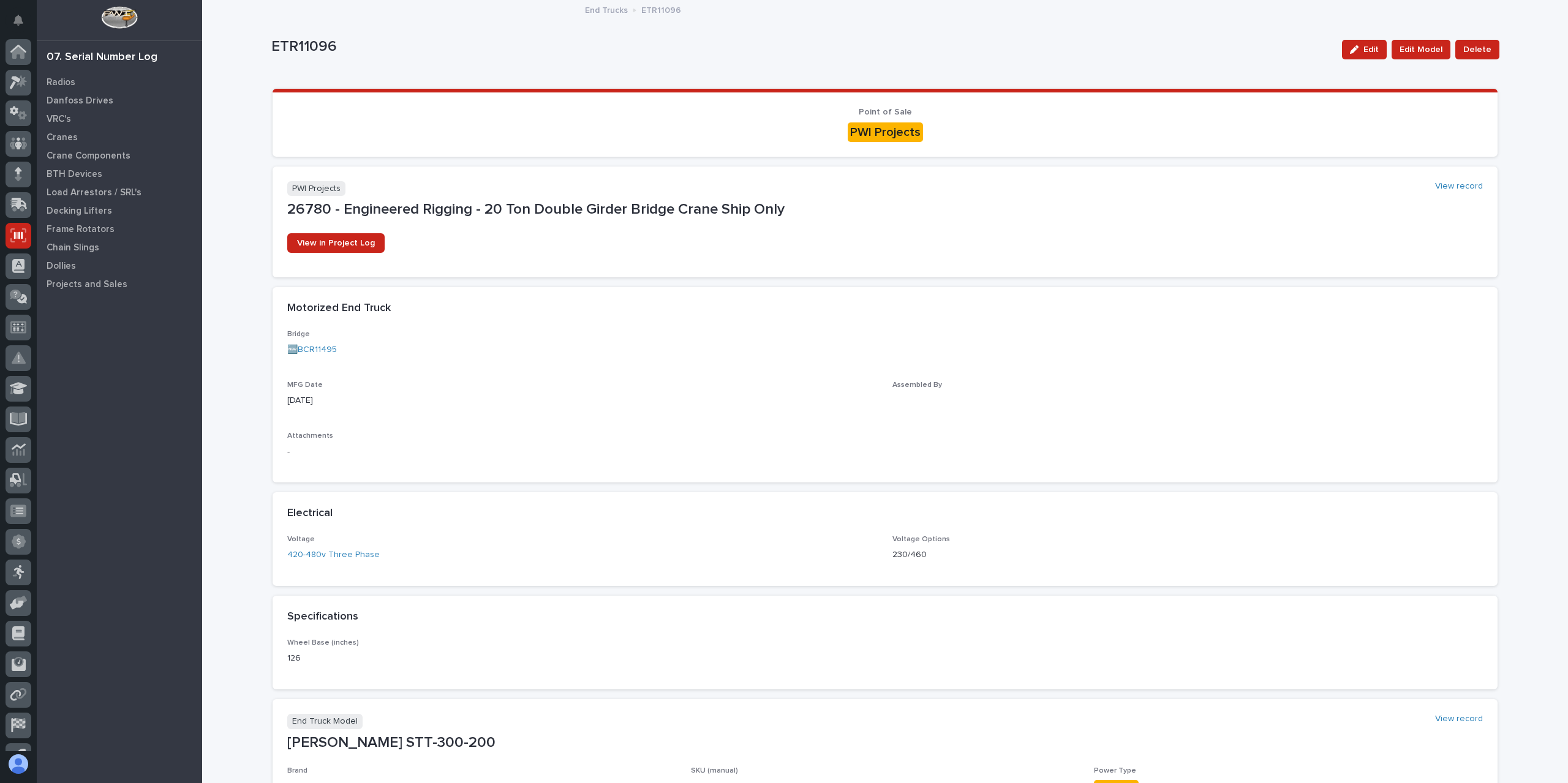
scroll to position [22, 0]
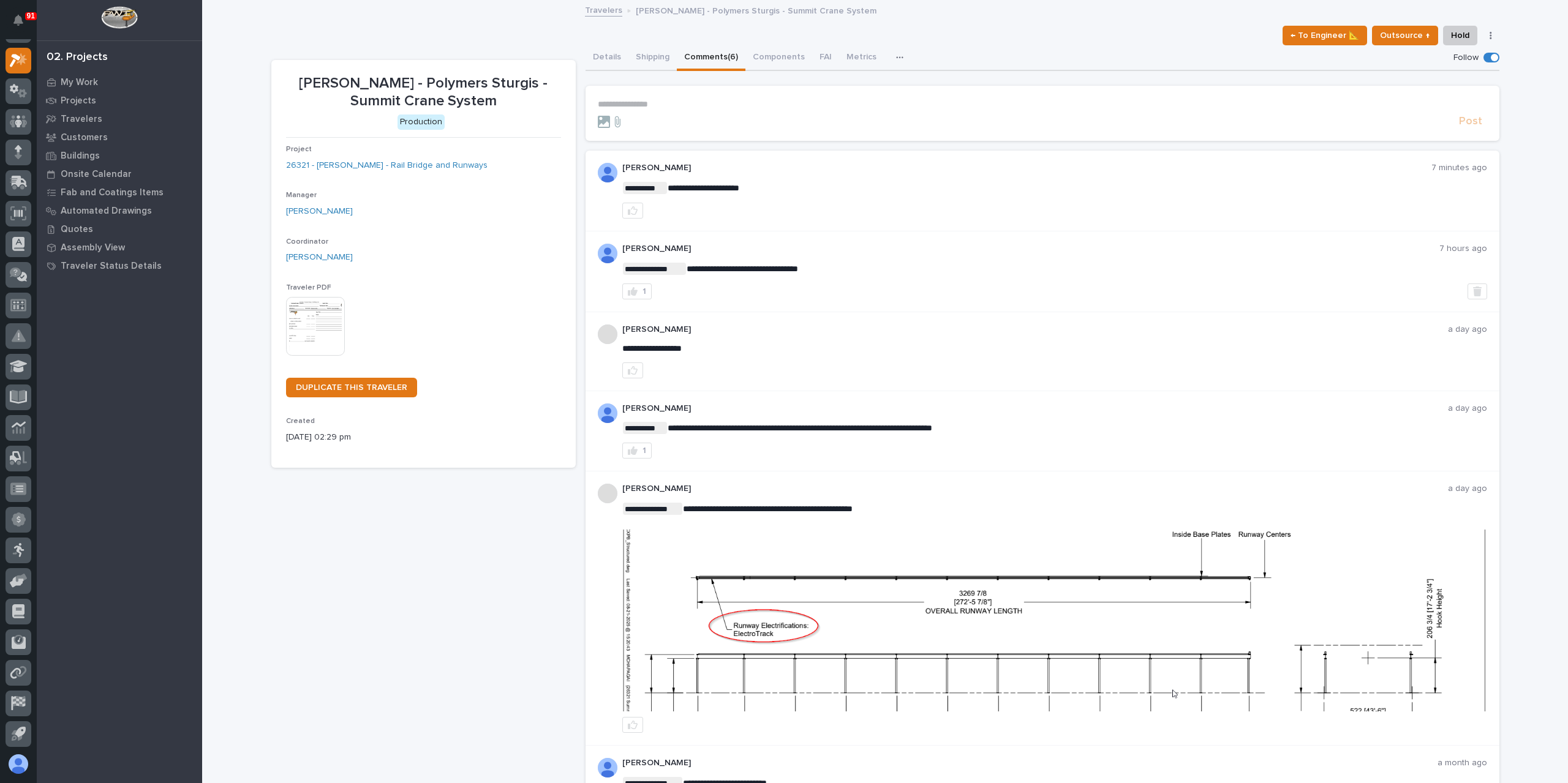
click at [641, 105] on p "**********" at bounding box center [1042, 104] width 889 height 10
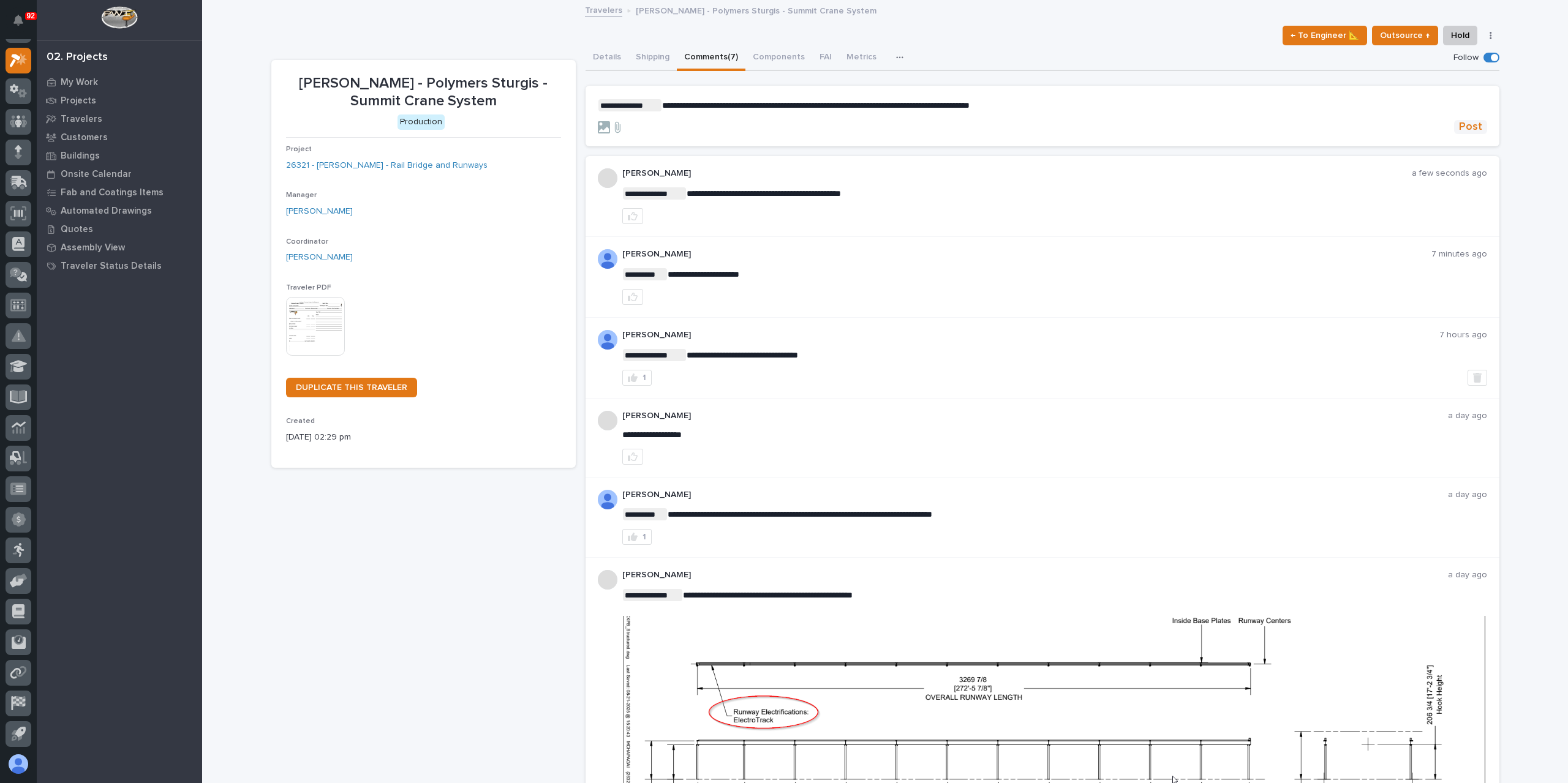
click at [1471, 120] on span "Post" at bounding box center [1471, 127] width 23 height 14
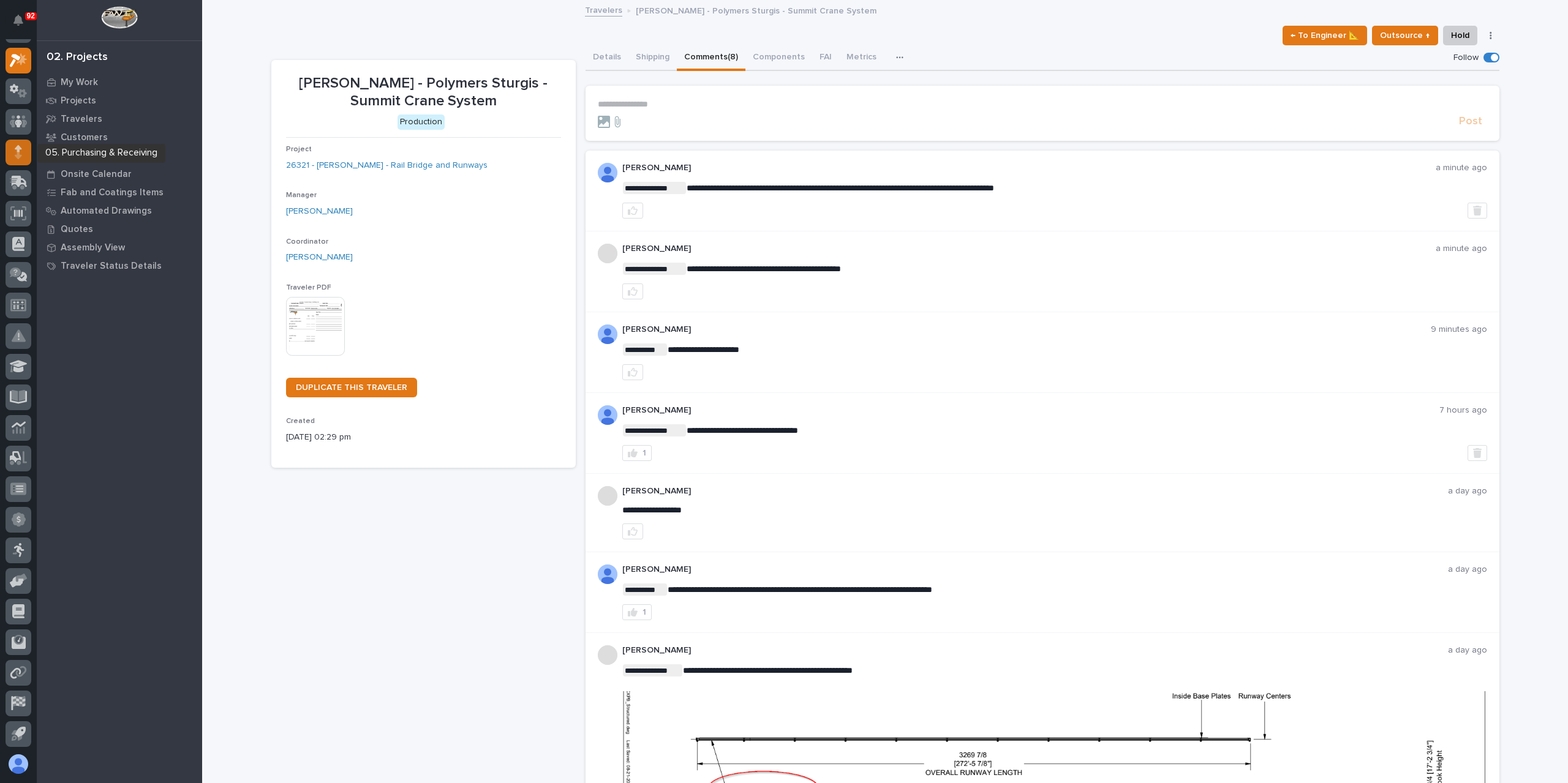
click at [25, 158] on div at bounding box center [18, 152] width 25 height 25
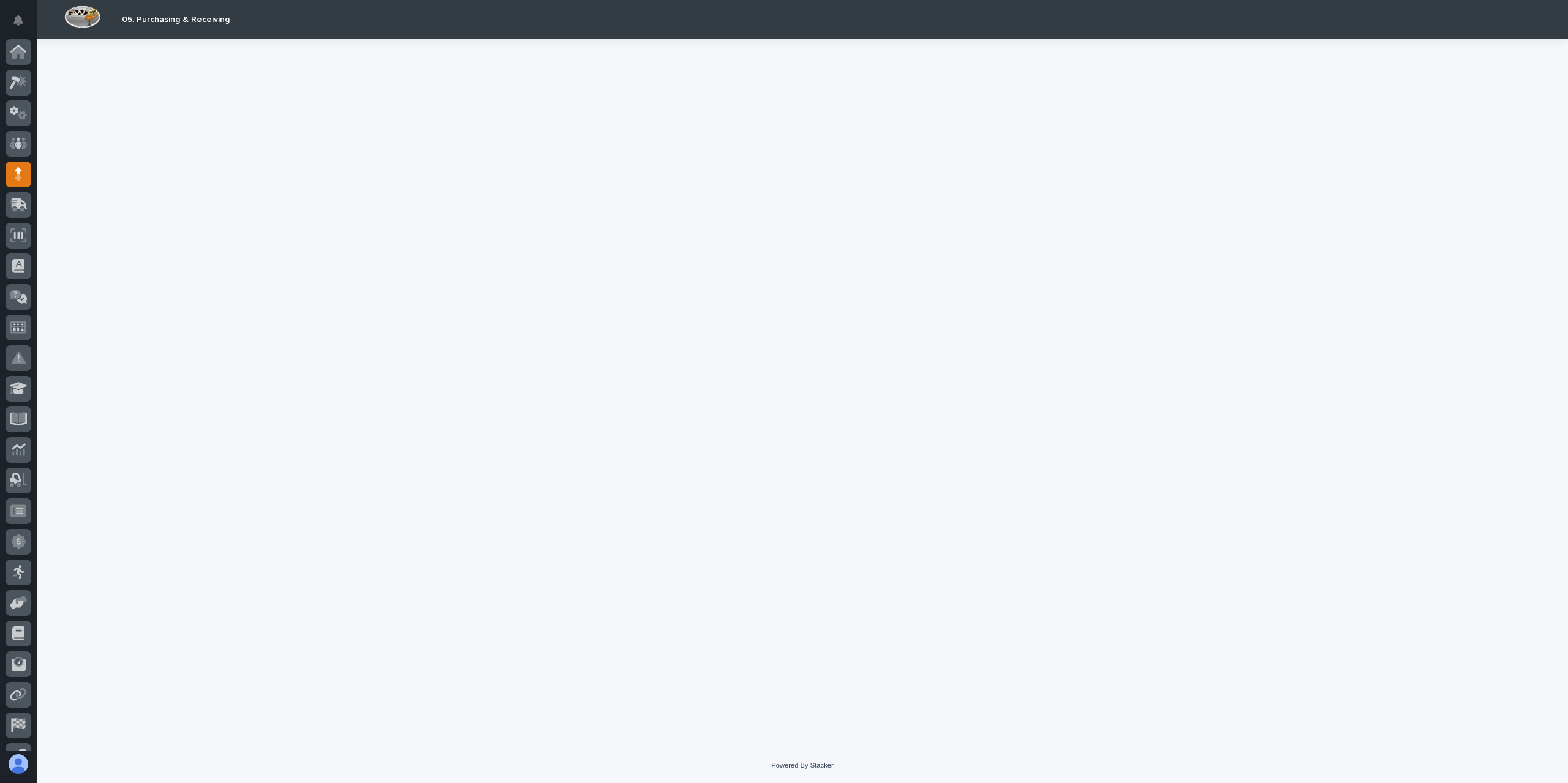
scroll to position [22, 0]
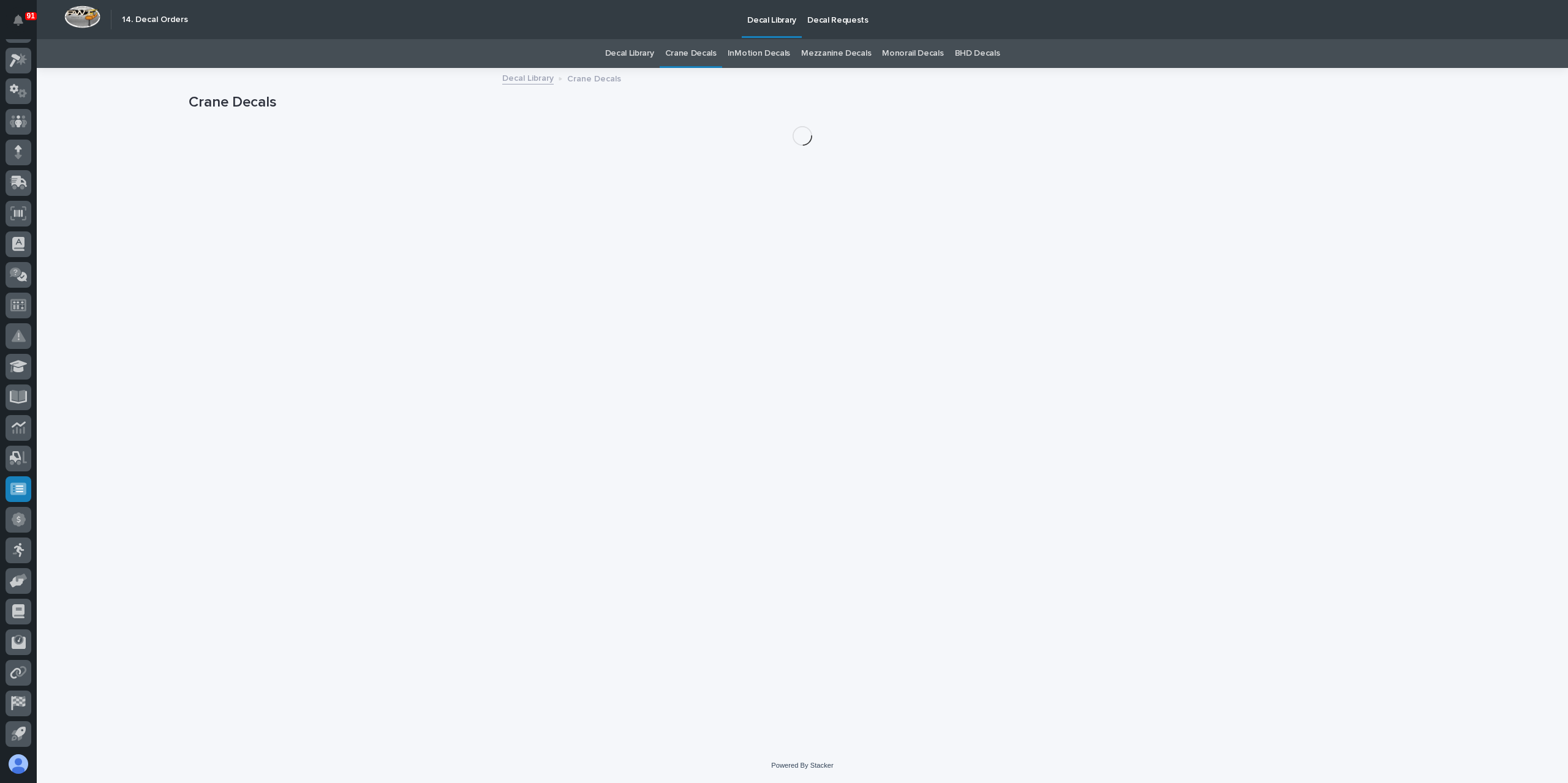
scroll to position [22, 0]
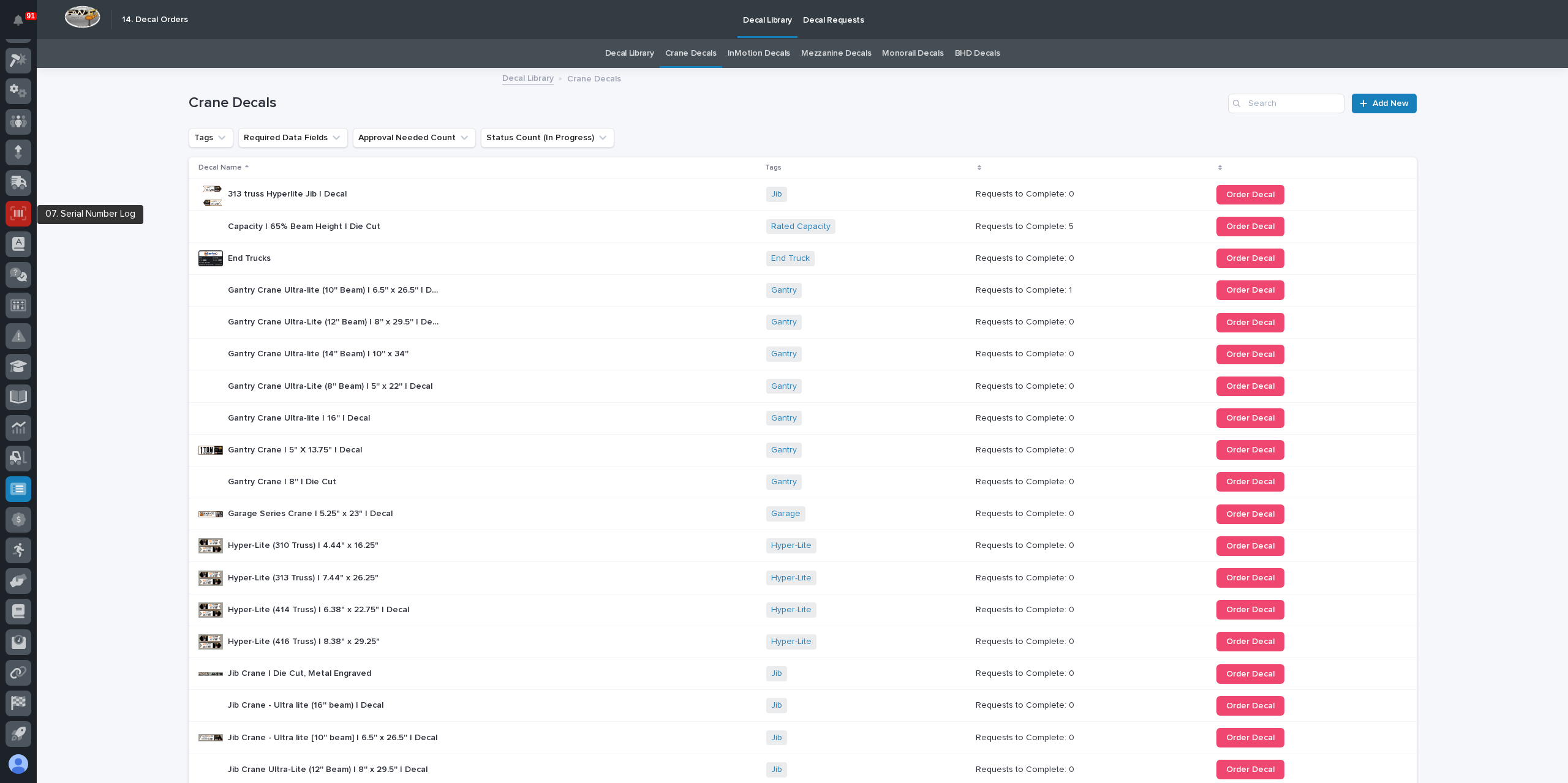
click at [12, 217] on icon at bounding box center [18, 213] width 16 height 14
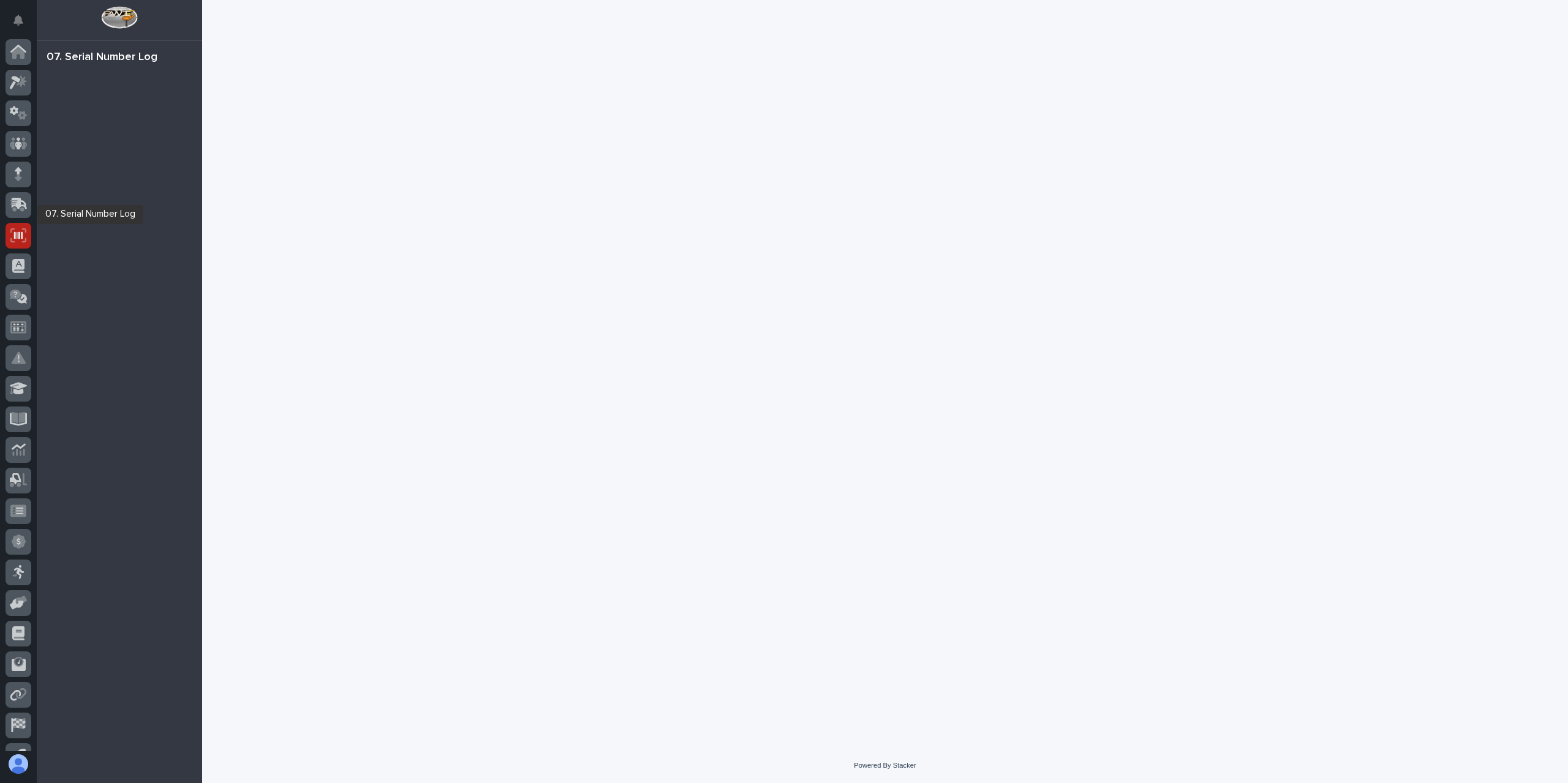
scroll to position [22, 0]
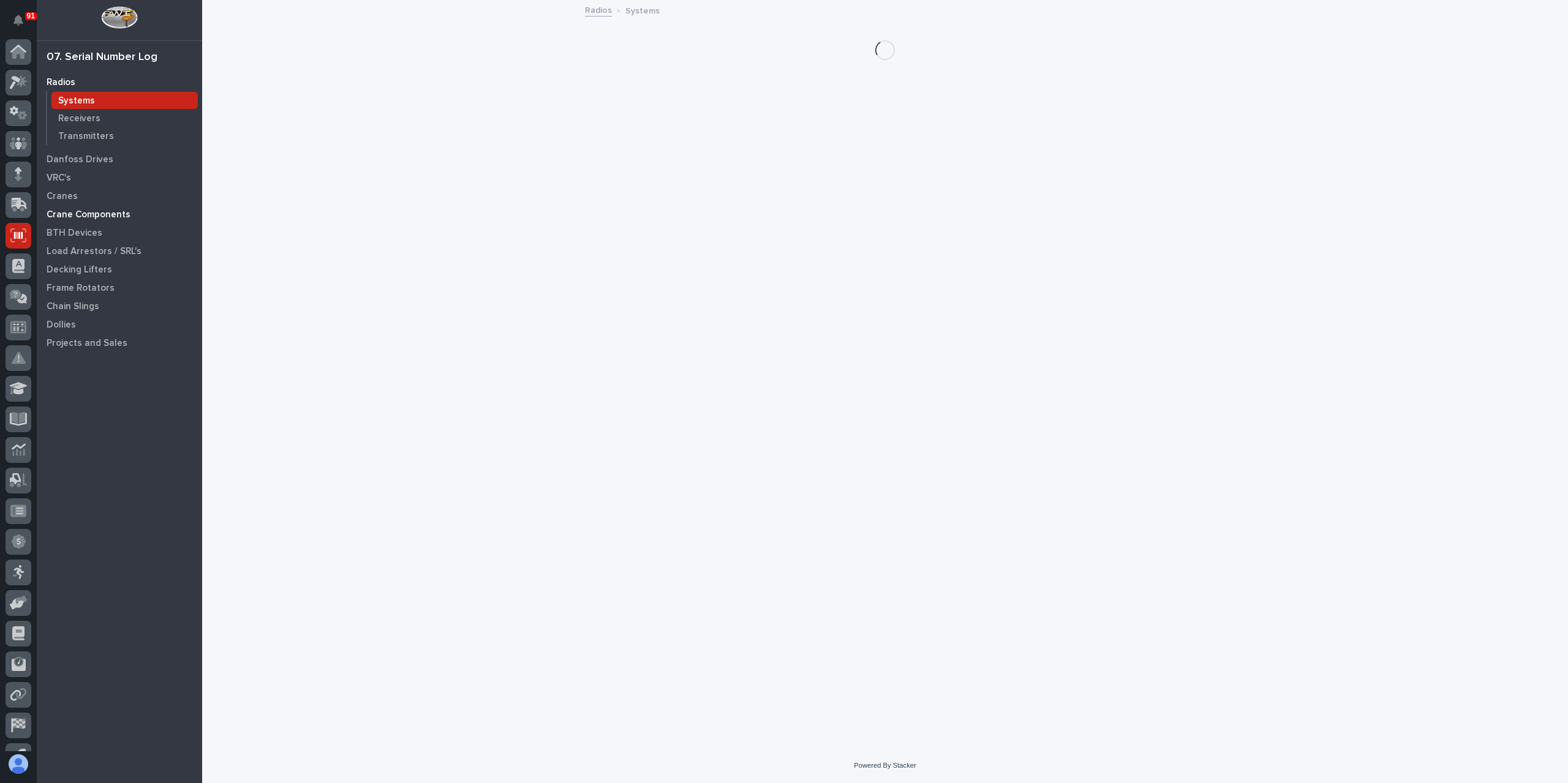
scroll to position [22, 0]
click at [64, 196] on p "Cranes" at bounding box center [62, 196] width 31 height 11
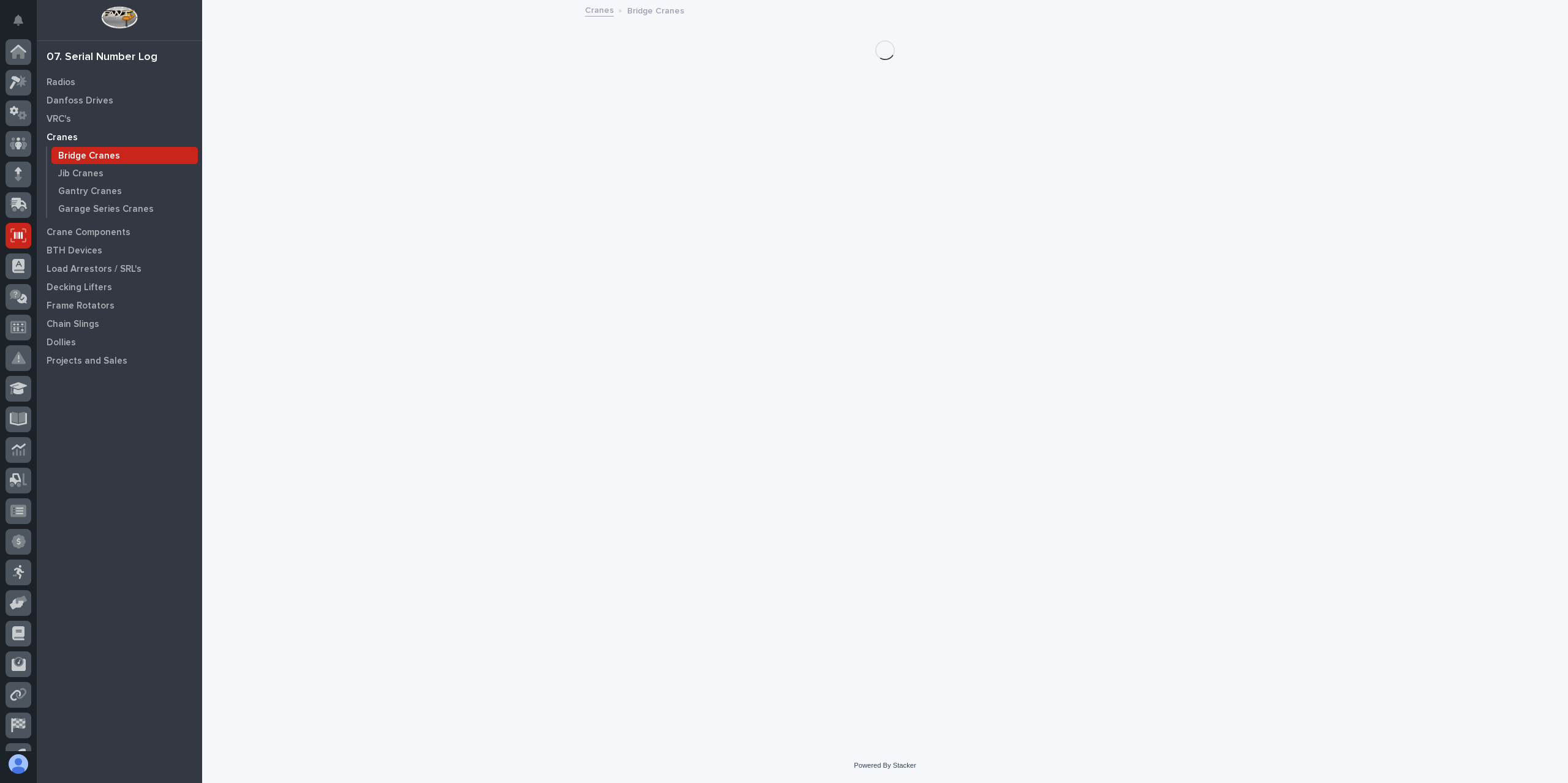
scroll to position [22, 0]
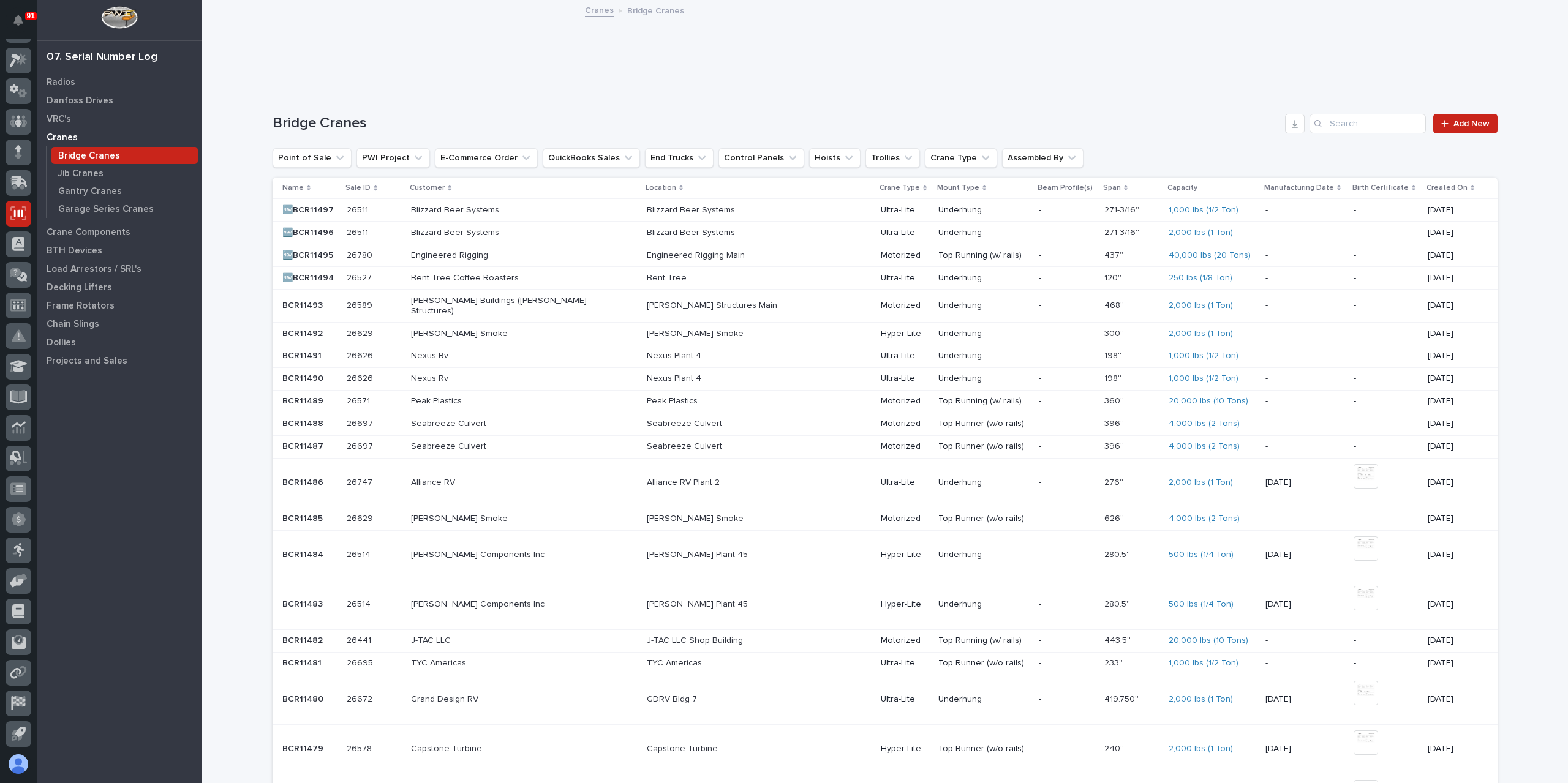
click at [329, 272] on p "🆕BCR11494" at bounding box center [309, 277] width 54 height 13
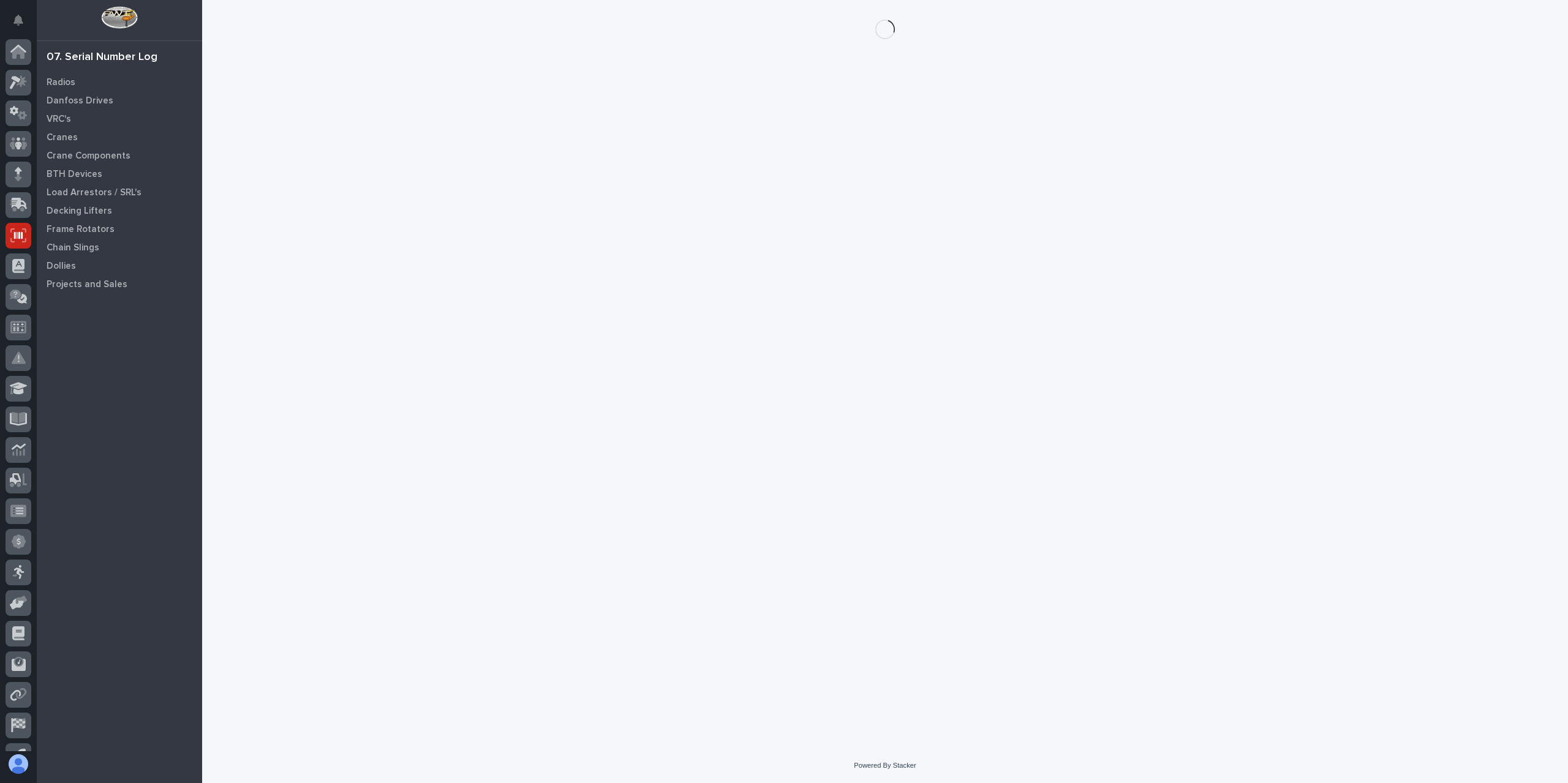
scroll to position [22, 0]
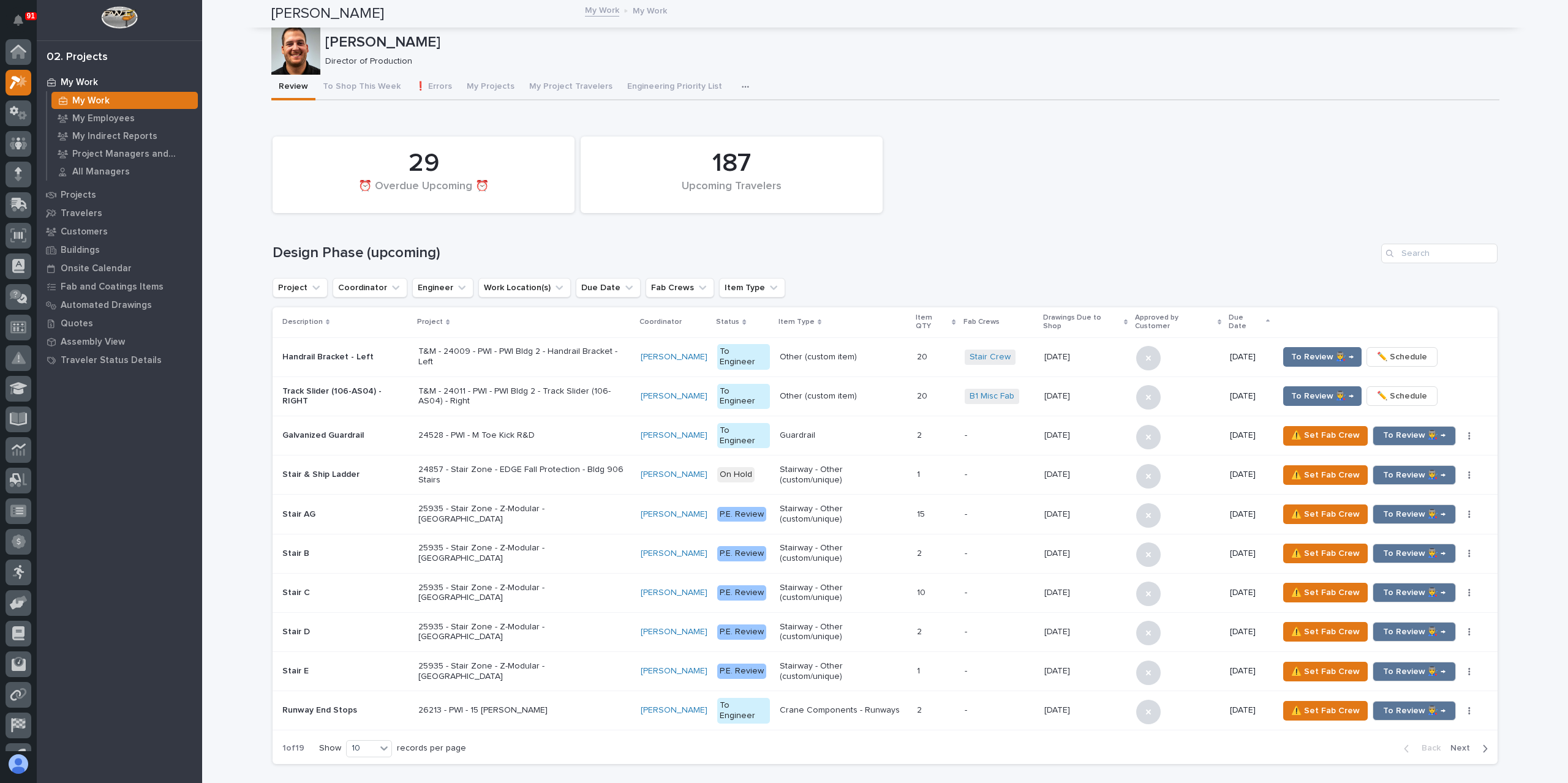
scroll to position [22, 0]
